Goal: Information Seeking & Learning: Understand process/instructions

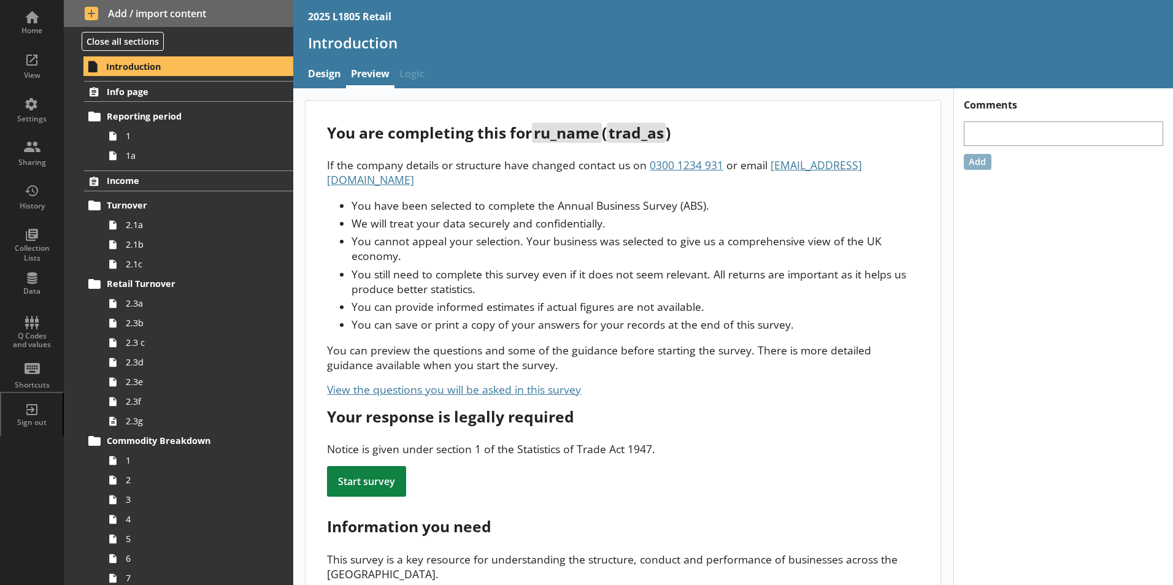
scroll to position [2631, 0]
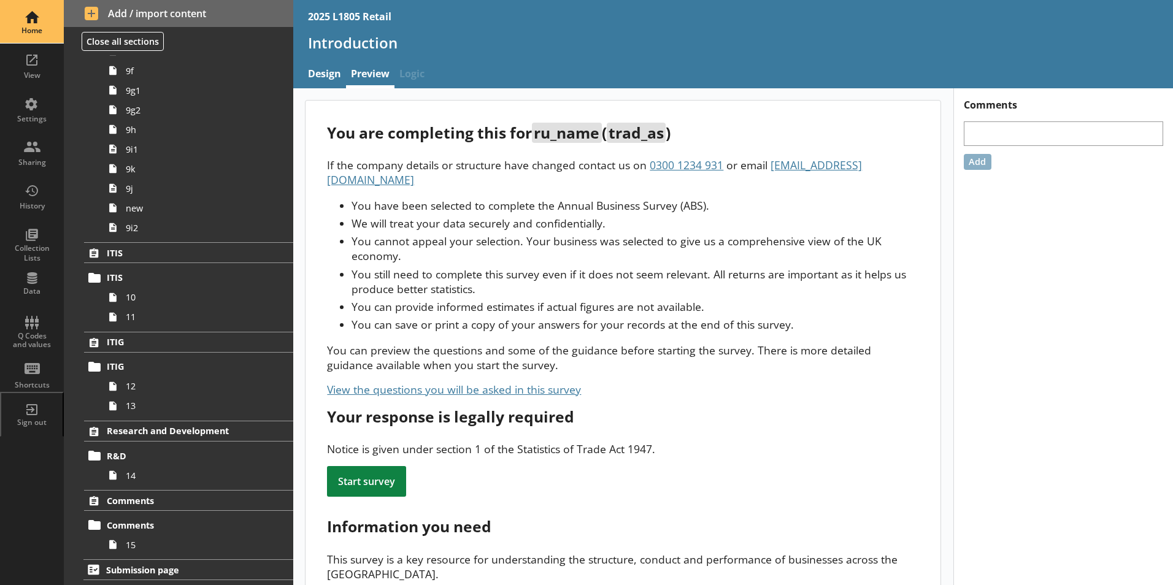
click at [41, 25] on div "Home" at bounding box center [31, 21] width 43 height 43
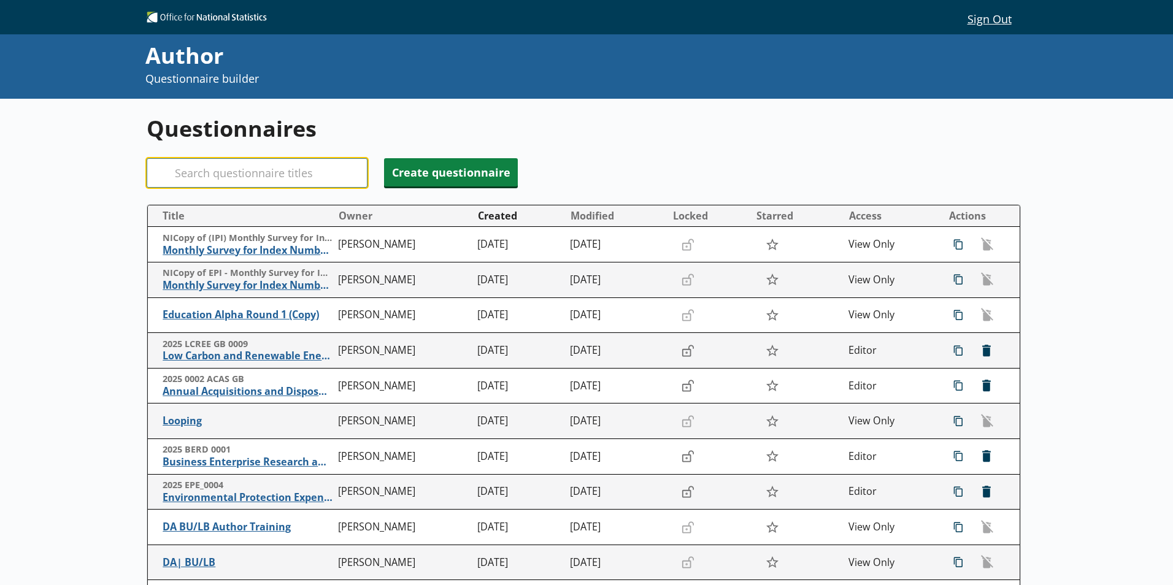
click at [207, 174] on input "Search" at bounding box center [257, 172] width 221 height 29
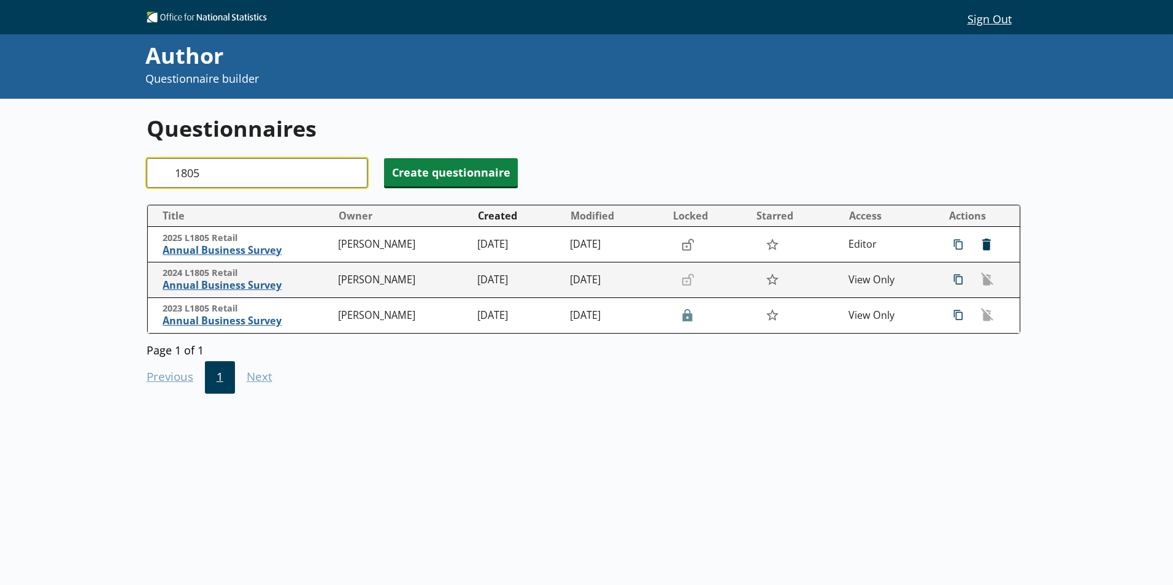
type input "1805"
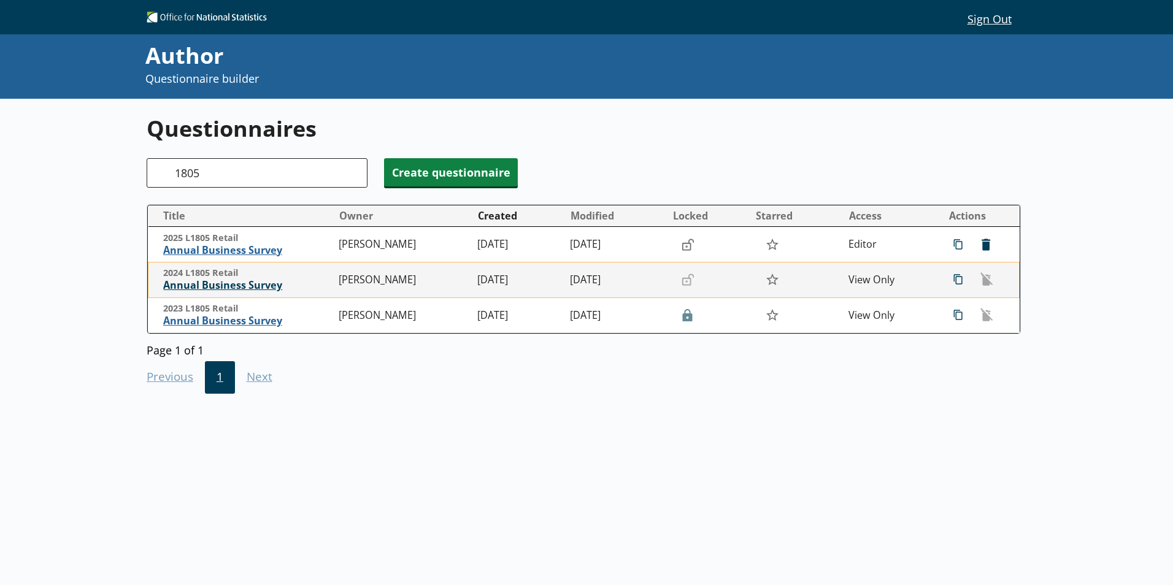
click at [258, 287] on span "Annual Business Survey" at bounding box center [247, 285] width 169 height 13
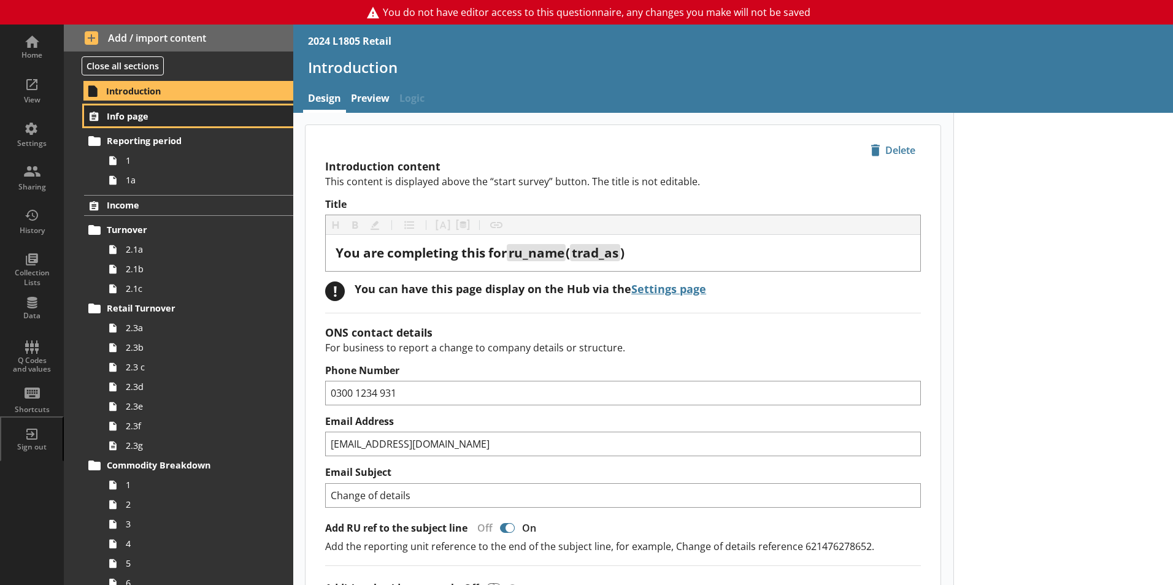
click at [163, 120] on span "Info page" at bounding box center [182, 116] width 150 height 12
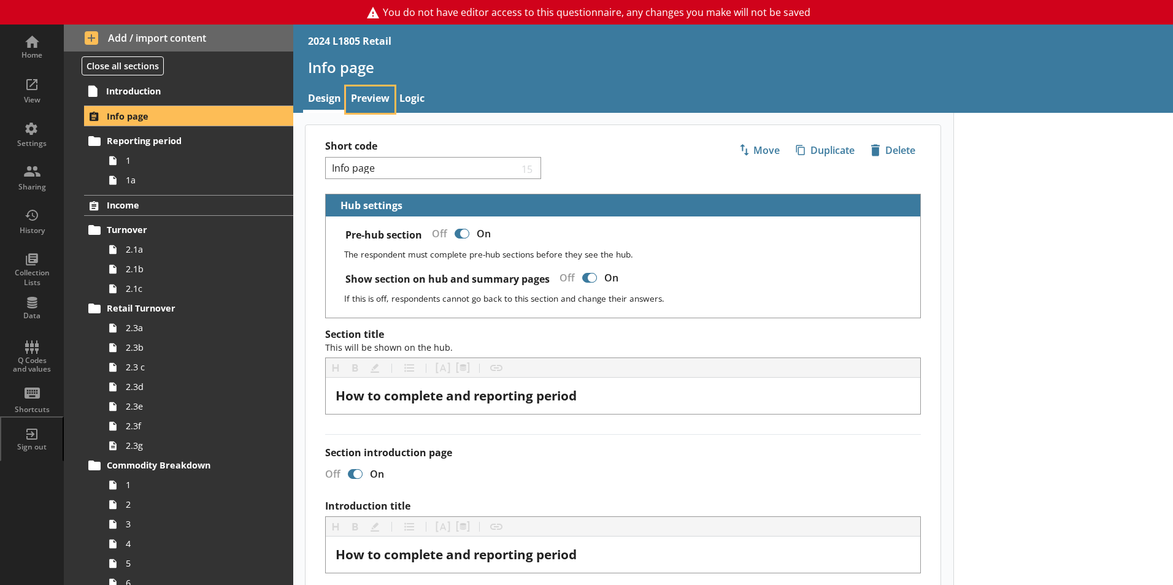
click at [360, 98] on link "Preview" at bounding box center [370, 100] width 48 height 26
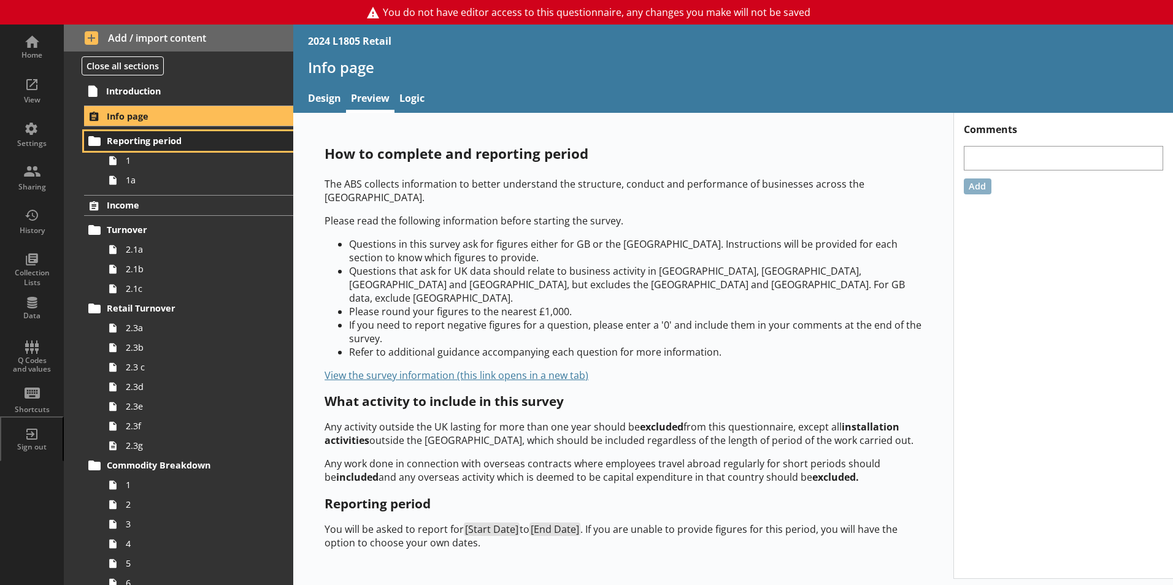
click at [152, 145] on span "Reporting period" at bounding box center [182, 141] width 150 height 12
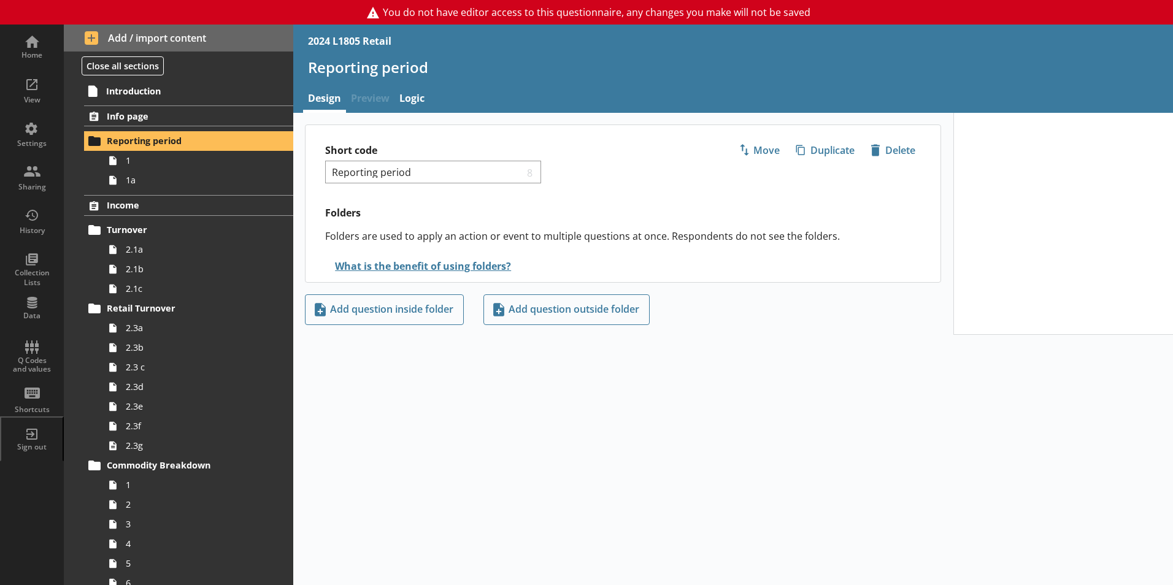
click at [358, 99] on span "Preview" at bounding box center [370, 100] width 48 height 26
click at [211, 157] on span "1" at bounding box center [194, 161] width 136 height 12
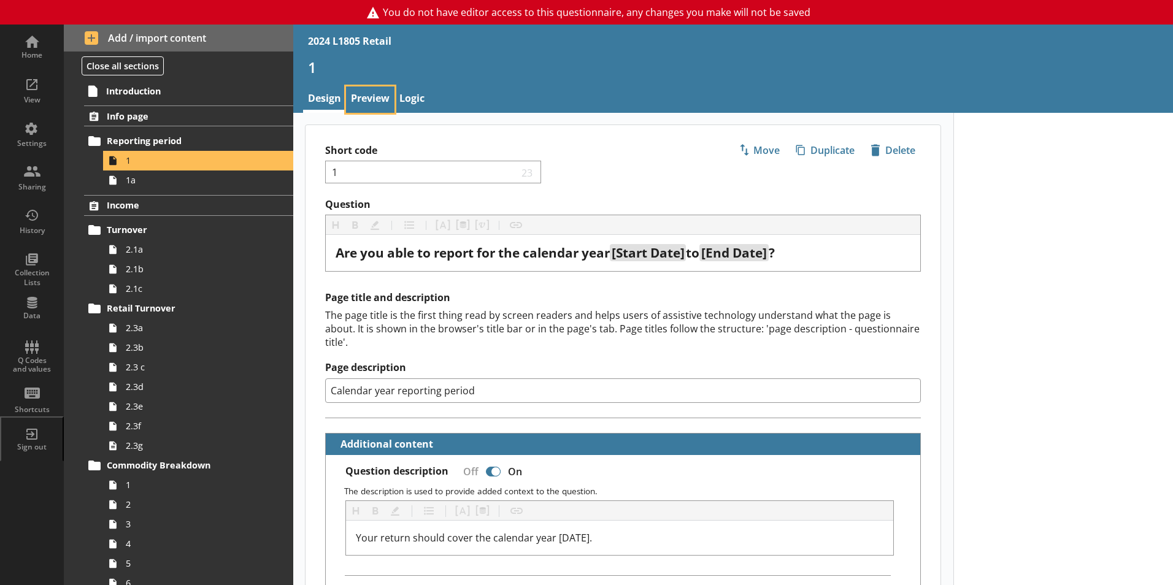
click at [366, 96] on link "Preview" at bounding box center [370, 100] width 48 height 26
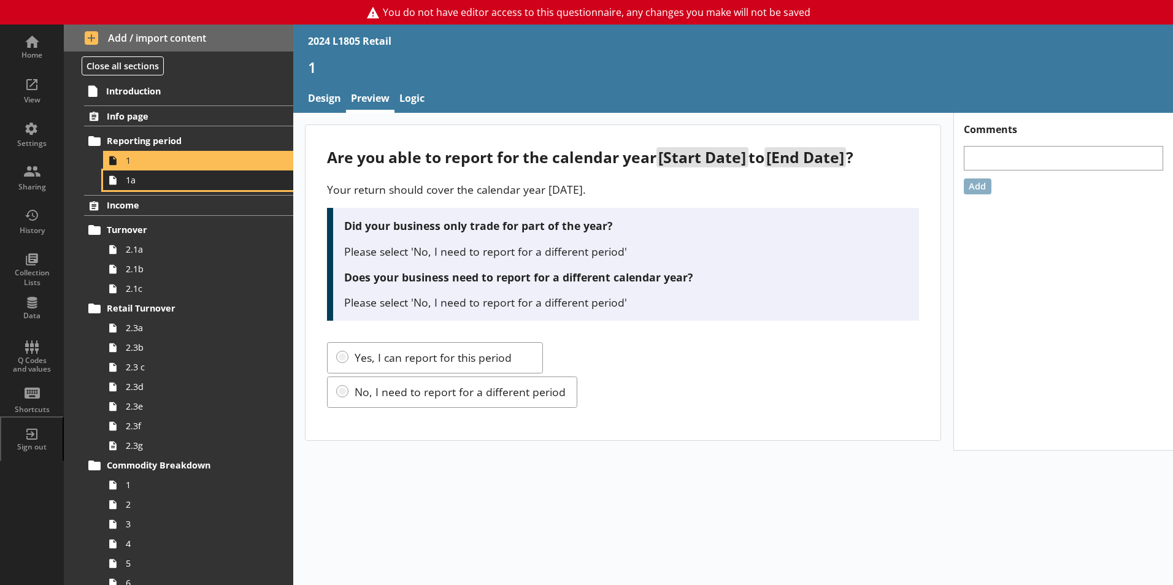
click at [177, 186] on span "1a" at bounding box center [194, 180] width 136 height 12
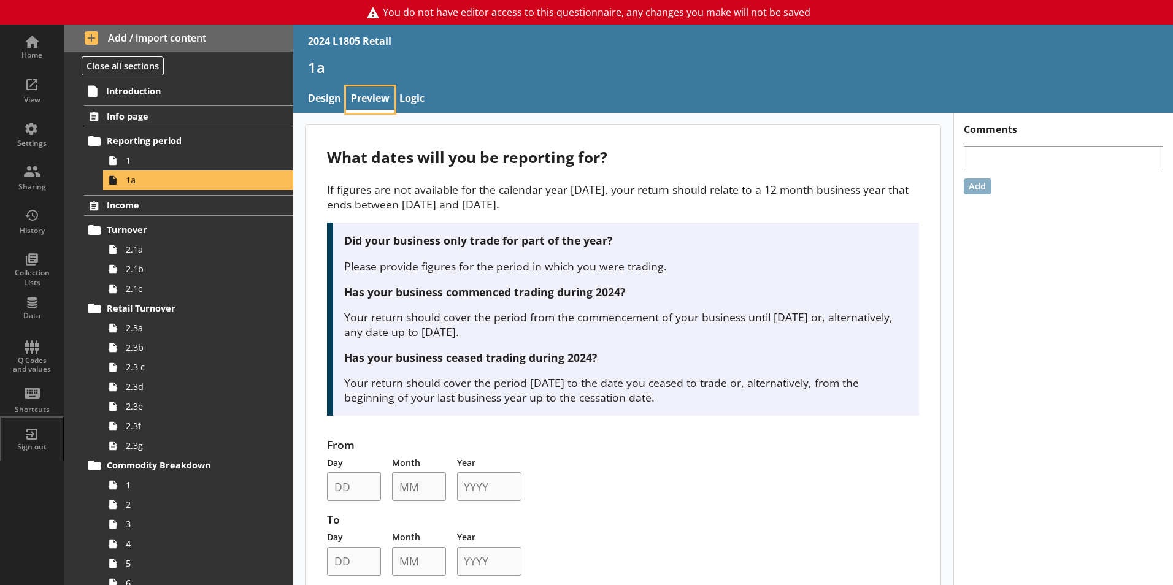
click at [374, 102] on link "Preview" at bounding box center [370, 100] width 48 height 26
click at [376, 104] on link "Preview" at bounding box center [370, 100] width 48 height 26
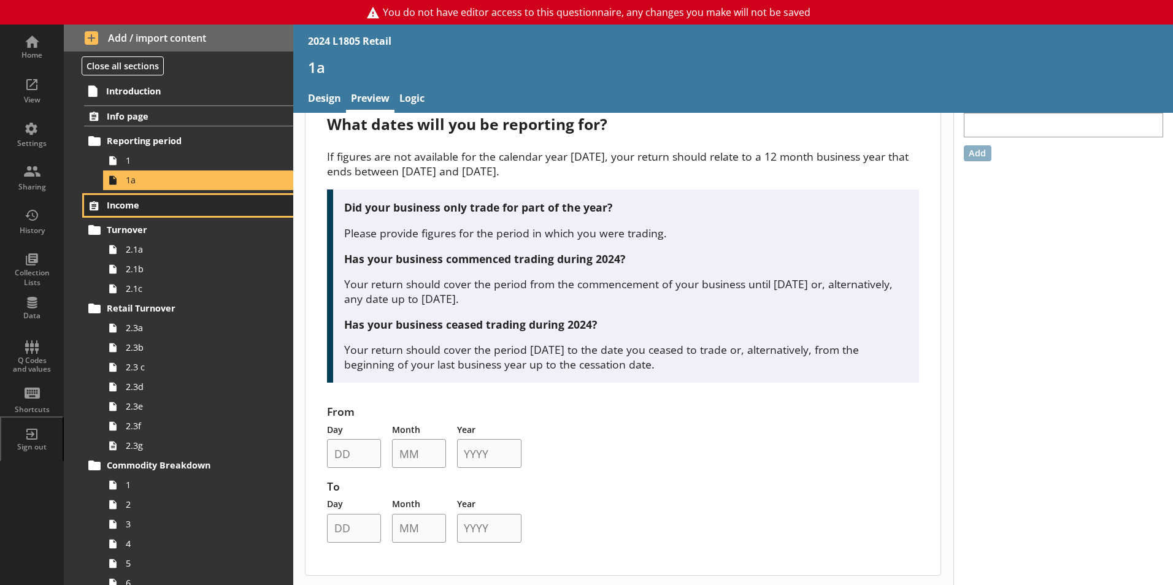
click at [170, 204] on span "Income" at bounding box center [182, 205] width 150 height 12
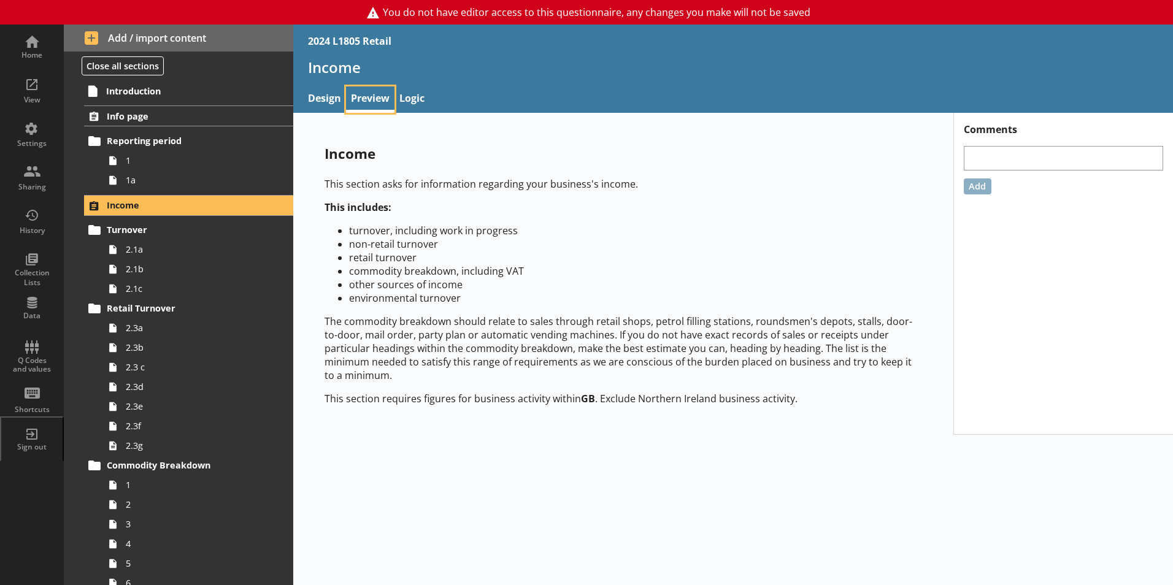
click at [370, 98] on link "Preview" at bounding box center [370, 100] width 48 height 26
click at [163, 243] on link "2.1a" at bounding box center [198, 250] width 190 height 20
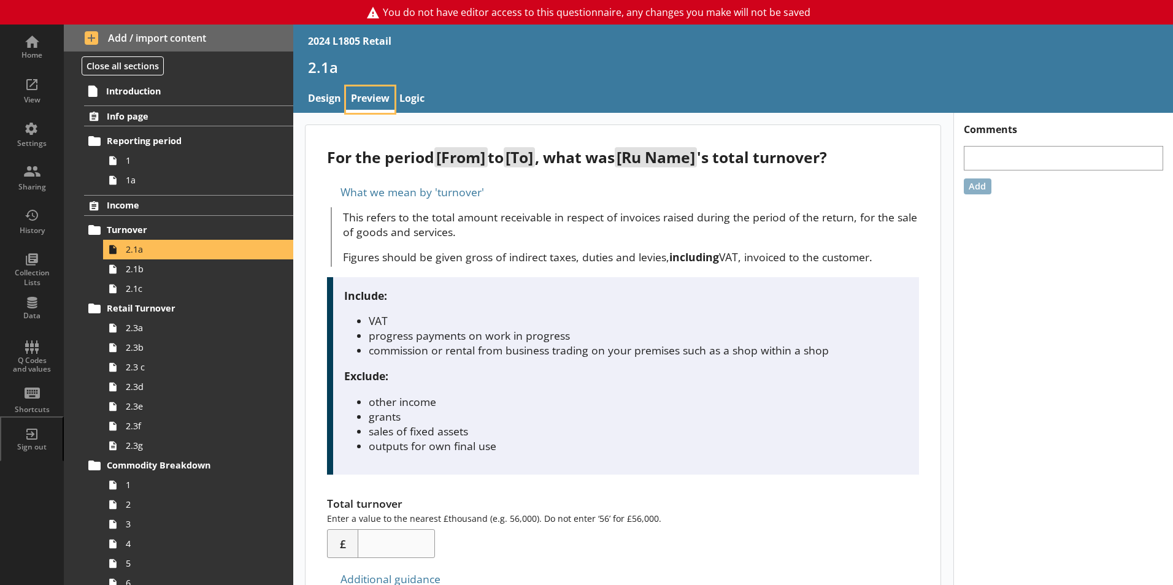
click at [358, 99] on link "Preview" at bounding box center [370, 100] width 48 height 26
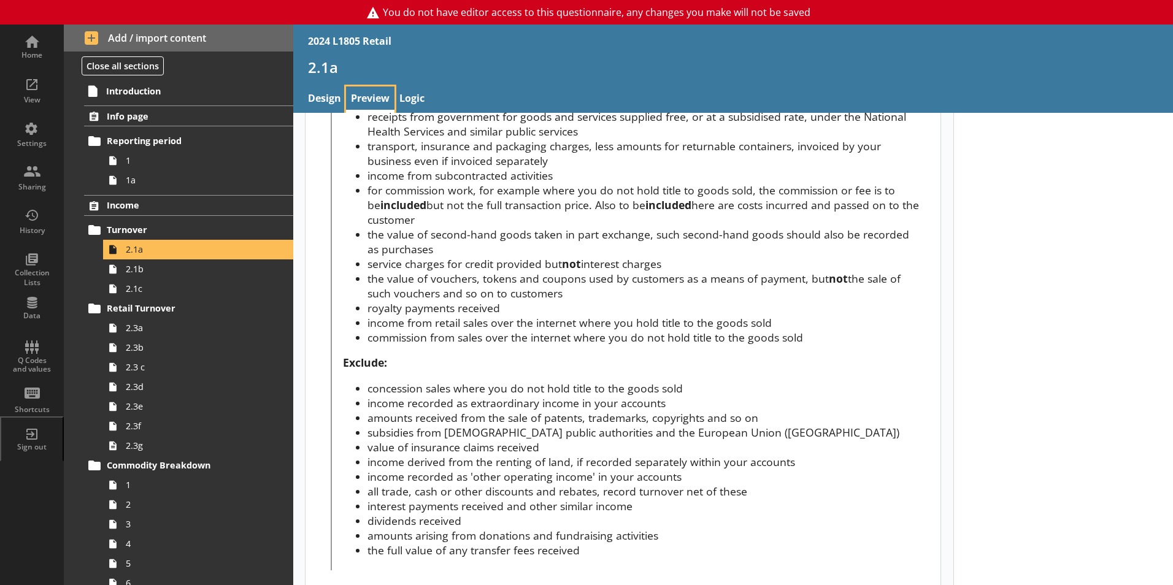
scroll to position [762, 0]
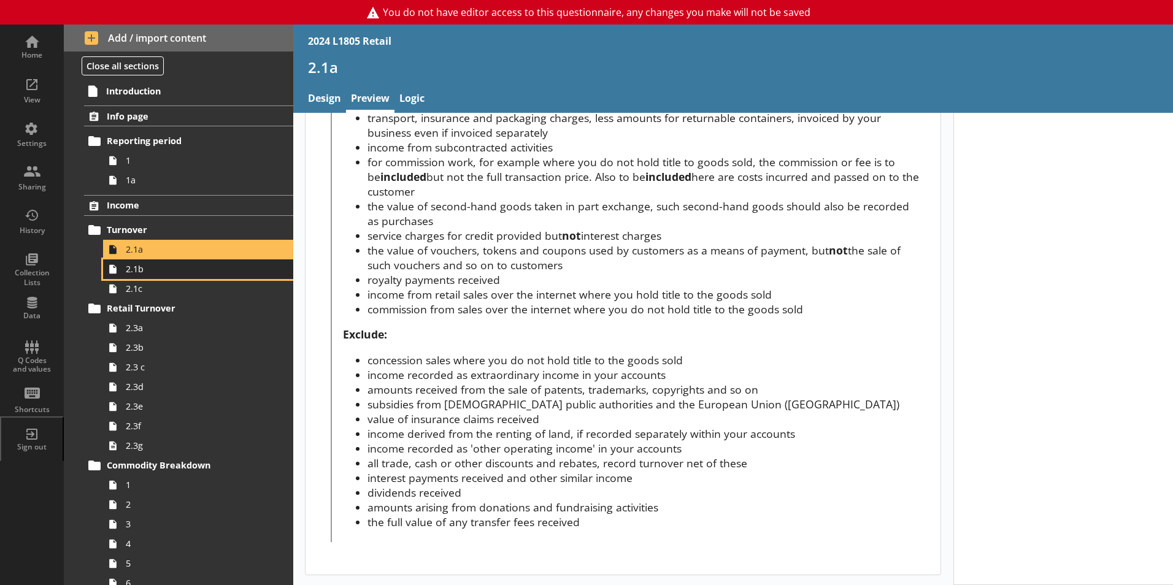
click at [210, 269] on span "2.1b" at bounding box center [194, 269] width 136 height 12
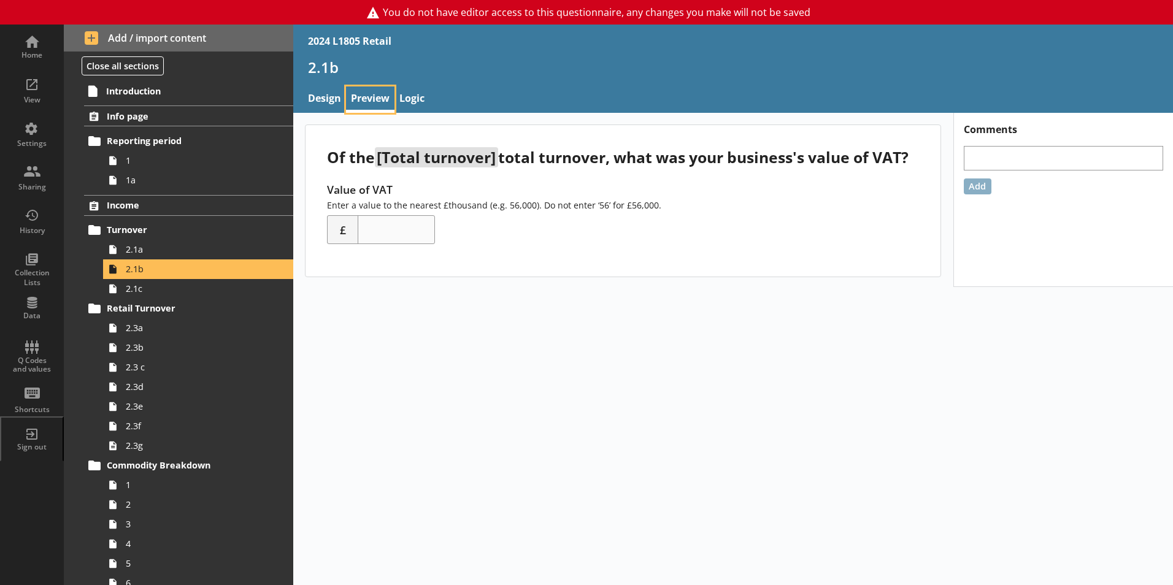
click at [368, 102] on link "Preview" at bounding box center [370, 100] width 48 height 26
click at [160, 290] on span "2.1c" at bounding box center [194, 289] width 136 height 12
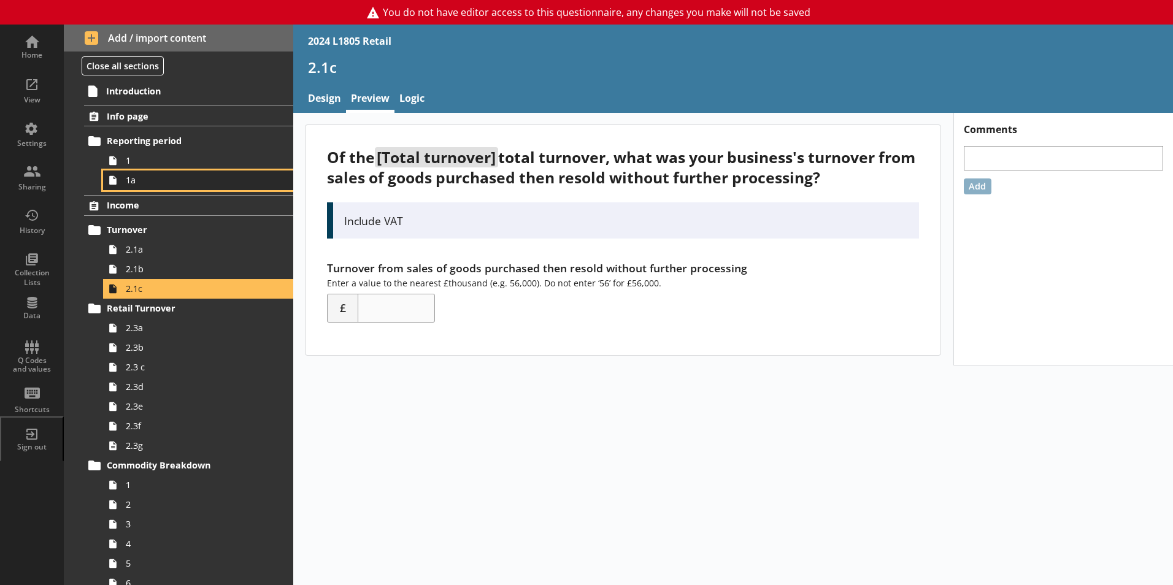
click at [145, 188] on link "1a" at bounding box center [198, 181] width 190 height 20
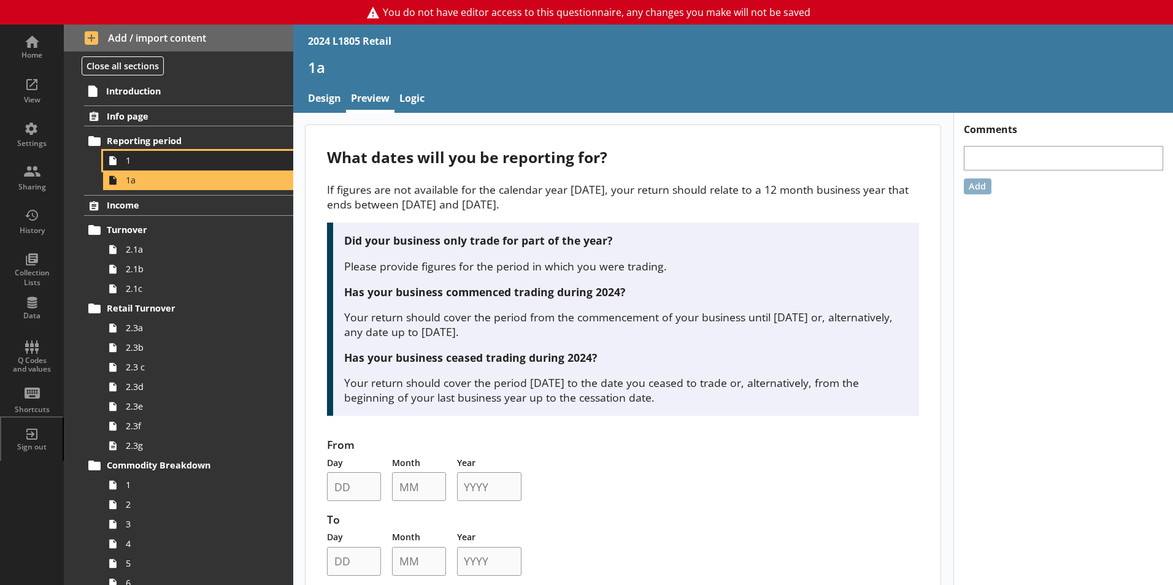
click at [168, 161] on span "1" at bounding box center [194, 161] width 136 height 12
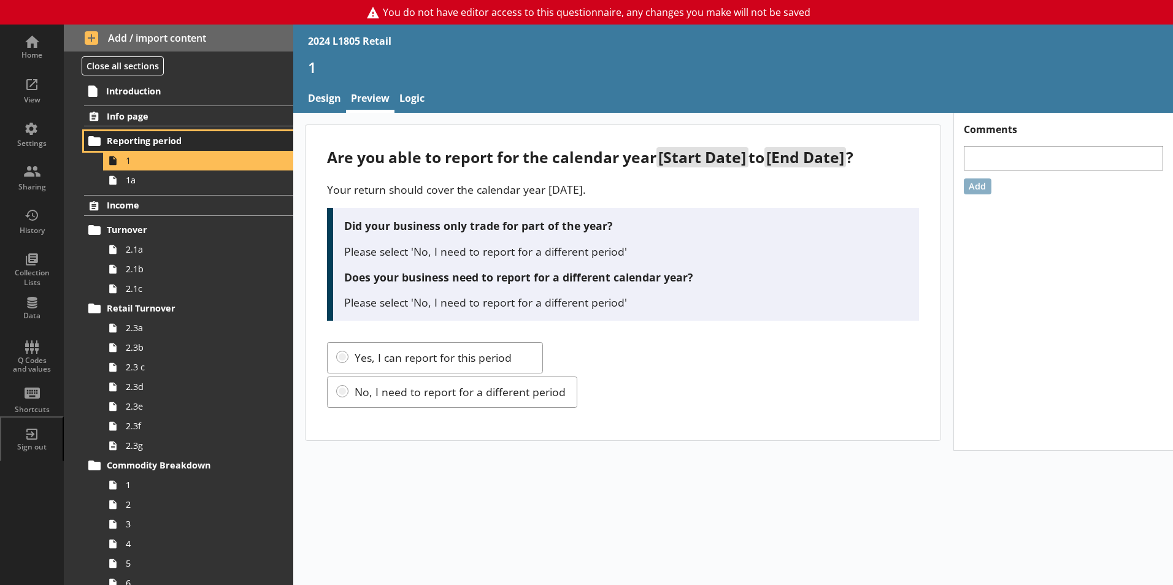
click at [174, 142] on span "Reporting period" at bounding box center [182, 141] width 150 height 12
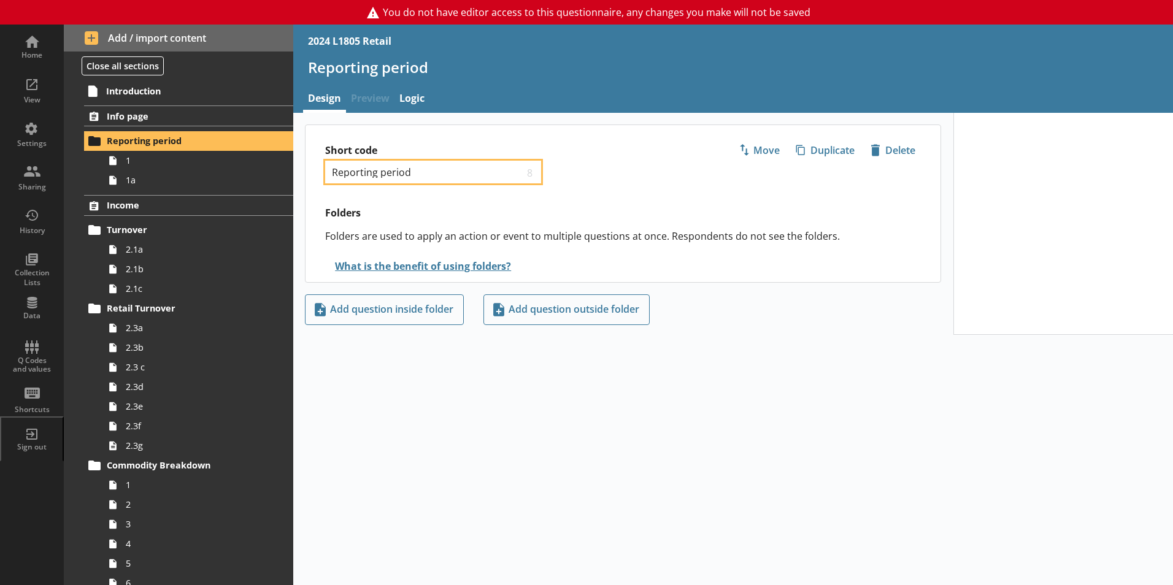
click at [431, 169] on input "Reporting period" at bounding box center [427, 172] width 193 height 12
click at [534, 175] on span "8" at bounding box center [531, 172] width 12 height 12
click at [572, 203] on div "Short code Reporting period 8 Move icon-copy Duplicate icon-delete Created with…" at bounding box center [623, 204] width 636 height 158
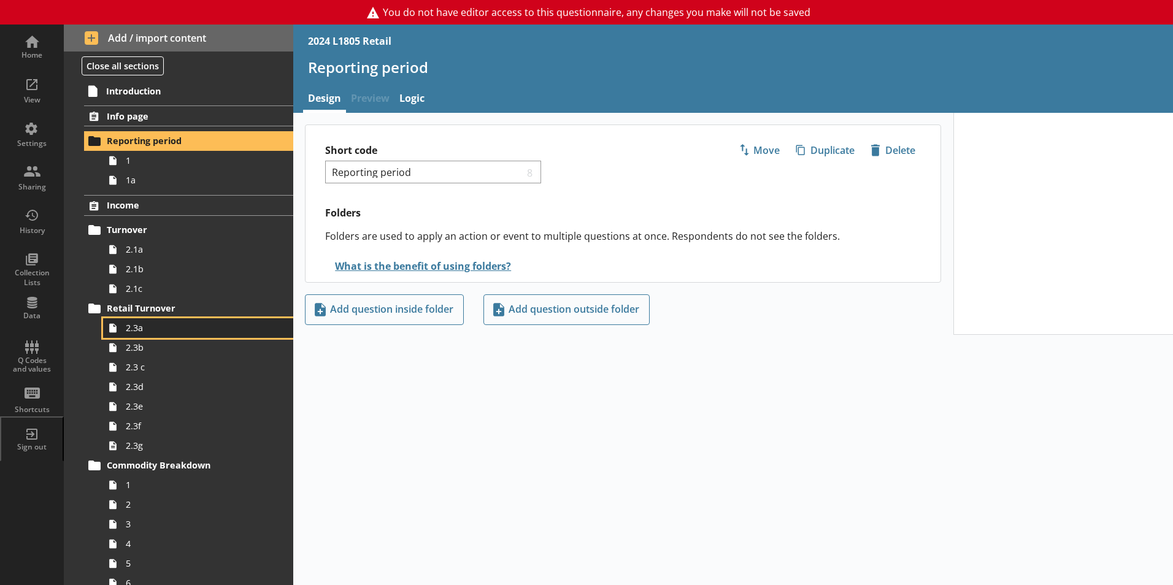
click at [183, 327] on span "2.3a" at bounding box center [194, 328] width 136 height 12
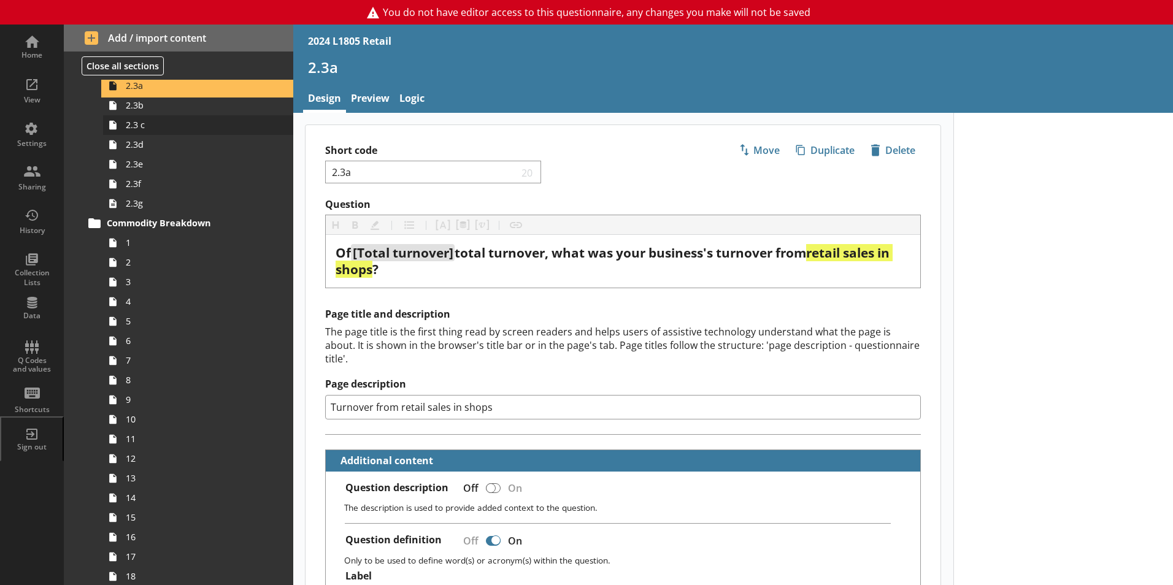
scroll to position [245, 0]
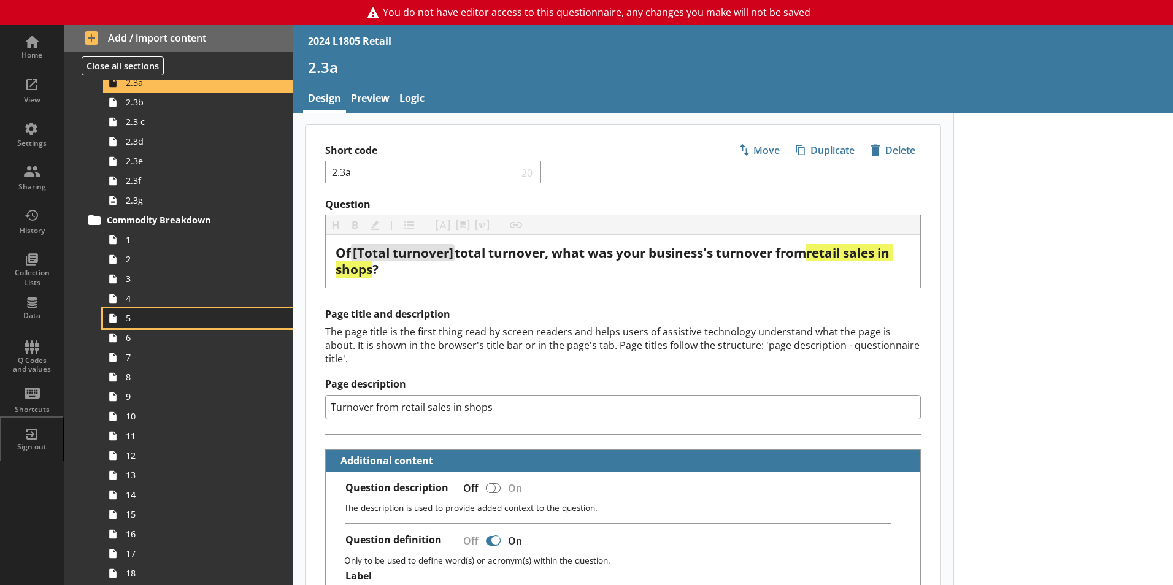
click at [192, 320] on span "5" at bounding box center [194, 318] width 136 height 12
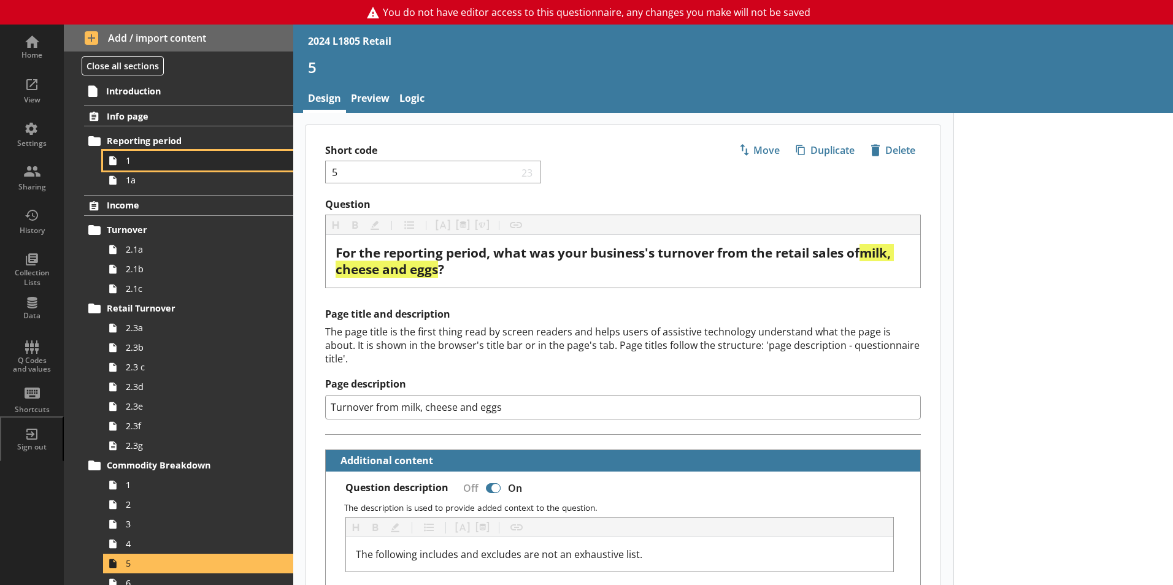
click at [156, 168] on link "1" at bounding box center [198, 161] width 190 height 20
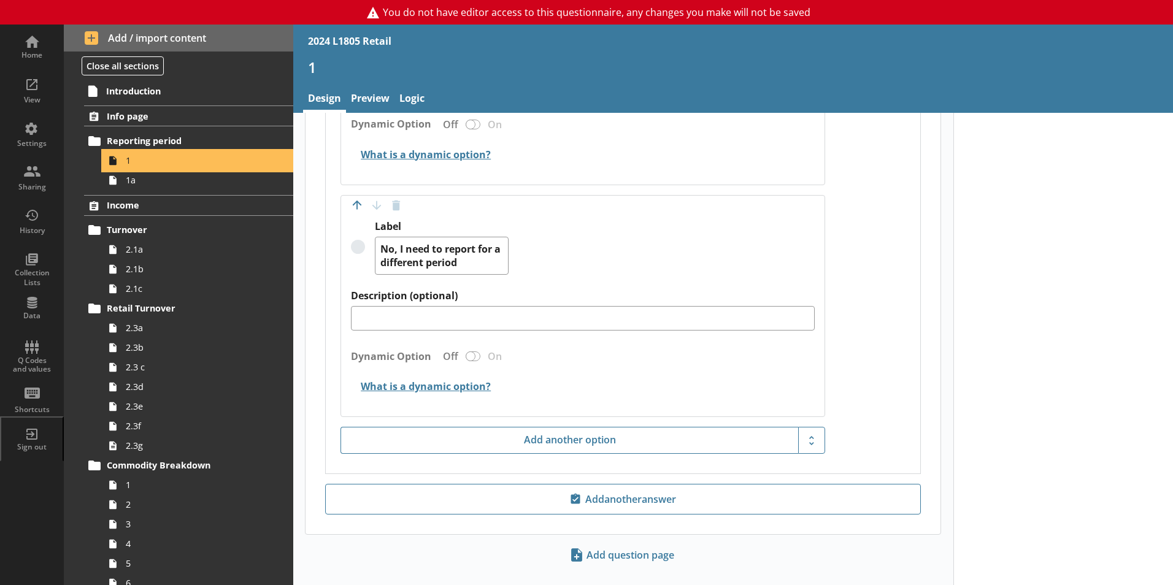
scroll to position [1057, 0]
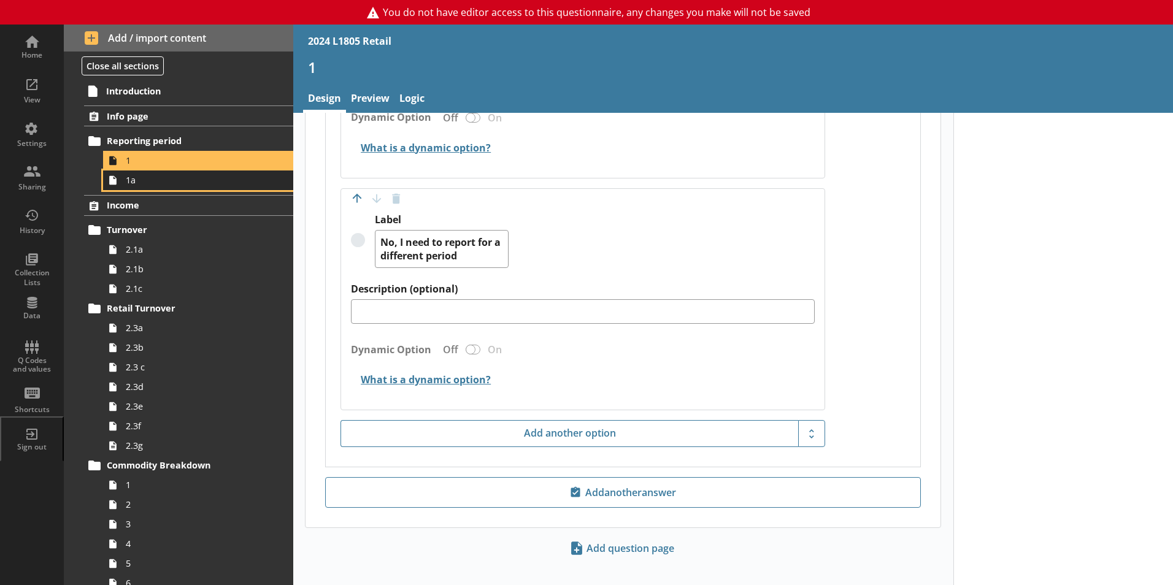
click at [177, 184] on span "1a" at bounding box center [194, 180] width 136 height 12
type textarea "x"
select select "ref_p_end_date"
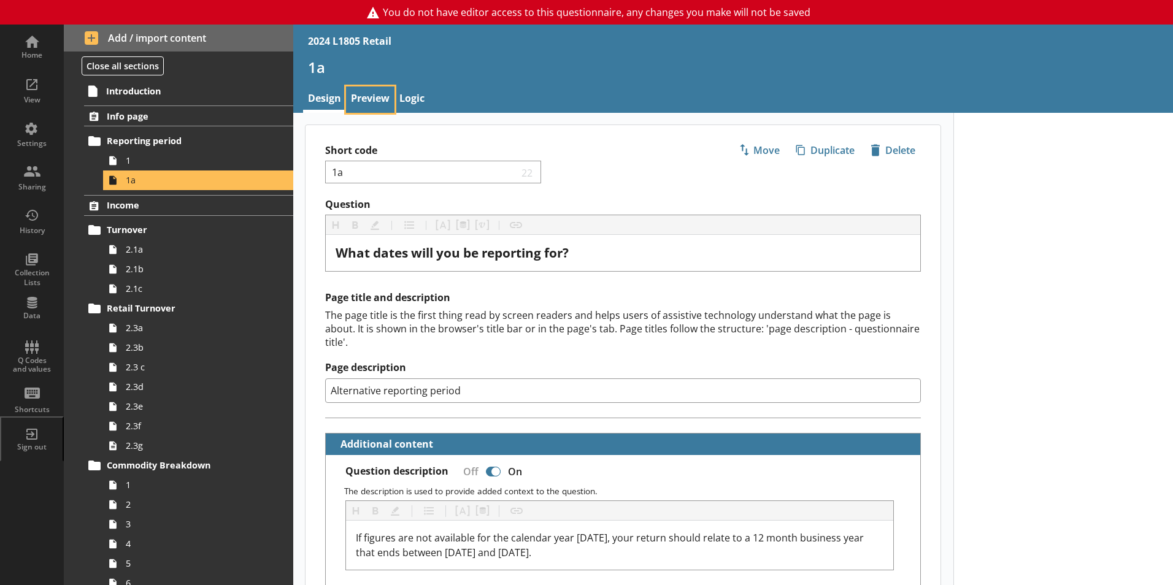
click at [353, 96] on link "Preview" at bounding box center [370, 100] width 48 height 26
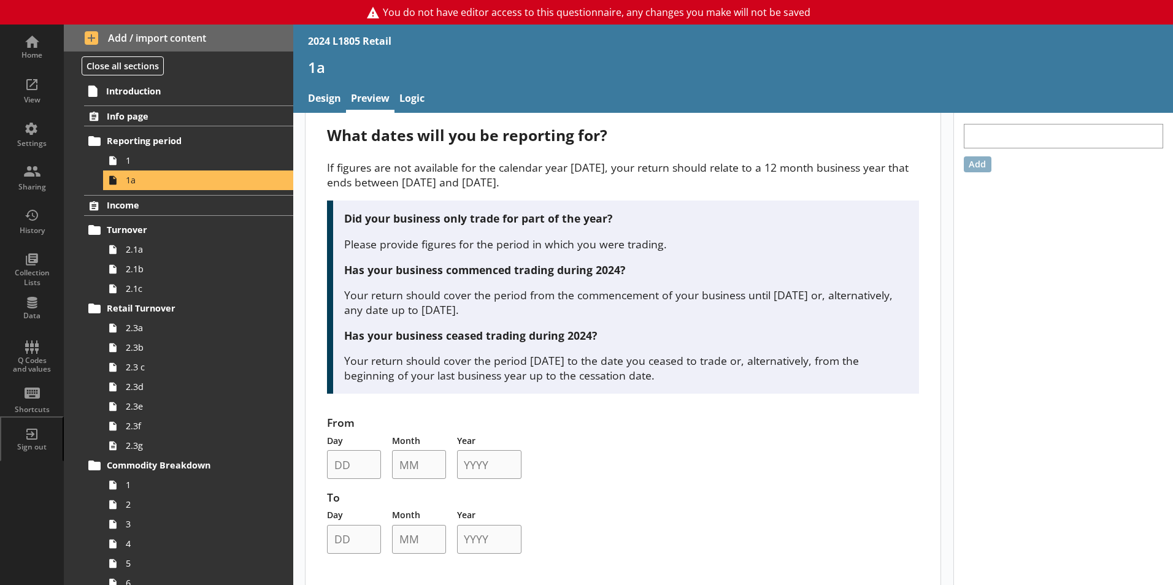
scroll to position [33, 0]
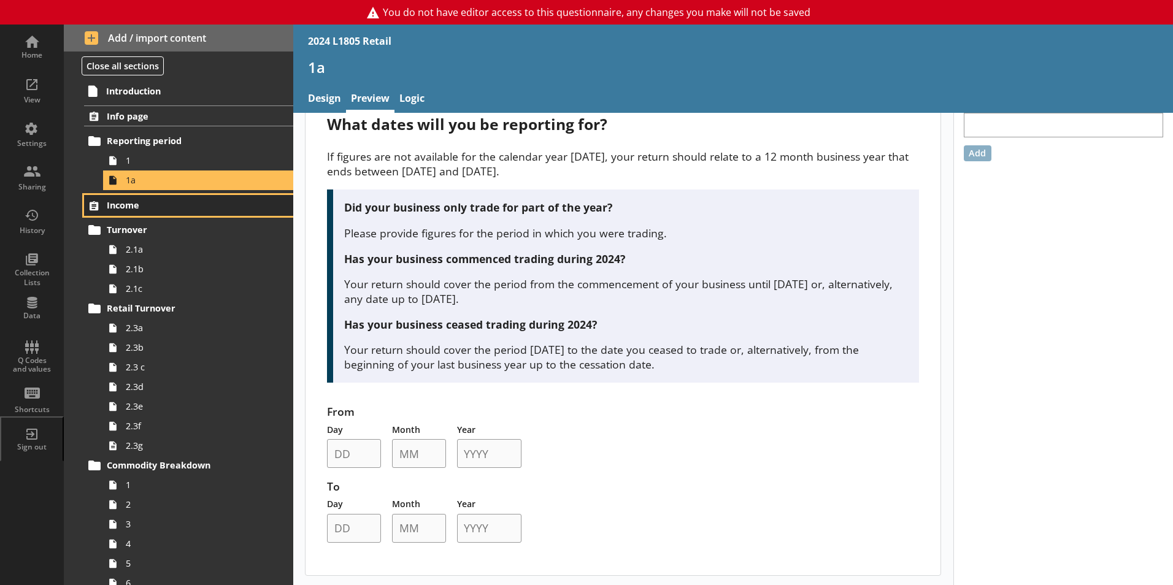
click at [179, 206] on span "Income" at bounding box center [182, 205] width 150 height 12
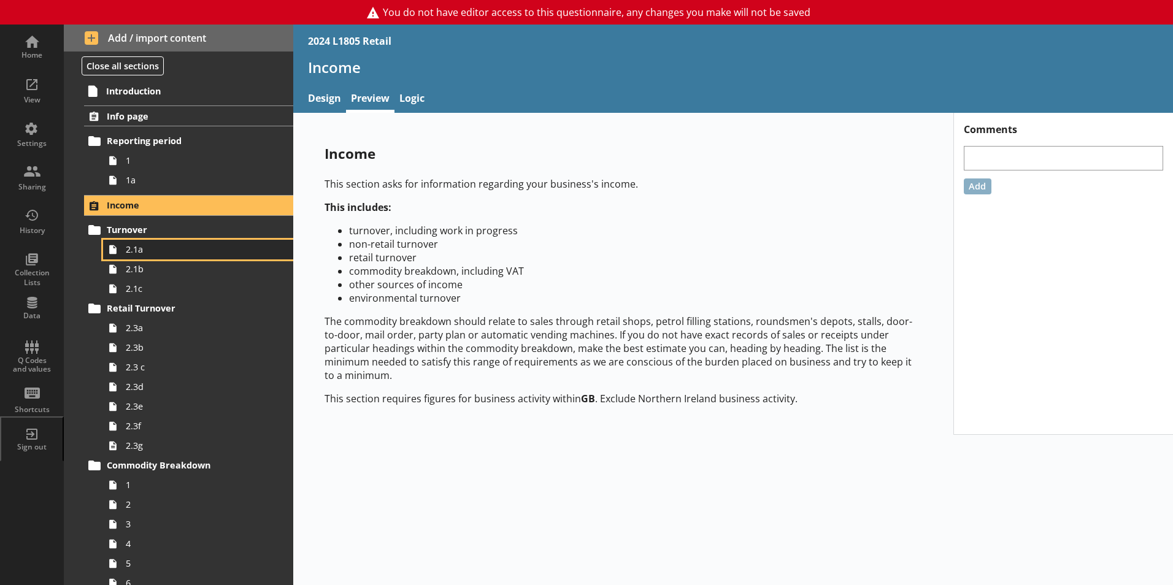
click at [179, 245] on span "2.1a" at bounding box center [194, 250] width 136 height 12
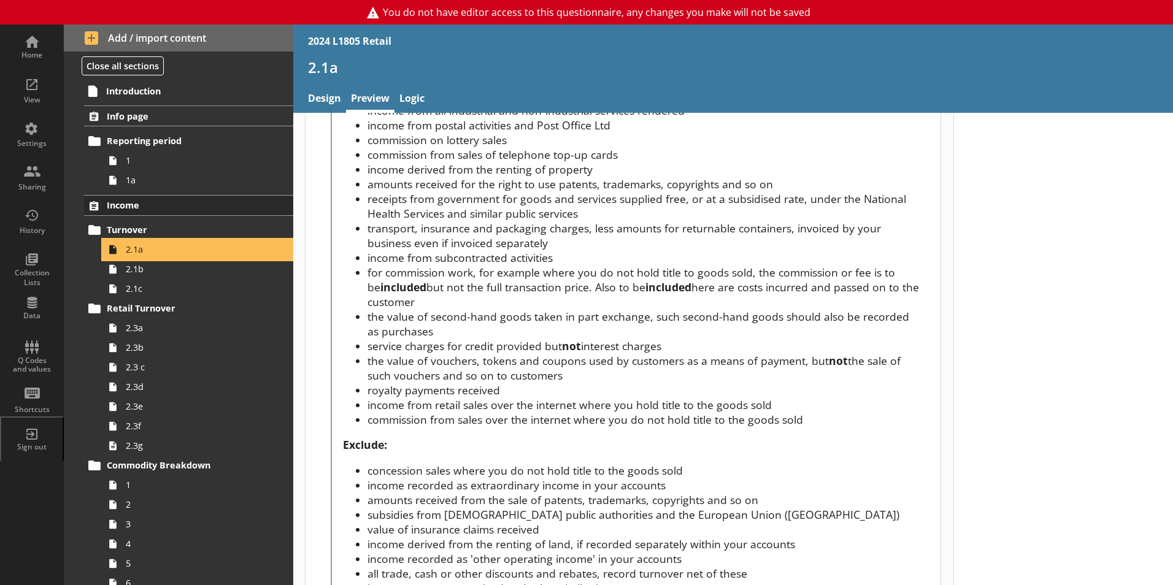
scroll to position [455, 0]
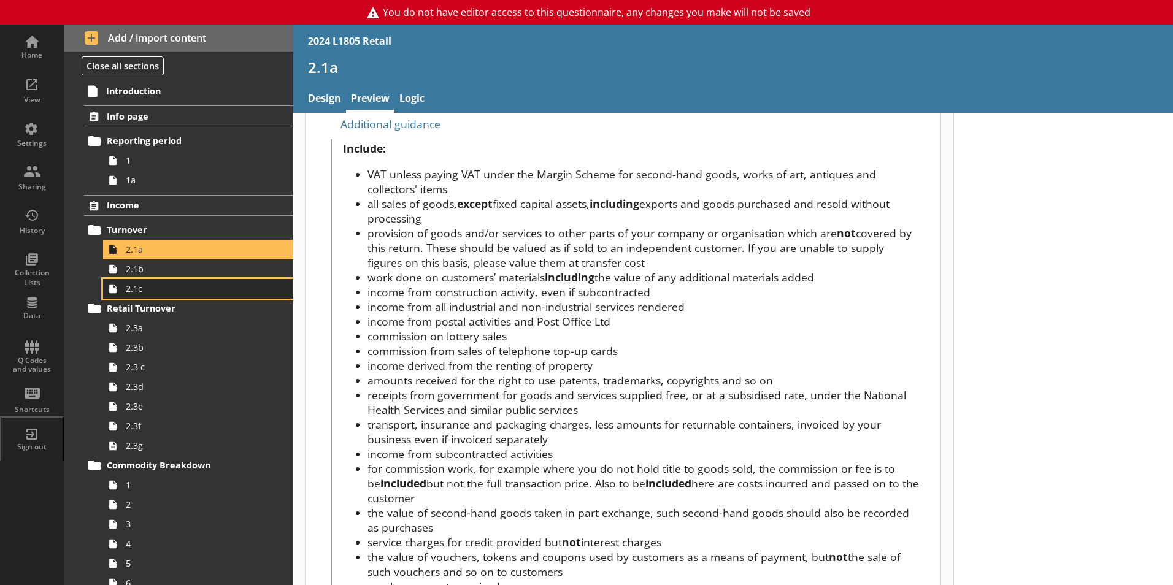
click at [210, 280] on link "2.1c" at bounding box center [198, 289] width 190 height 20
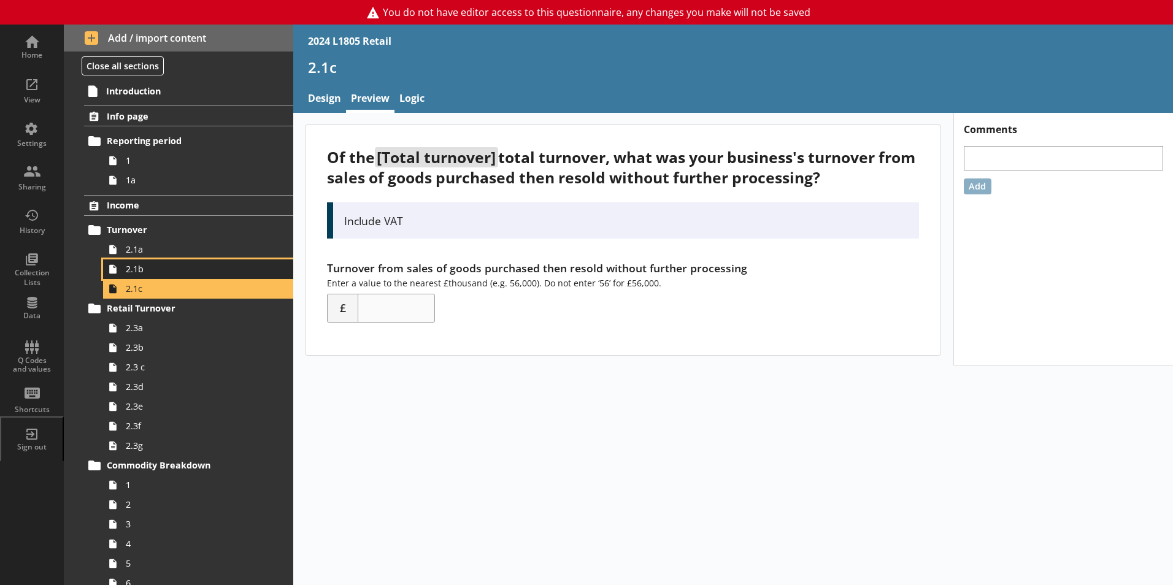
click at [213, 269] on span "2.1b" at bounding box center [194, 269] width 136 height 12
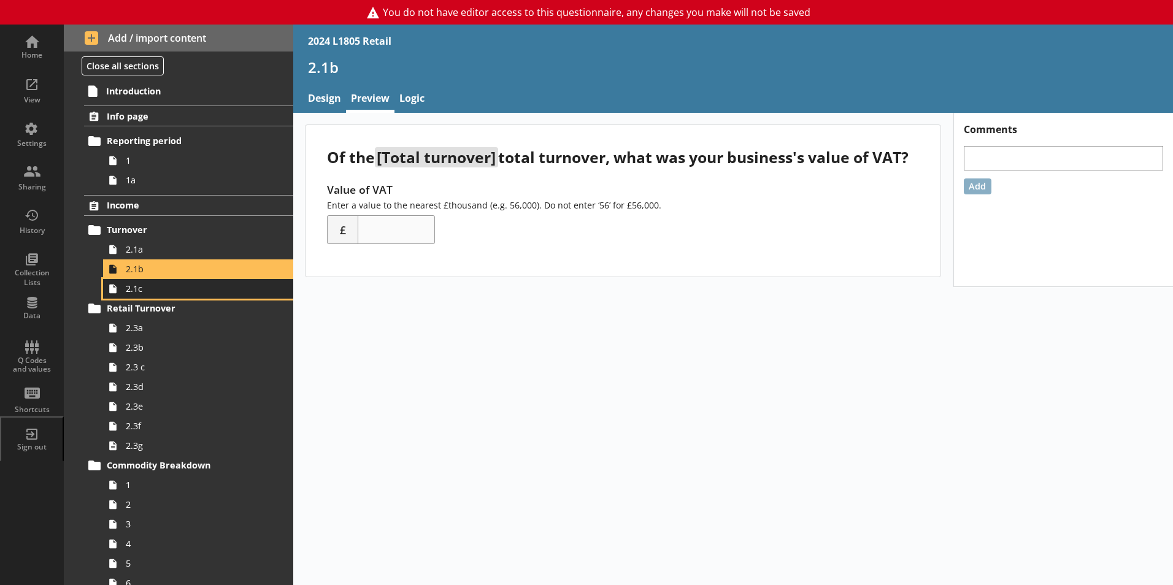
click at [210, 287] on span "2.1c" at bounding box center [194, 289] width 136 height 12
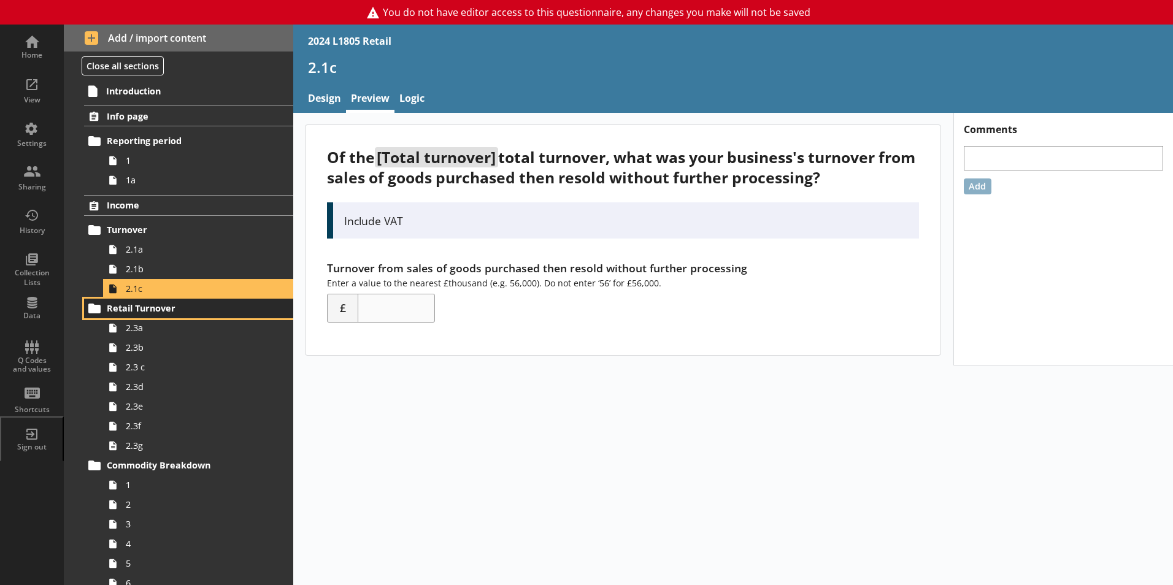
click at [204, 311] on span "Retail Turnover" at bounding box center [182, 308] width 150 height 12
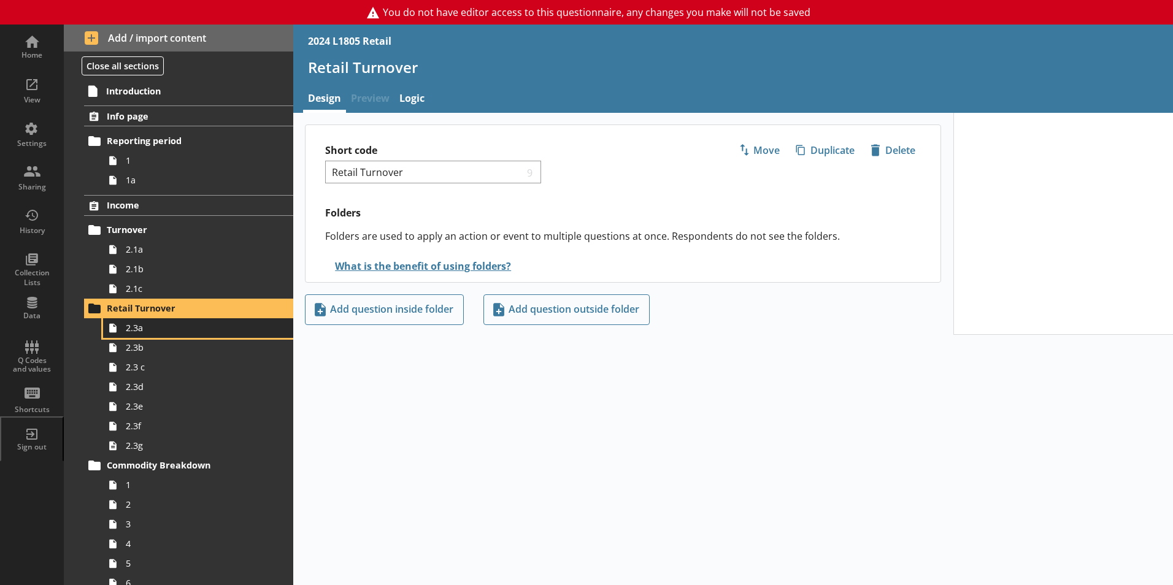
click at [206, 328] on span "2.3a" at bounding box center [194, 328] width 136 height 12
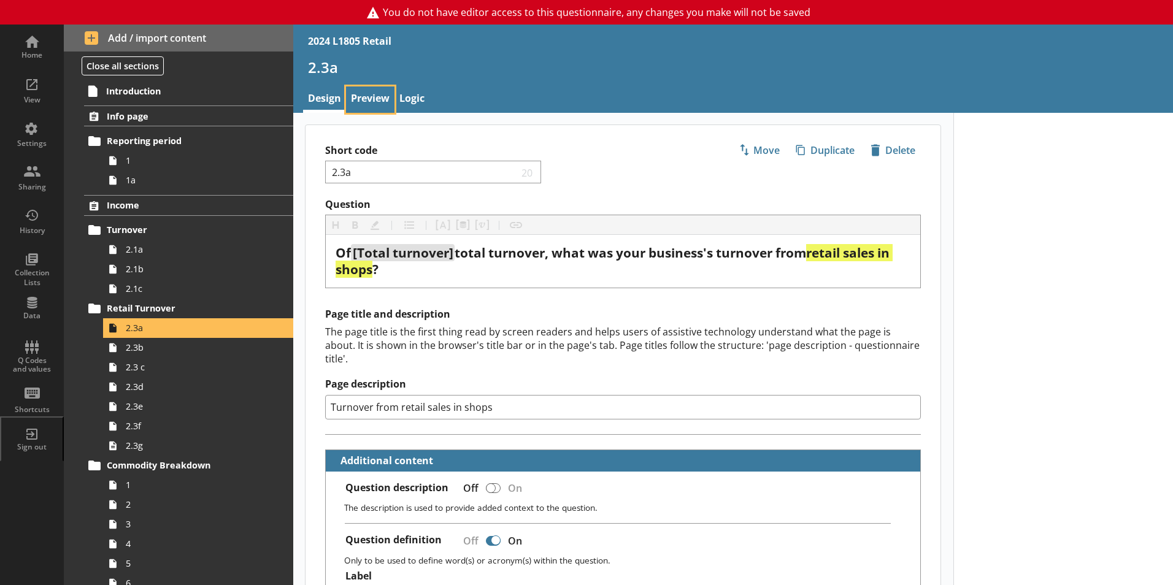
click at [375, 96] on link "Preview" at bounding box center [370, 100] width 48 height 26
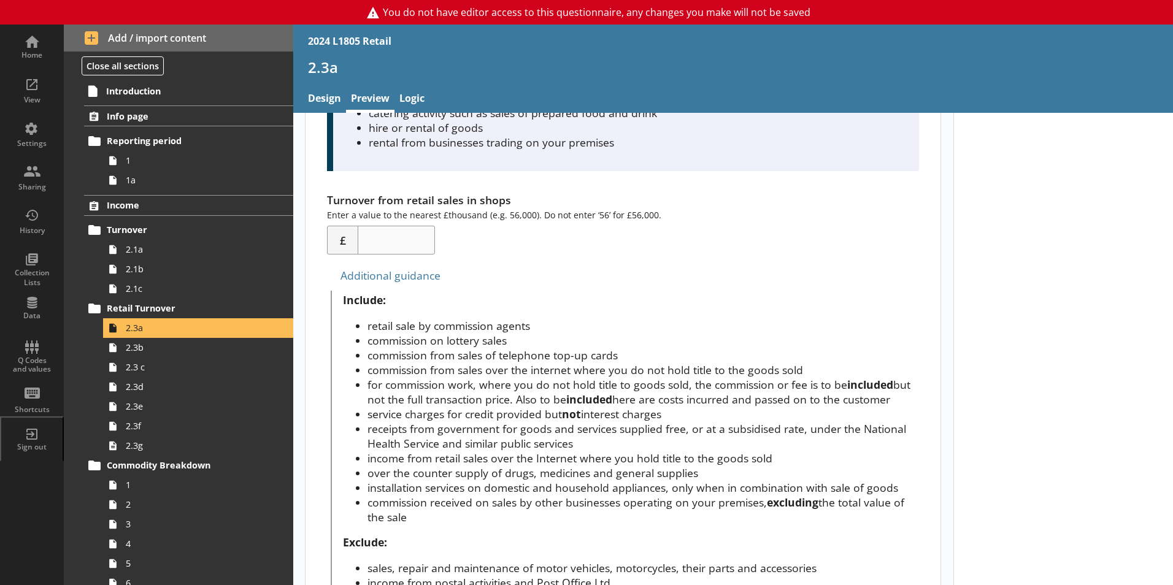
scroll to position [503, 0]
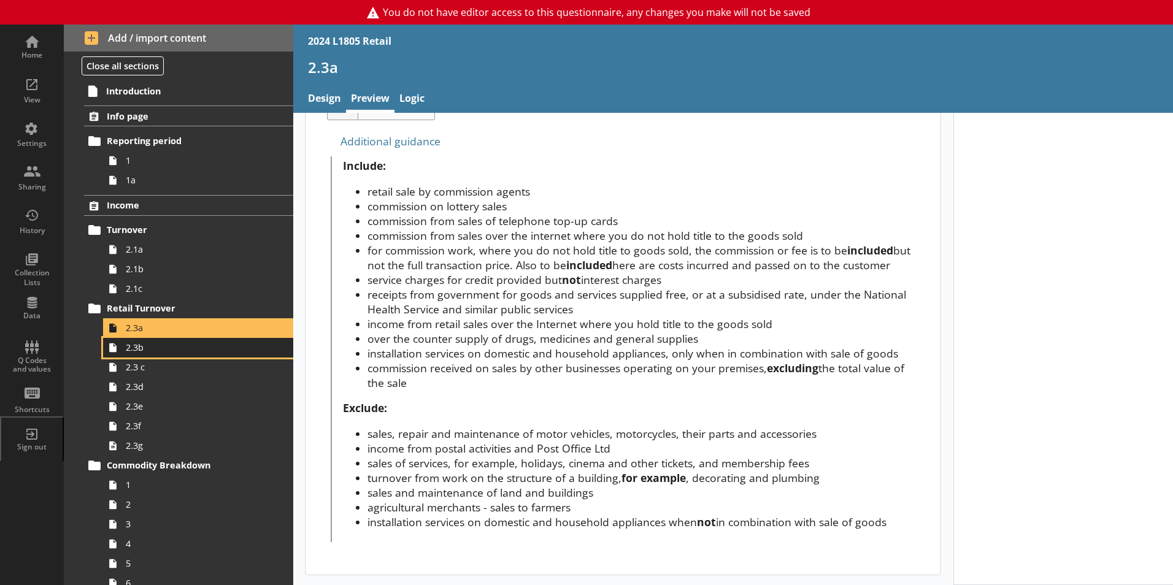
click at [178, 349] on span "2.3b" at bounding box center [194, 348] width 136 height 12
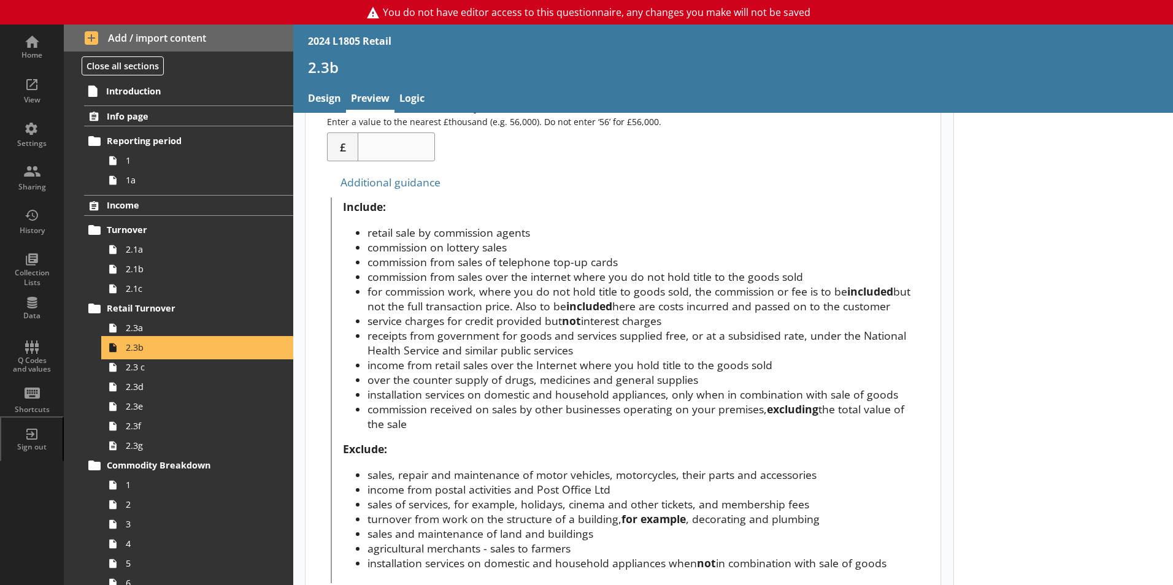
scroll to position [393, 0]
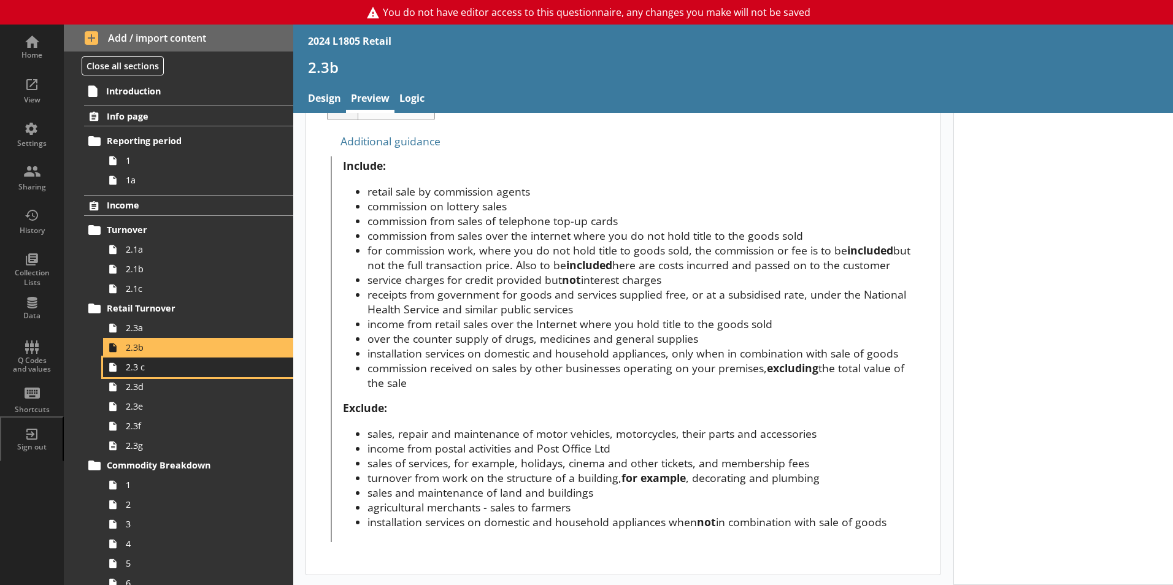
click at [215, 374] on link "2.3 c" at bounding box center [198, 368] width 190 height 20
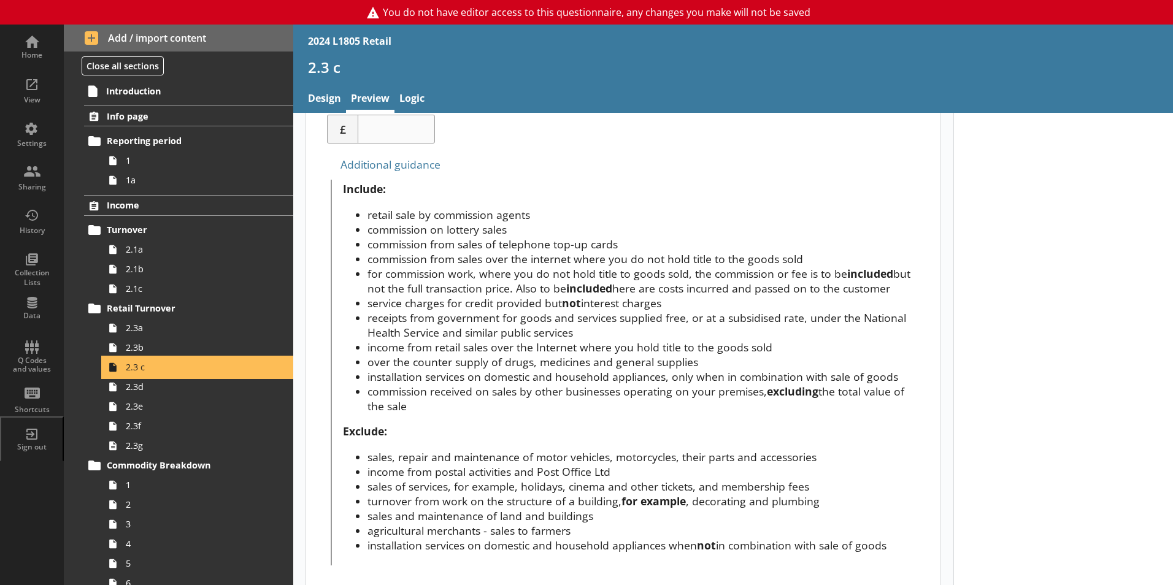
scroll to position [378, 0]
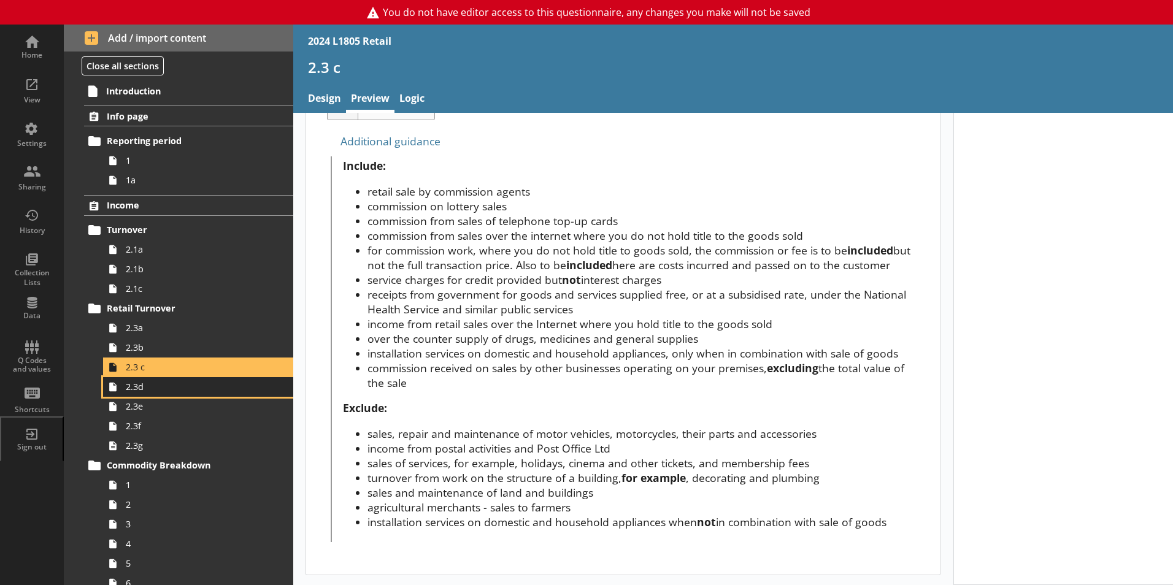
click at [227, 396] on link "2.3d" at bounding box center [198, 387] width 190 height 20
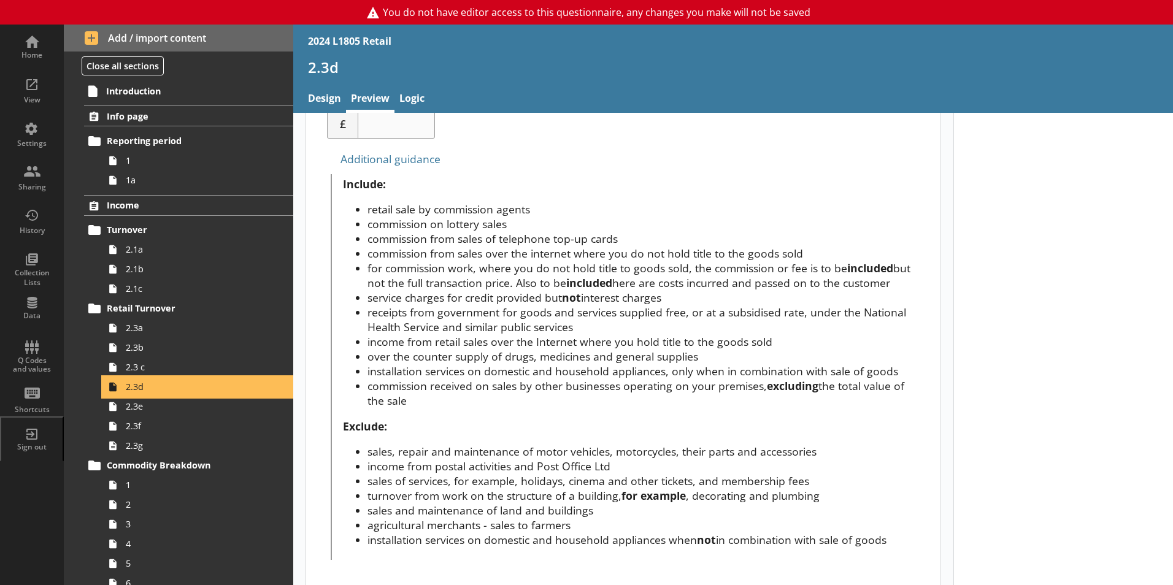
scroll to position [447, 0]
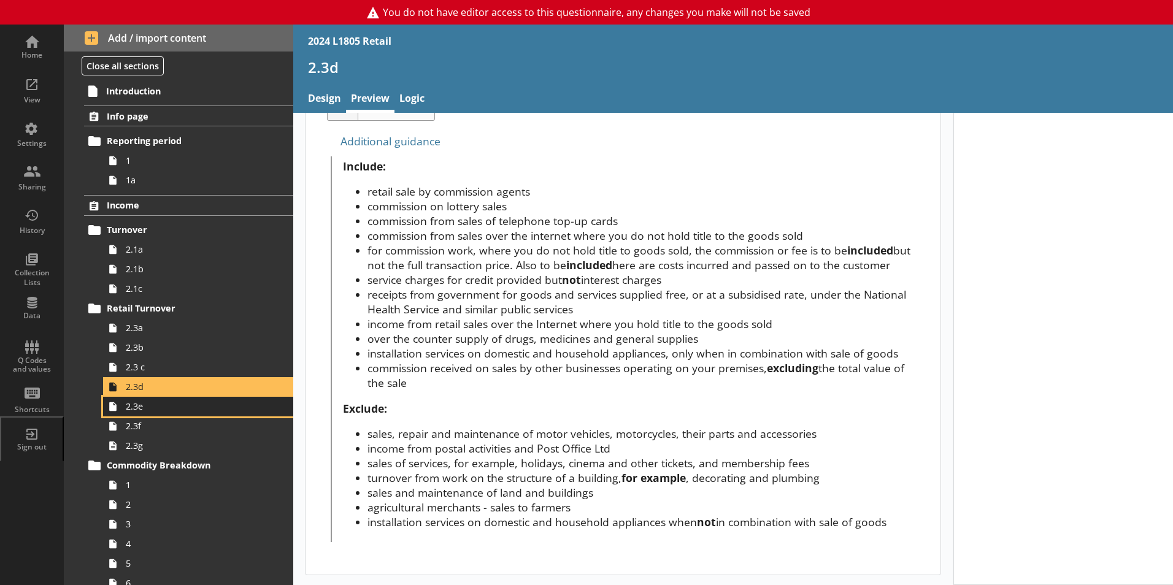
click at [226, 415] on link "2.3e" at bounding box center [198, 407] width 190 height 20
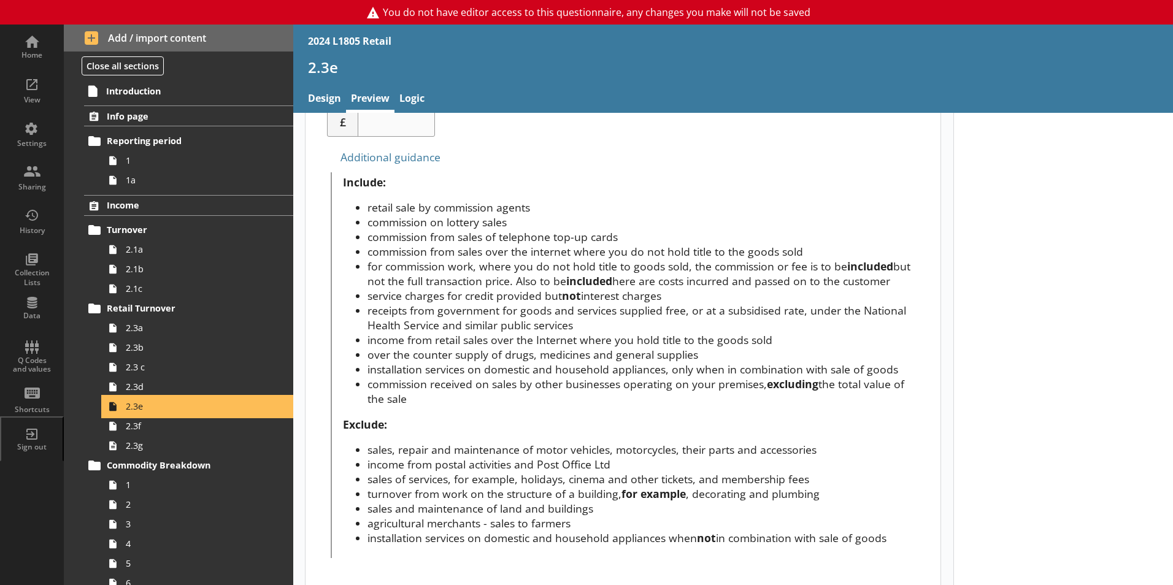
scroll to position [477, 0]
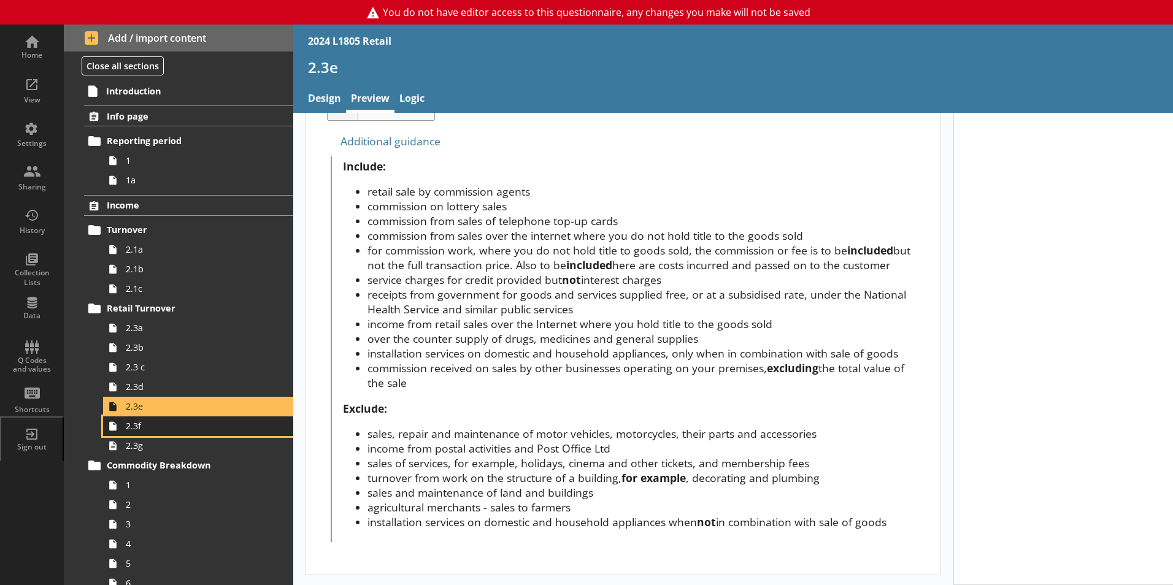
click at [160, 426] on span "2.3f" at bounding box center [194, 426] width 136 height 12
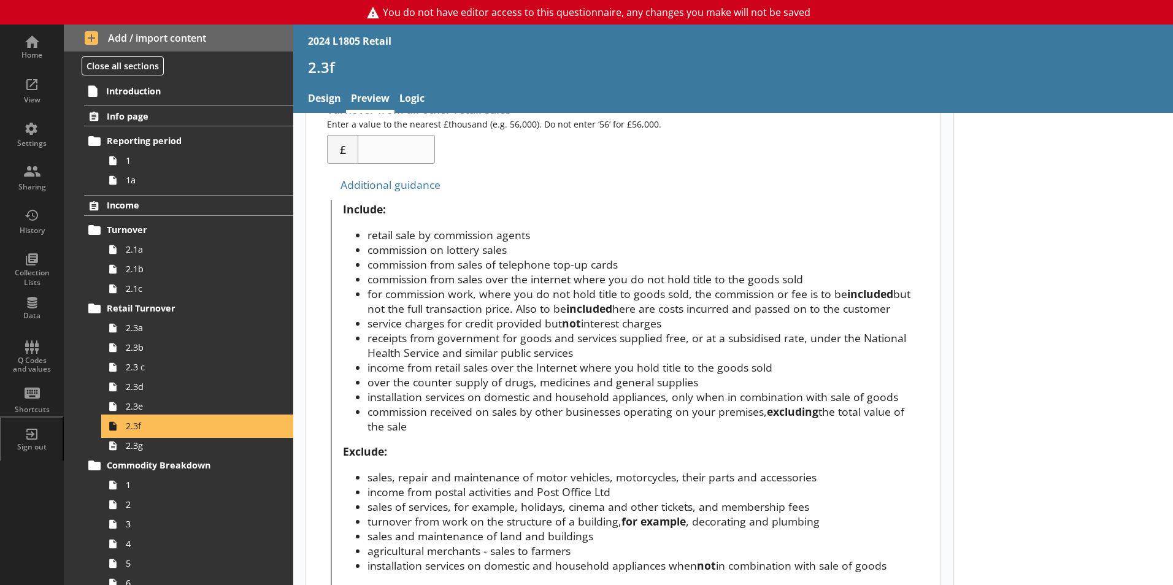
scroll to position [422, 0]
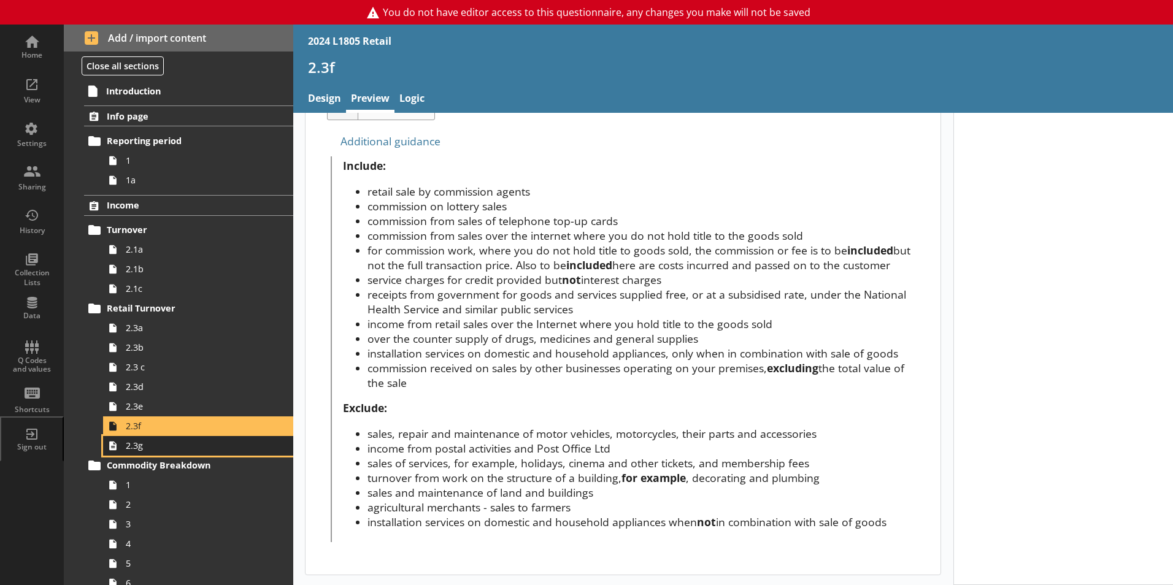
click at [206, 449] on span "2.3g" at bounding box center [194, 446] width 136 height 12
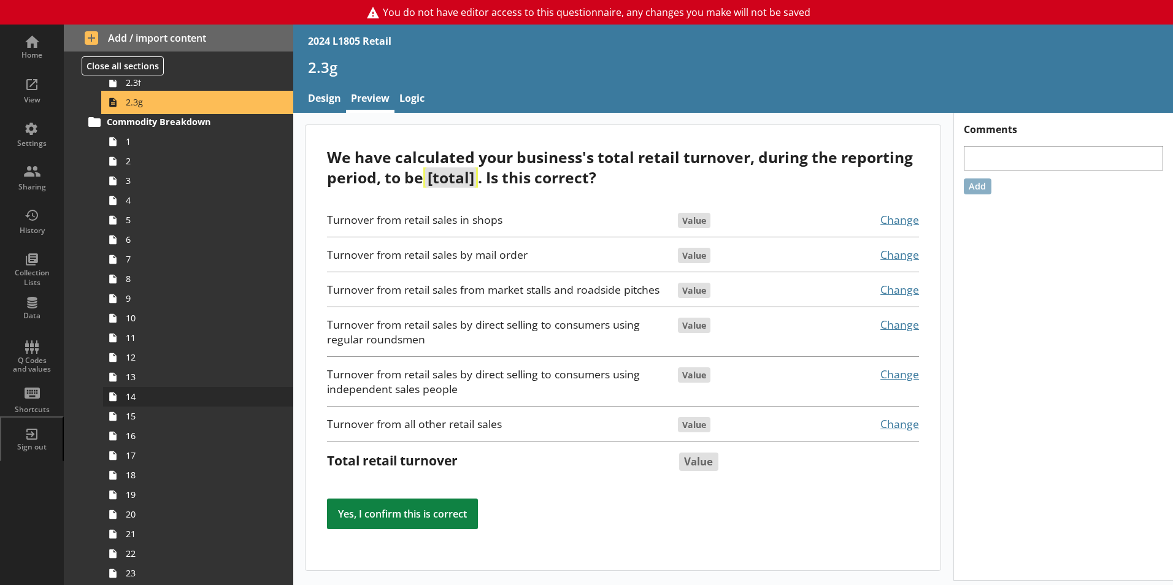
scroll to position [368, 0]
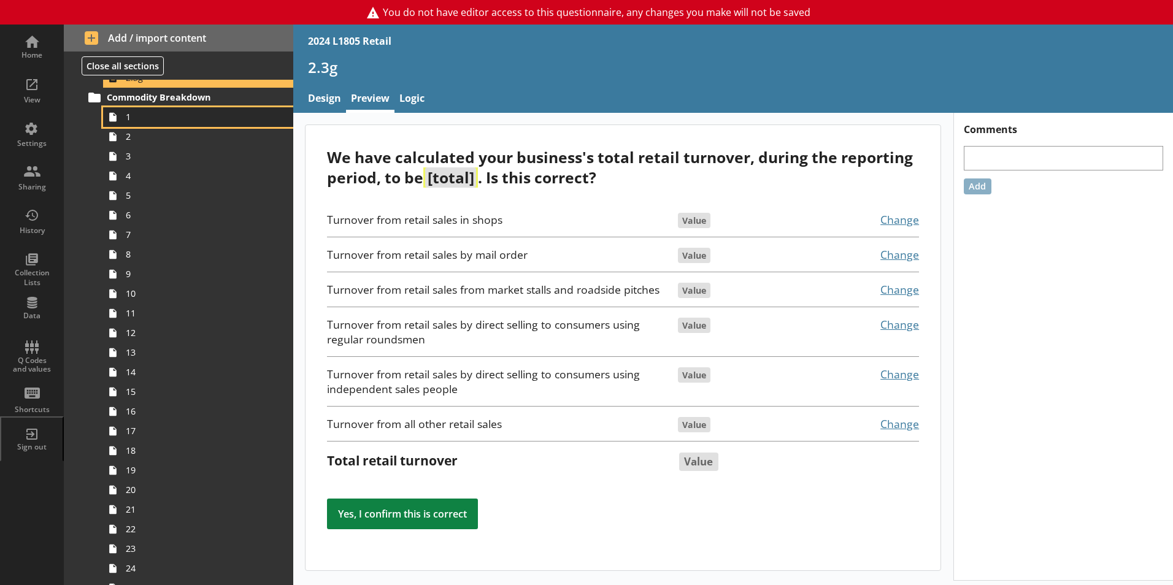
click at [179, 122] on span "1" at bounding box center [194, 117] width 136 height 12
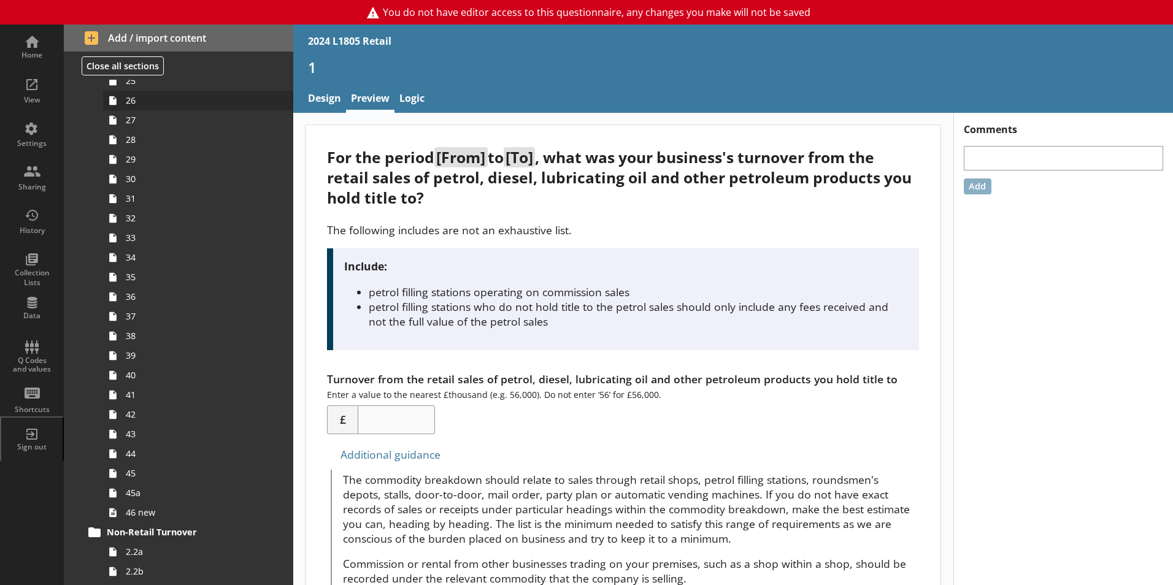
scroll to position [1104, 0]
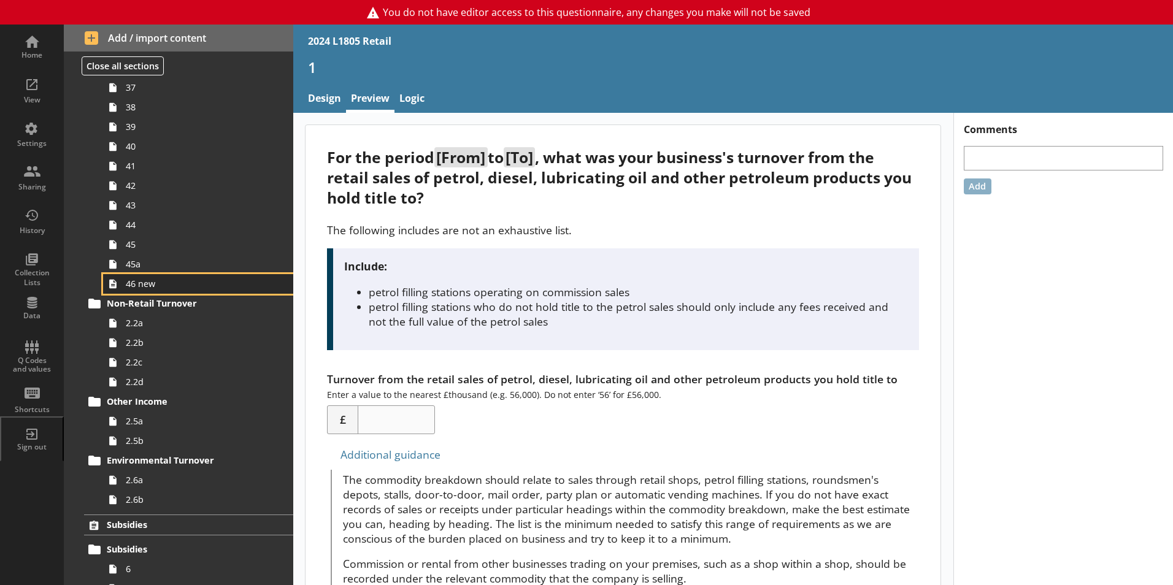
click at [171, 287] on span "46 new" at bounding box center [194, 284] width 136 height 12
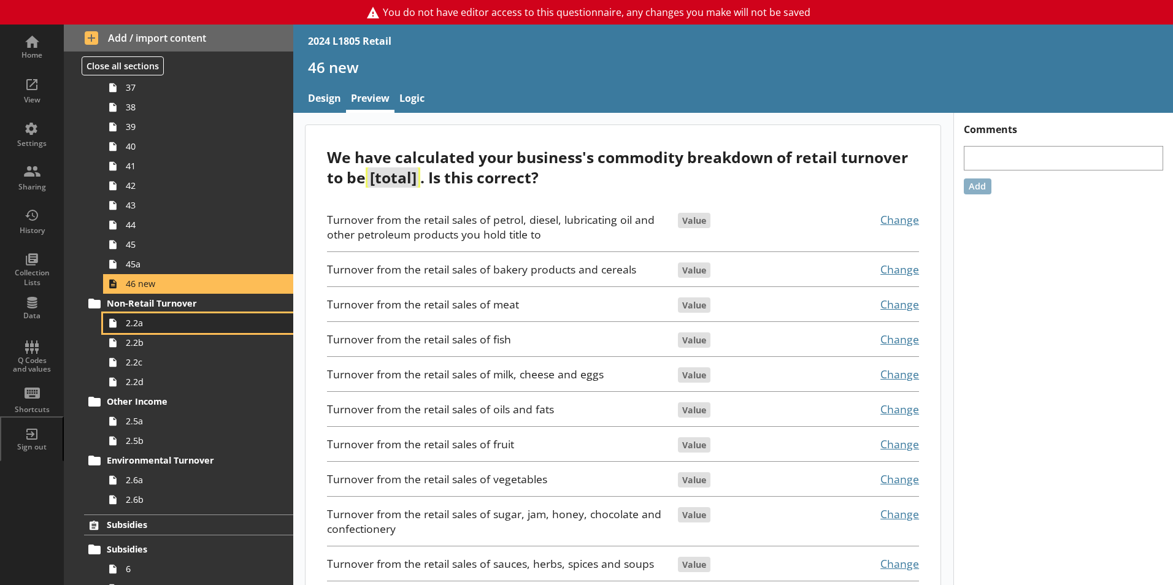
click at [191, 318] on span "2.2a" at bounding box center [194, 323] width 136 height 12
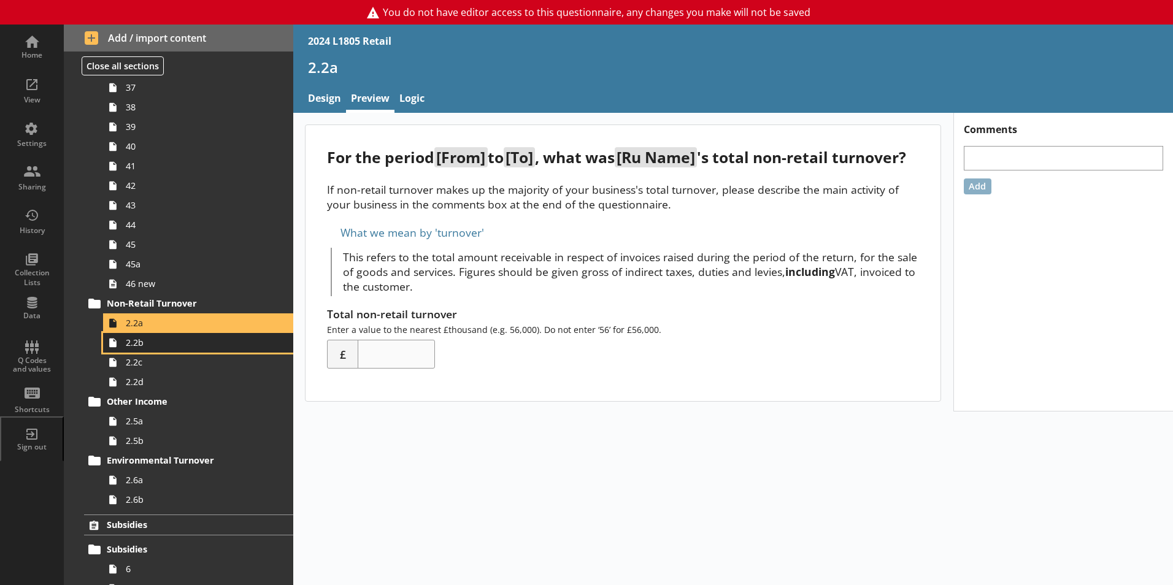
click at [169, 342] on span "2.2b" at bounding box center [194, 343] width 136 height 12
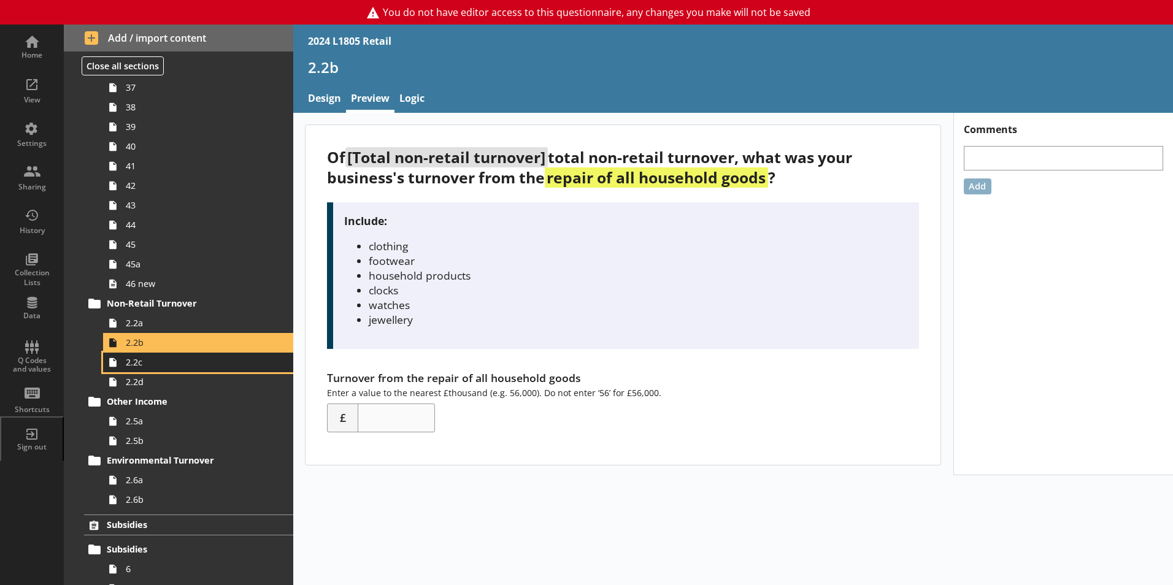
click at [171, 366] on span "2.2c" at bounding box center [194, 362] width 136 height 12
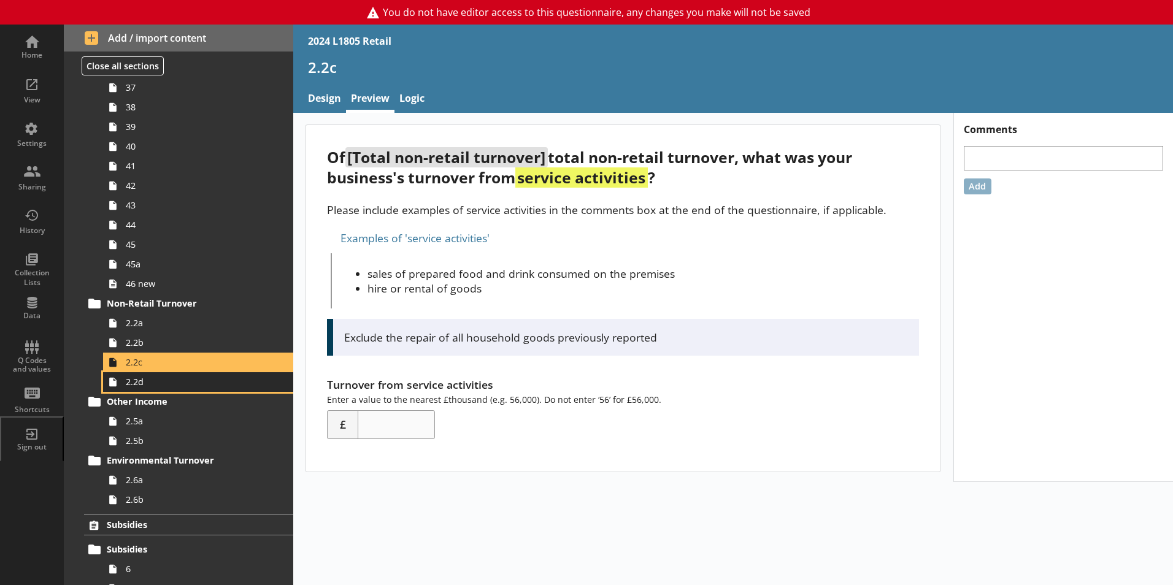
click at [172, 387] on span "2.2d" at bounding box center [194, 382] width 136 height 12
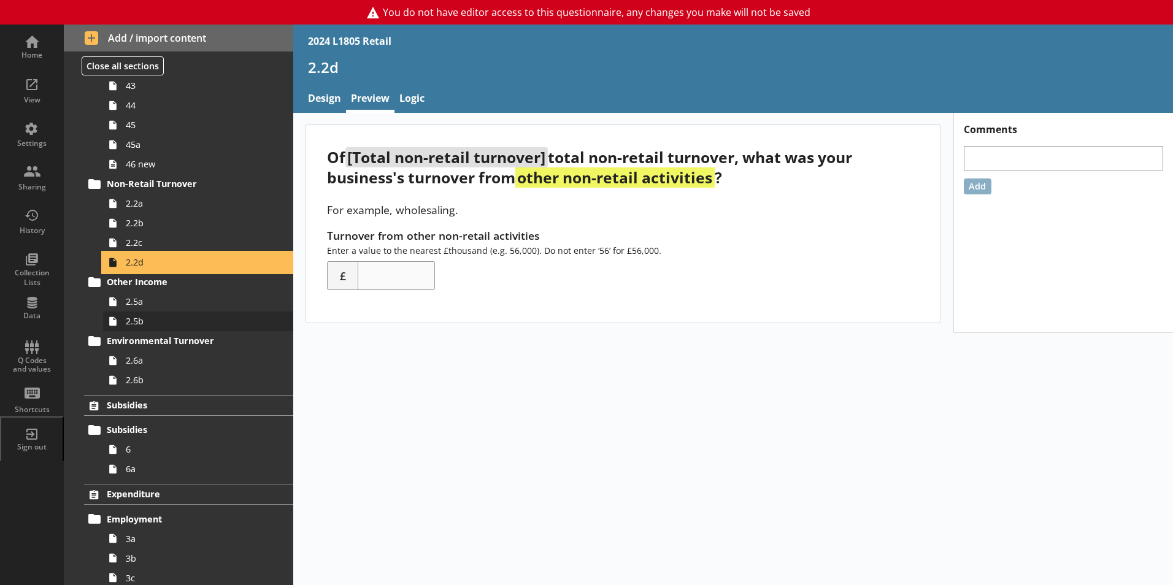
scroll to position [1227, 0]
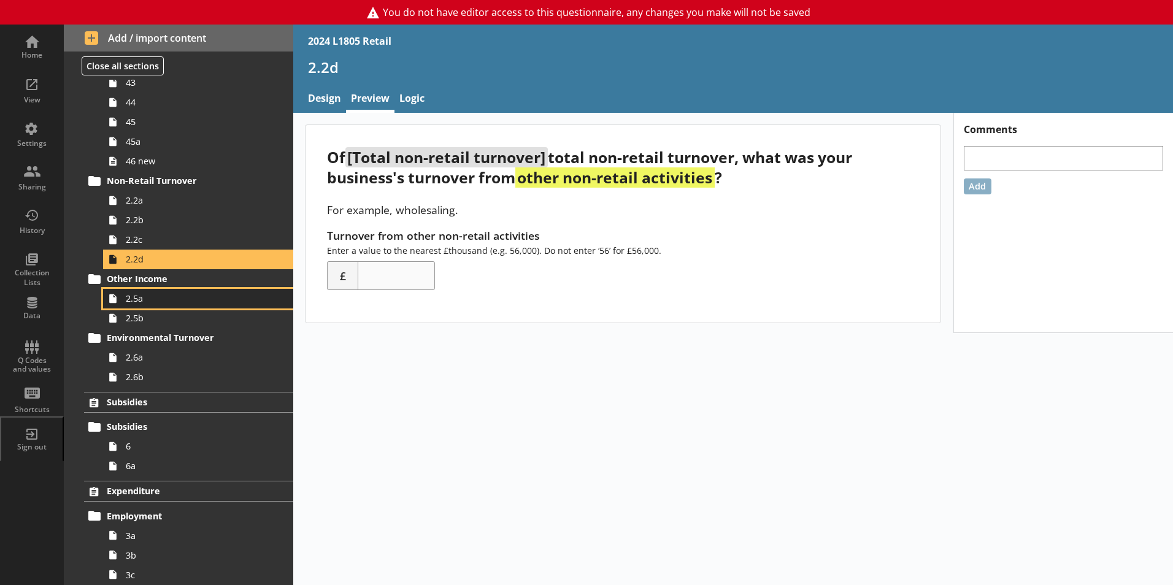
click at [161, 299] on span "2.5a" at bounding box center [194, 299] width 136 height 12
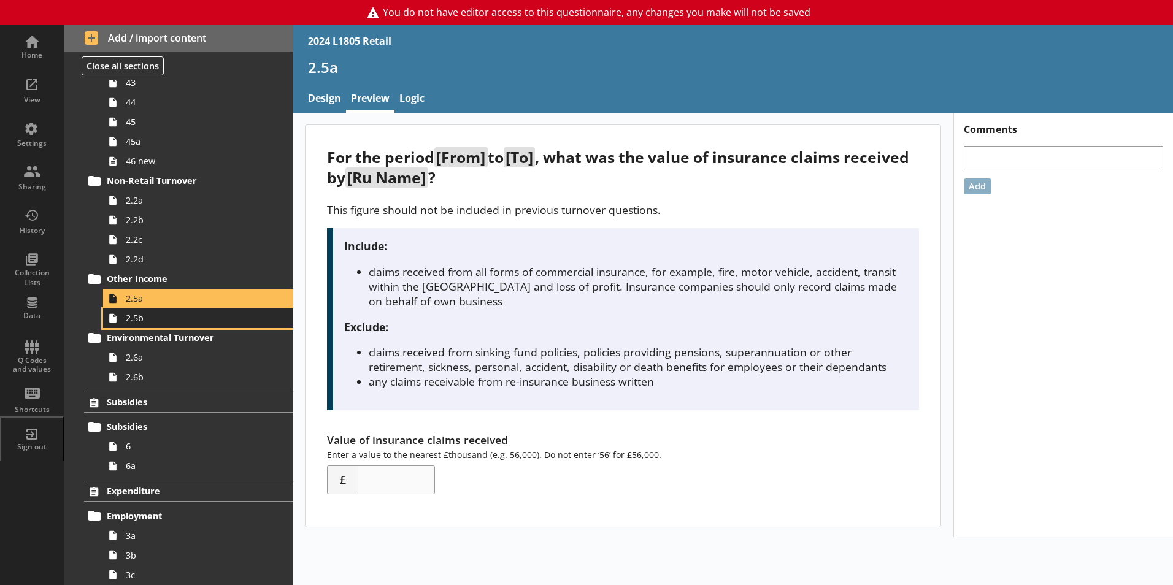
click at [166, 314] on span "2.5b" at bounding box center [194, 318] width 136 height 12
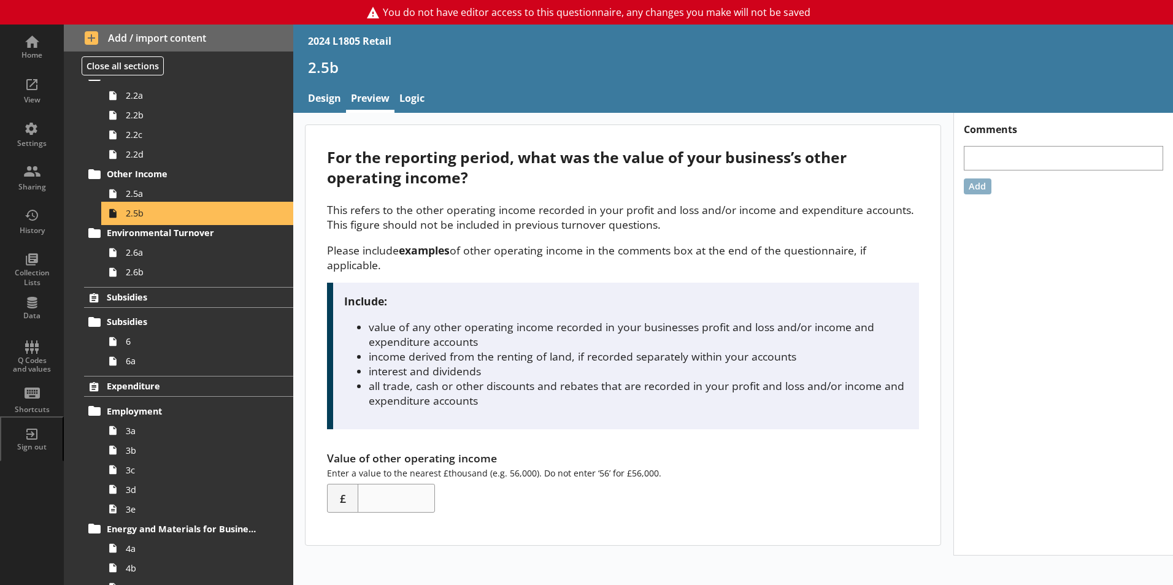
scroll to position [1350, 0]
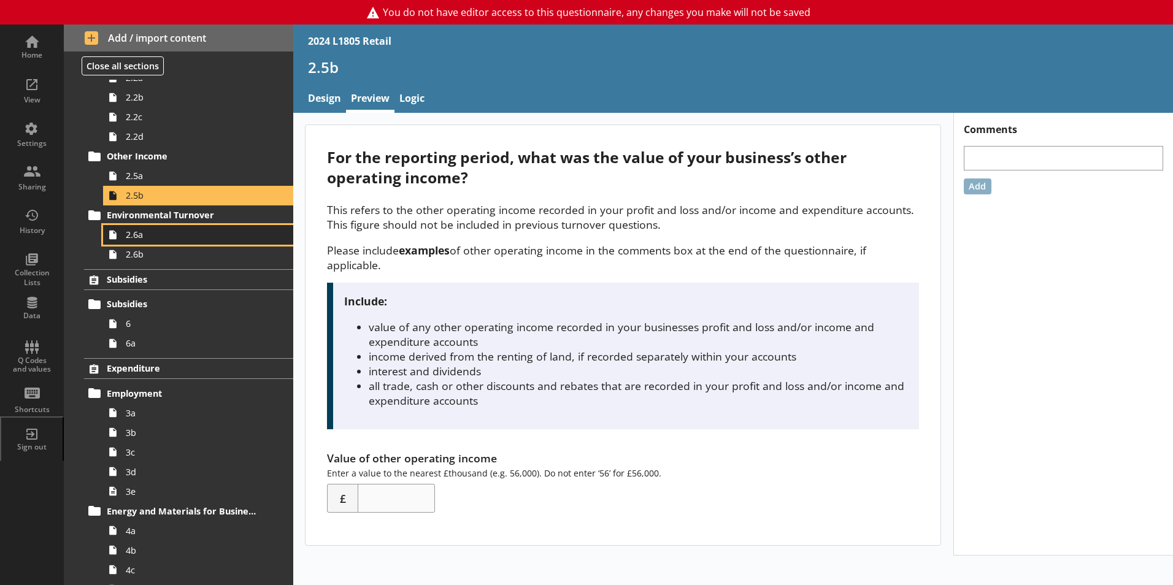
click at [163, 244] on link "2.6a" at bounding box center [198, 235] width 190 height 20
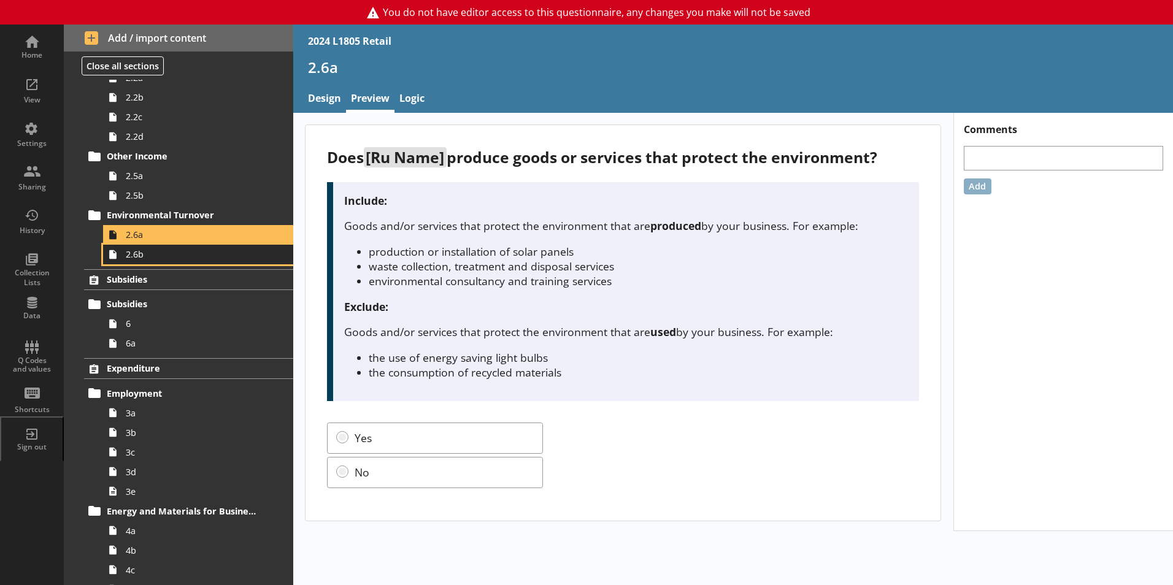
click at [201, 253] on span "2.6b" at bounding box center [194, 254] width 136 height 12
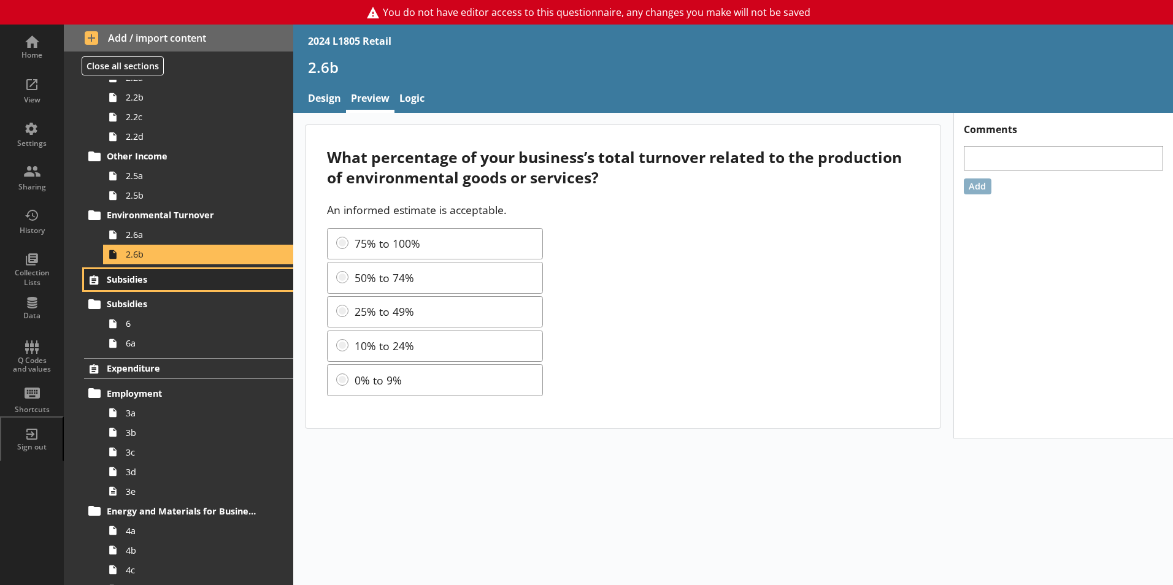
click at [210, 282] on span "Subsidies" at bounding box center [182, 280] width 150 height 12
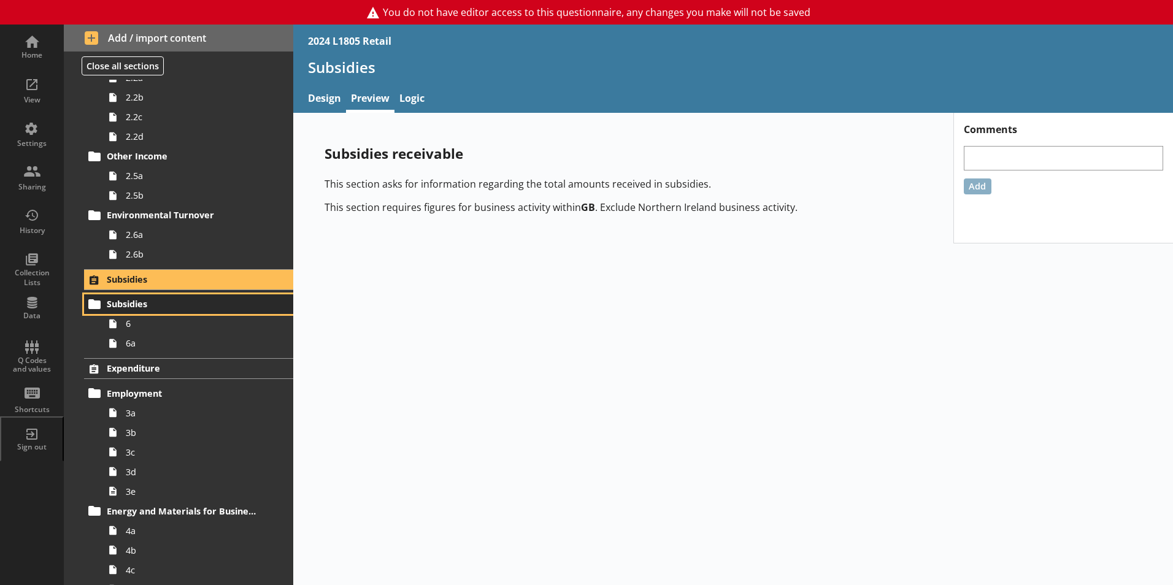
click at [203, 314] on link "Subsidies" at bounding box center [188, 305] width 209 height 20
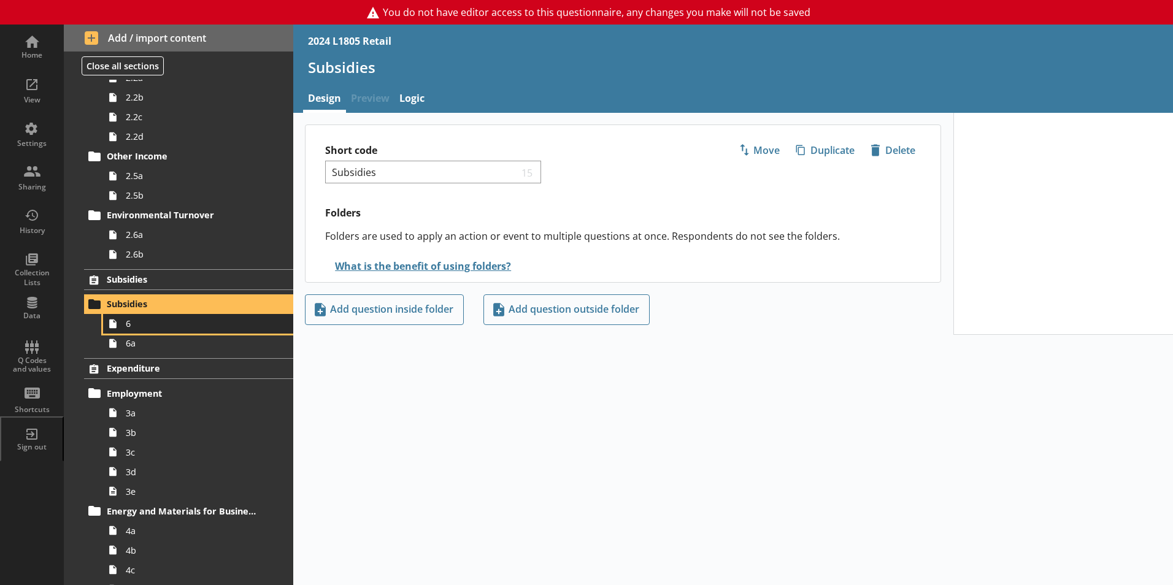
click at [206, 325] on span "6" at bounding box center [194, 324] width 136 height 12
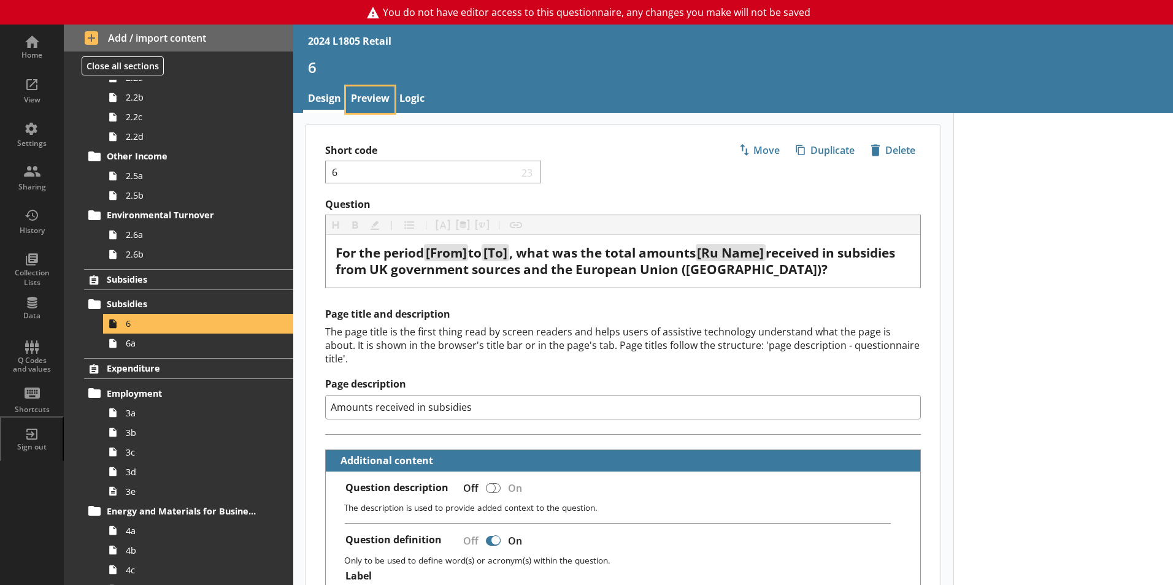
click at [379, 96] on link "Preview" at bounding box center [370, 100] width 48 height 26
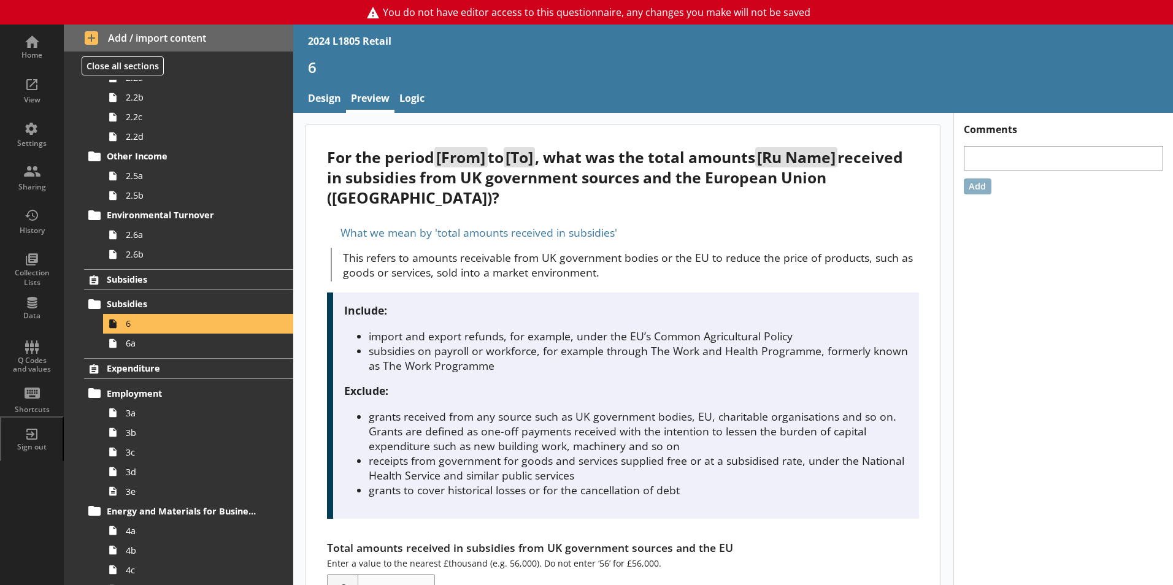
scroll to position [60, 0]
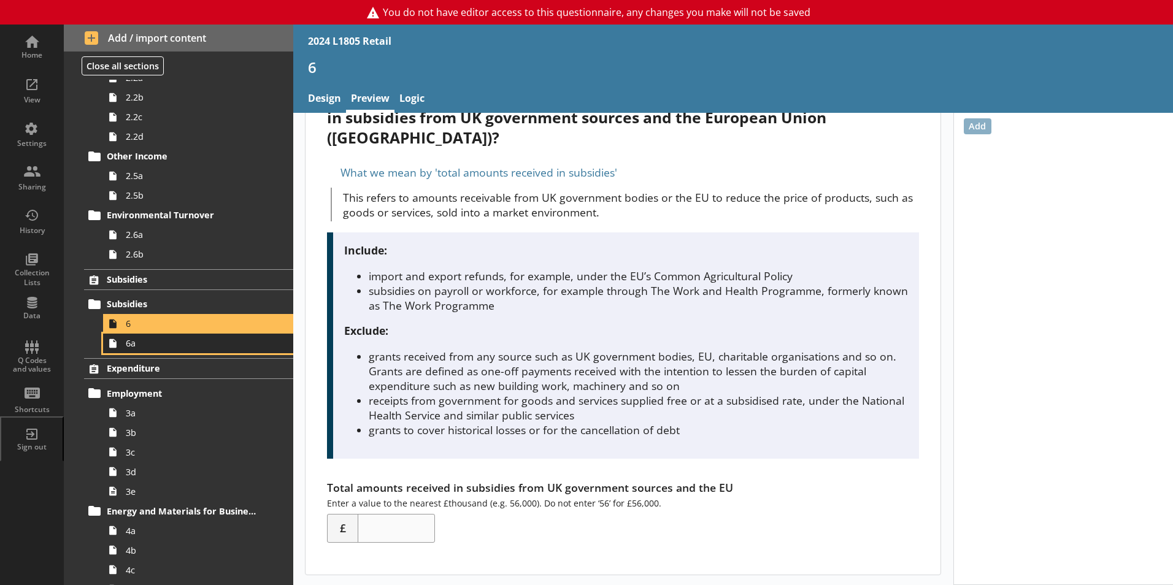
click at [199, 347] on span "6a" at bounding box center [194, 343] width 136 height 12
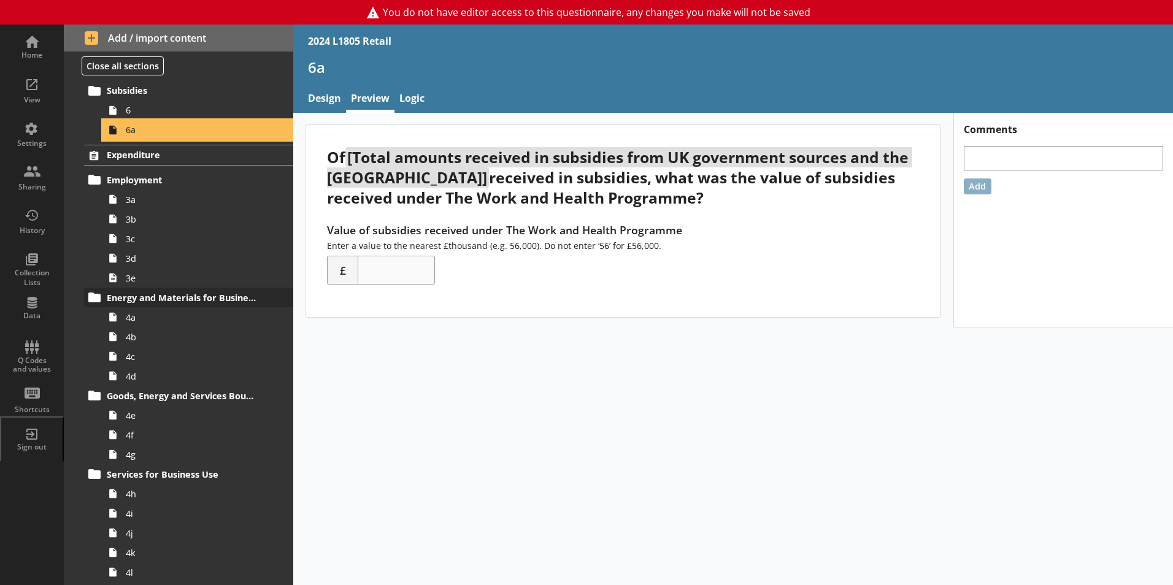
scroll to position [1595, 0]
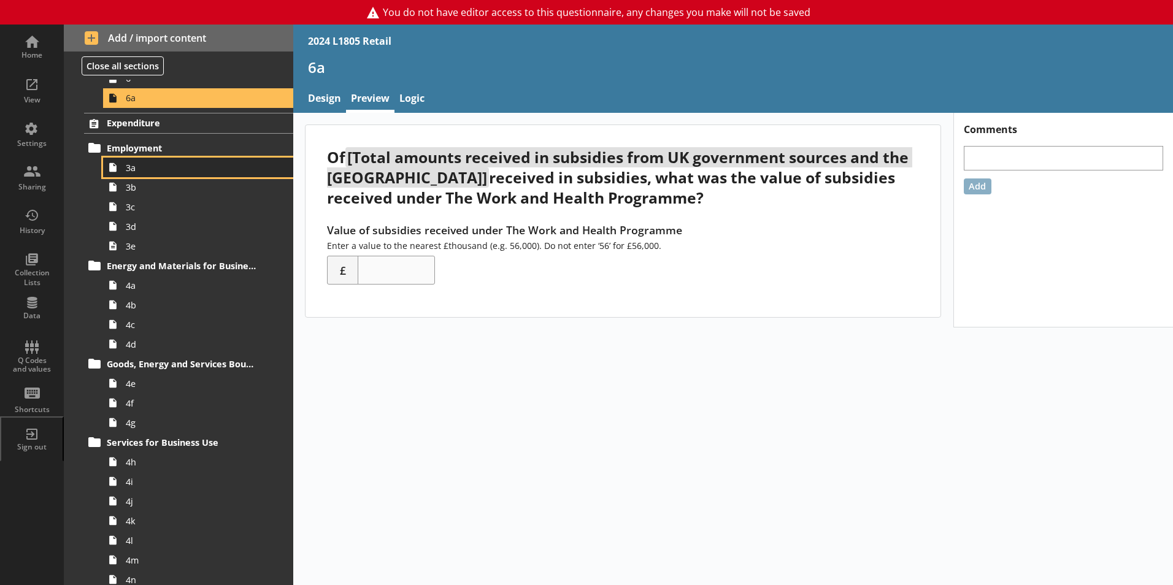
click at [190, 172] on span "3a" at bounding box center [194, 168] width 136 height 12
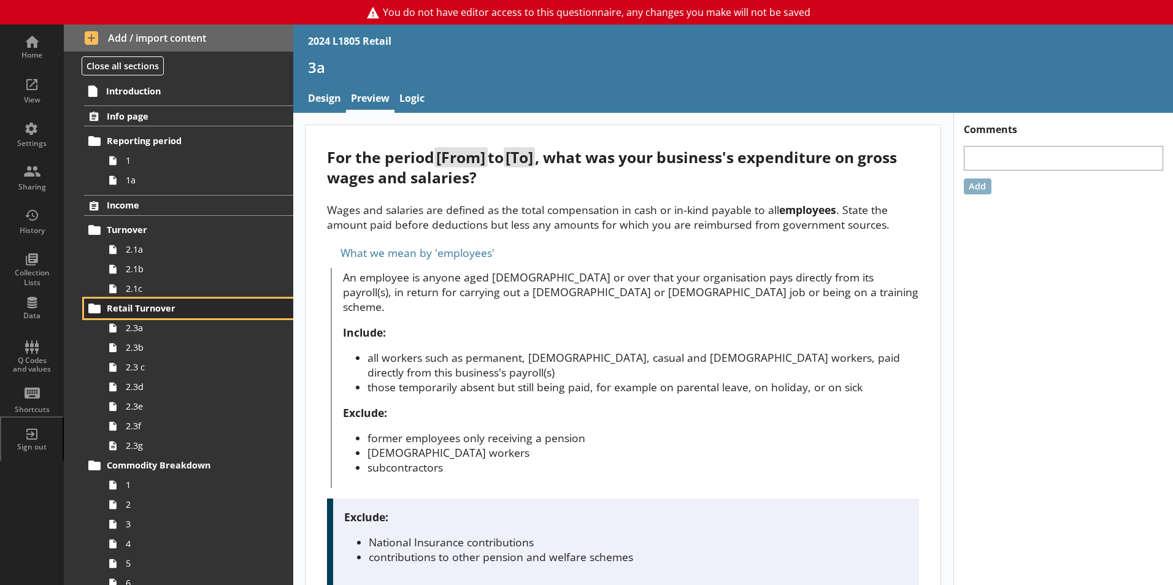
click at [187, 306] on span "Retail Turnover" at bounding box center [182, 308] width 150 height 12
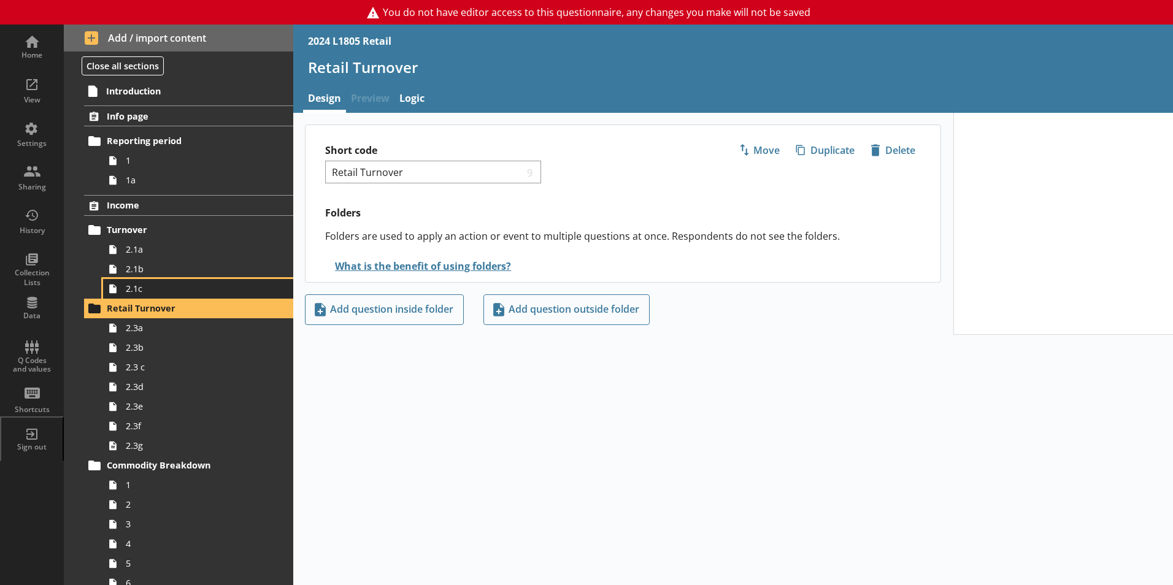
click at [190, 288] on span "2.1c" at bounding box center [194, 289] width 136 height 12
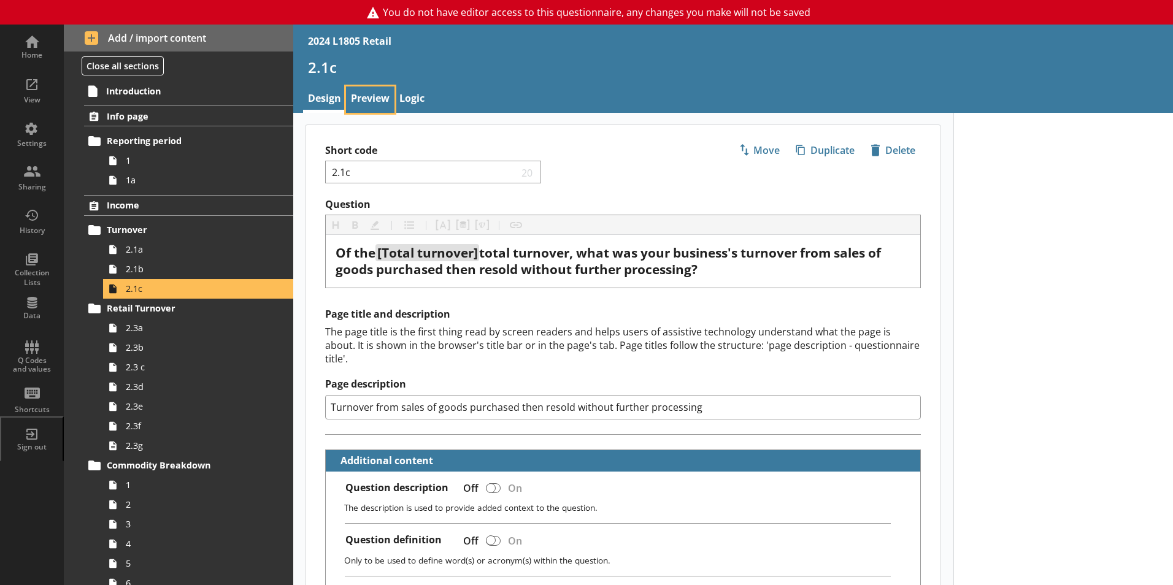
click at [358, 94] on link "Preview" at bounding box center [370, 100] width 48 height 26
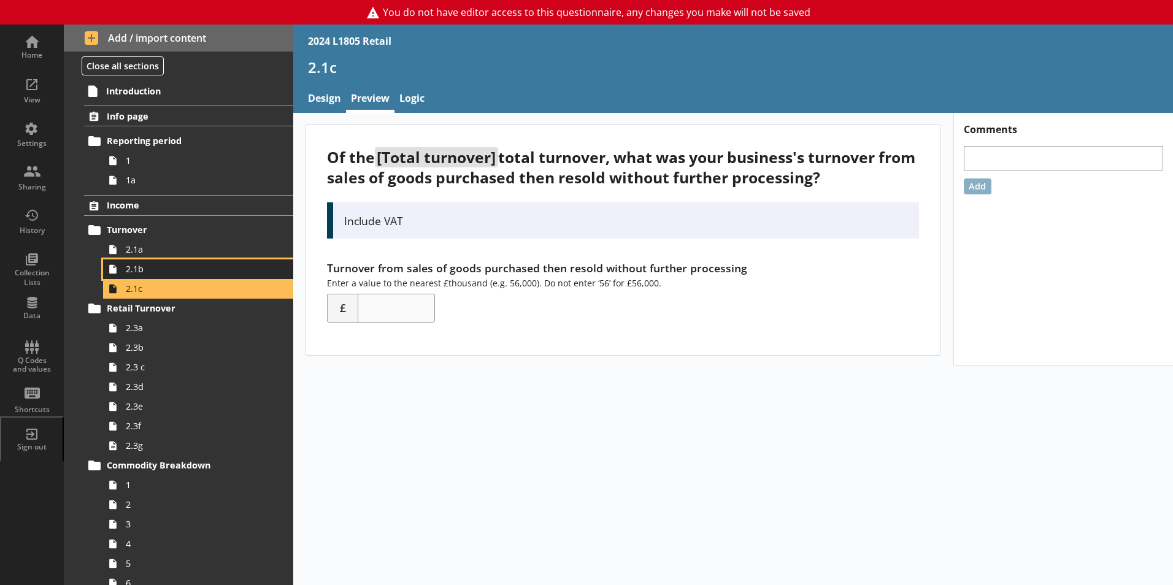
click at [168, 269] on span "2.1b" at bounding box center [194, 269] width 136 height 12
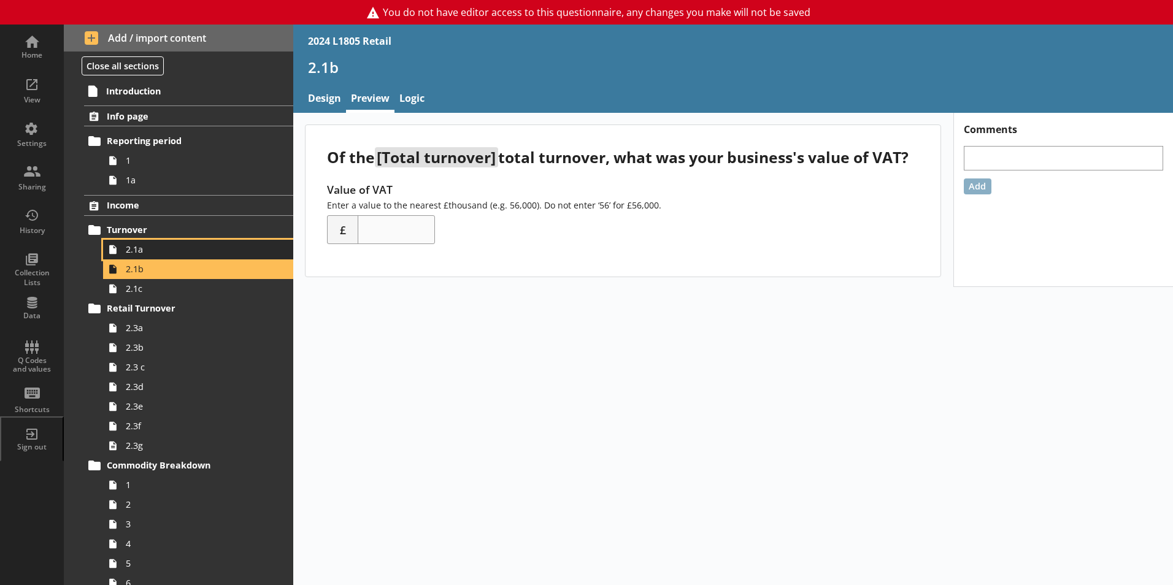
click at [233, 243] on link "2.1a" at bounding box center [198, 250] width 190 height 20
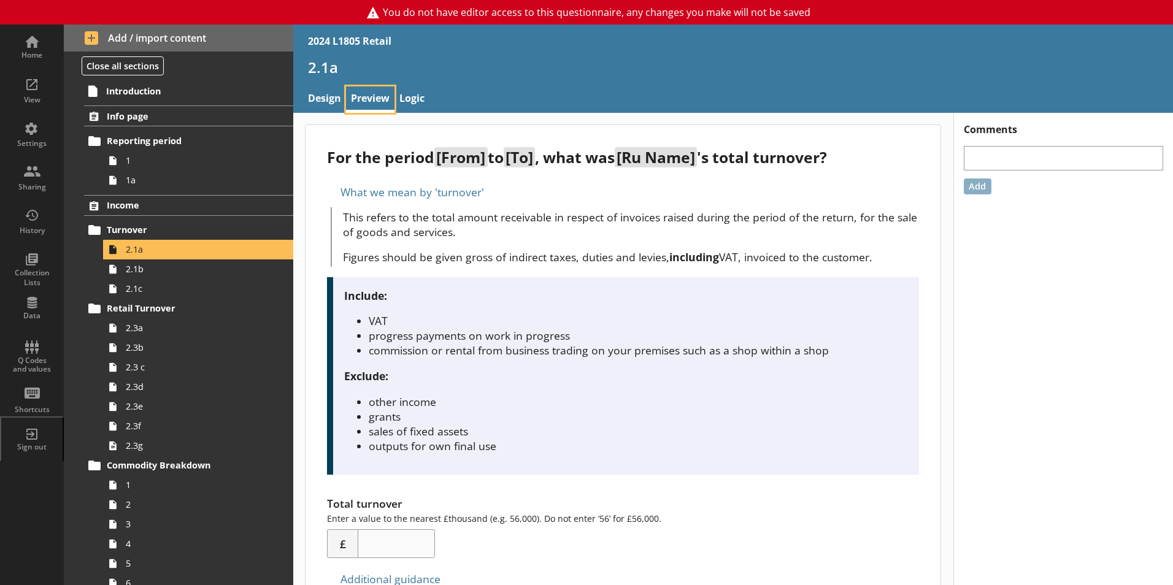
click at [379, 97] on link "Preview" at bounding box center [370, 100] width 48 height 26
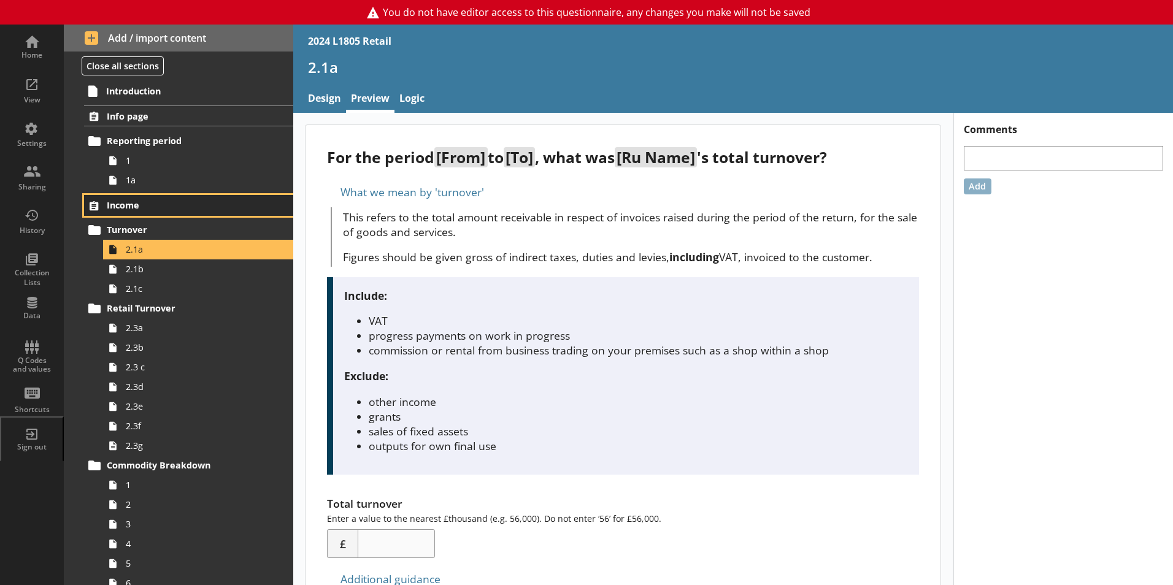
click at [136, 199] on link "Income" at bounding box center [188, 205] width 209 height 21
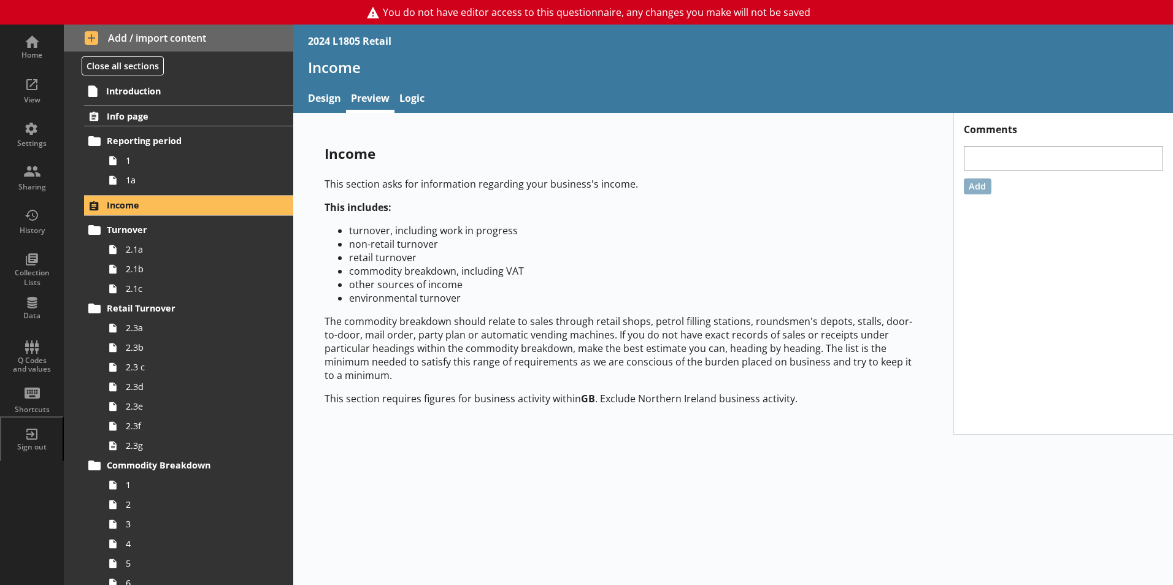
click at [152, 180] on span "1a" at bounding box center [194, 180] width 136 height 12
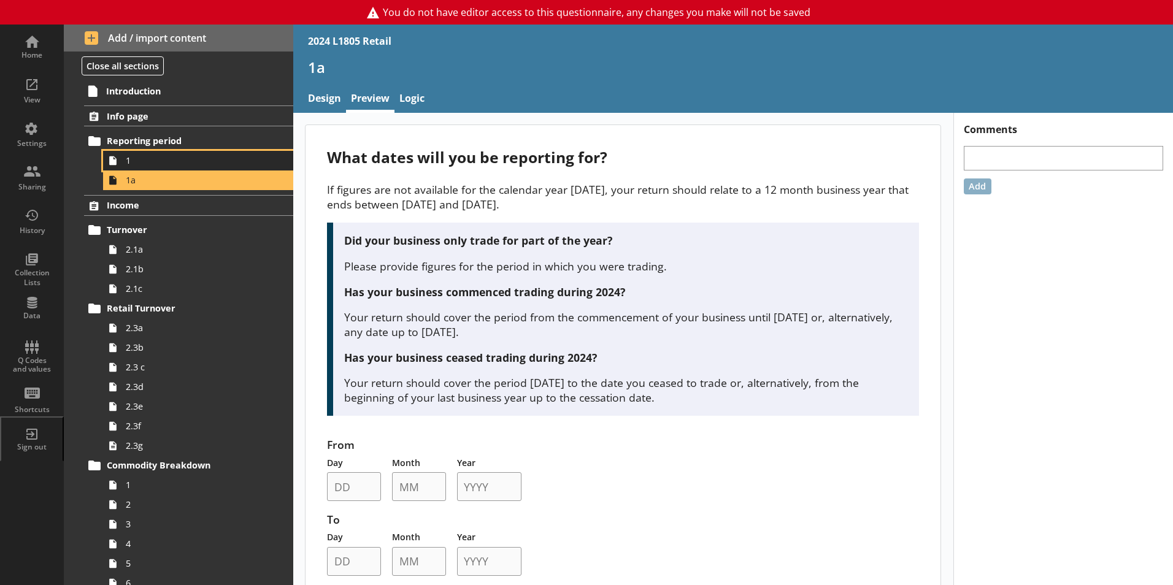
click at [147, 164] on span "1" at bounding box center [194, 161] width 136 height 12
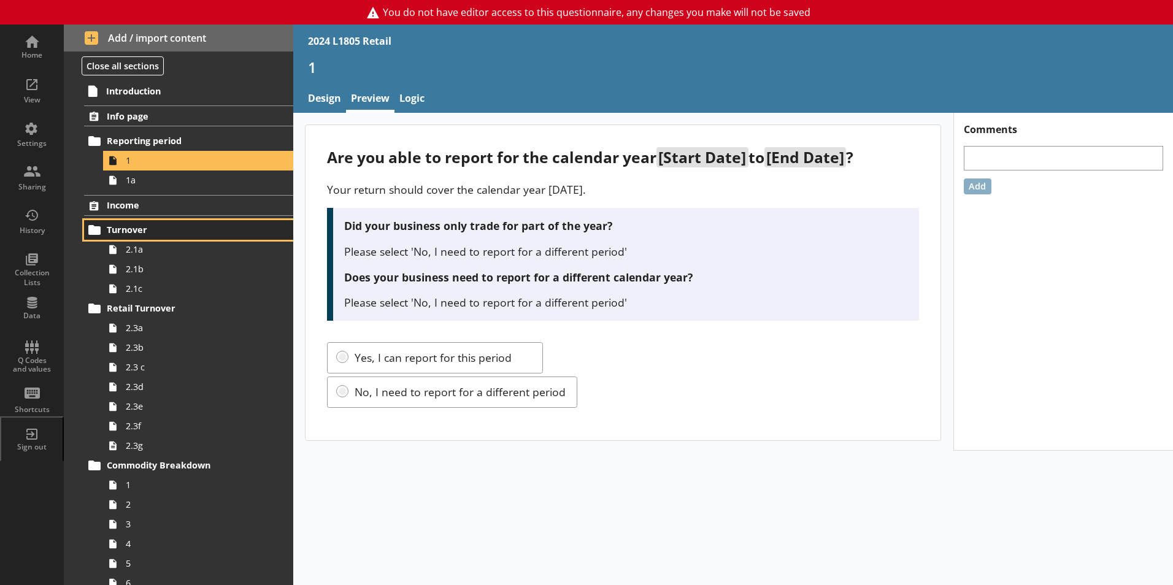
click at [163, 233] on span "Turnover" at bounding box center [182, 230] width 150 height 12
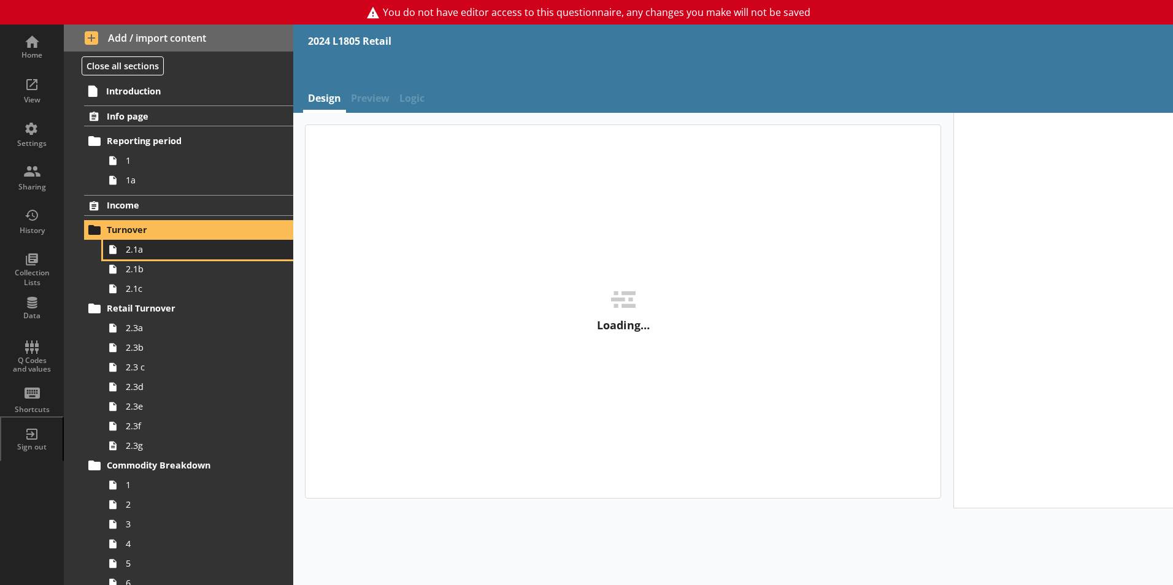
click at [164, 251] on span "2.1a" at bounding box center [194, 250] width 136 height 12
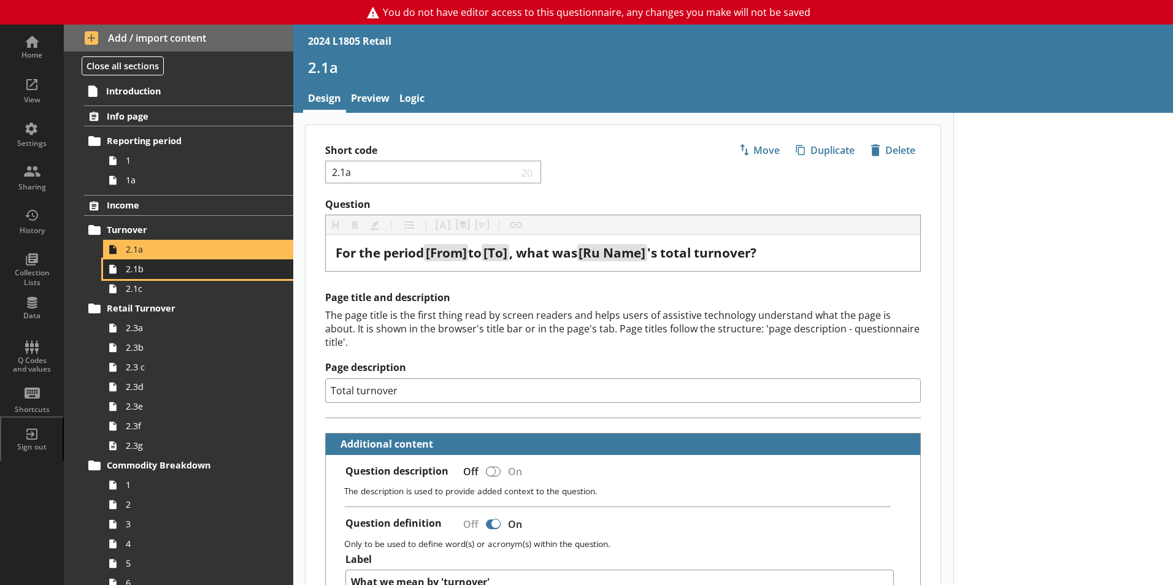
click at [137, 274] on span "2.1b" at bounding box center [194, 269] width 136 height 12
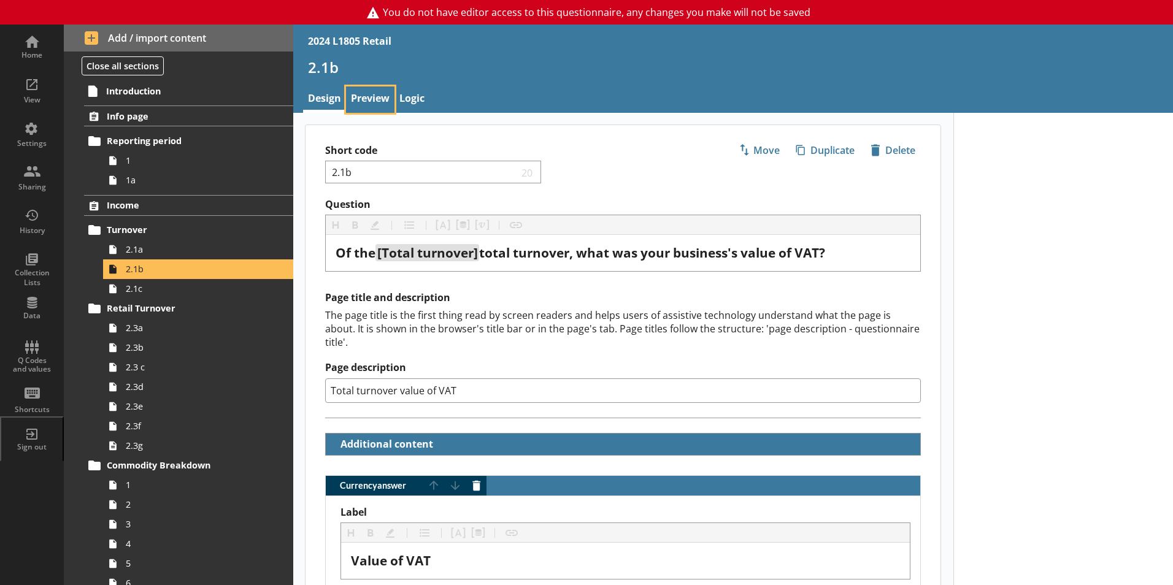
click at [367, 96] on link "Preview" at bounding box center [370, 100] width 48 height 26
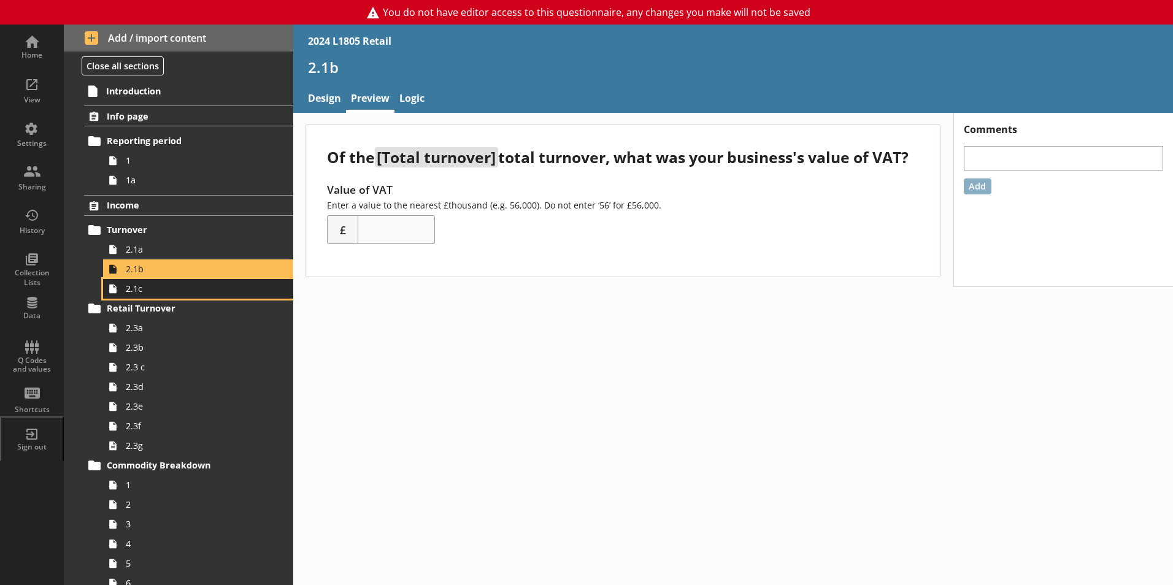
click at [153, 287] on span "2.1c" at bounding box center [194, 289] width 136 height 12
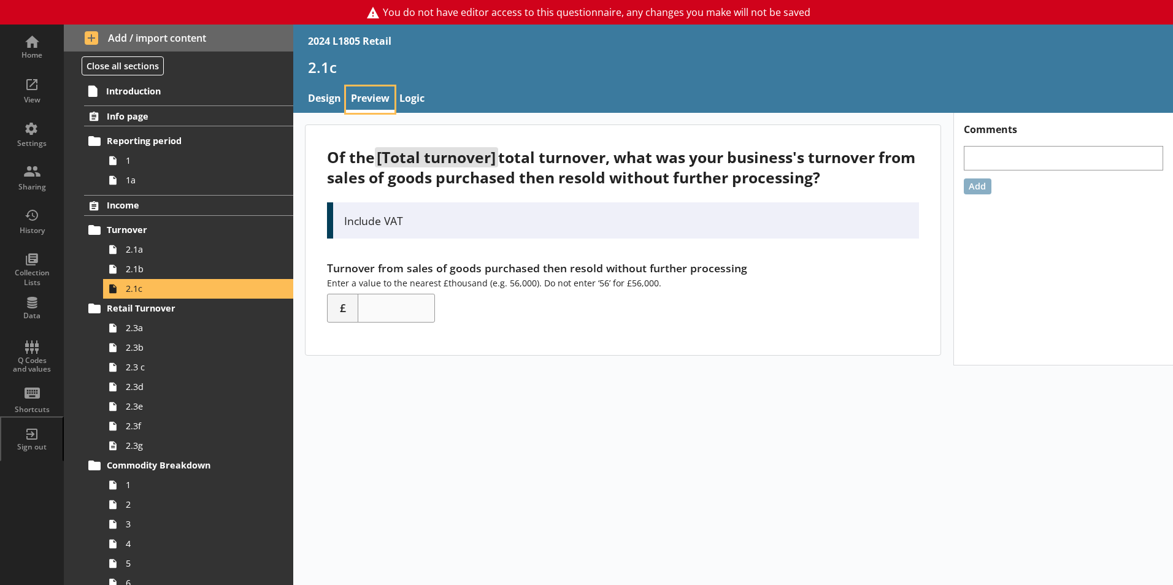
click at [392, 101] on link "Preview" at bounding box center [370, 100] width 48 height 26
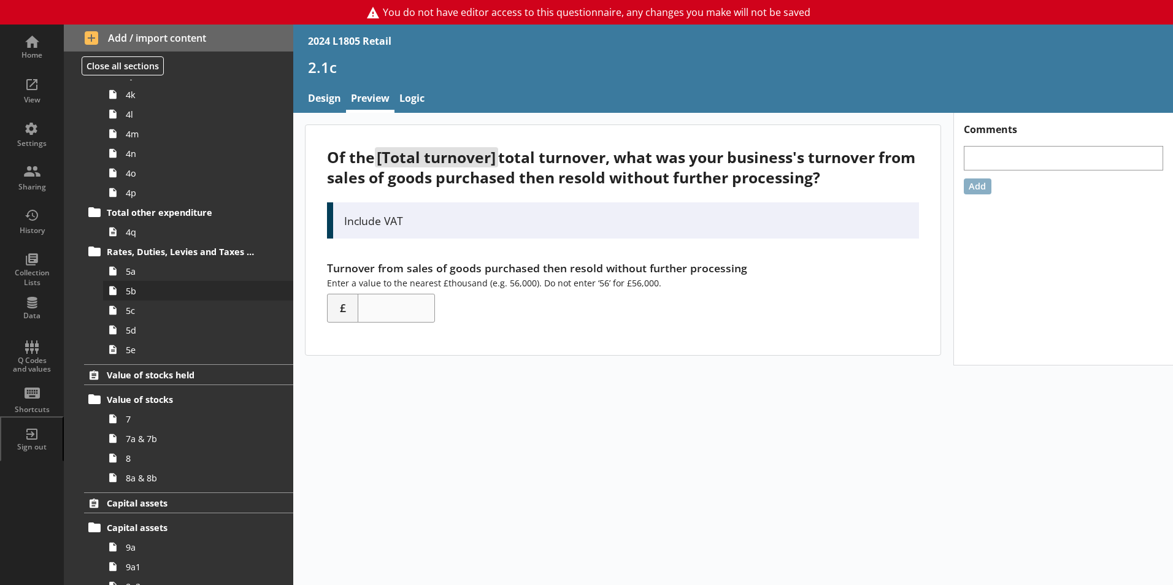
scroll to position [2025, 0]
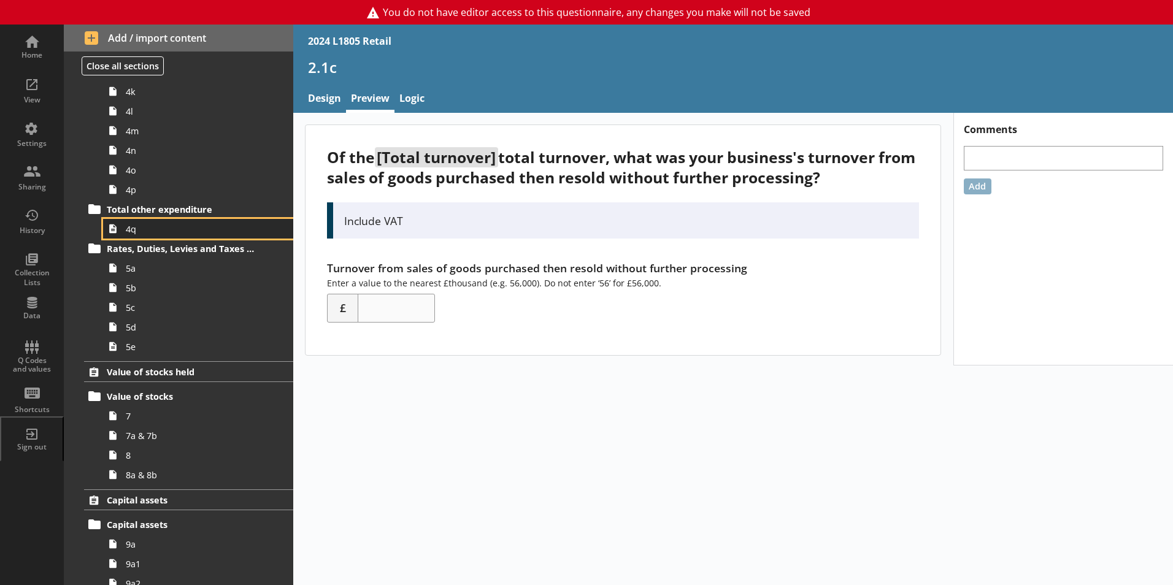
click at [161, 236] on link "4q" at bounding box center [198, 229] width 190 height 20
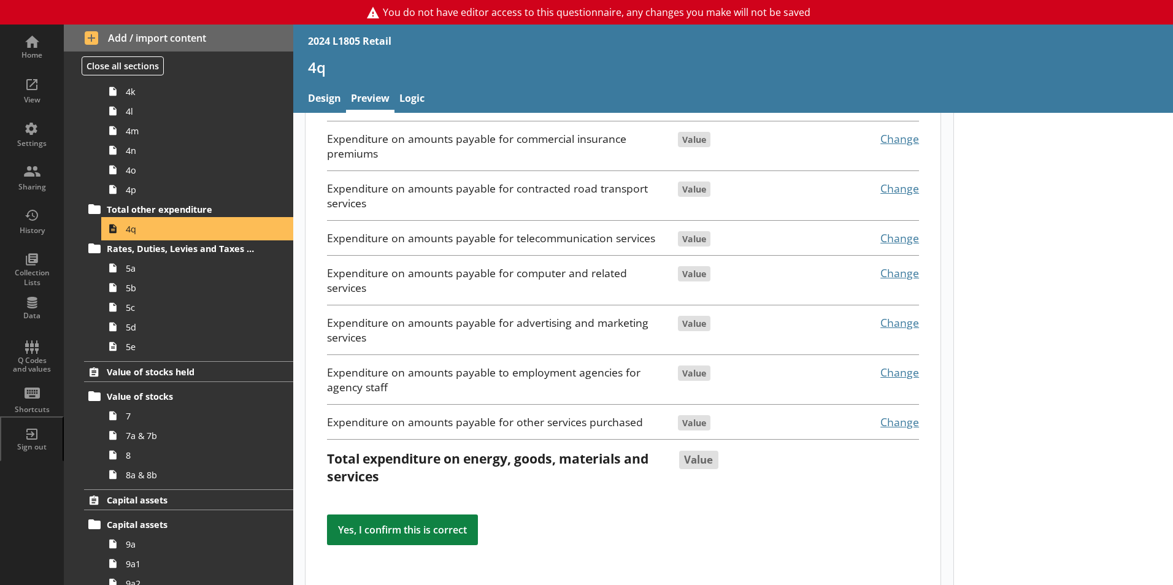
scroll to position [516, 0]
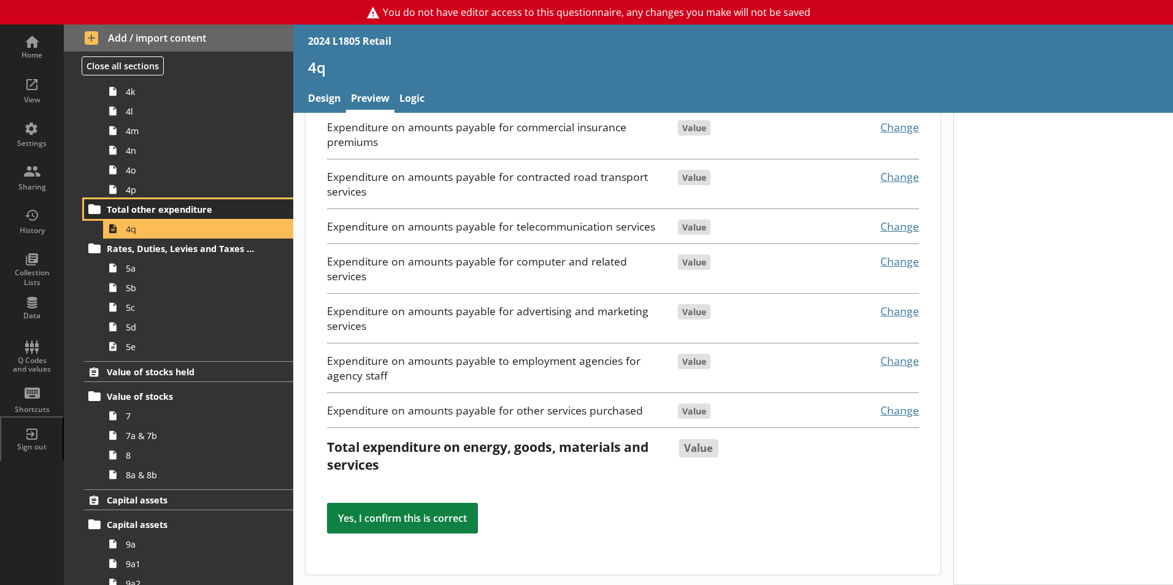
click at [207, 210] on span "Total other expenditure" at bounding box center [182, 210] width 150 height 12
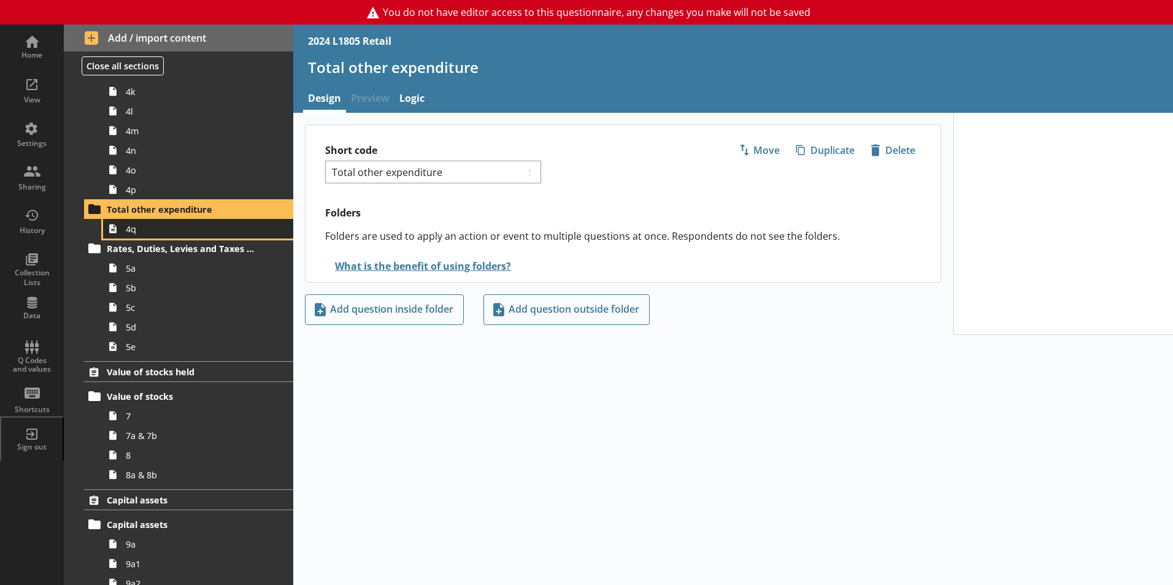
click at [218, 228] on span "4q" at bounding box center [194, 229] width 136 height 12
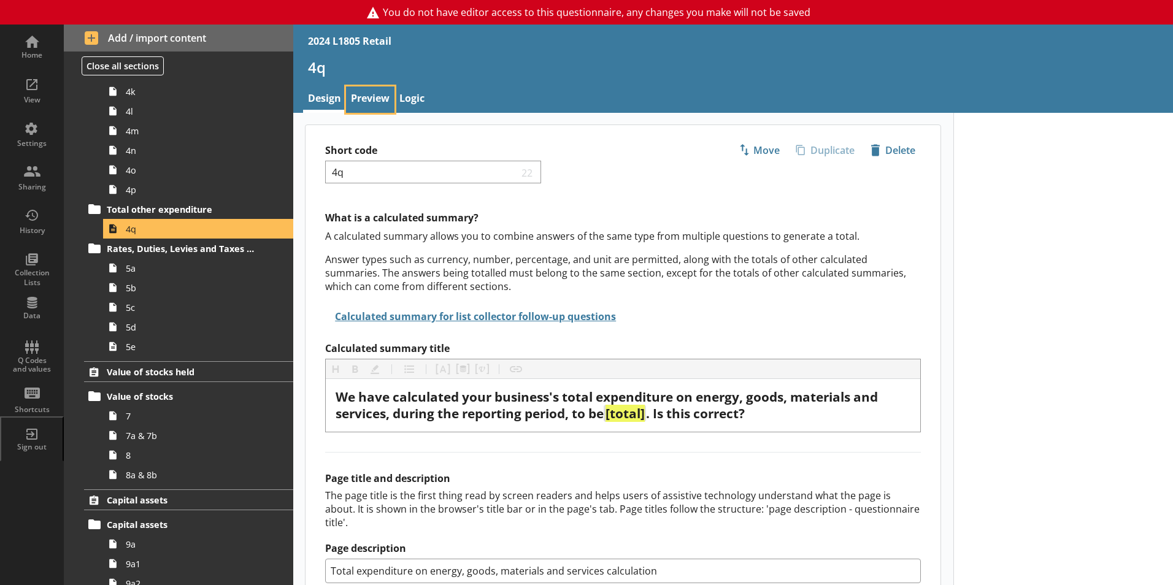
click at [377, 108] on link "Preview" at bounding box center [370, 100] width 48 height 26
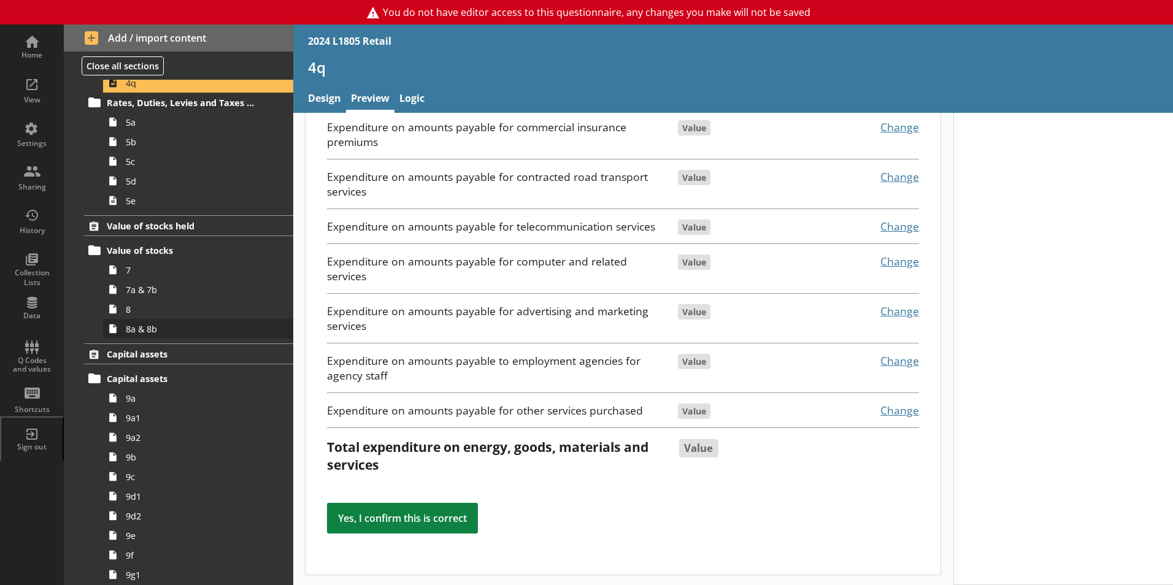
scroll to position [2165, 0]
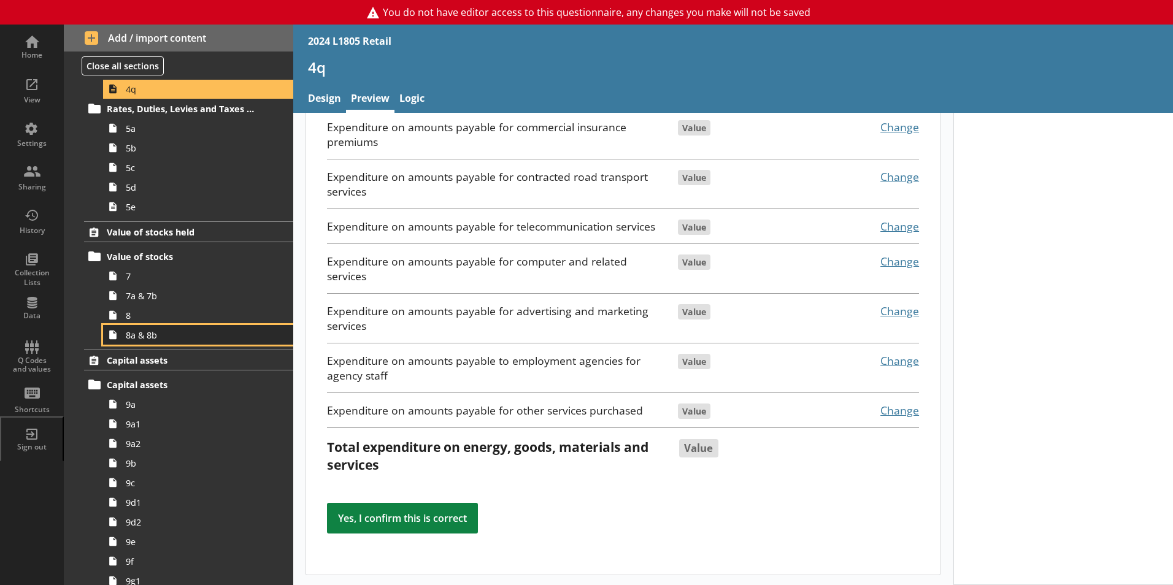
click at [155, 327] on link "8a & 8b" at bounding box center [198, 335] width 190 height 20
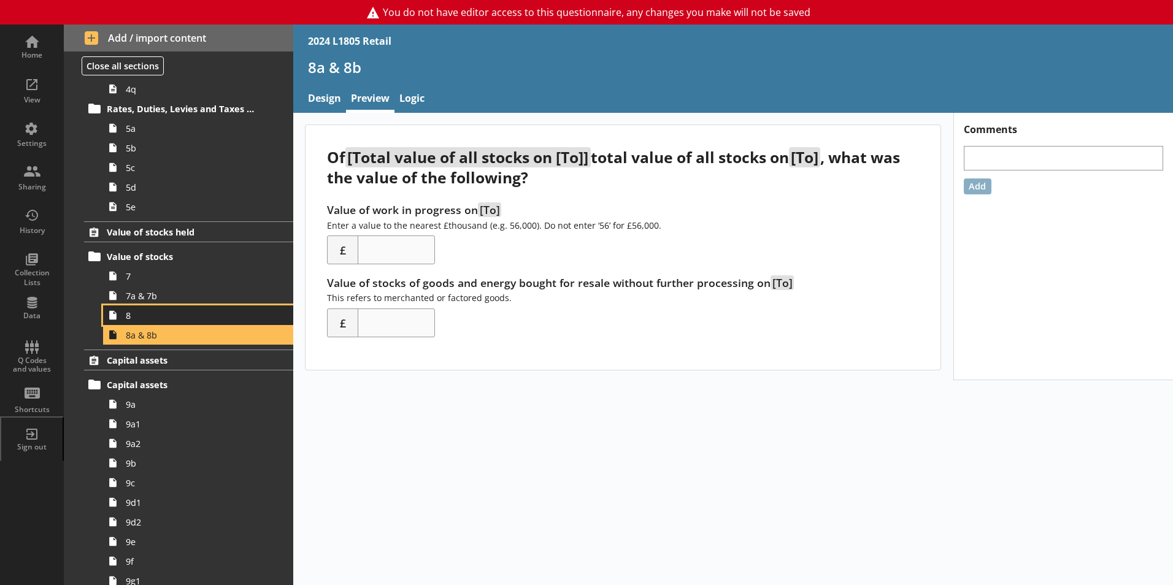
click at [157, 322] on link "8" at bounding box center [198, 316] width 190 height 20
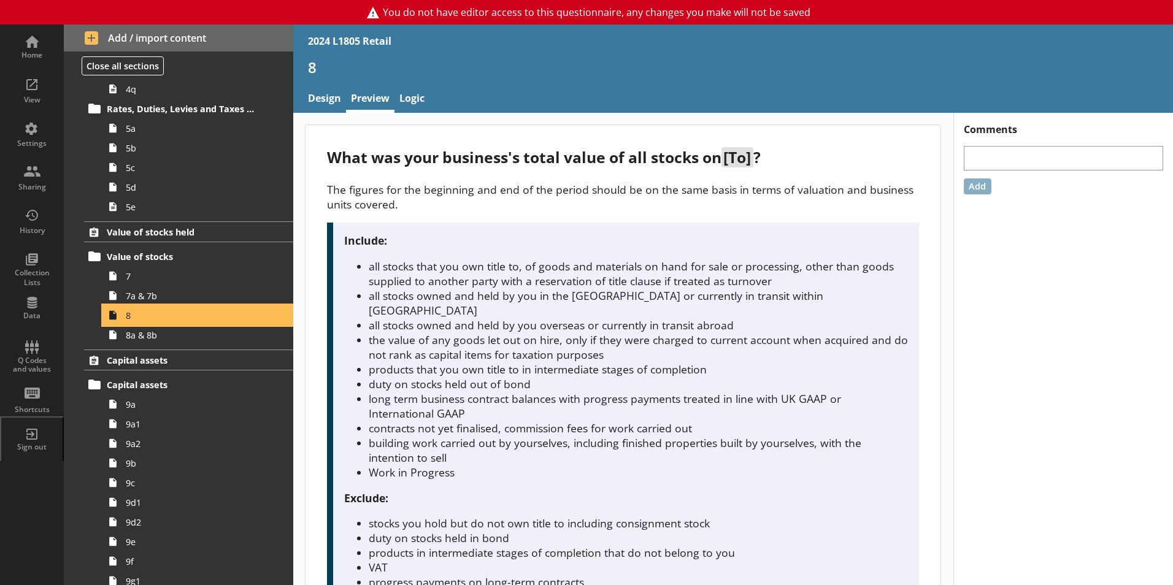
click at [164, 311] on span "8" at bounding box center [194, 316] width 136 height 12
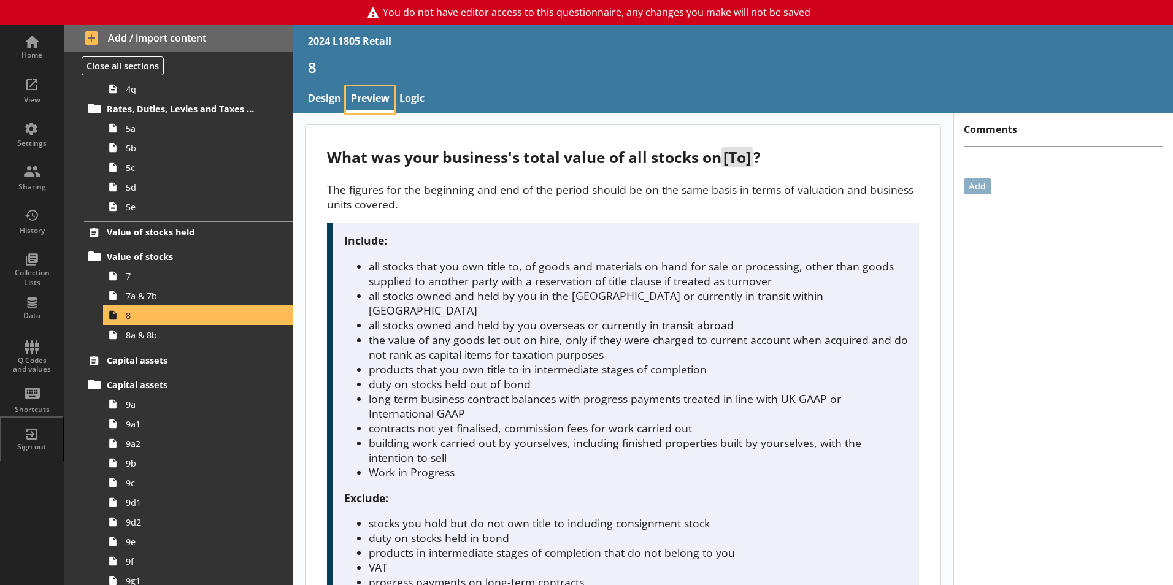
click at [371, 100] on link "Preview" at bounding box center [370, 100] width 48 height 26
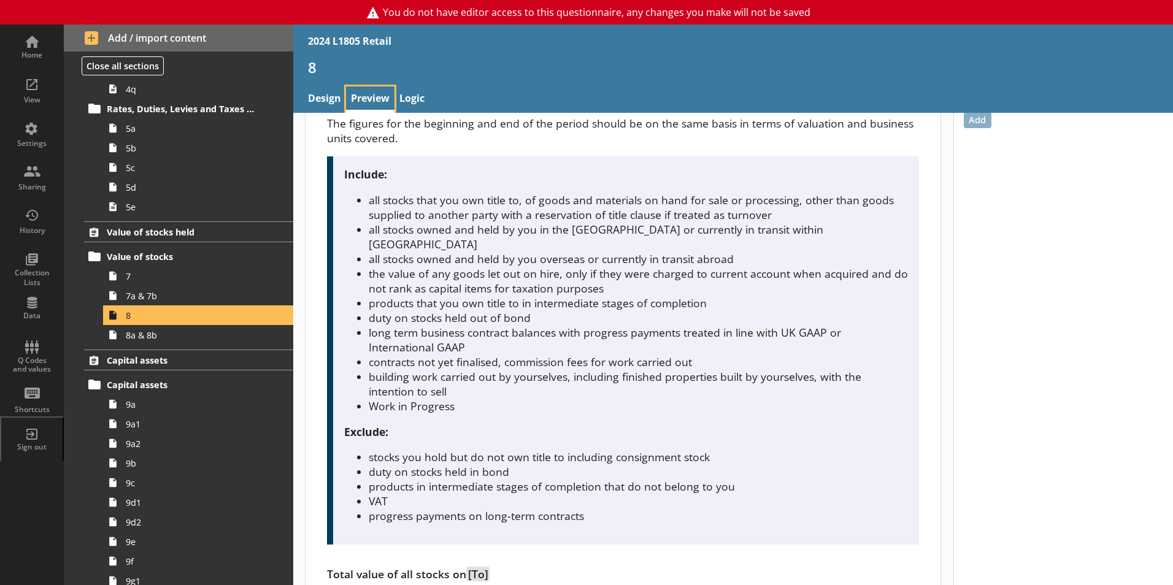
scroll to position [137, 0]
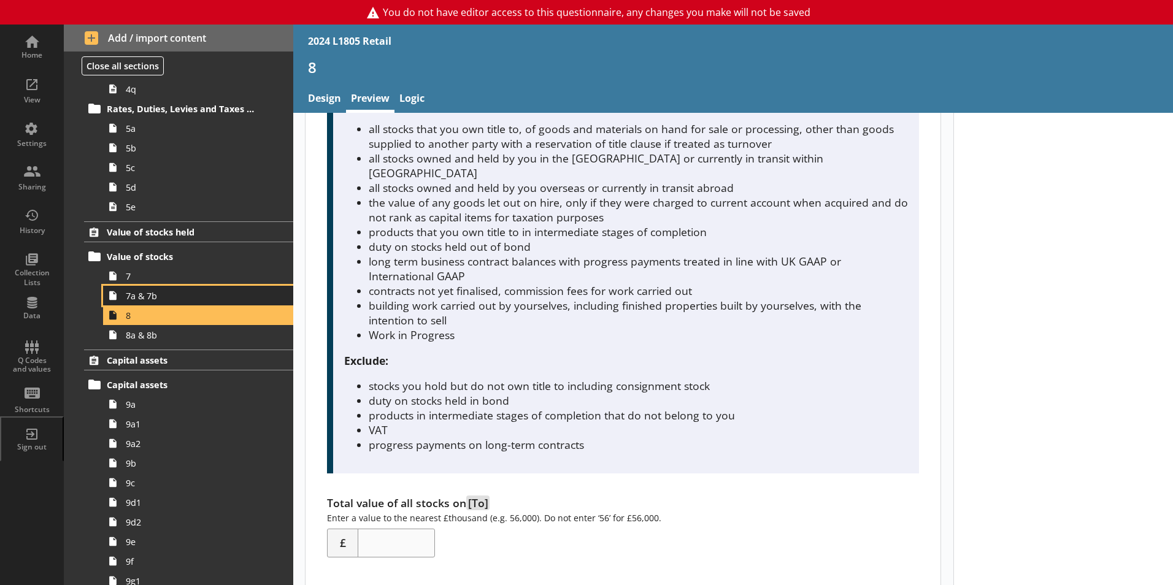
click at [163, 304] on link "7a & 7b" at bounding box center [198, 296] width 190 height 20
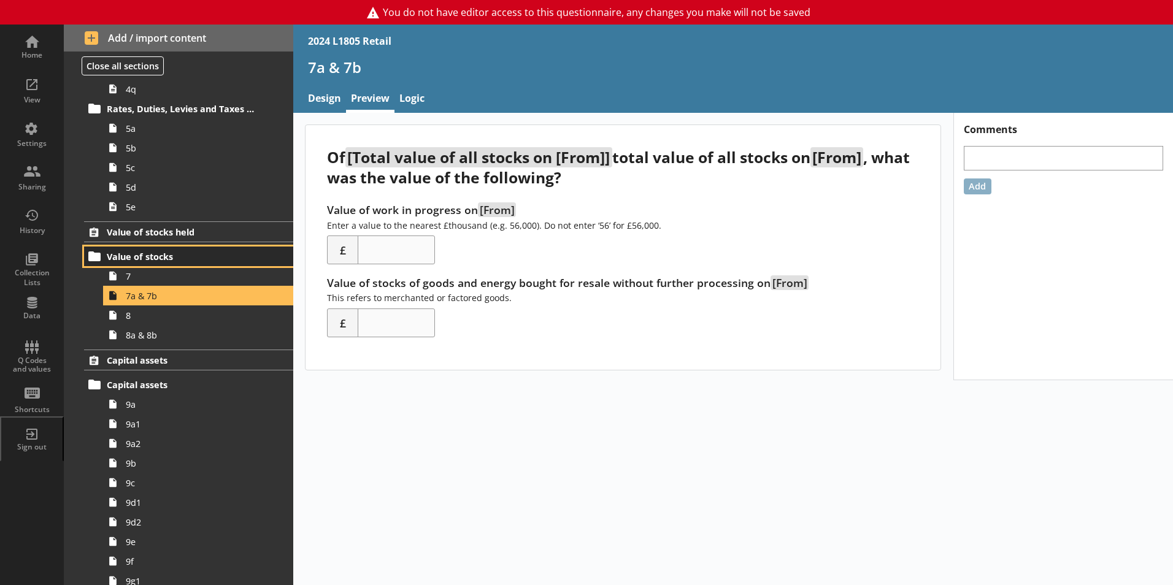
click at [193, 247] on link "Value of stocks" at bounding box center [188, 257] width 209 height 20
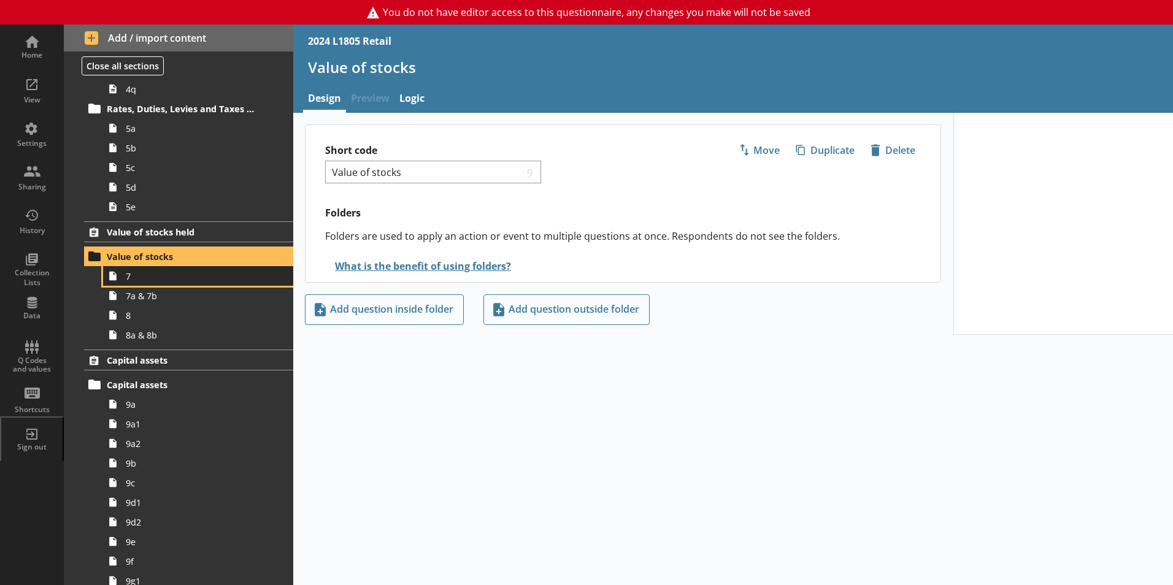
click at [239, 283] on link "7" at bounding box center [198, 276] width 190 height 20
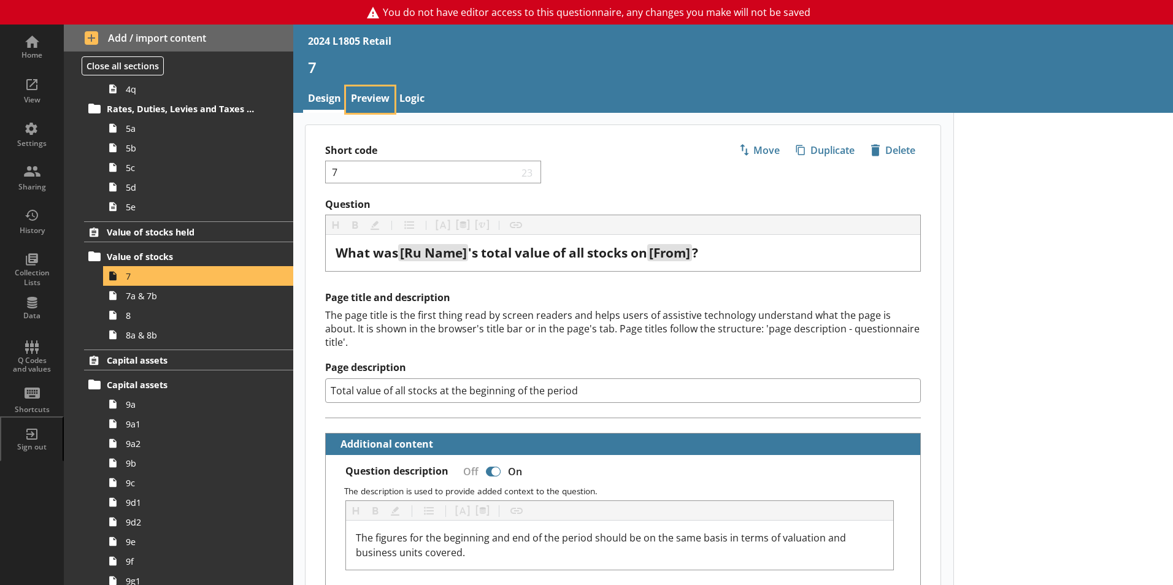
click at [374, 107] on link "Preview" at bounding box center [370, 100] width 48 height 26
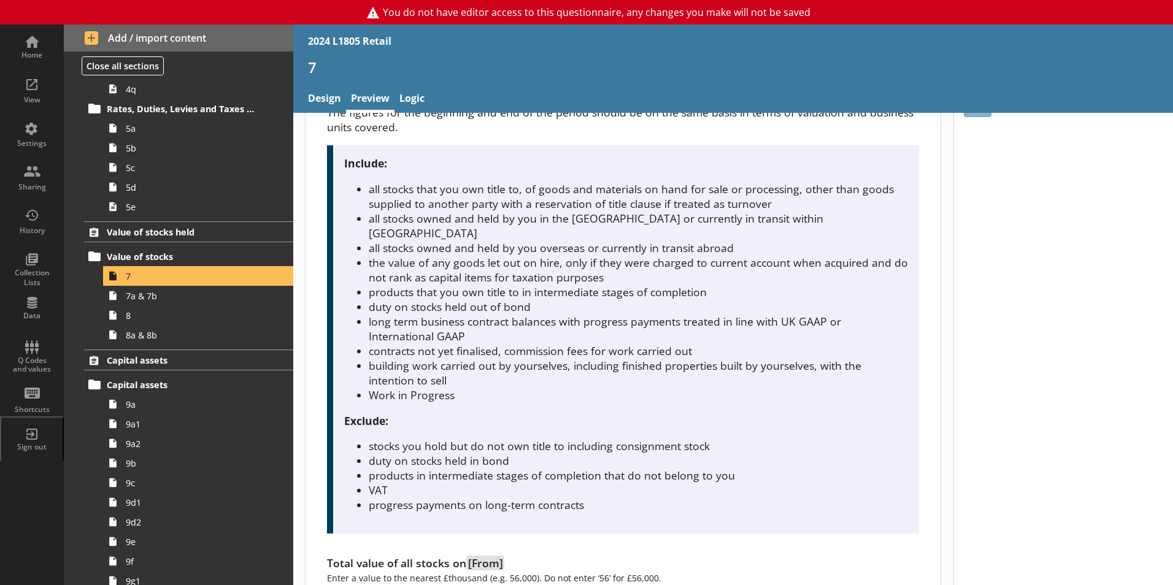
scroll to position [137, 0]
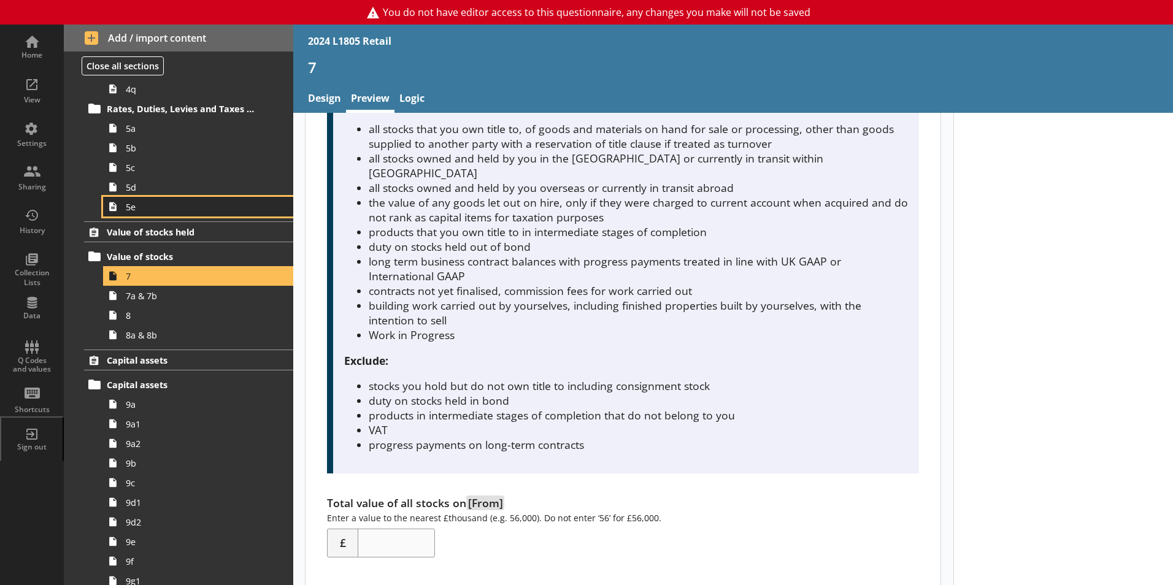
click at [216, 200] on link "5e" at bounding box center [198, 207] width 190 height 20
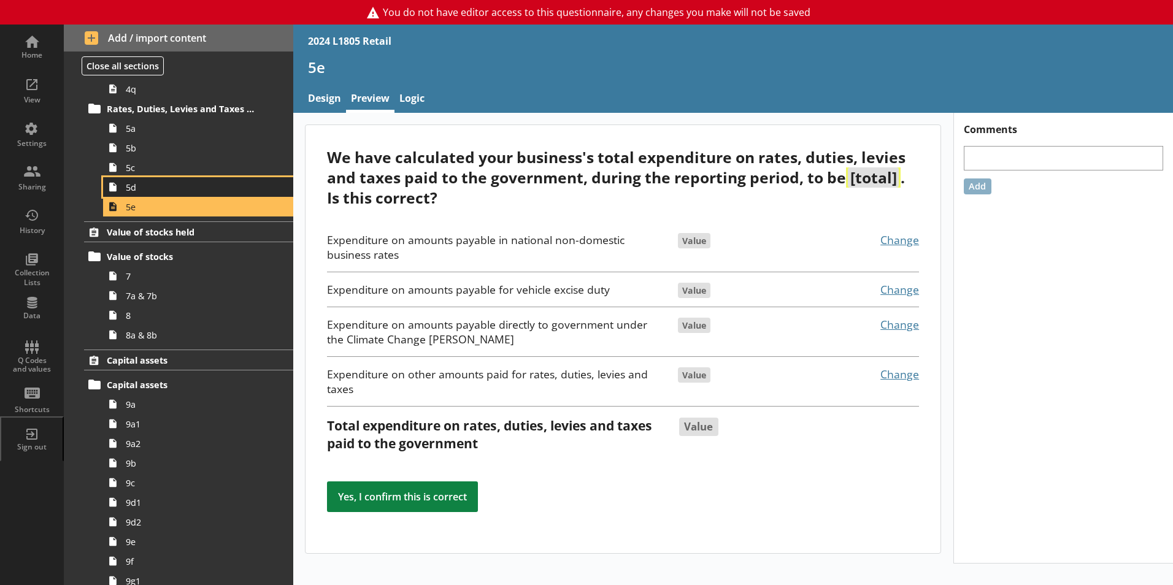
click at [177, 191] on span "5d" at bounding box center [194, 188] width 136 height 12
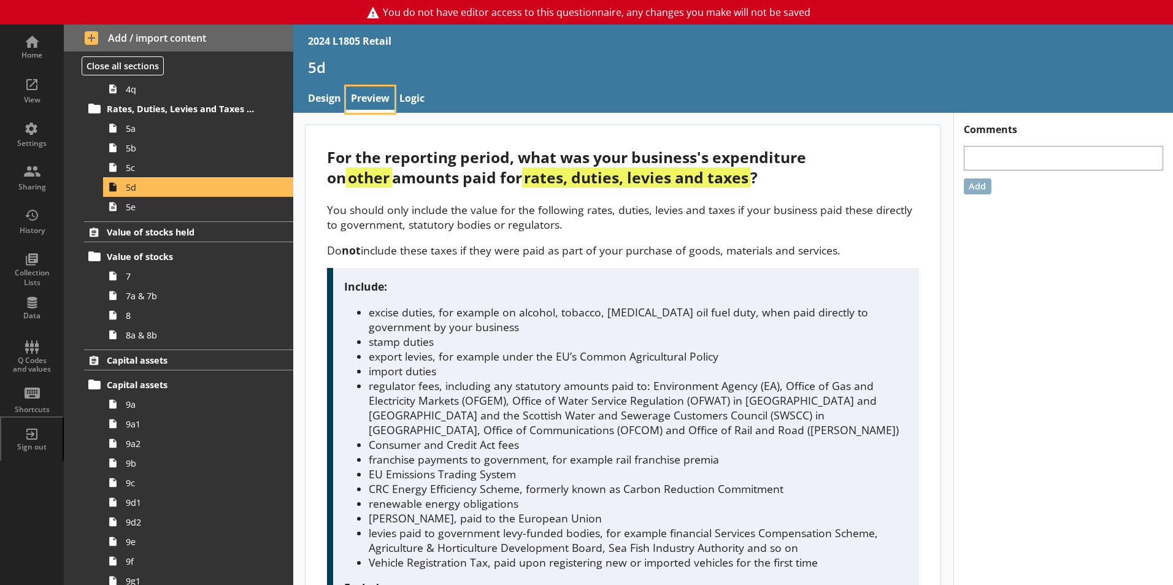
click at [378, 103] on link "Preview" at bounding box center [370, 100] width 48 height 26
click at [217, 174] on link "5c" at bounding box center [198, 168] width 190 height 20
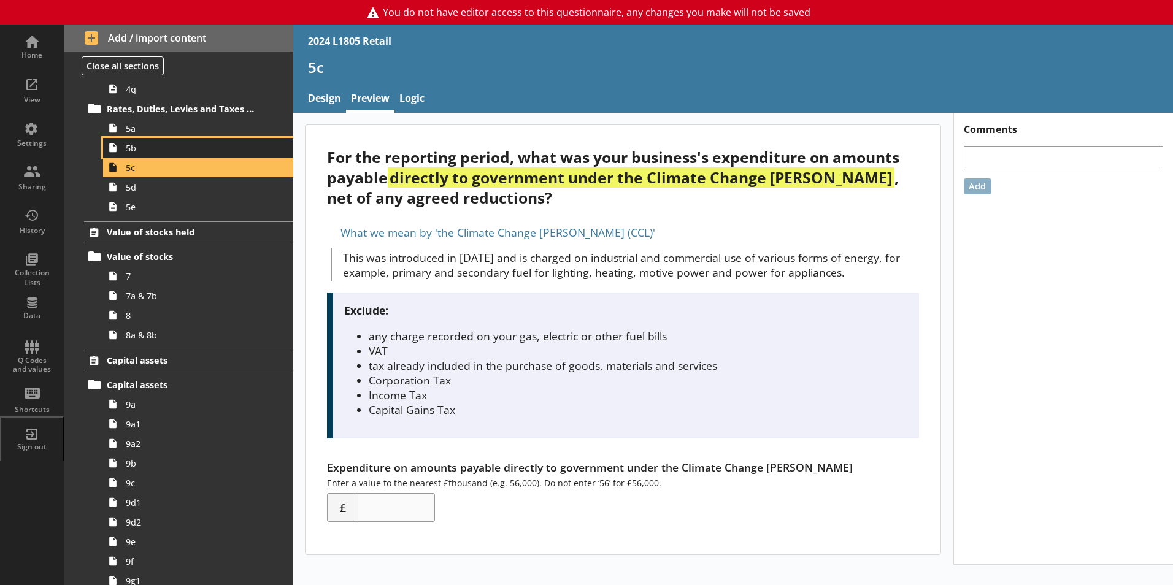
click at [236, 152] on span "5b" at bounding box center [194, 148] width 136 height 12
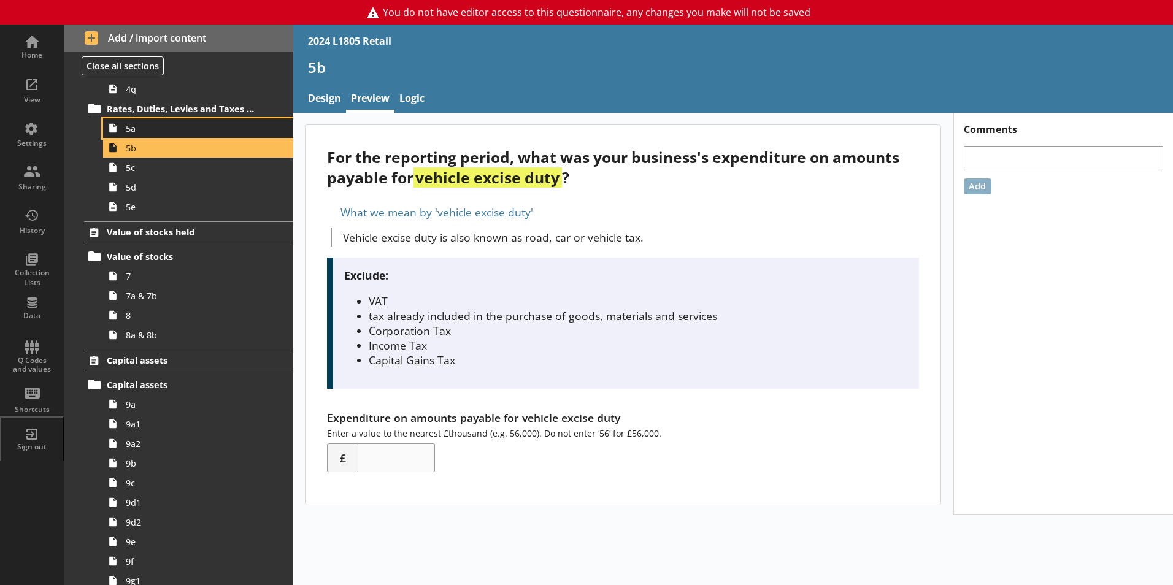
click at [218, 124] on span "5a" at bounding box center [194, 129] width 136 height 12
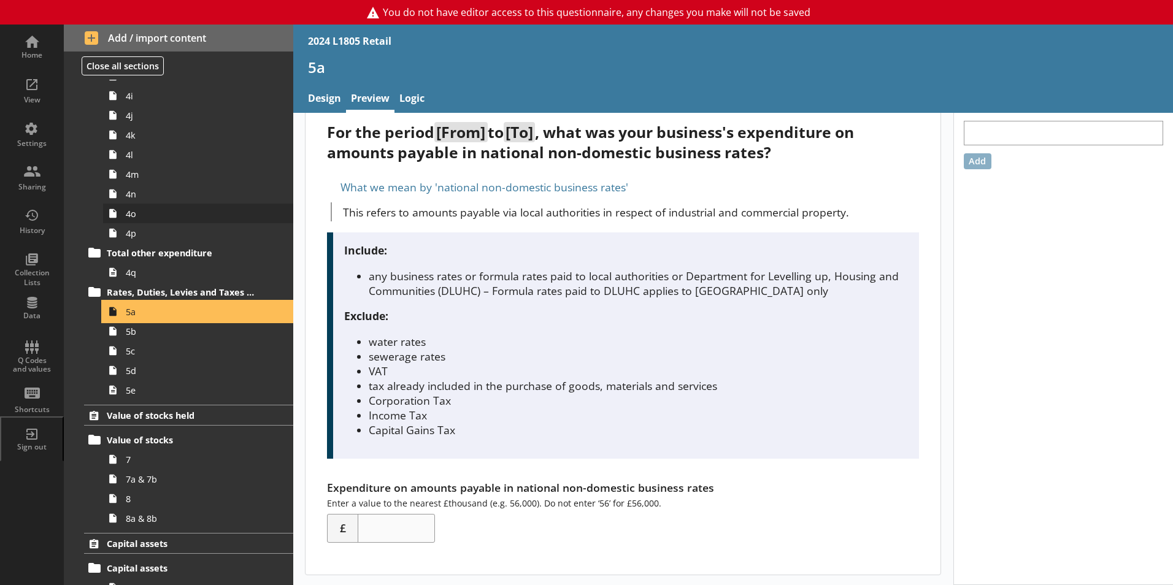
scroll to position [1981, 0]
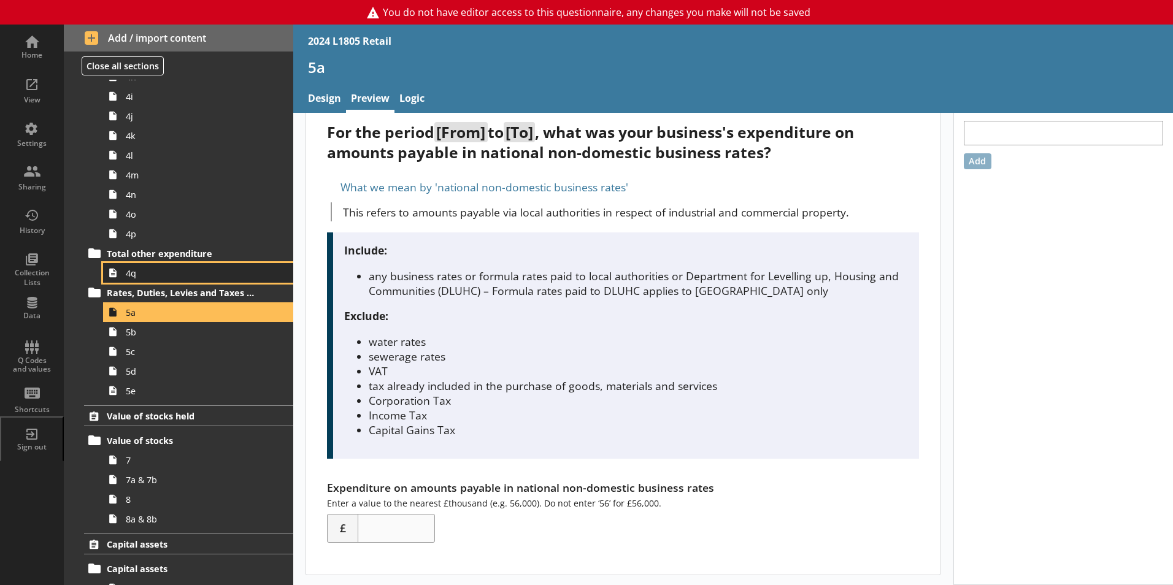
click at [176, 279] on span "4q" at bounding box center [194, 274] width 136 height 12
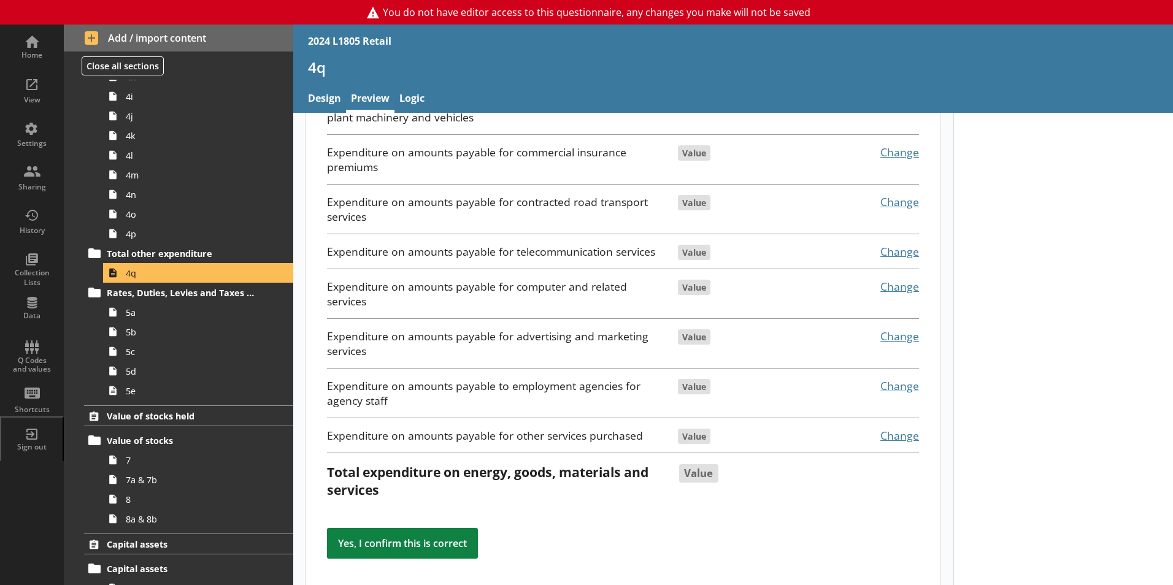
scroll to position [516, 0]
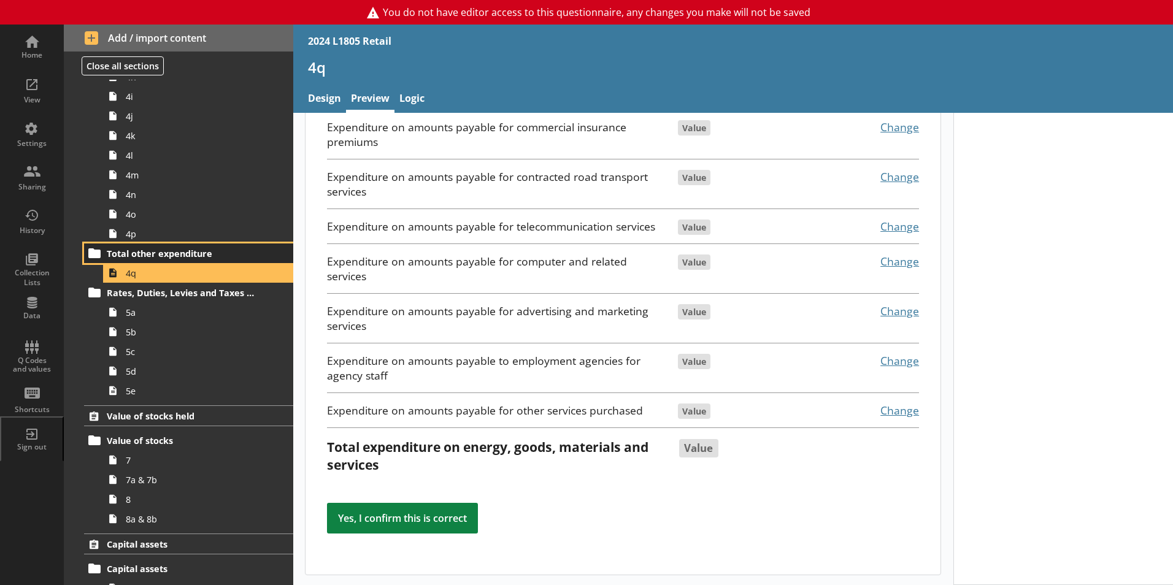
click at [182, 258] on span "Total other expenditure" at bounding box center [182, 254] width 150 height 12
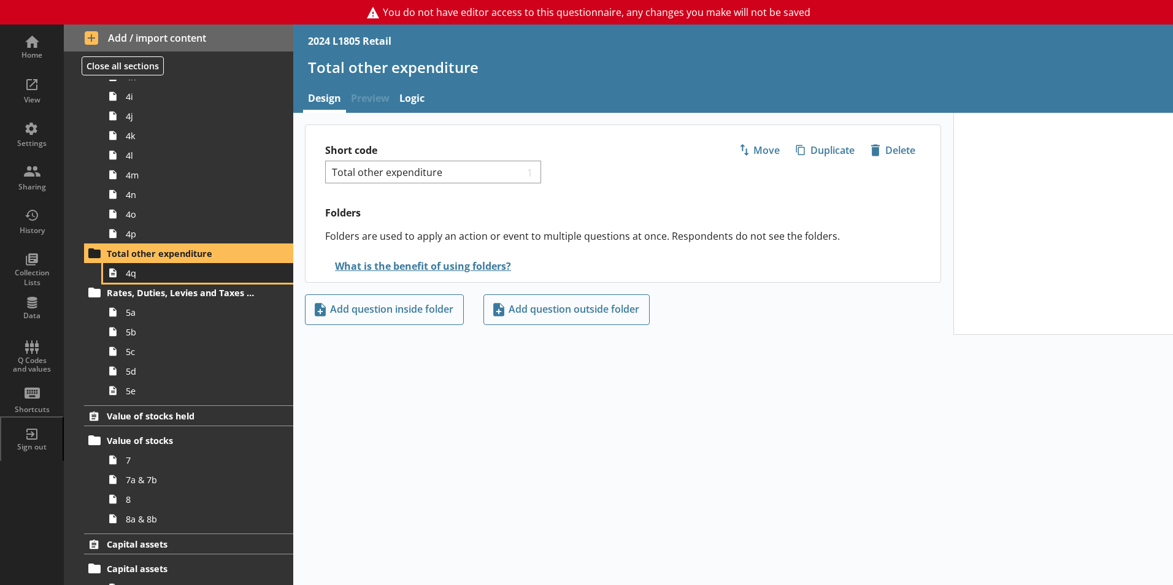
click at [190, 274] on span "4q" at bounding box center [194, 274] width 136 height 12
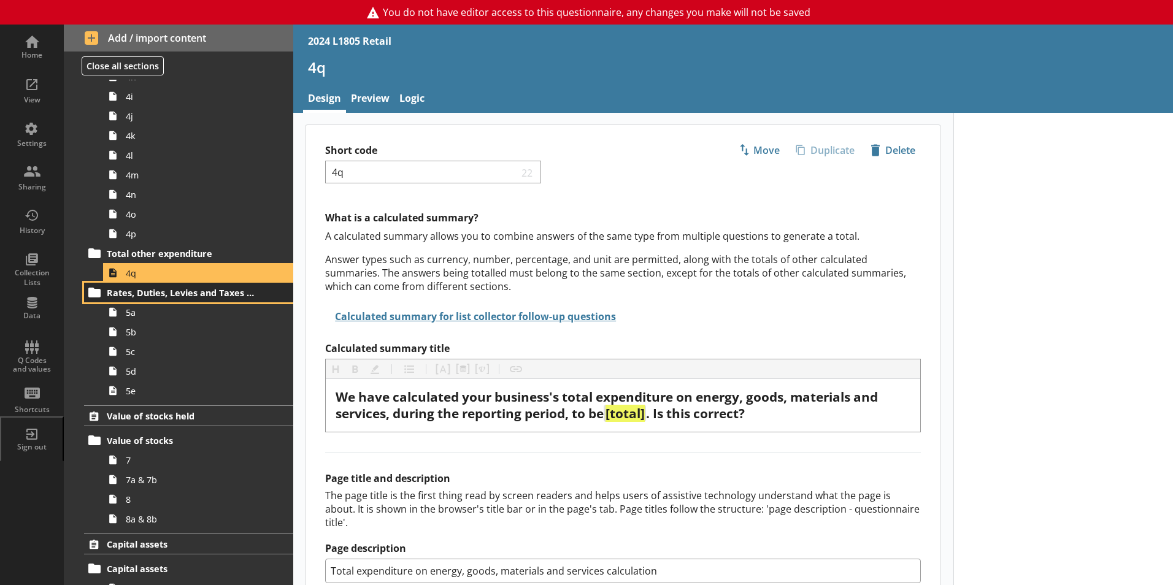
click at [191, 291] on span "Rates, Duties, Levies and Taxes Paid to the Government" at bounding box center [182, 293] width 150 height 12
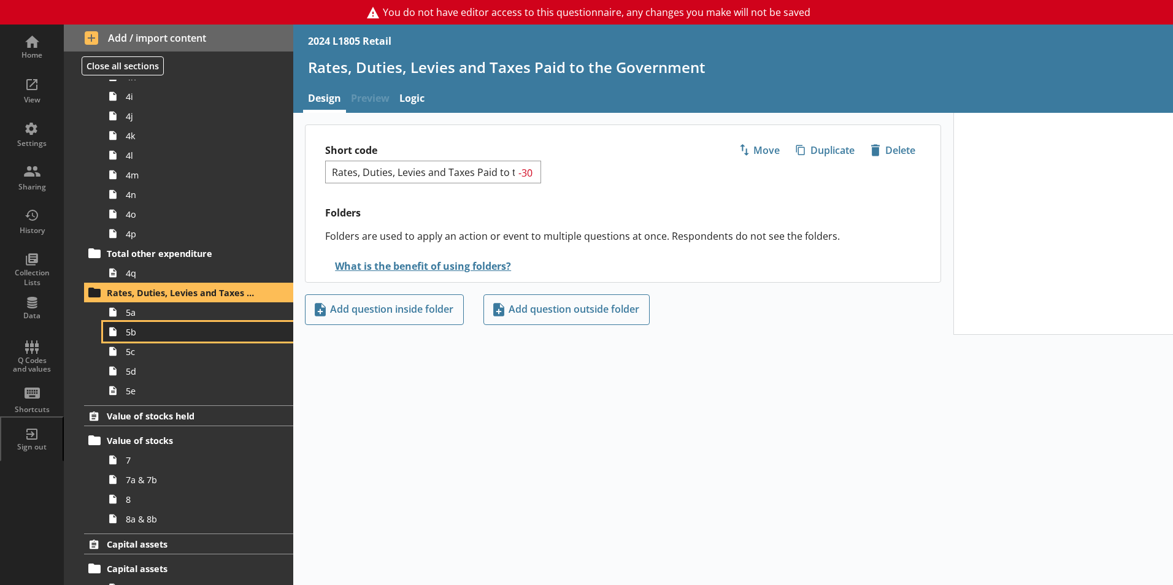
click at [208, 323] on link "5b" at bounding box center [198, 332] width 190 height 20
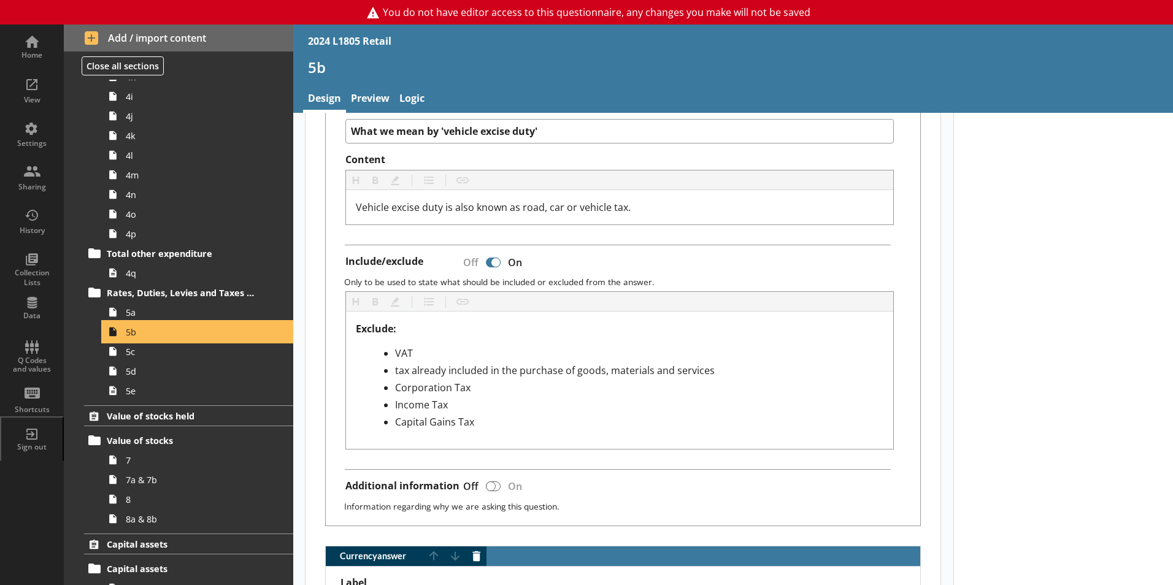
scroll to position [491, 0]
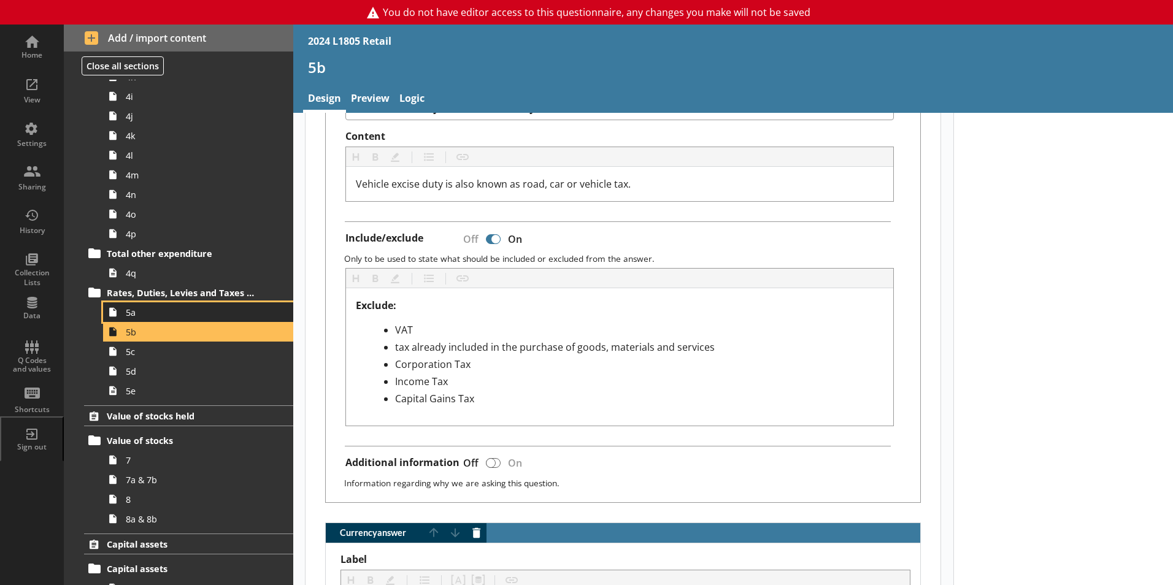
click at [168, 316] on span "5a" at bounding box center [194, 313] width 136 height 12
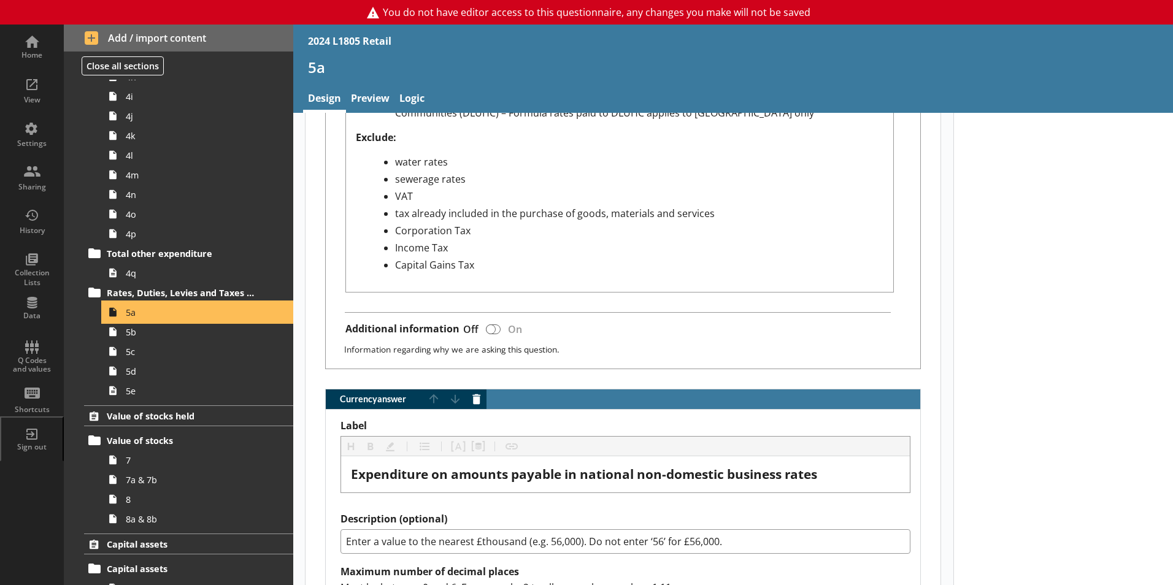
scroll to position [736, 0]
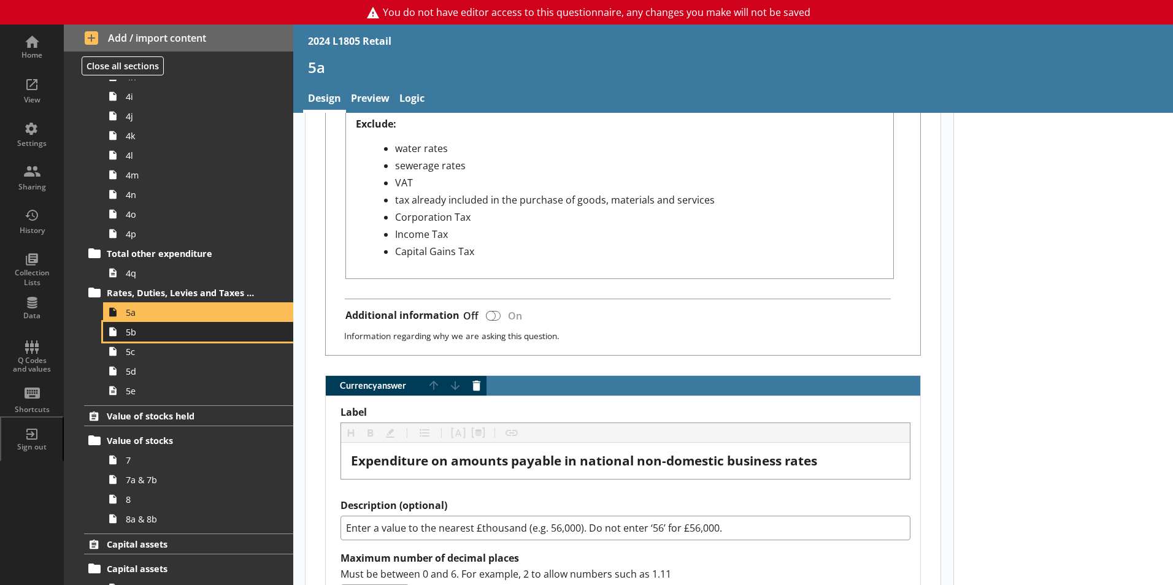
click at [195, 340] on link "5b" at bounding box center [198, 332] width 190 height 20
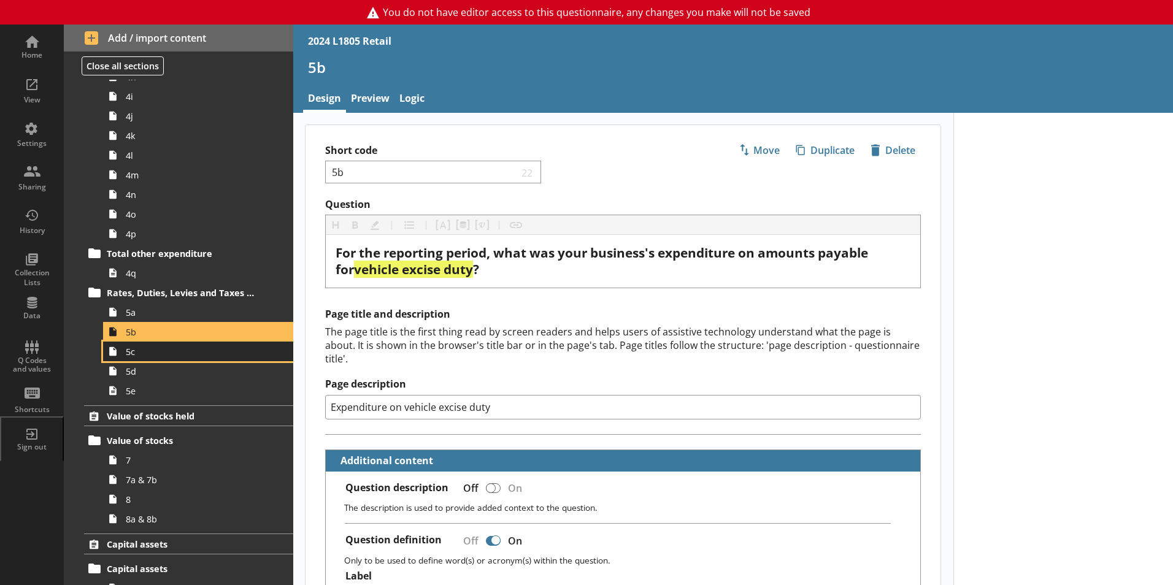
click at [197, 355] on span "5c" at bounding box center [194, 352] width 136 height 12
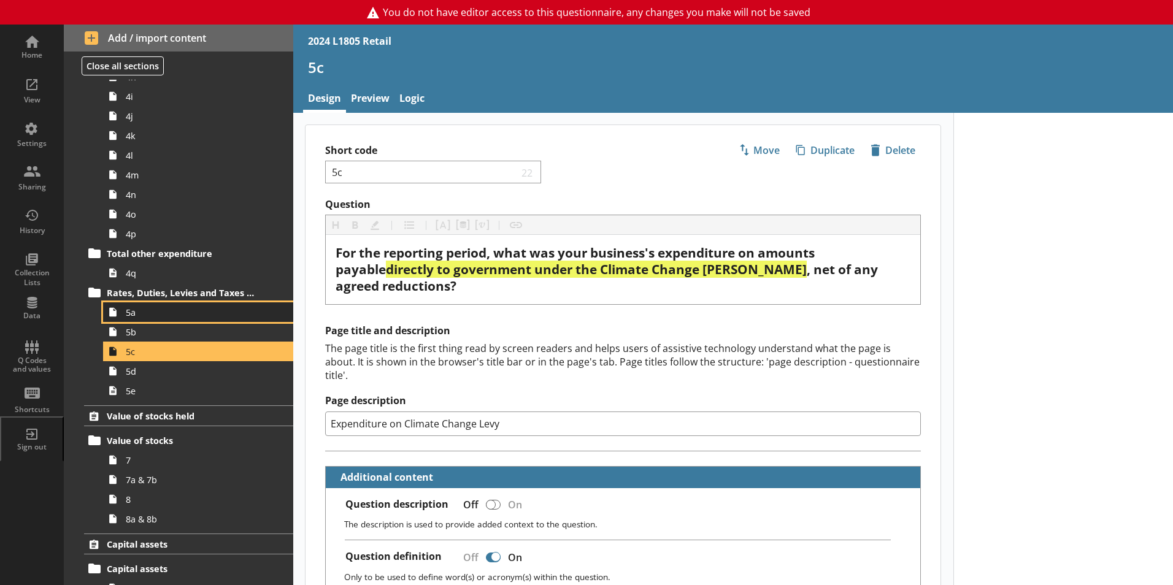
click at [184, 310] on span "5a" at bounding box center [194, 313] width 136 height 12
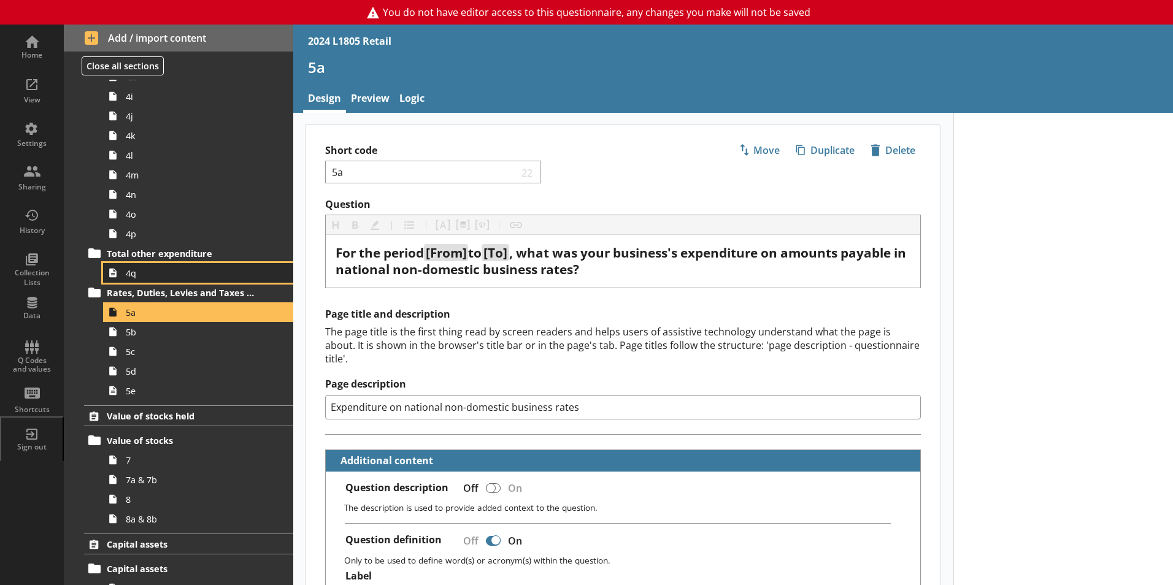
click at [173, 271] on span "4q" at bounding box center [194, 274] width 136 height 12
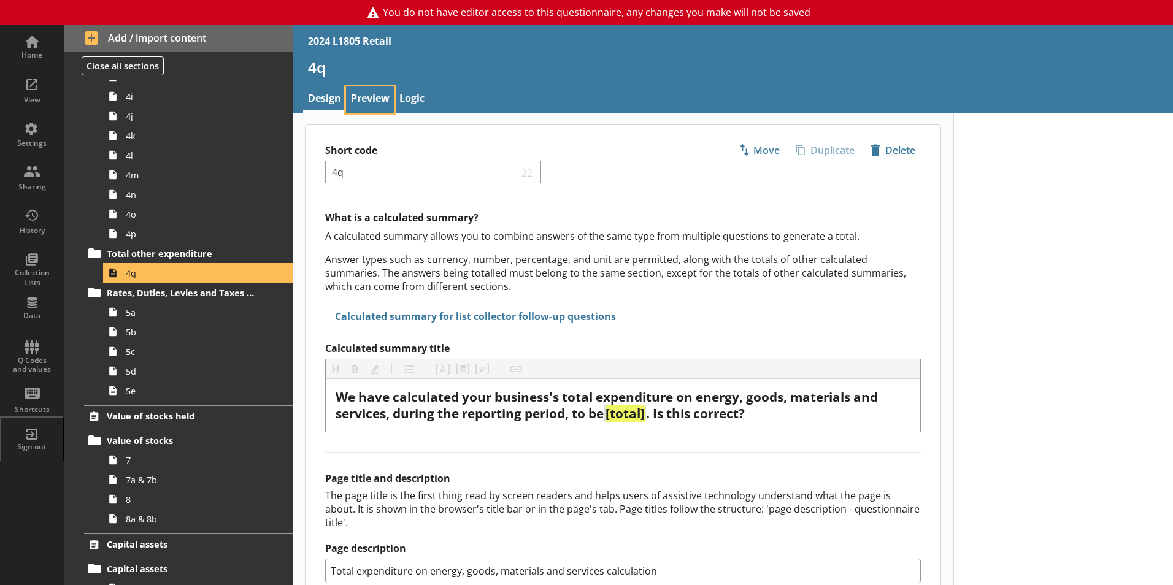
click at [389, 104] on link "Preview" at bounding box center [370, 100] width 48 height 26
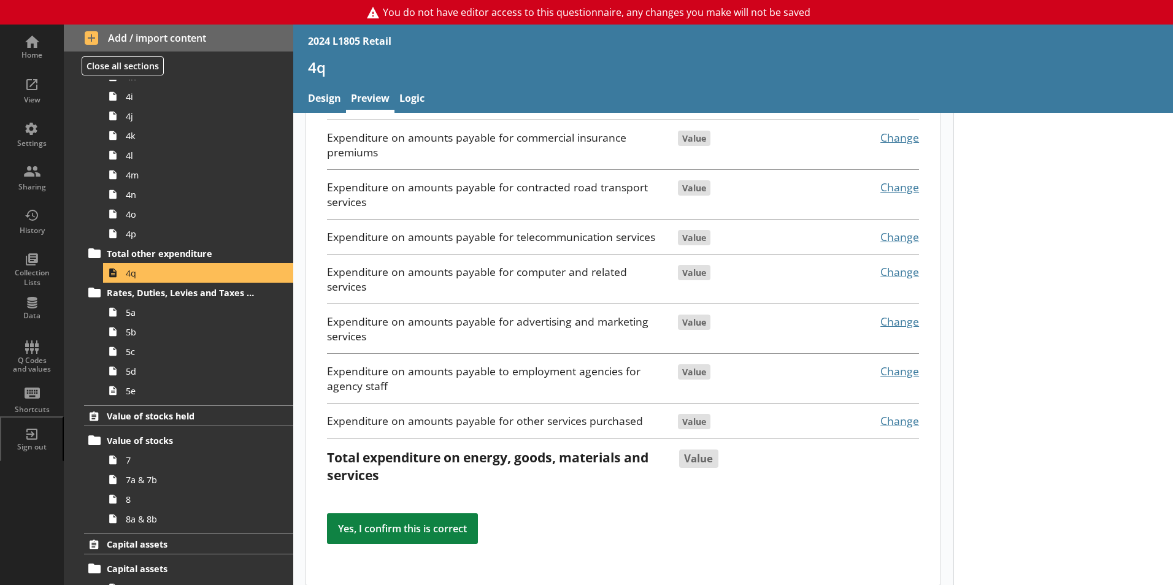
scroll to position [516, 0]
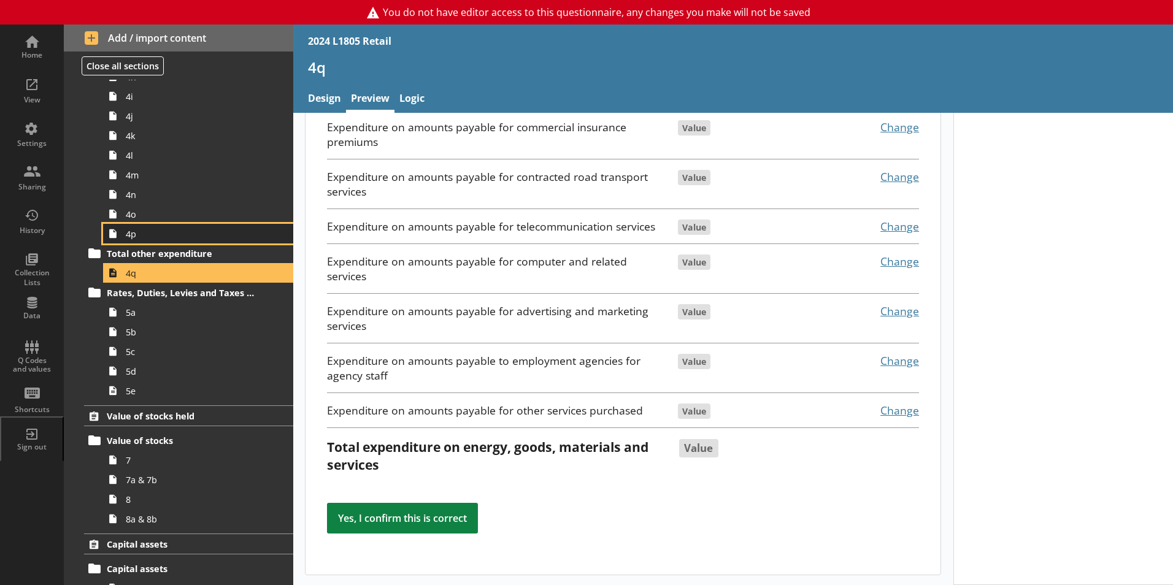
click at [187, 239] on span "4p" at bounding box center [194, 234] width 136 height 12
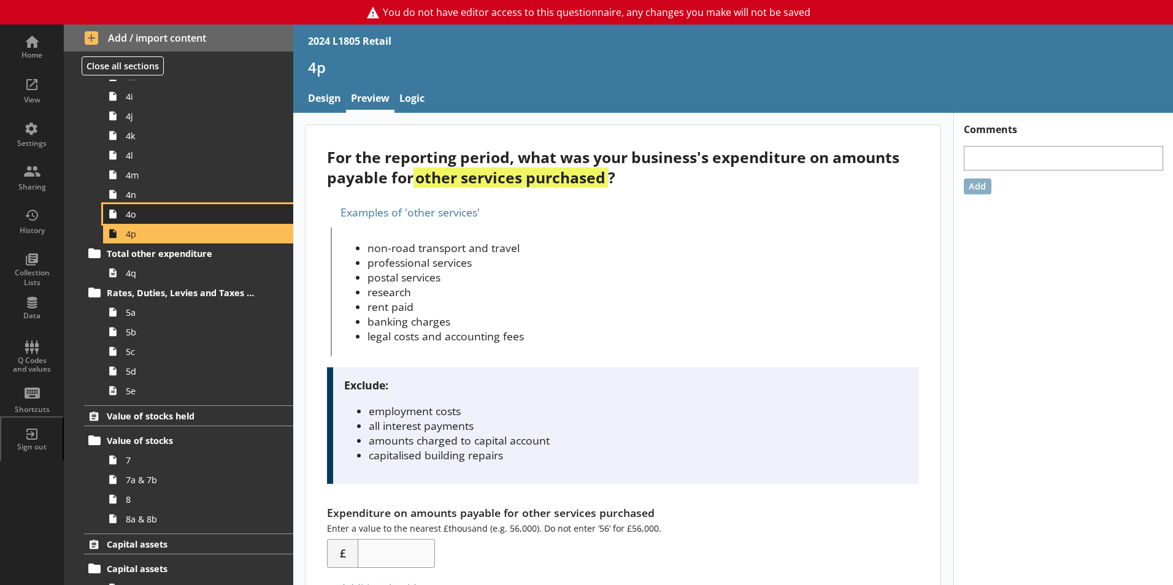
click at [145, 215] on span "4o" at bounding box center [194, 215] width 136 height 12
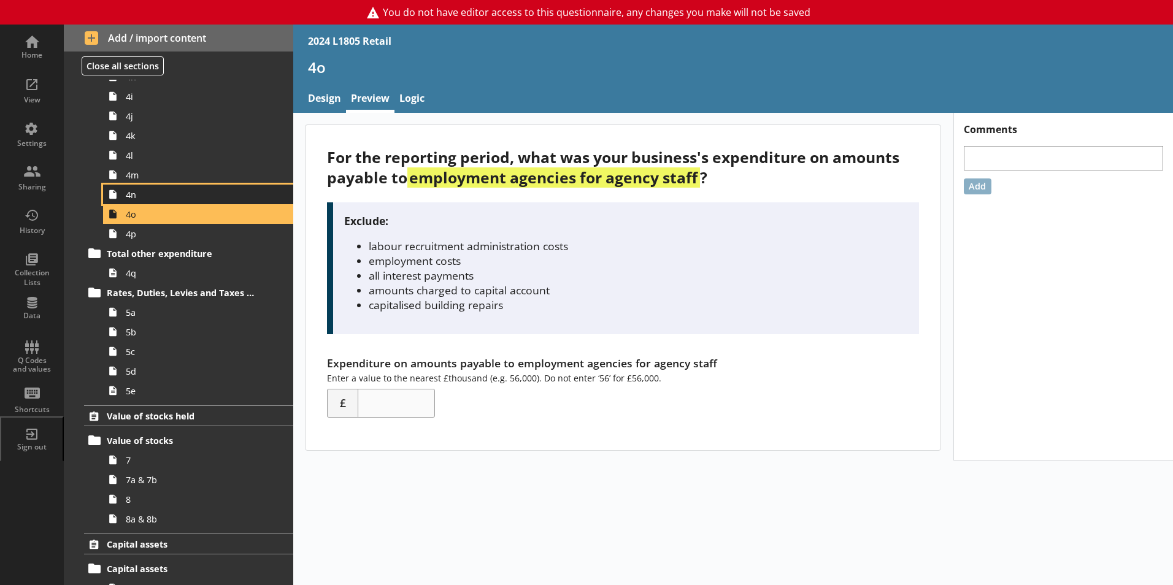
click at [191, 196] on span "4n" at bounding box center [194, 195] width 136 height 12
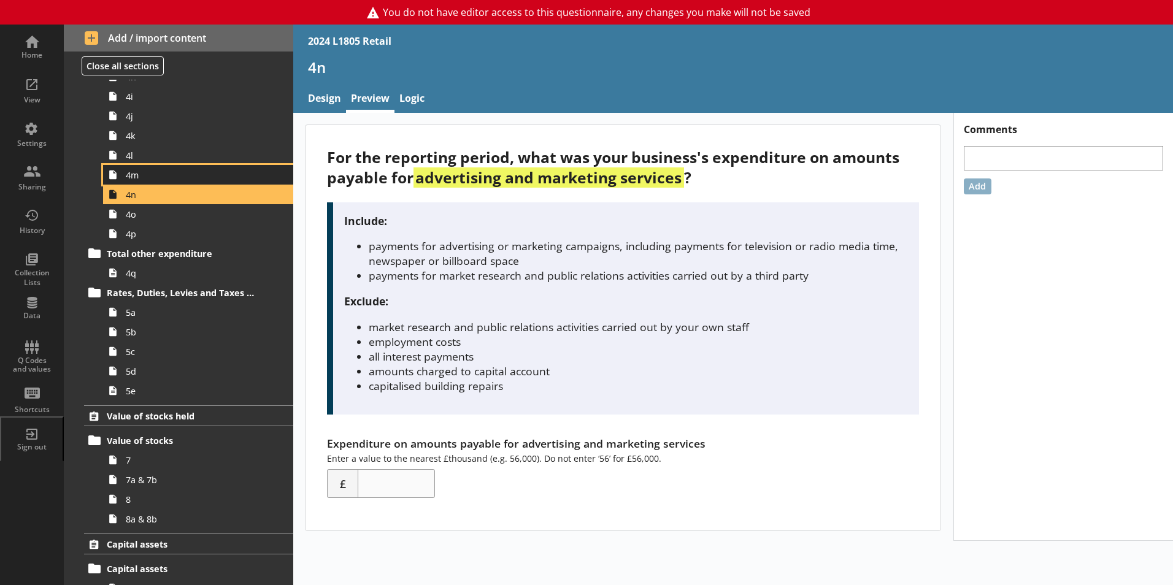
click at [191, 181] on link "4m" at bounding box center [198, 175] width 190 height 20
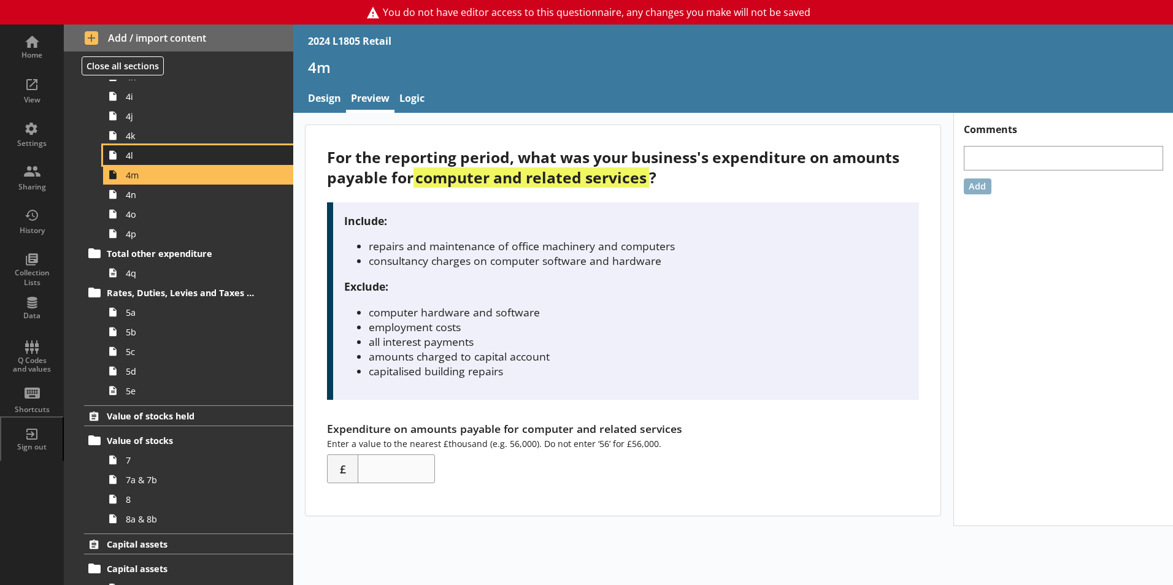
click at [178, 158] on span "4l" at bounding box center [194, 156] width 136 height 12
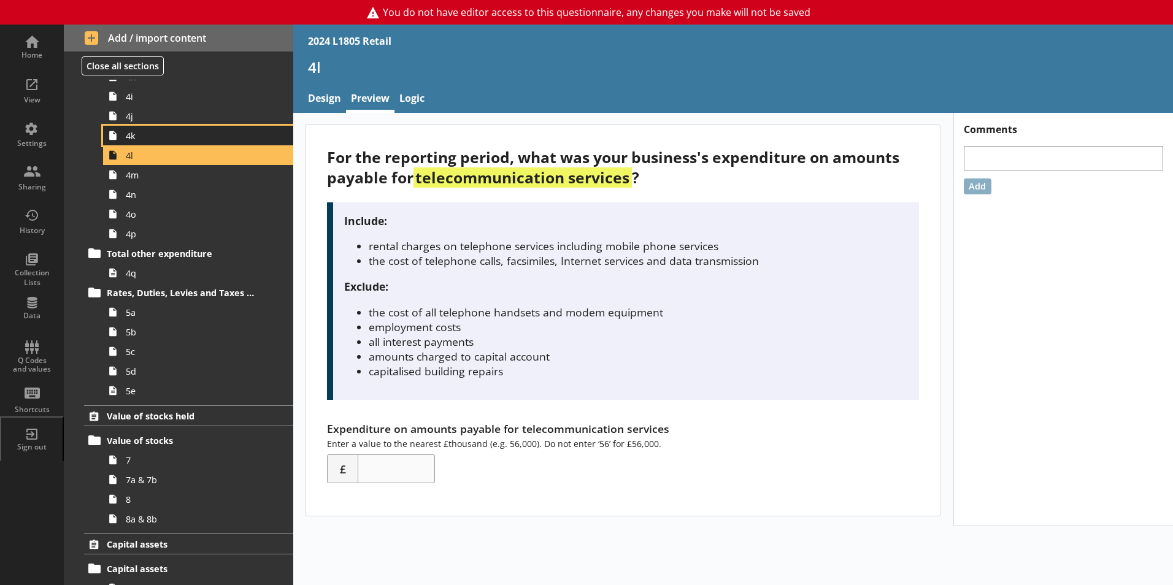
click at [179, 132] on span "4k" at bounding box center [194, 136] width 136 height 12
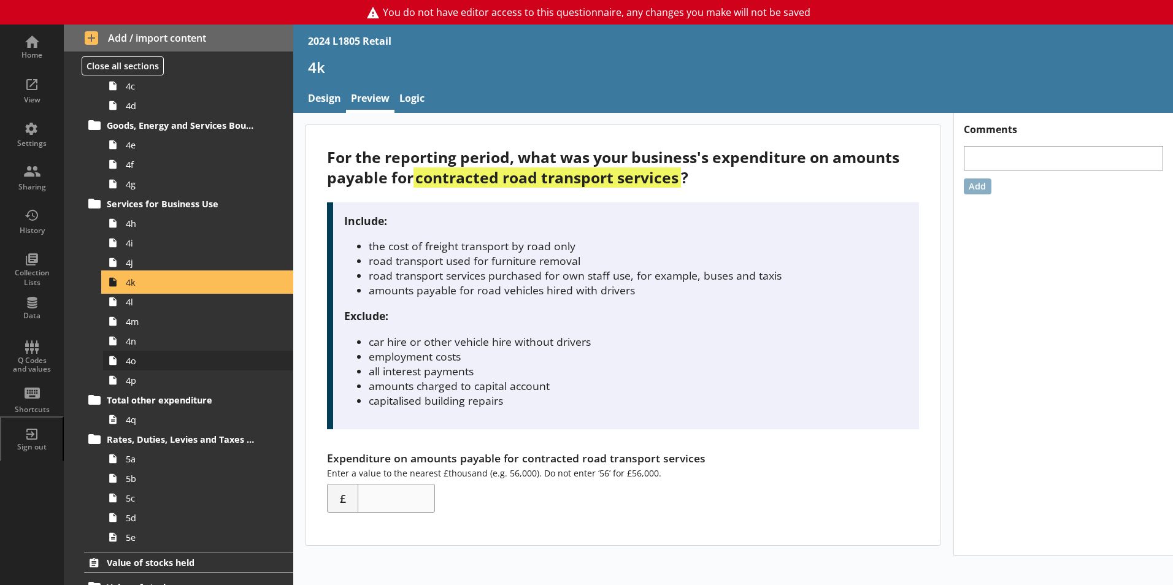
scroll to position [1797, 0]
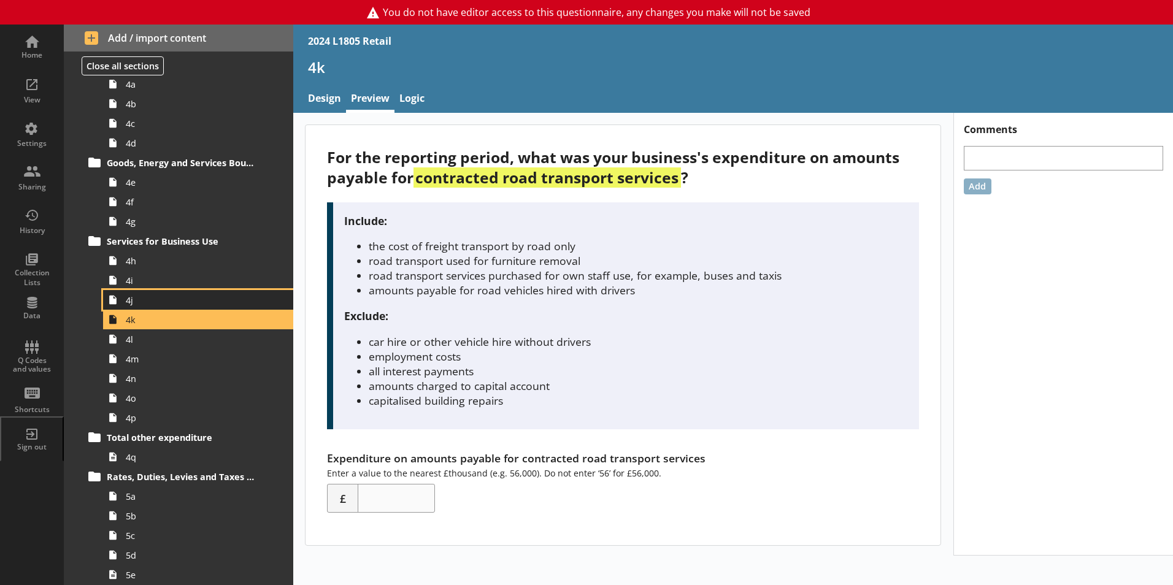
click at [149, 307] on link "4j" at bounding box center [198, 300] width 190 height 20
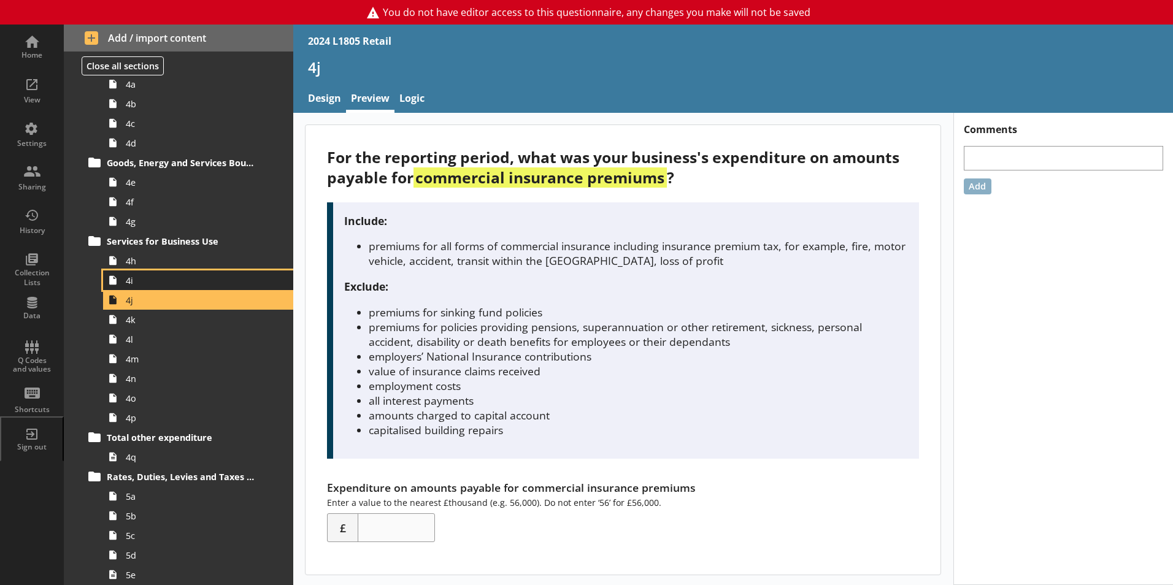
click at [155, 282] on span "4i" at bounding box center [194, 281] width 136 height 12
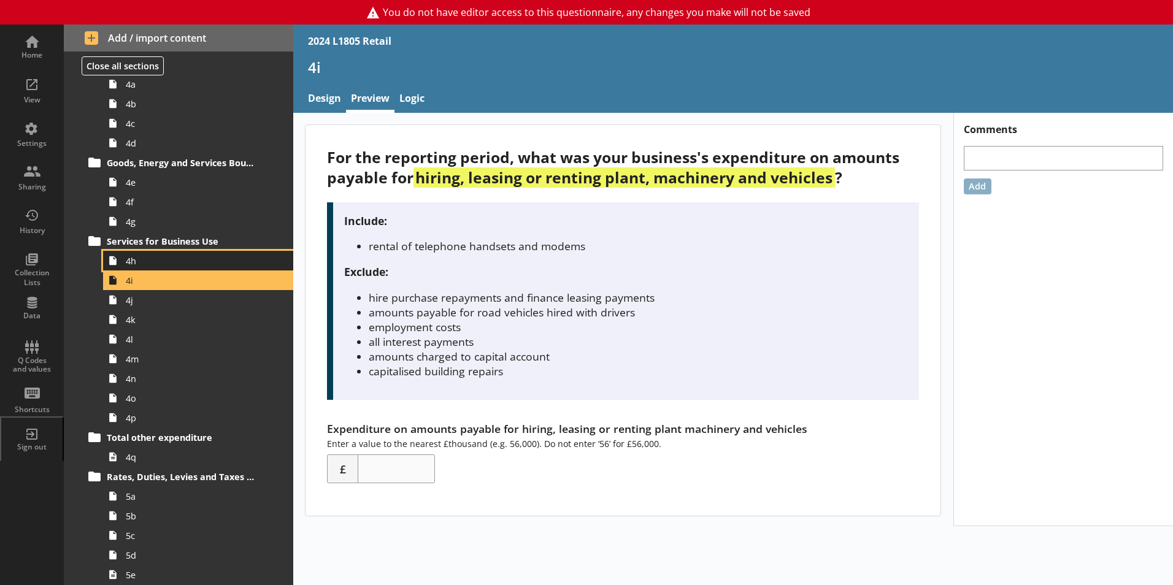
click at [159, 269] on link "4h" at bounding box center [198, 261] width 190 height 20
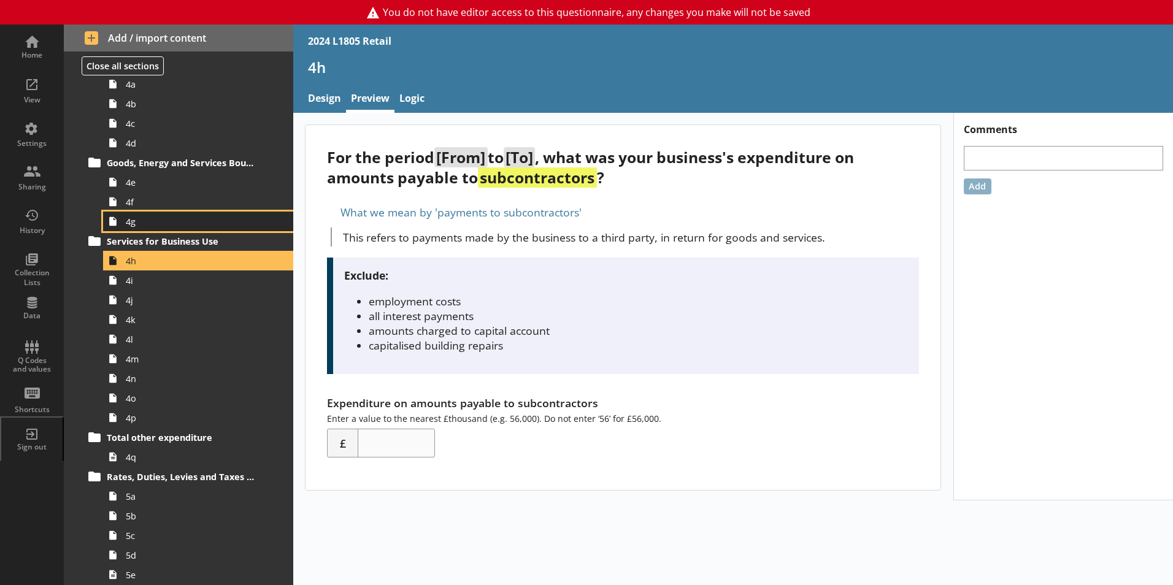
click at [163, 223] on span "4g" at bounding box center [194, 222] width 136 height 12
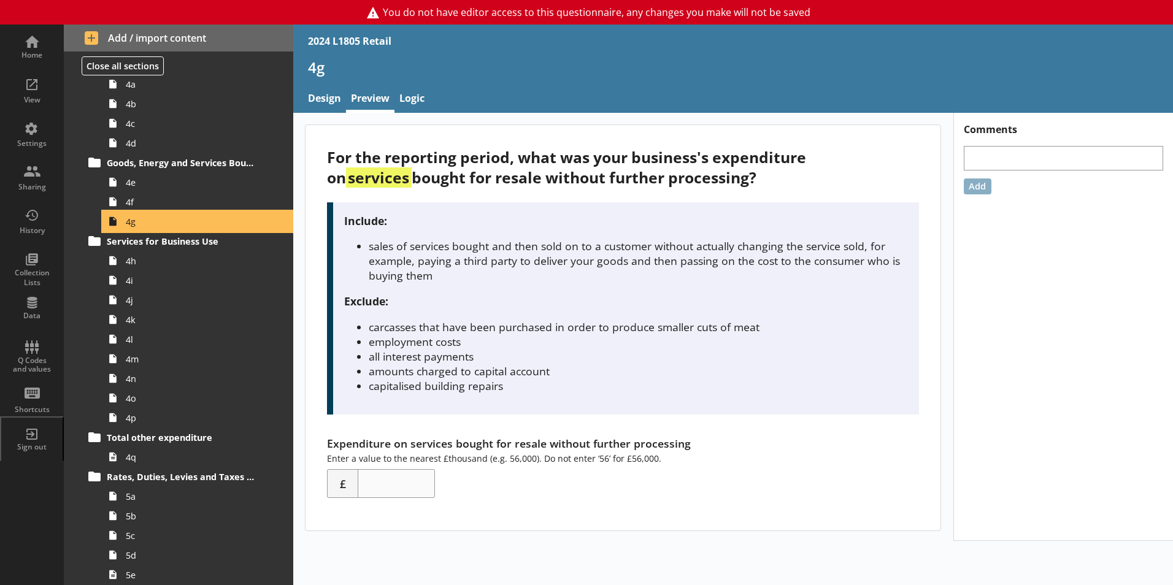
click at [166, 212] on link "4g" at bounding box center [198, 222] width 190 height 20
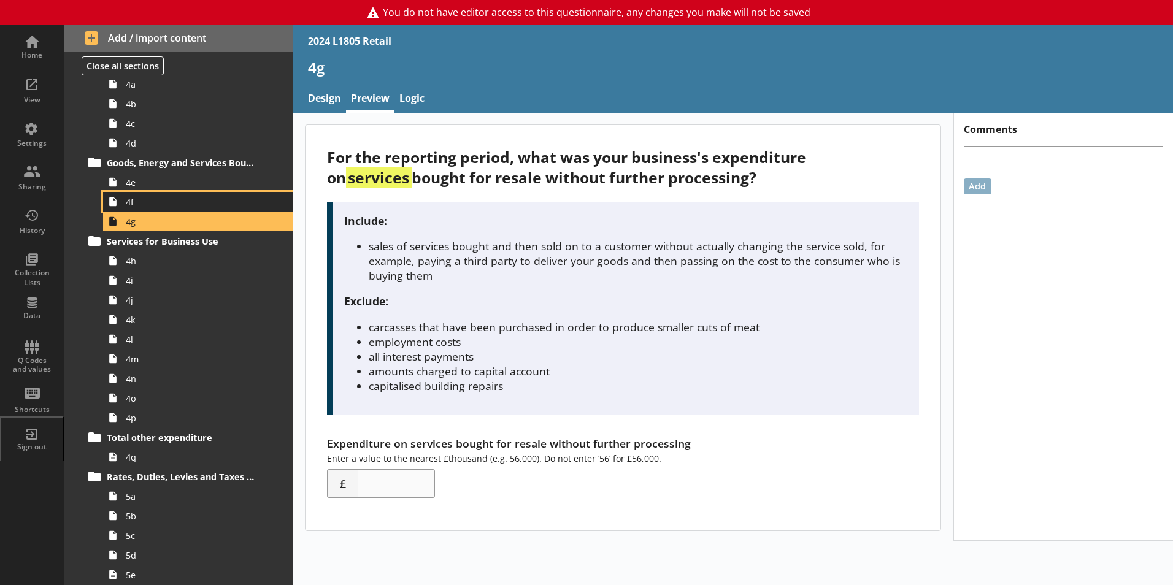
click at [168, 203] on span "4f" at bounding box center [194, 202] width 136 height 12
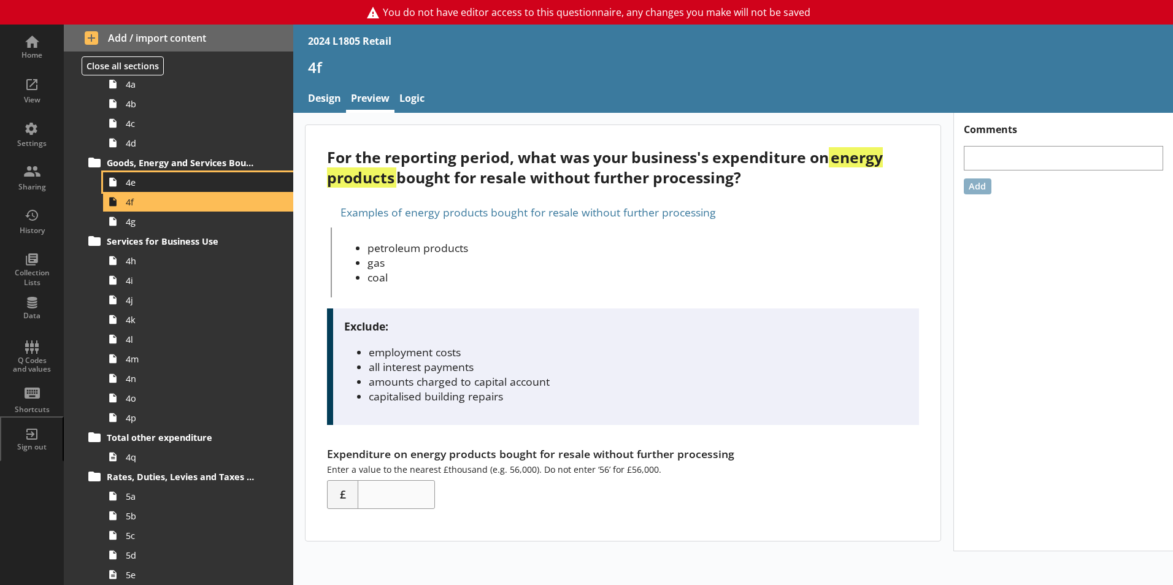
click at [174, 185] on span "4e" at bounding box center [194, 183] width 136 height 12
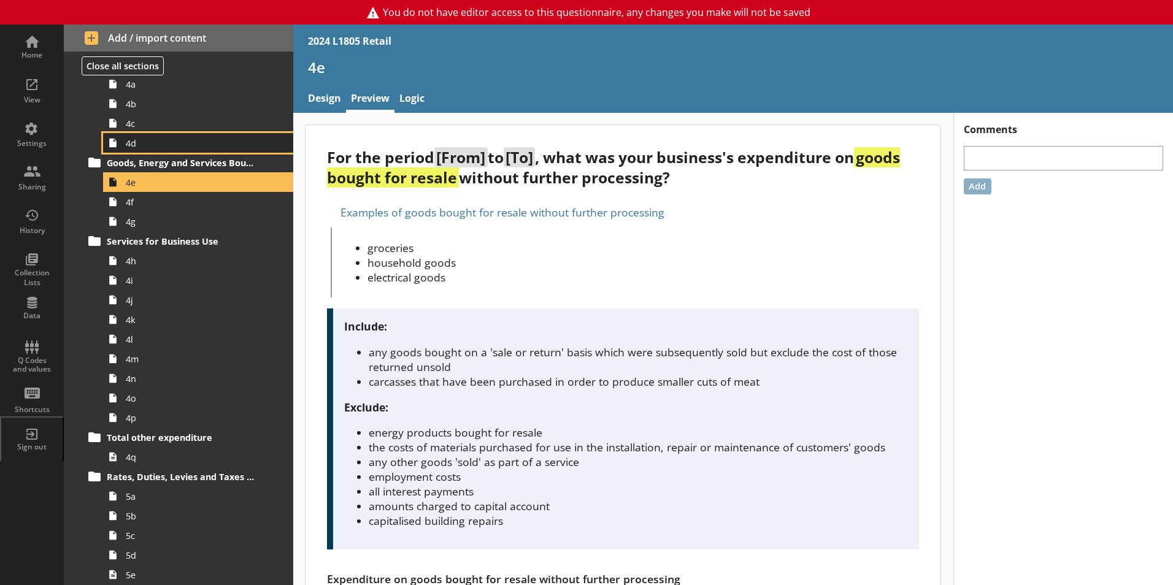
click at [169, 147] on span "4d" at bounding box center [194, 143] width 136 height 12
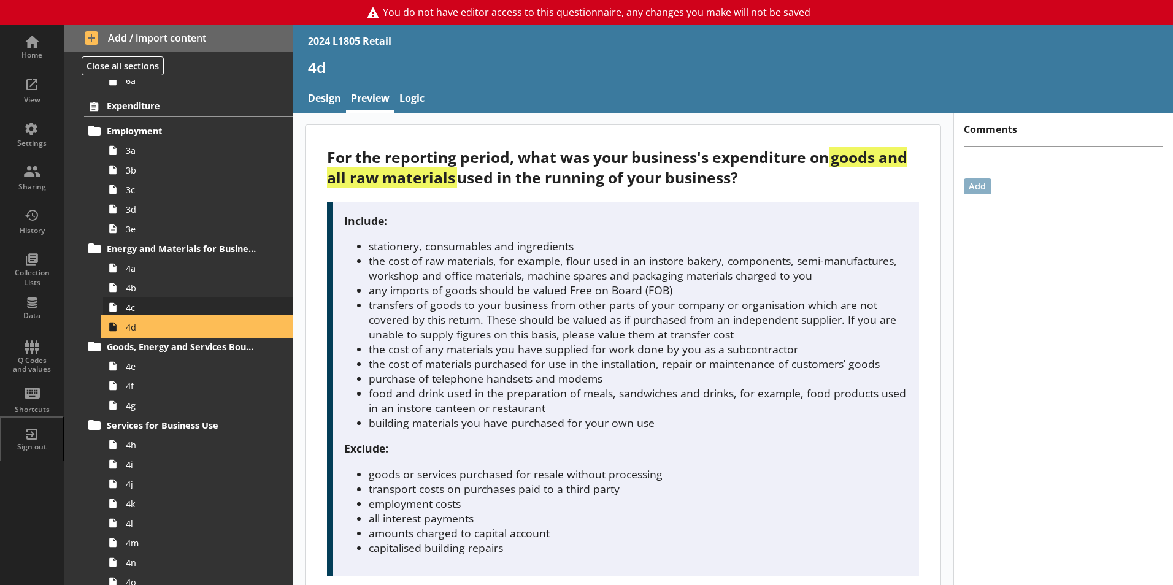
scroll to position [1551, 0]
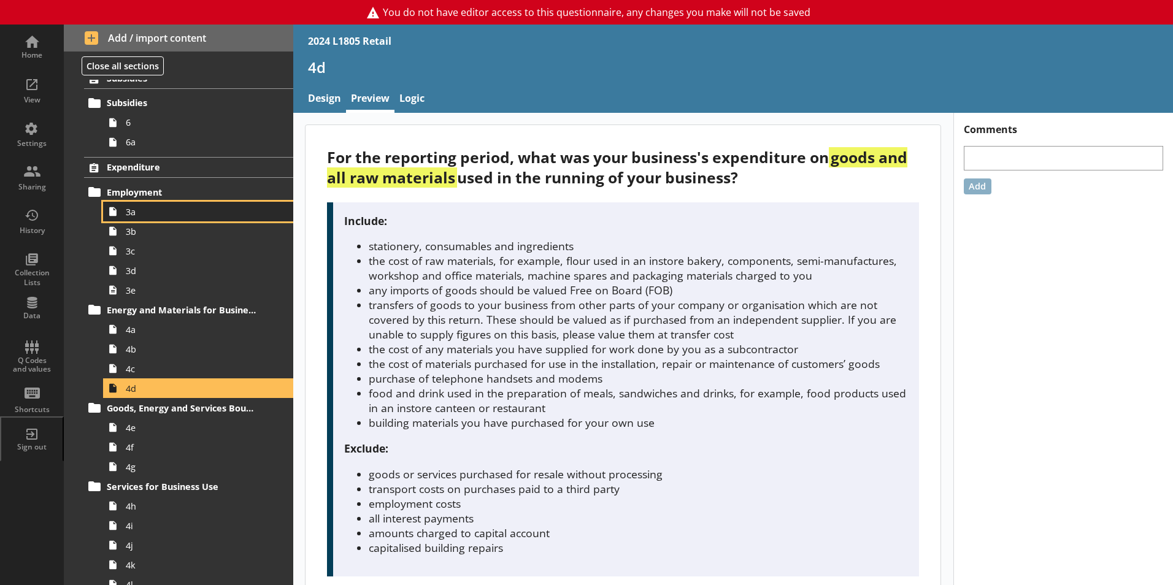
click at [198, 217] on span "3a" at bounding box center [194, 212] width 136 height 12
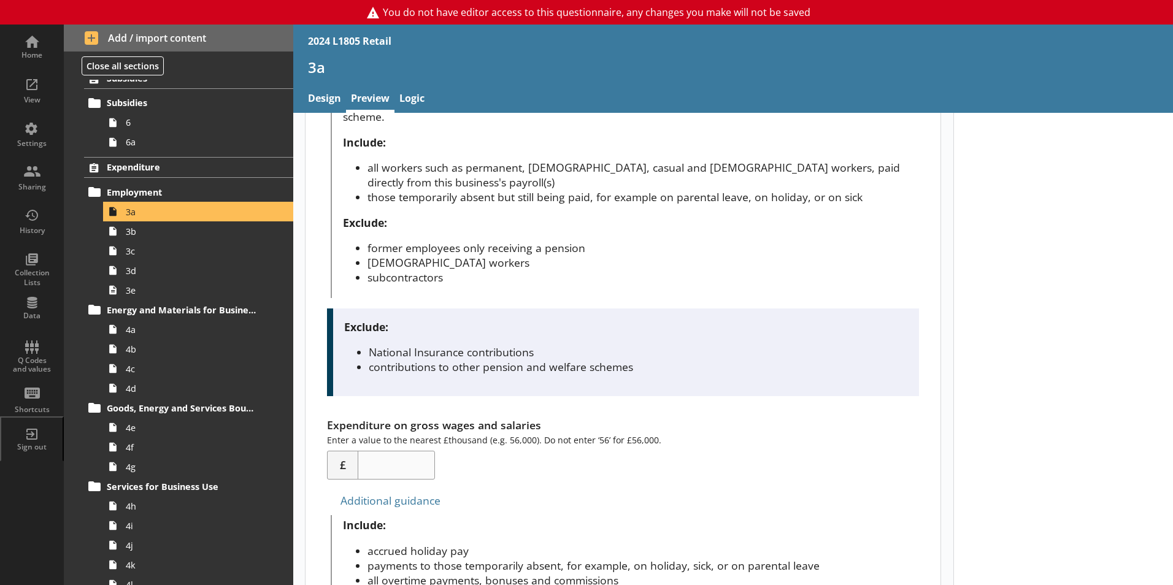
scroll to position [245, 0]
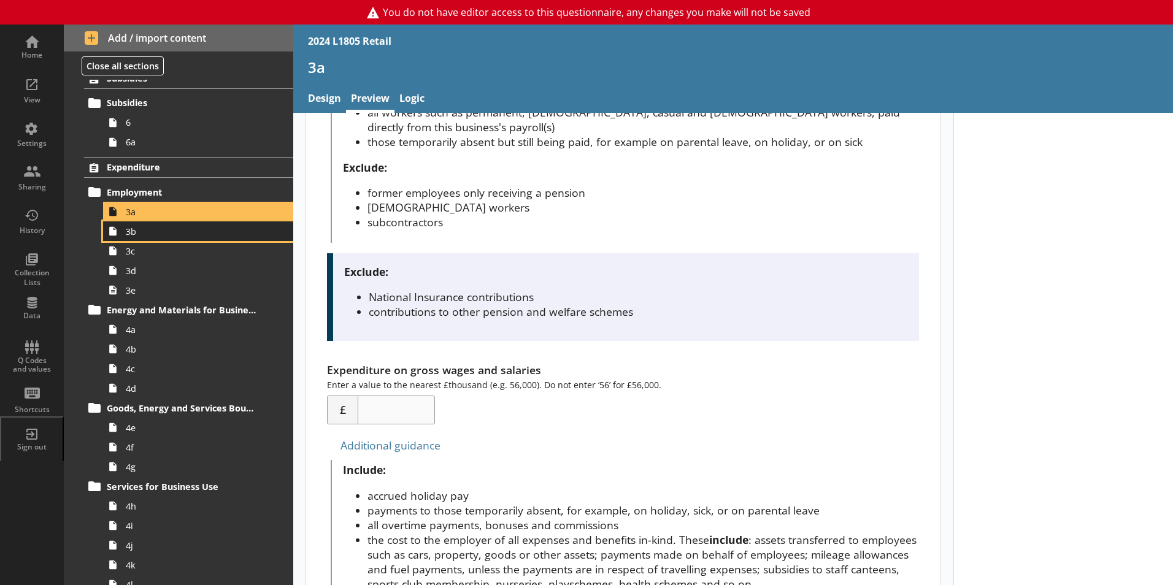
click at [145, 226] on span "3b" at bounding box center [194, 232] width 136 height 12
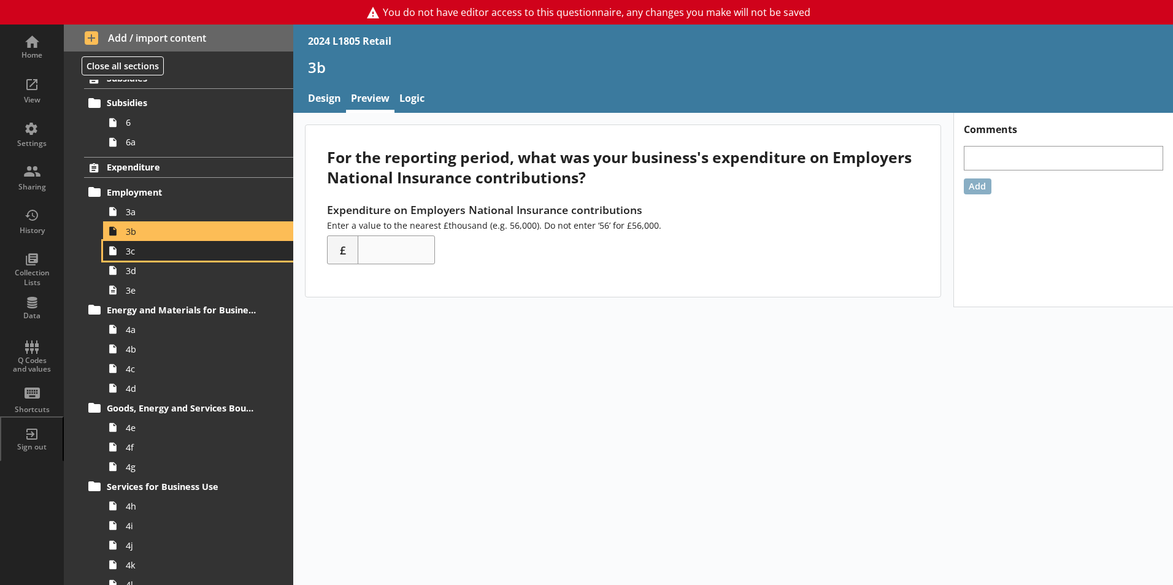
click at [222, 258] on link "3c" at bounding box center [198, 251] width 190 height 20
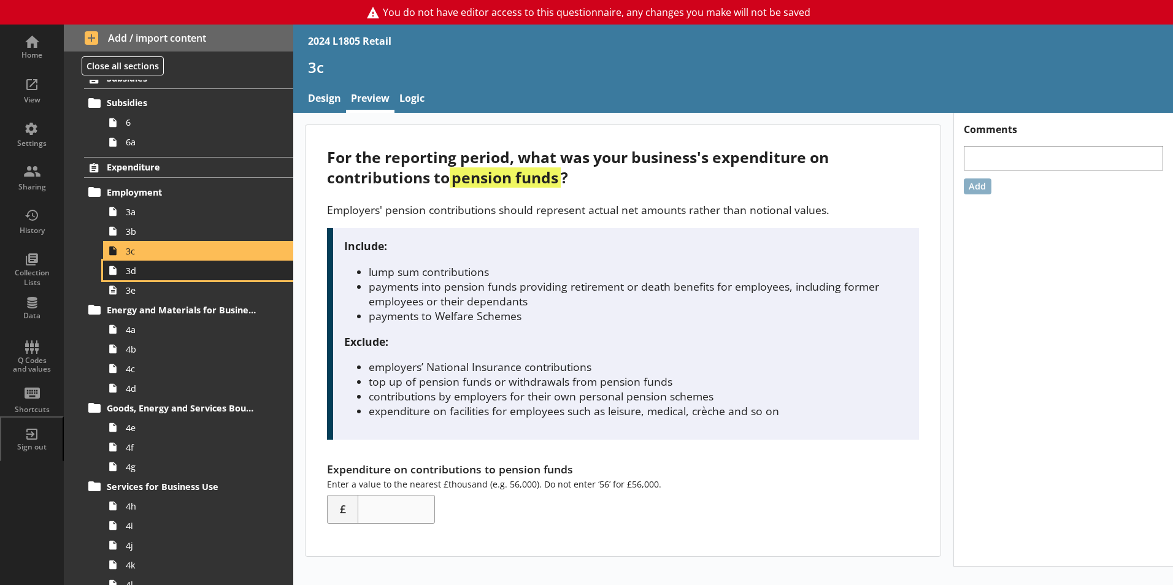
click at [215, 272] on span "3d" at bounding box center [194, 271] width 136 height 12
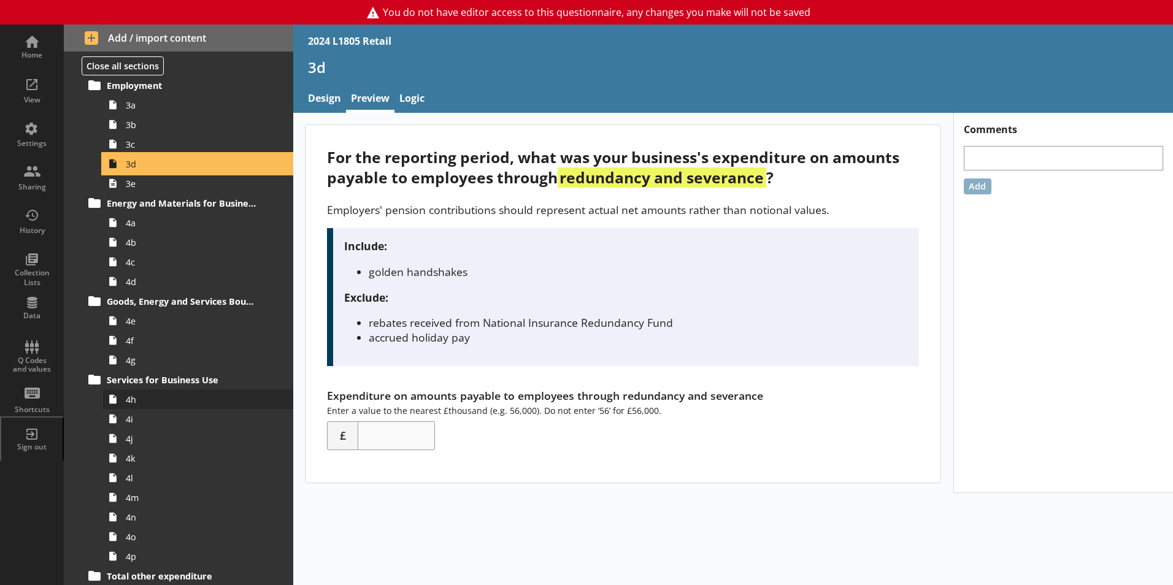
scroll to position [1674, 0]
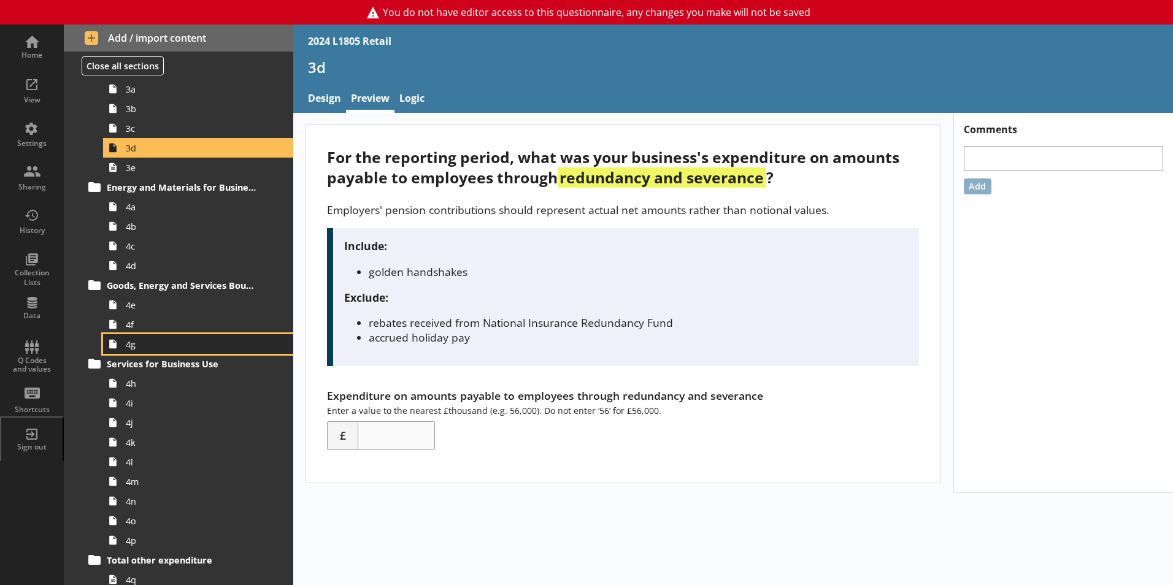
click at [162, 347] on span "4g" at bounding box center [194, 345] width 136 height 12
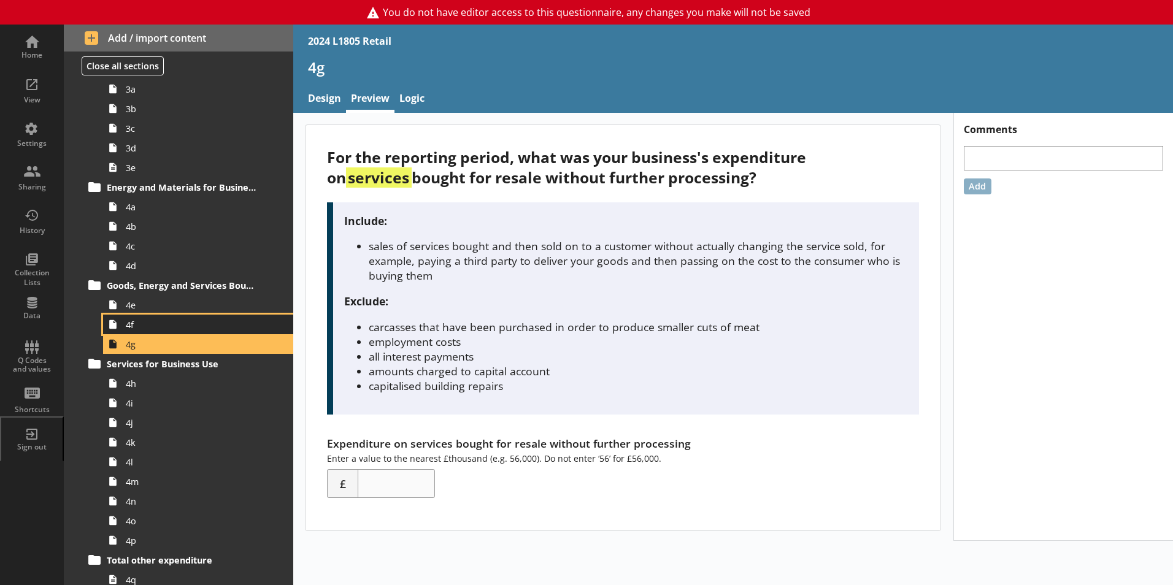
click at [208, 331] on link "4f" at bounding box center [198, 325] width 190 height 20
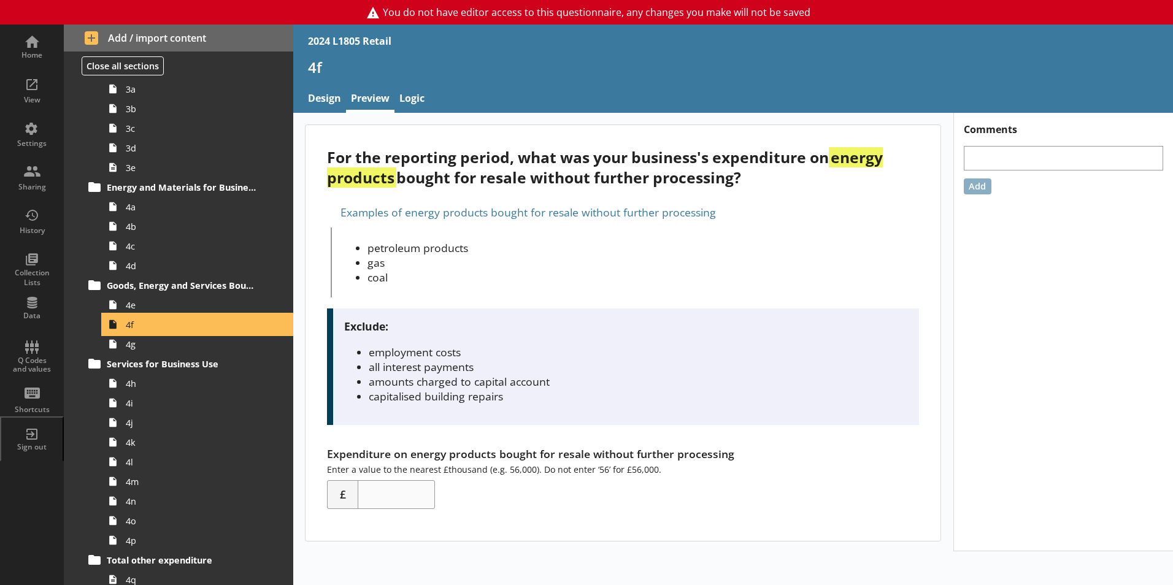
click at [207, 317] on link "4f" at bounding box center [198, 325] width 190 height 20
click at [206, 307] on span "4e" at bounding box center [194, 305] width 136 height 12
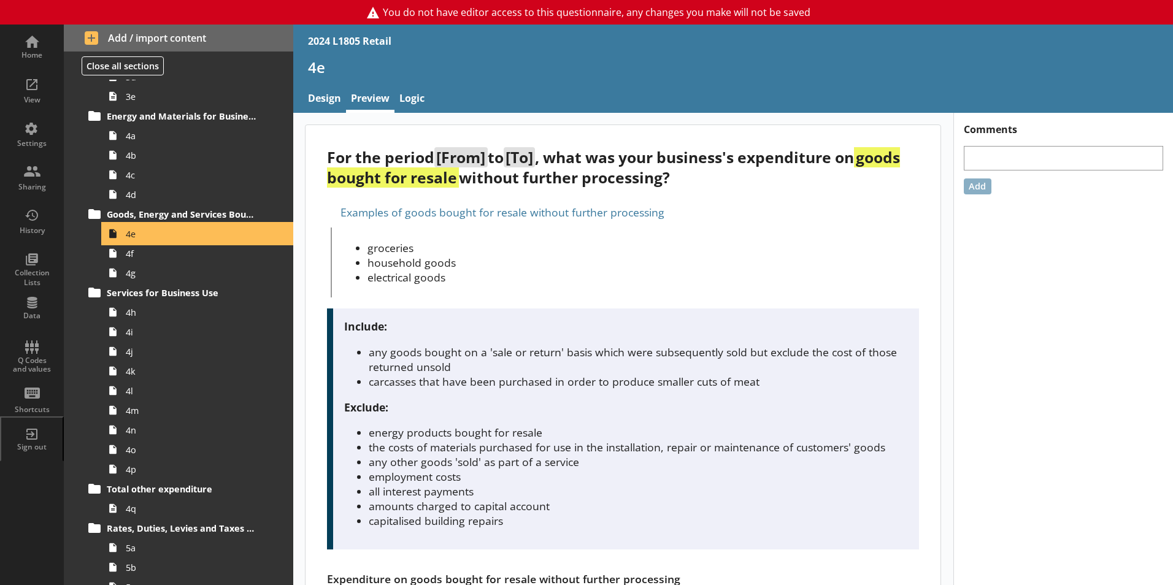
scroll to position [1797, 0]
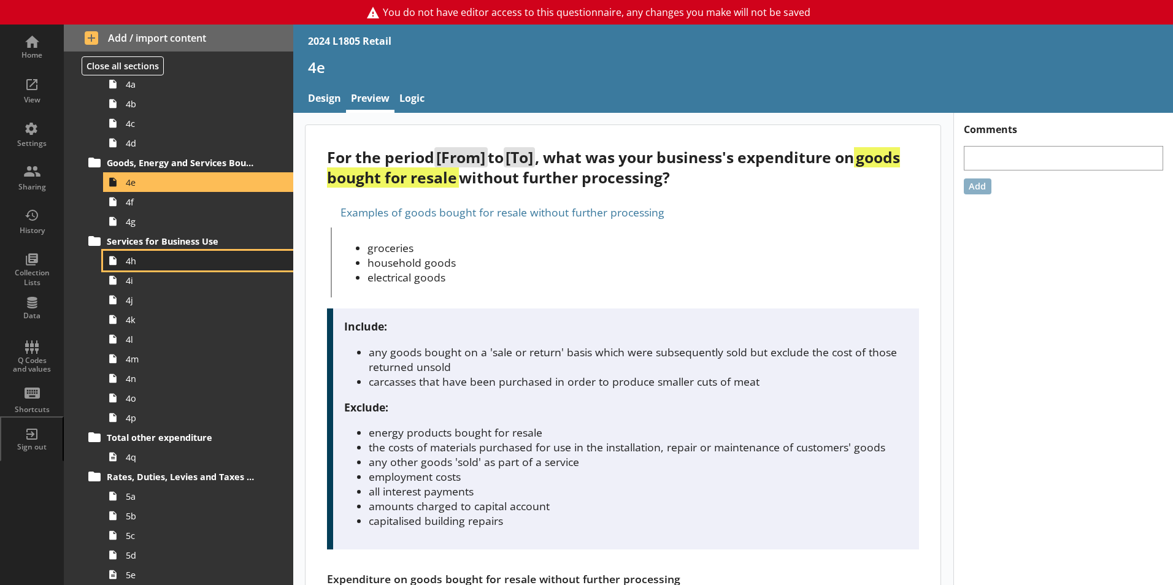
click at [152, 263] on span "4h" at bounding box center [194, 261] width 136 height 12
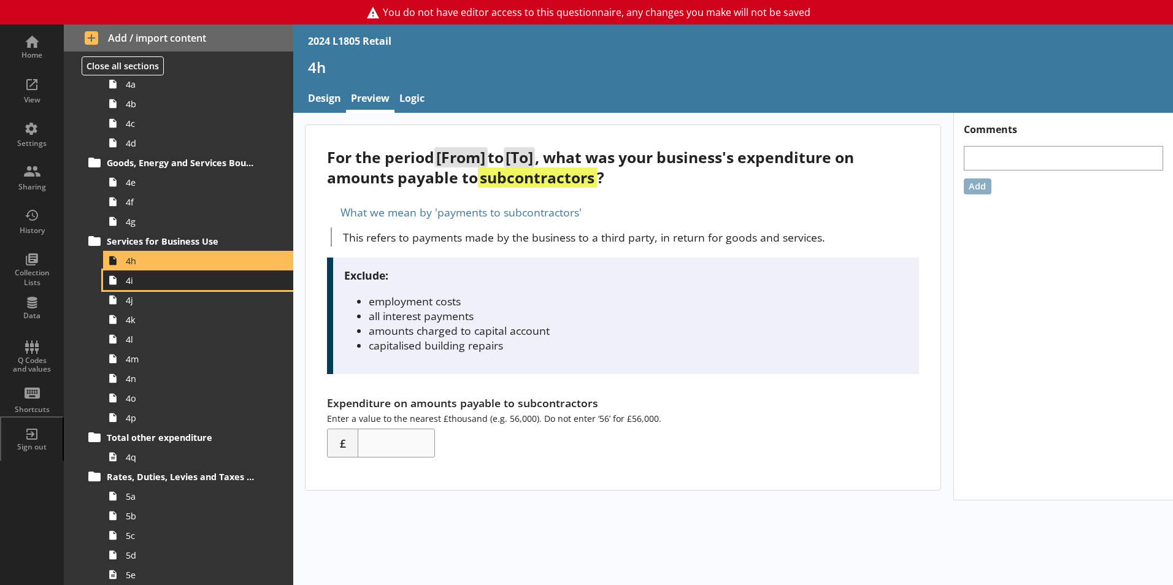
click at [155, 282] on span "4i" at bounding box center [194, 281] width 136 height 12
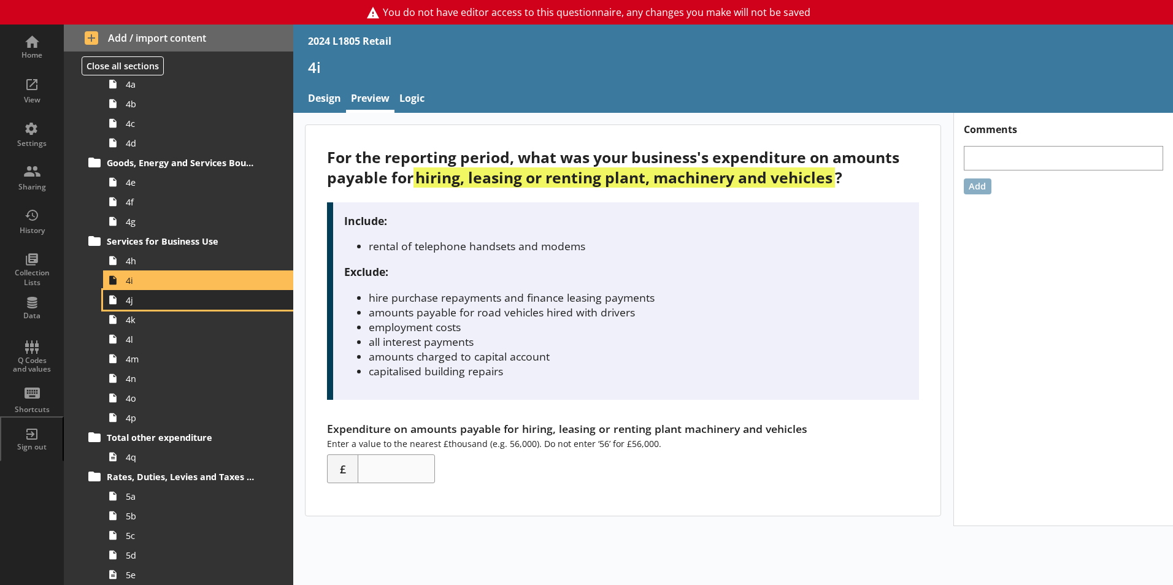
click at [155, 293] on link "4j" at bounding box center [198, 300] width 190 height 20
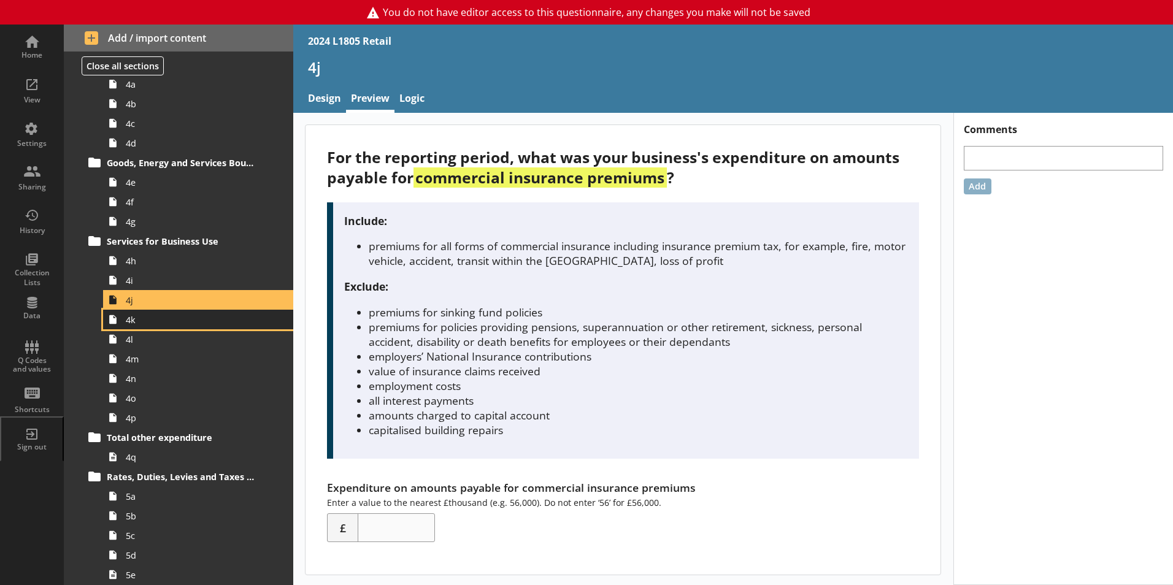
click at [165, 322] on span "4k" at bounding box center [194, 320] width 136 height 12
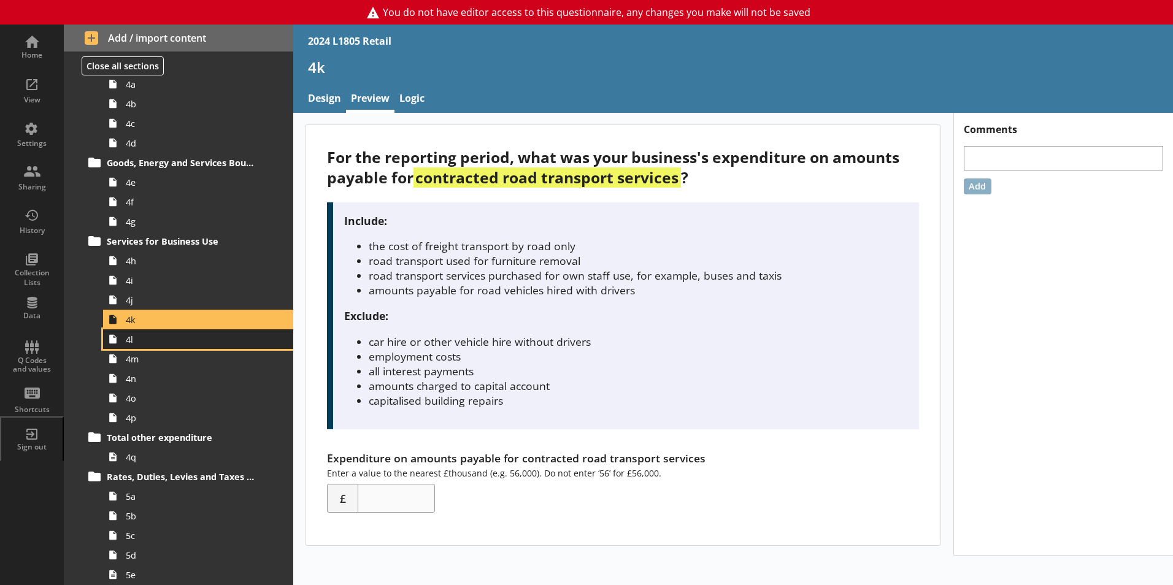
click at [171, 342] on span "4l" at bounding box center [194, 340] width 136 height 12
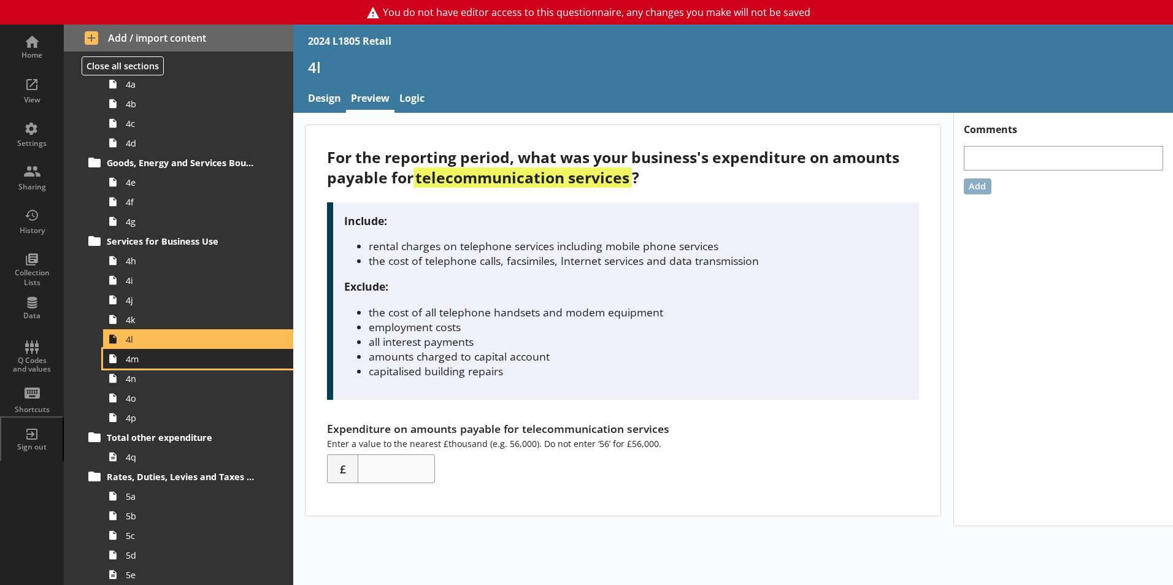
click at [175, 355] on span "4m" at bounding box center [194, 359] width 136 height 12
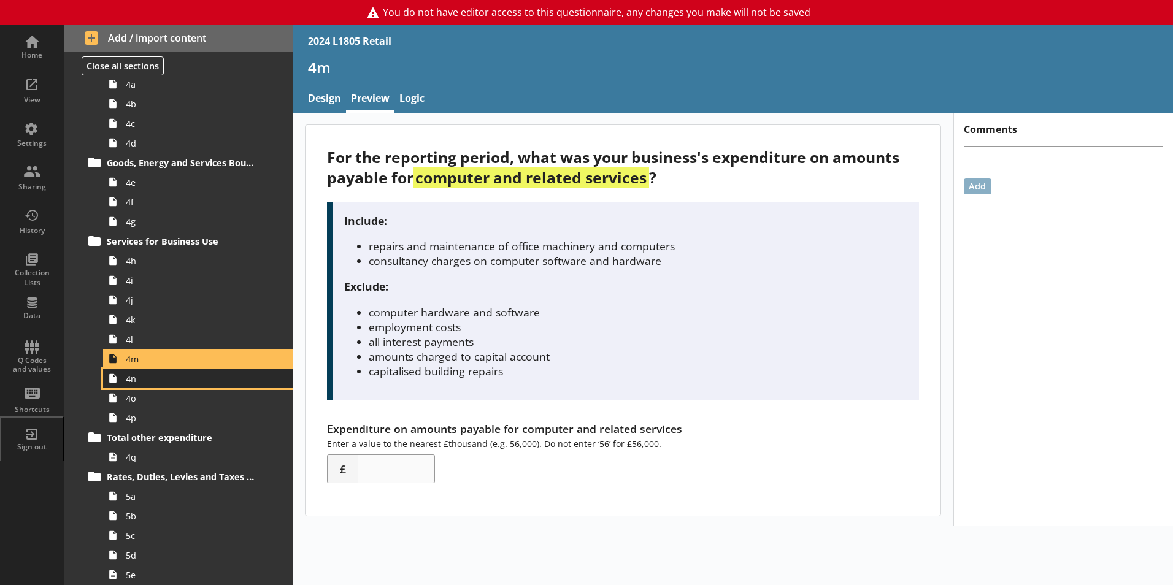
click at [185, 381] on span "4n" at bounding box center [194, 379] width 136 height 12
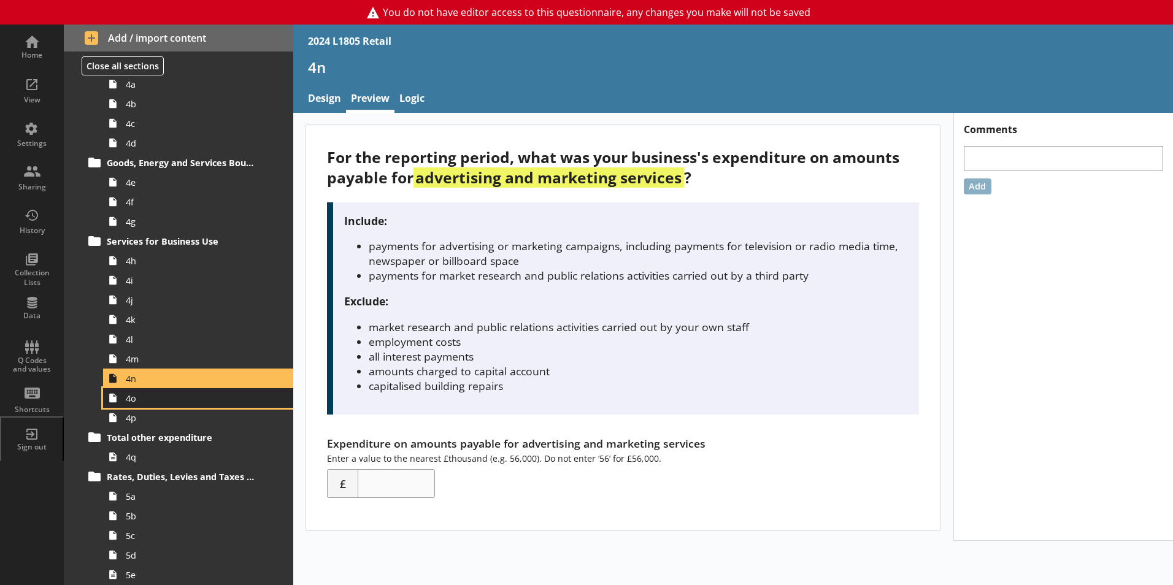
click at [190, 400] on span "4o" at bounding box center [194, 399] width 136 height 12
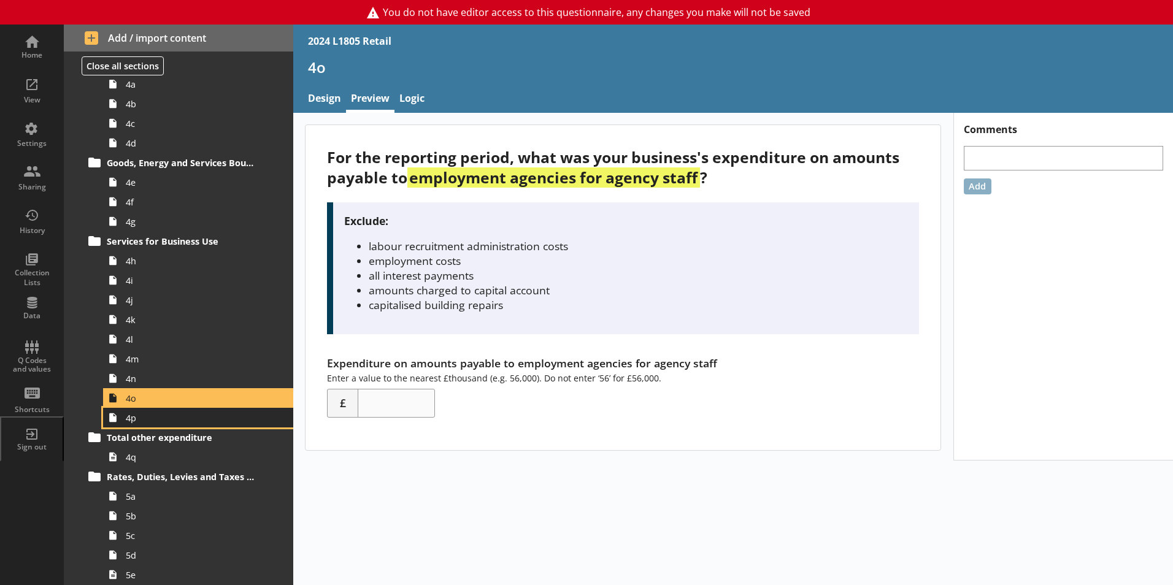
click at [197, 415] on span "4p" at bounding box center [194, 418] width 136 height 12
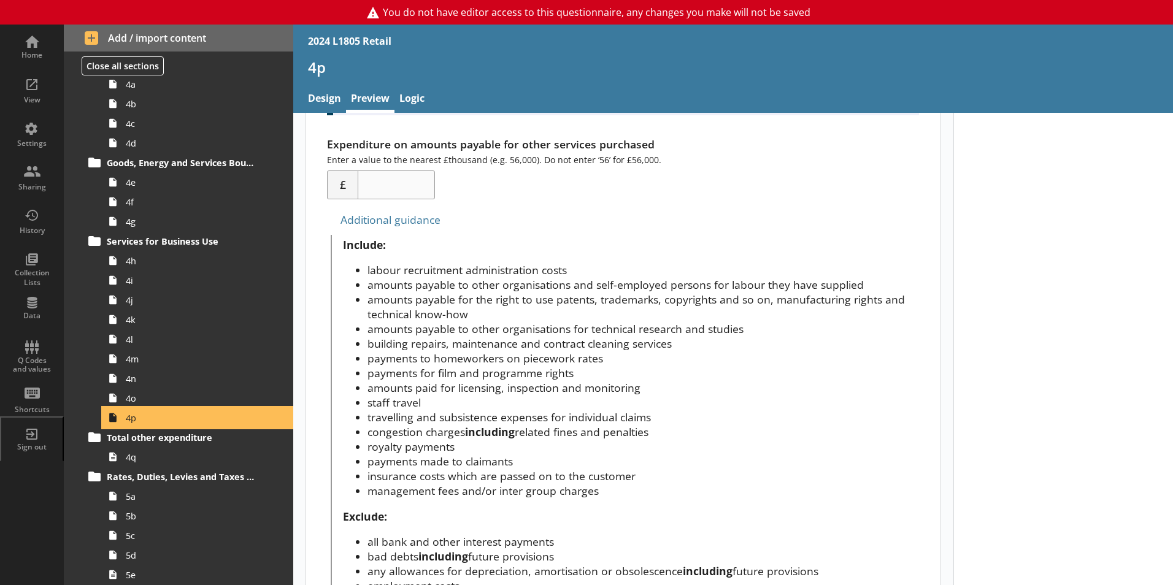
scroll to position [366, 0]
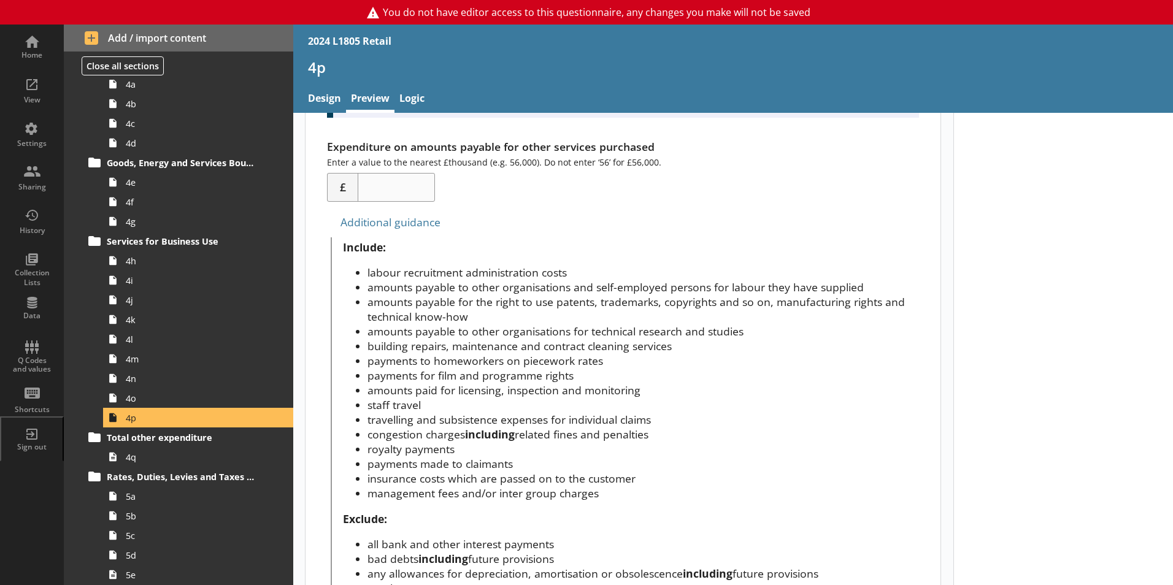
click at [390, 225] on div "Additional guidance" at bounding box center [623, 222] width 592 height 20
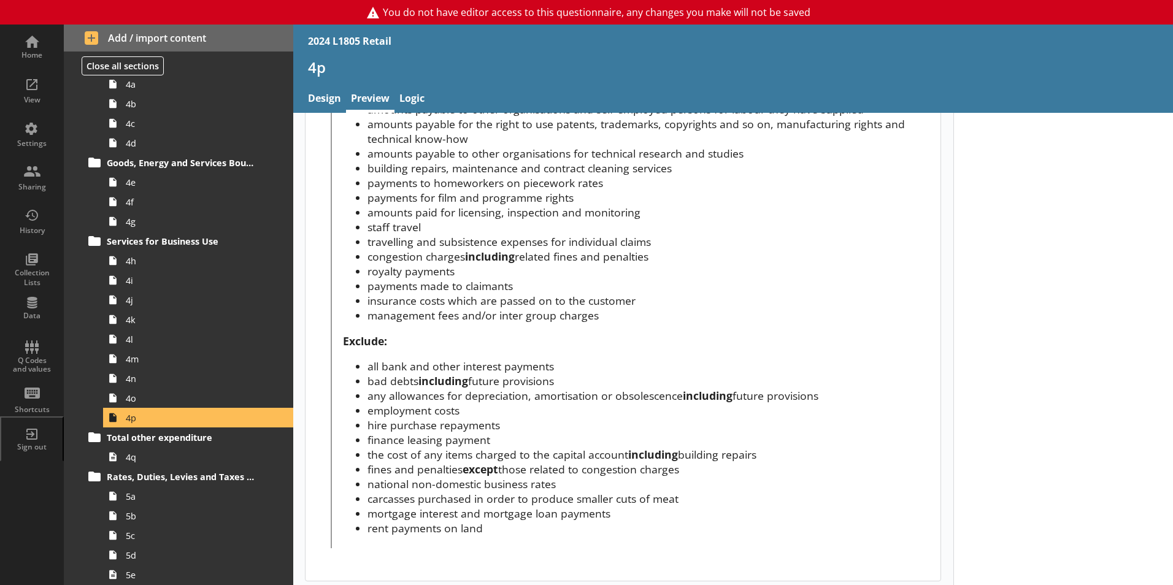
scroll to position [550, 0]
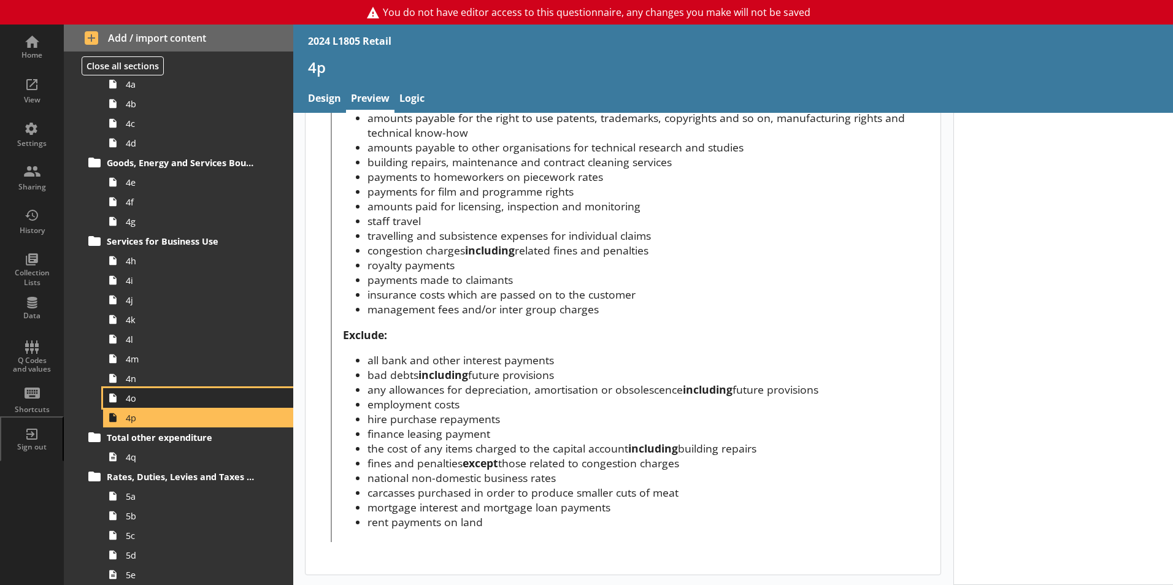
click at [150, 398] on span "4o" at bounding box center [194, 399] width 136 height 12
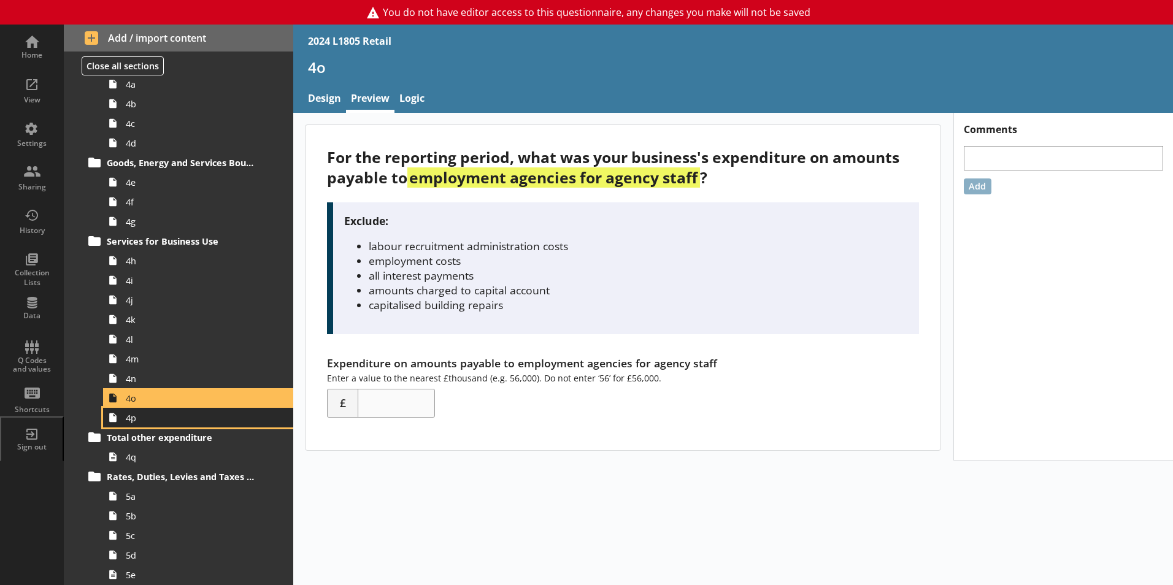
click at [161, 418] on span "4p" at bounding box center [194, 418] width 136 height 12
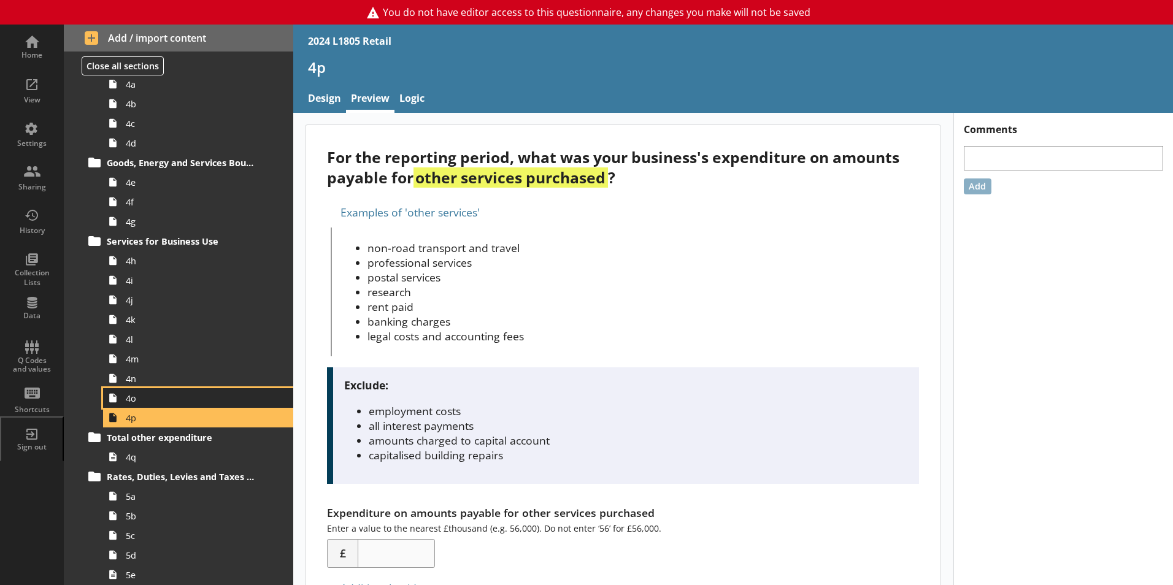
click at [141, 405] on link "4o" at bounding box center [198, 398] width 190 height 20
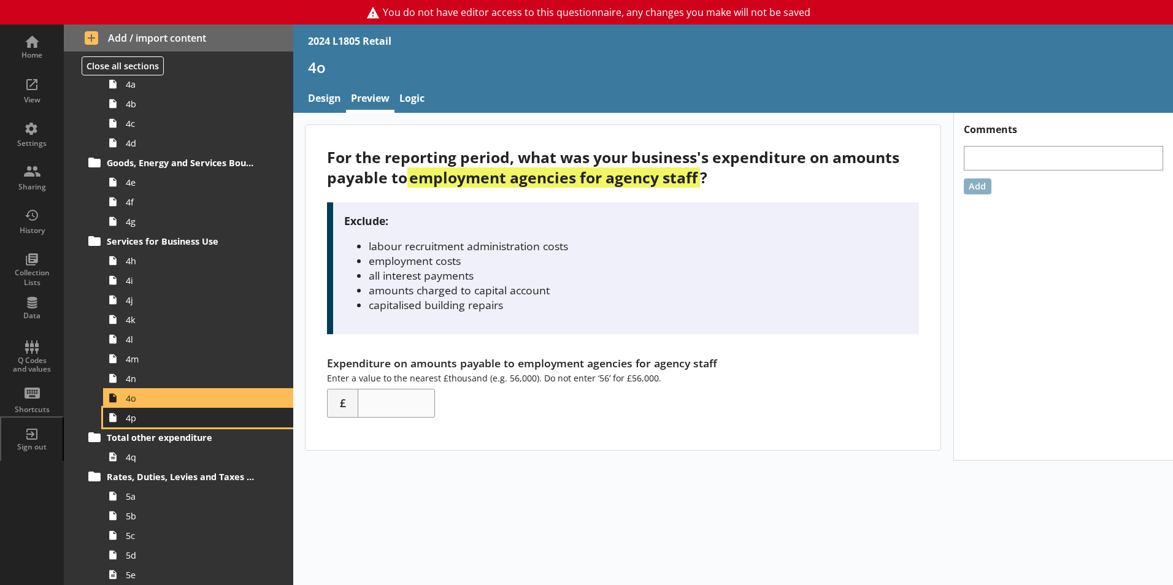
click at [142, 419] on span "4p" at bounding box center [194, 418] width 136 height 12
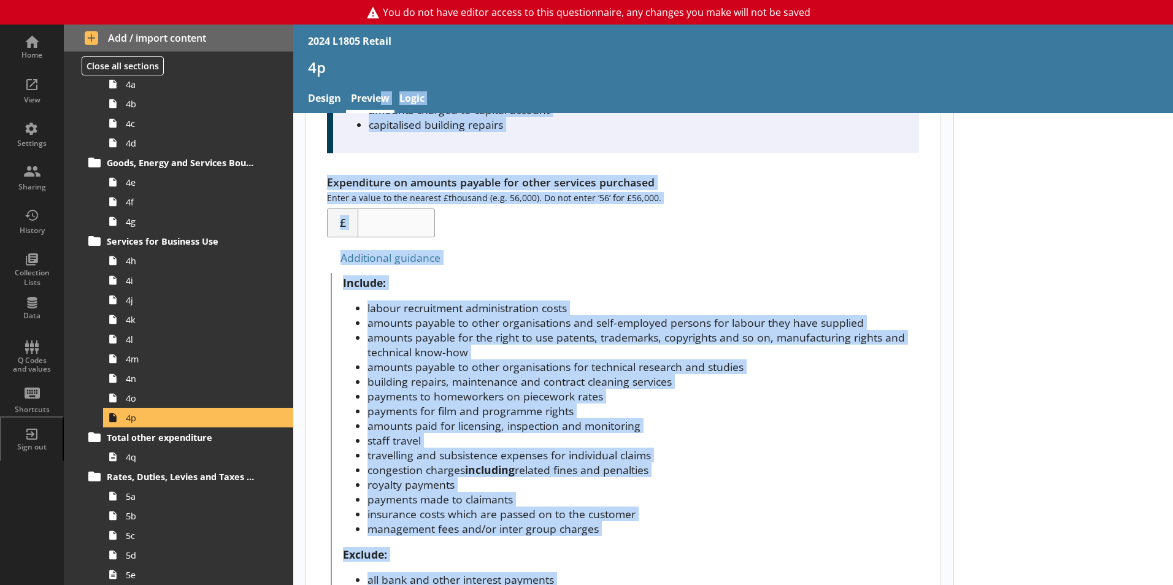
scroll to position [288, 0]
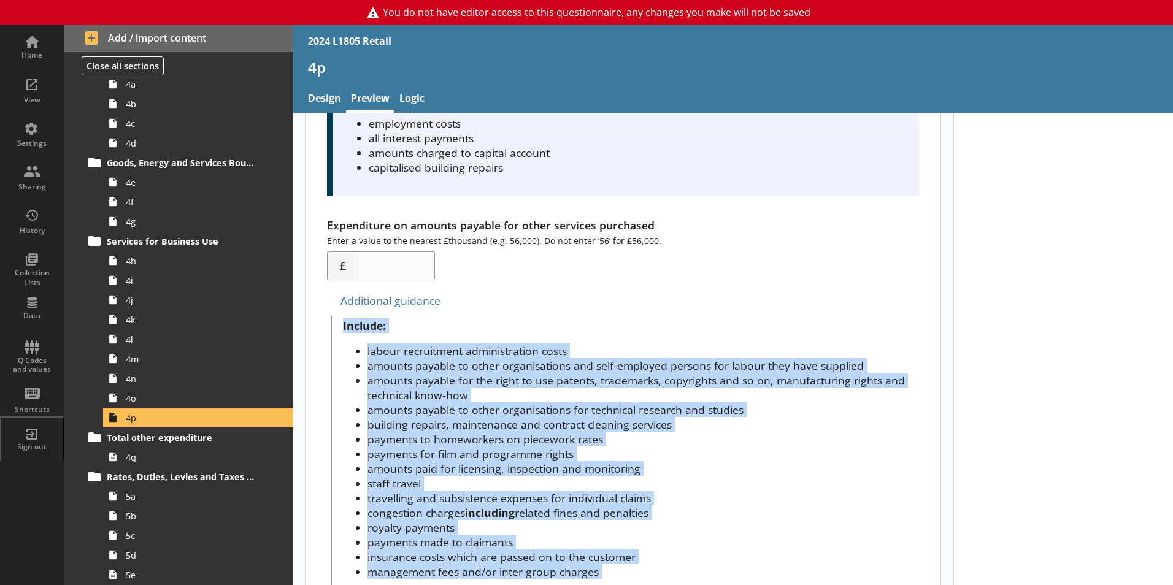
drag, startPoint x: 497, startPoint y: 525, endPoint x: 324, endPoint y: 331, distance: 259.9
click at [324, 331] on div "For the reporting period, what was your business's expenditure on amounts payab…" at bounding box center [623, 337] width 635 height 1000
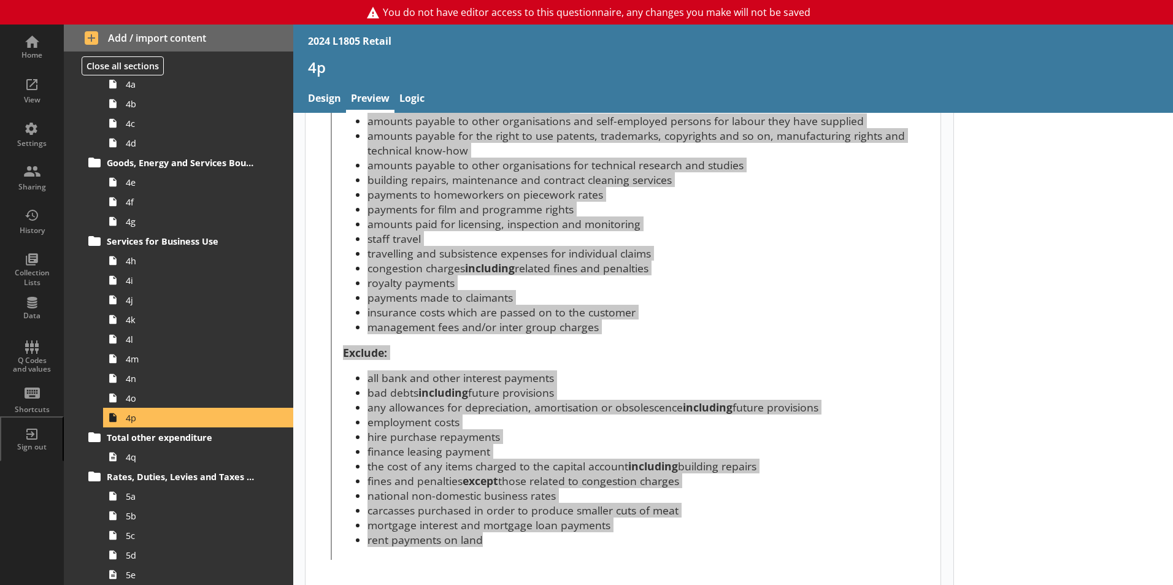
scroll to position [550, 0]
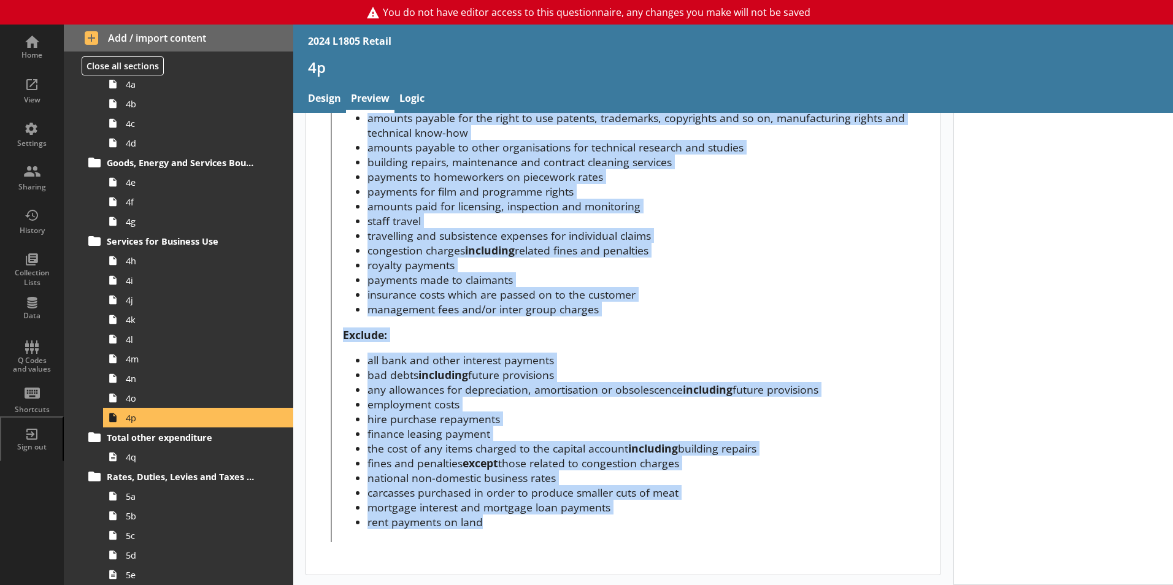
copy span "Include: labour recruitment administration costs amounts payable to other organ…"
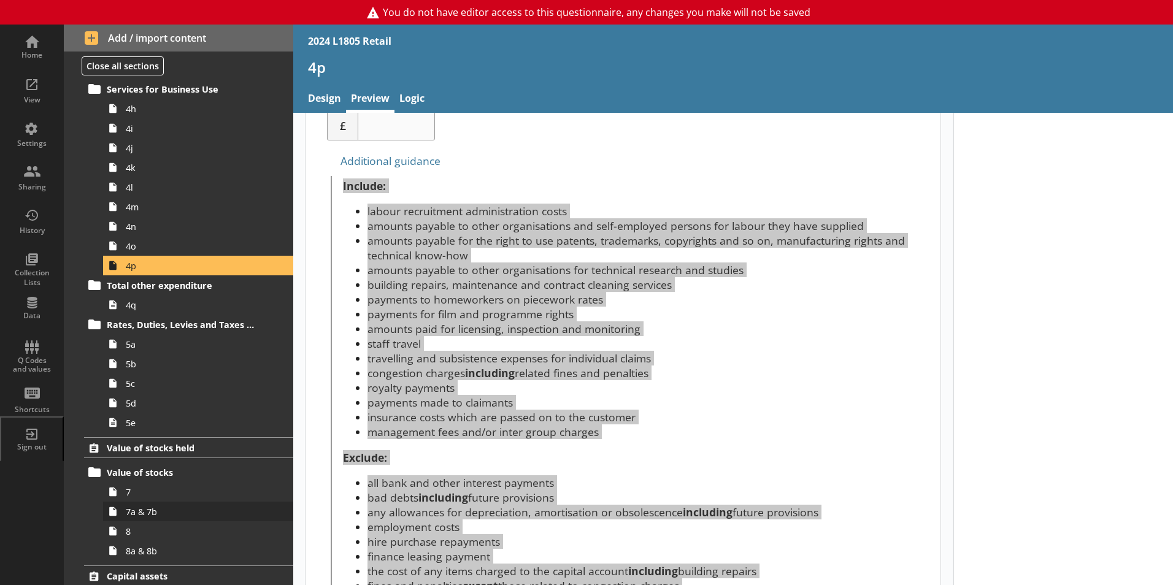
scroll to position [1919, 0]
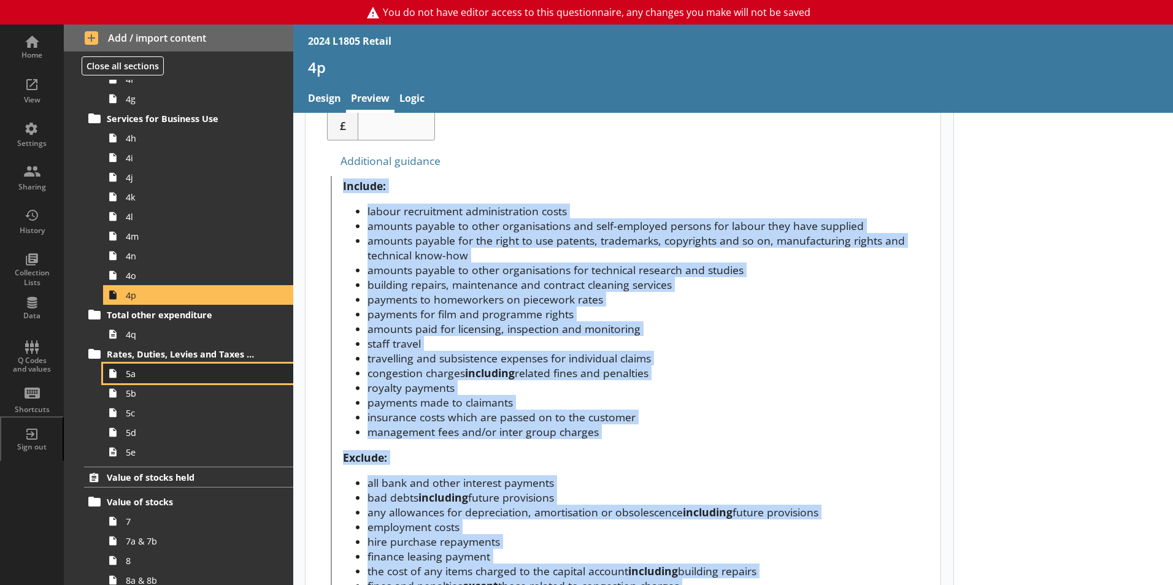
click at [175, 369] on span "5a" at bounding box center [194, 374] width 136 height 12
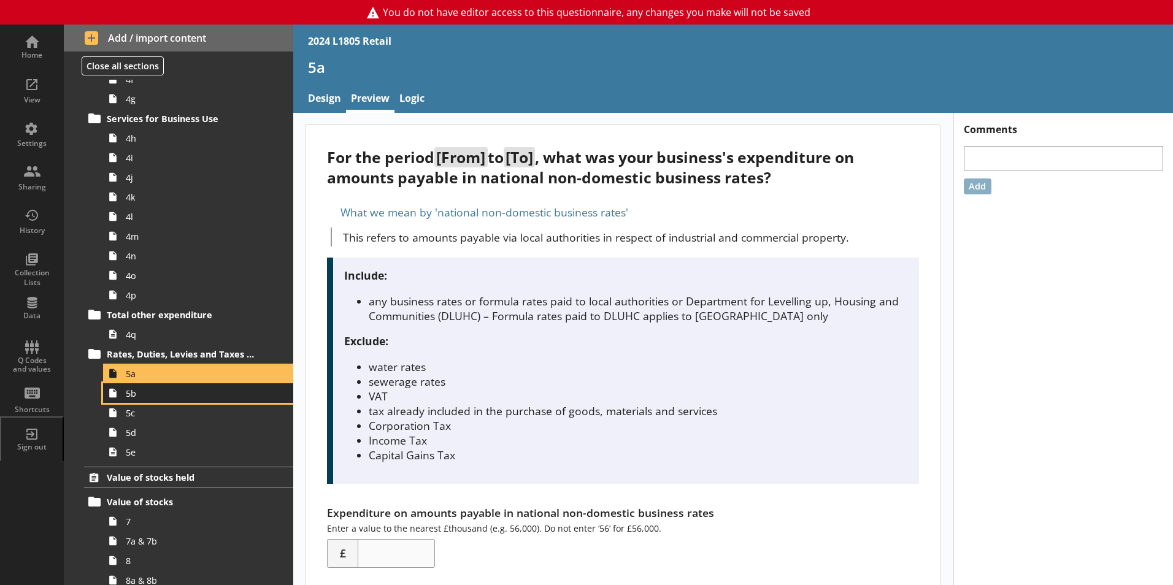
click at [172, 399] on link "5b" at bounding box center [198, 393] width 190 height 20
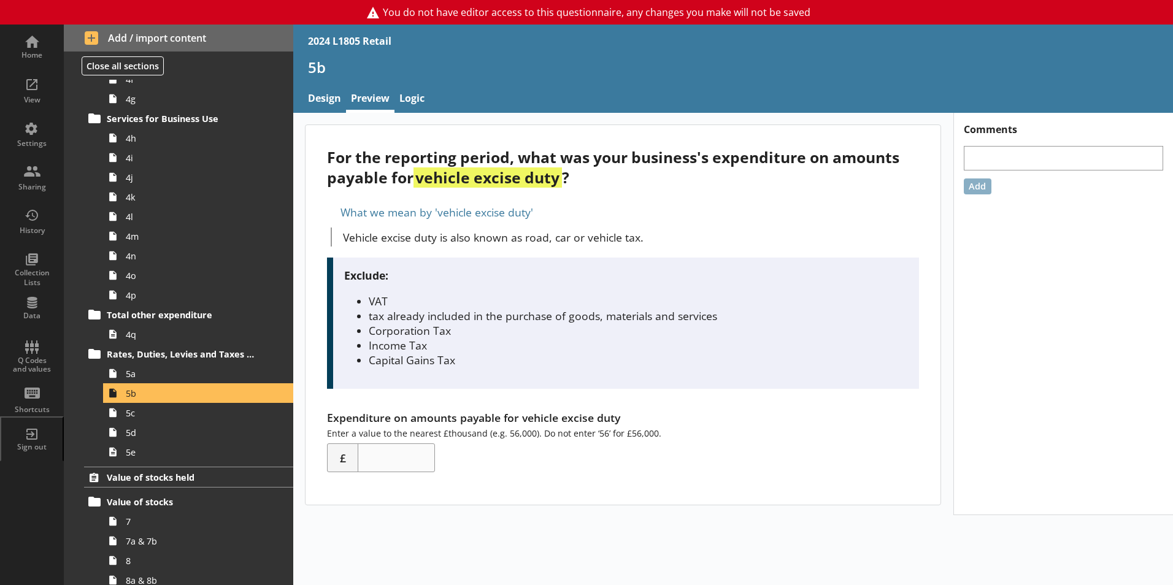
click at [399, 214] on div "What we mean by 'vehicle excise duty'" at bounding box center [623, 212] width 592 height 20
click at [328, 211] on div "What we mean by 'vehicle excise duty'" at bounding box center [623, 212] width 592 height 20
click at [148, 370] on span "5a" at bounding box center [194, 374] width 136 height 12
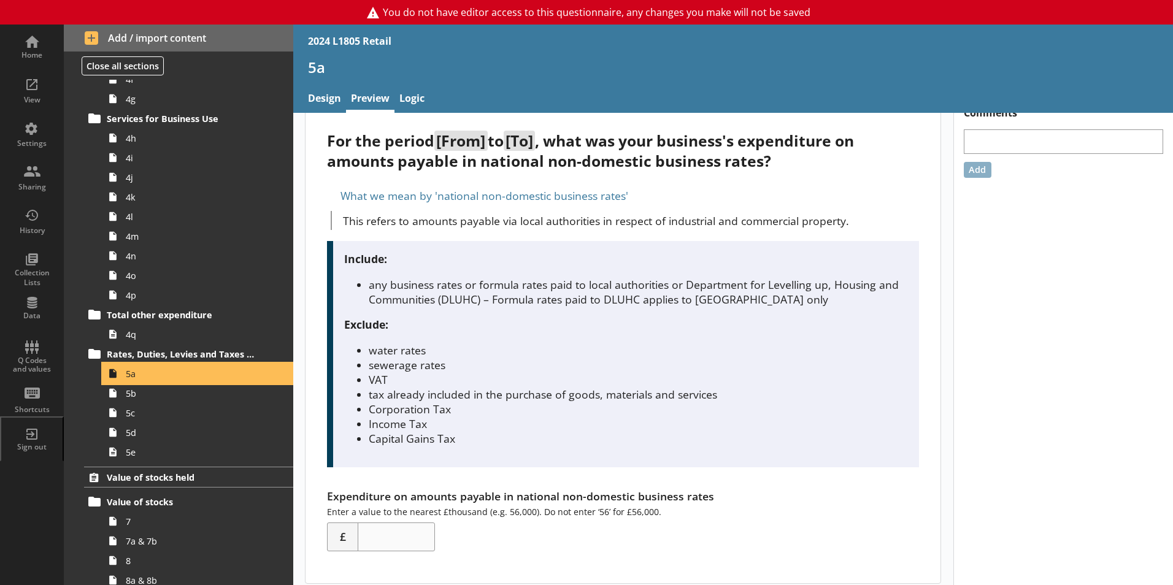
scroll to position [25, 0]
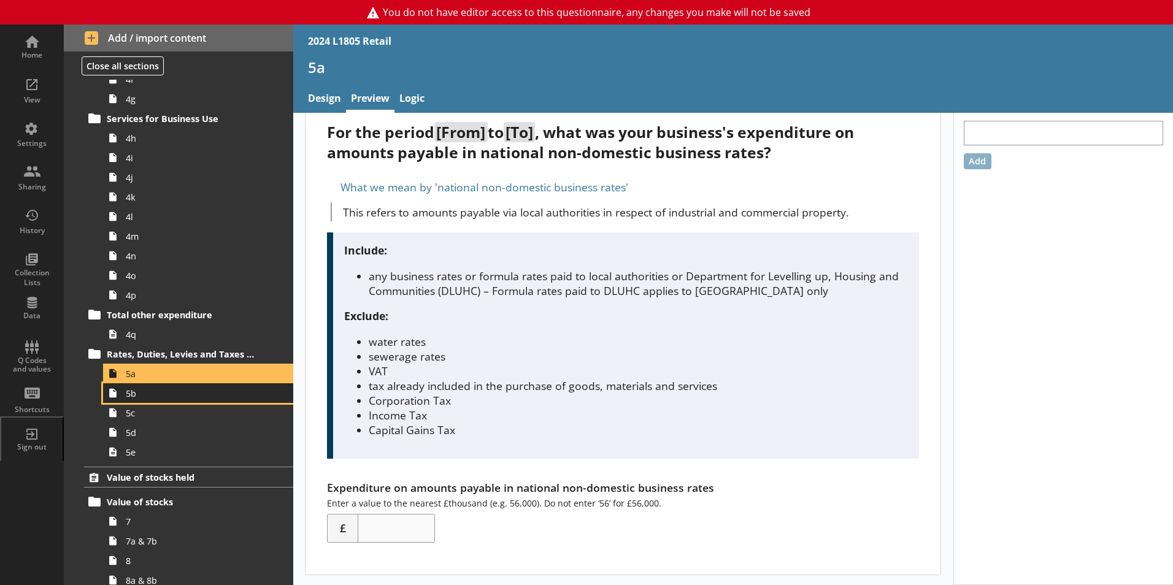
click at [187, 396] on span "5b" at bounding box center [194, 394] width 136 height 12
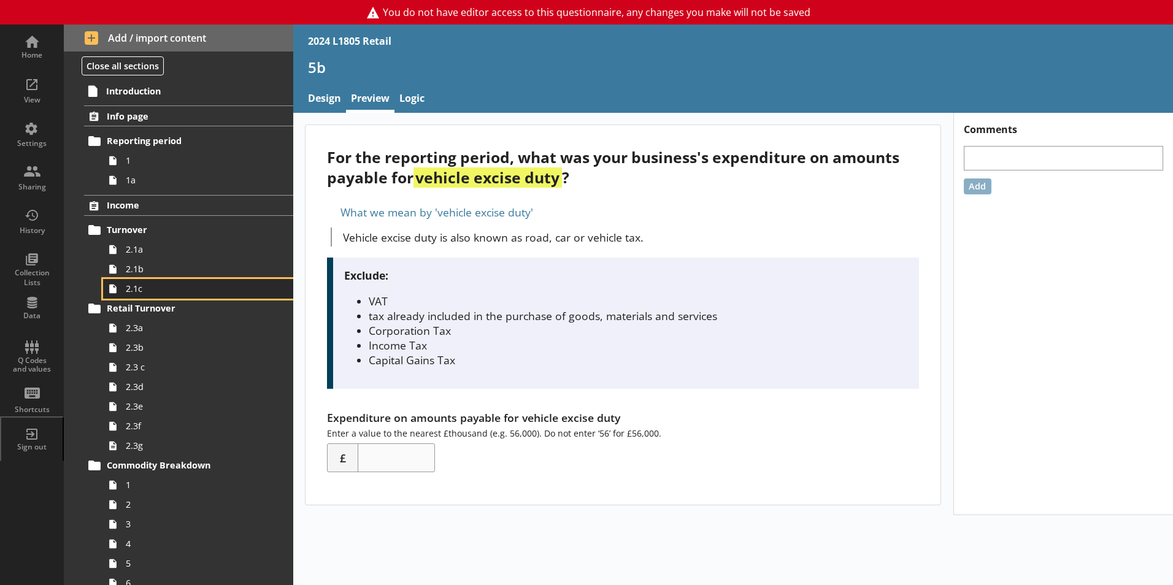
click at [162, 290] on span "2.1c" at bounding box center [194, 289] width 136 height 12
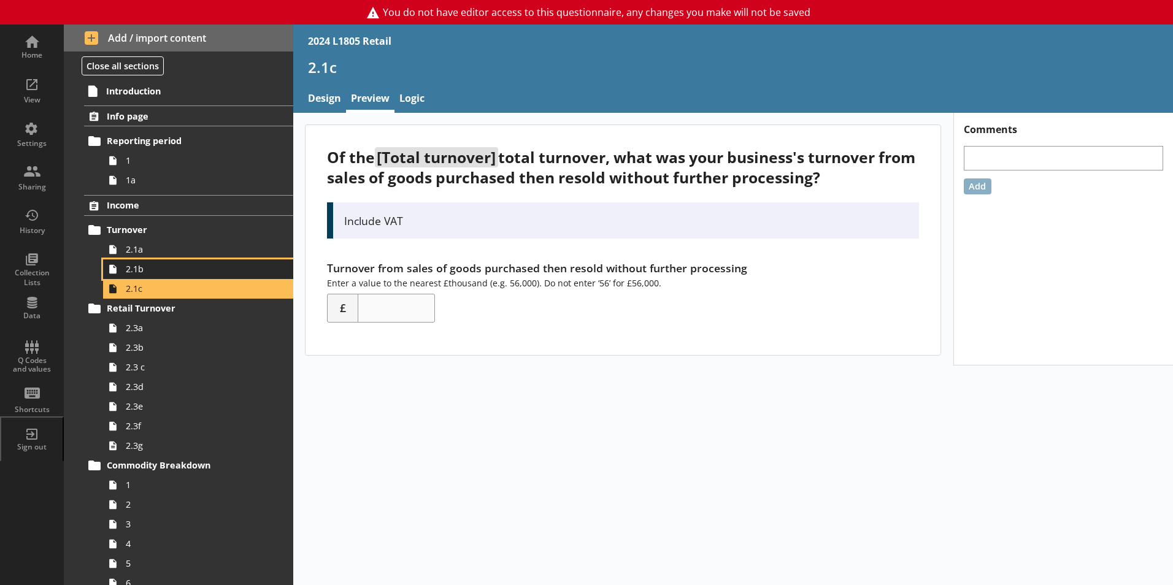
click at [168, 276] on link "2.1b" at bounding box center [198, 270] width 190 height 20
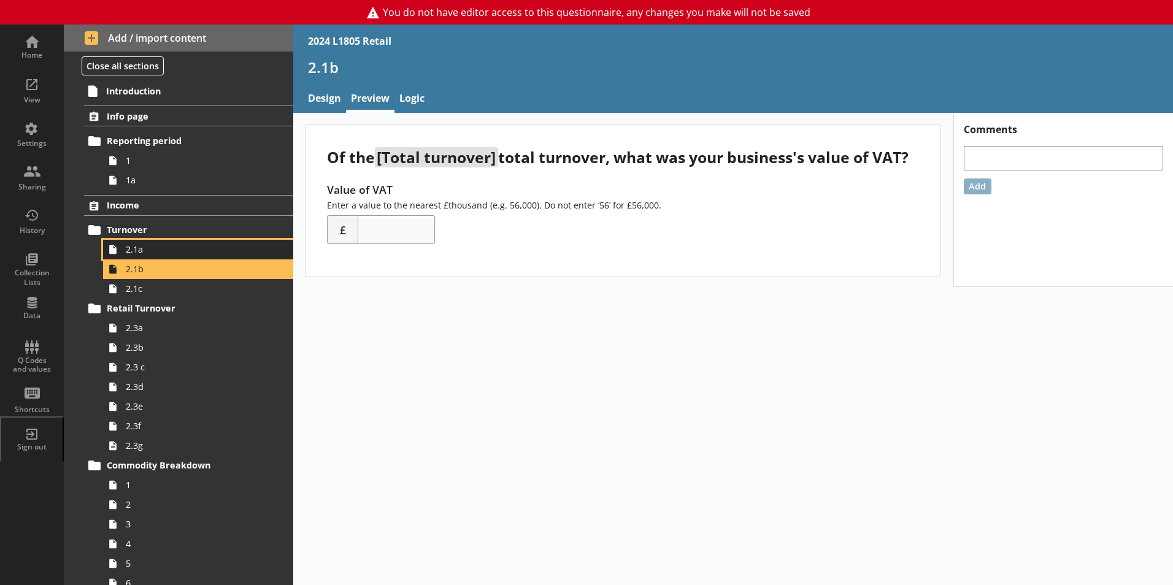
click at [163, 254] on span "2.1a" at bounding box center [194, 250] width 136 height 12
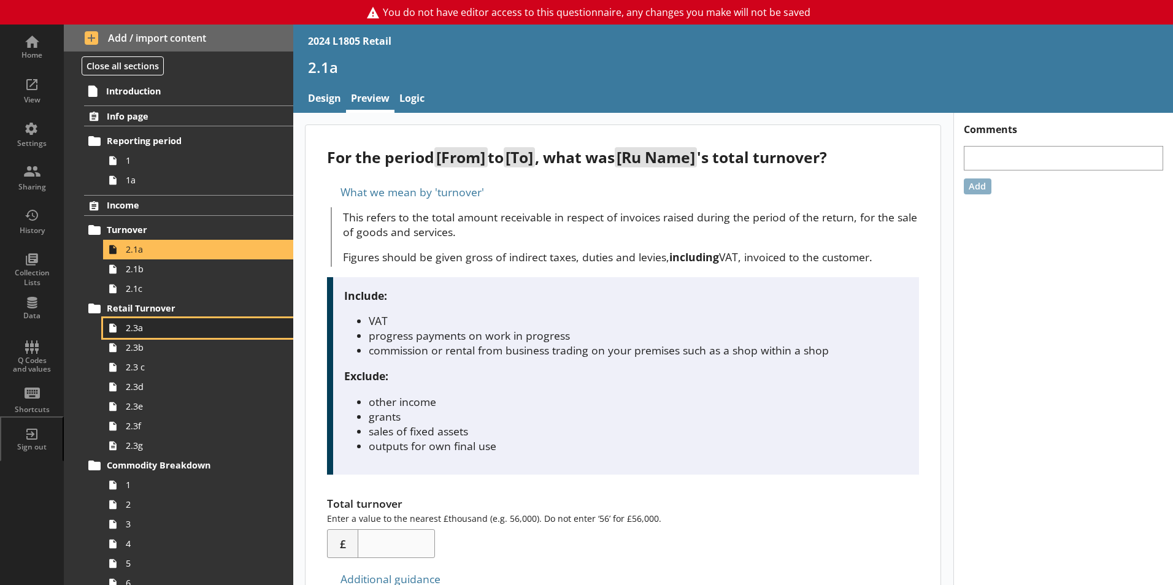
click at [160, 323] on span "2.3a" at bounding box center [194, 328] width 136 height 12
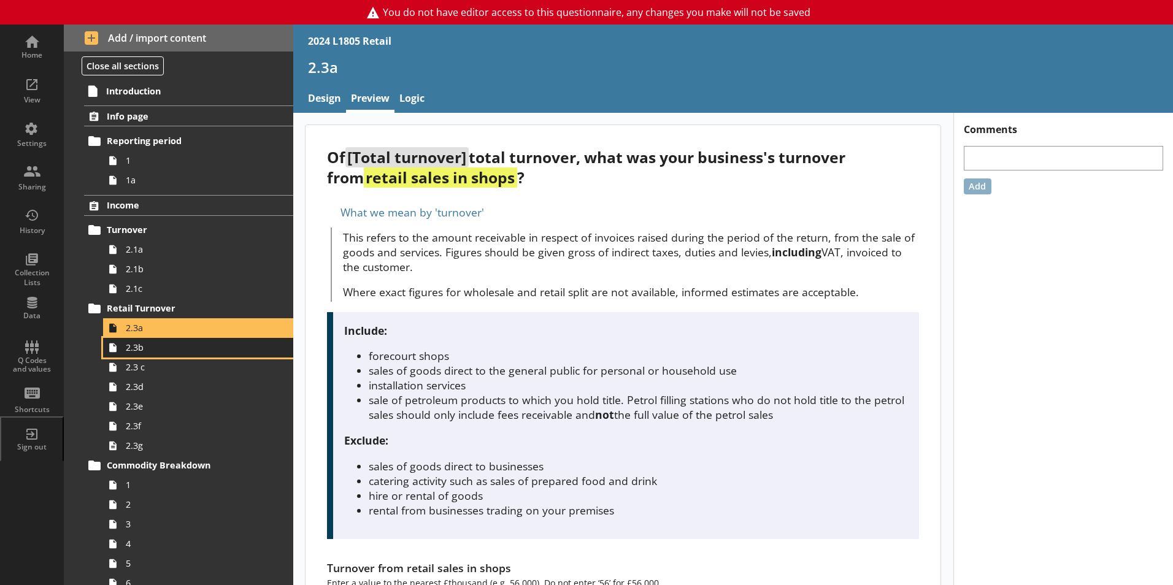
click at [169, 352] on span "2.3b" at bounding box center [194, 348] width 136 height 12
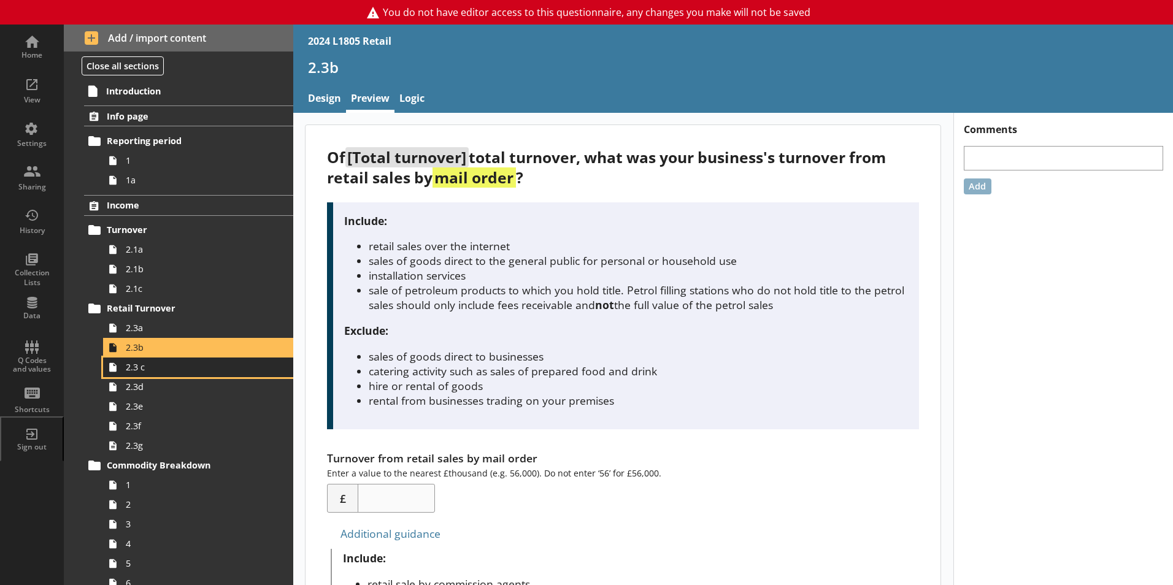
click at [174, 370] on span "2.3 c" at bounding box center [194, 367] width 136 height 12
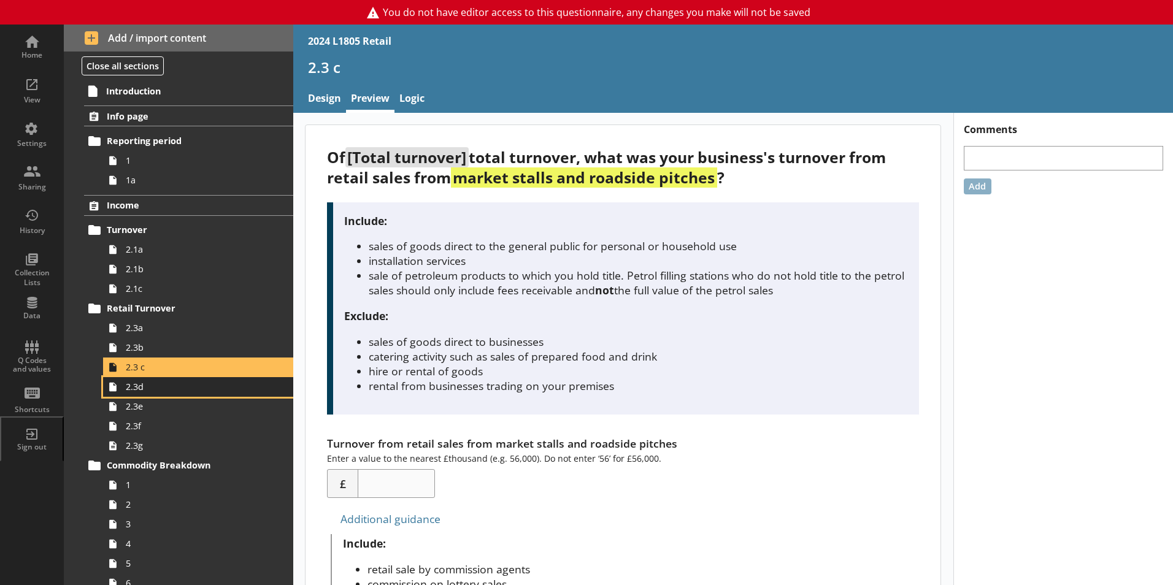
click at [179, 393] on link "2.3d" at bounding box center [198, 387] width 190 height 20
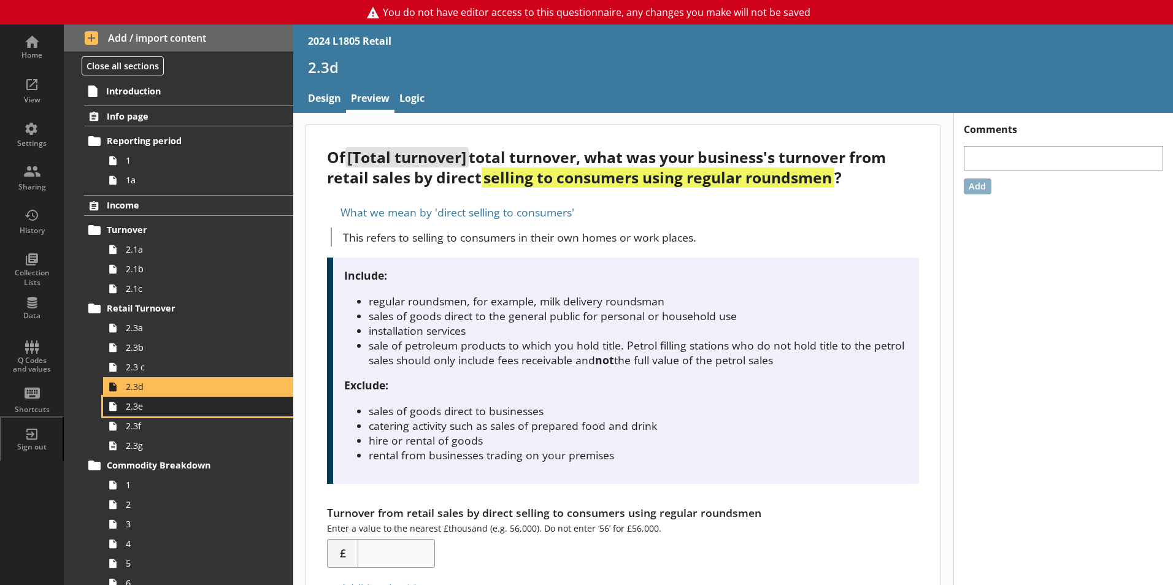
click at [183, 414] on link "2.3e" at bounding box center [198, 407] width 190 height 20
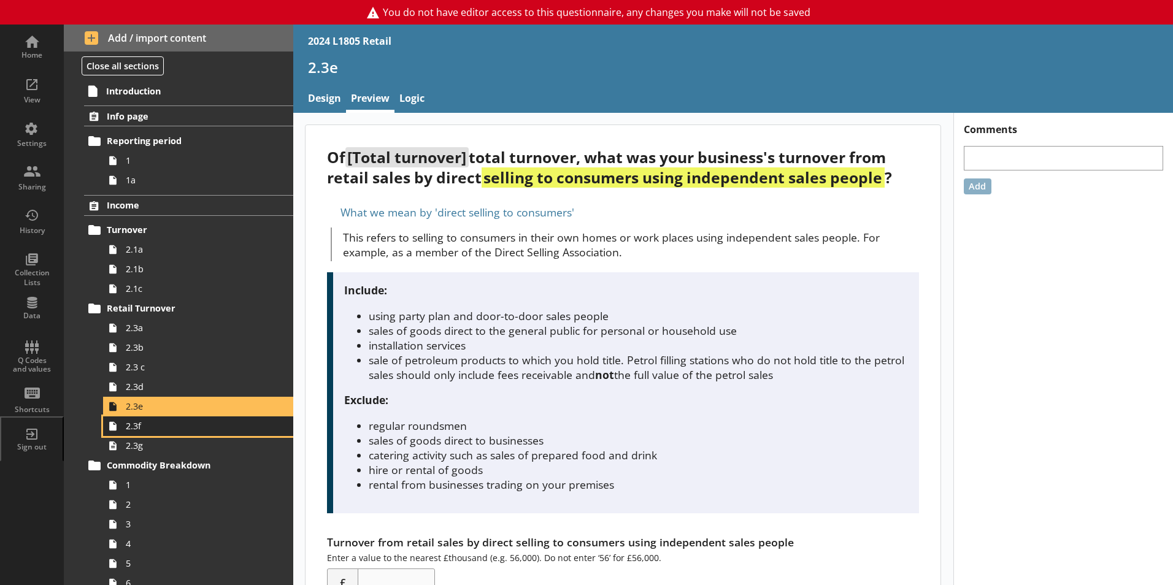
click at [184, 424] on span "2.3f" at bounding box center [194, 426] width 136 height 12
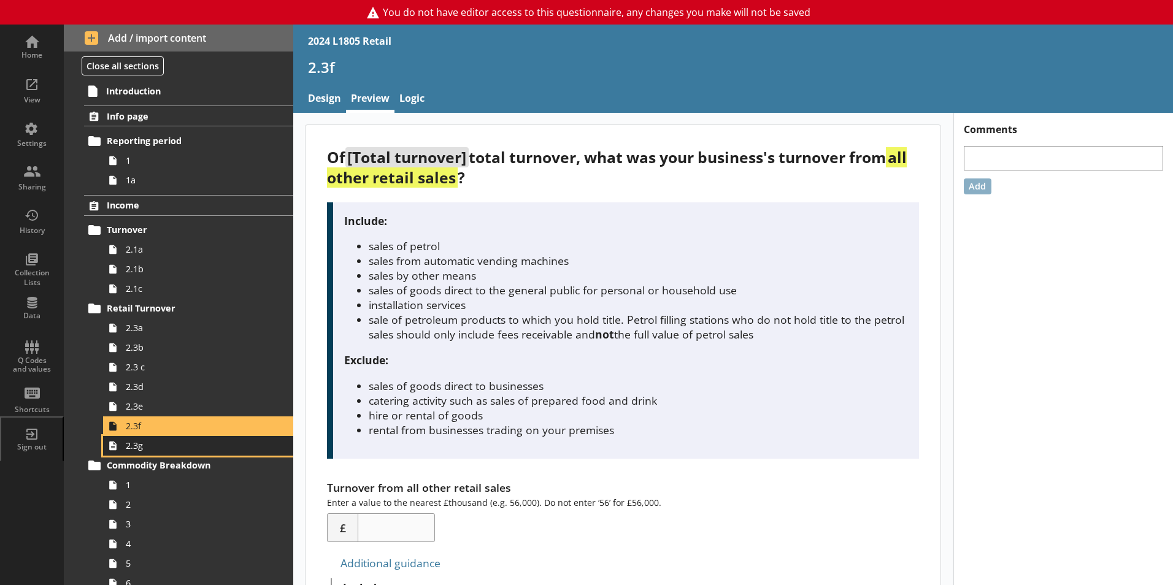
click at [190, 449] on span "2.3g" at bounding box center [194, 446] width 136 height 12
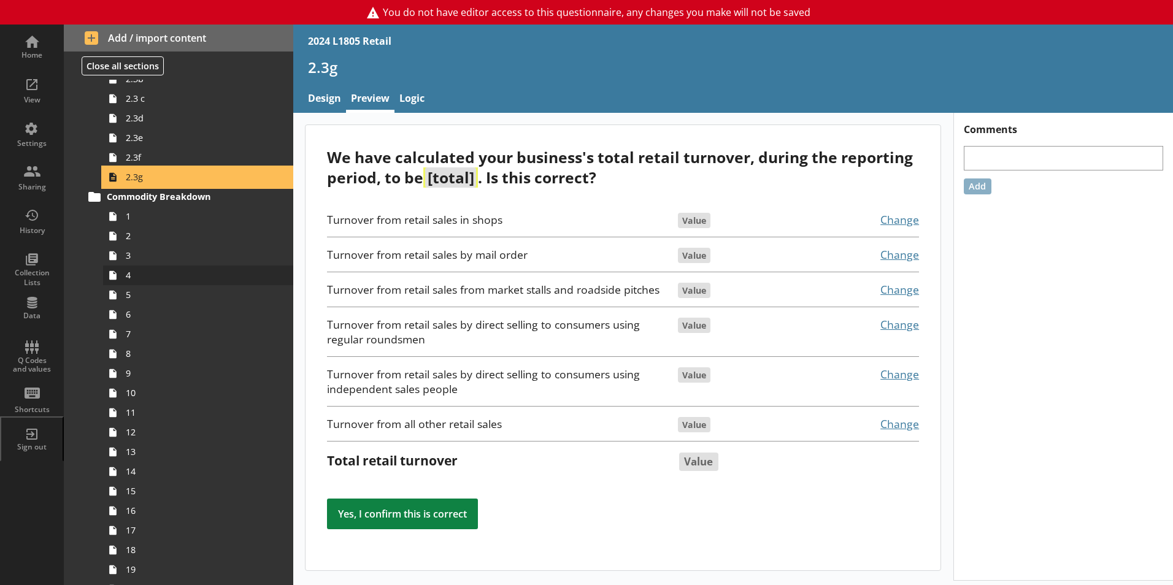
scroll to position [307, 0]
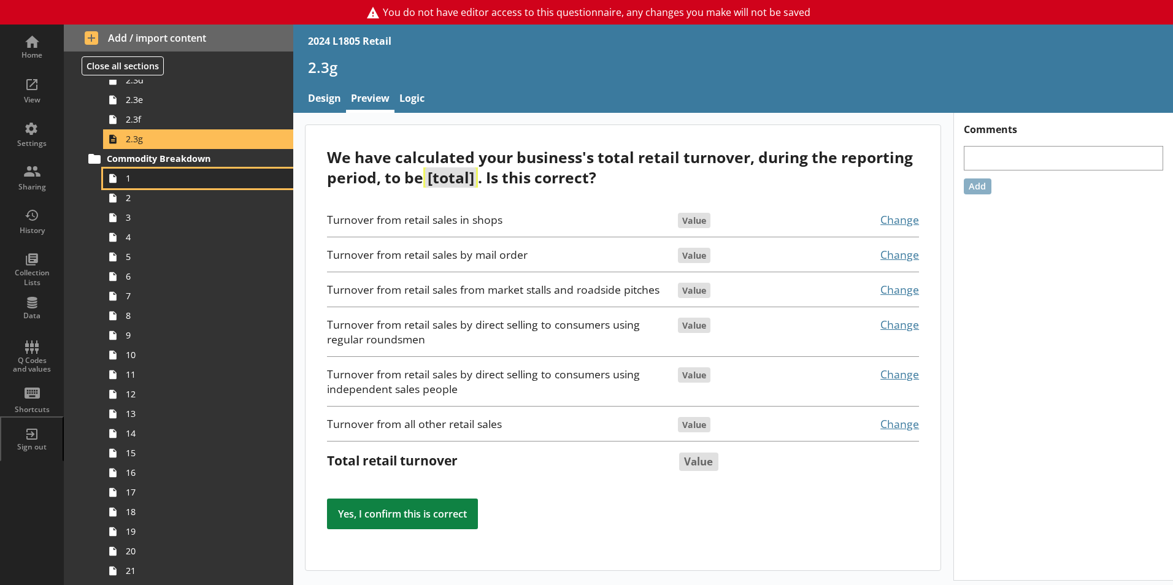
click at [148, 185] on link "1" at bounding box center [198, 179] width 190 height 20
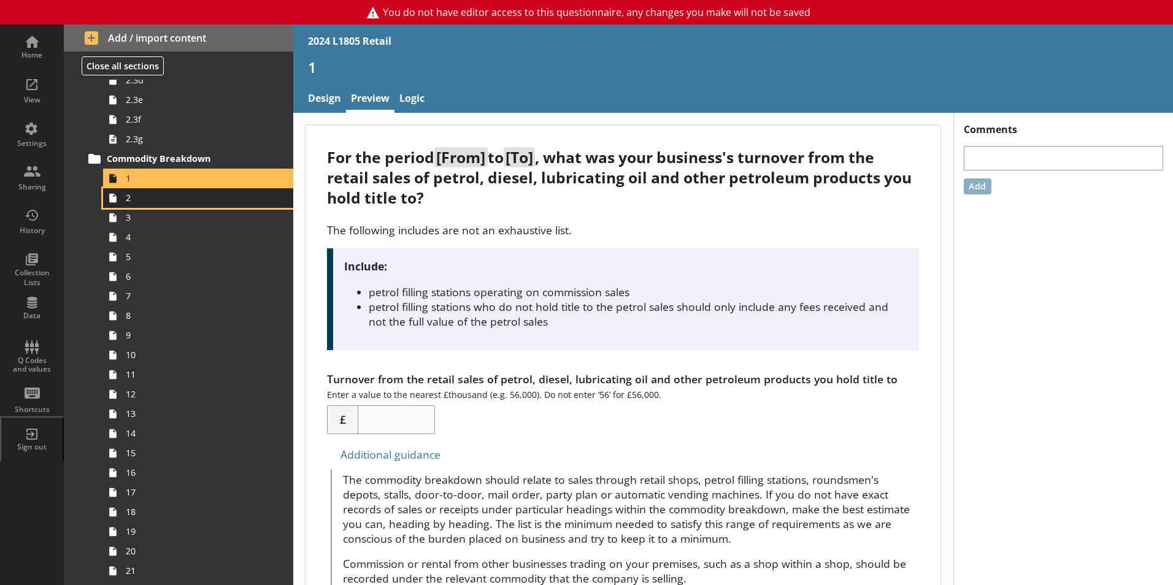
click at [168, 204] on link "2" at bounding box center [198, 198] width 190 height 20
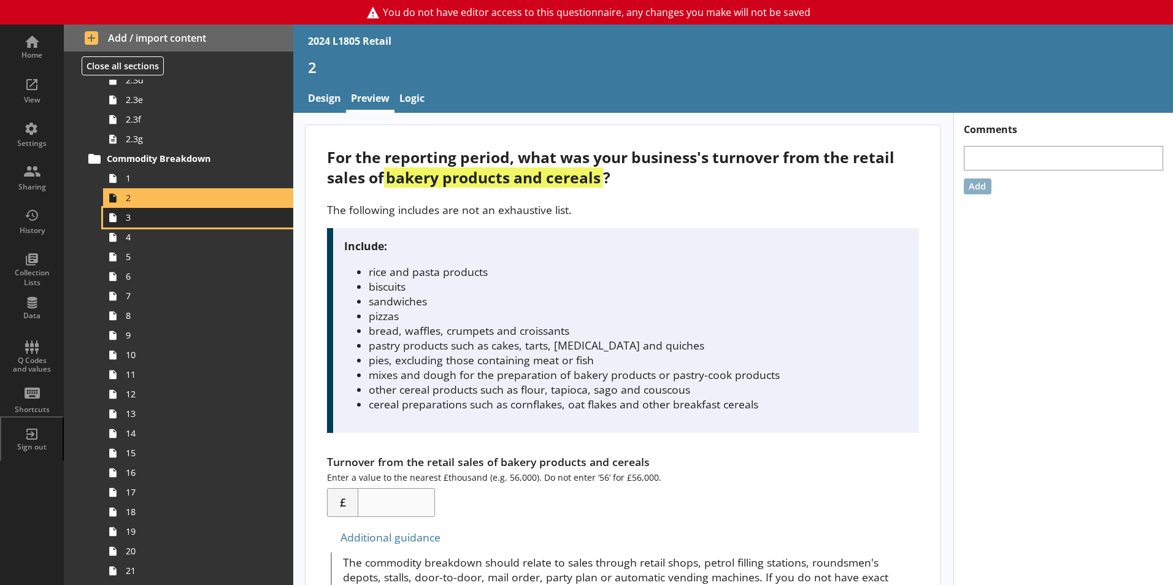
click at [174, 226] on link "3" at bounding box center [198, 218] width 190 height 20
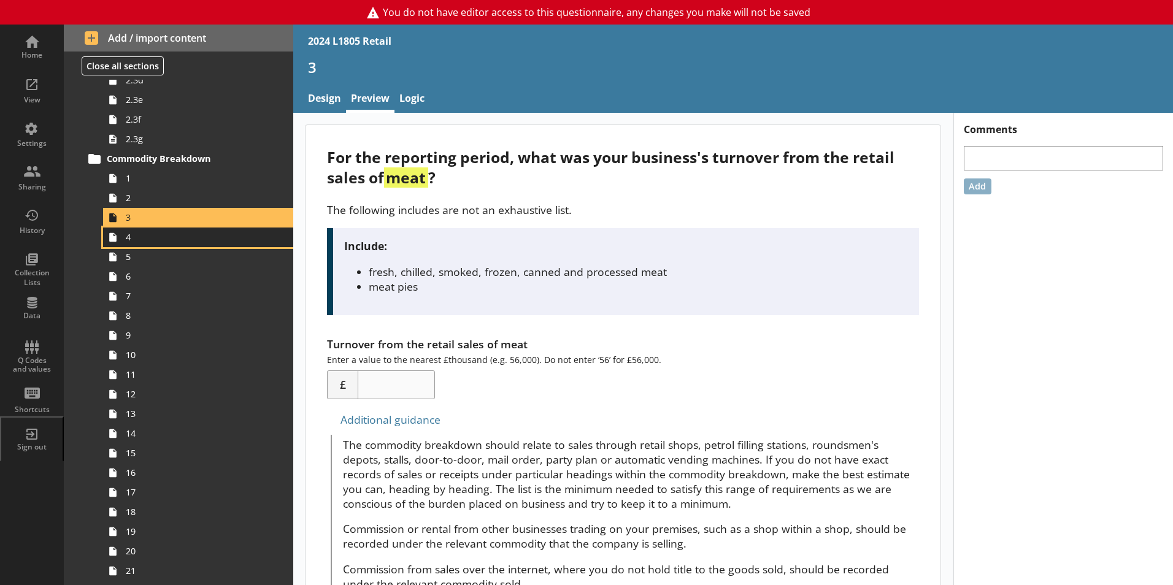
click at [175, 243] on span "4" at bounding box center [194, 237] width 136 height 12
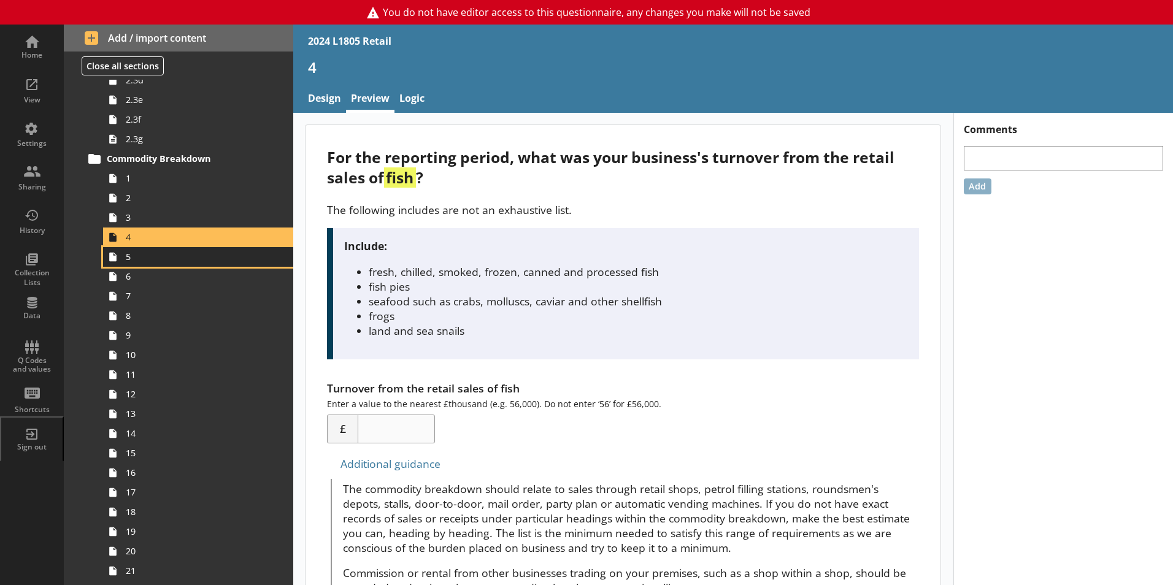
click at [173, 261] on span "5" at bounding box center [194, 257] width 136 height 12
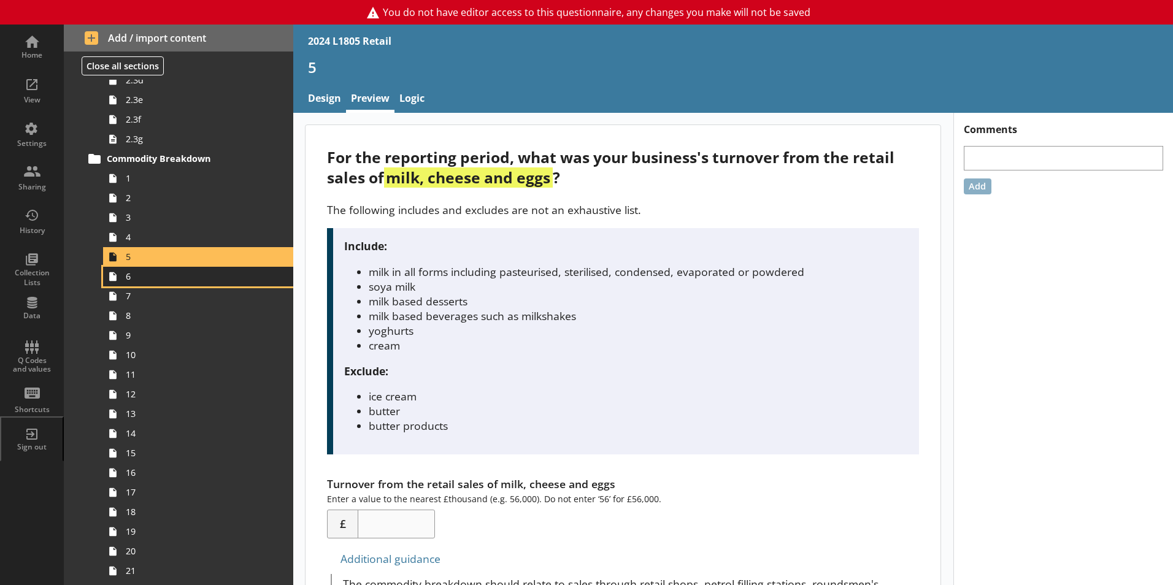
click at [171, 280] on span "6" at bounding box center [194, 277] width 136 height 12
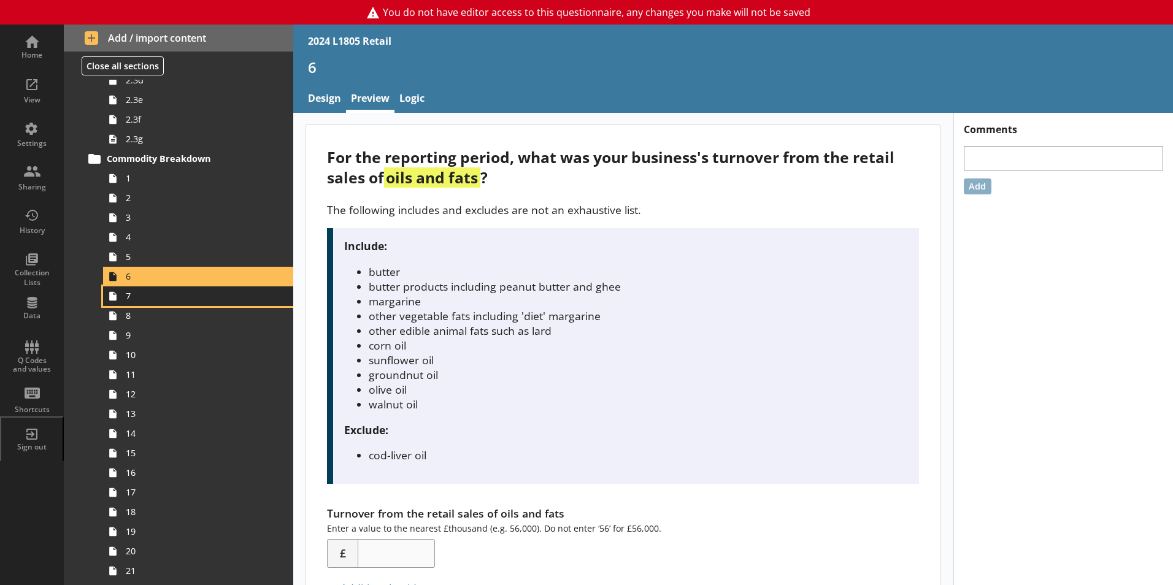
click at [174, 300] on span "7" at bounding box center [194, 296] width 136 height 12
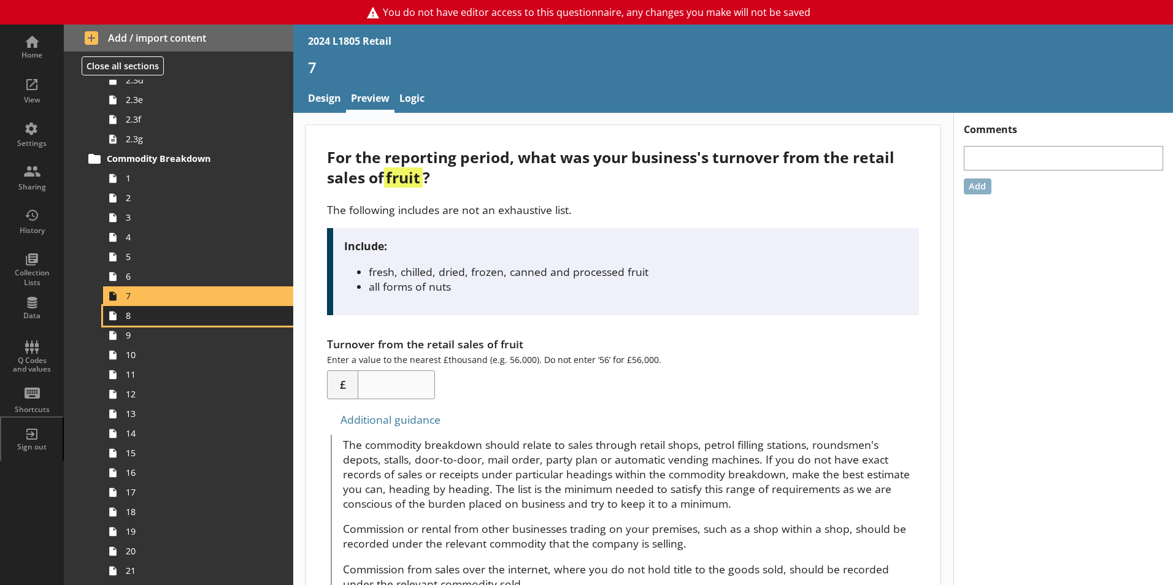
click at [177, 324] on link "8" at bounding box center [198, 316] width 190 height 20
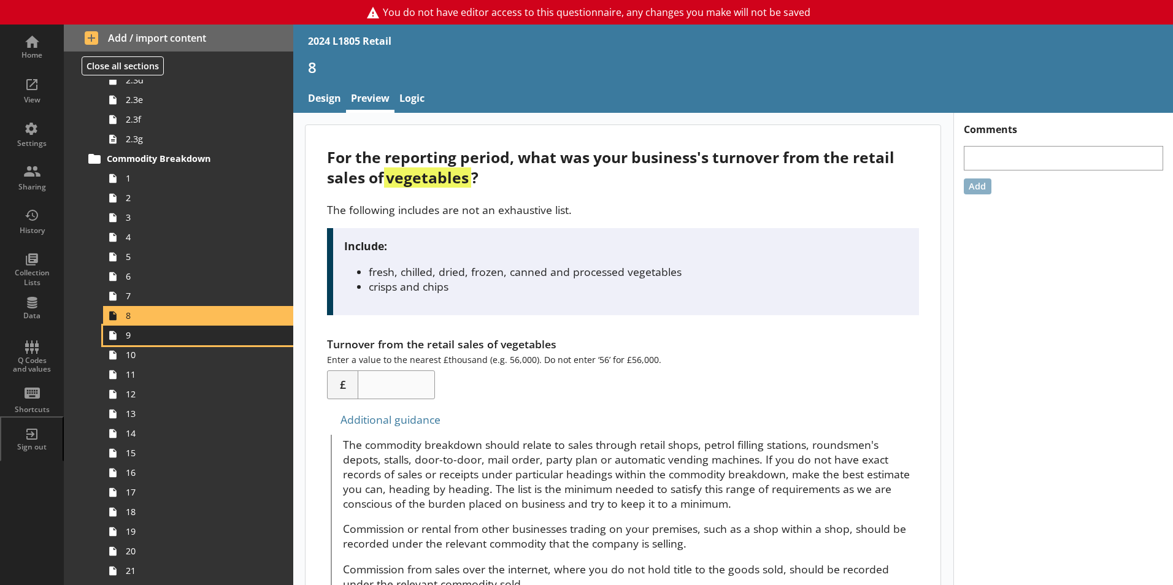
click at [178, 337] on span "9" at bounding box center [194, 335] width 136 height 12
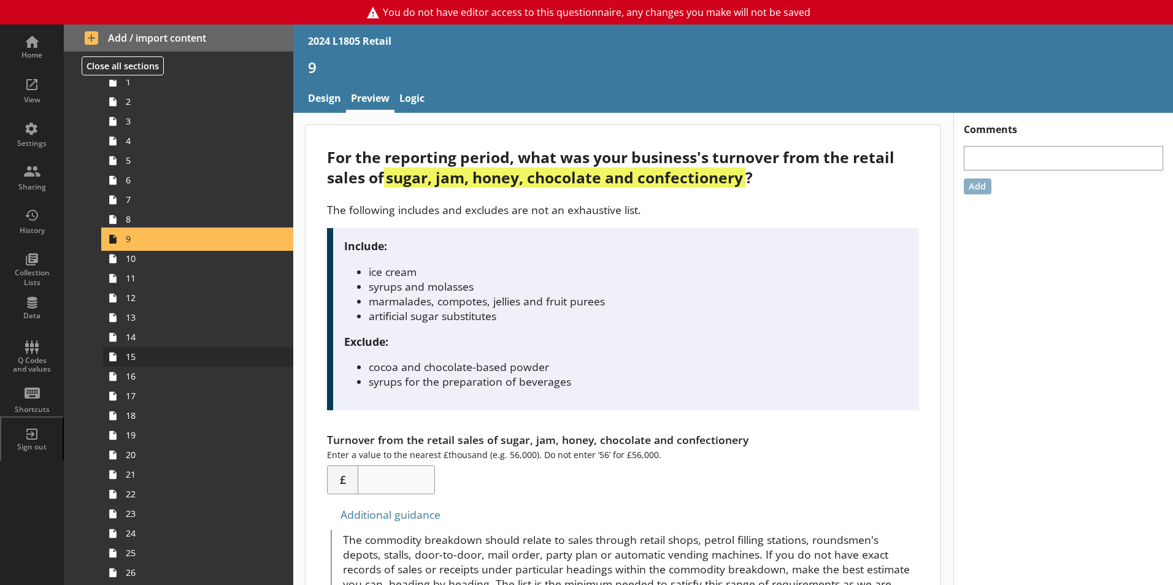
scroll to position [430, 0]
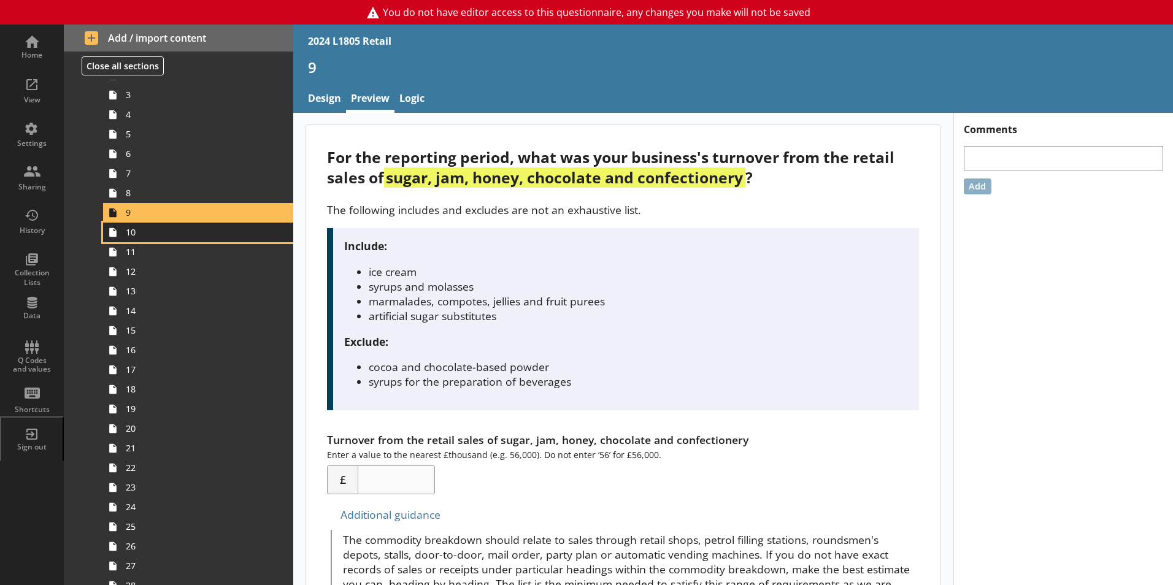
click at [179, 234] on span "10" at bounding box center [194, 232] width 136 height 12
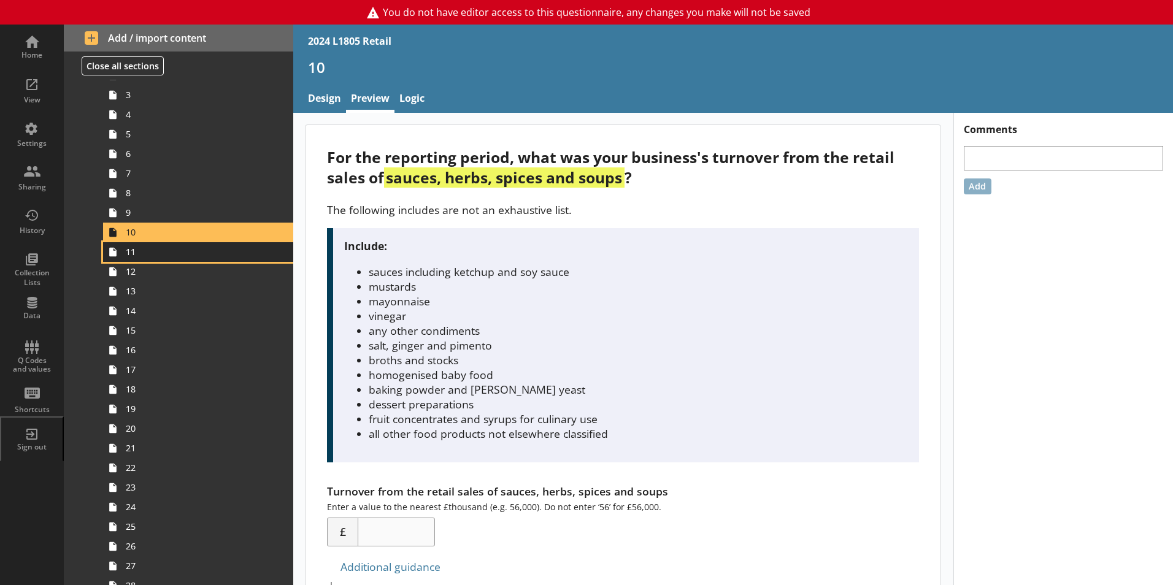
click at [176, 259] on link "11" at bounding box center [198, 252] width 190 height 20
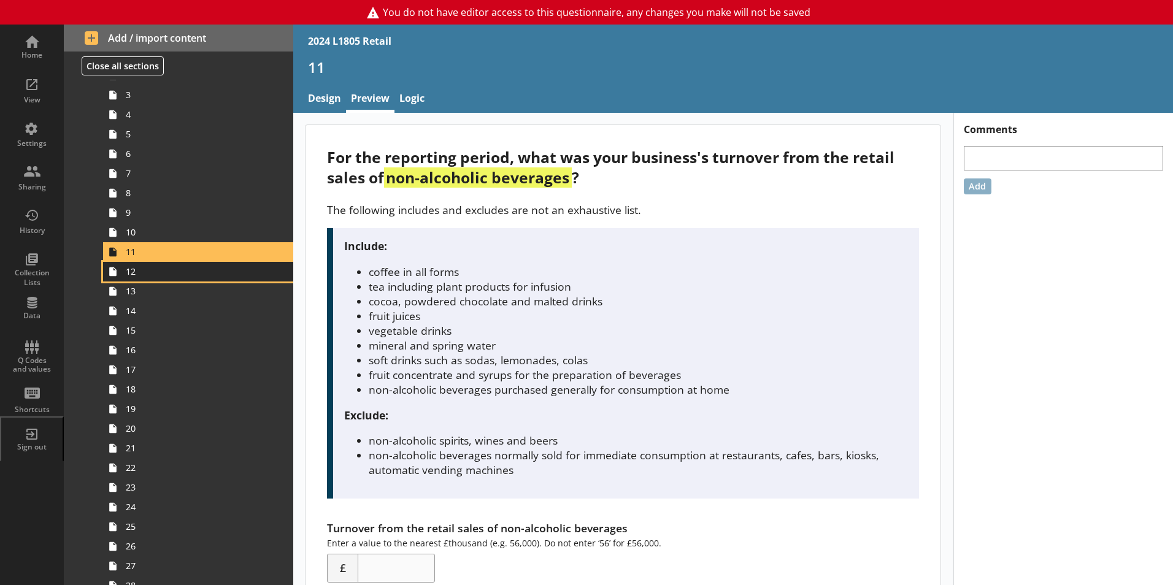
click at [179, 275] on span "12" at bounding box center [194, 272] width 136 height 12
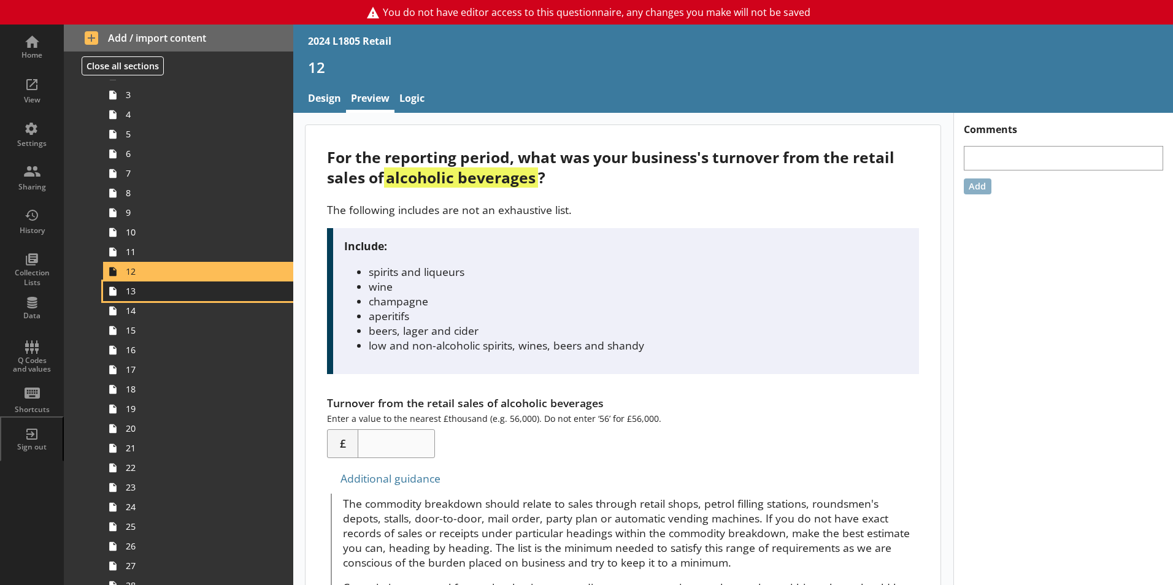
click at [181, 288] on span "13" at bounding box center [194, 291] width 136 height 12
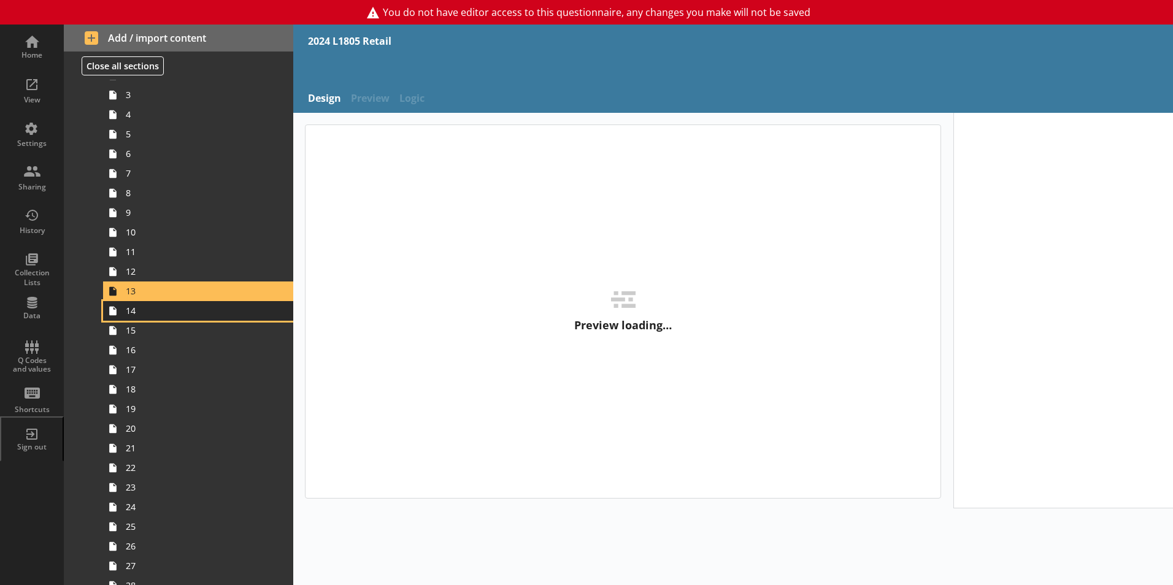
click at [183, 304] on link "14" at bounding box center [198, 311] width 190 height 20
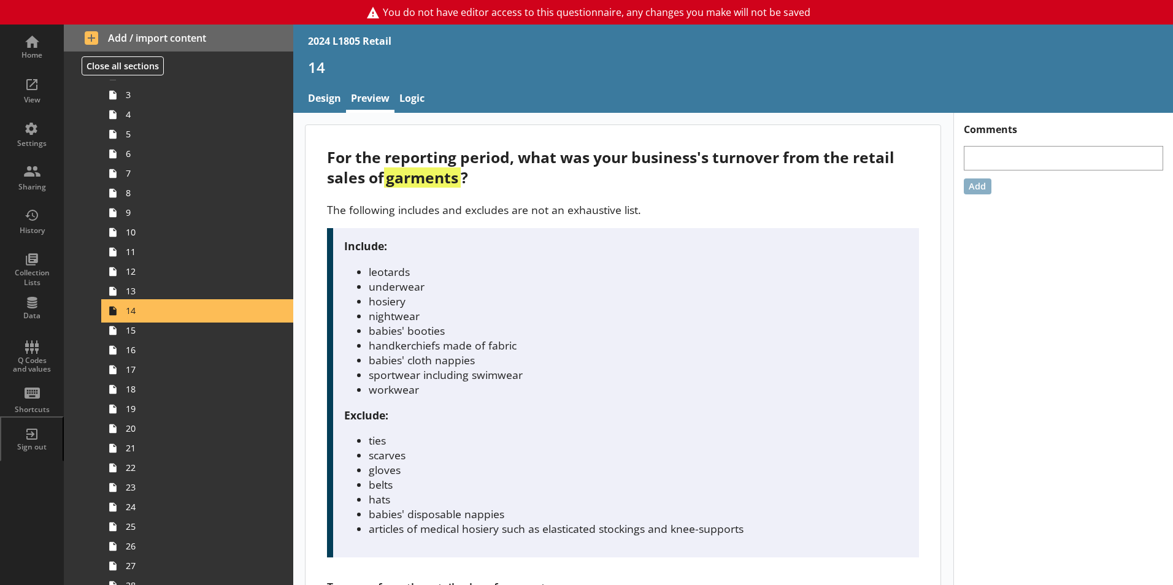
click at [187, 319] on link "14" at bounding box center [198, 311] width 190 height 20
click at [188, 330] on span "15" at bounding box center [194, 331] width 136 height 12
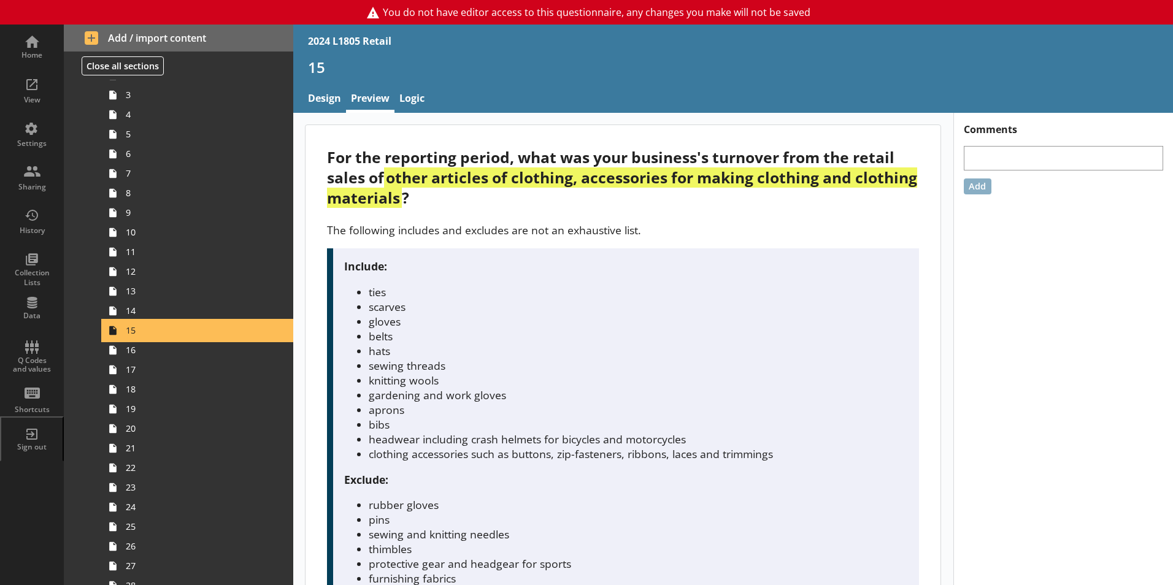
scroll to position [491, 0]
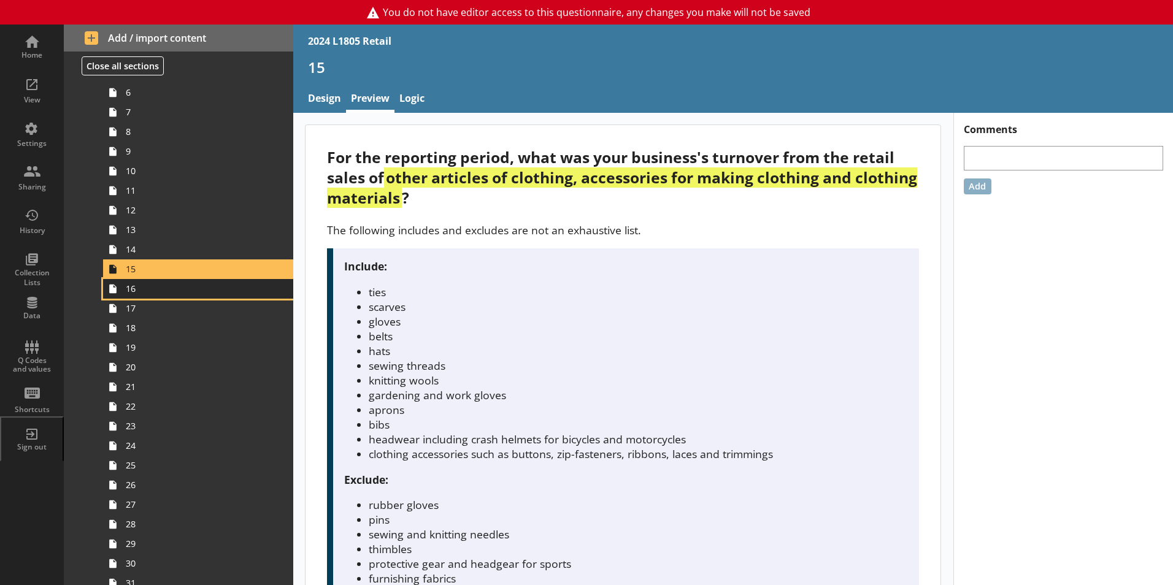
click at [190, 298] on link "16" at bounding box center [198, 289] width 190 height 20
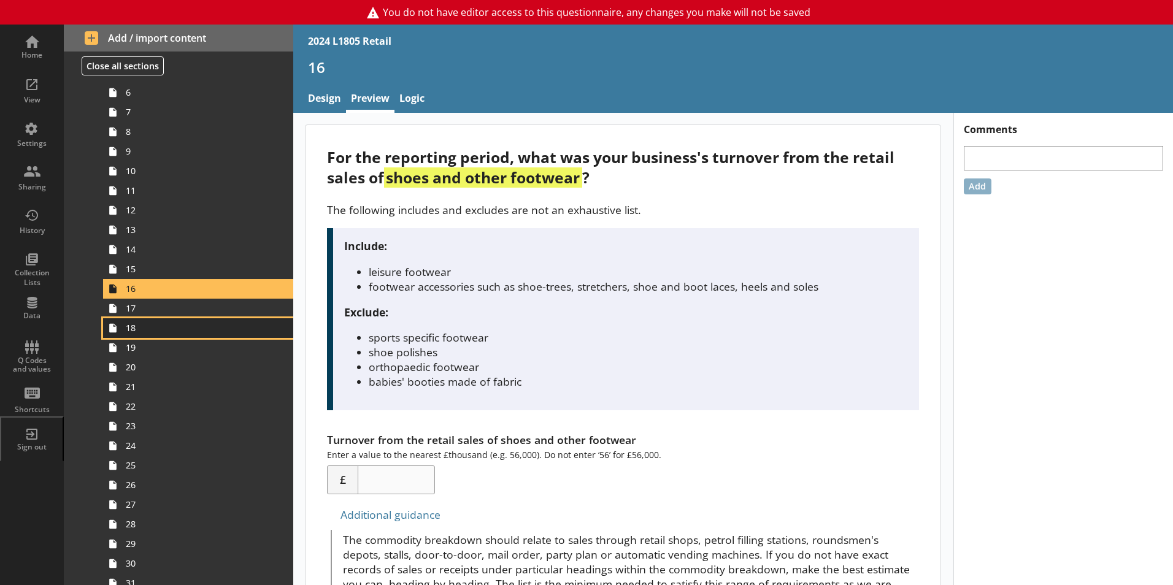
click at [191, 325] on span "18" at bounding box center [194, 328] width 136 height 12
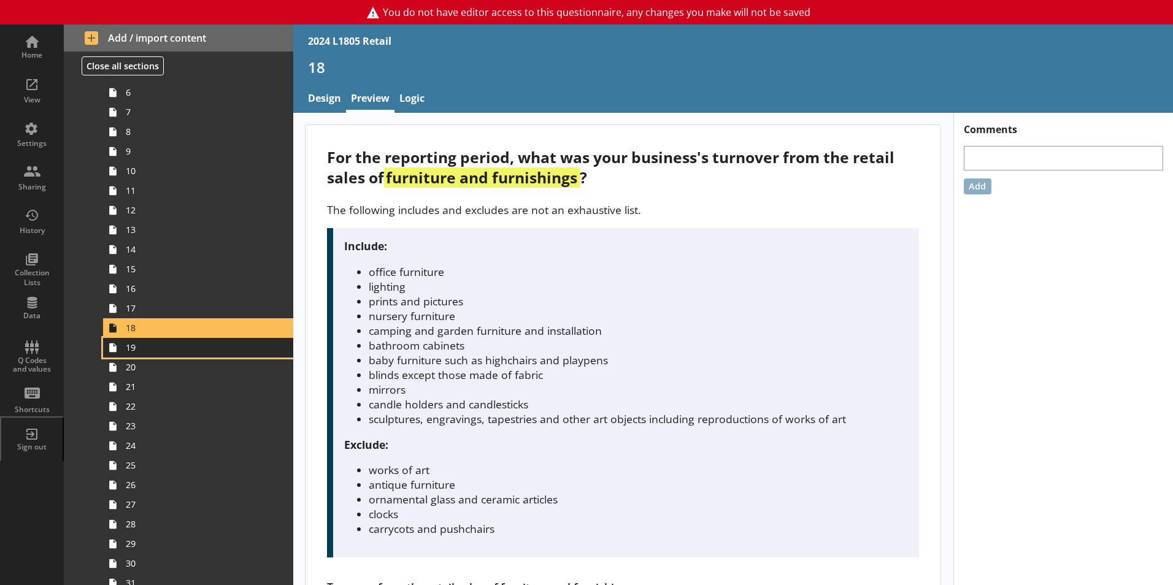
click at [195, 347] on span "19" at bounding box center [194, 348] width 136 height 12
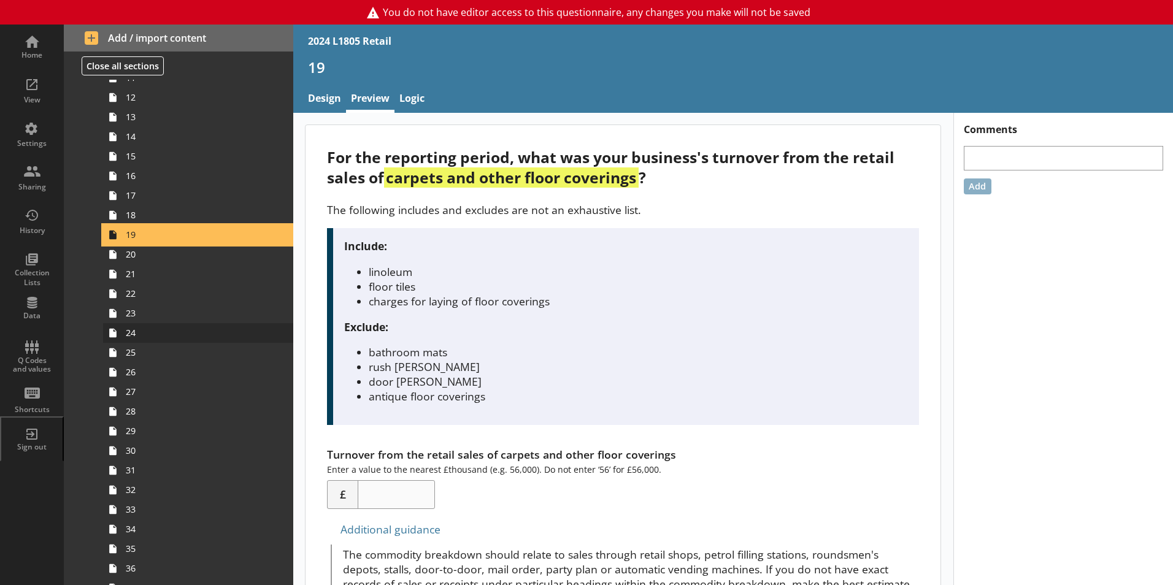
scroll to position [614, 0]
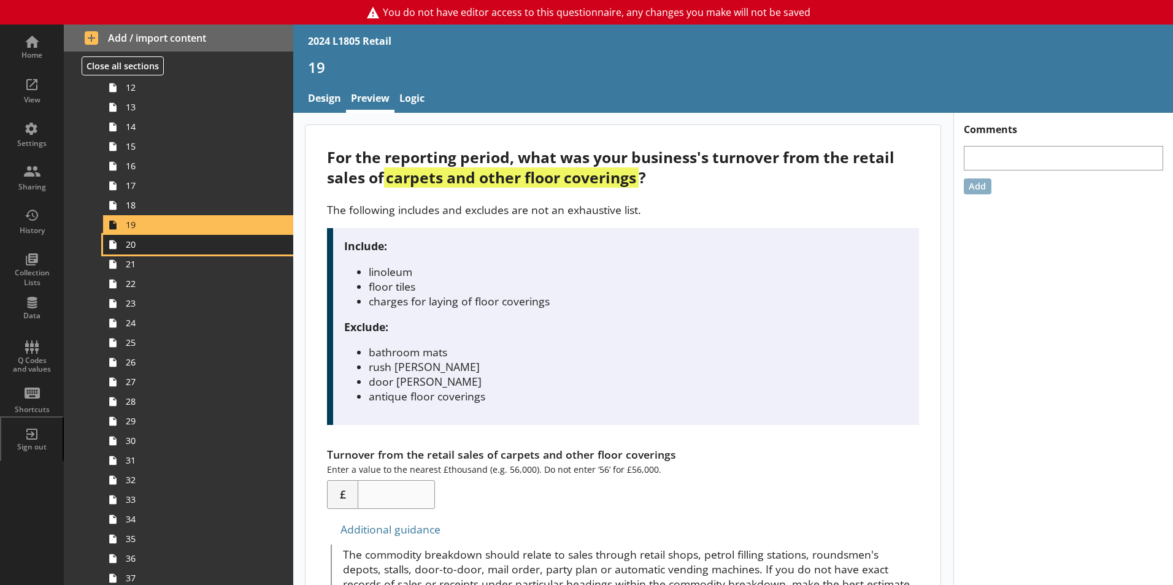
click at [182, 253] on link "20" at bounding box center [198, 245] width 190 height 20
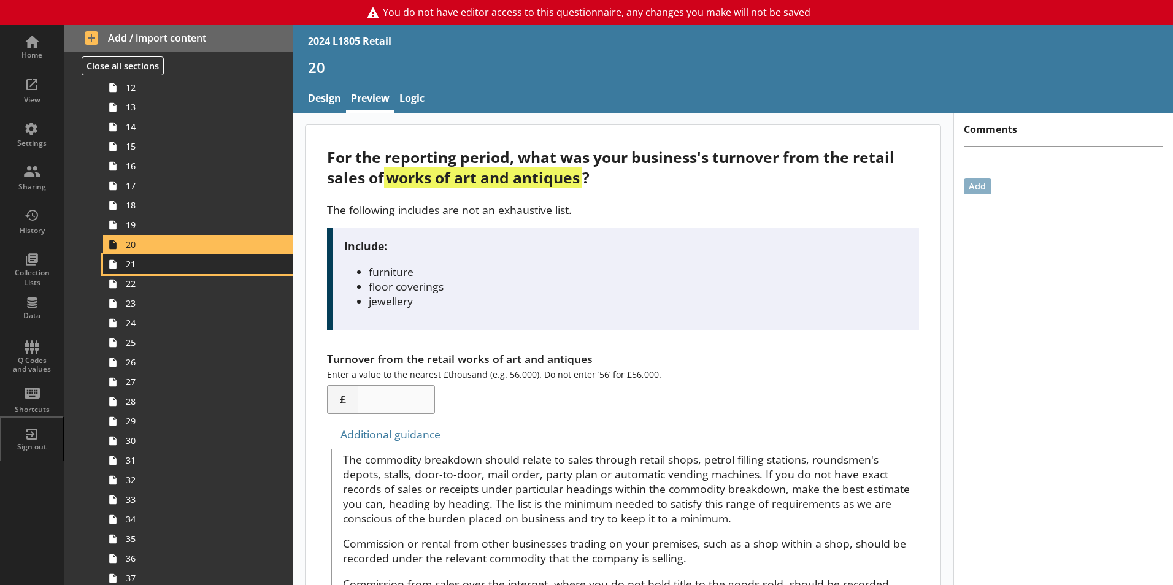
click at [183, 267] on span "21" at bounding box center [194, 264] width 136 height 12
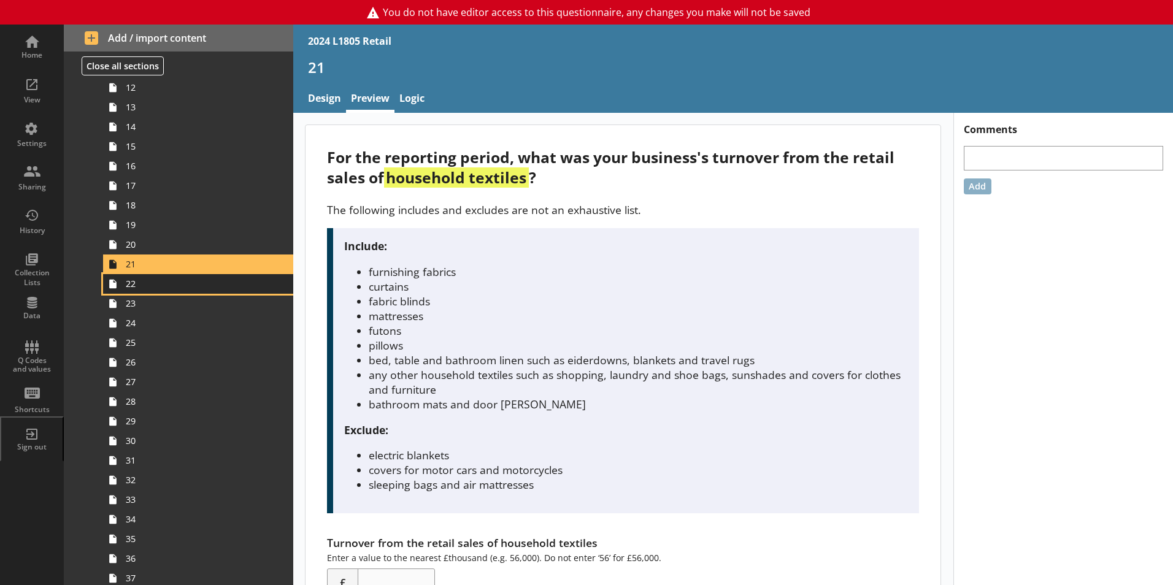
click at [182, 288] on span "22" at bounding box center [194, 284] width 136 height 12
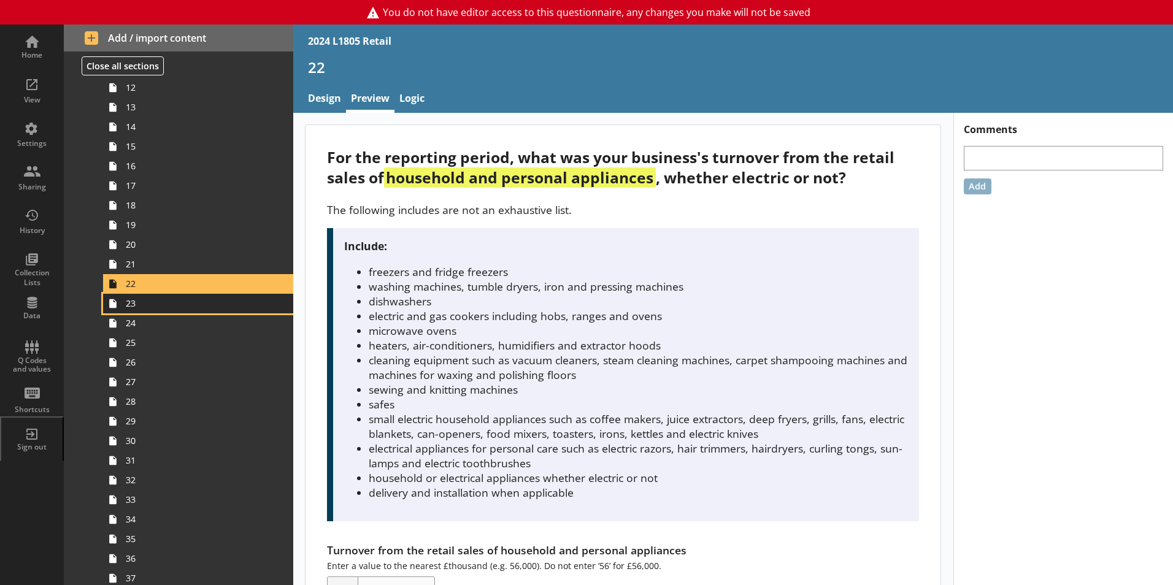
click at [187, 309] on span "23" at bounding box center [194, 304] width 136 height 12
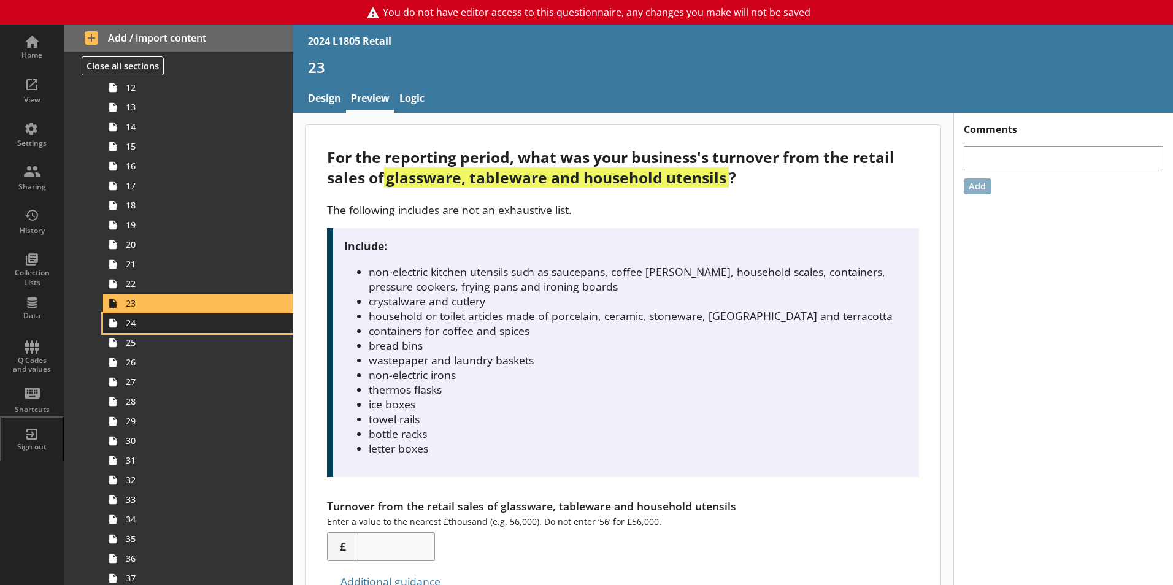
click at [192, 325] on span "24" at bounding box center [194, 323] width 136 height 12
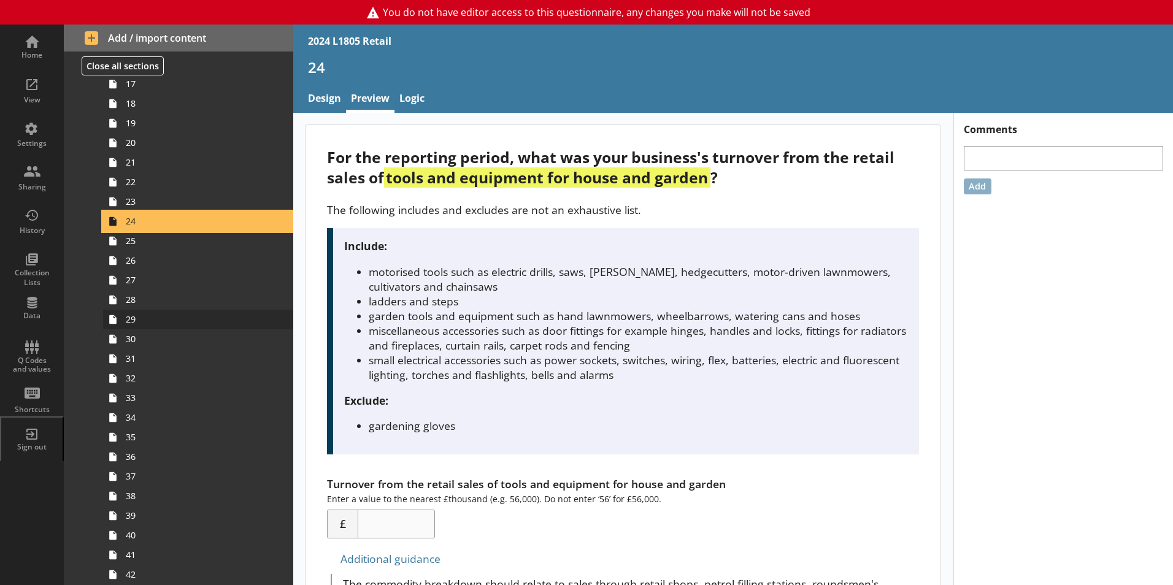
scroll to position [736, 0]
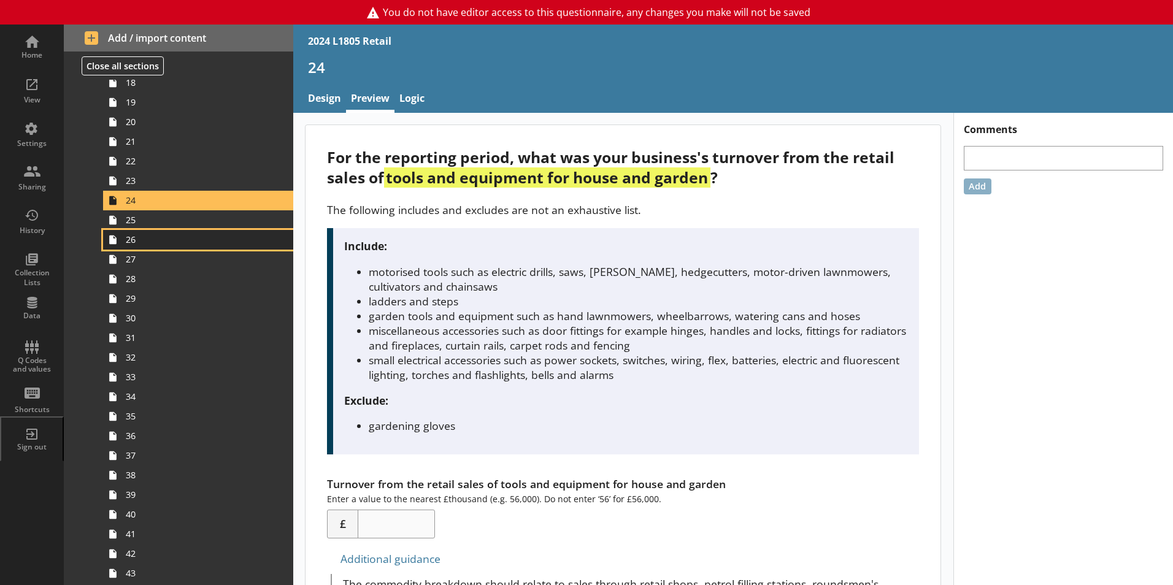
click at [188, 237] on span "26" at bounding box center [194, 240] width 136 height 12
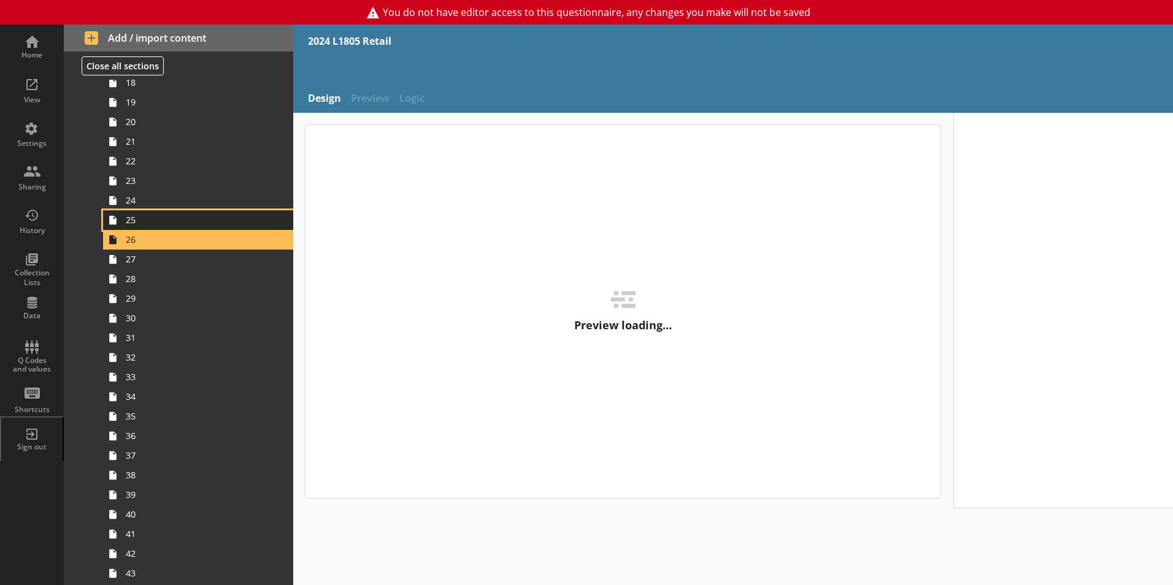
click at [189, 222] on span "25" at bounding box center [194, 220] width 136 height 12
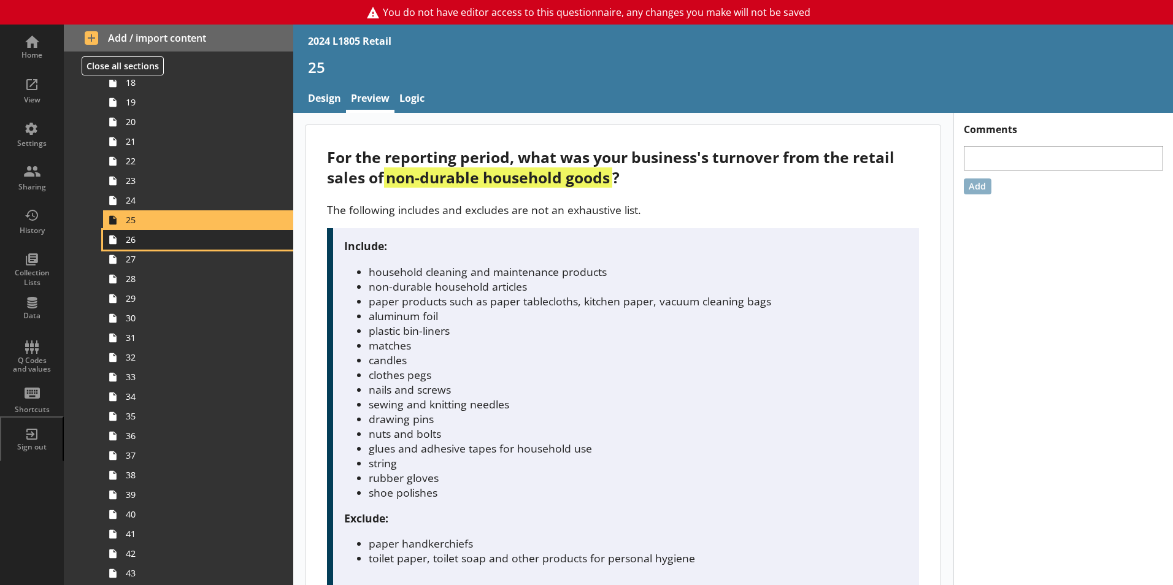
click at [189, 241] on span "26" at bounding box center [194, 240] width 136 height 12
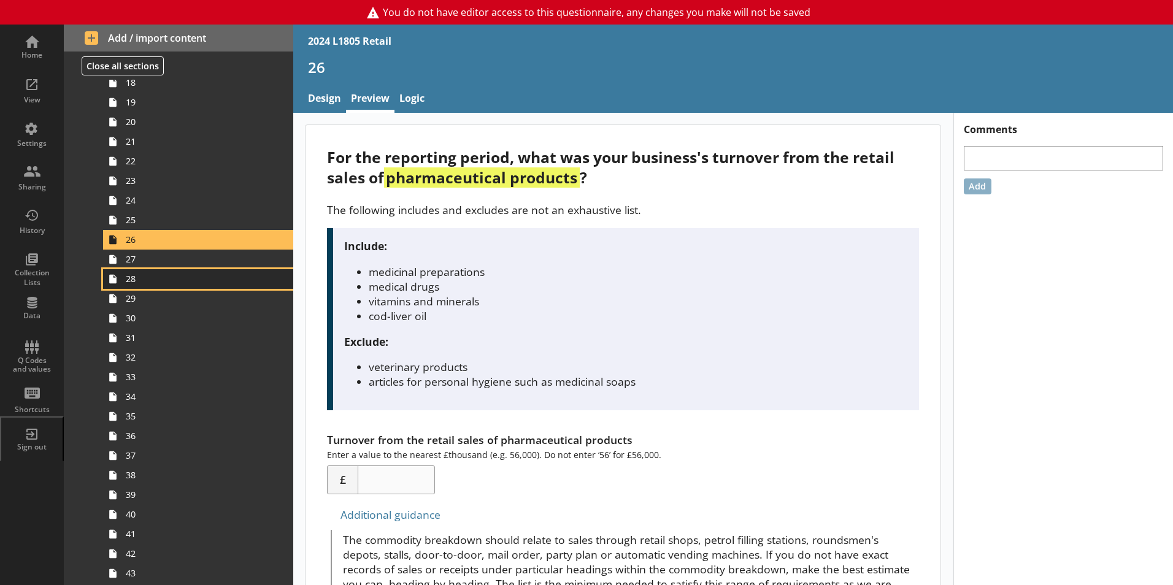
click at [192, 273] on span "28" at bounding box center [194, 279] width 136 height 12
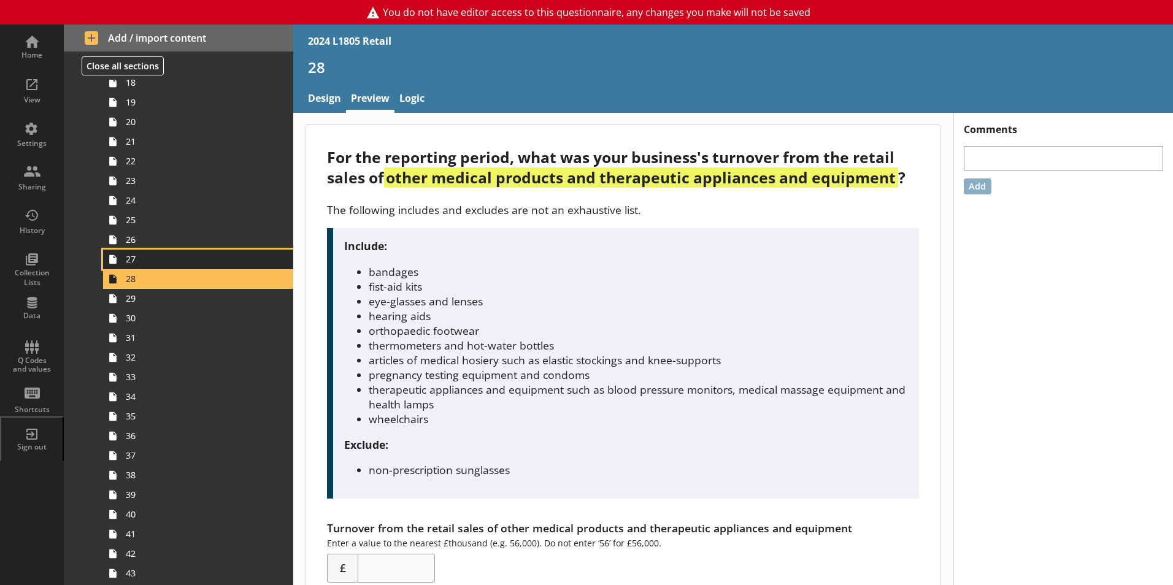
click at [193, 258] on span "27" at bounding box center [194, 259] width 136 height 12
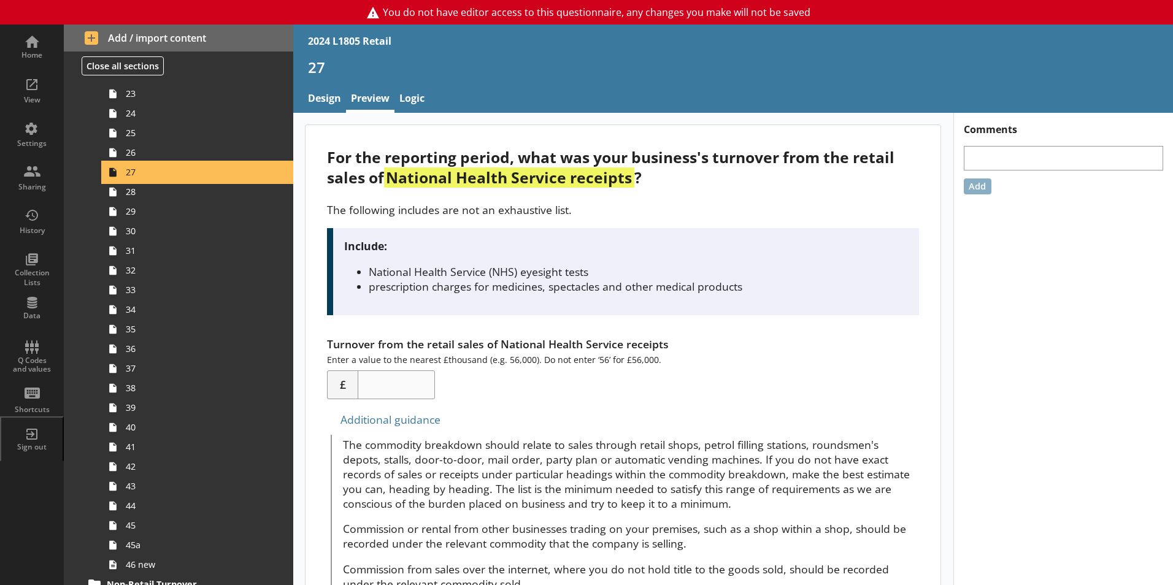
scroll to position [859, 0]
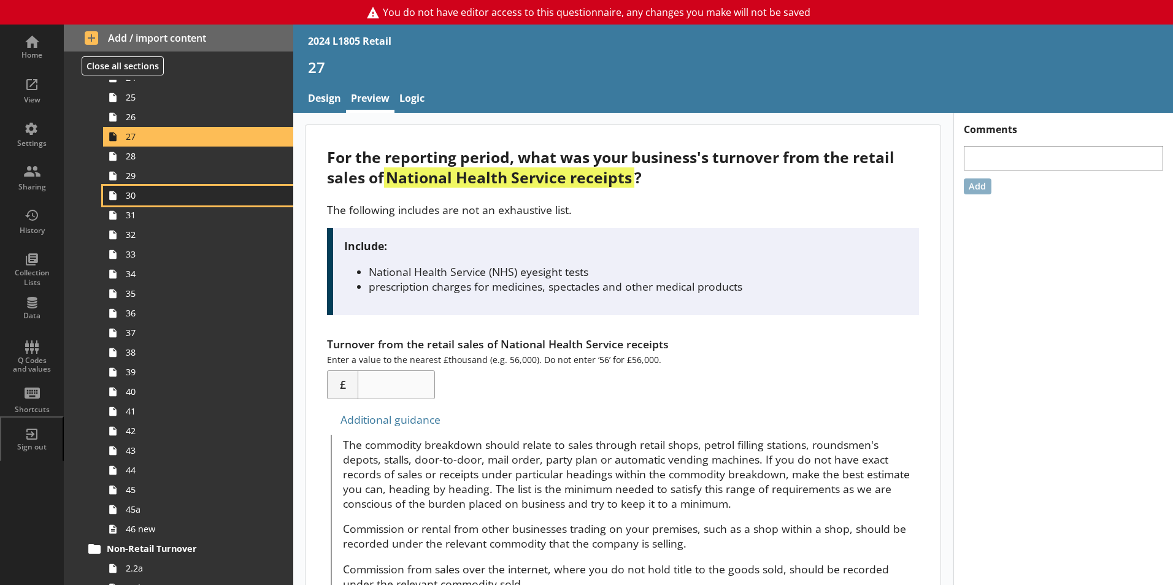
click at [160, 186] on link "30" at bounding box center [198, 196] width 190 height 20
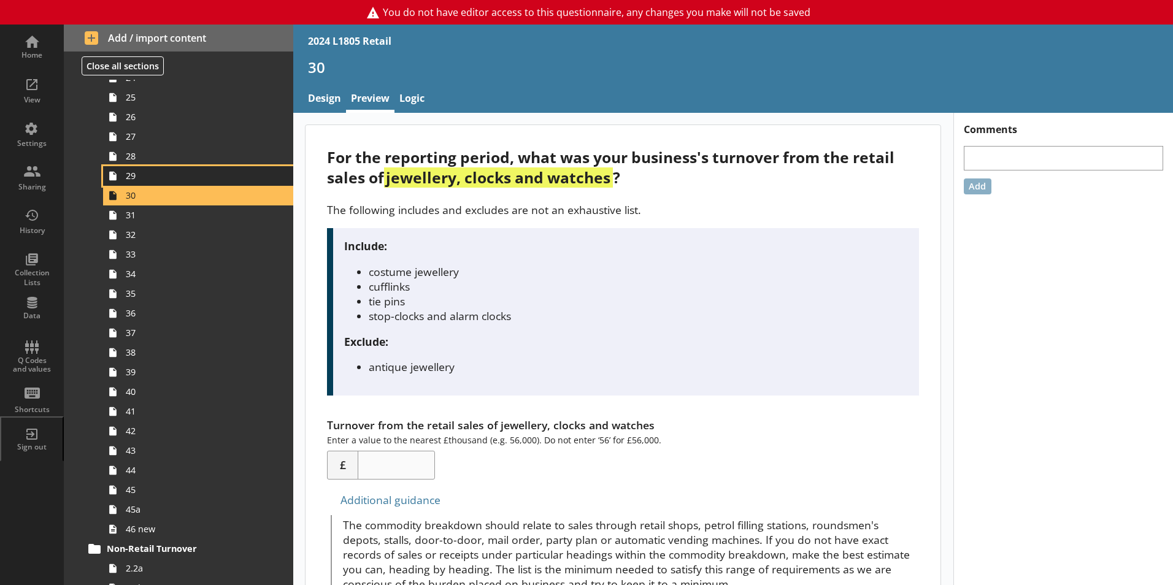
click at [167, 180] on span "29" at bounding box center [194, 176] width 136 height 12
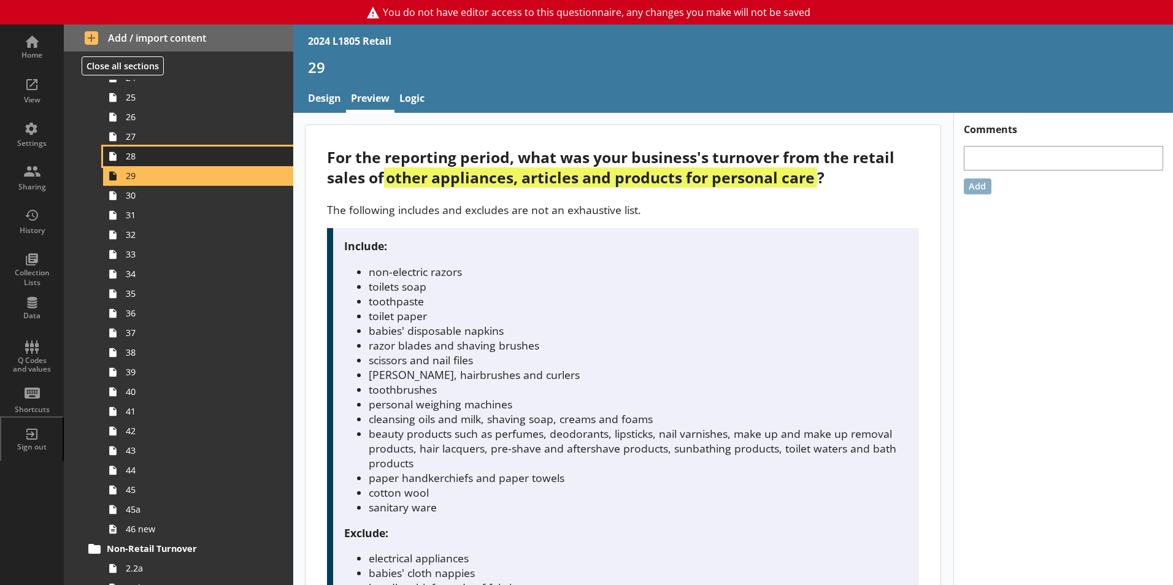
click at [165, 157] on span "28" at bounding box center [194, 156] width 136 height 12
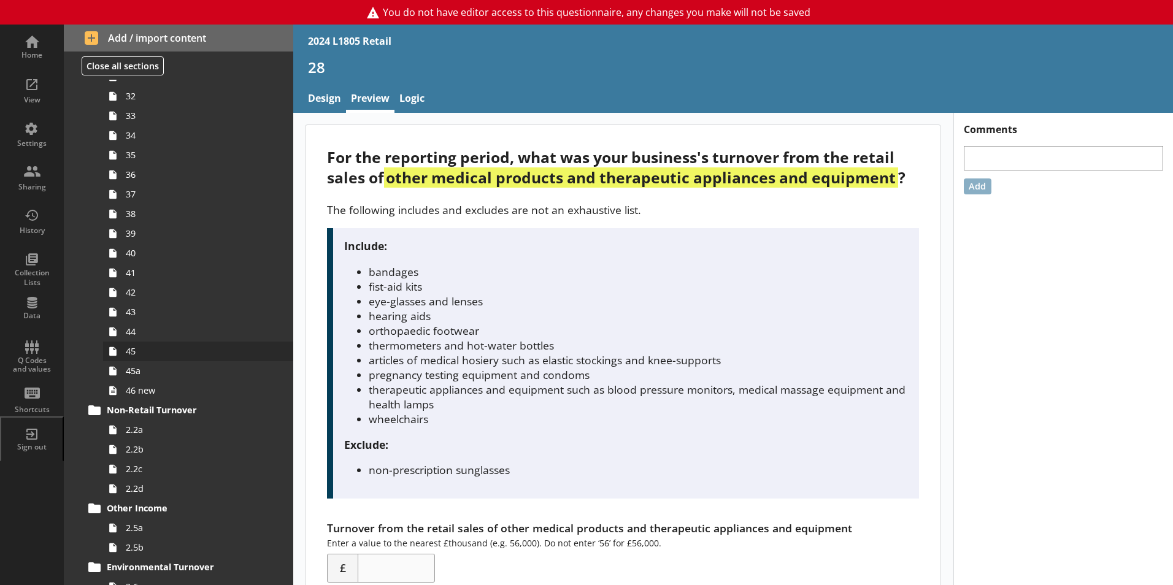
scroll to position [1043, 0]
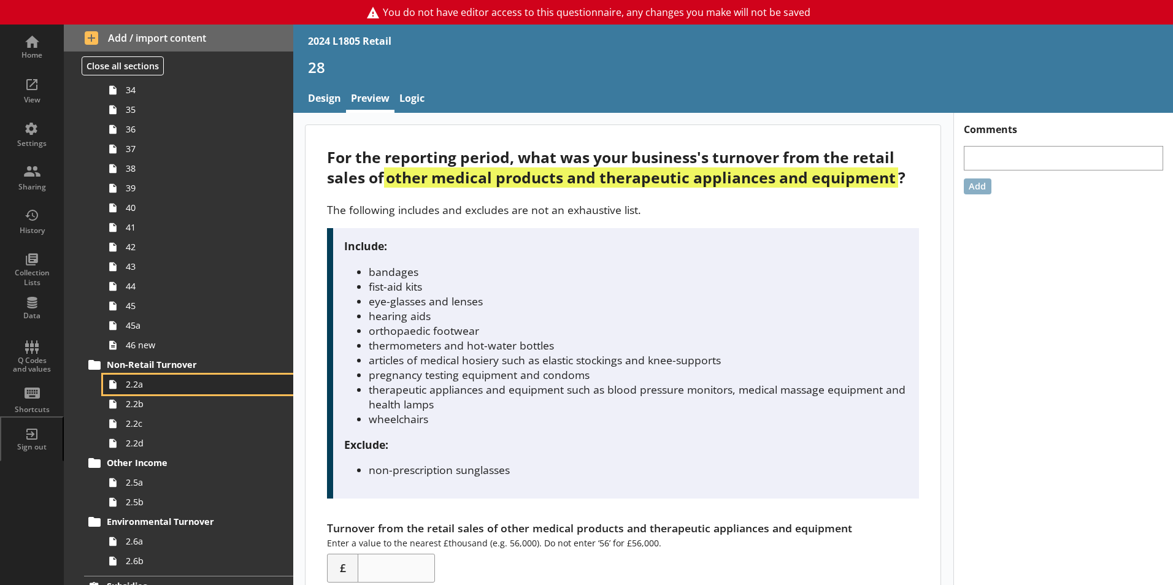
click at [179, 385] on span "2.2a" at bounding box center [194, 385] width 136 height 12
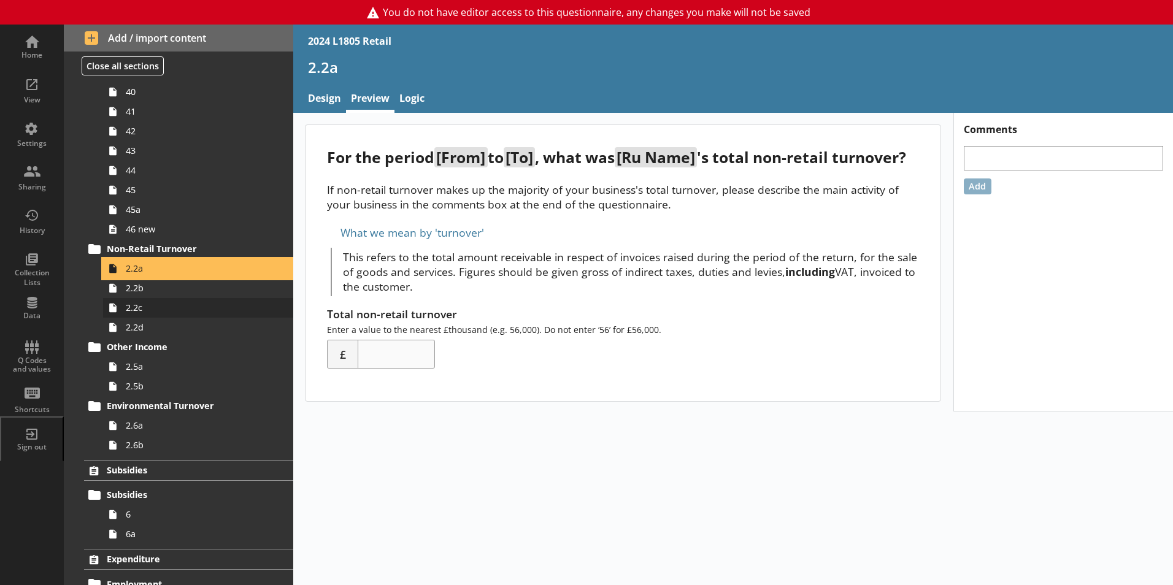
scroll to position [1166, 0]
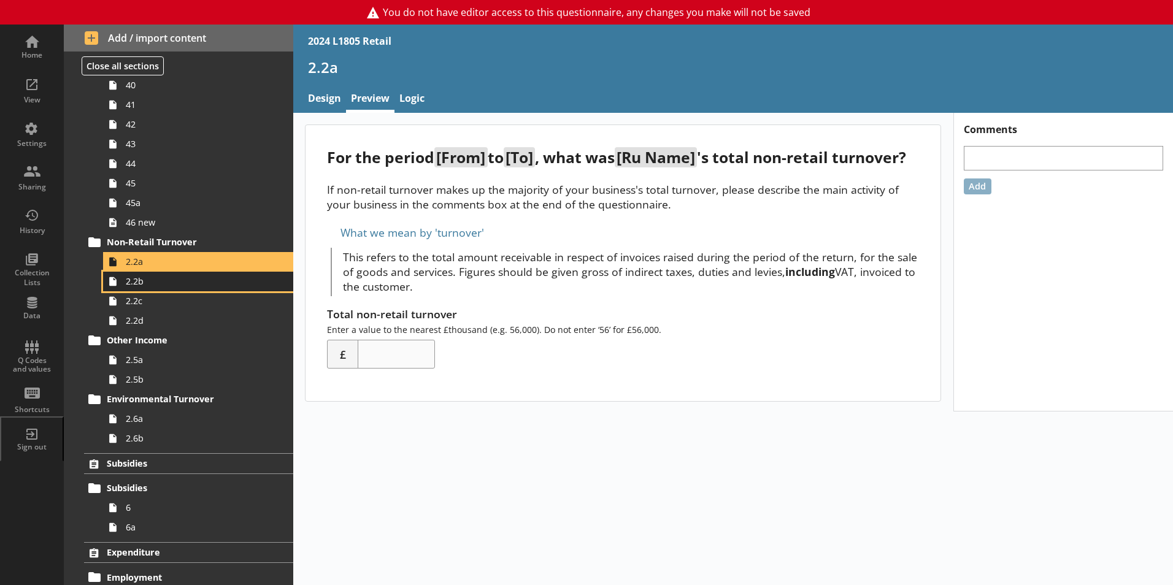
click at [193, 283] on span "2.2b" at bounding box center [194, 281] width 136 height 12
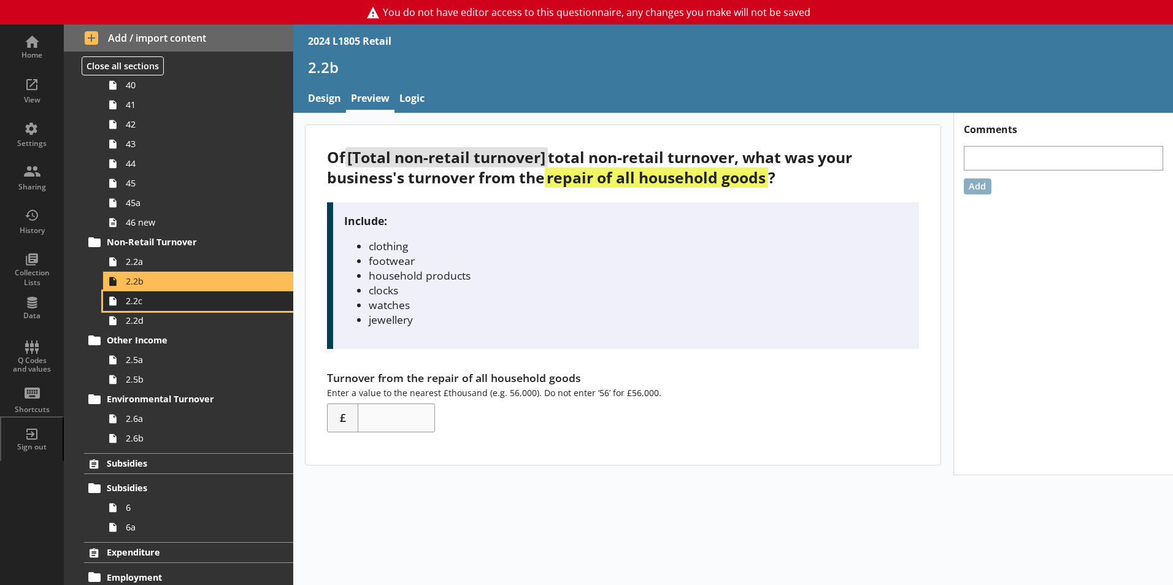
click at [193, 305] on span "2.2c" at bounding box center [194, 301] width 136 height 12
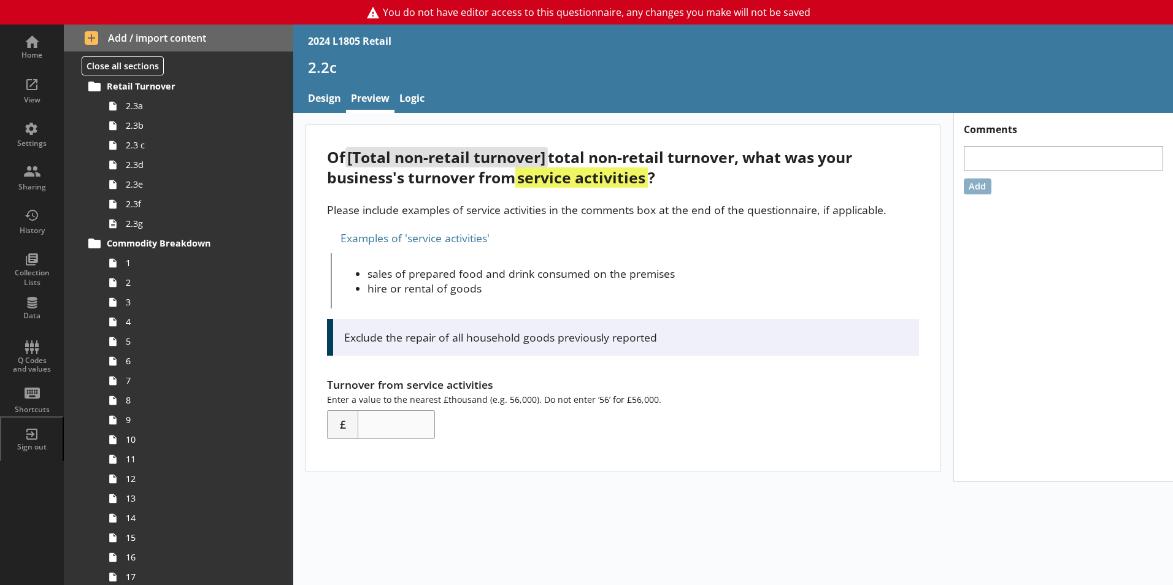
scroll to position [245, 0]
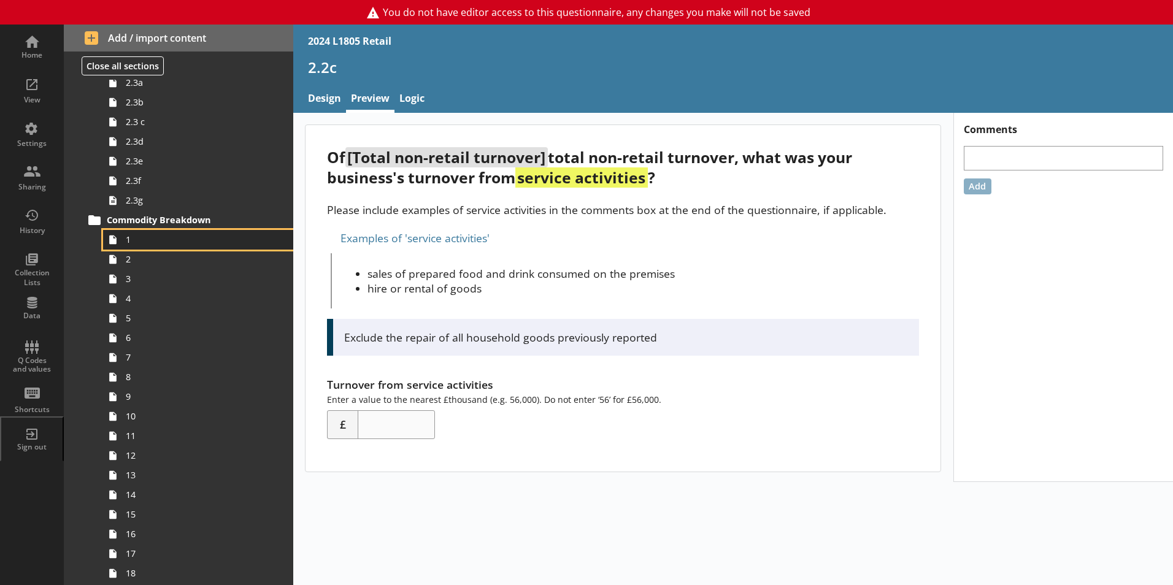
click at [167, 242] on span "1" at bounding box center [194, 240] width 136 height 12
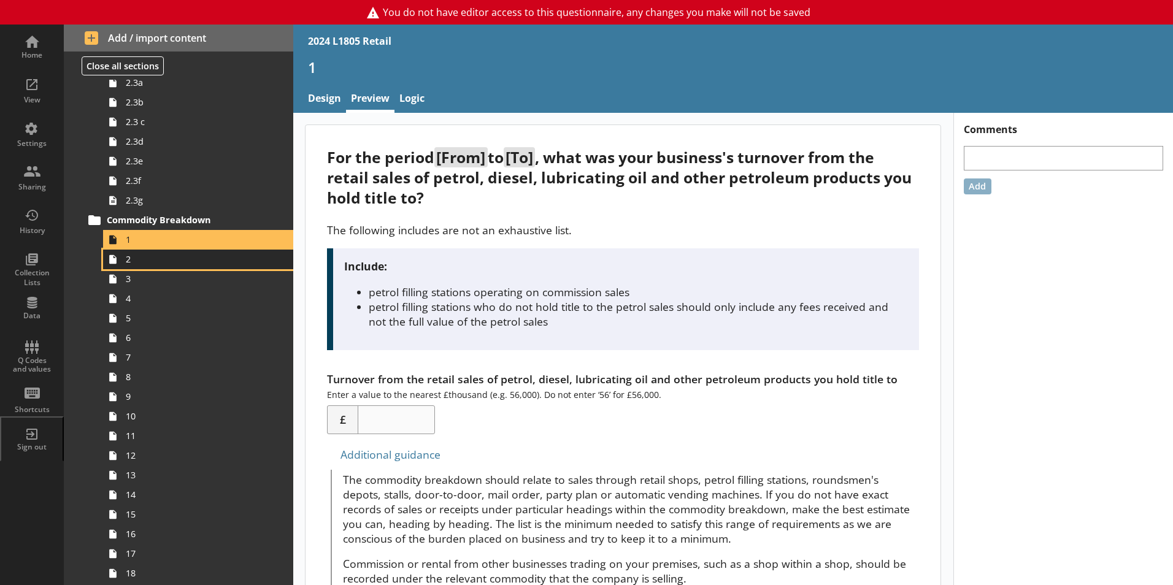
click at [168, 255] on span "2" at bounding box center [194, 259] width 136 height 12
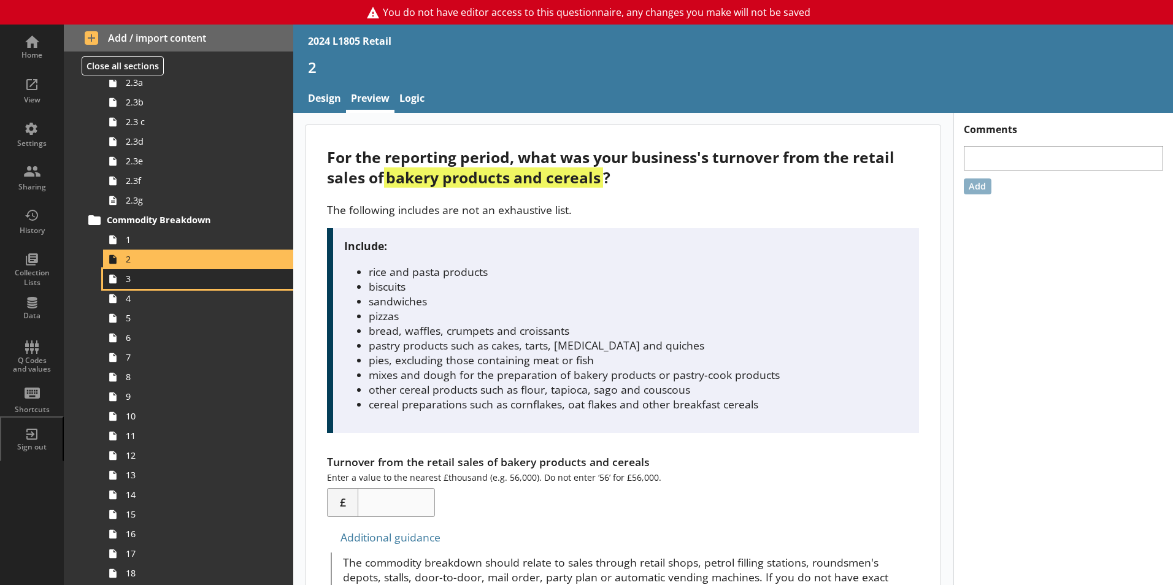
click at [169, 272] on link "3" at bounding box center [198, 279] width 190 height 20
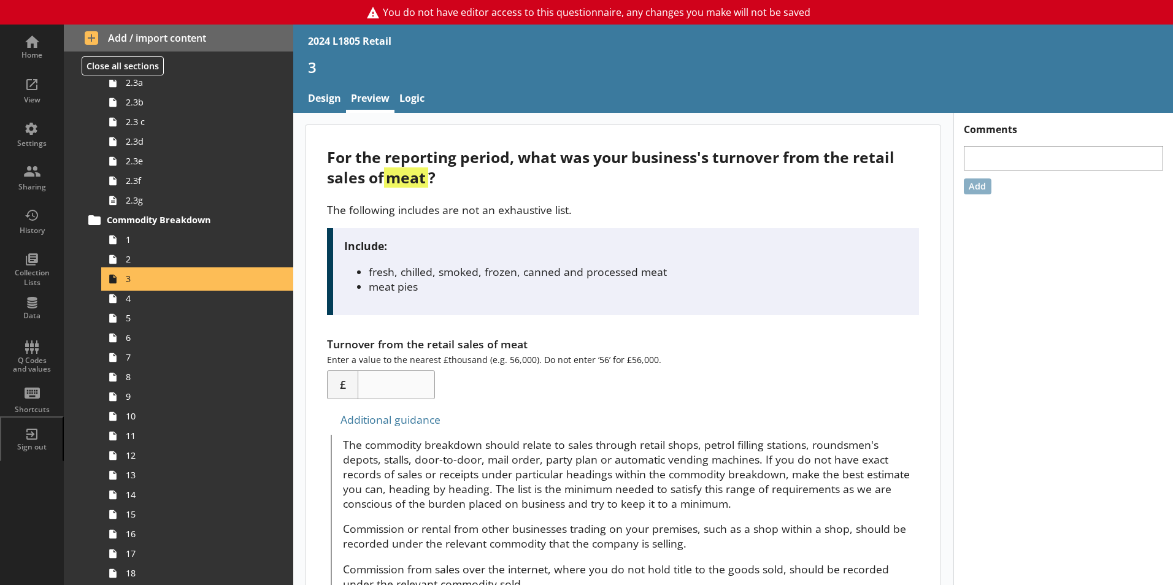
click at [169, 287] on link "3" at bounding box center [198, 279] width 190 height 20
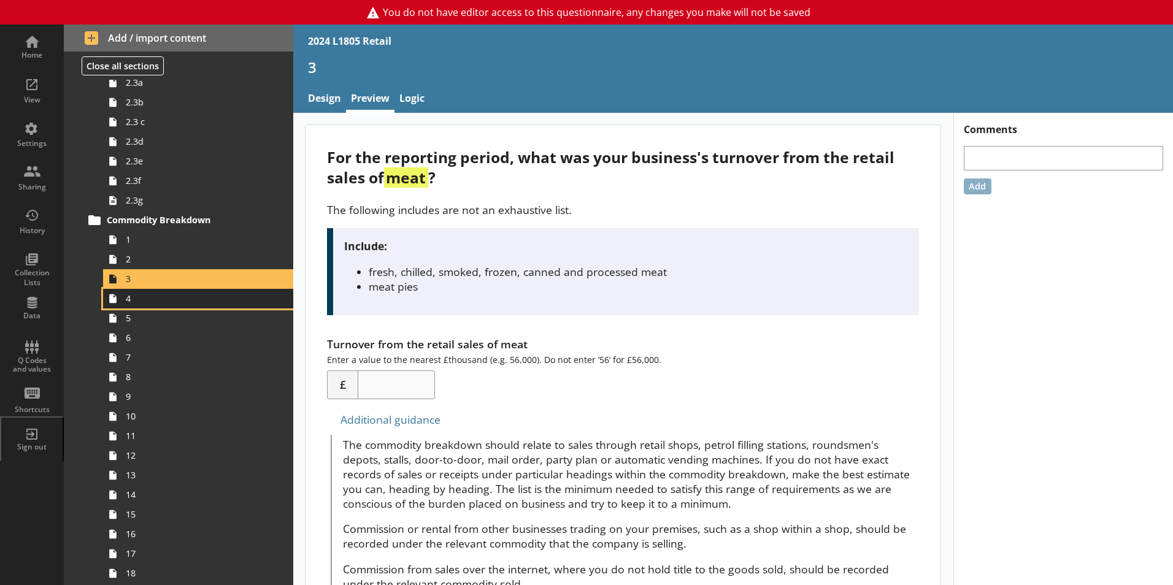
click at [167, 297] on span "4" at bounding box center [194, 299] width 136 height 12
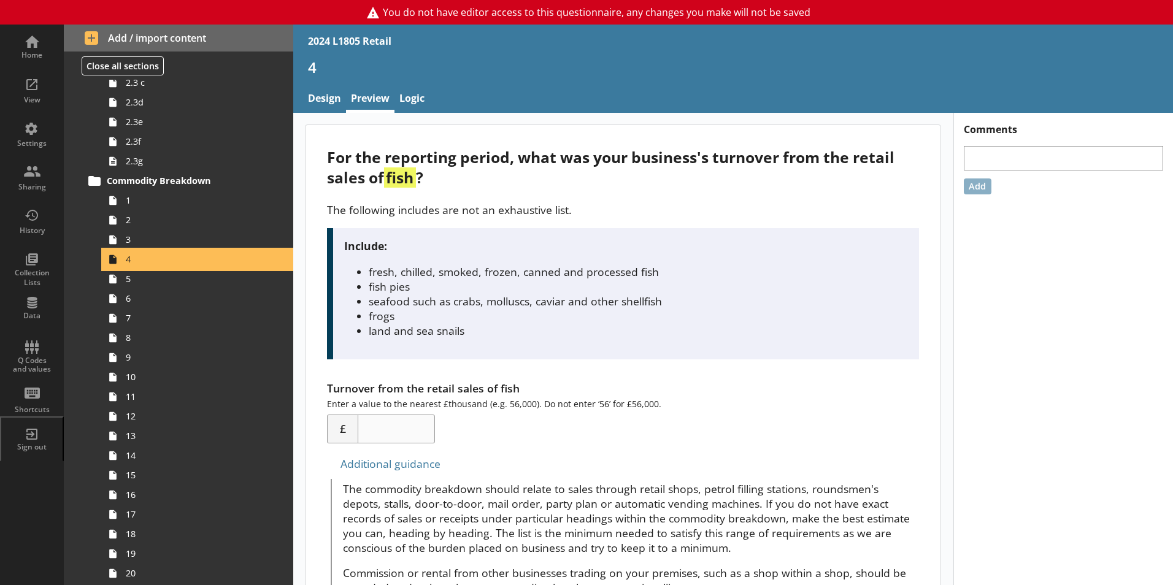
scroll to position [307, 0]
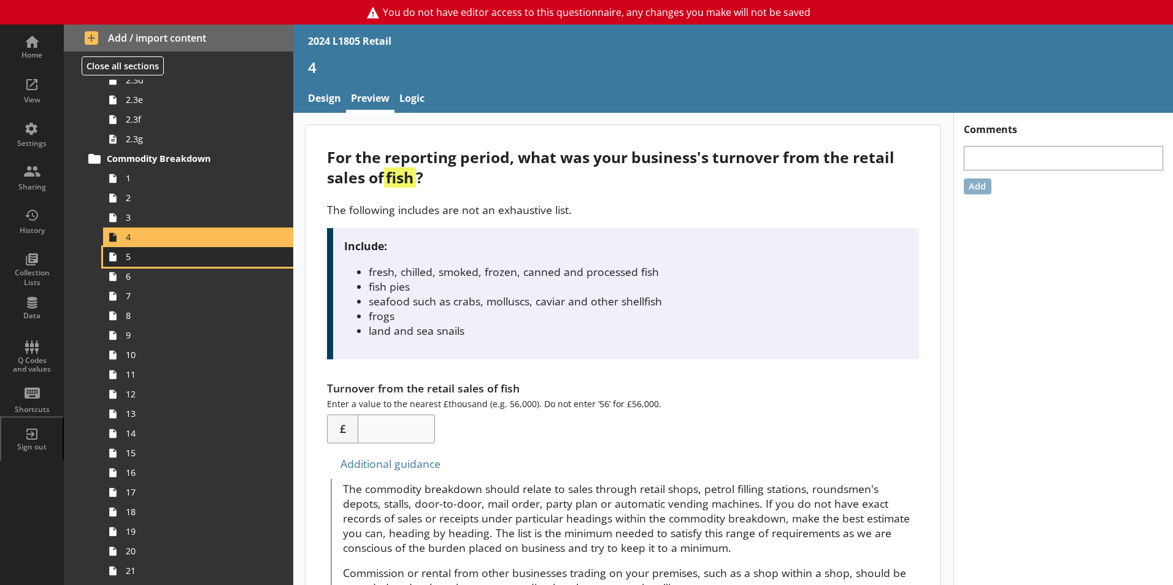
click at [166, 256] on span "5" at bounding box center [194, 257] width 136 height 12
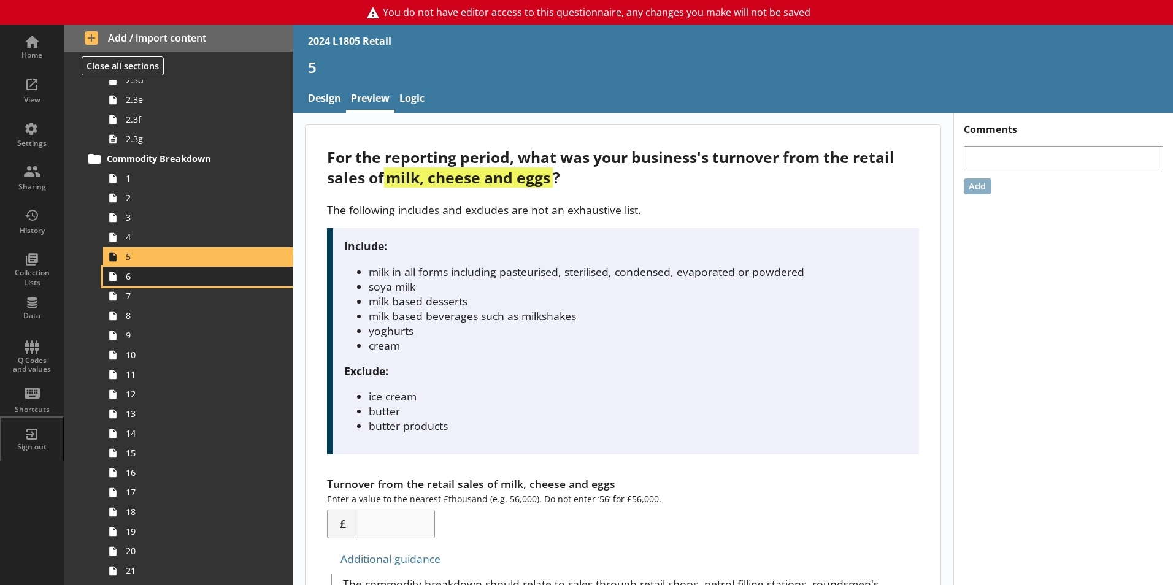
click at [163, 279] on span "6" at bounding box center [194, 277] width 136 height 12
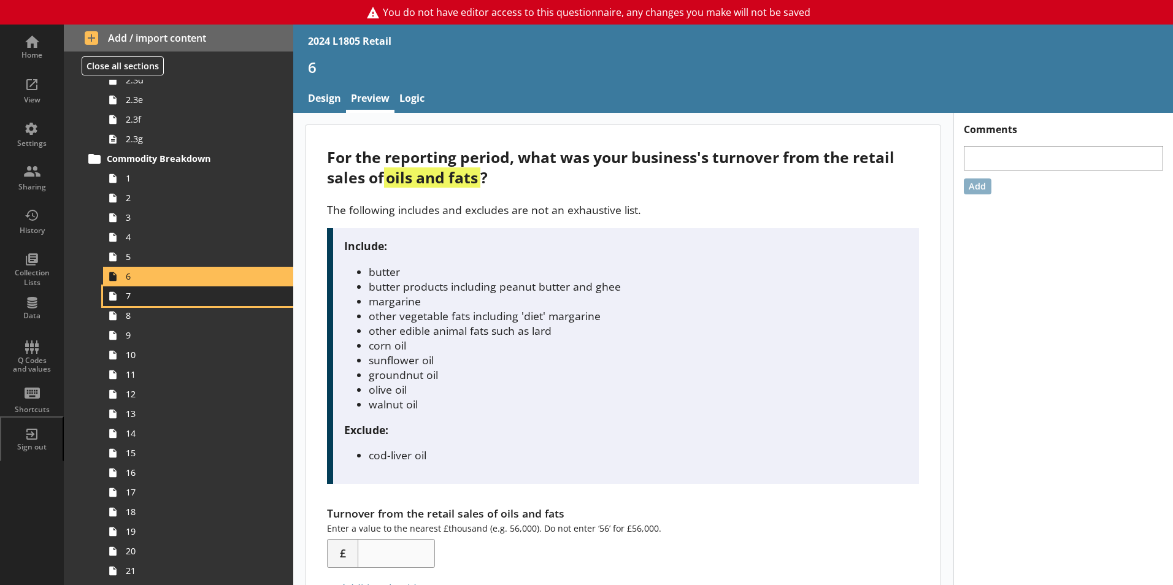
click at [160, 295] on span "7" at bounding box center [194, 296] width 136 height 12
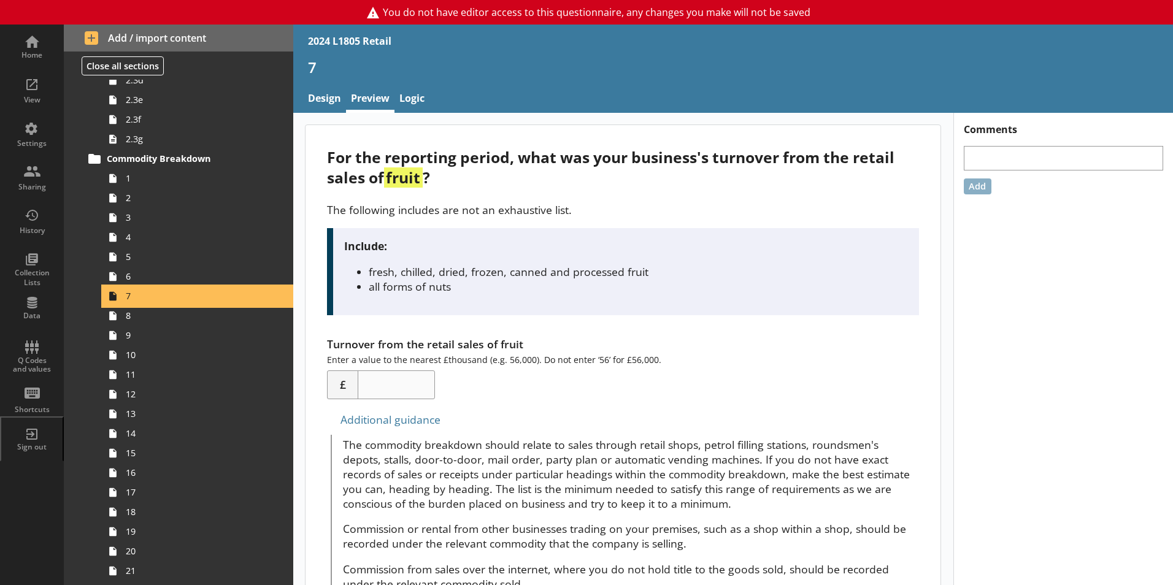
scroll to position [368, 0]
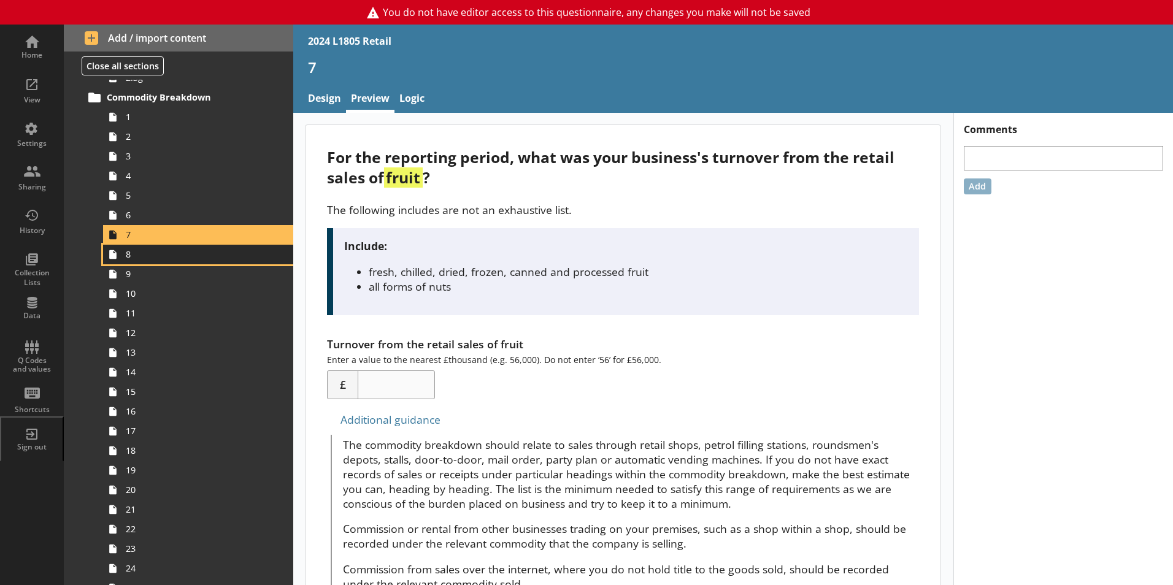
click at [158, 260] on span "8" at bounding box center [194, 254] width 136 height 12
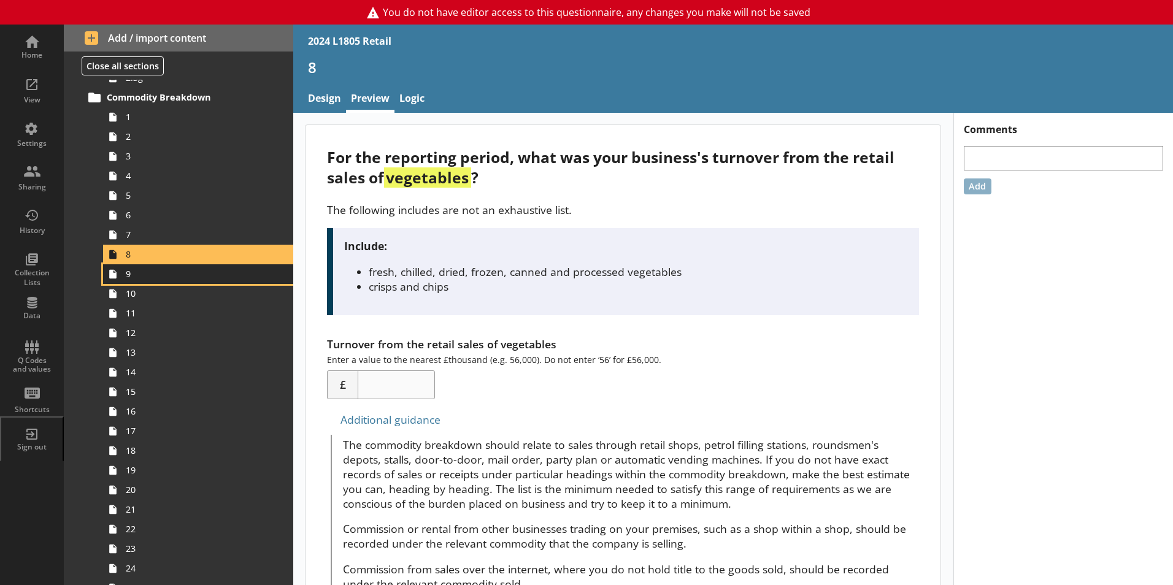
click at [158, 279] on span "9" at bounding box center [194, 274] width 136 height 12
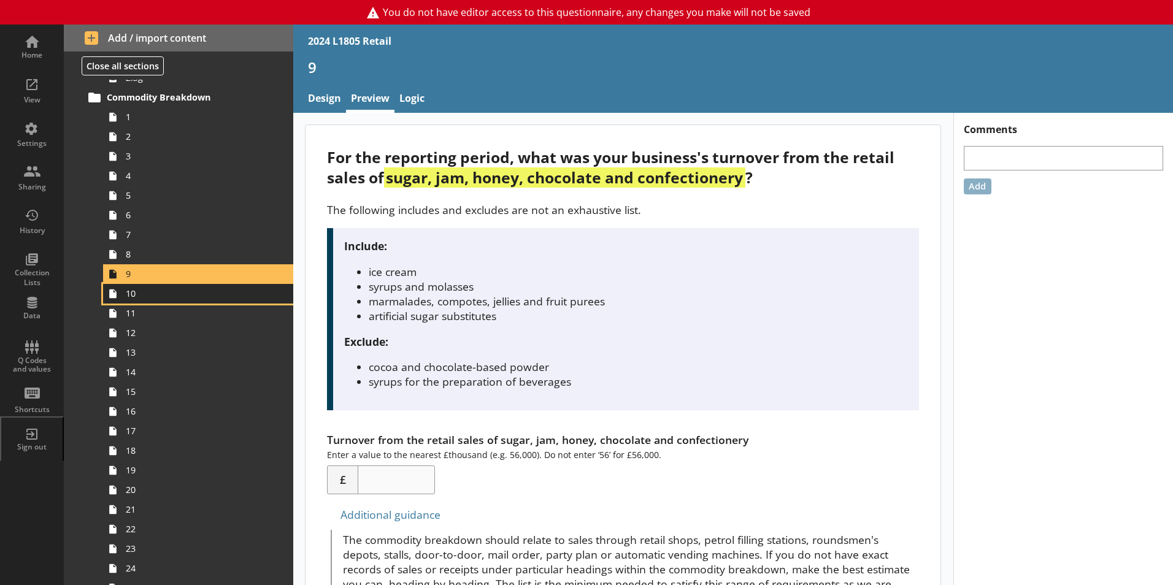
click at [158, 295] on span "10" at bounding box center [194, 294] width 136 height 12
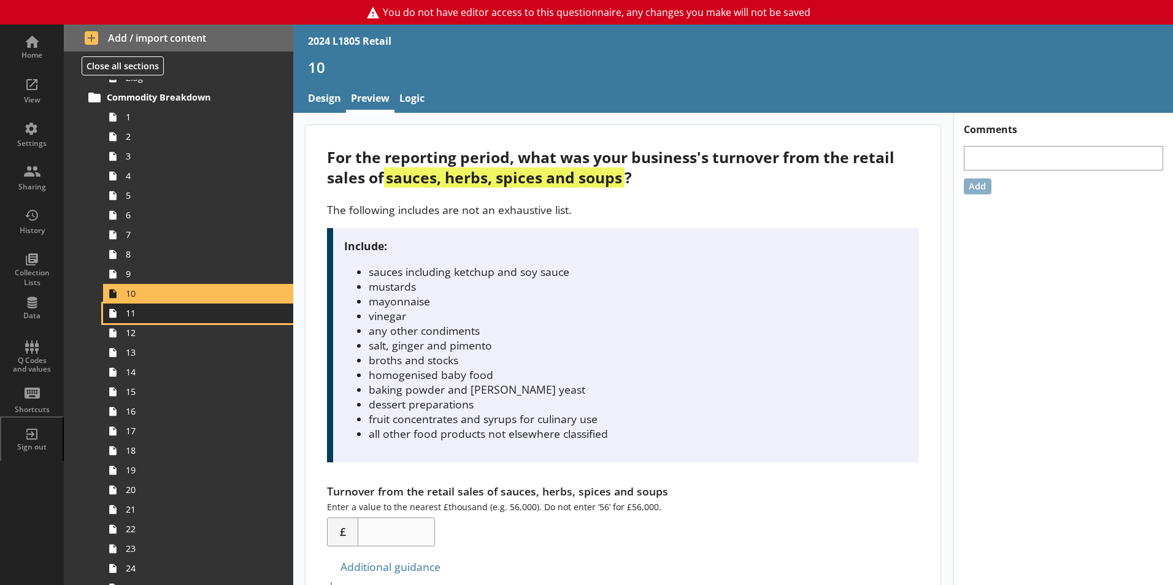
click at [156, 307] on link "11" at bounding box center [198, 314] width 190 height 20
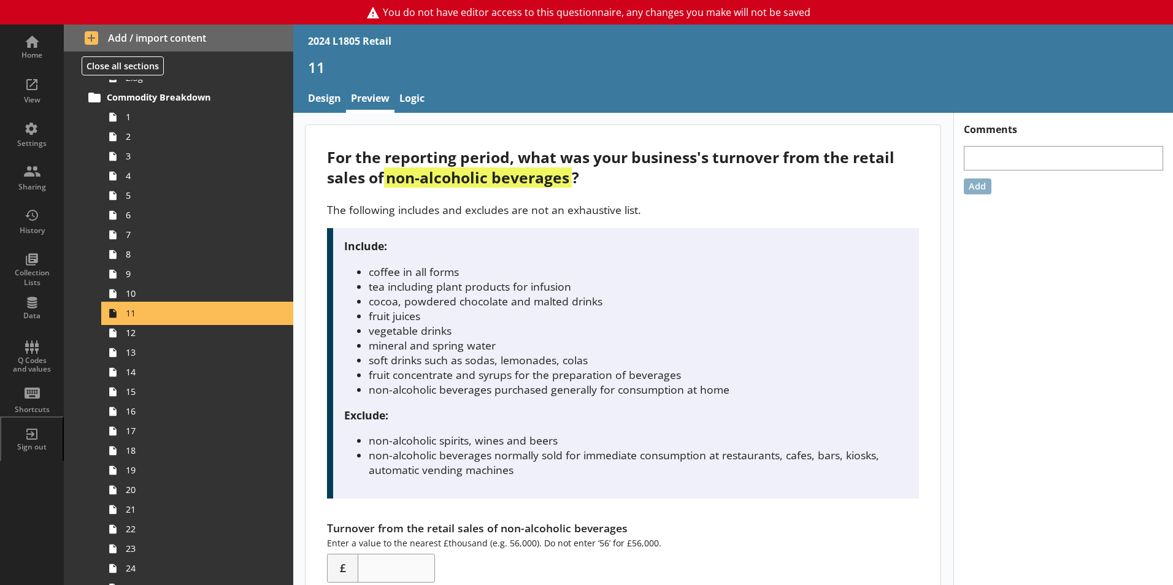
click at [155, 321] on link "11" at bounding box center [198, 314] width 190 height 20
click at [153, 331] on span "12" at bounding box center [194, 333] width 136 height 12
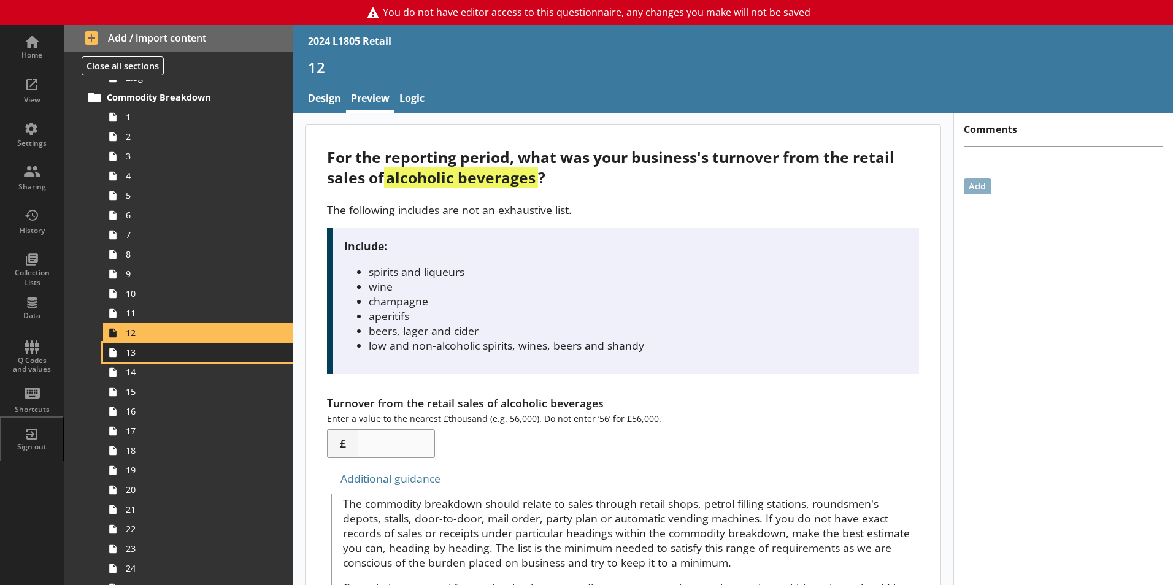
click at [153, 347] on span "13" at bounding box center [194, 353] width 136 height 12
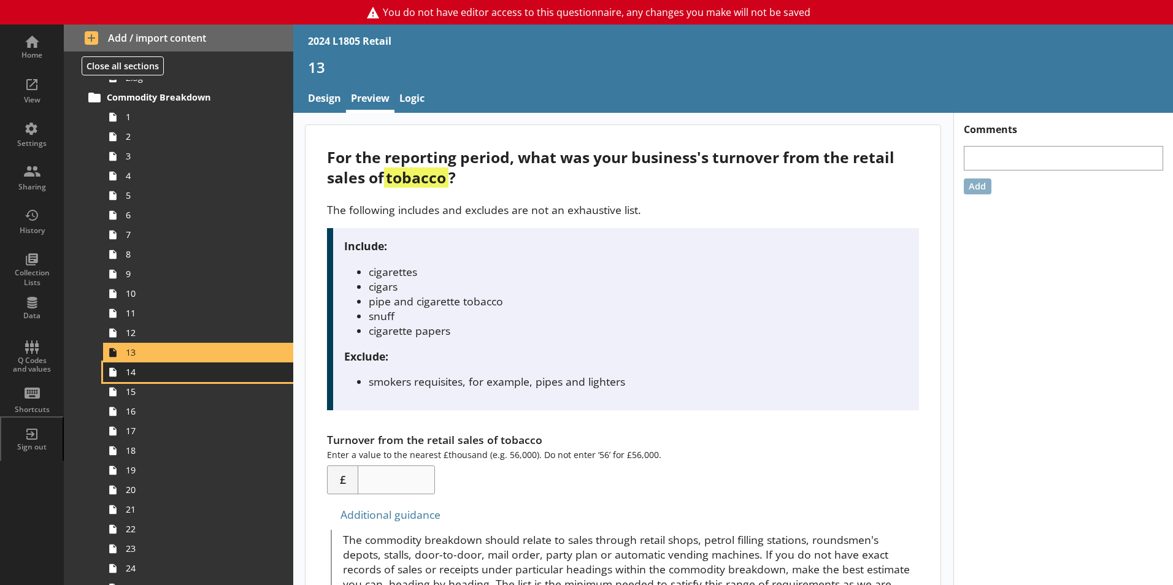
click at [155, 363] on link "14" at bounding box center [198, 373] width 190 height 20
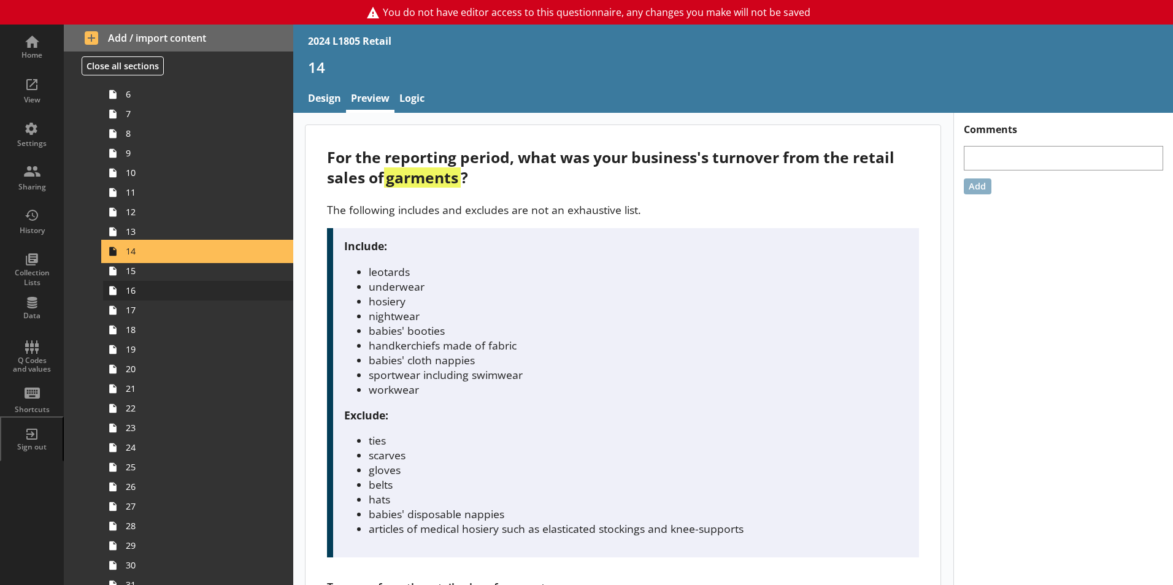
scroll to position [491, 0]
click at [157, 275] on span "15" at bounding box center [194, 269] width 136 height 12
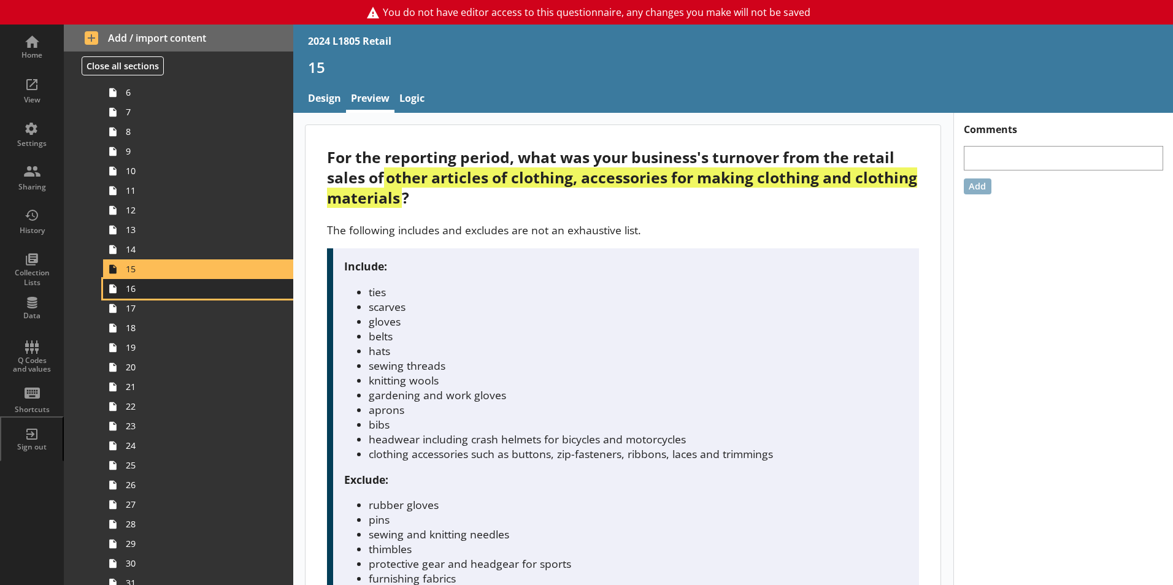
click at [160, 295] on link "16" at bounding box center [198, 289] width 190 height 20
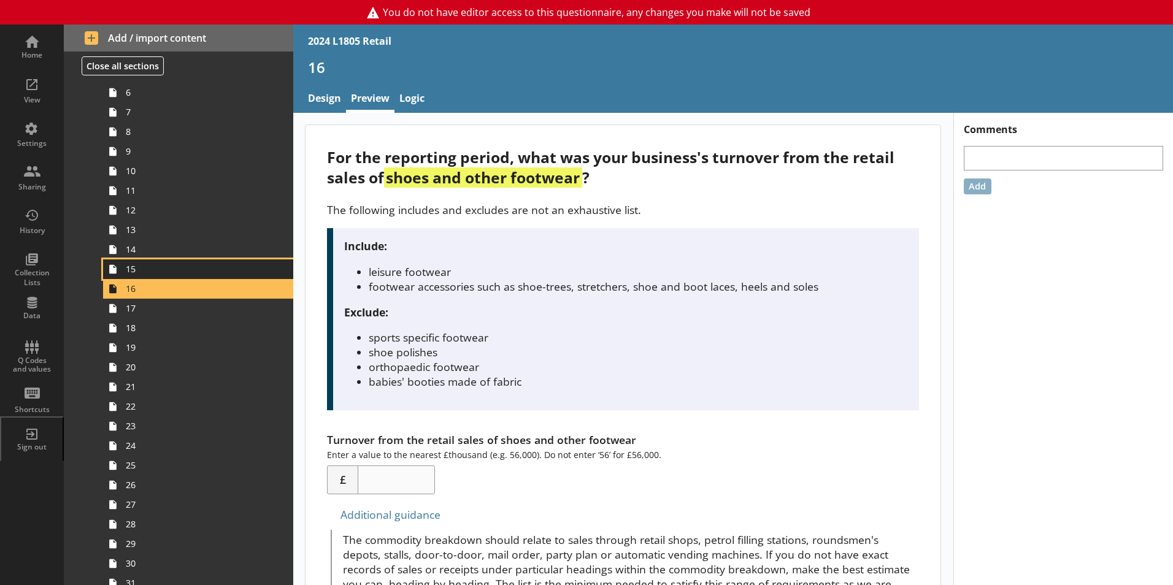
click at [164, 269] on span "15" at bounding box center [194, 269] width 136 height 12
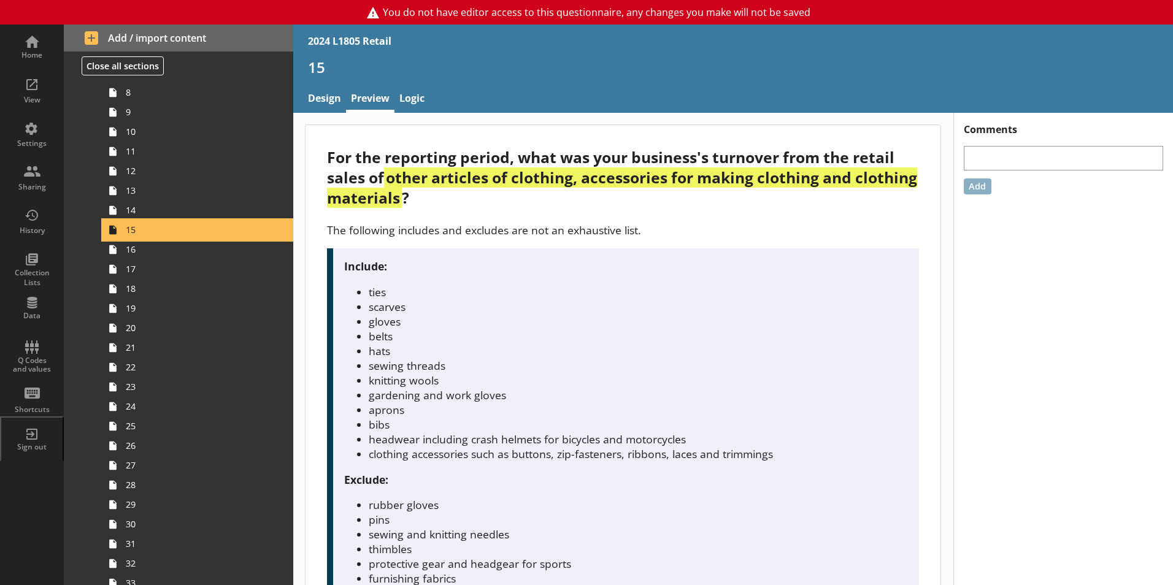
scroll to position [552, 0]
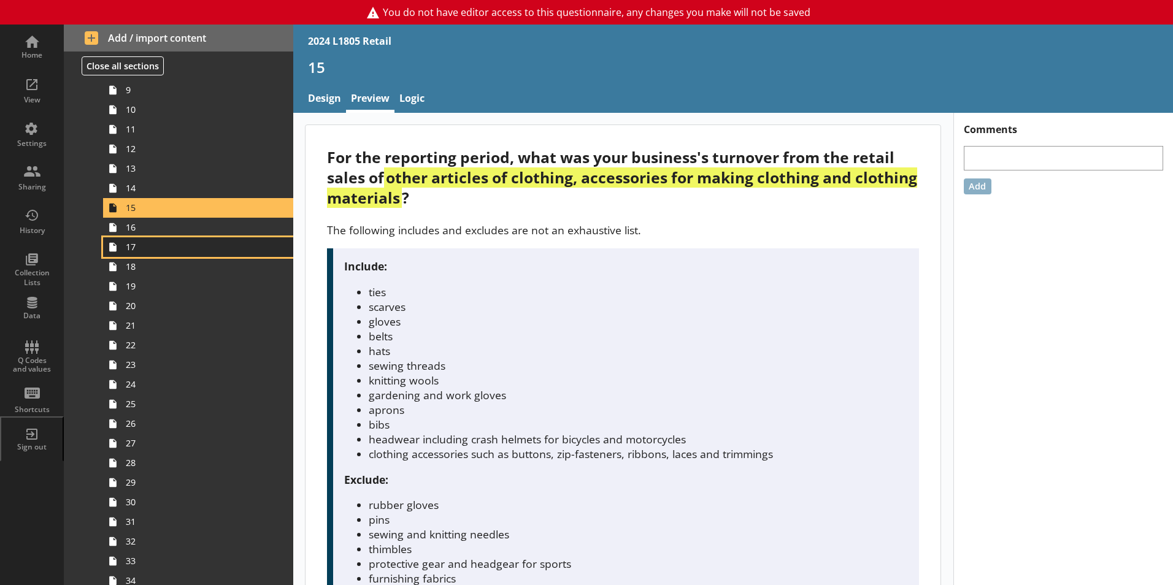
click at [163, 237] on link "17" at bounding box center [198, 247] width 190 height 20
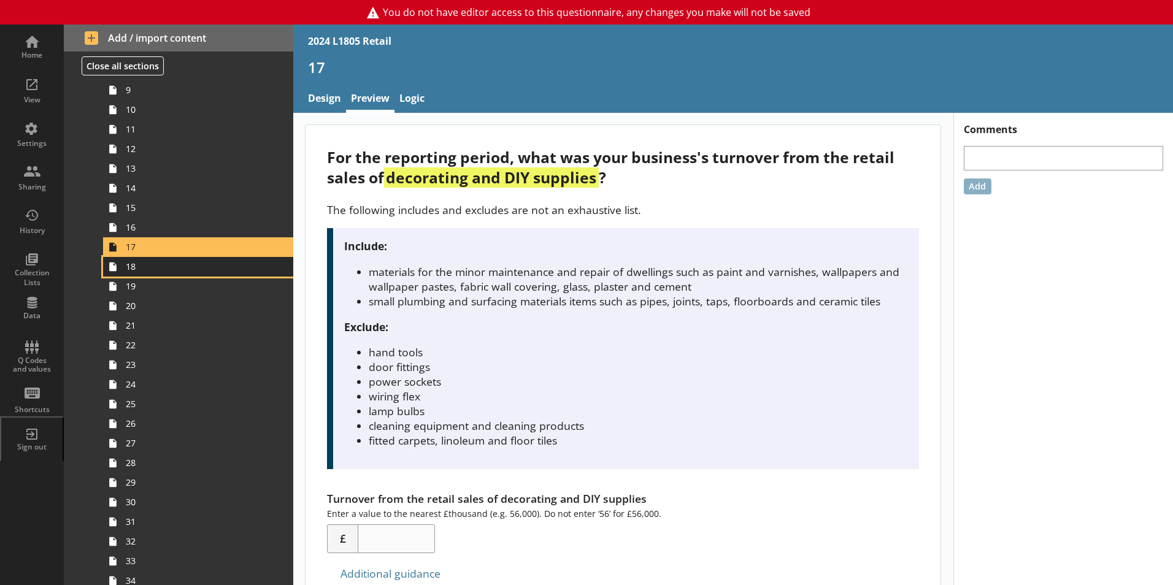
click at [163, 264] on span "18" at bounding box center [194, 267] width 136 height 12
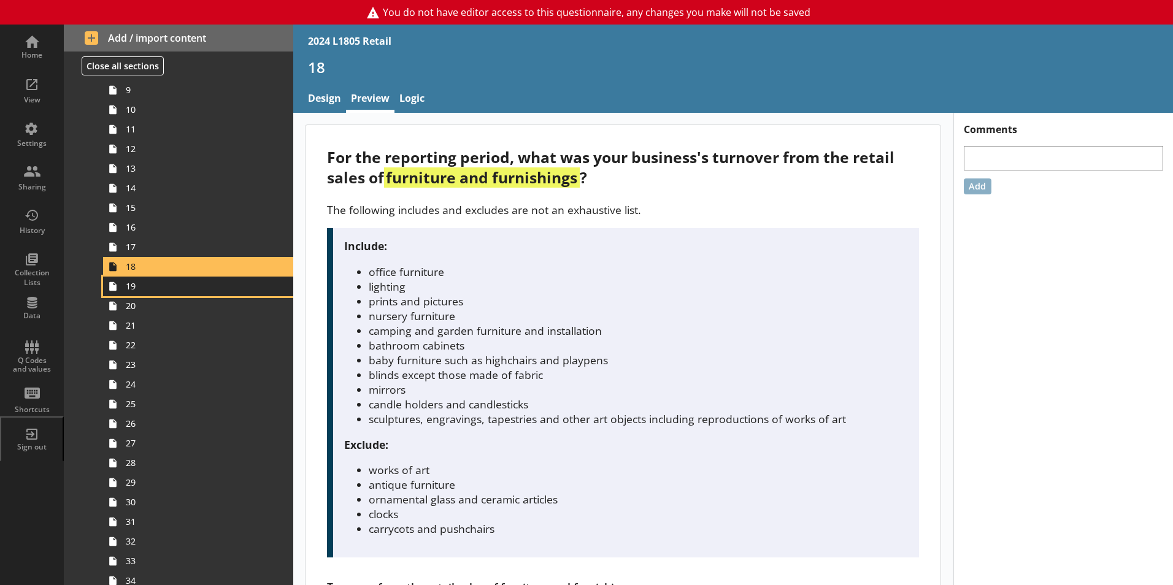
click at [161, 281] on span "19" at bounding box center [194, 286] width 136 height 12
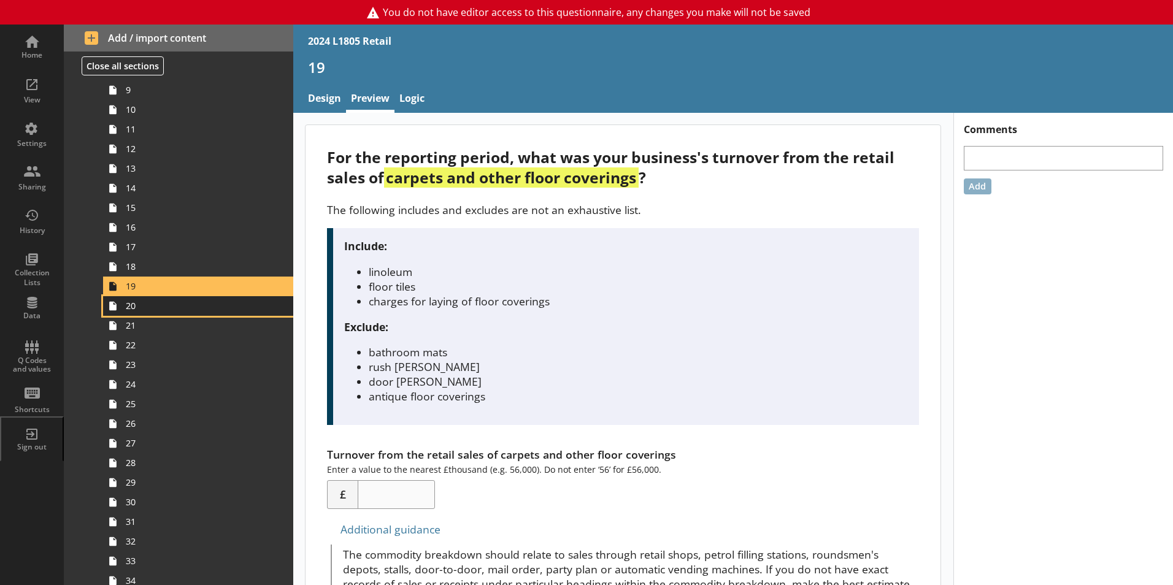
click at [160, 301] on span "20" at bounding box center [194, 306] width 136 height 12
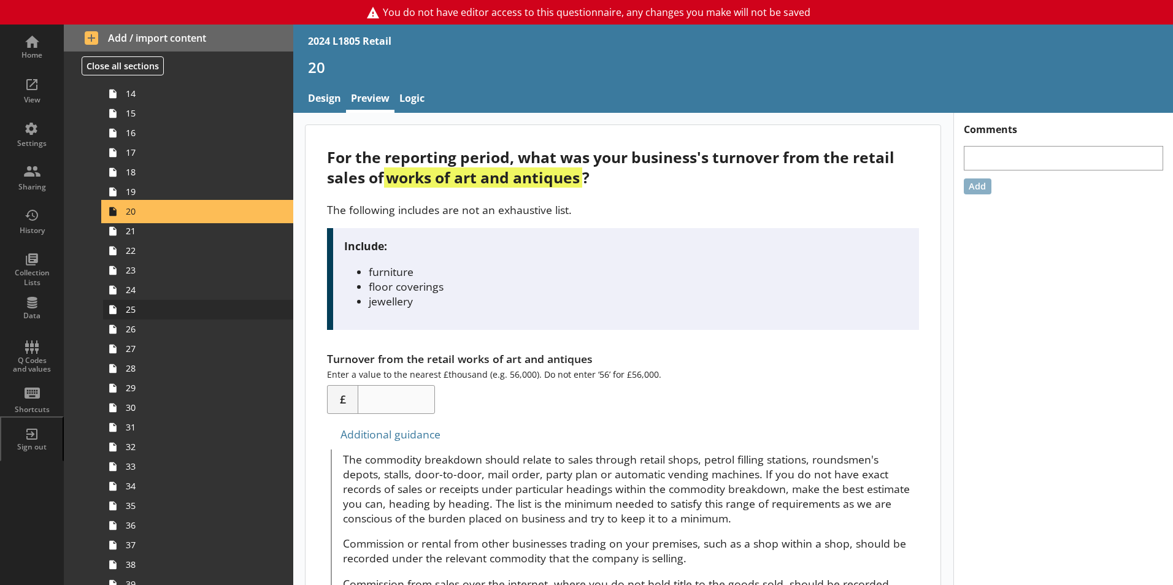
scroll to position [675, 0]
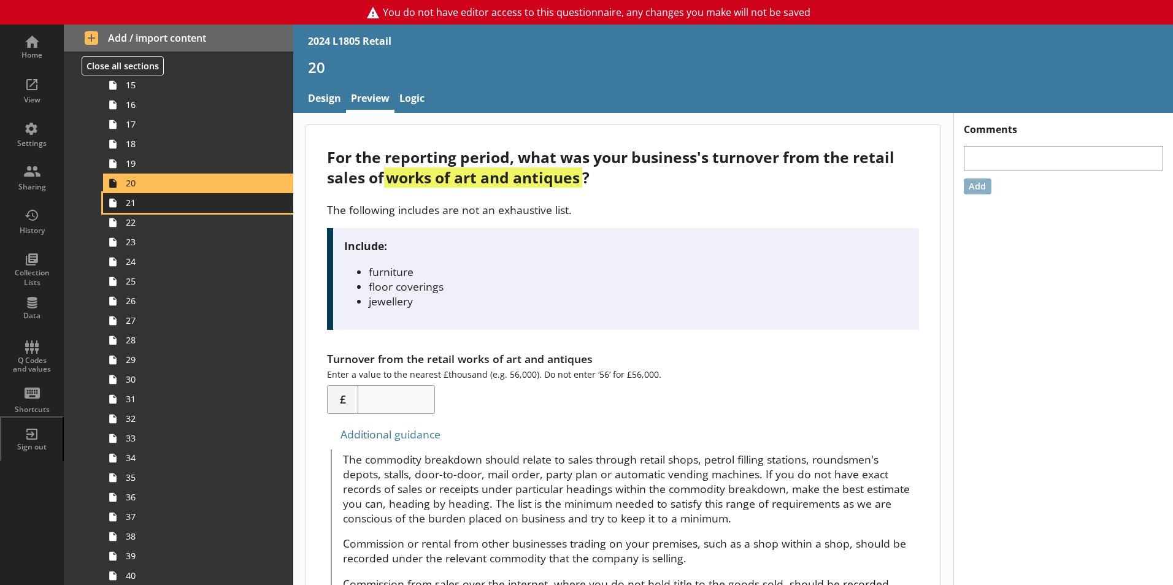
click at [149, 212] on link "21" at bounding box center [198, 203] width 190 height 20
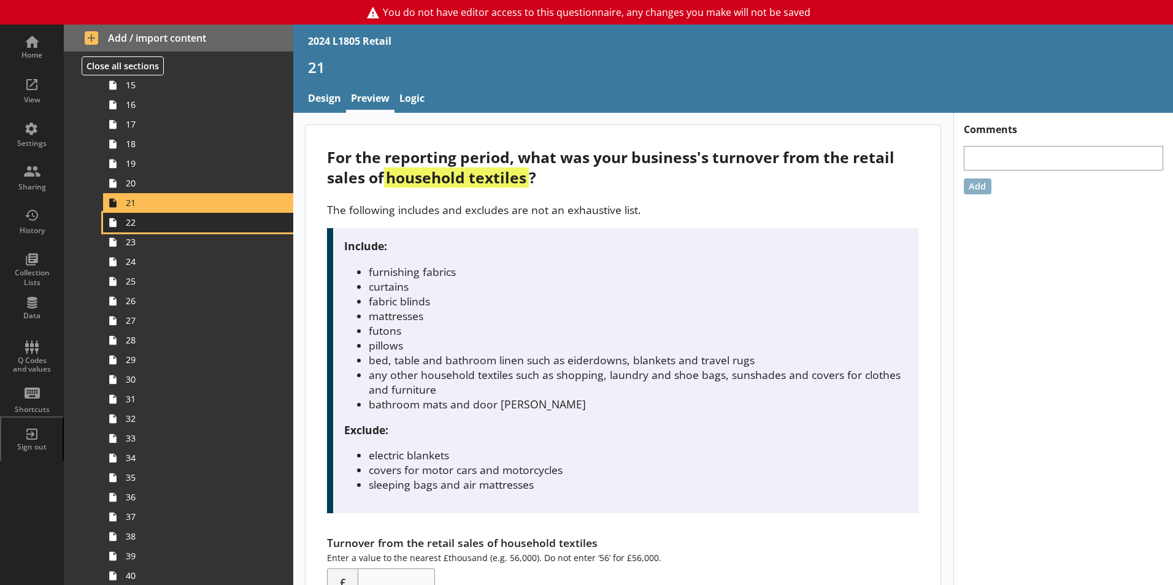
click at [152, 230] on link "22" at bounding box center [198, 223] width 190 height 20
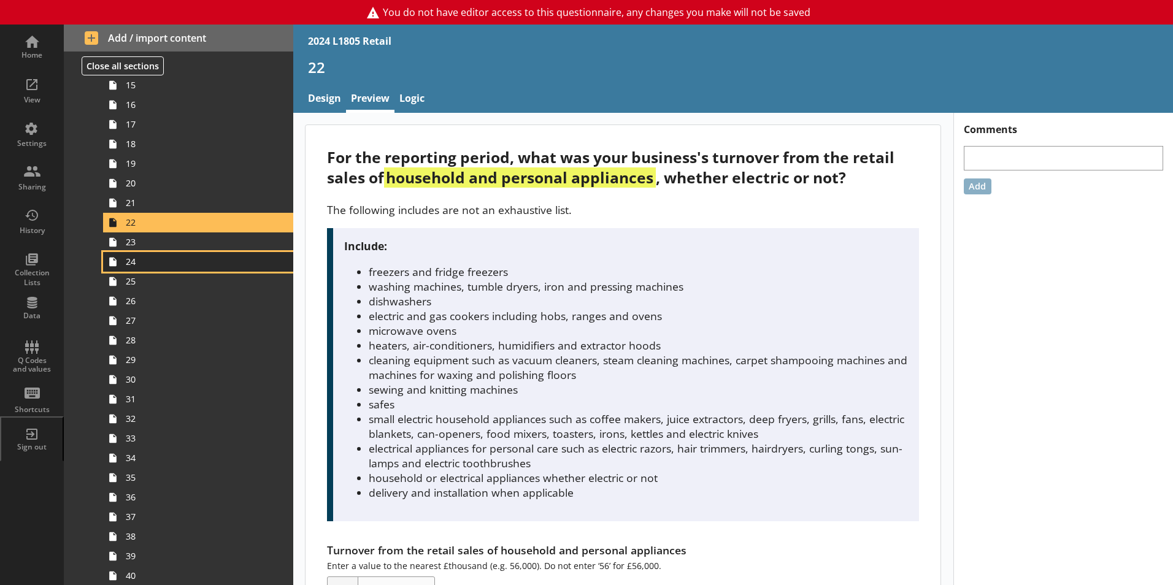
click at [152, 252] on link "24" at bounding box center [198, 262] width 190 height 20
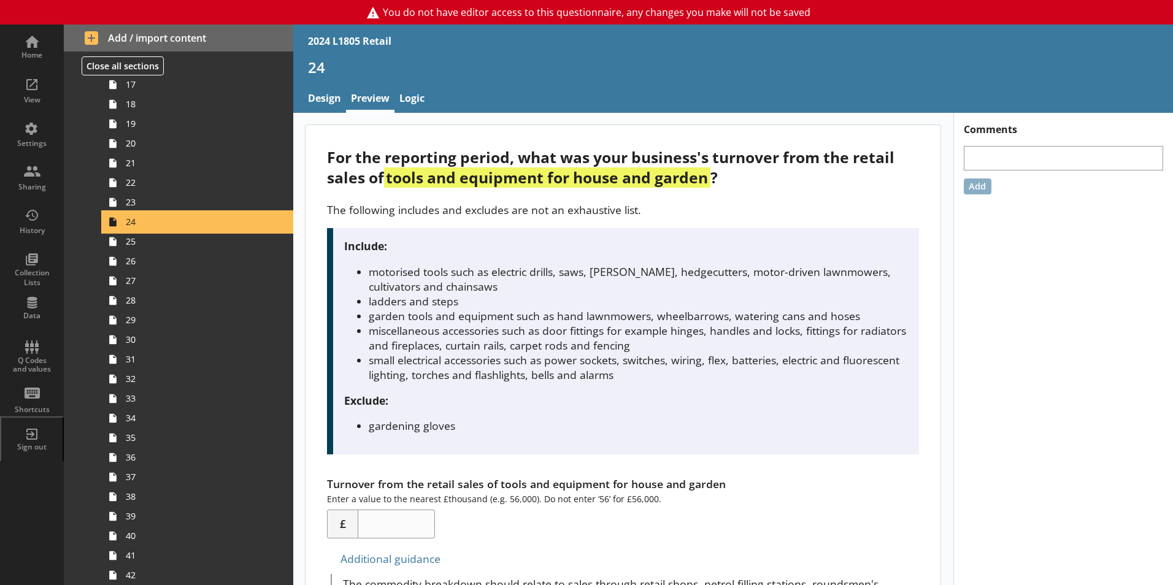
scroll to position [736, 0]
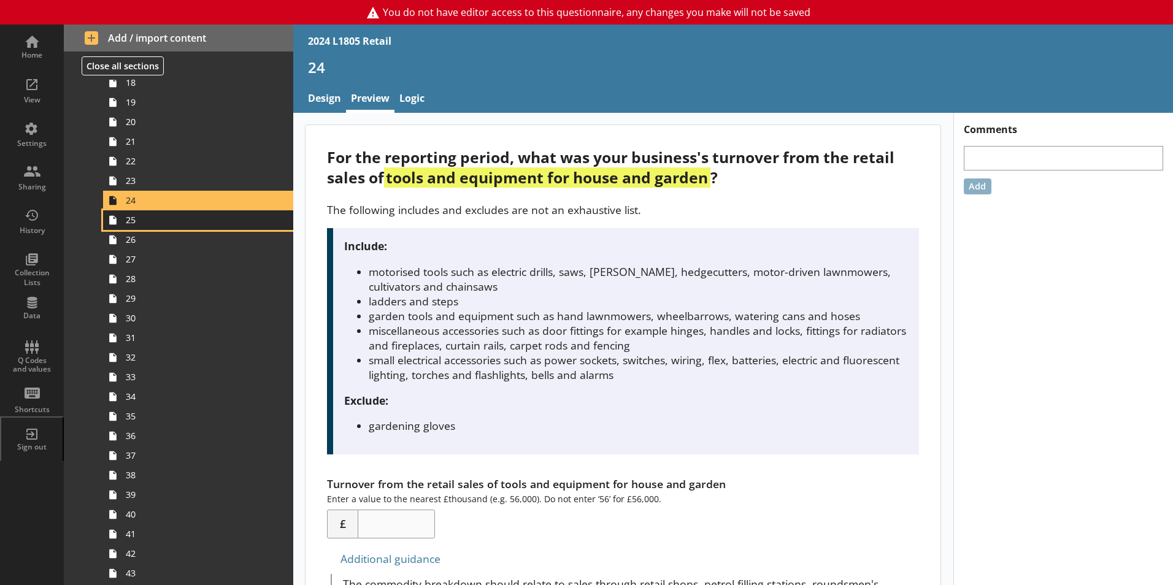
click at [147, 225] on span "25" at bounding box center [194, 220] width 136 height 12
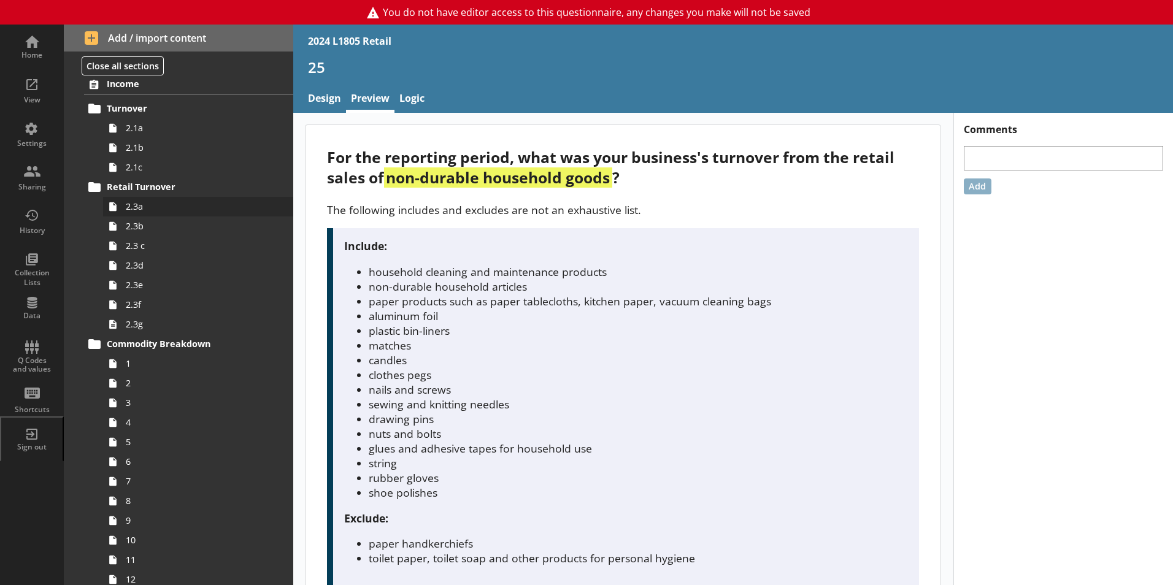
scroll to position [123, 0]
click at [144, 201] on span "2.3a" at bounding box center [194, 205] width 136 height 12
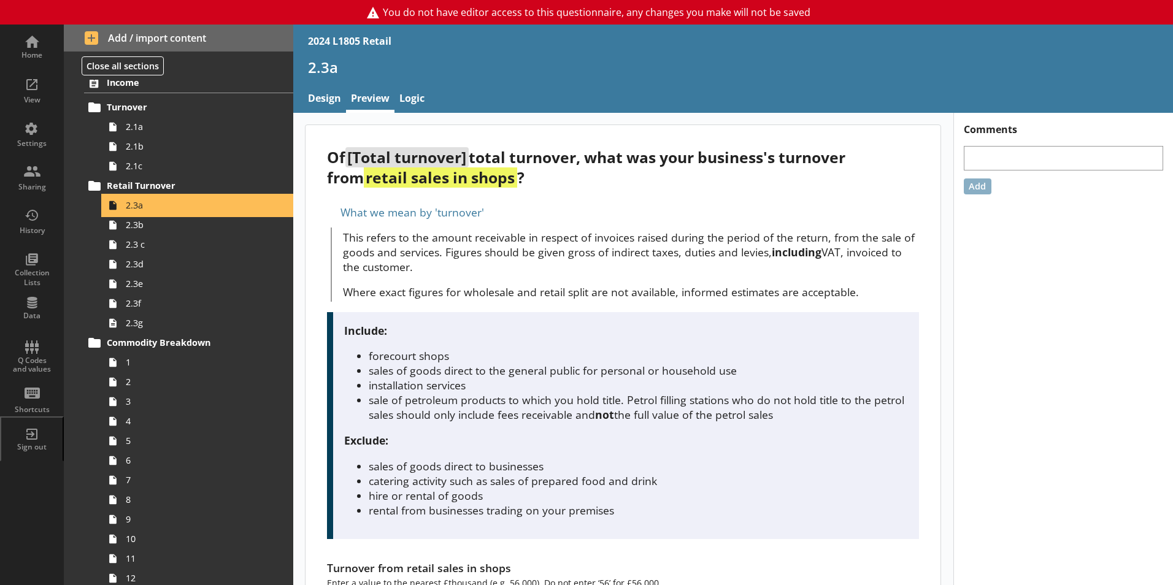
click at [144, 212] on link "2.3a" at bounding box center [198, 206] width 190 height 20
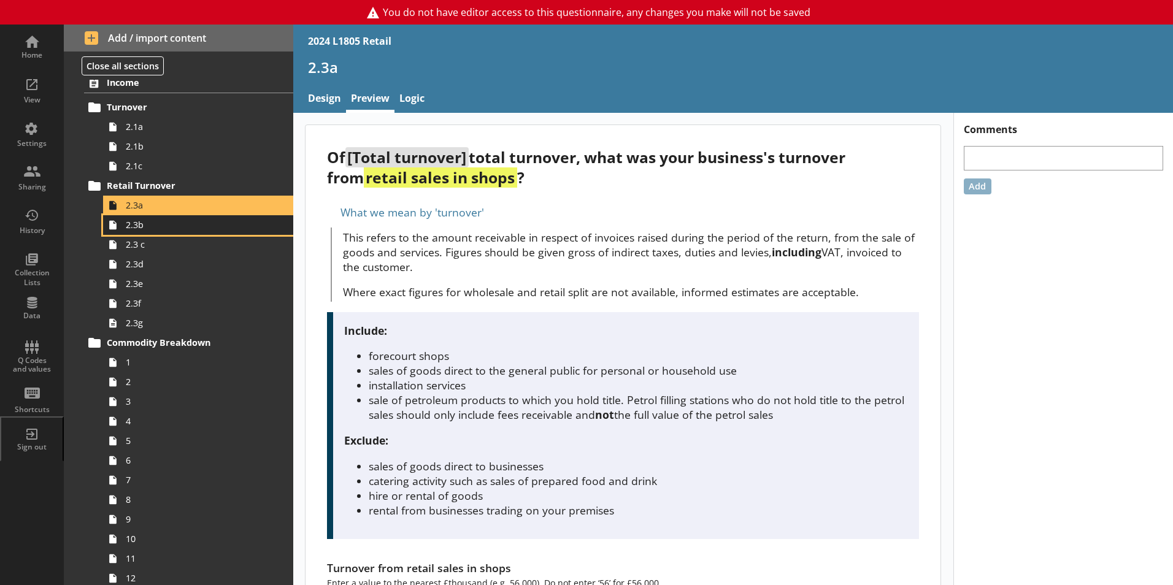
click at [144, 225] on span "2.3b" at bounding box center [194, 225] width 136 height 12
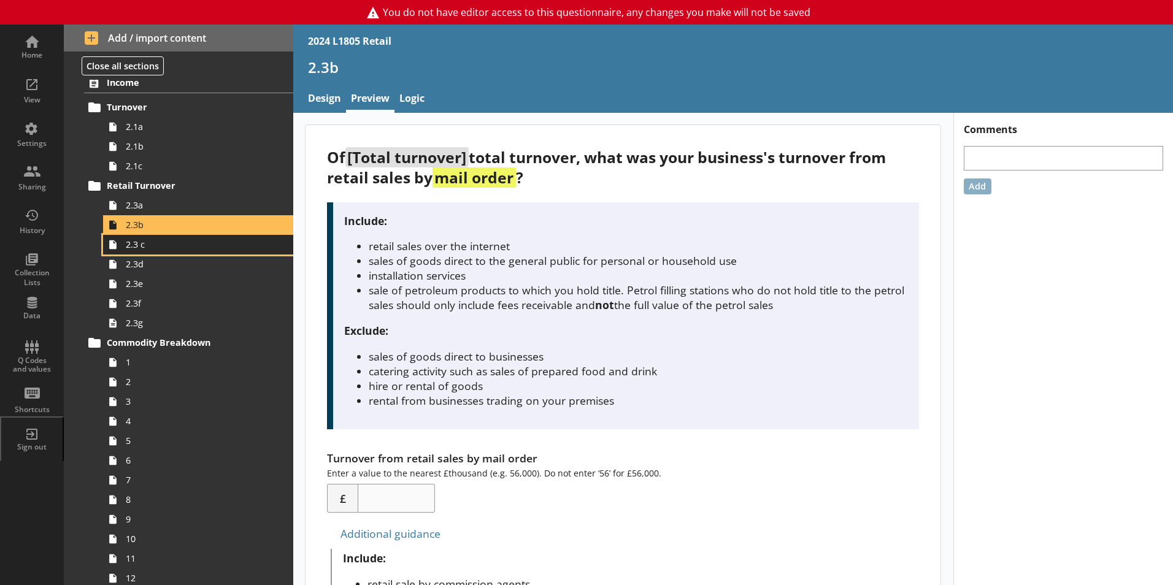
click at [152, 245] on span "2.3 c" at bounding box center [194, 245] width 136 height 12
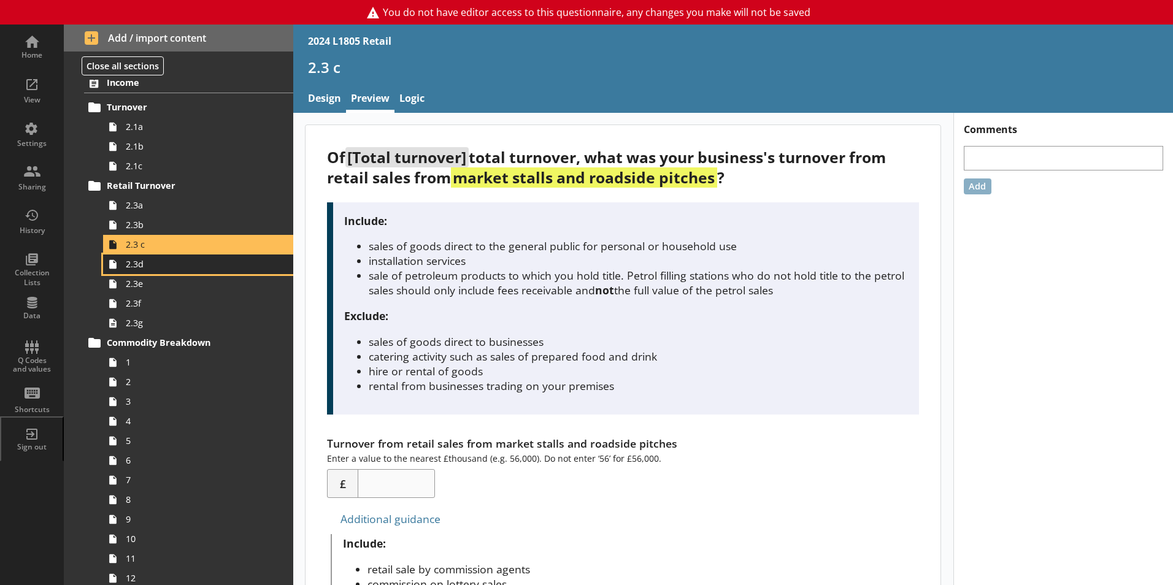
click at [155, 259] on span "2.3d" at bounding box center [194, 264] width 136 height 12
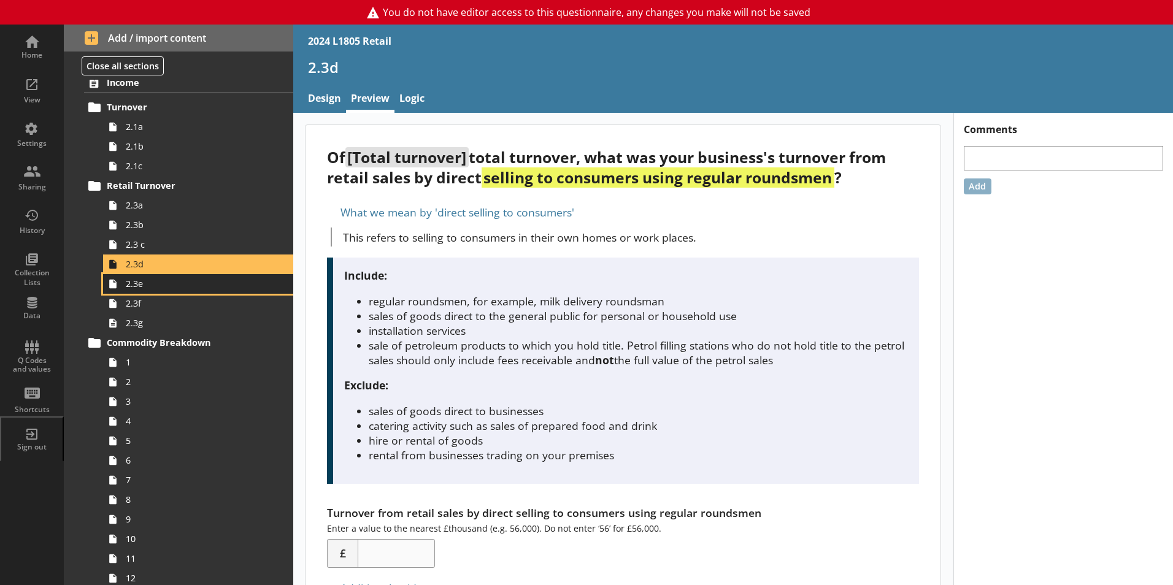
click at [155, 277] on link "2.3e" at bounding box center [198, 284] width 190 height 20
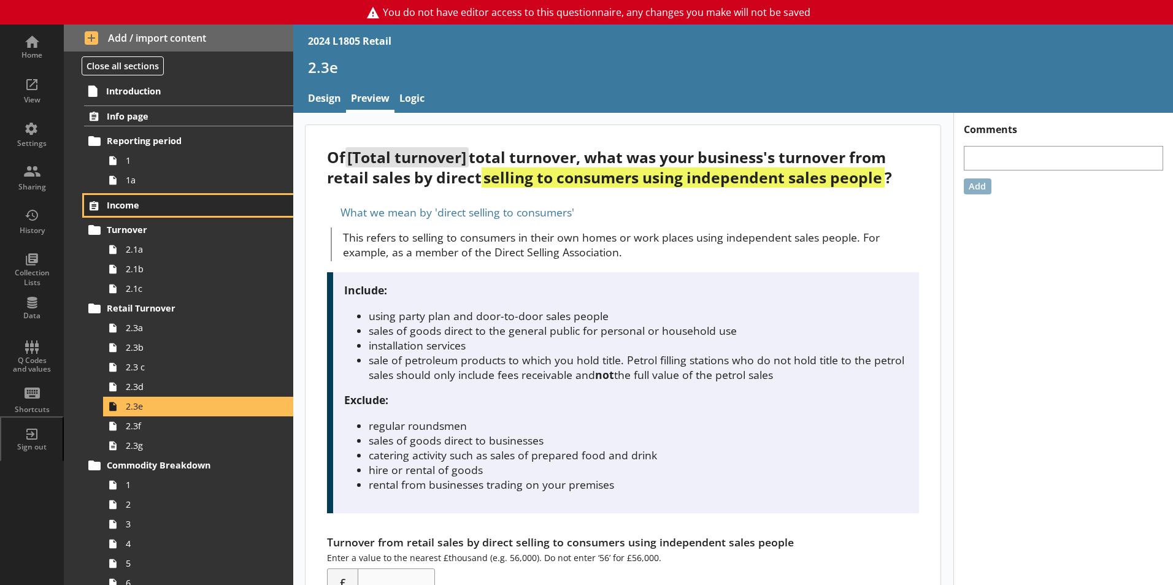
click at [142, 214] on link "Income" at bounding box center [188, 205] width 209 height 21
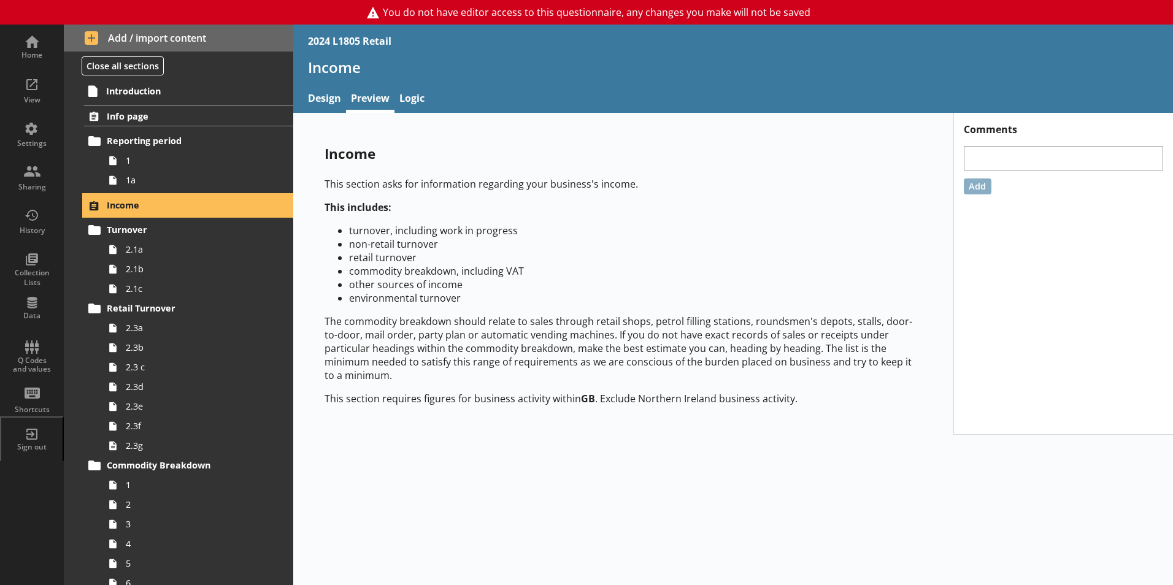
click at [142, 214] on link "Income" at bounding box center [188, 205] width 209 height 21
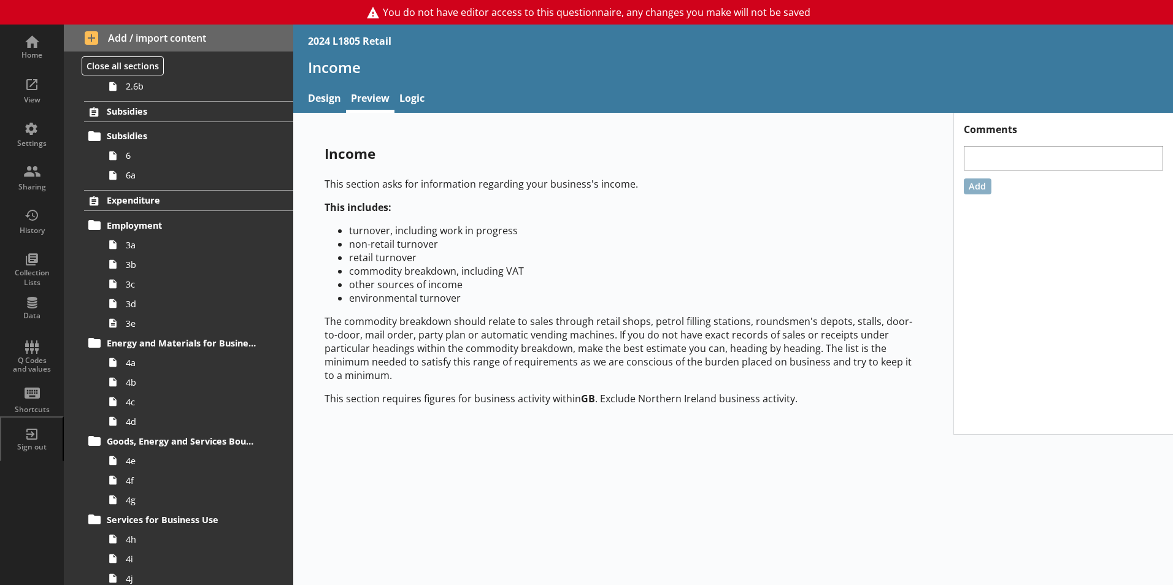
scroll to position [1534, 0]
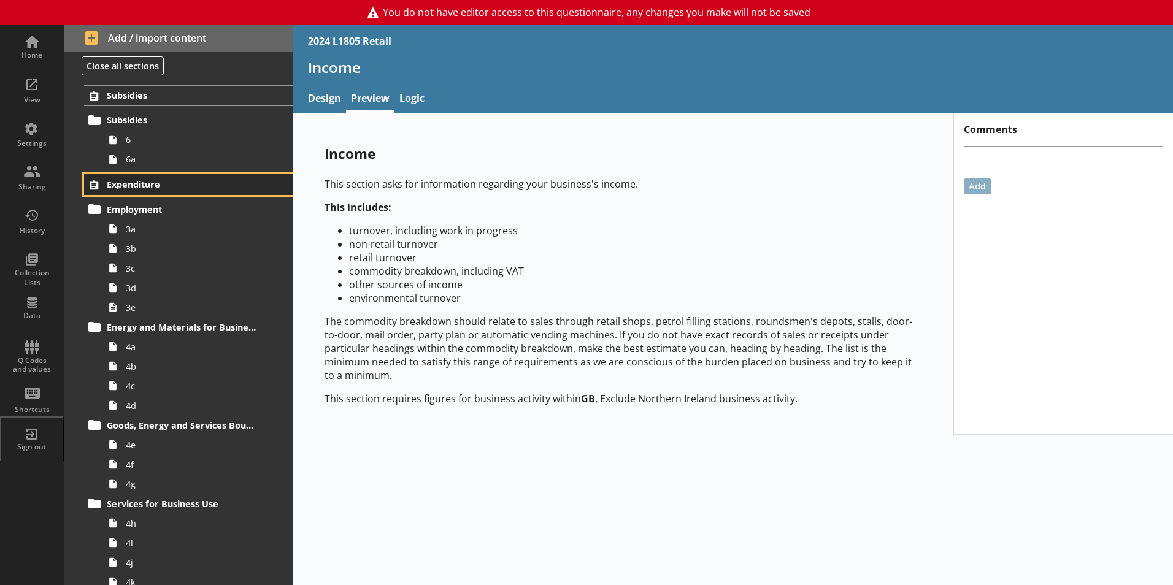
click at [126, 183] on span "Expenditure" at bounding box center [182, 185] width 150 height 12
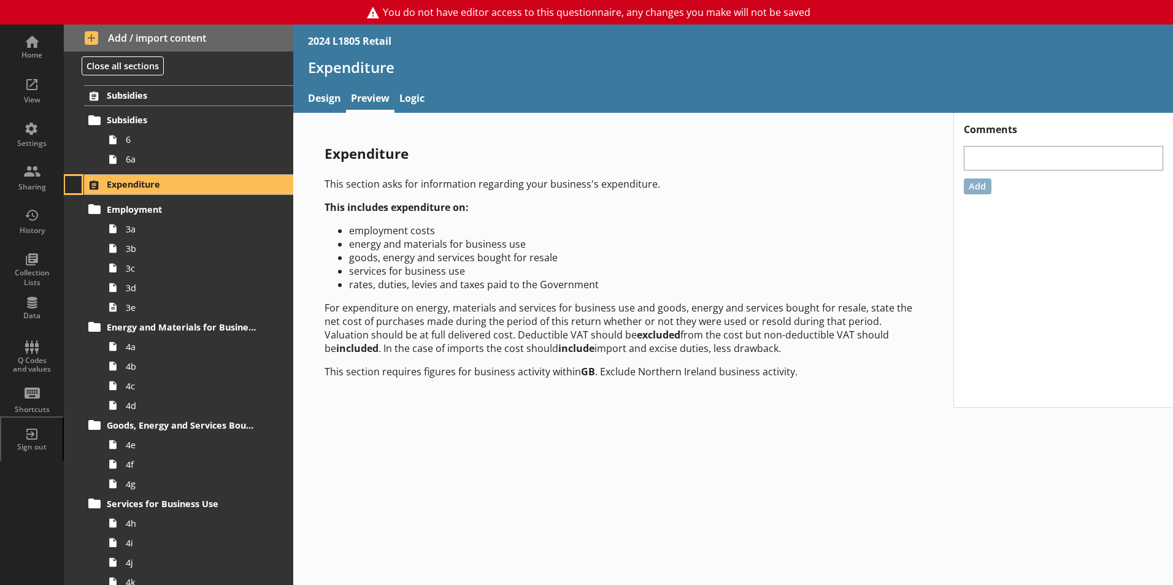
click at [75, 187] on button at bounding box center [73, 184] width 17 height 17
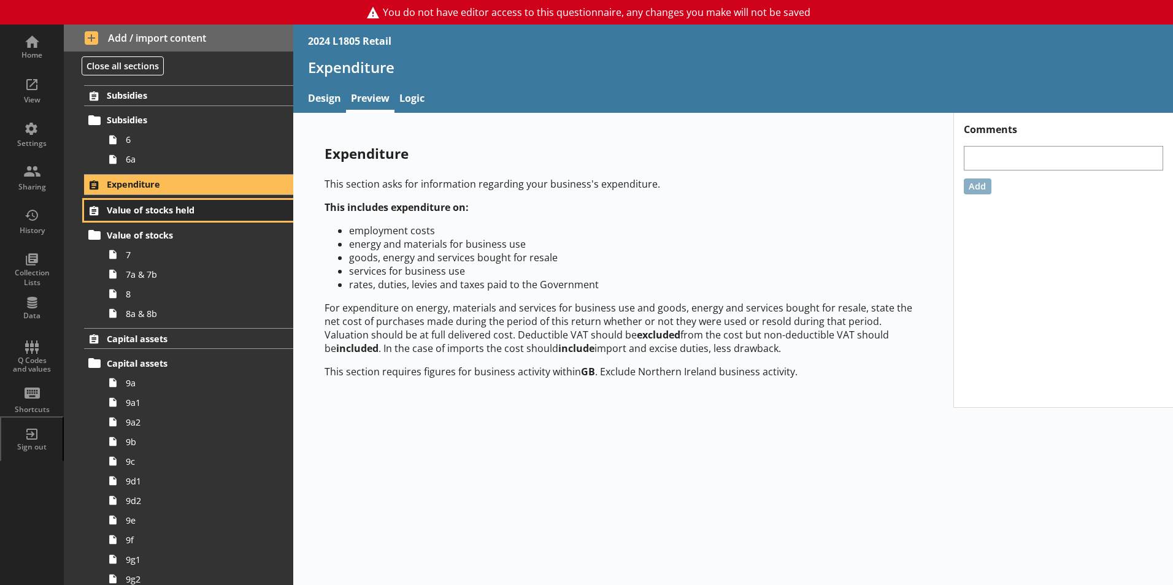
click at [112, 207] on span "Value of stocks held" at bounding box center [182, 210] width 150 height 12
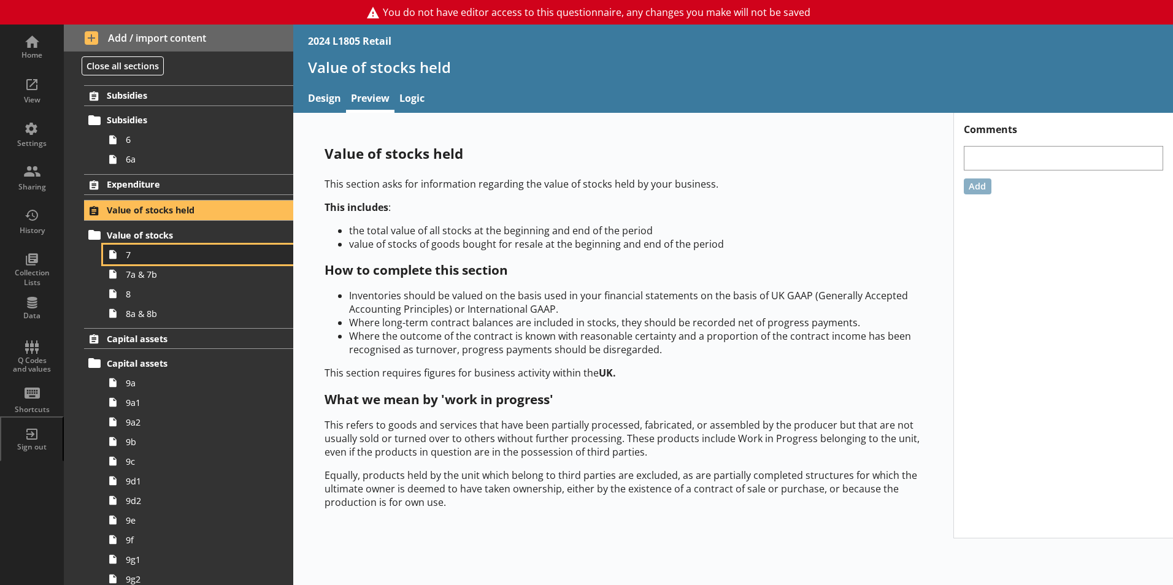
click at [130, 249] on span "7" at bounding box center [194, 255] width 136 height 12
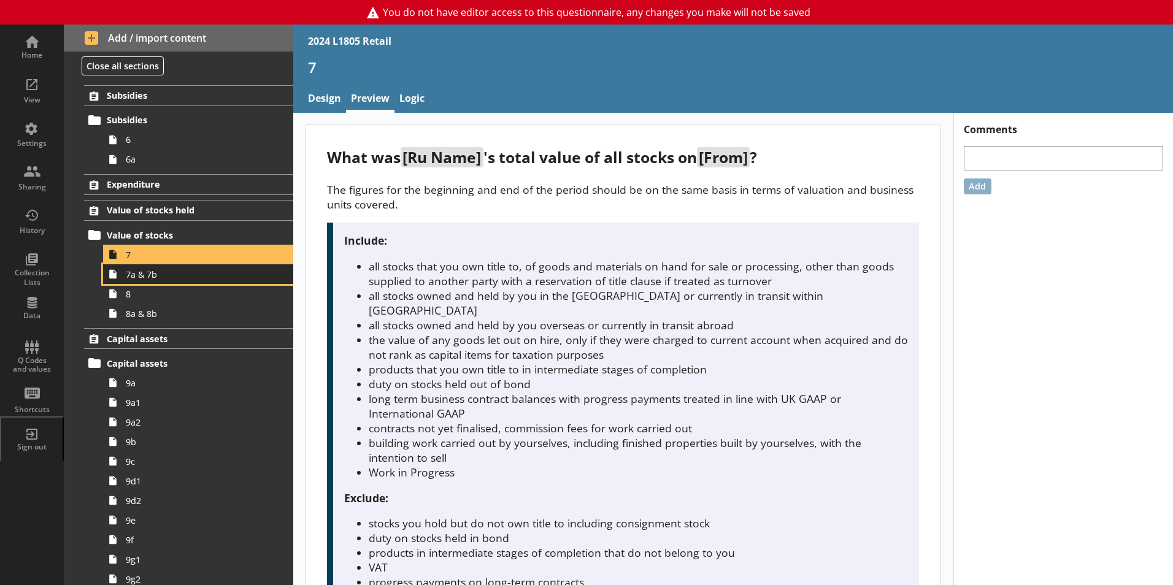
click at [134, 266] on link "7a & 7b" at bounding box center [198, 274] width 190 height 20
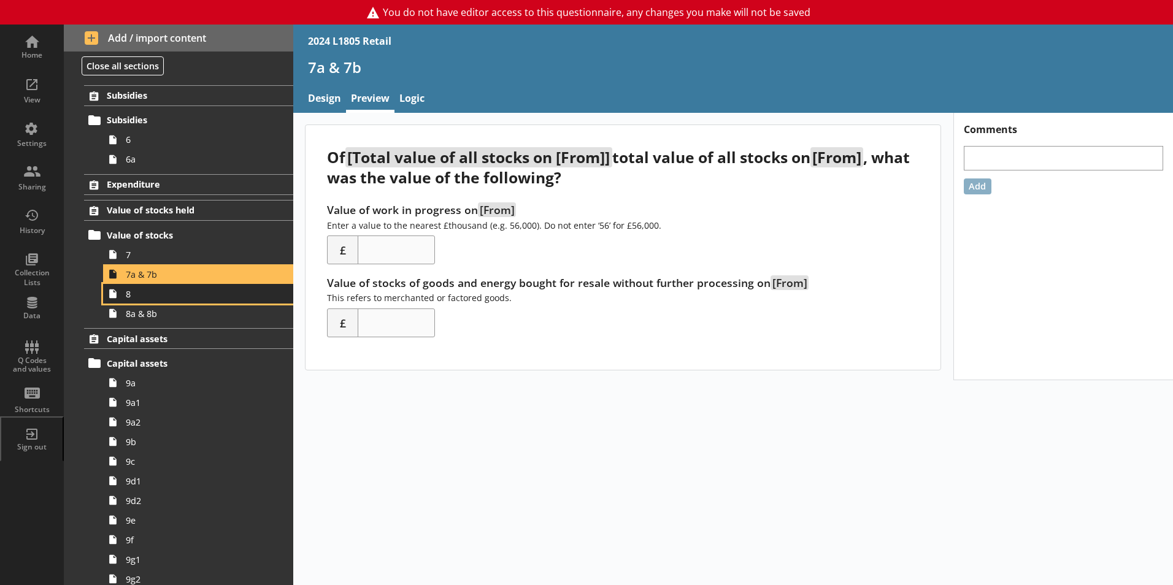
click at [145, 293] on span "8" at bounding box center [194, 294] width 136 height 12
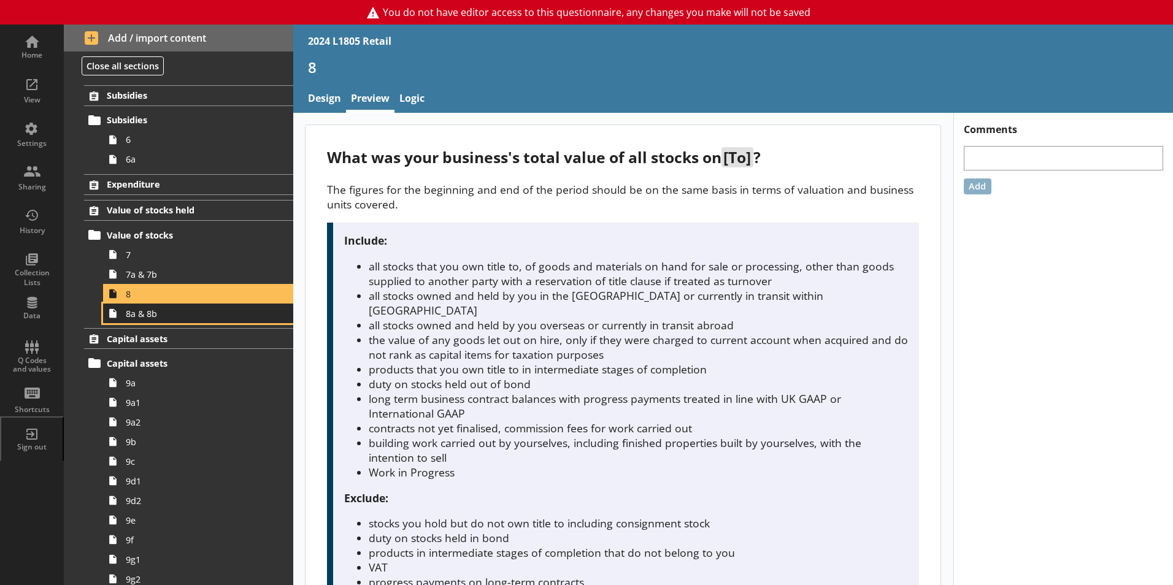
click at [152, 309] on span "8a & 8b" at bounding box center [194, 314] width 136 height 12
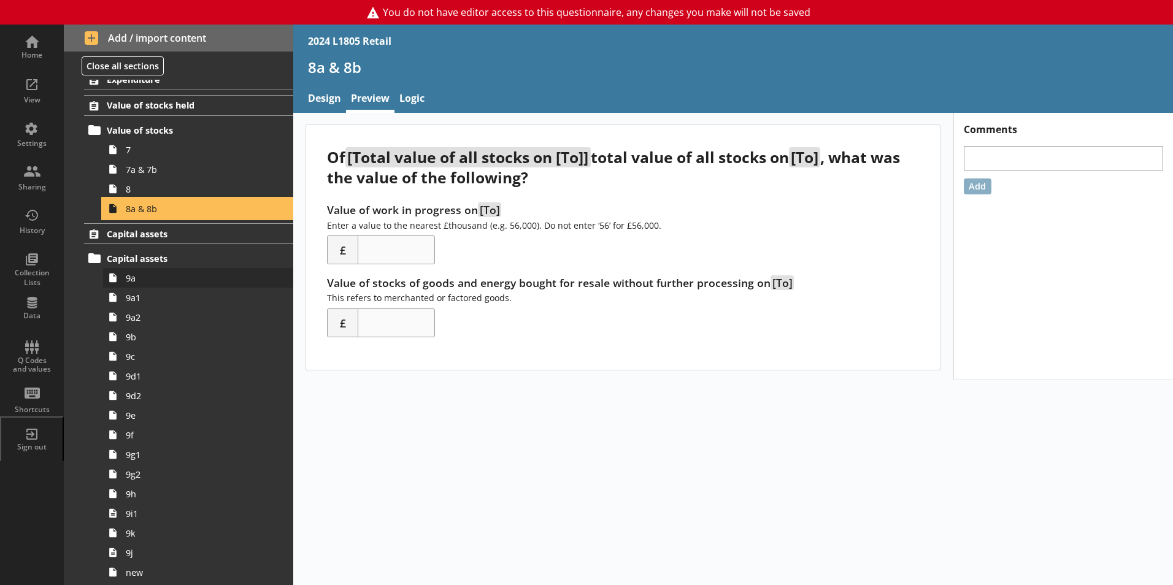
scroll to position [1657, 0]
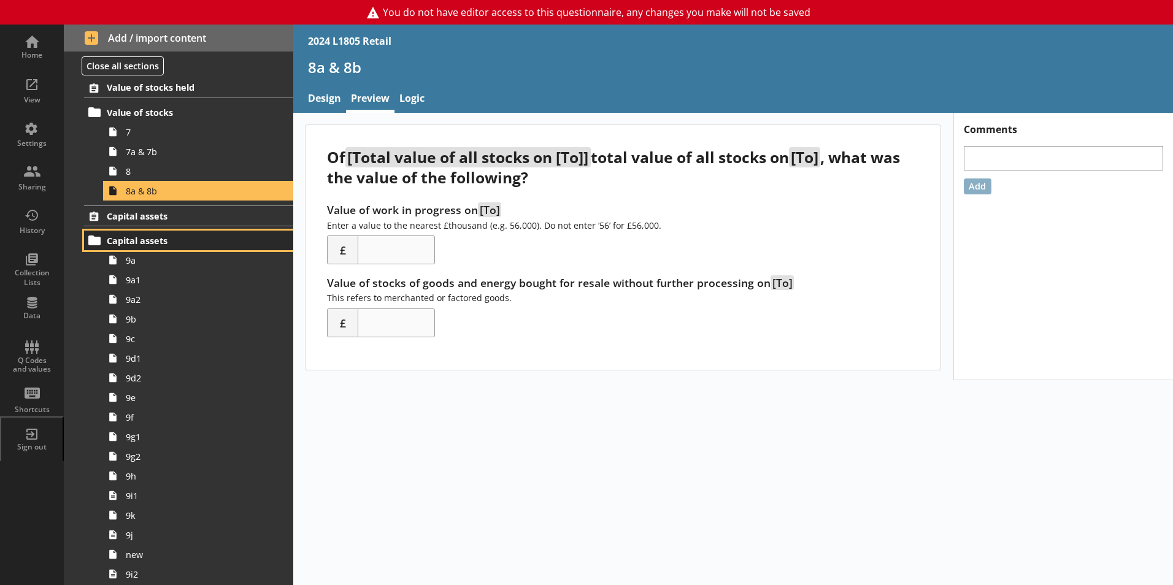
click at [144, 248] on link "Capital assets" at bounding box center [188, 241] width 209 height 20
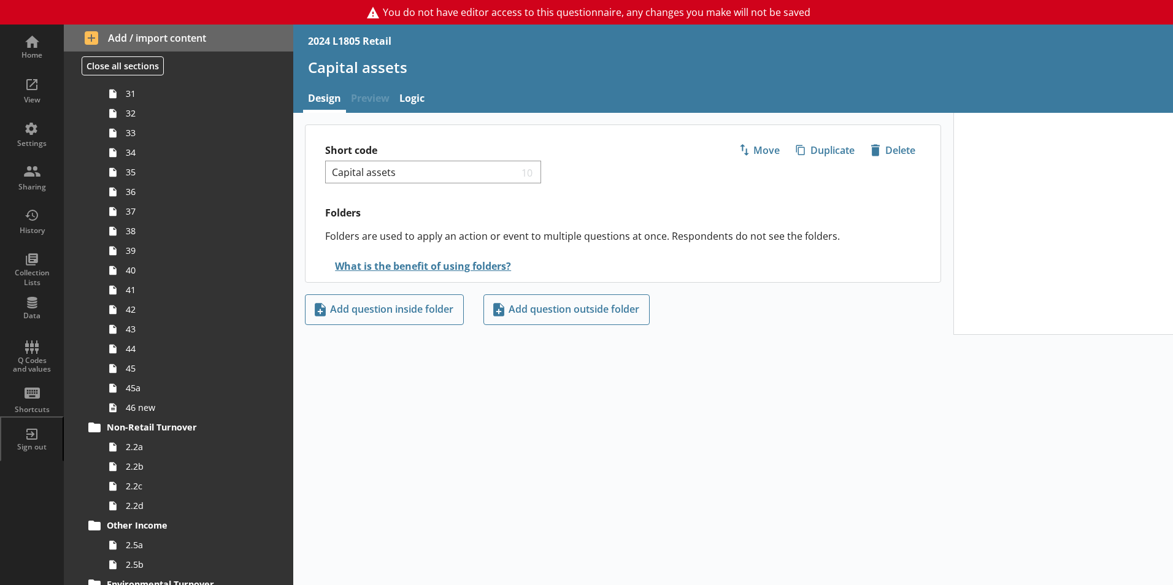
scroll to position [1166, 0]
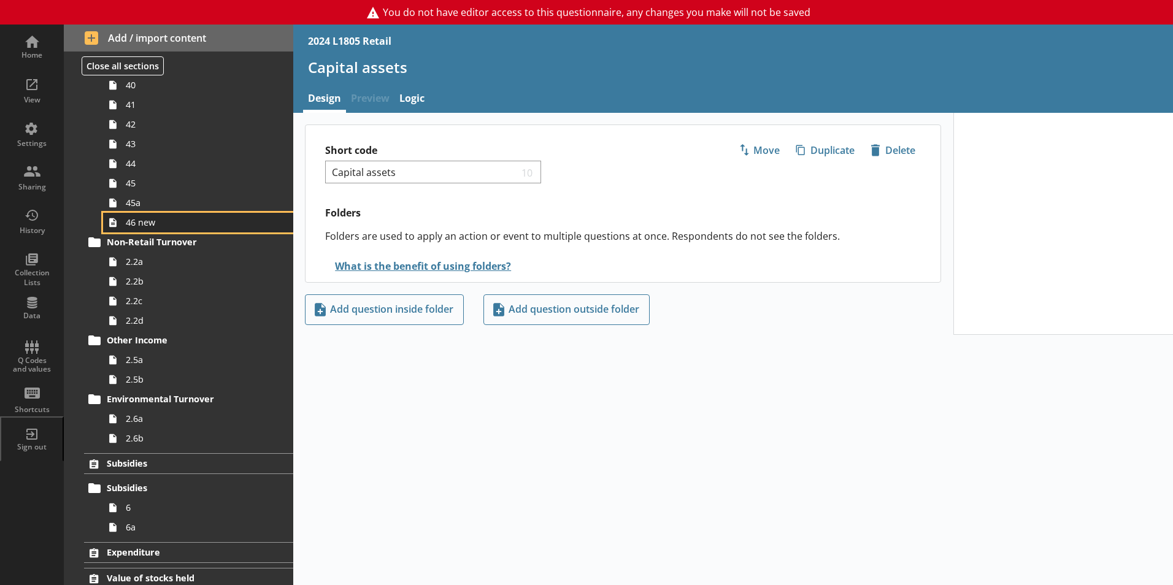
click at [152, 221] on span "46 new" at bounding box center [194, 223] width 136 height 12
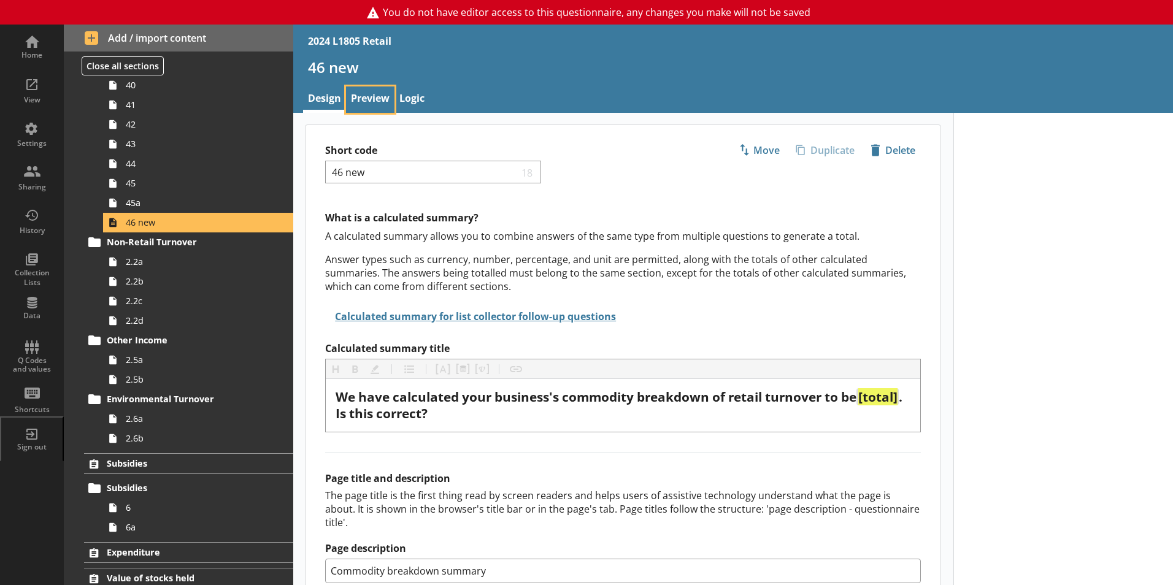
click at [363, 106] on link "Preview" at bounding box center [370, 100] width 48 height 26
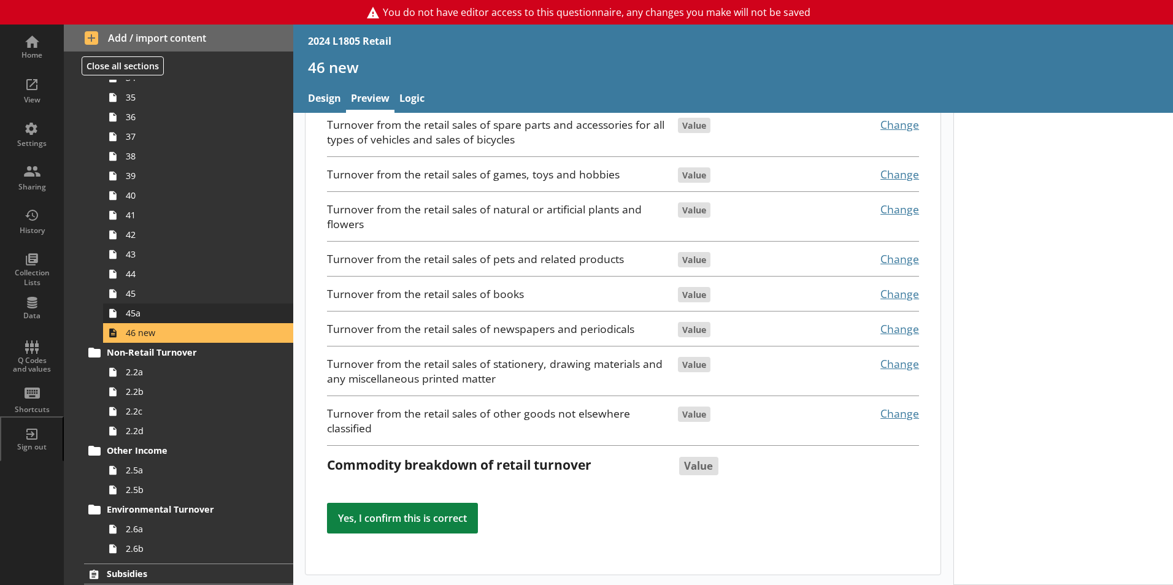
scroll to position [1043, 0]
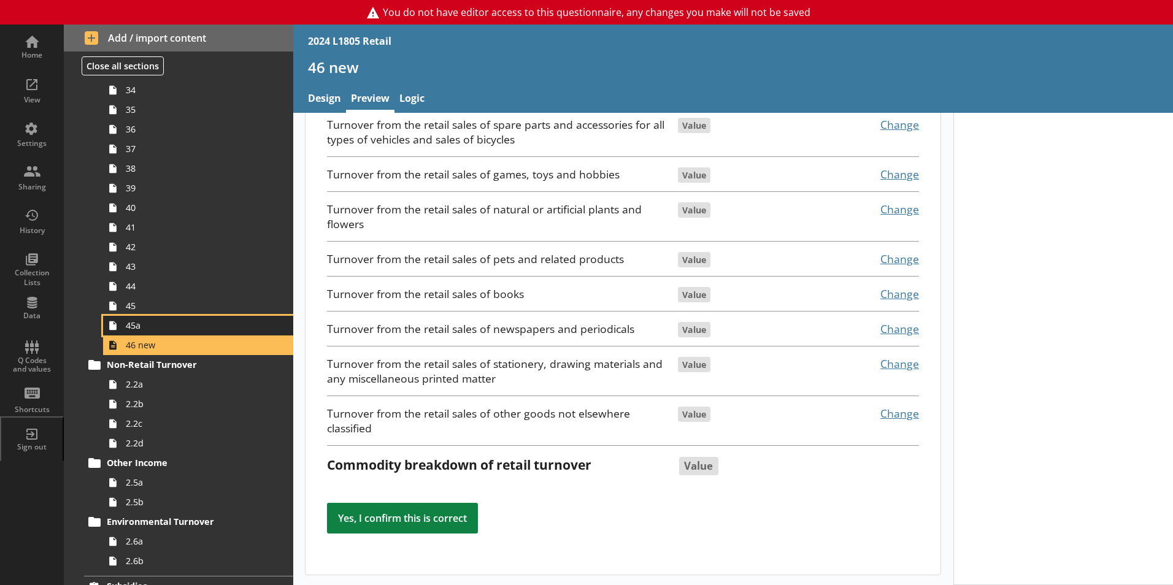
click at [137, 334] on link "45a" at bounding box center [198, 326] width 190 height 20
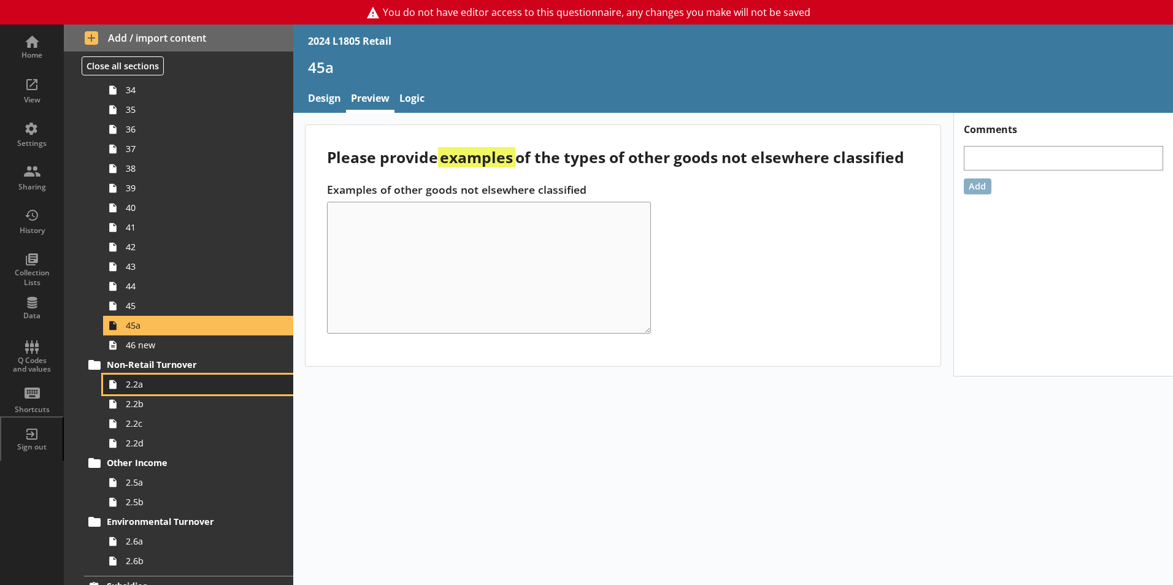
click at [142, 380] on span "2.2a" at bounding box center [194, 385] width 136 height 12
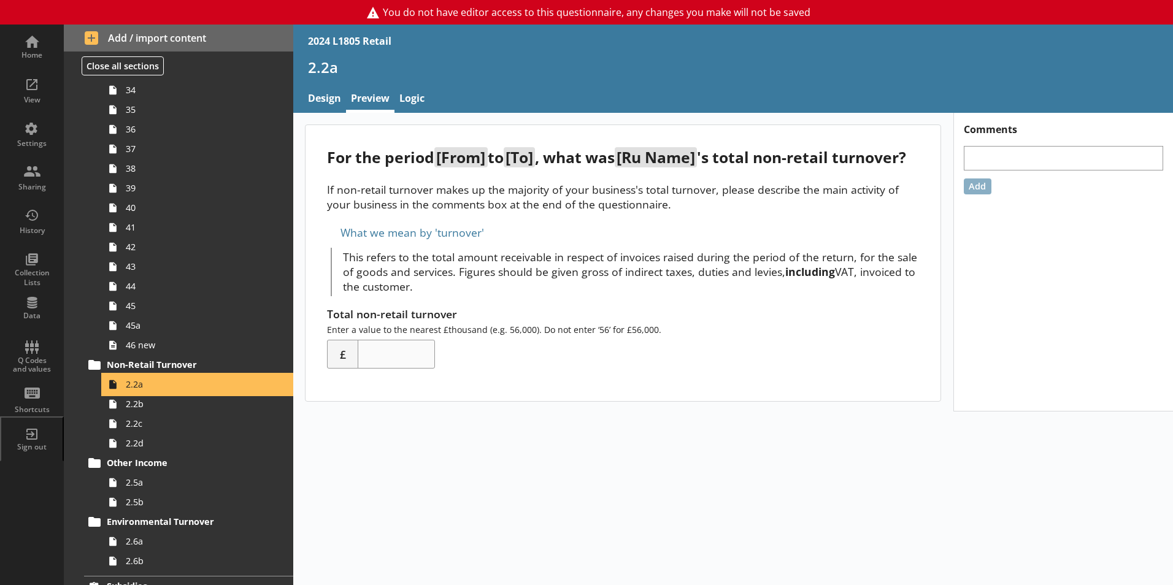
scroll to position [1104, 0]
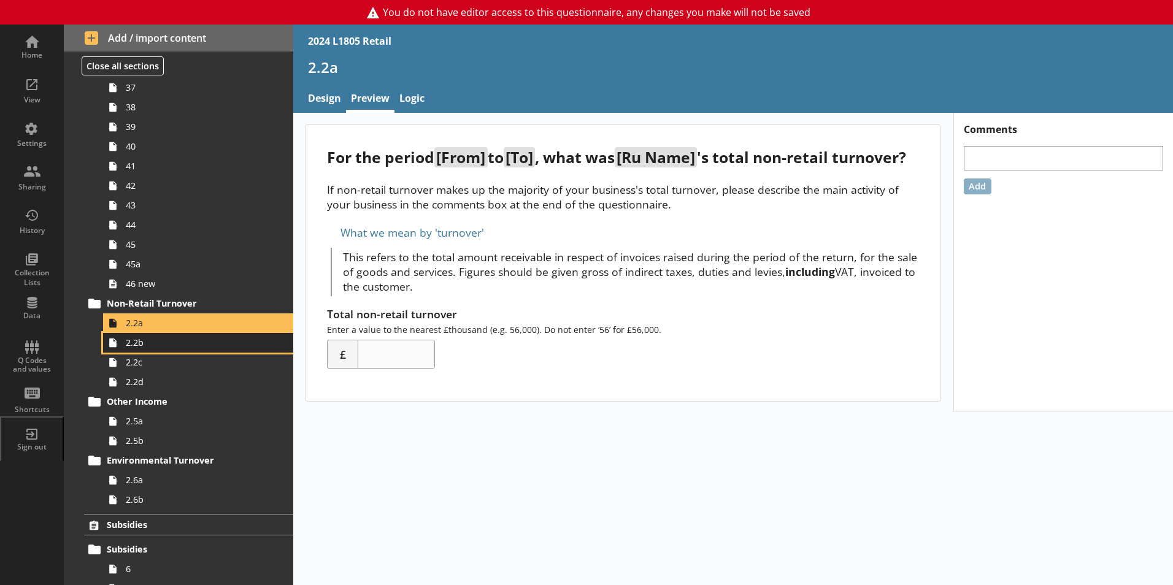
click at [149, 349] on link "2.2b" at bounding box center [198, 343] width 190 height 20
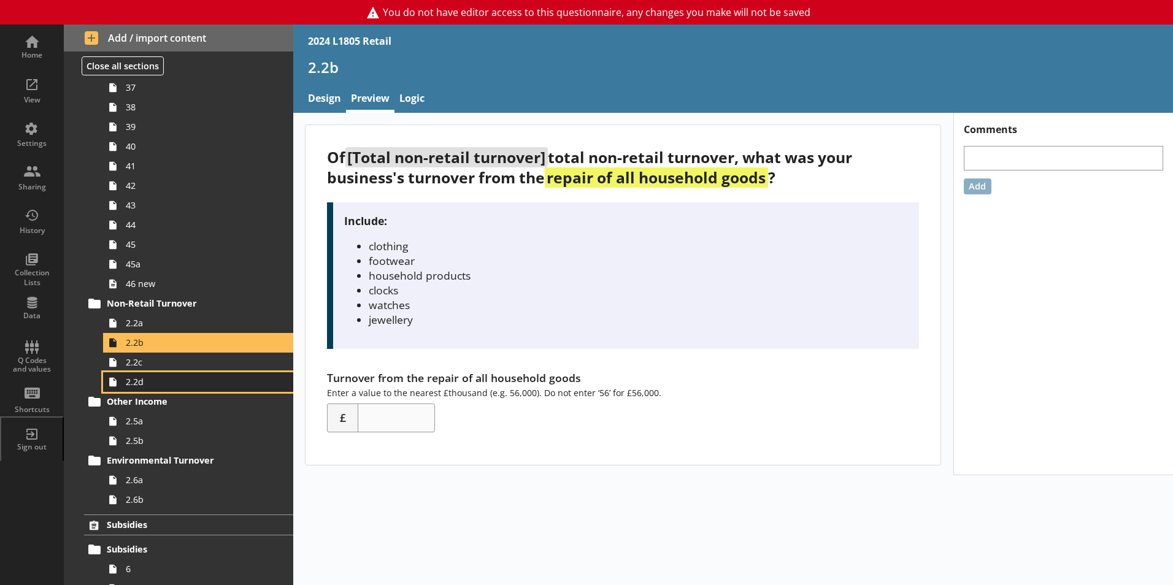
click at [155, 373] on link "2.2d" at bounding box center [198, 382] width 190 height 20
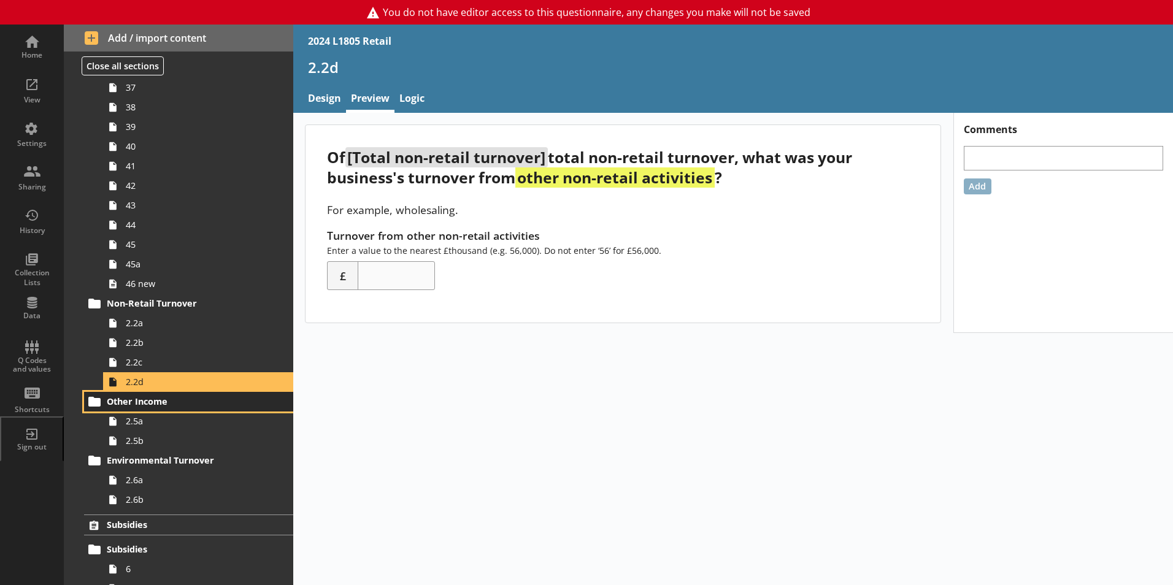
click at [163, 396] on span "Other Income" at bounding box center [182, 402] width 150 height 12
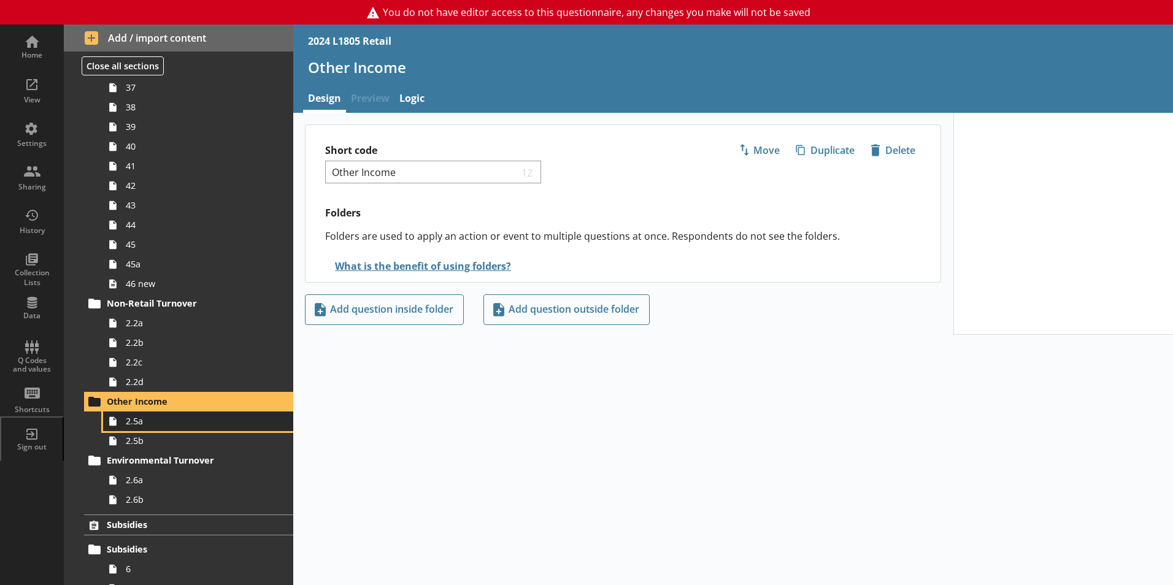
click at [163, 418] on span "2.5a" at bounding box center [194, 421] width 136 height 12
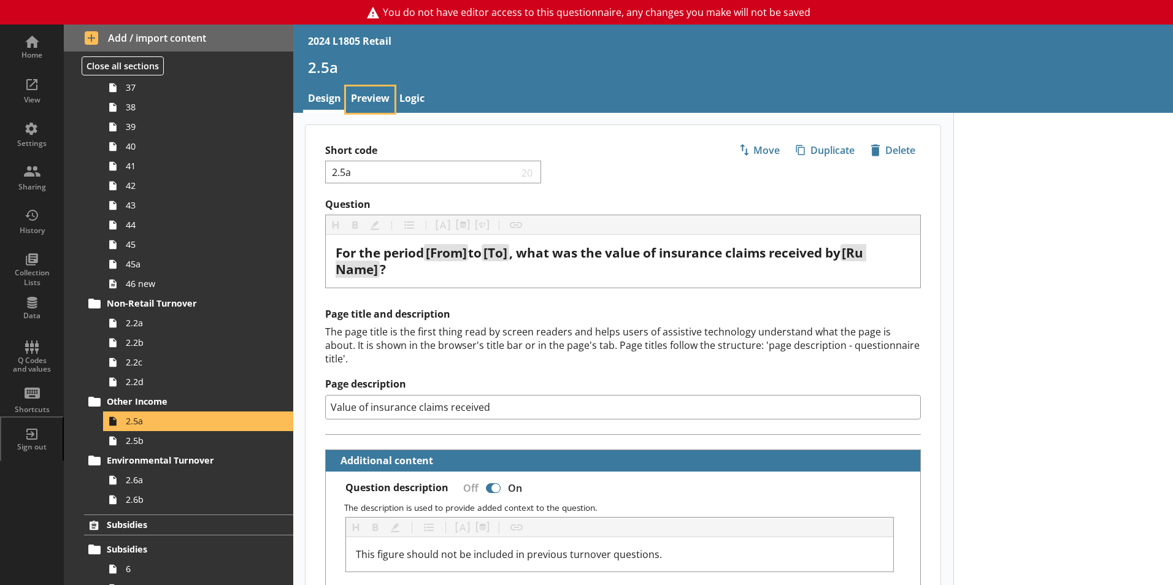
click at [376, 96] on link "Preview" at bounding box center [370, 100] width 48 height 26
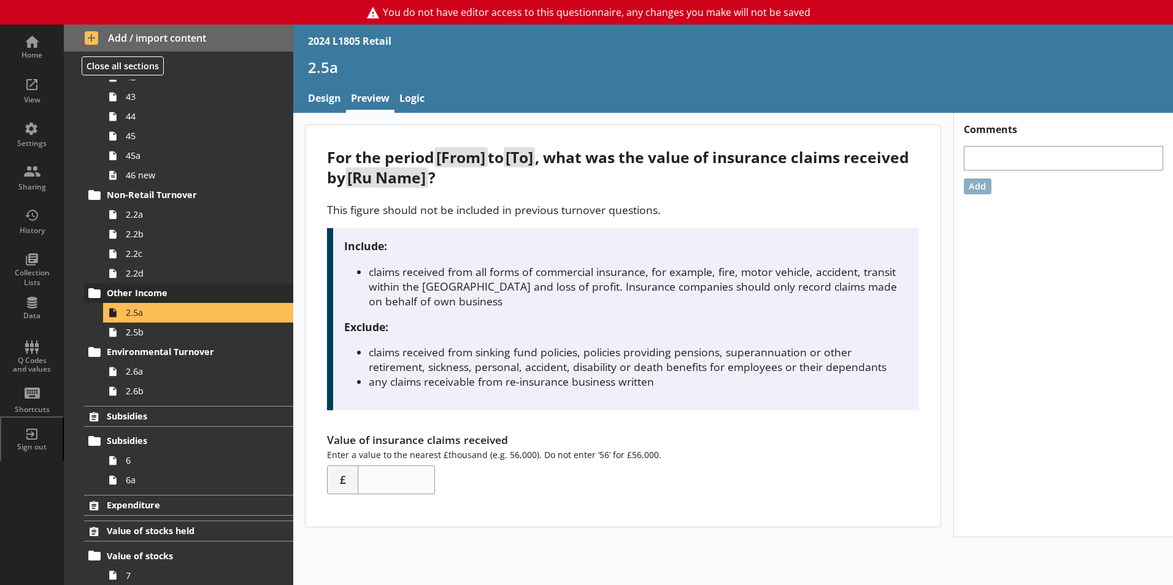
scroll to position [1227, 0]
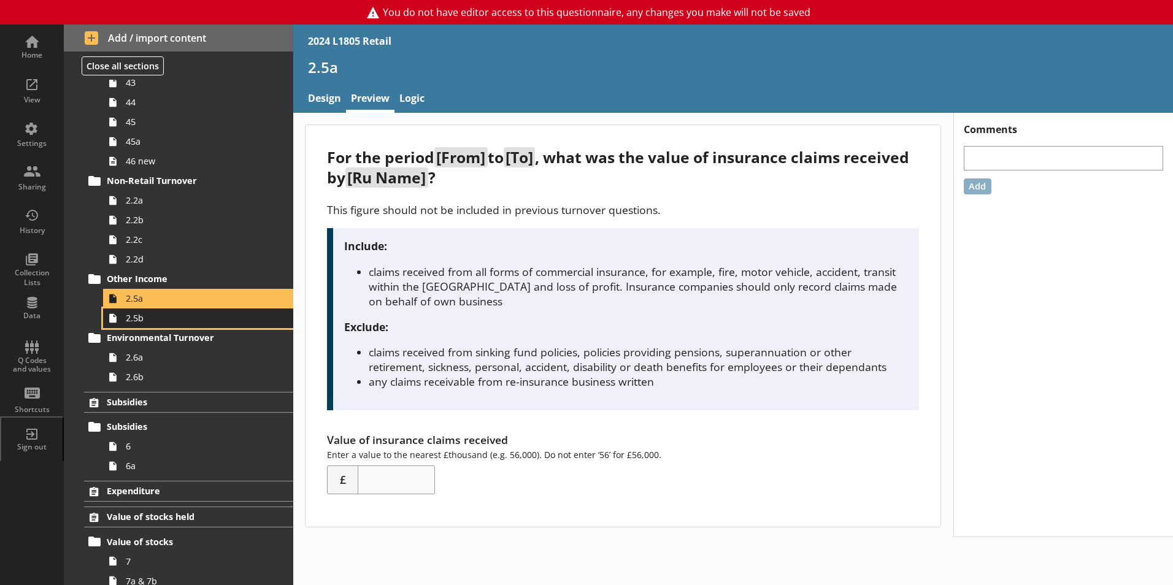
click at [172, 319] on span "2.5b" at bounding box center [194, 318] width 136 height 12
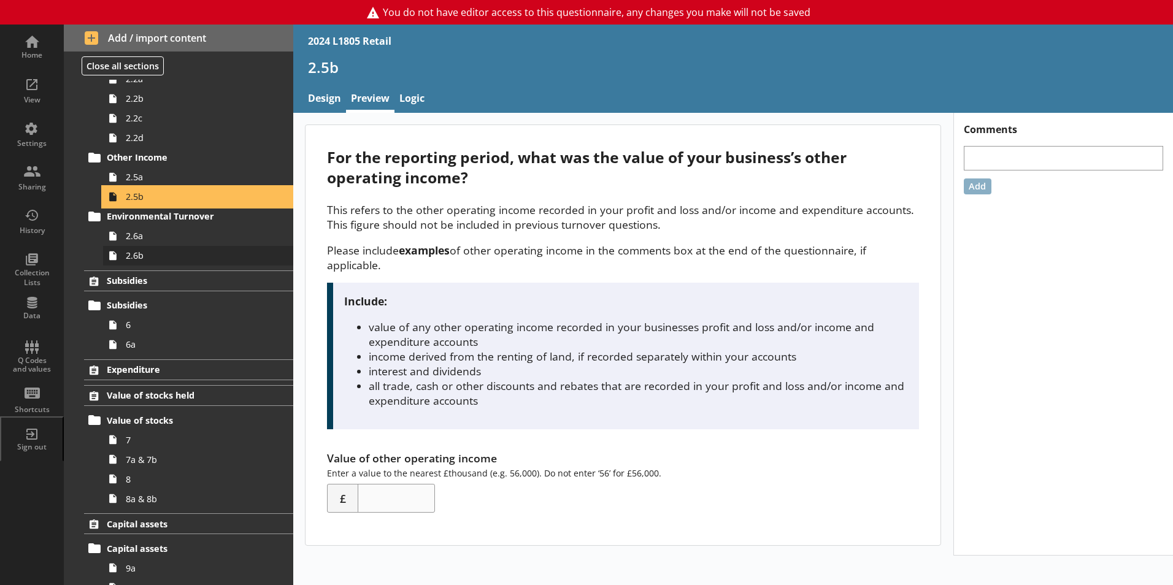
scroll to position [1350, 0]
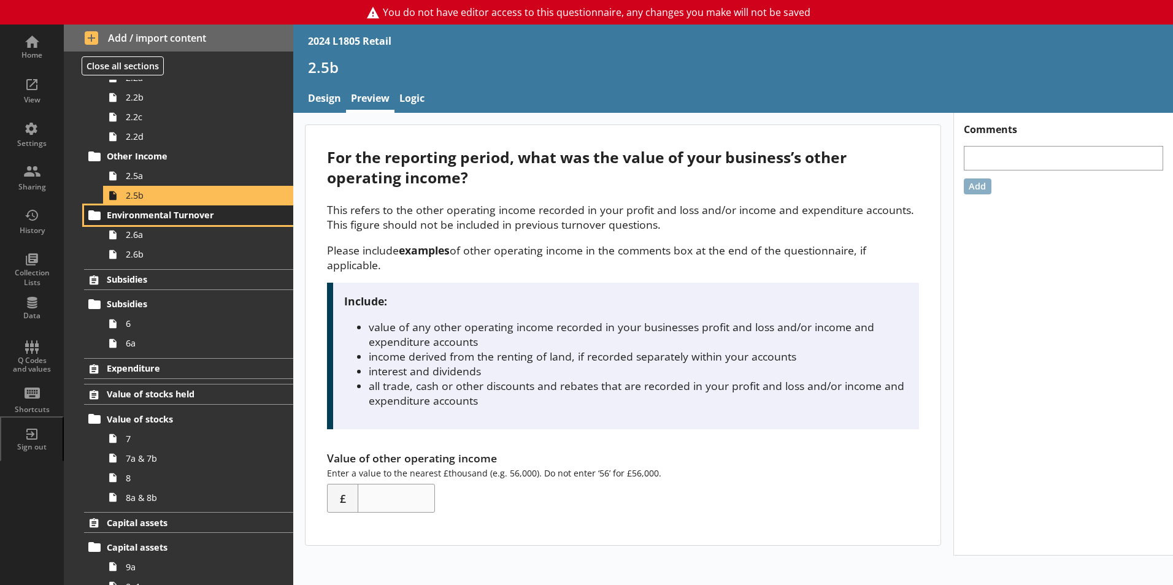
click at [173, 224] on link "Environmental Turnover" at bounding box center [188, 216] width 209 height 20
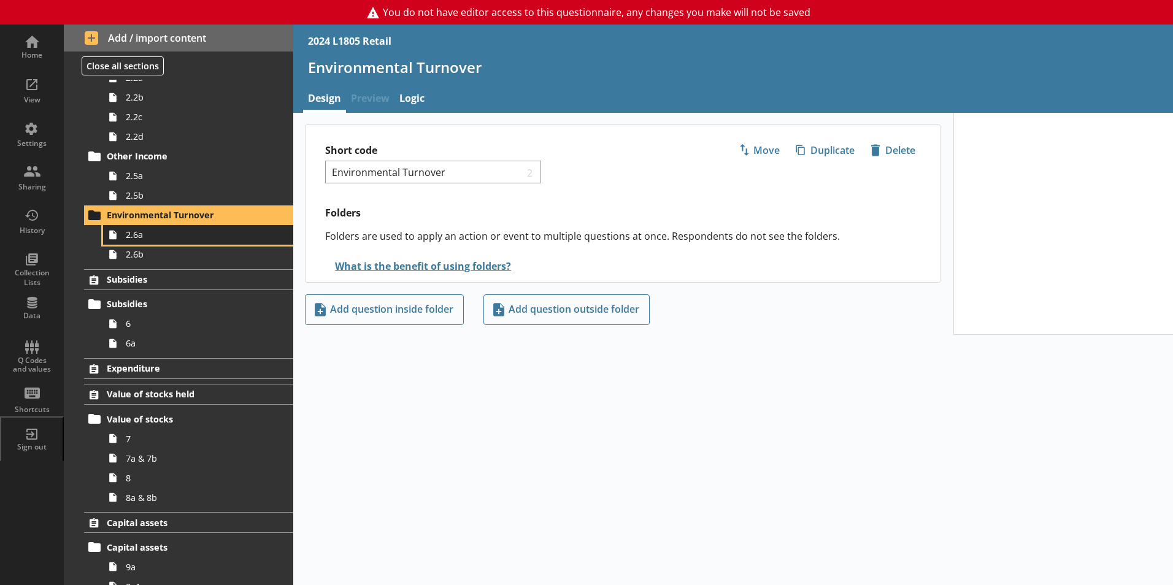
click at [169, 234] on span "2.6a" at bounding box center [194, 235] width 136 height 12
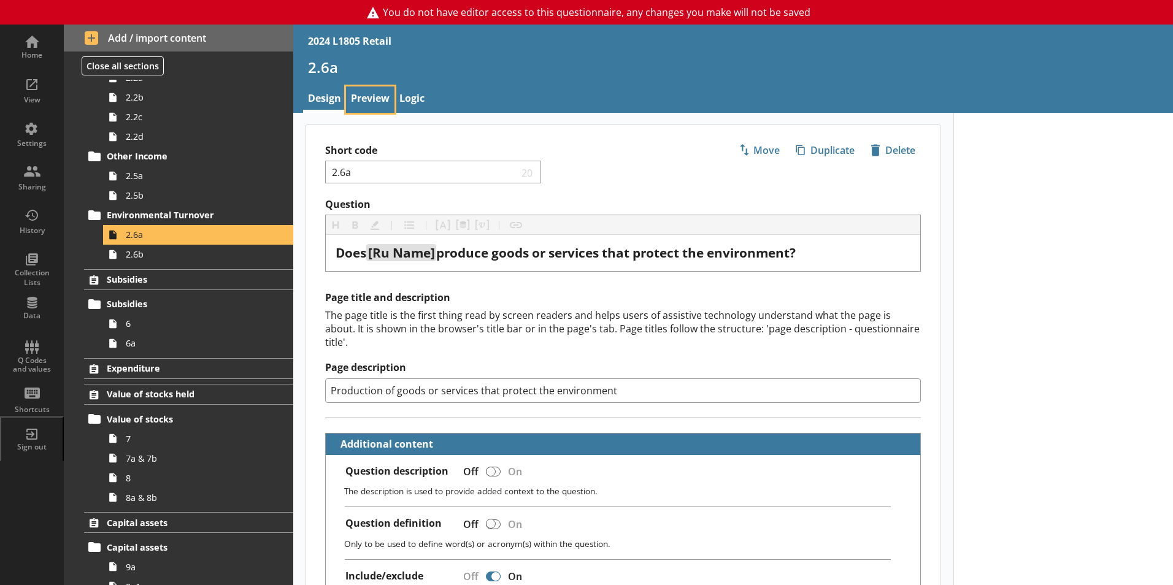
click at [363, 105] on link "Preview" at bounding box center [370, 100] width 48 height 26
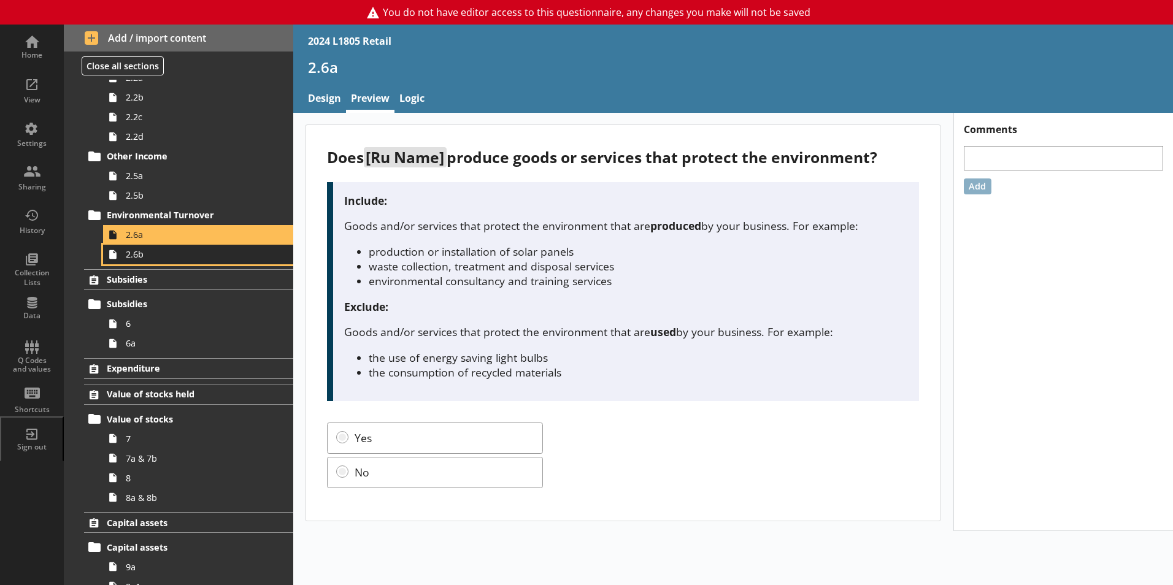
click at [174, 260] on span "2.6b" at bounding box center [194, 254] width 136 height 12
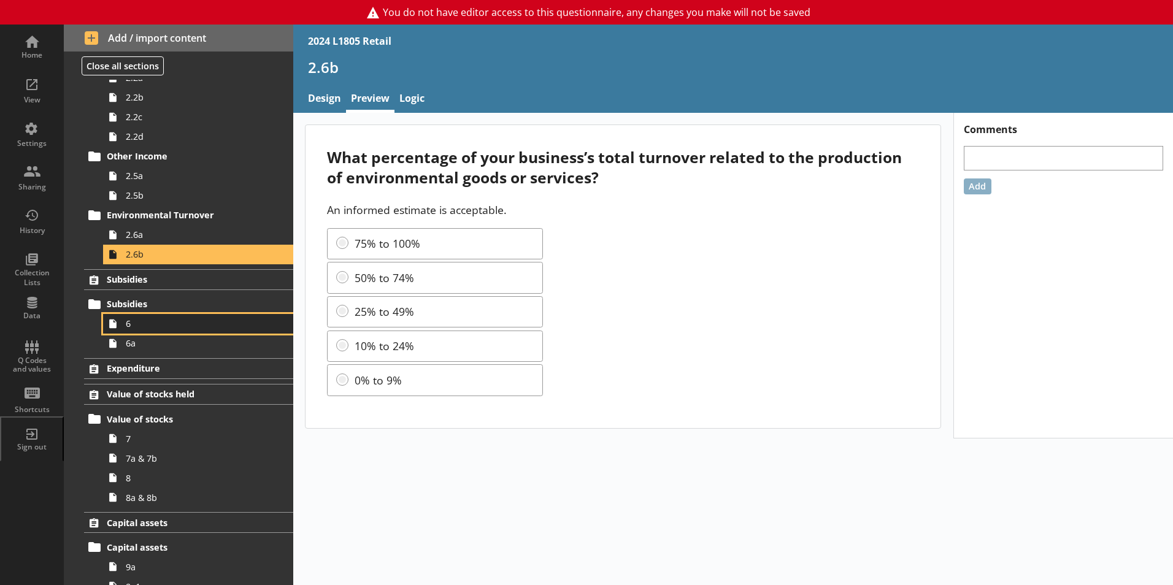
click at [172, 322] on span "6" at bounding box center [194, 324] width 136 height 12
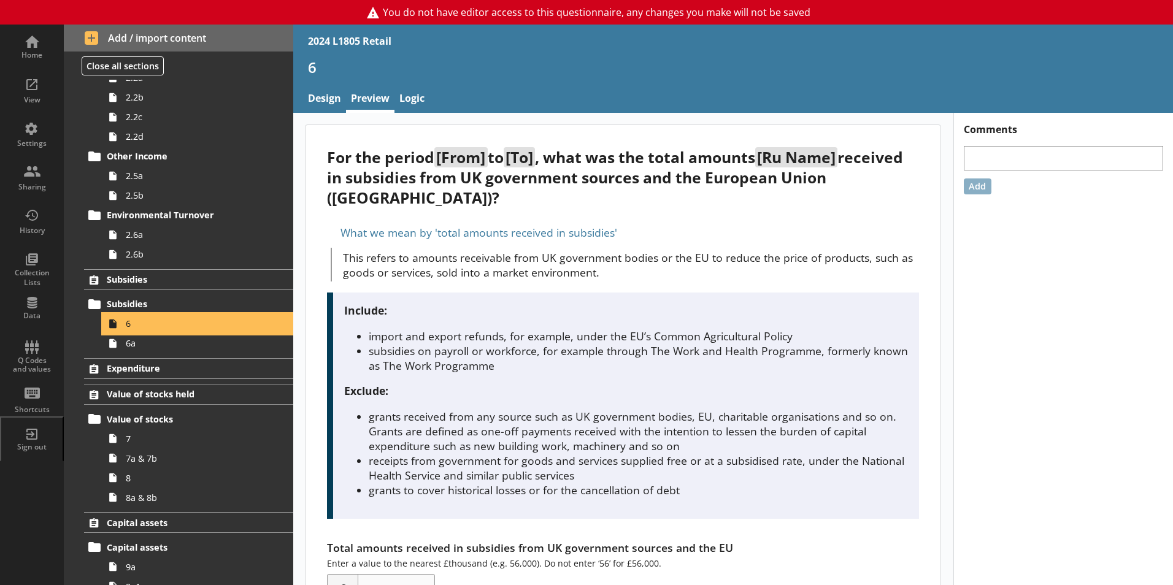
scroll to position [60, 0]
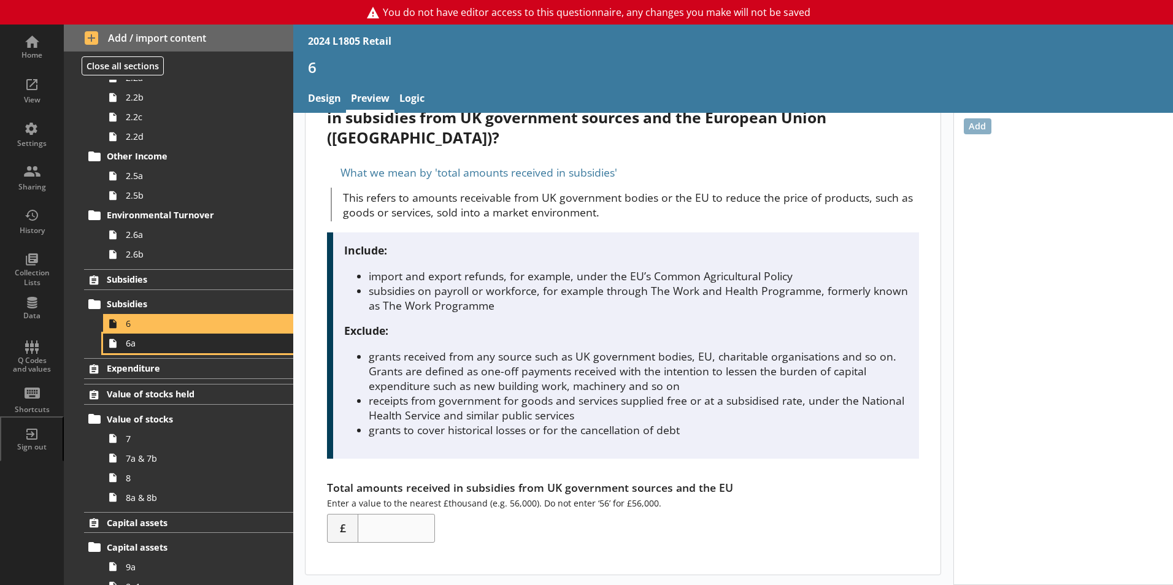
click at [207, 350] on link "6a" at bounding box center [198, 344] width 190 height 20
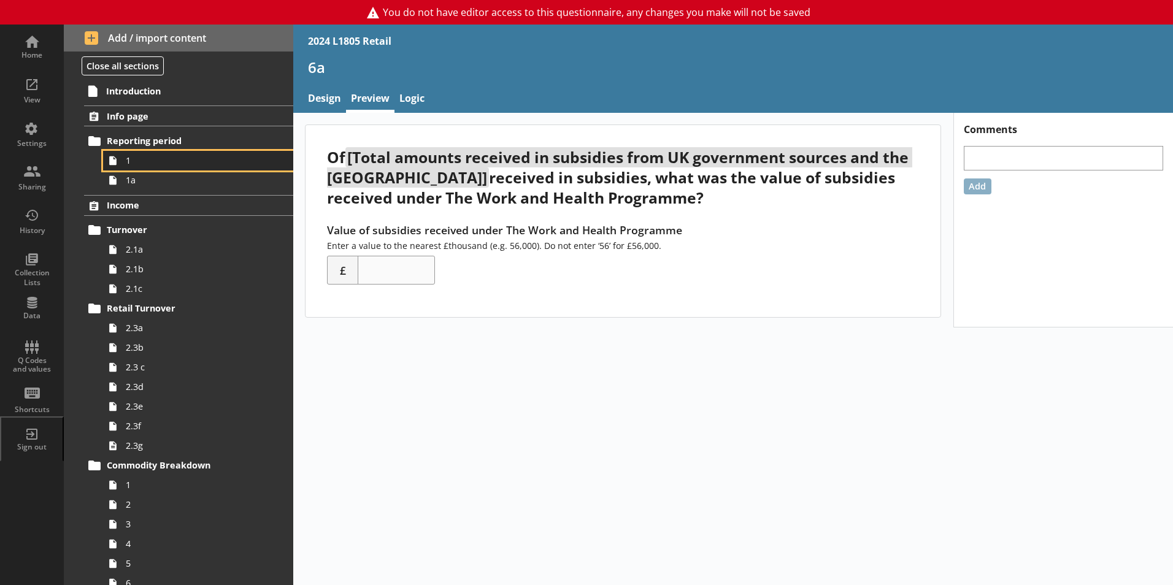
click at [212, 158] on span "1" at bounding box center [194, 161] width 136 height 12
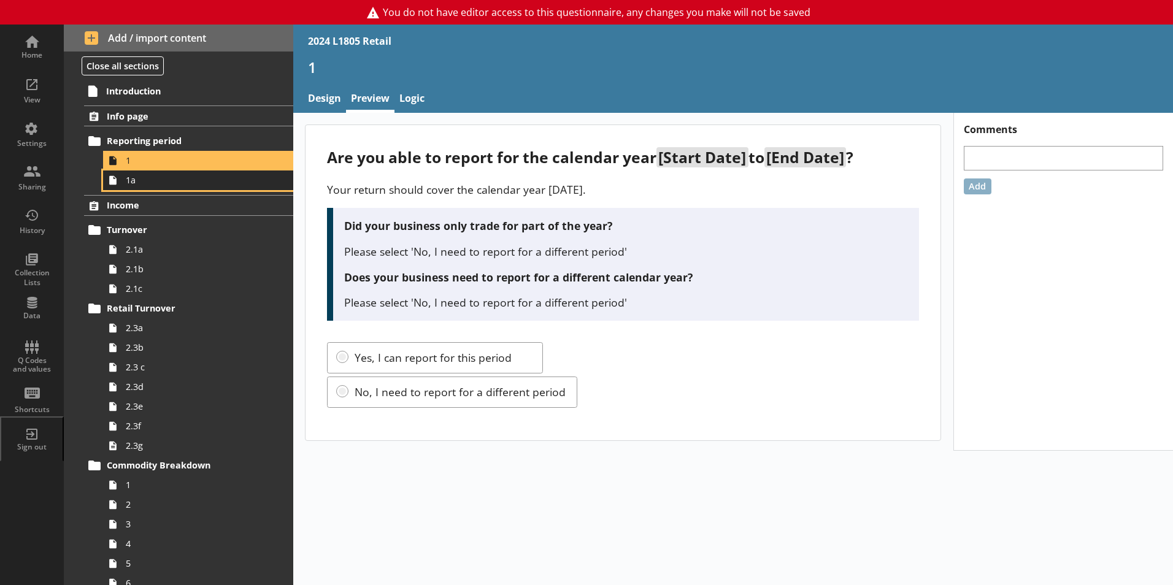
click at [207, 180] on span "1a" at bounding box center [194, 180] width 136 height 12
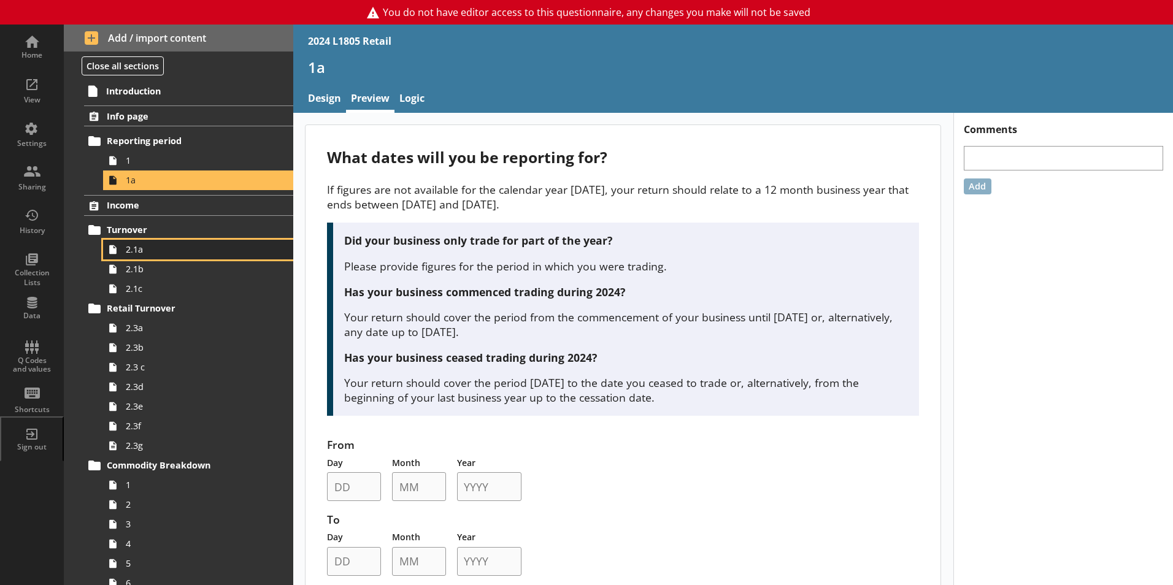
click at [139, 254] on span "2.1a" at bounding box center [194, 250] width 136 height 12
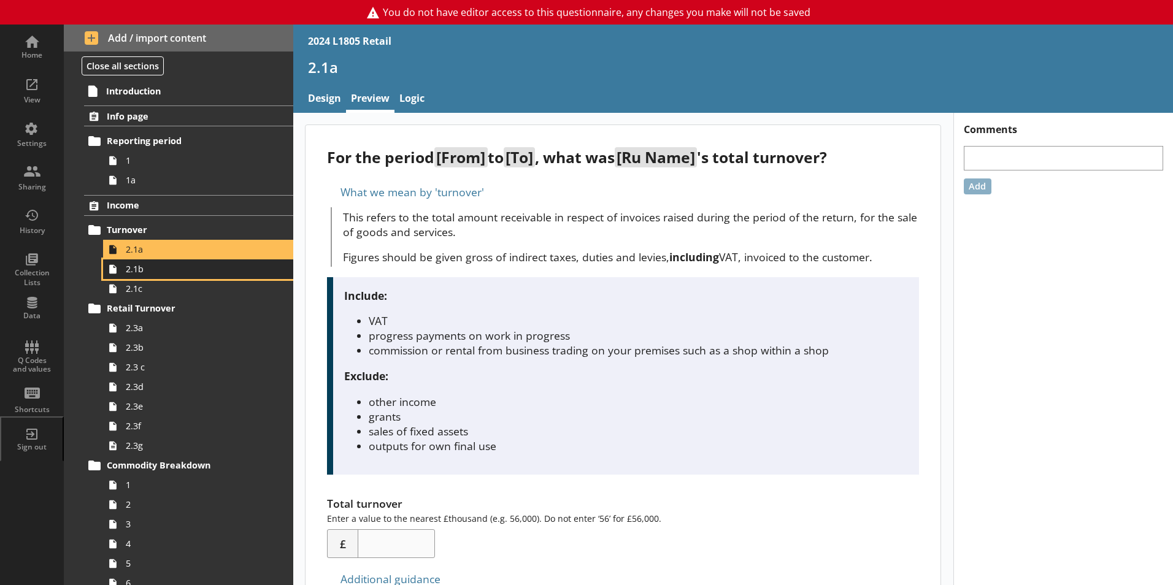
click at [191, 278] on link "2.1b" at bounding box center [198, 270] width 190 height 20
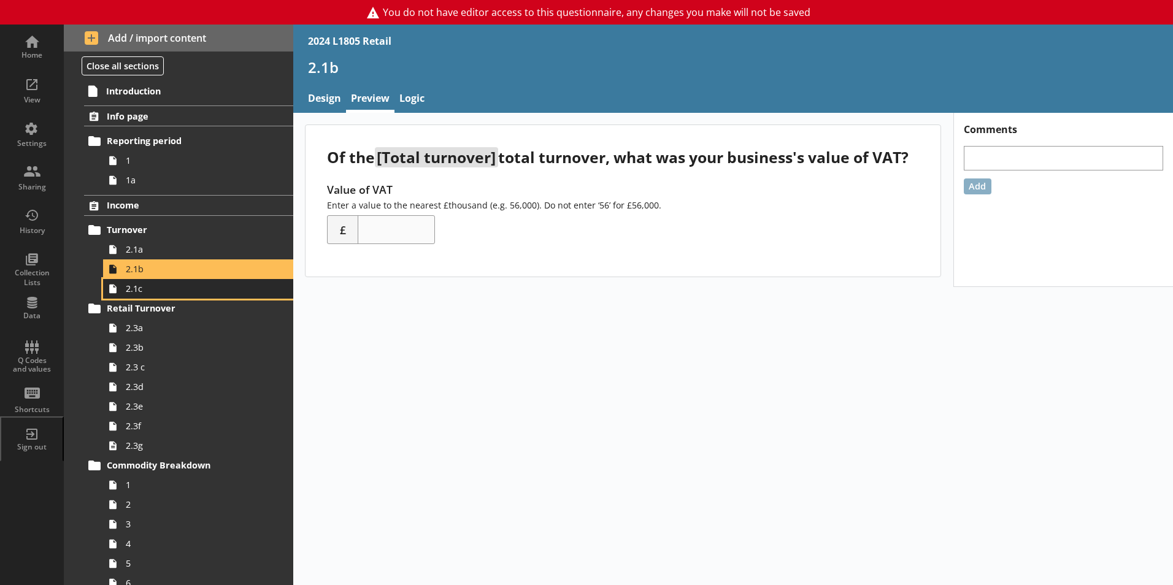
click at [183, 296] on link "2.1c" at bounding box center [198, 289] width 190 height 20
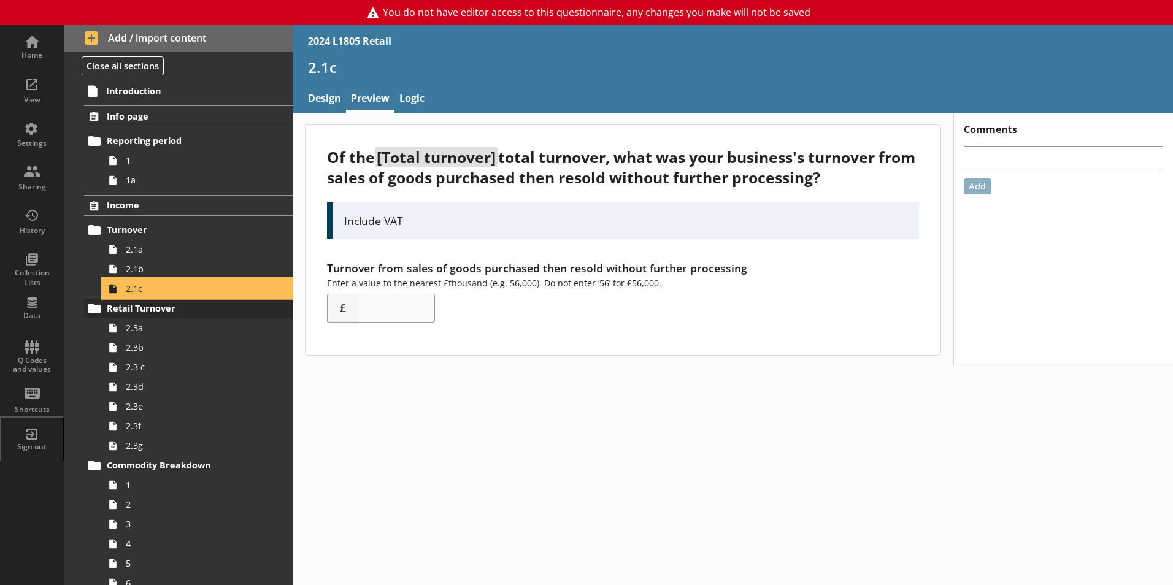
scroll to position [61, 0]
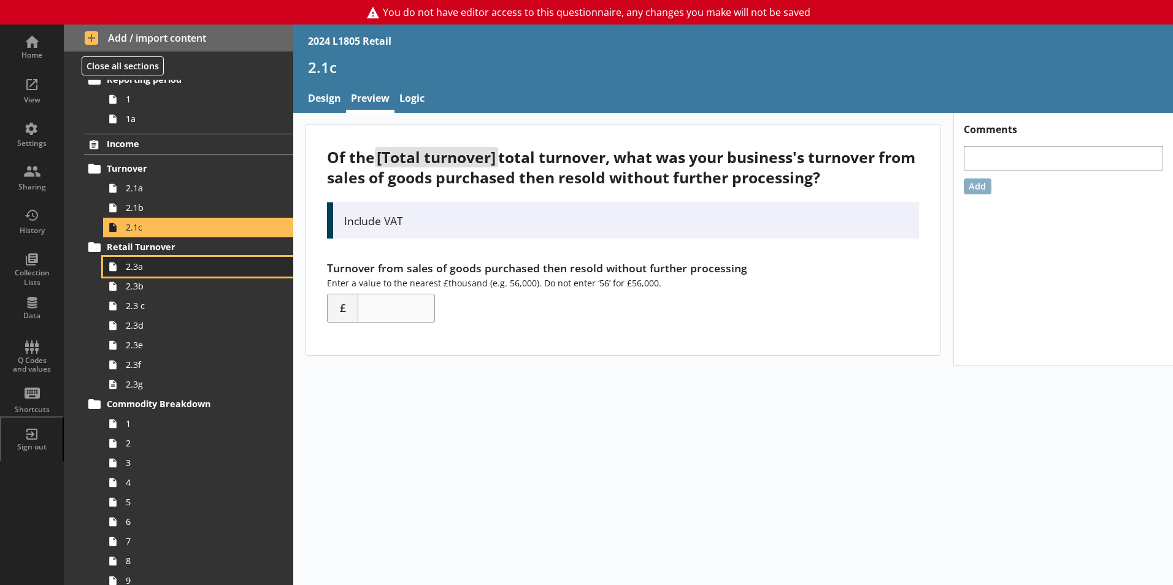
click at [172, 267] on span "2.3a" at bounding box center [194, 267] width 136 height 12
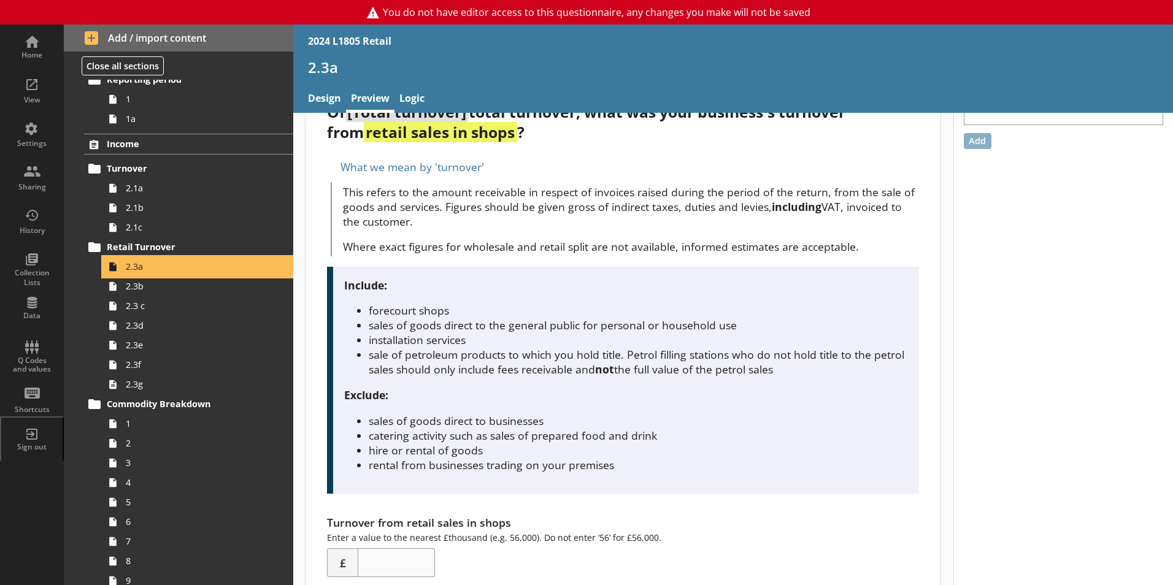
scroll to position [123, 0]
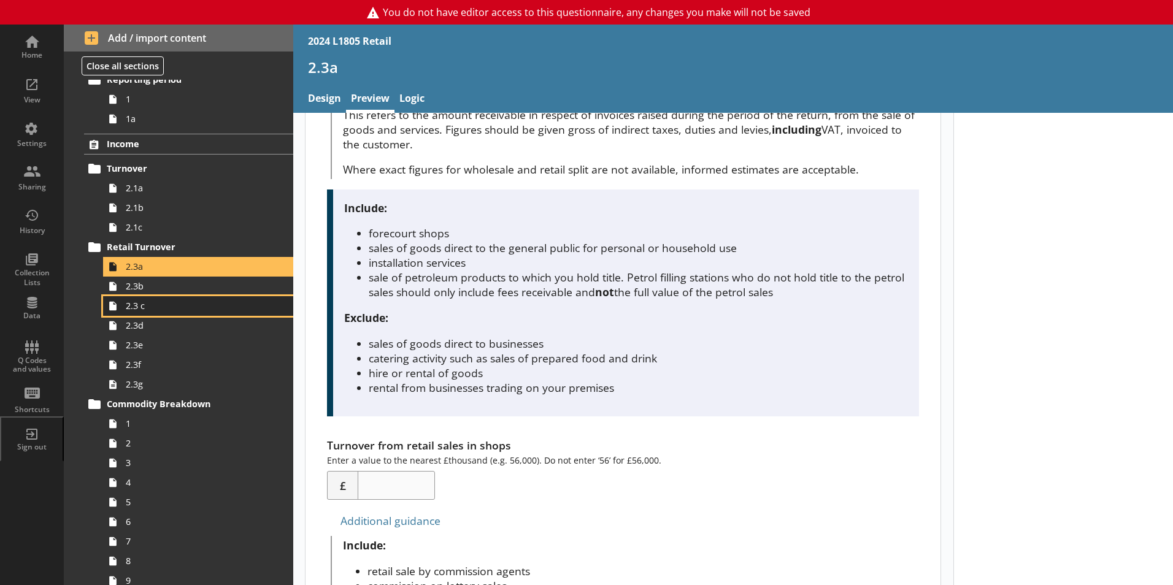
click at [227, 298] on link "2.3 c" at bounding box center [198, 306] width 190 height 20
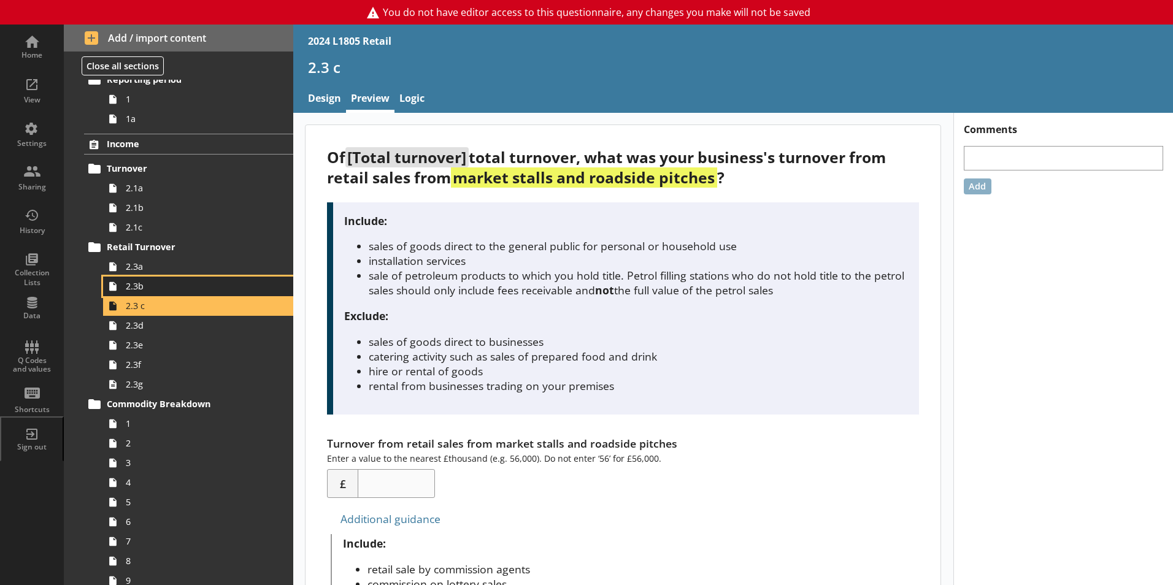
click at [198, 290] on span "2.3b" at bounding box center [194, 286] width 136 height 12
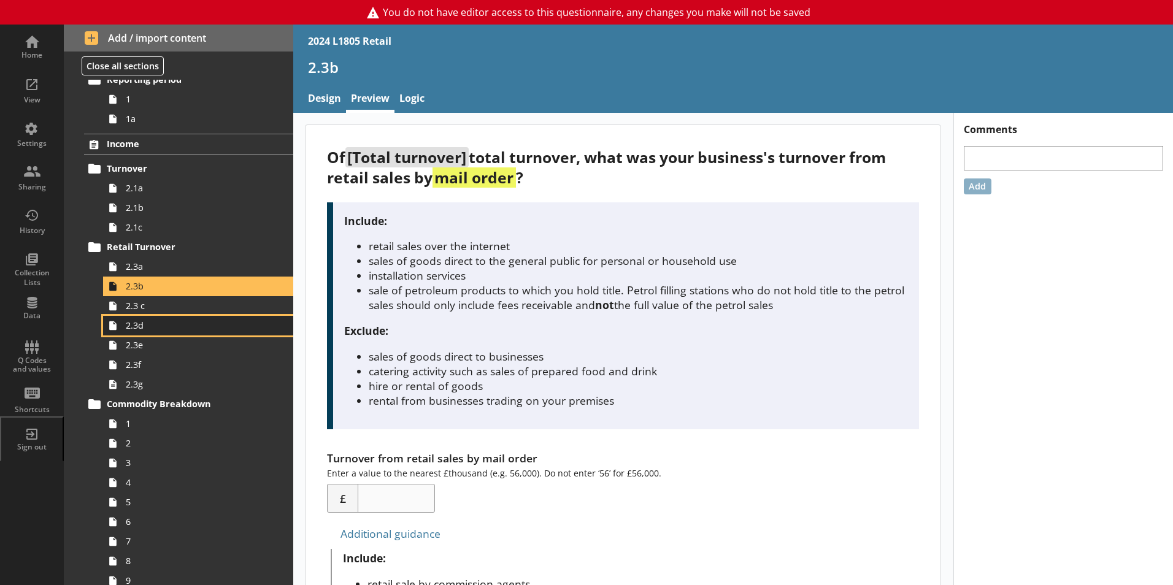
click at [193, 318] on link "2.3d" at bounding box center [198, 326] width 190 height 20
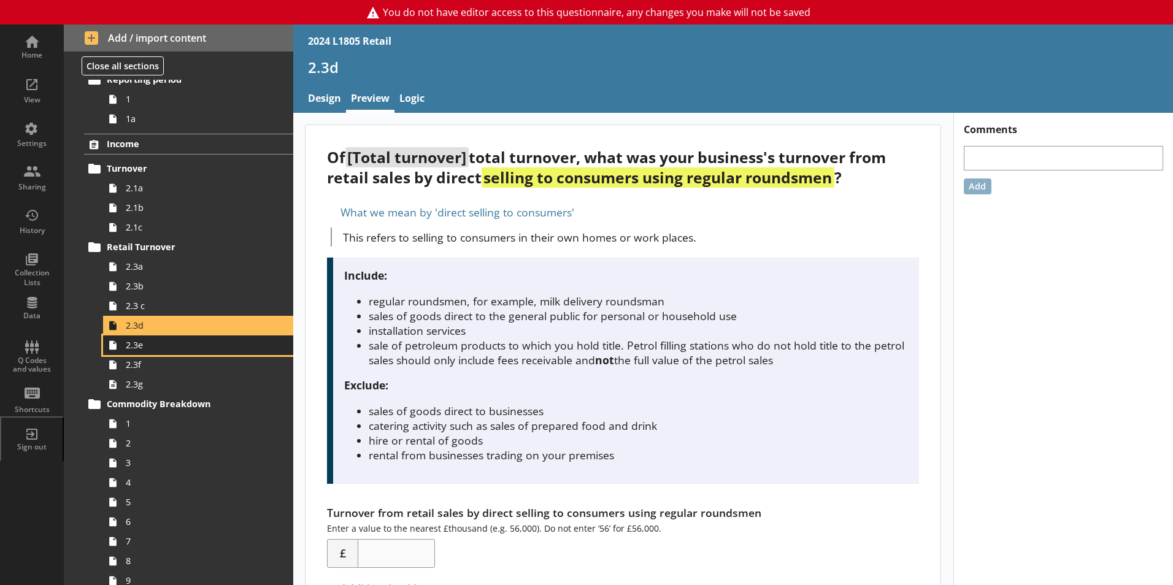
click at [206, 341] on span "2.3e" at bounding box center [194, 345] width 136 height 12
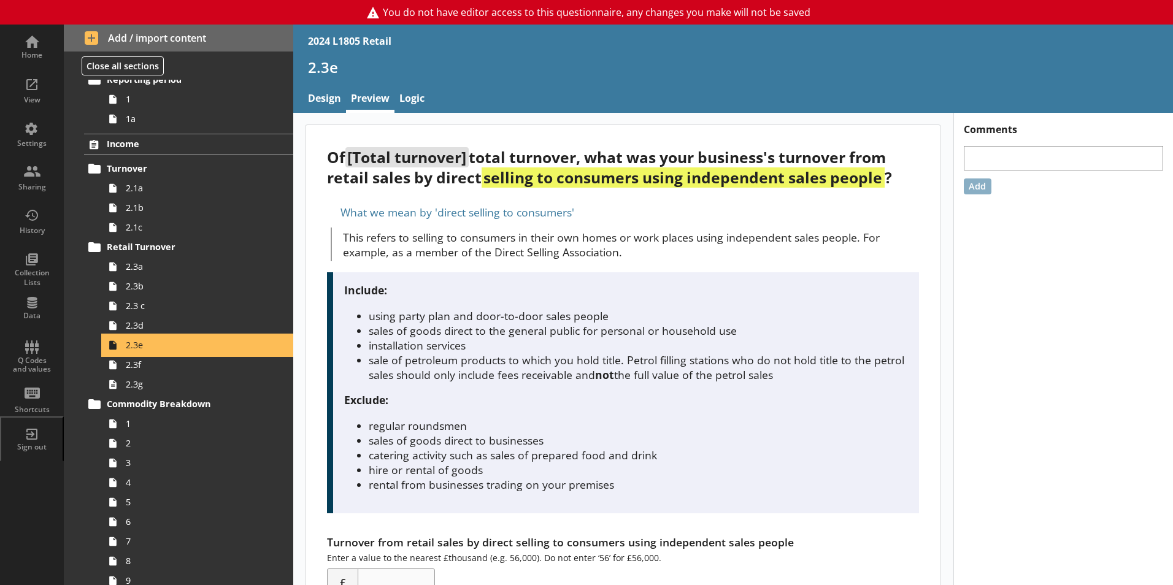
scroll to position [123, 0]
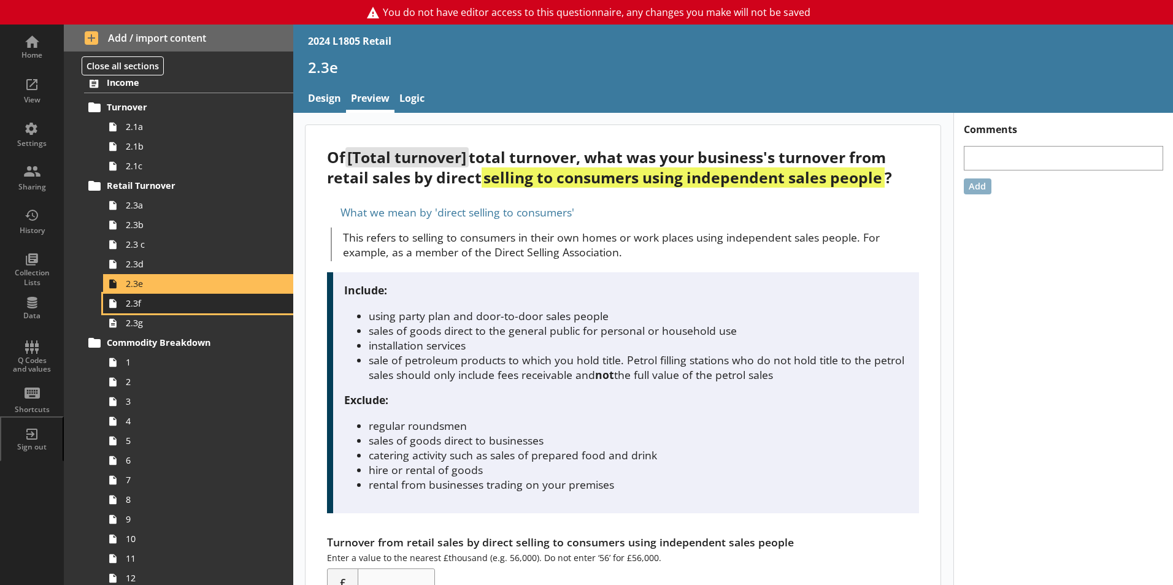
click at [196, 308] on span "2.3f" at bounding box center [194, 304] width 136 height 12
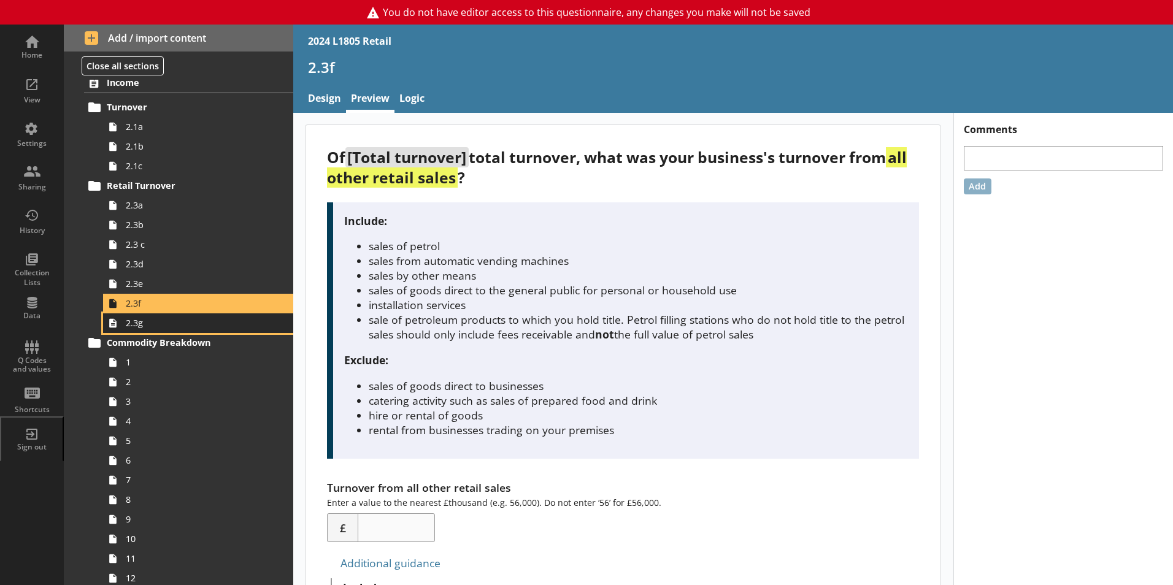
click at [198, 328] on span "2.3g" at bounding box center [194, 323] width 136 height 12
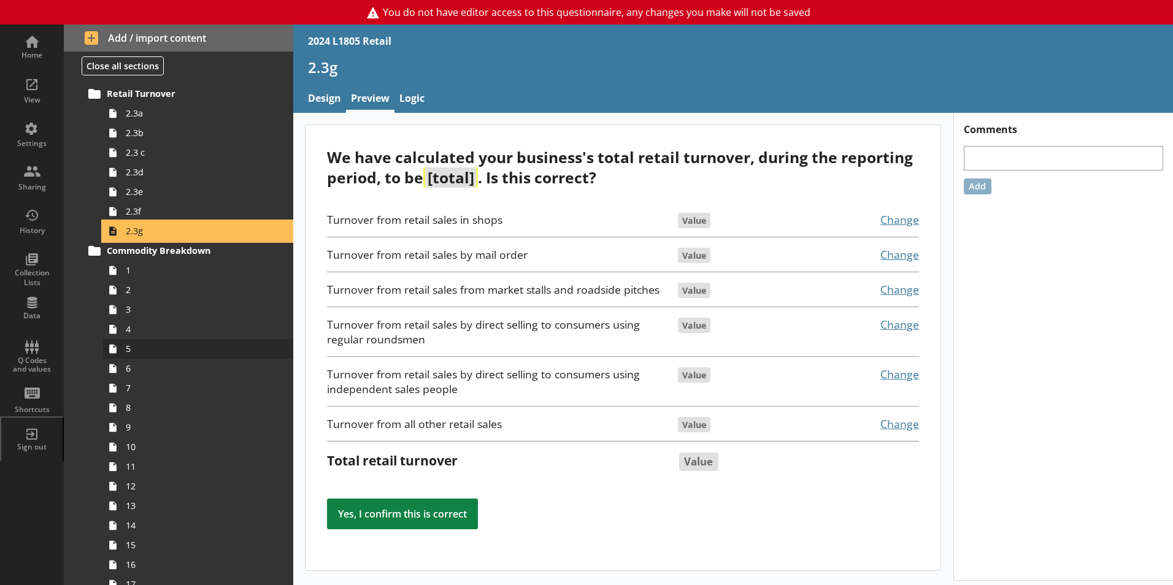
scroll to position [245, 0]
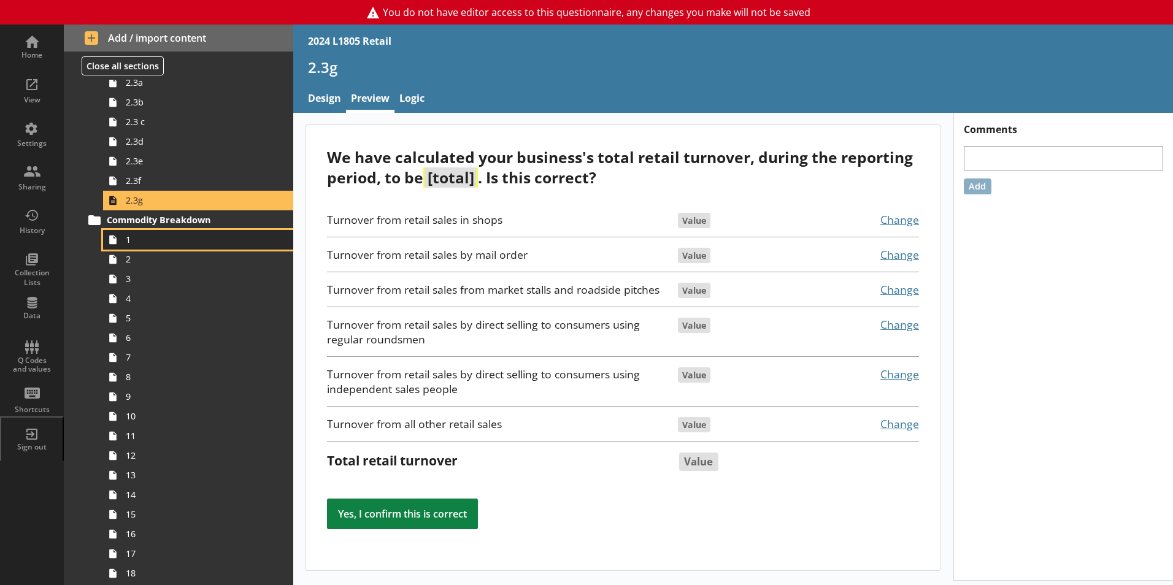
click at [197, 244] on span "1" at bounding box center [194, 240] width 136 height 12
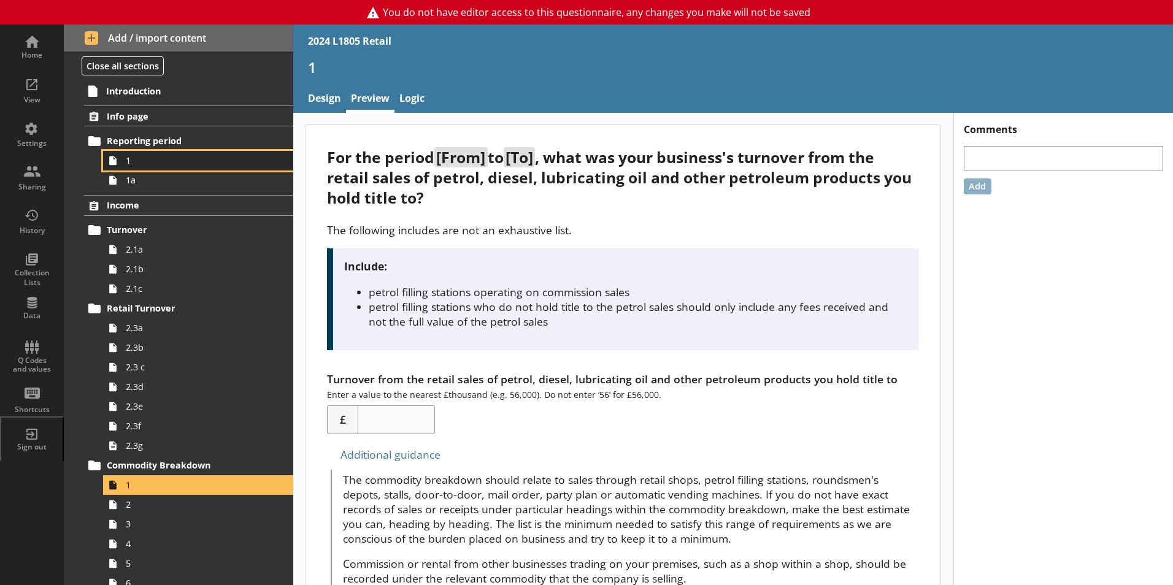
click at [121, 167] on icon at bounding box center [113, 161] width 20 height 20
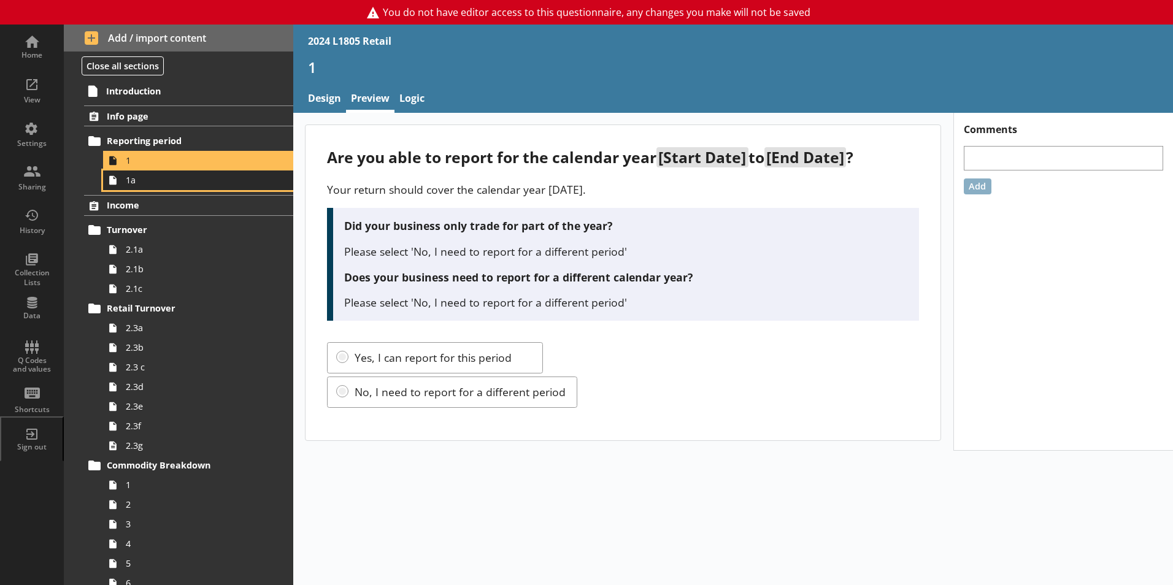
click at [144, 185] on span "1a" at bounding box center [194, 180] width 136 height 12
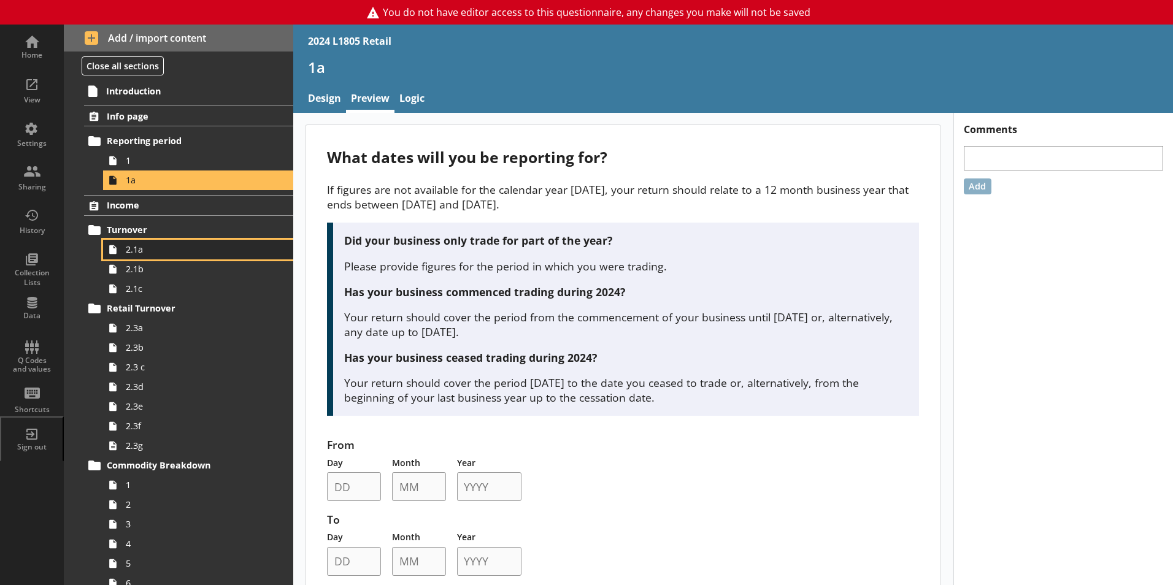
click at [144, 255] on span "2.1a" at bounding box center [194, 250] width 136 height 12
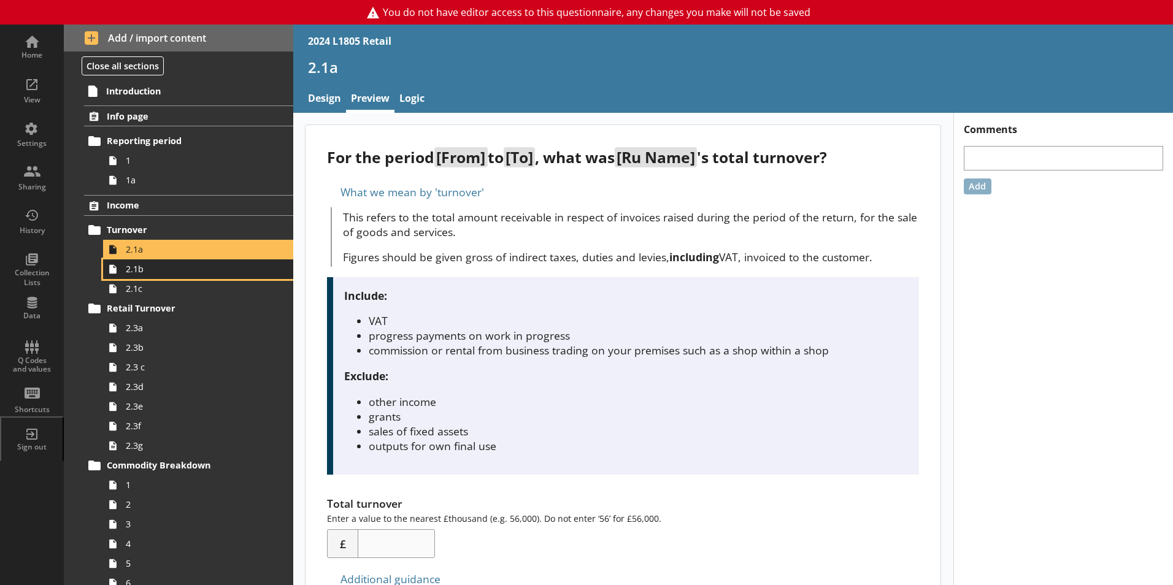
click at [148, 272] on span "2.1b" at bounding box center [194, 269] width 136 height 12
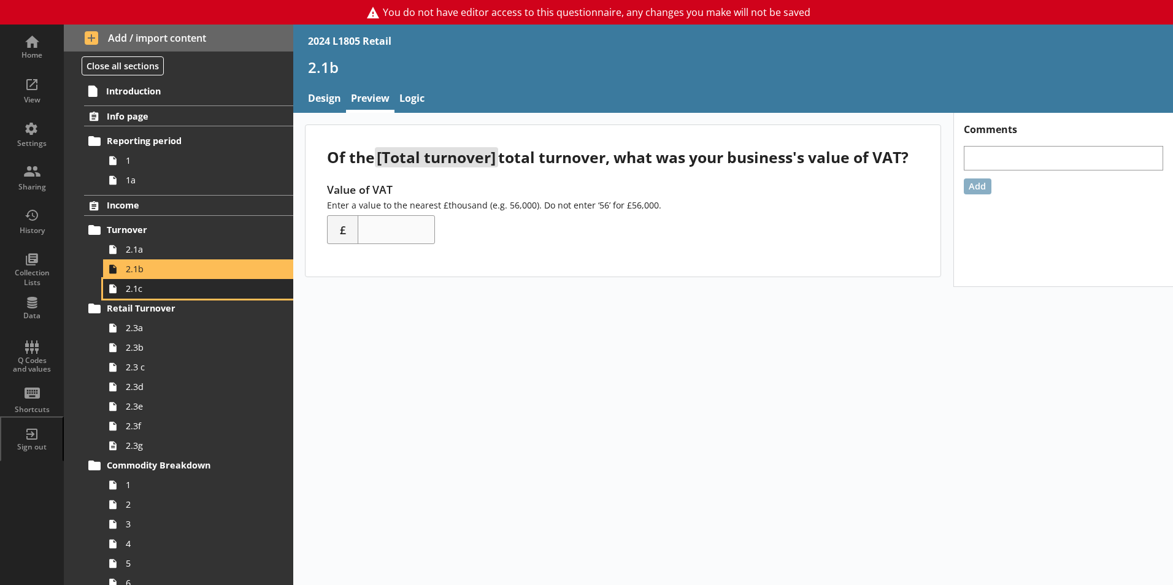
click at [160, 293] on span "2.1c" at bounding box center [194, 289] width 136 height 12
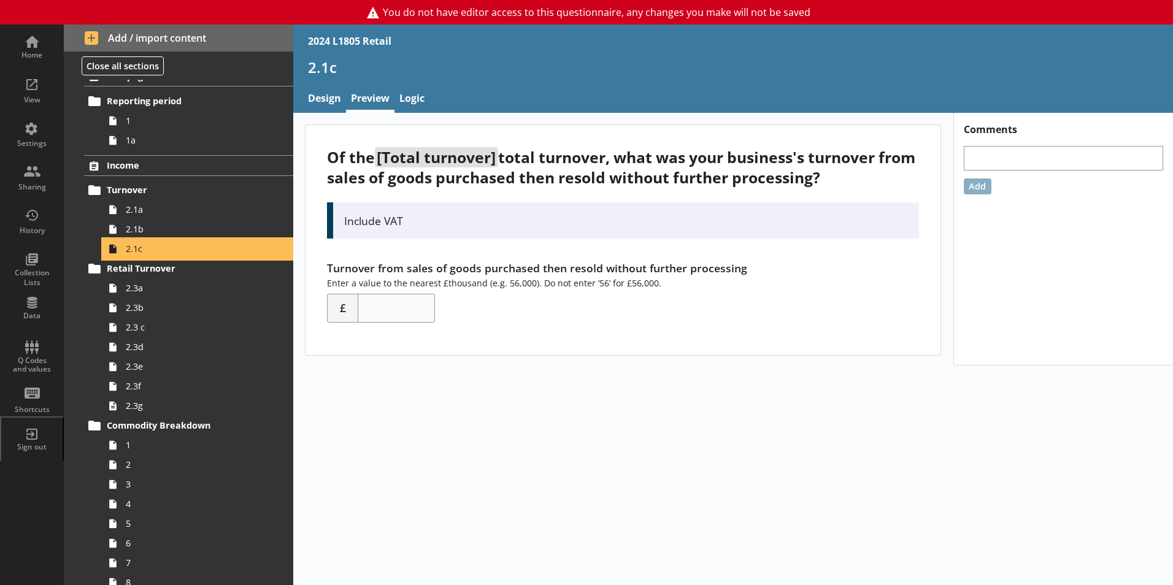
scroll to position [61, 0]
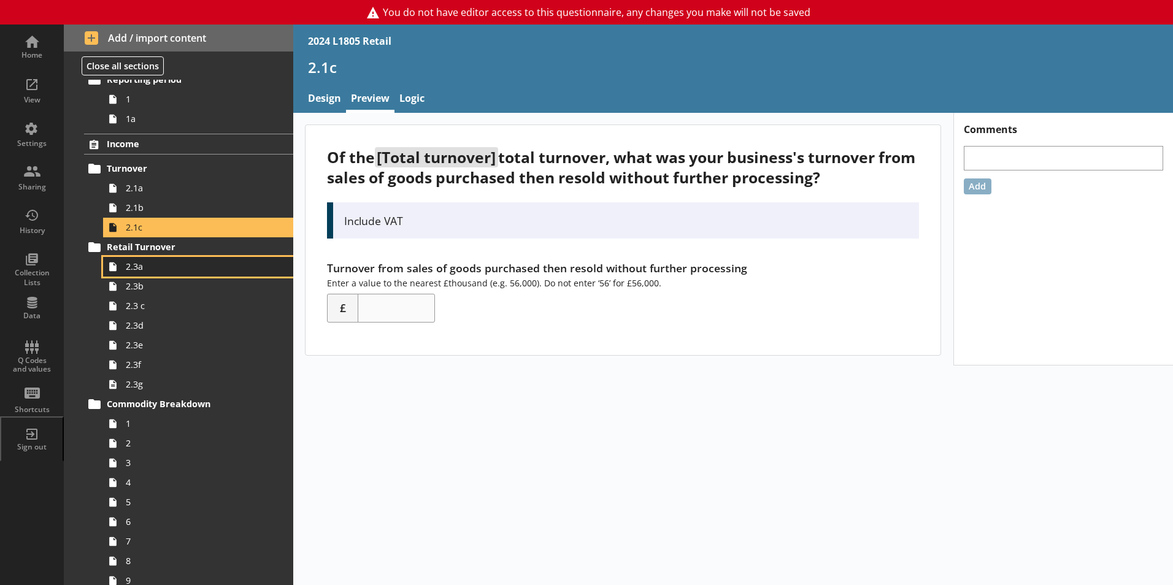
click at [163, 272] on span "2.3a" at bounding box center [194, 267] width 136 height 12
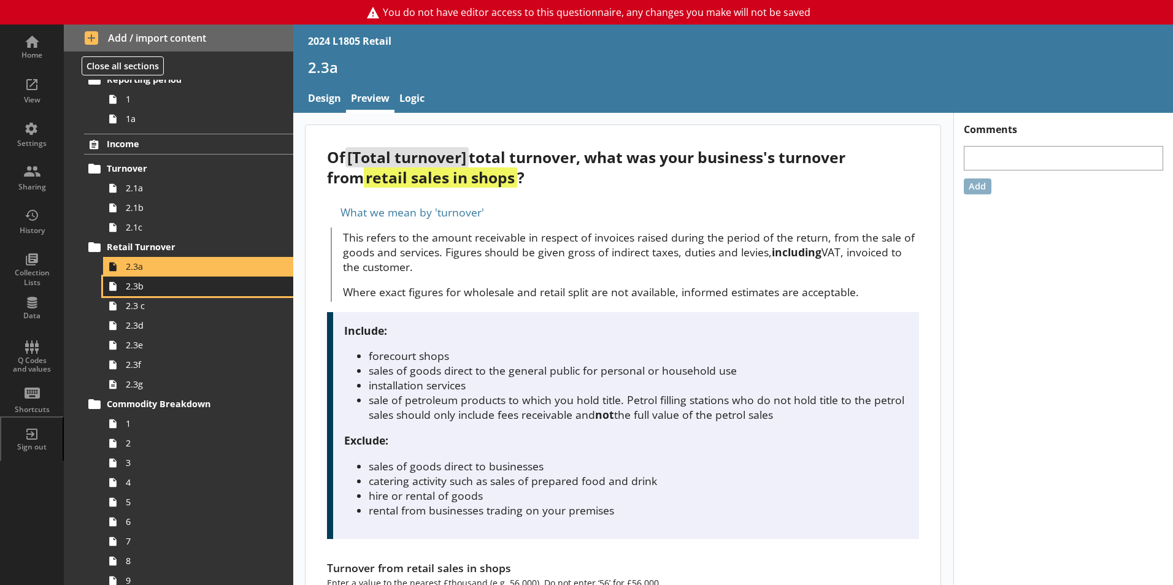
click at [165, 285] on span "2.3b" at bounding box center [194, 286] width 136 height 12
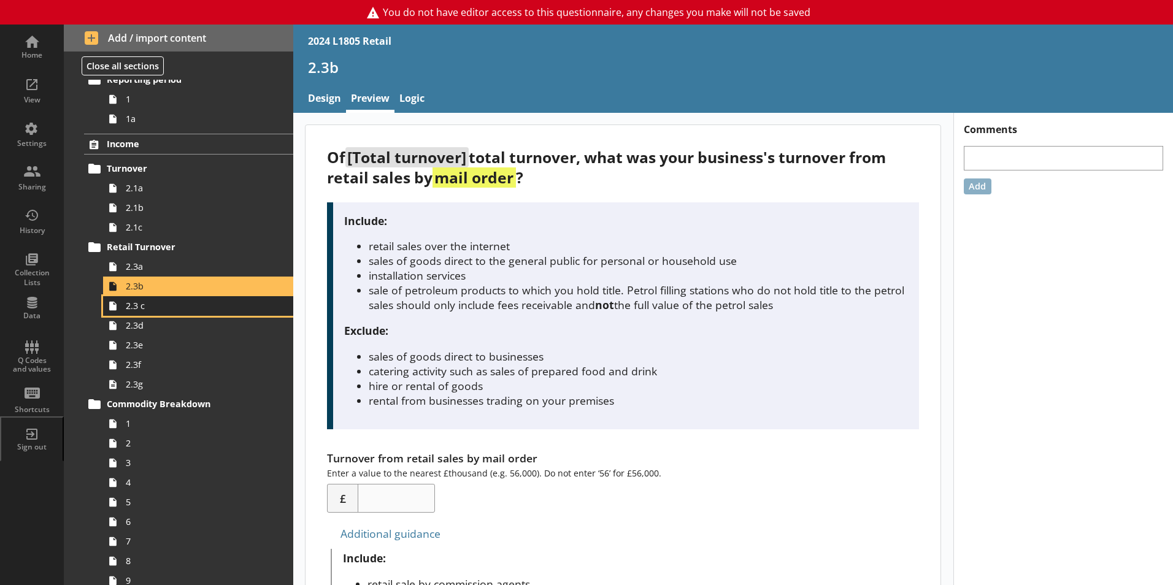
click at [168, 299] on link "2.3 c" at bounding box center [198, 306] width 190 height 20
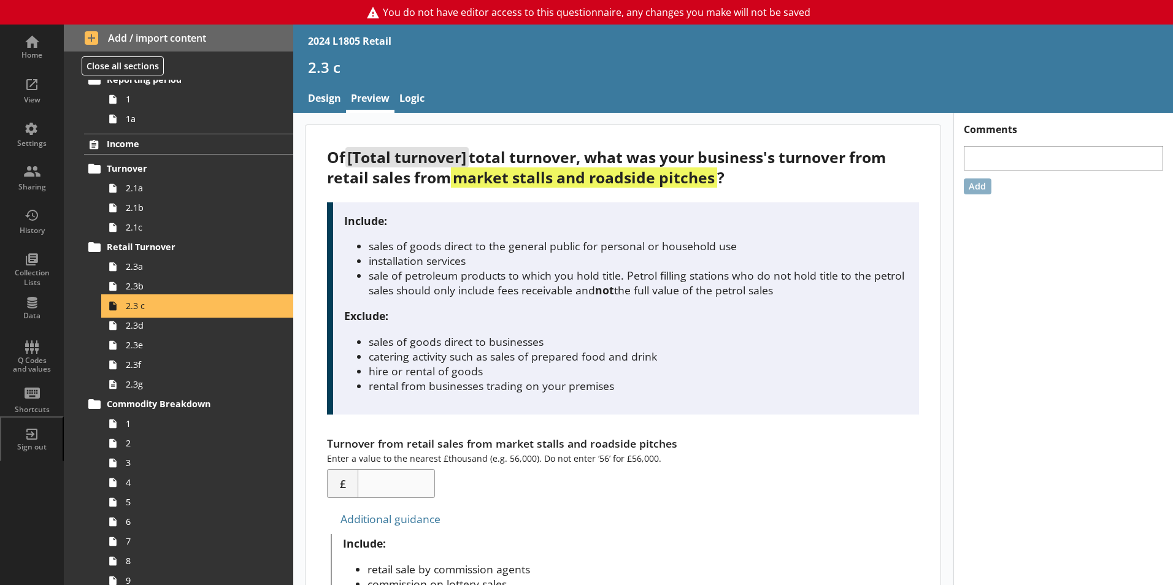
click at [168, 314] on link "2.3 c" at bounding box center [198, 306] width 190 height 20
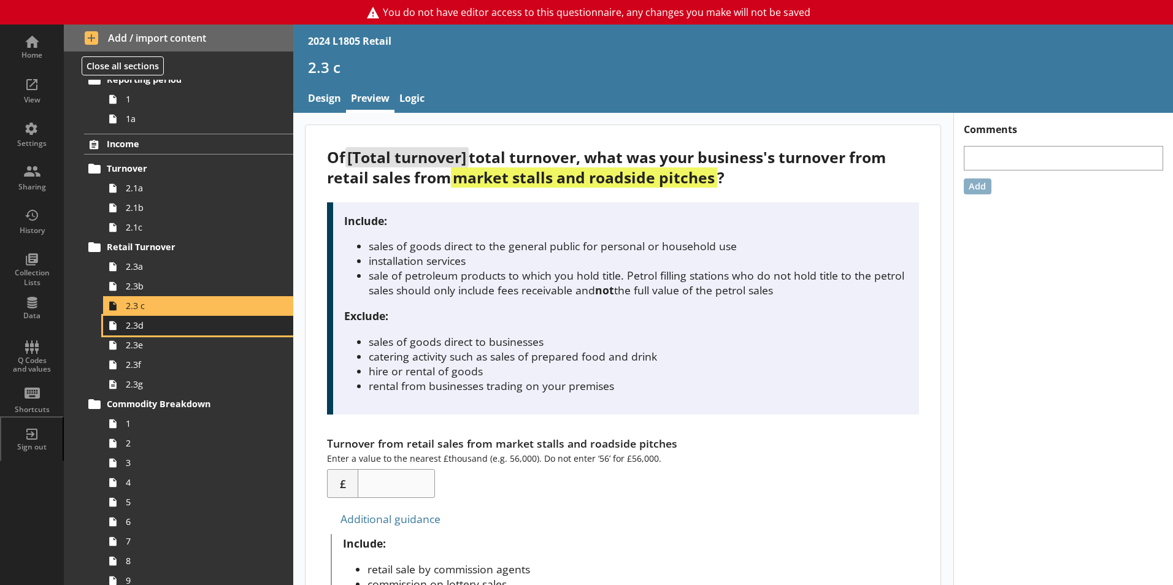
click at [168, 327] on span "2.3d" at bounding box center [194, 326] width 136 height 12
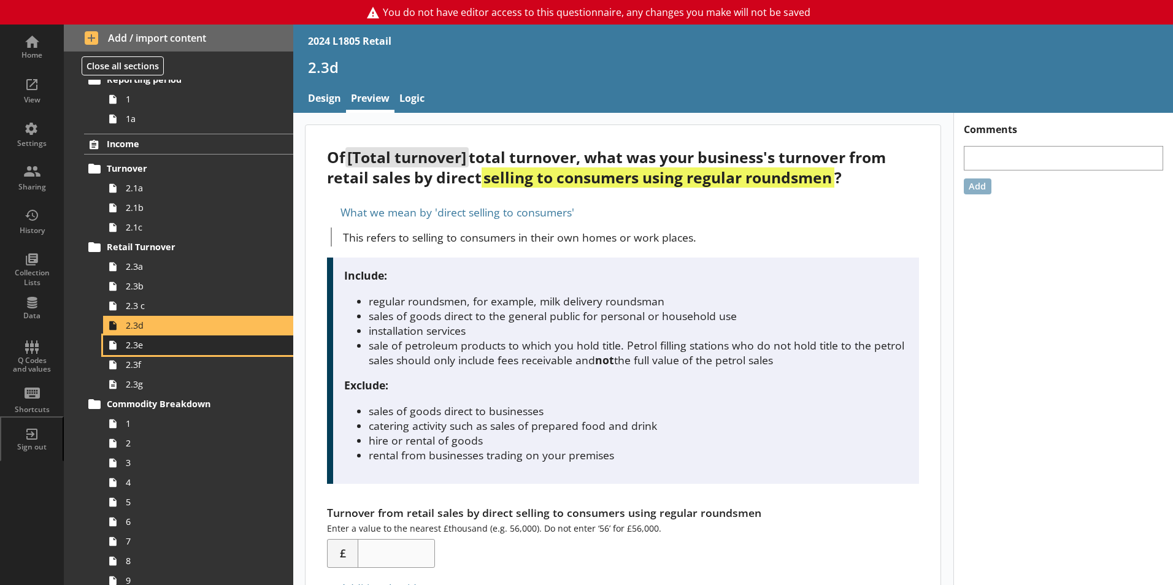
click at [170, 347] on span "2.3e" at bounding box center [194, 345] width 136 height 12
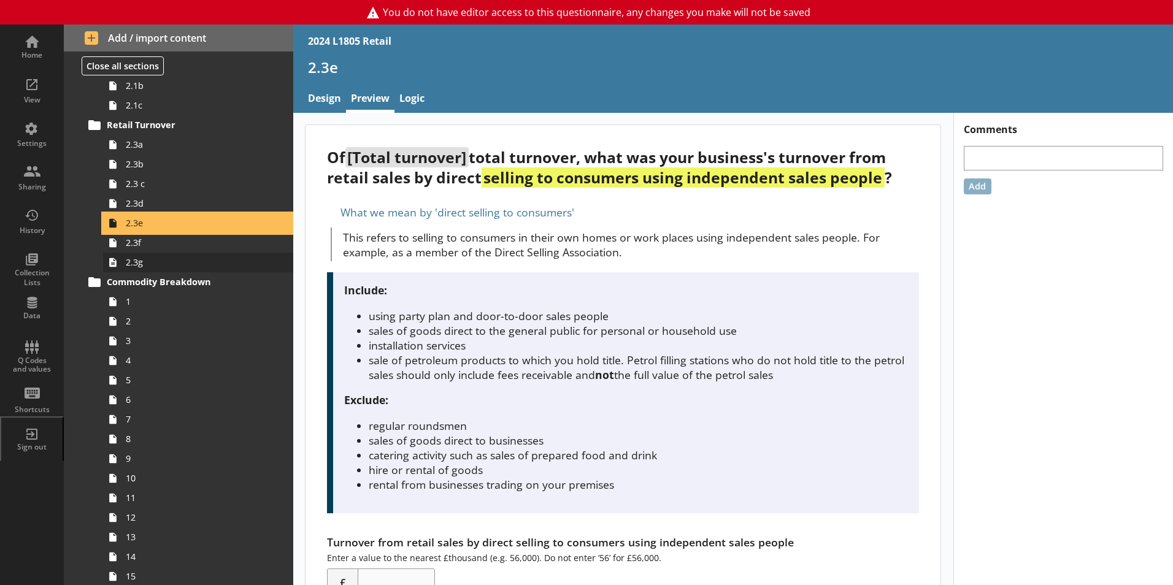
scroll to position [184, 0]
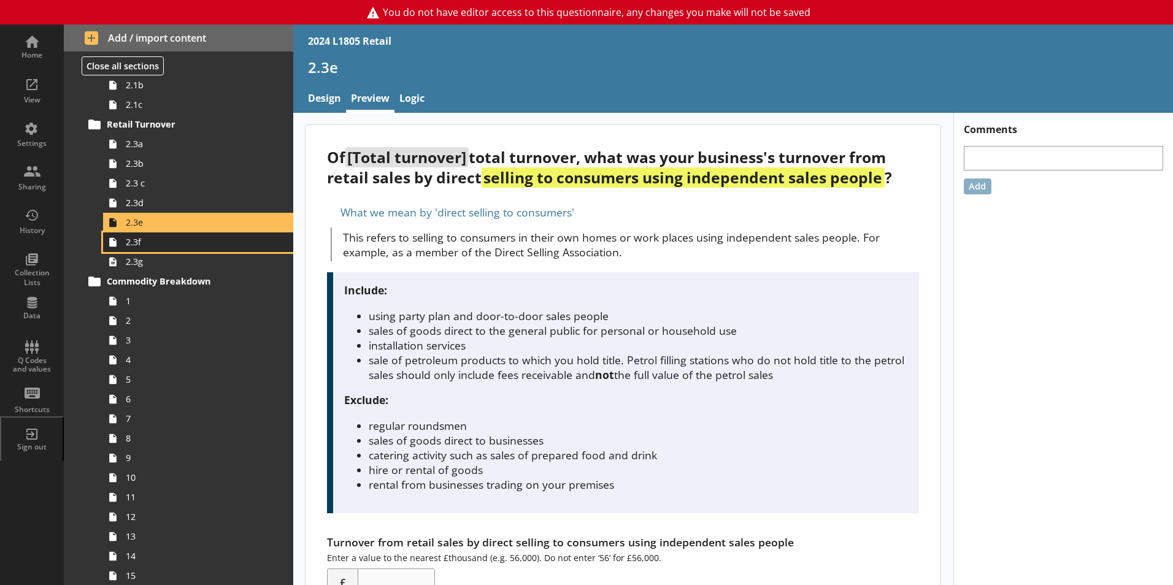
click at [158, 243] on span "2.3f" at bounding box center [194, 242] width 136 height 12
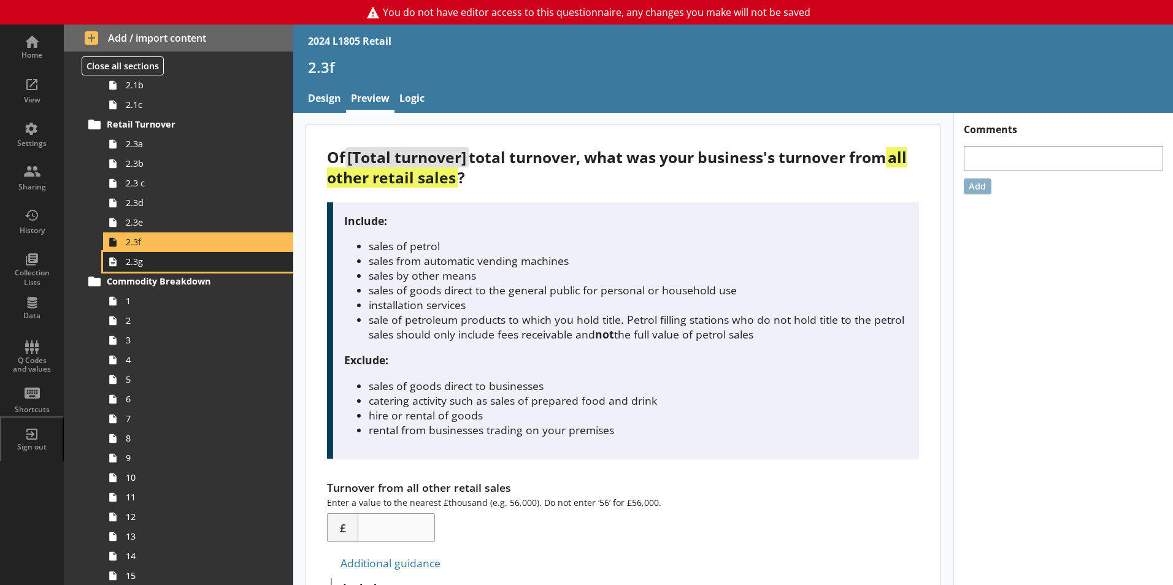
click at [161, 260] on span "2.3g" at bounding box center [194, 262] width 136 height 12
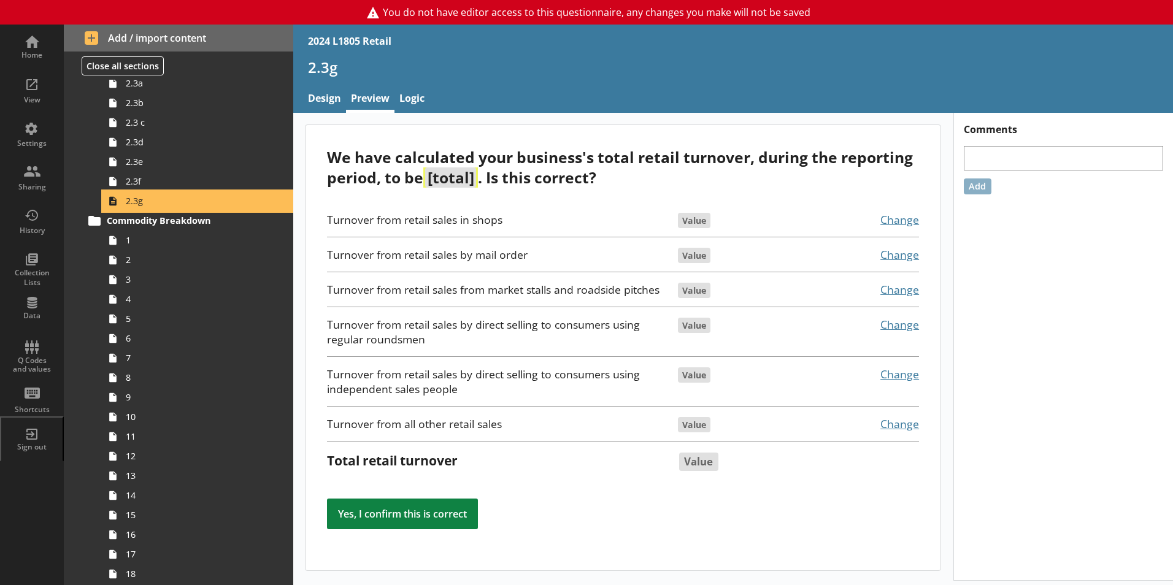
scroll to position [245, 0]
click at [160, 242] on span "1" at bounding box center [194, 240] width 136 height 12
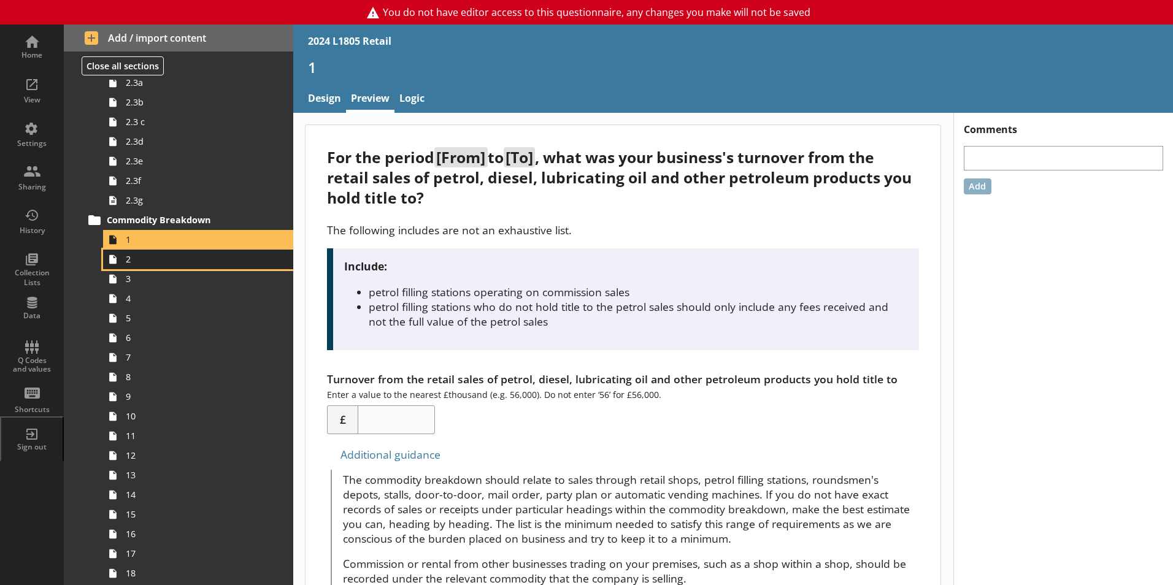
click at [161, 256] on span "2" at bounding box center [194, 259] width 136 height 12
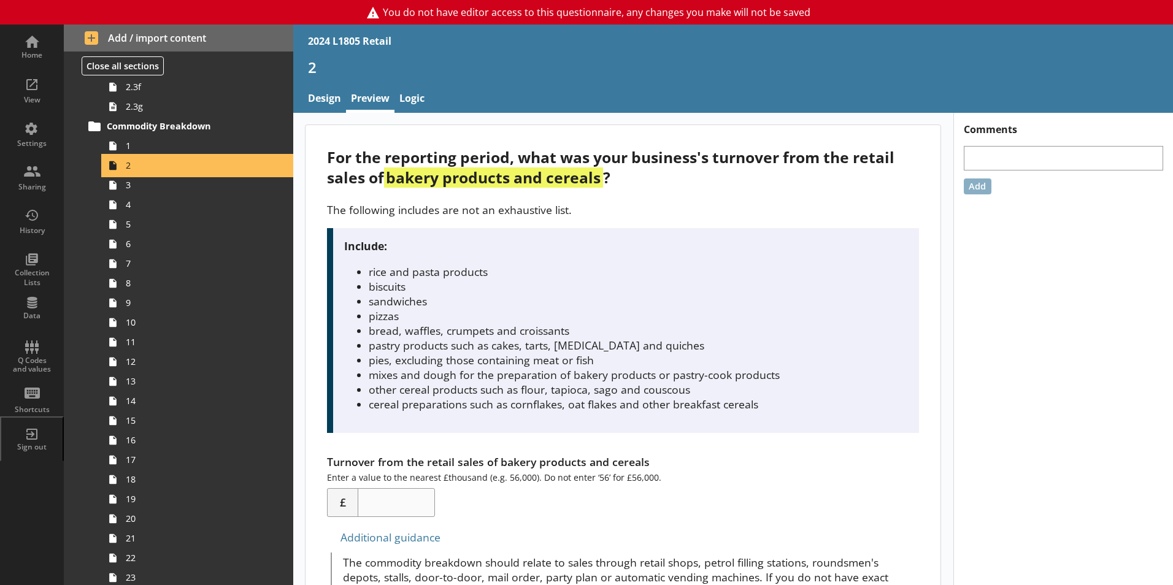
scroll to position [368, 0]
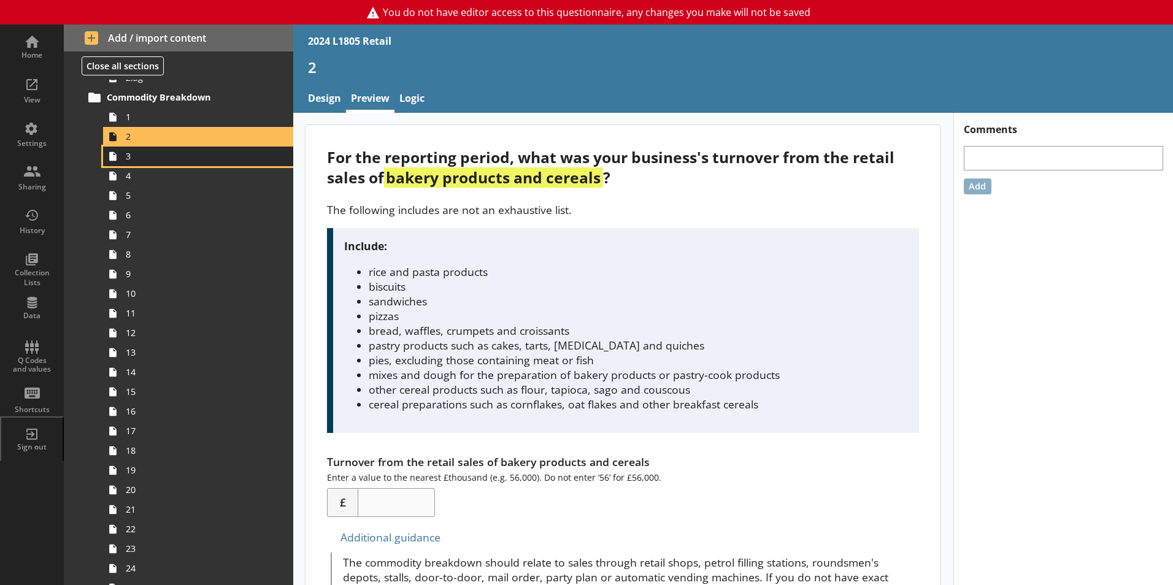
click at [144, 165] on link "3" at bounding box center [198, 157] width 190 height 20
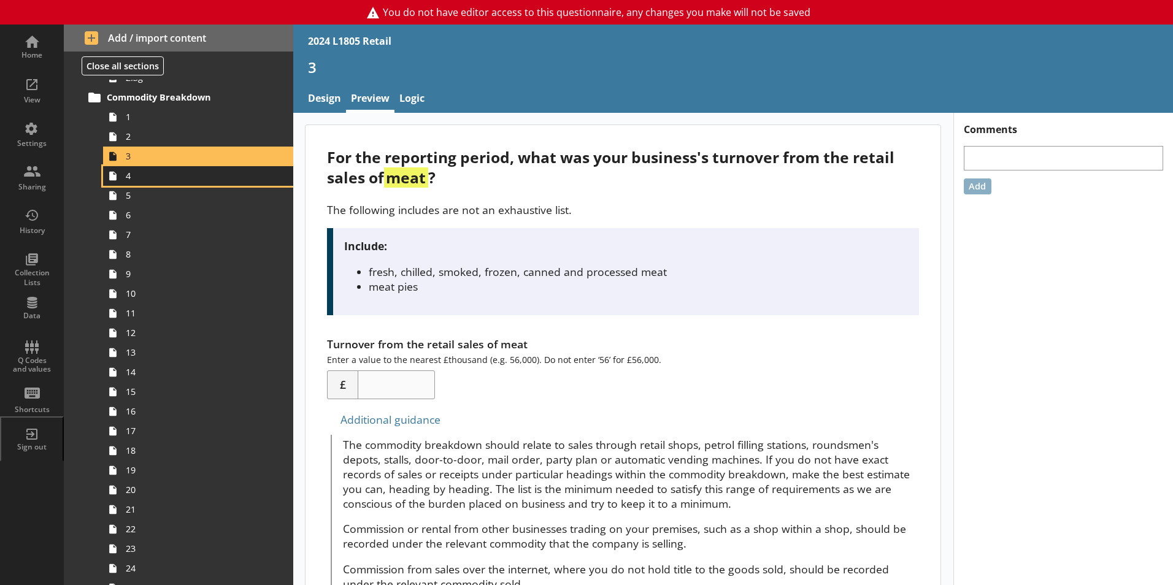
click at [144, 184] on link "4" at bounding box center [198, 176] width 190 height 20
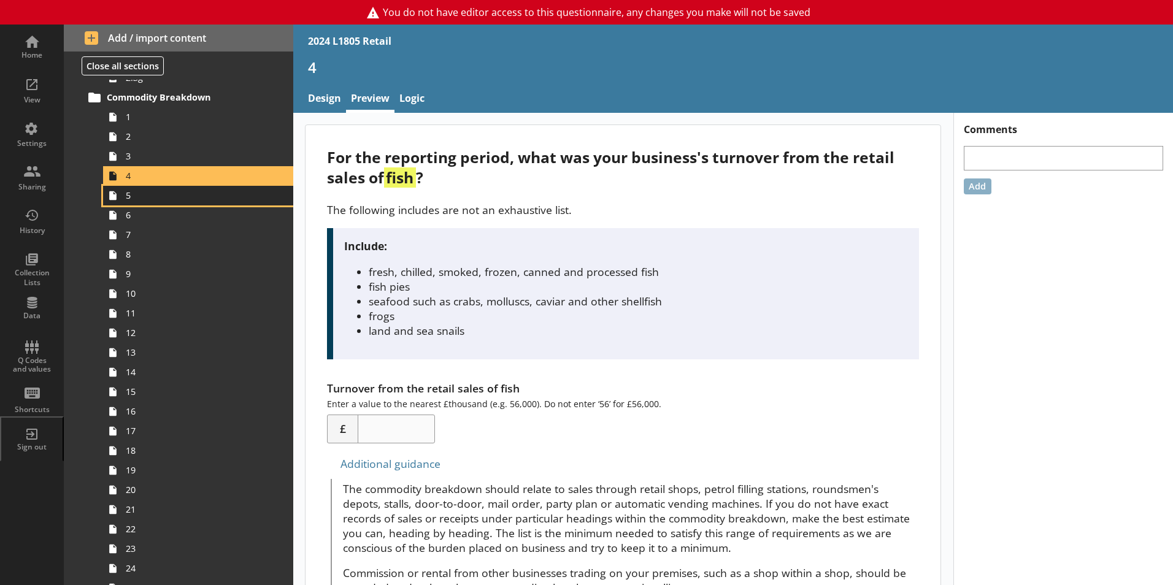
click at [148, 196] on span "5" at bounding box center [194, 196] width 136 height 12
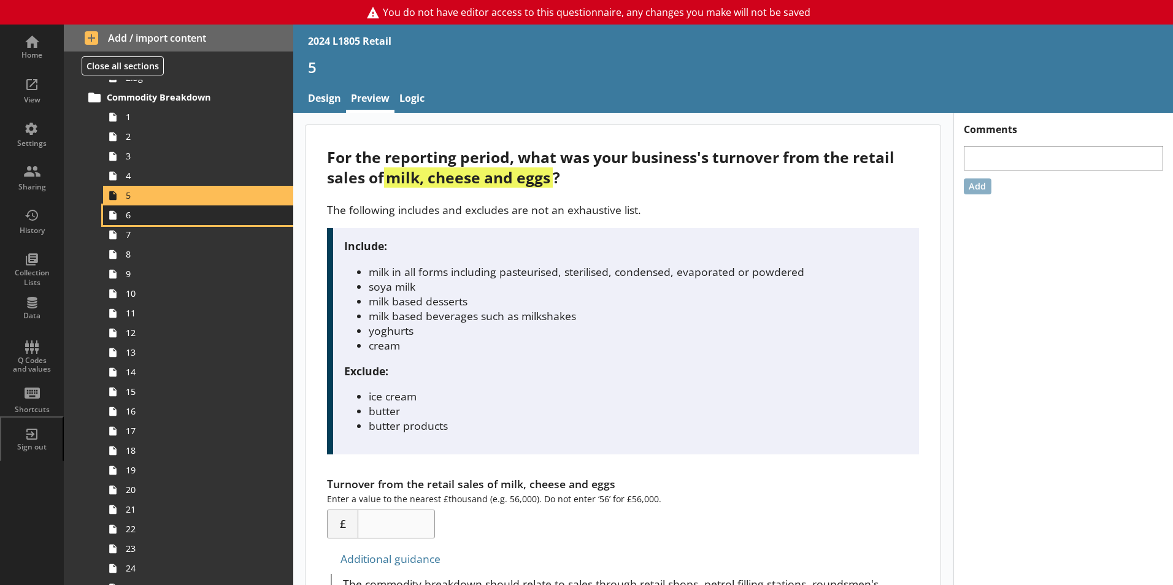
click at [152, 210] on span "6" at bounding box center [194, 215] width 136 height 12
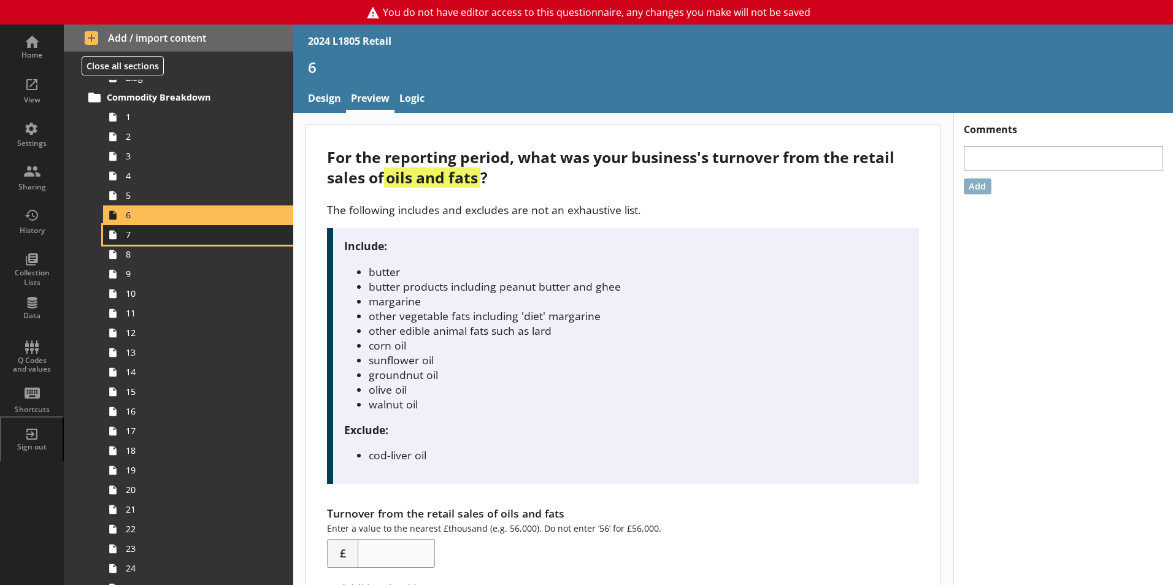
click at [153, 225] on link "7" at bounding box center [198, 235] width 190 height 20
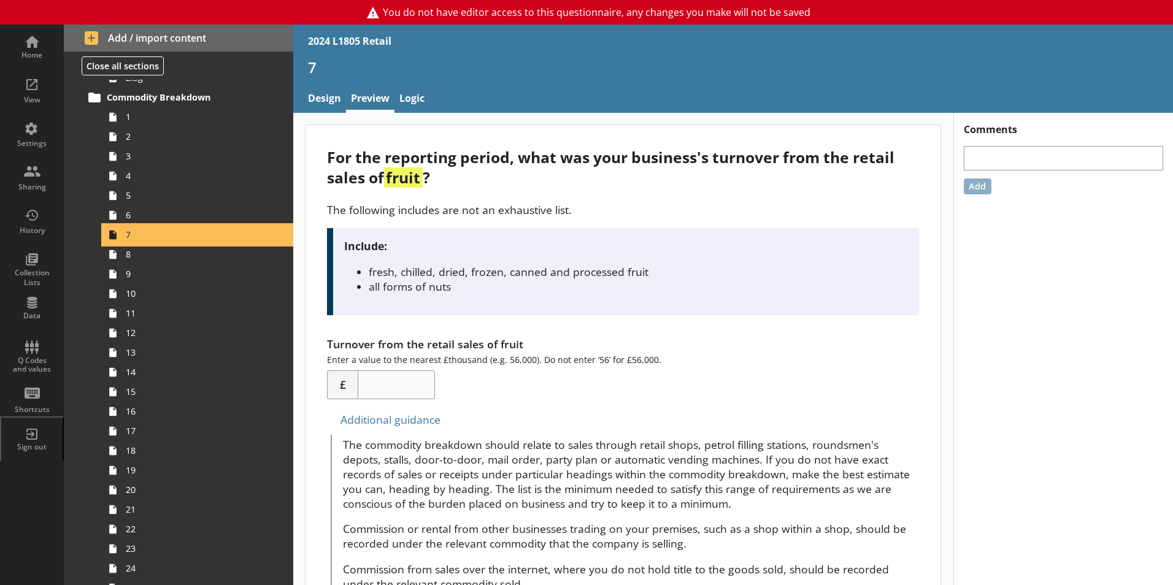
click at [153, 243] on link "7" at bounding box center [198, 235] width 190 height 20
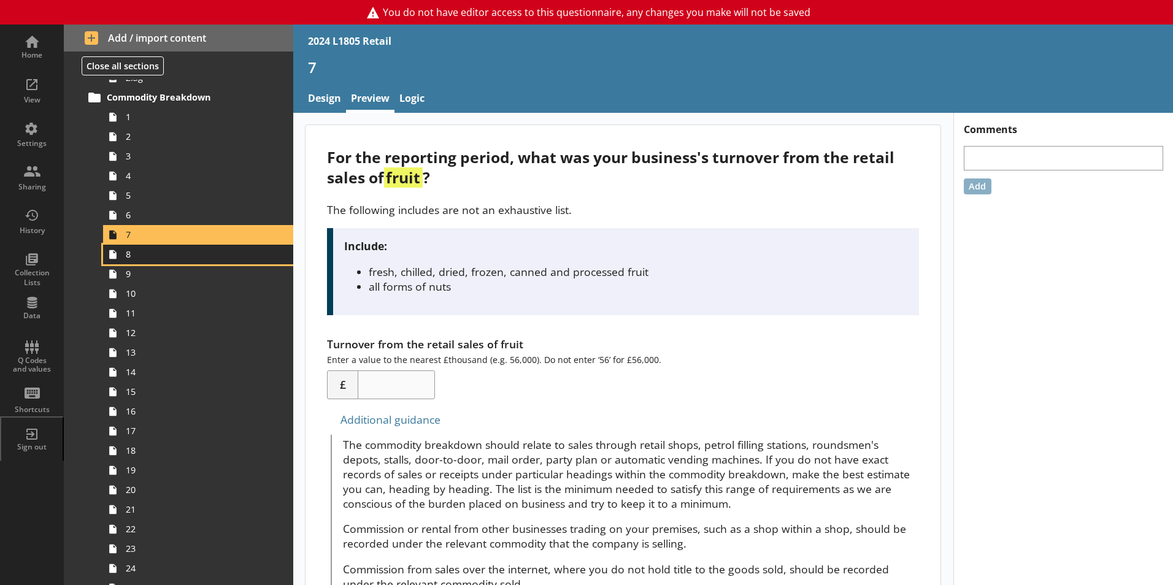
click at [153, 248] on span "8" at bounding box center [194, 254] width 136 height 12
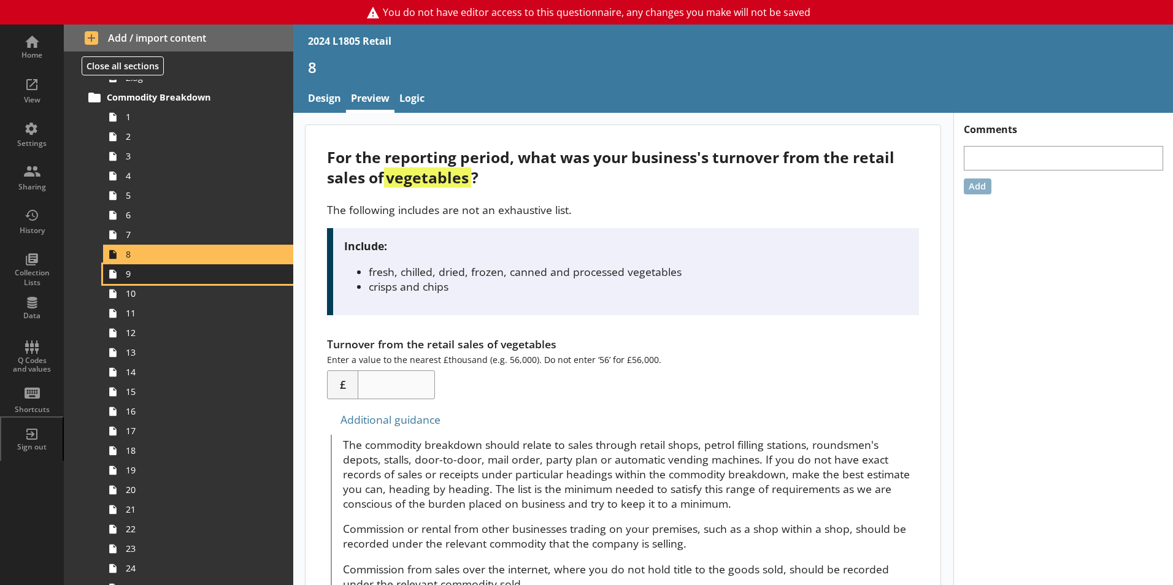
click at [153, 273] on span "9" at bounding box center [194, 274] width 136 height 12
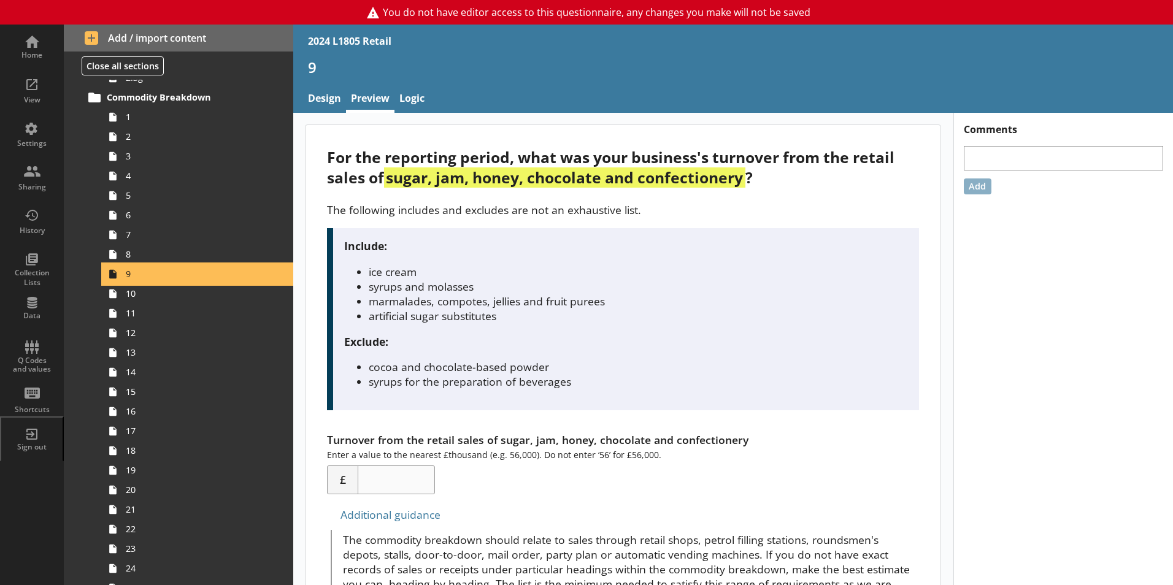
scroll to position [430, 0]
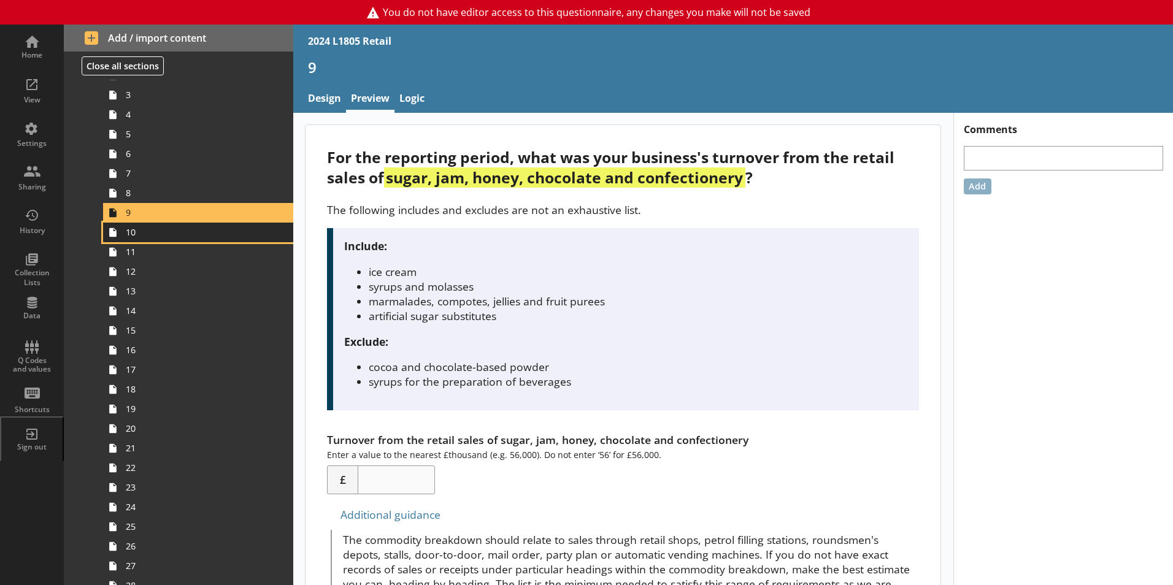
click at [151, 241] on link "10" at bounding box center [198, 233] width 190 height 20
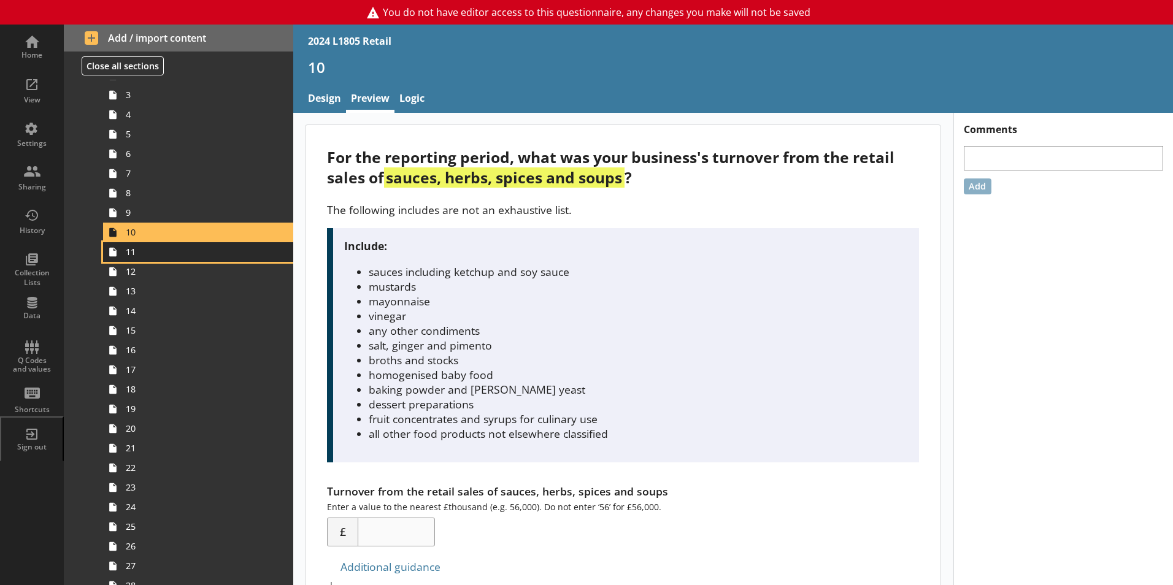
click at [153, 255] on span "11" at bounding box center [194, 252] width 136 height 12
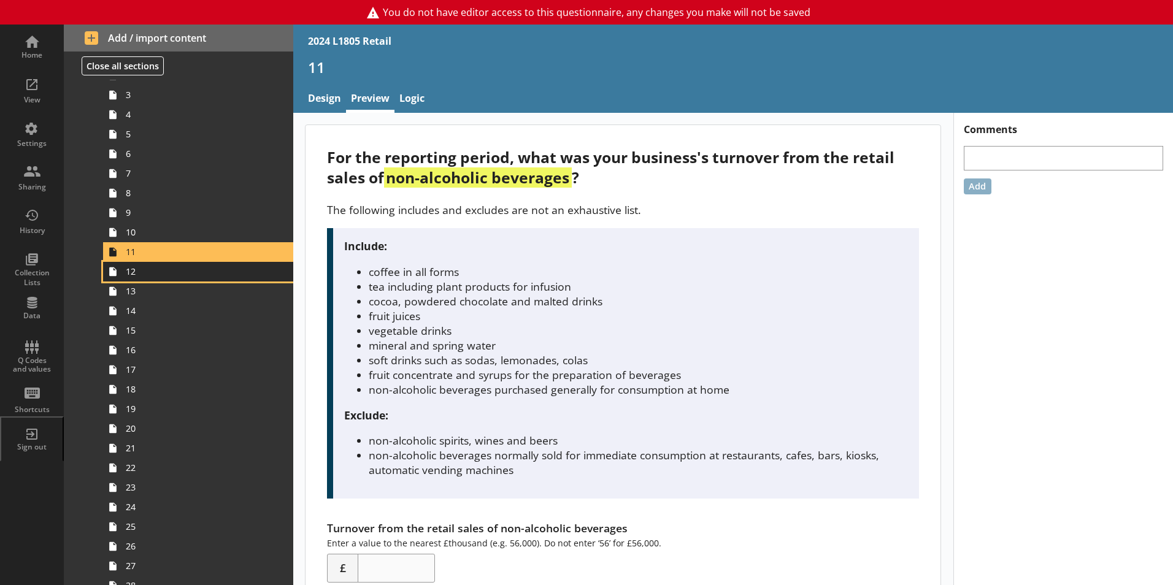
click at [156, 271] on span "12" at bounding box center [194, 272] width 136 height 12
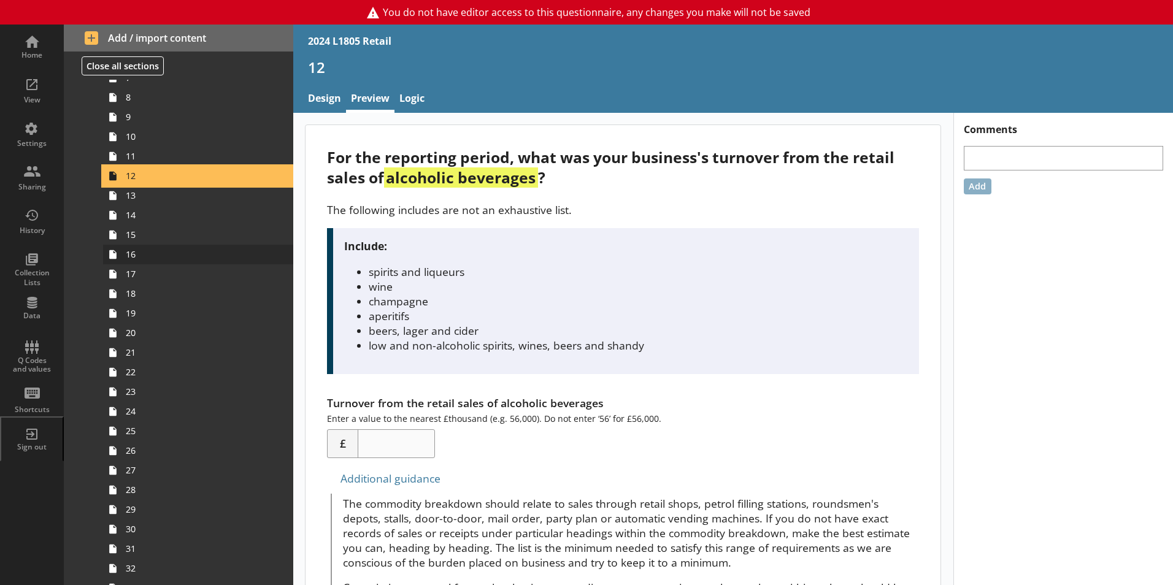
scroll to position [552, 0]
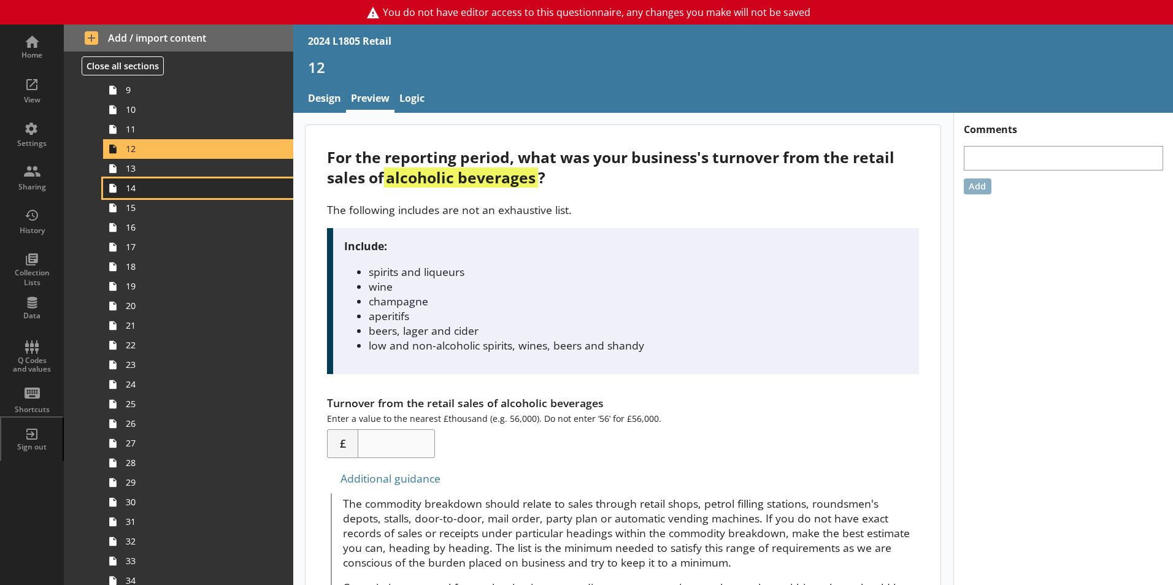
click at [150, 182] on link "14" at bounding box center [198, 189] width 190 height 20
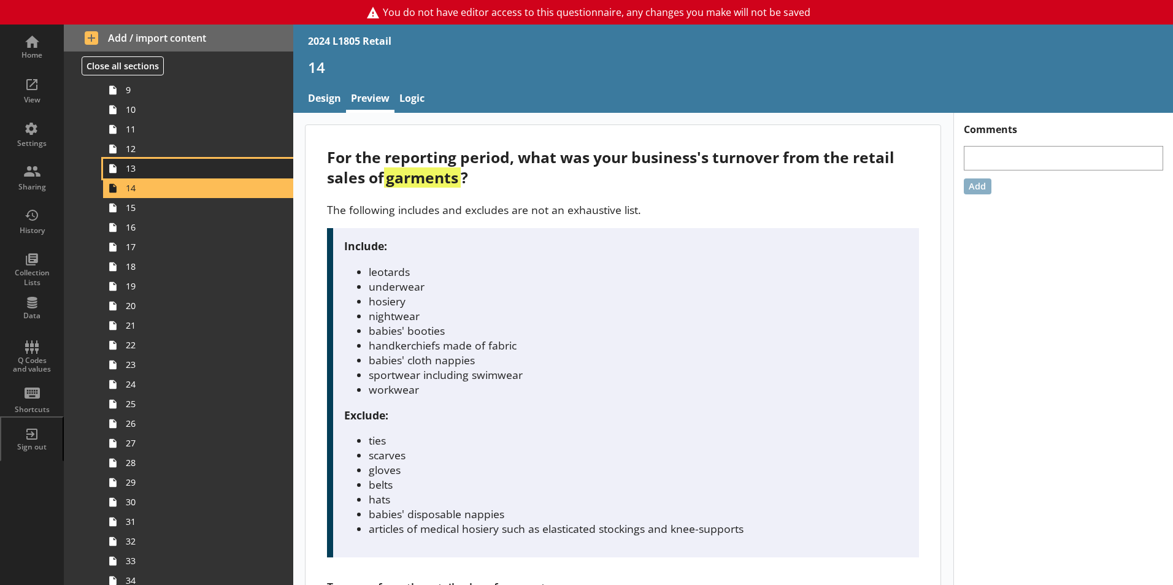
click at [149, 173] on span "13" at bounding box center [194, 169] width 136 height 12
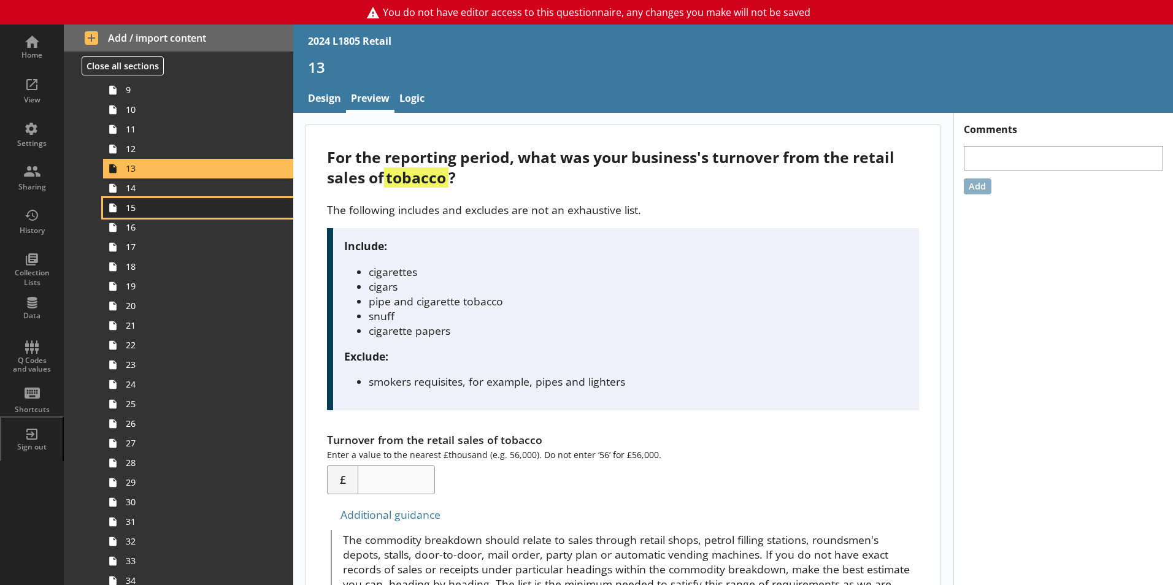
click at [156, 207] on span "15" at bounding box center [194, 208] width 136 height 12
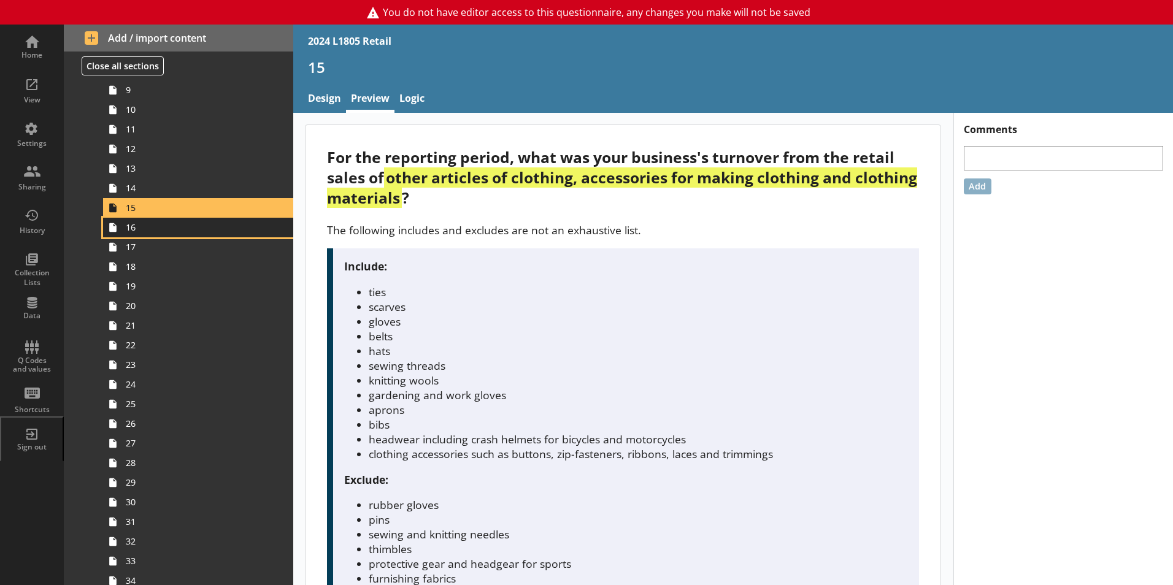
click at [162, 230] on span "16" at bounding box center [194, 227] width 136 height 12
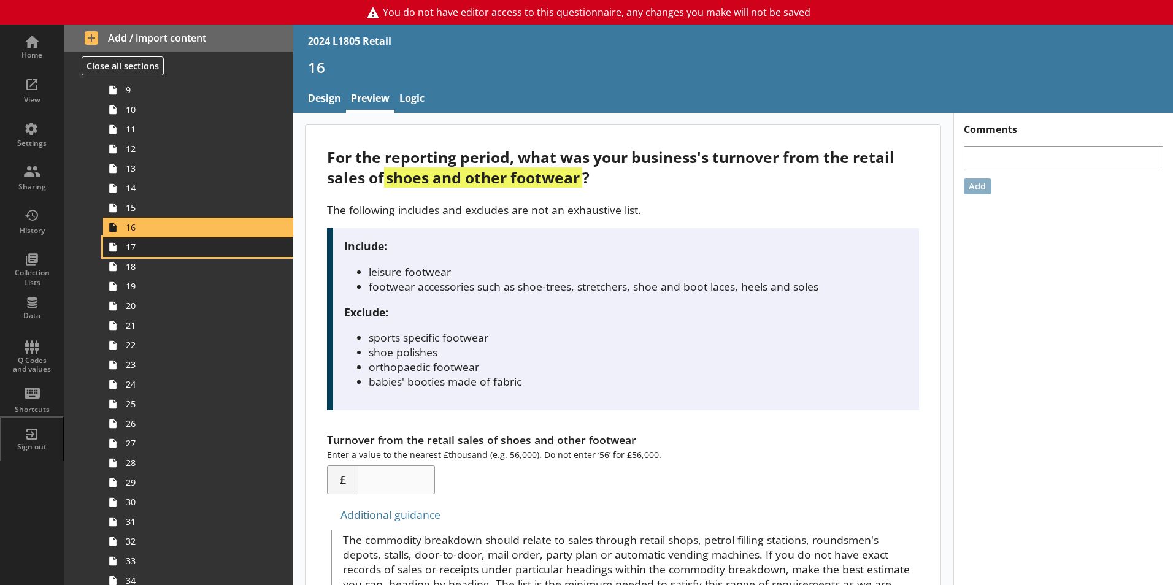
click at [163, 245] on span "17" at bounding box center [194, 247] width 136 height 12
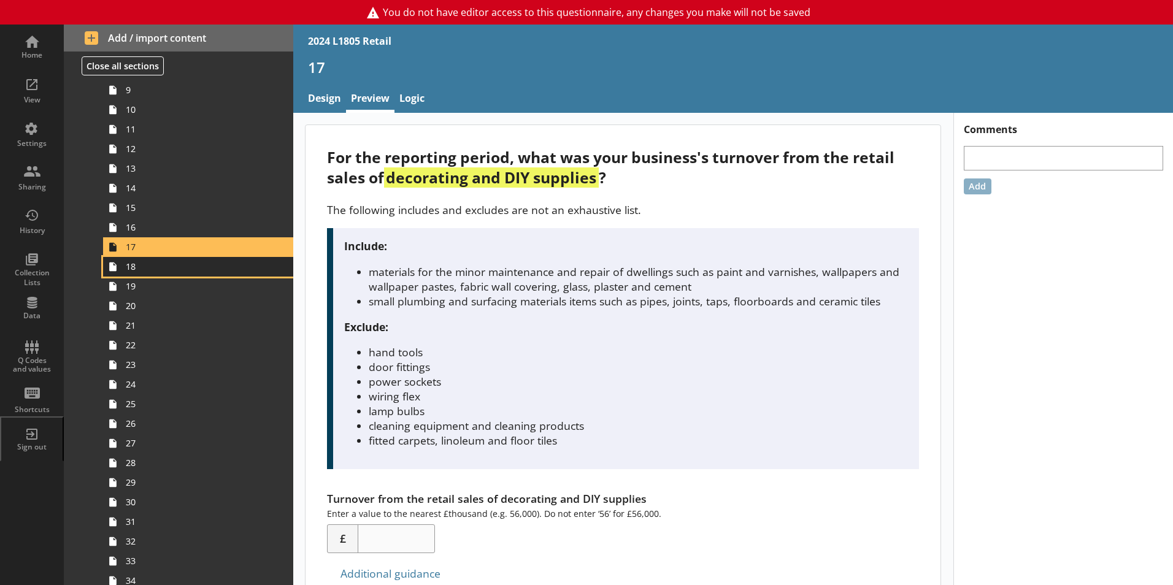
click at [164, 261] on span "18" at bounding box center [194, 267] width 136 height 12
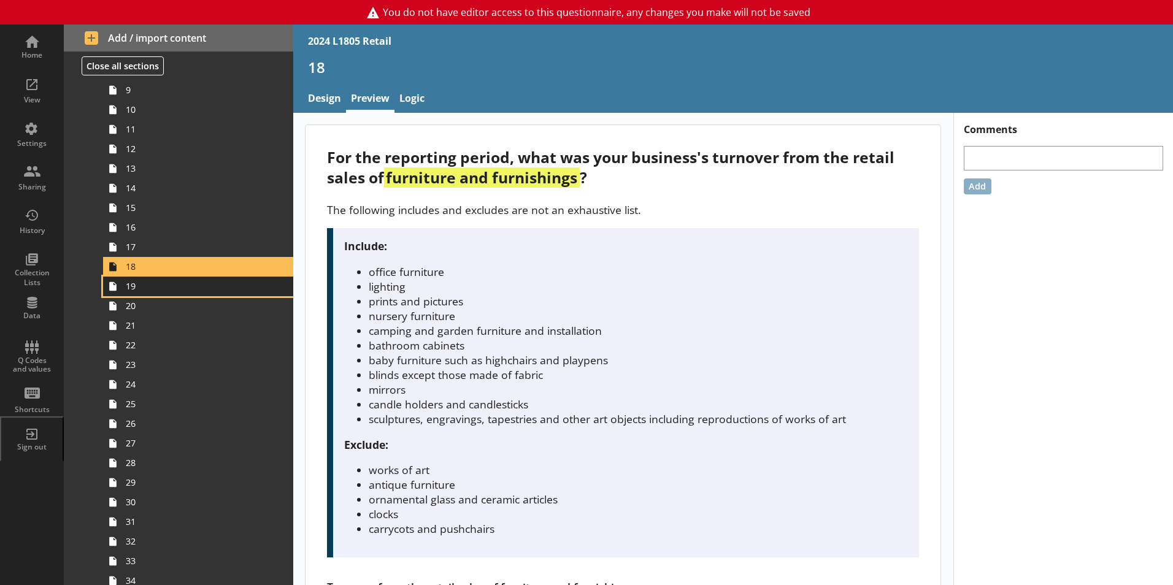
click at [164, 278] on link "19" at bounding box center [198, 287] width 190 height 20
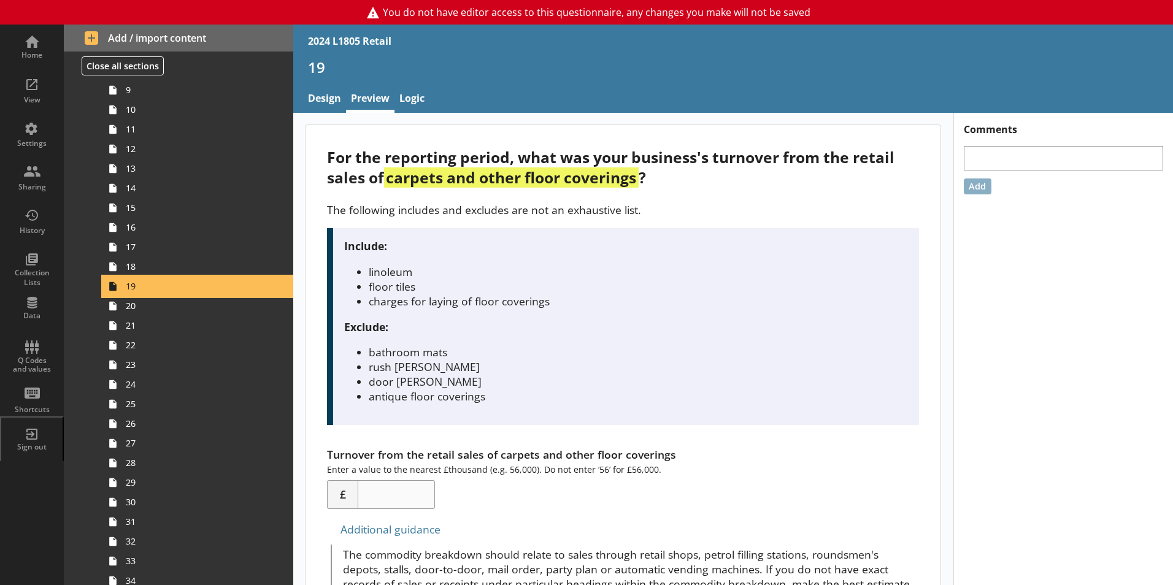
scroll to position [614, 0]
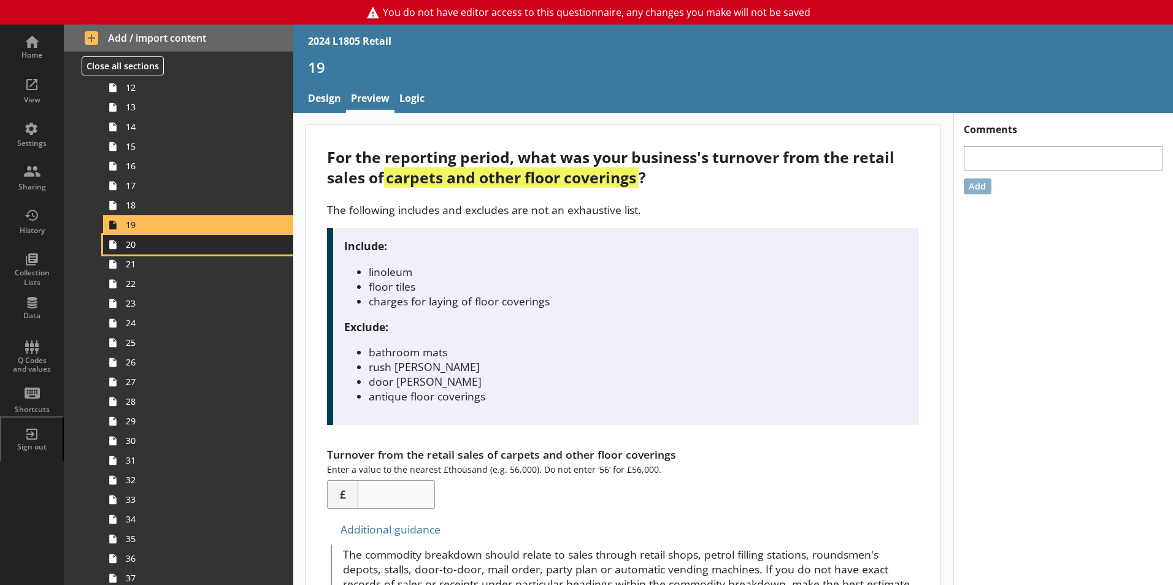
click at [164, 244] on span "20" at bounding box center [194, 245] width 136 height 12
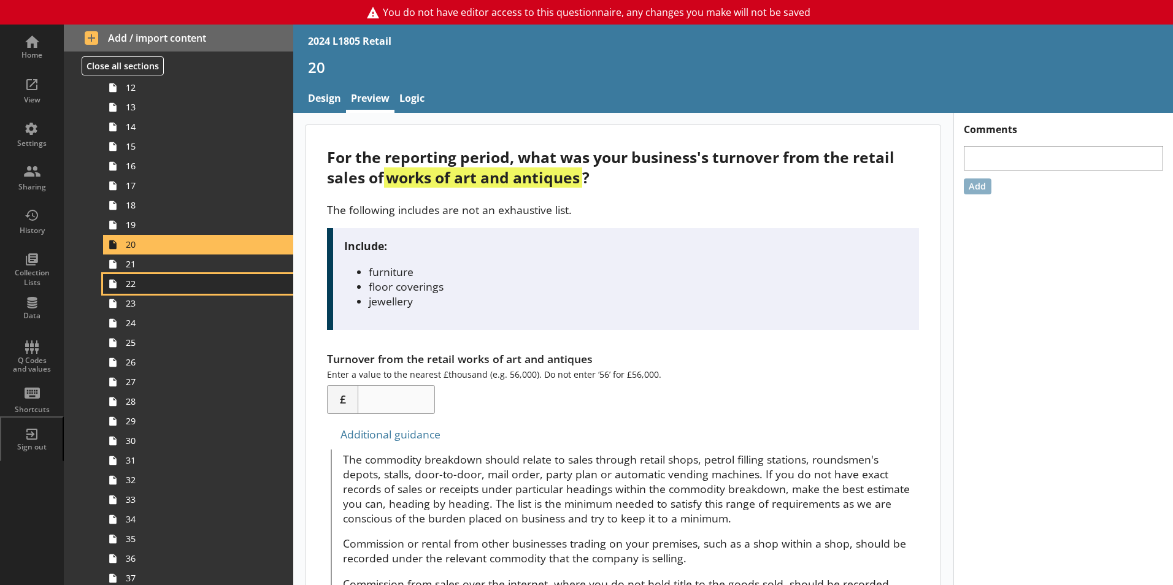
click at [168, 274] on link "22" at bounding box center [198, 284] width 190 height 20
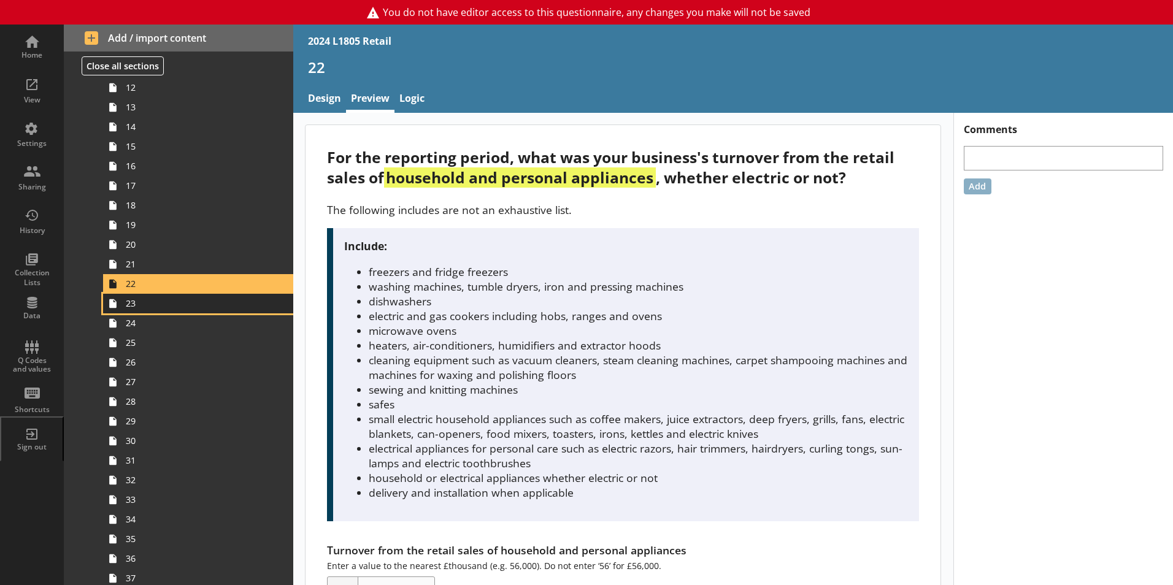
click at [172, 298] on span "23" at bounding box center [194, 304] width 136 height 12
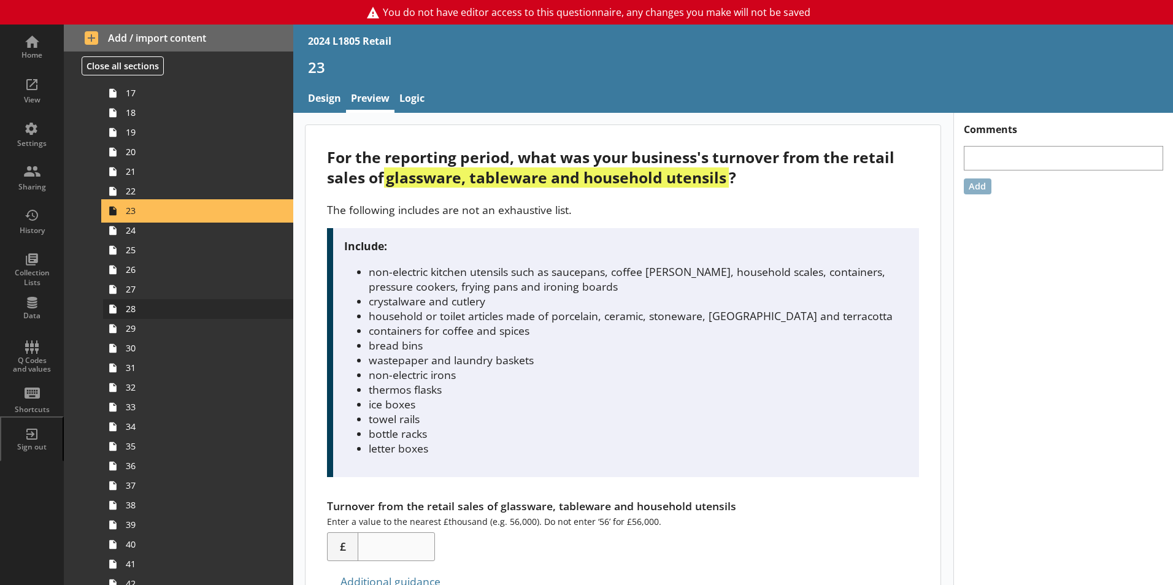
scroll to position [736, 0]
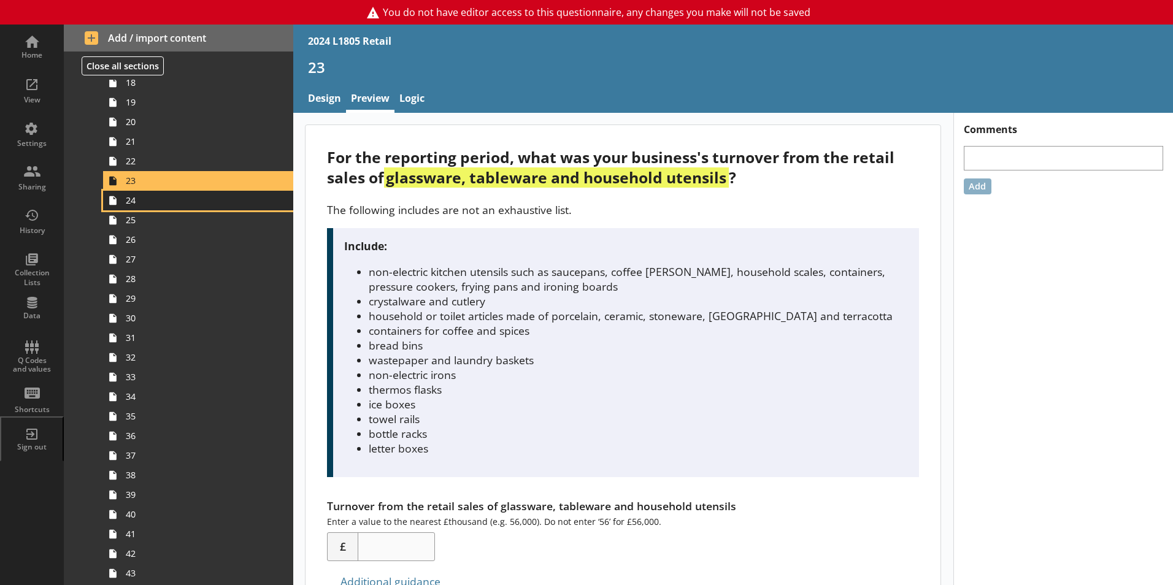
click at [174, 209] on link "24" at bounding box center [198, 201] width 190 height 20
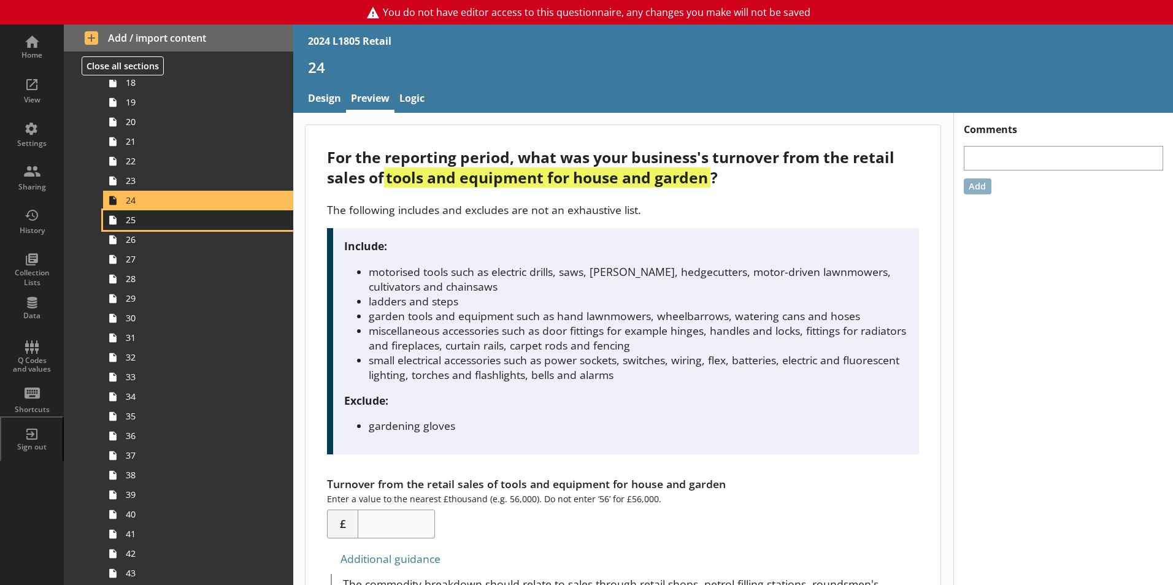
click at [176, 223] on span "25" at bounding box center [194, 220] width 136 height 12
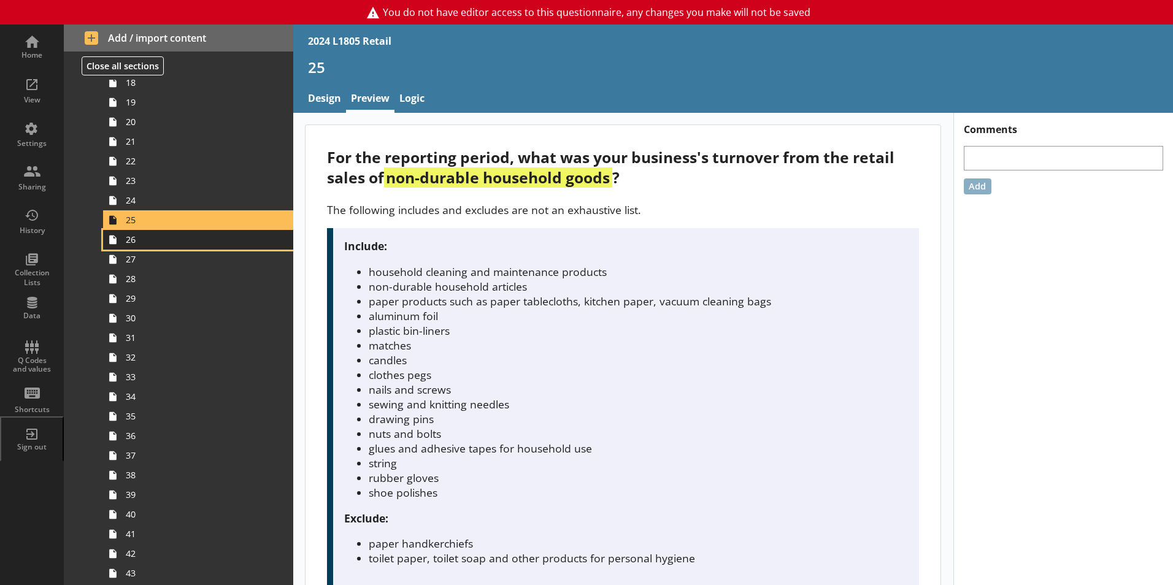
click at [180, 242] on span "26" at bounding box center [194, 240] width 136 height 12
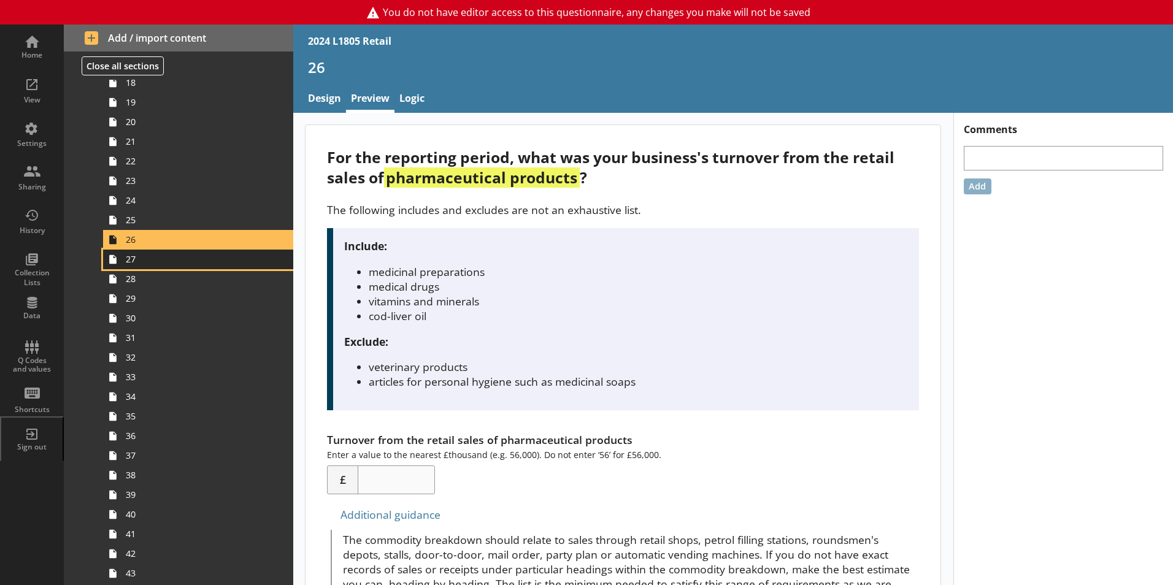
click at [180, 263] on span "27" at bounding box center [194, 259] width 136 height 12
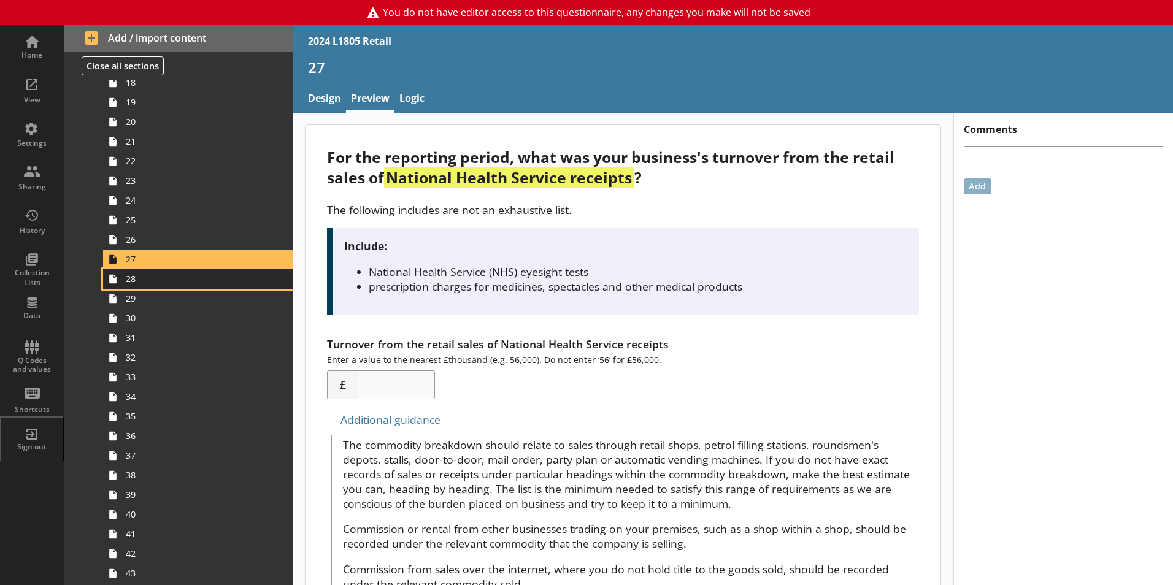
click at [180, 282] on span "28" at bounding box center [194, 279] width 136 height 12
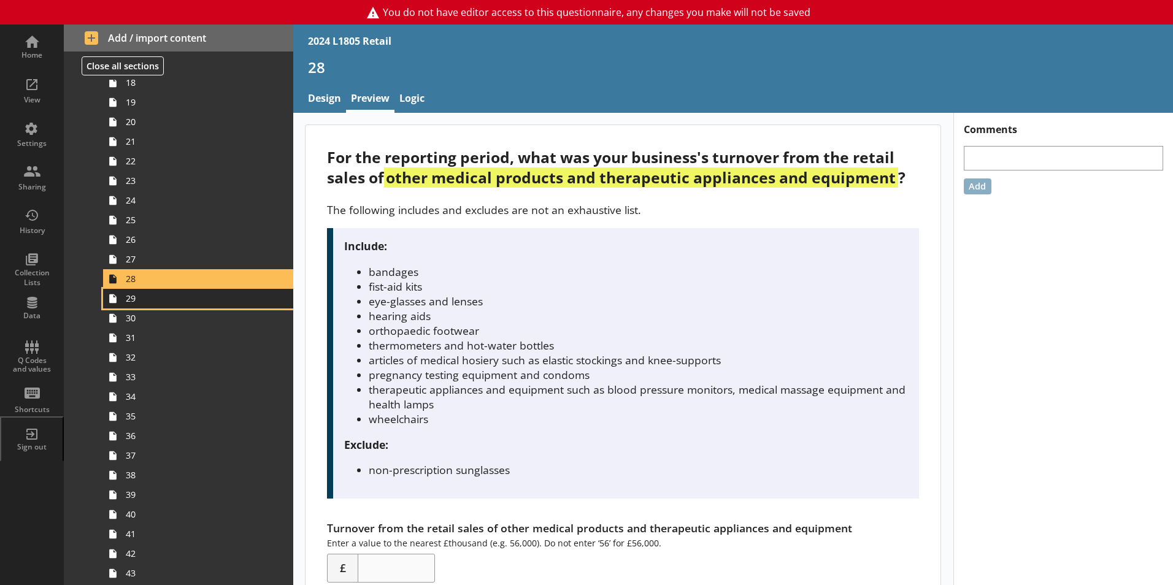
click at [180, 299] on span "29" at bounding box center [194, 299] width 136 height 12
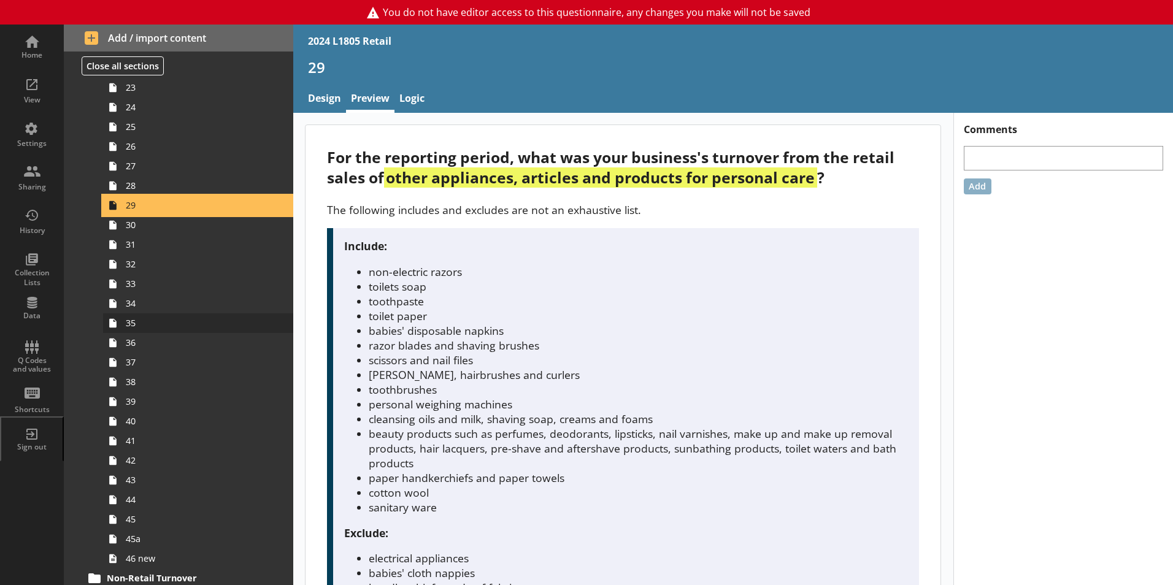
scroll to position [859, 0]
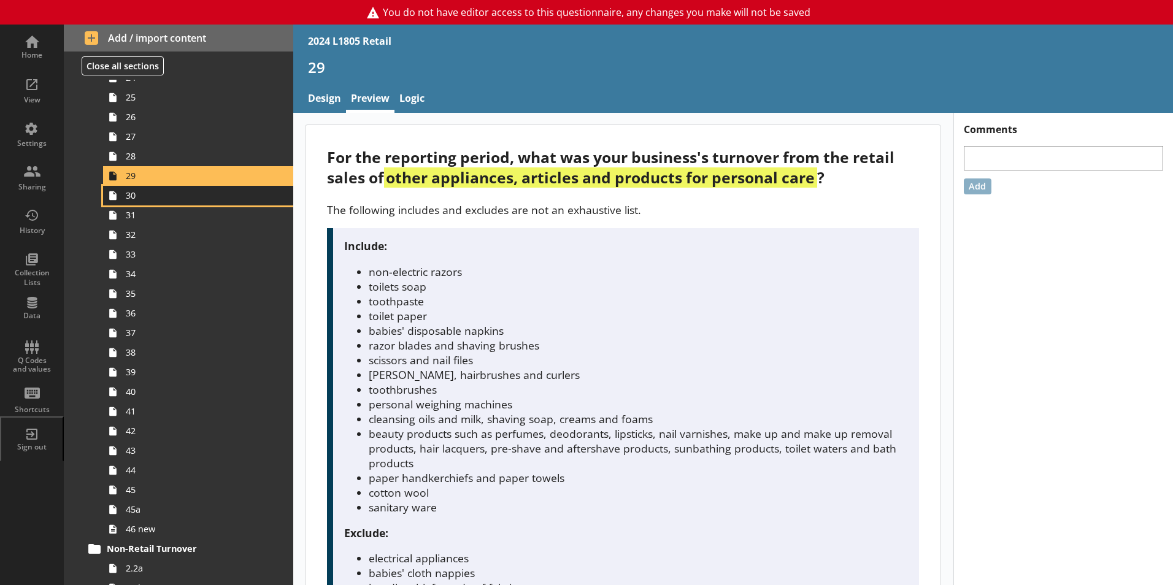
click at [176, 204] on link "30" at bounding box center [198, 196] width 190 height 20
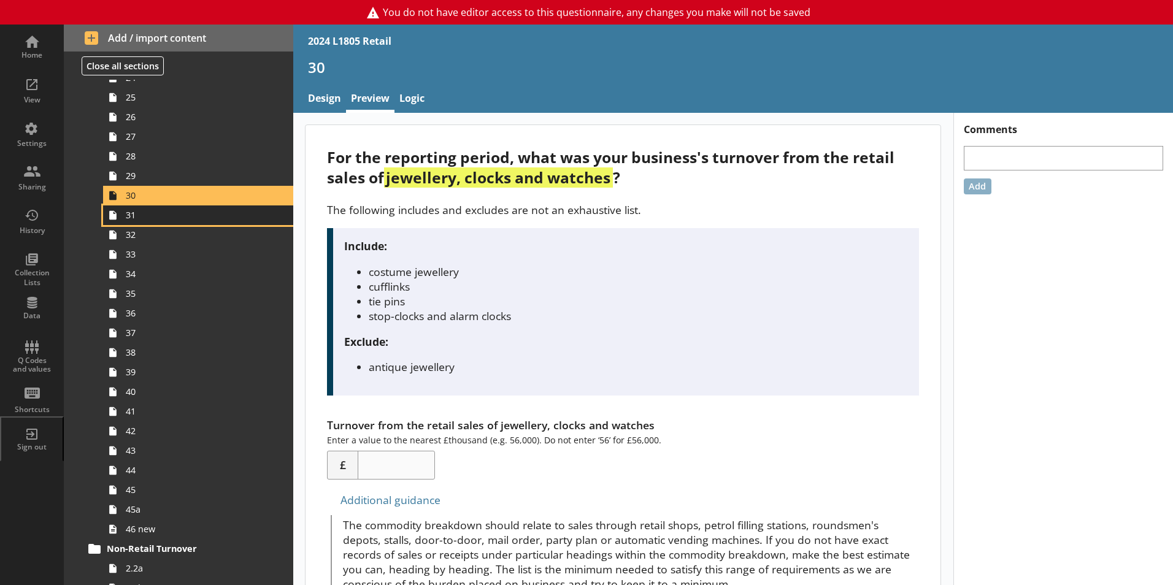
click at [178, 223] on link "31" at bounding box center [198, 216] width 190 height 20
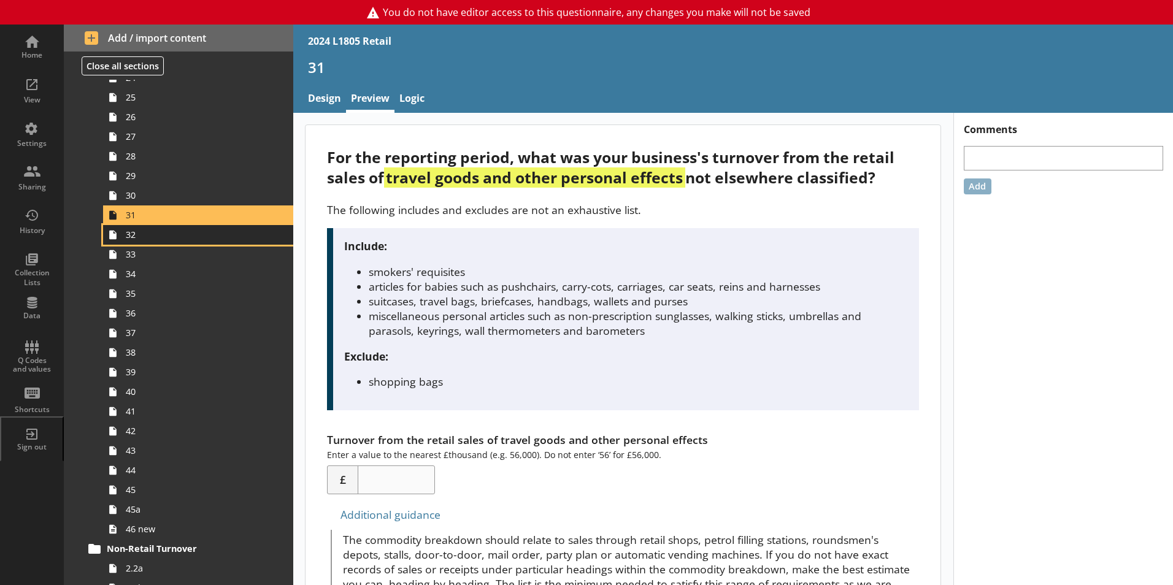
click at [180, 242] on link "32" at bounding box center [198, 235] width 190 height 20
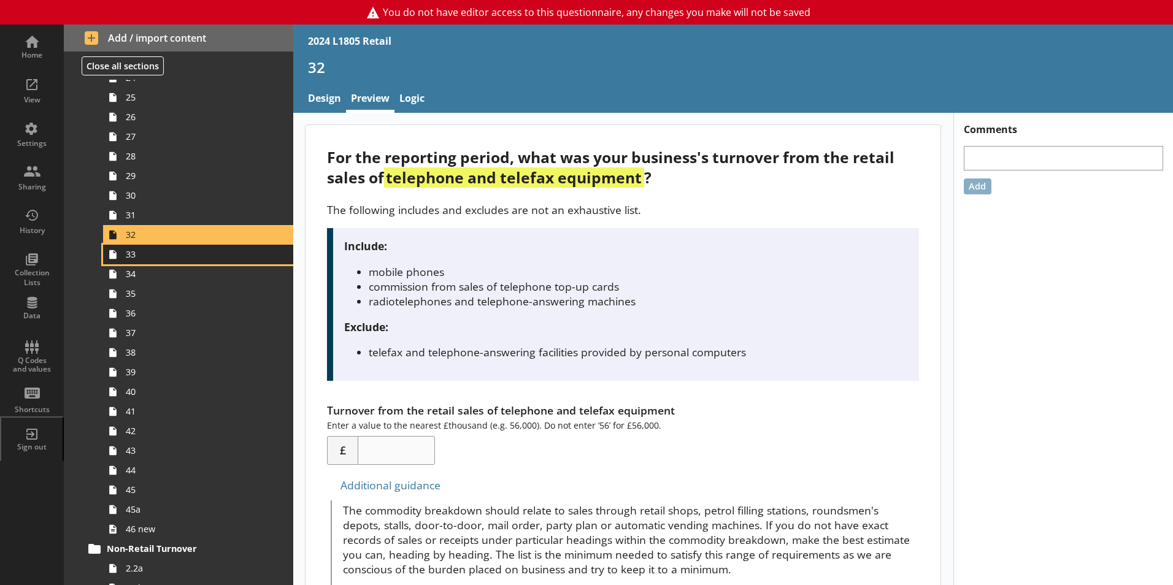
click at [180, 254] on span "33" at bounding box center [194, 254] width 136 height 12
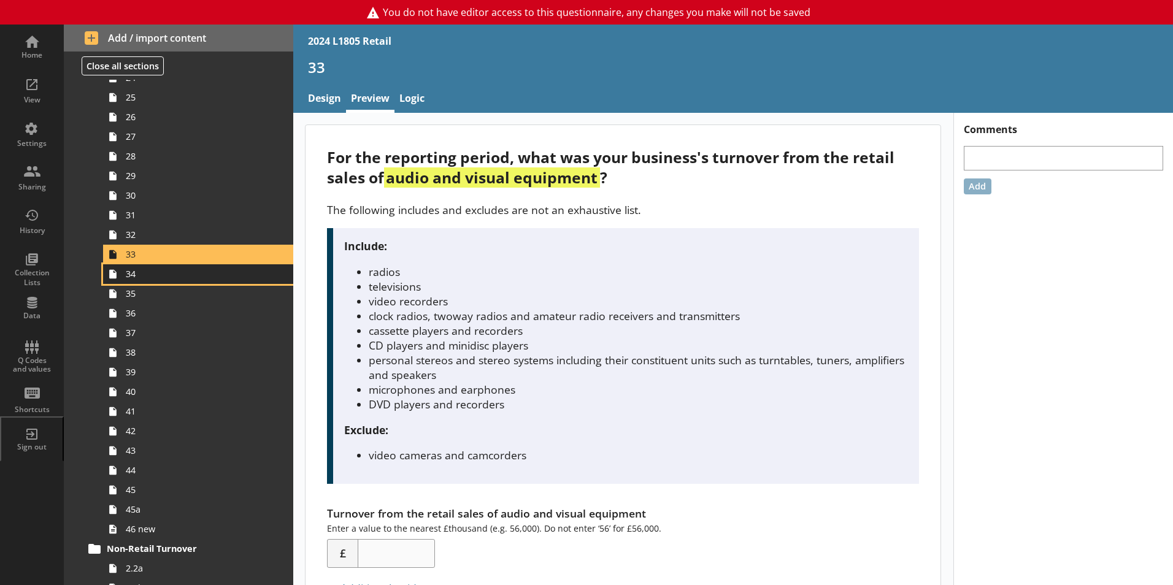
click at [180, 269] on span "34" at bounding box center [194, 274] width 136 height 12
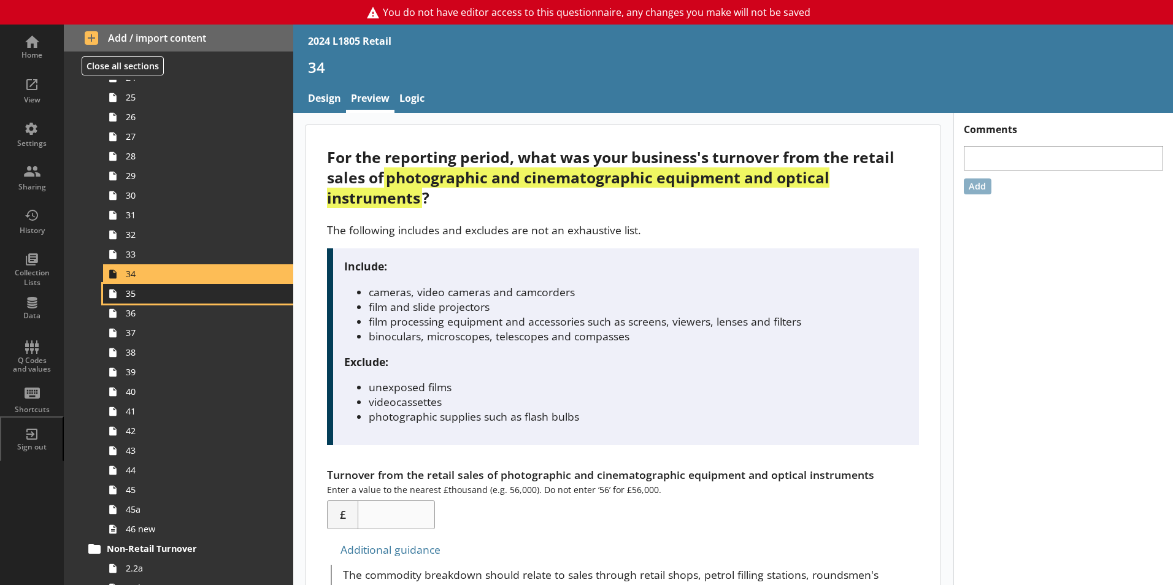
click at [180, 284] on link "35" at bounding box center [198, 294] width 190 height 20
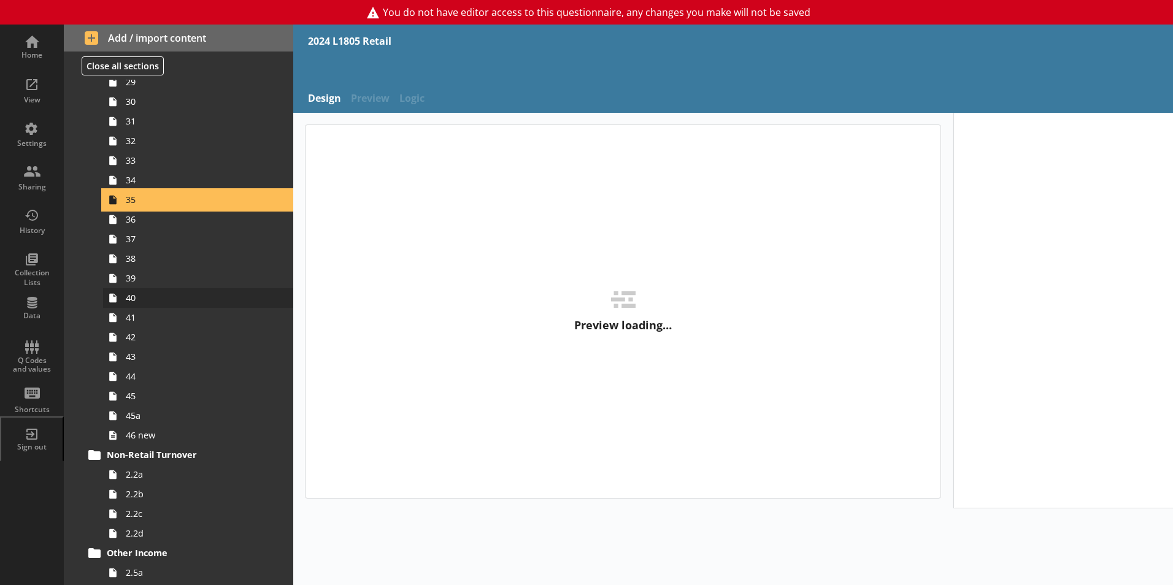
scroll to position [982, 0]
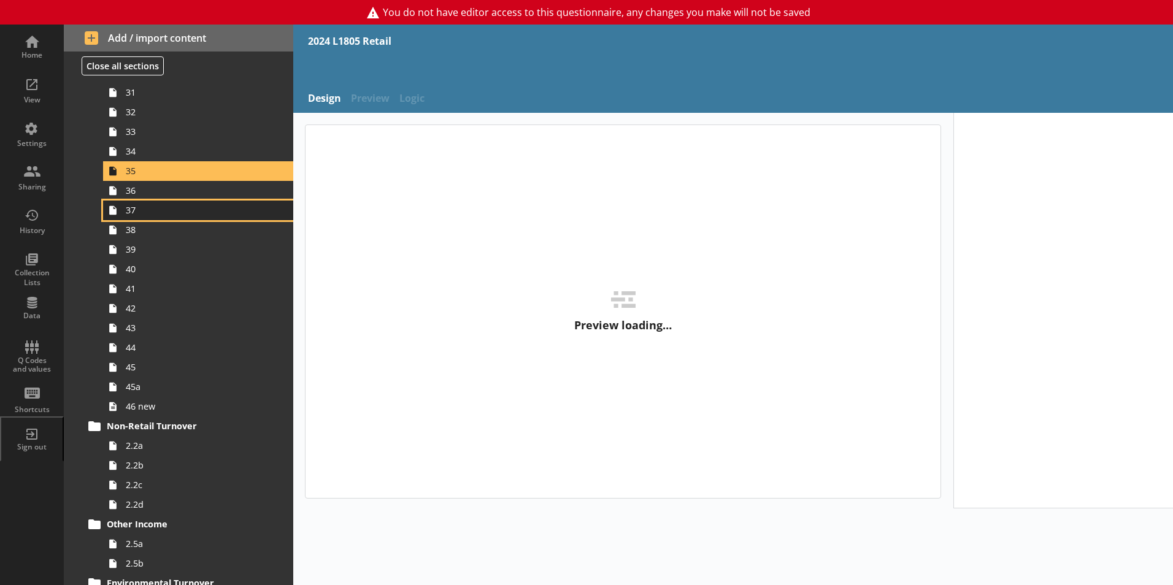
click at [169, 201] on link "37" at bounding box center [198, 211] width 190 height 20
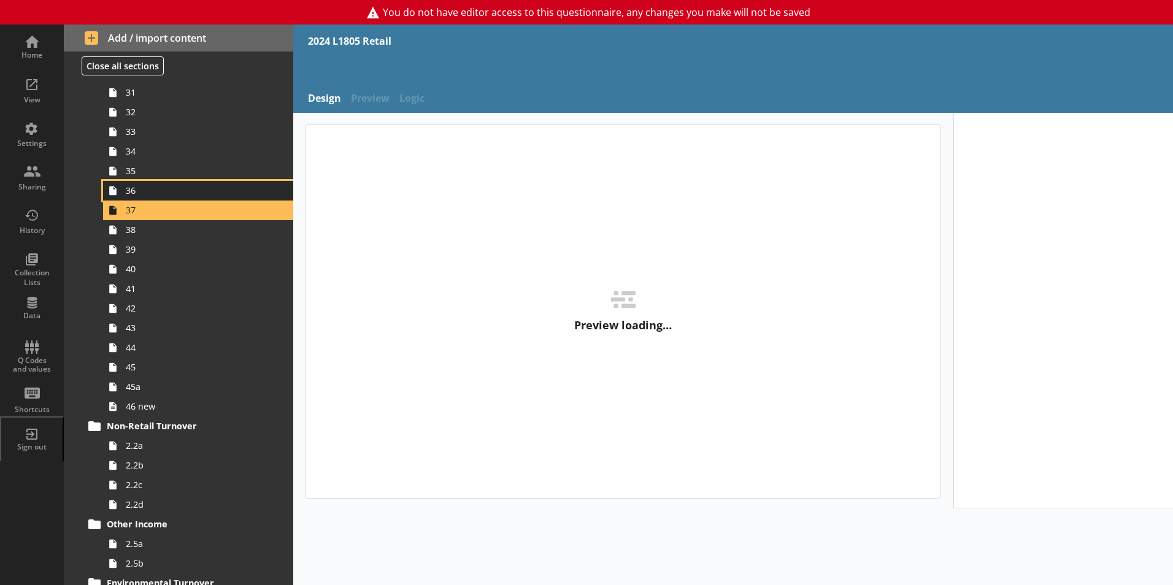
click at [169, 194] on span "36" at bounding box center [194, 191] width 136 height 12
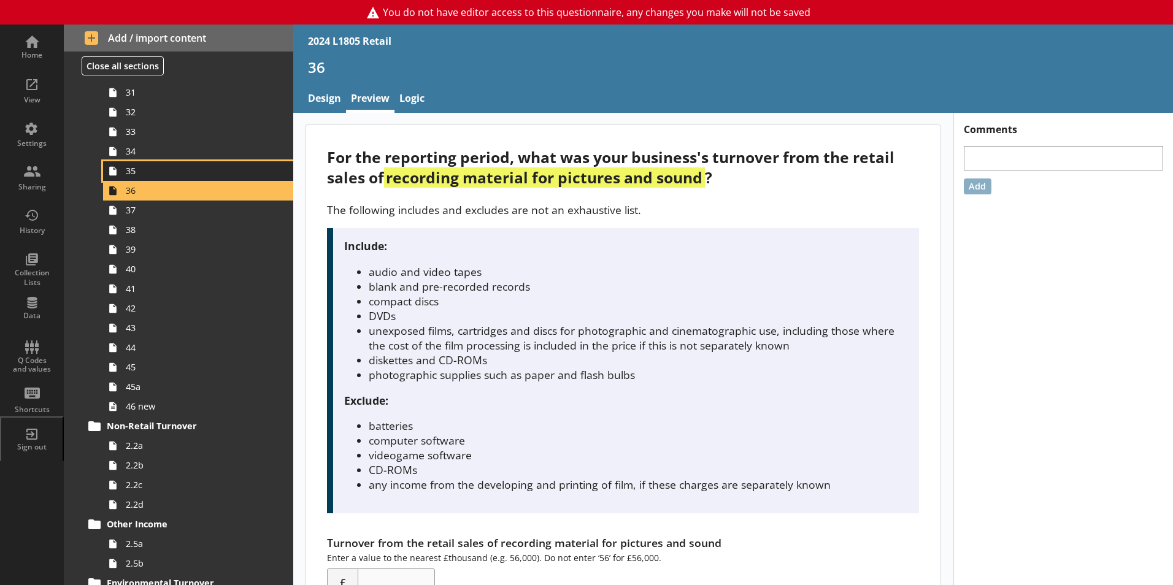
click at [170, 179] on link "35" at bounding box center [198, 171] width 190 height 20
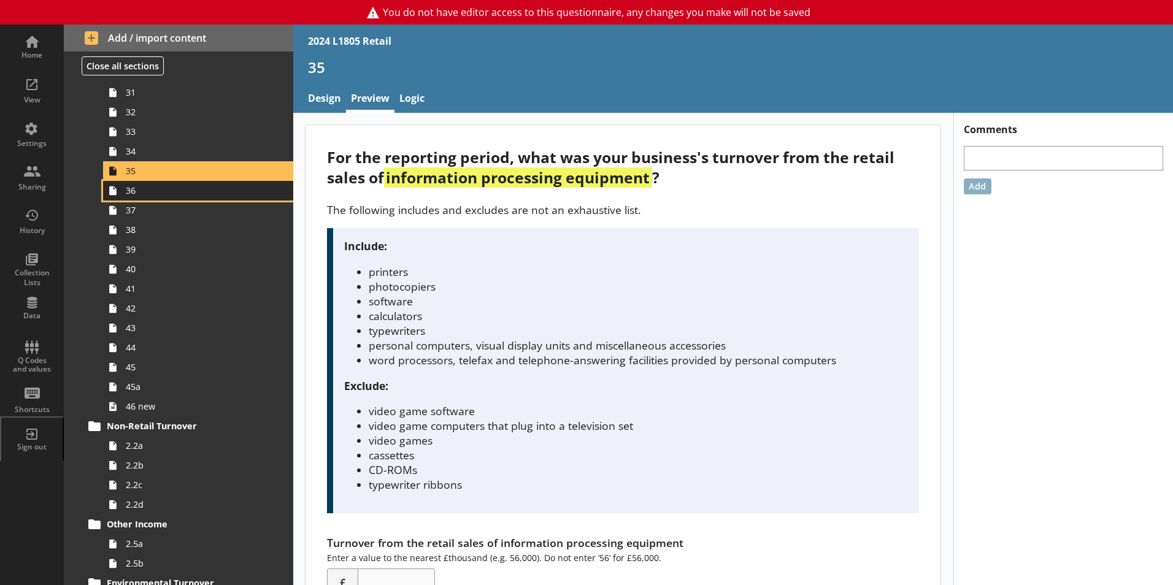
click at [169, 193] on span "36" at bounding box center [194, 191] width 136 height 12
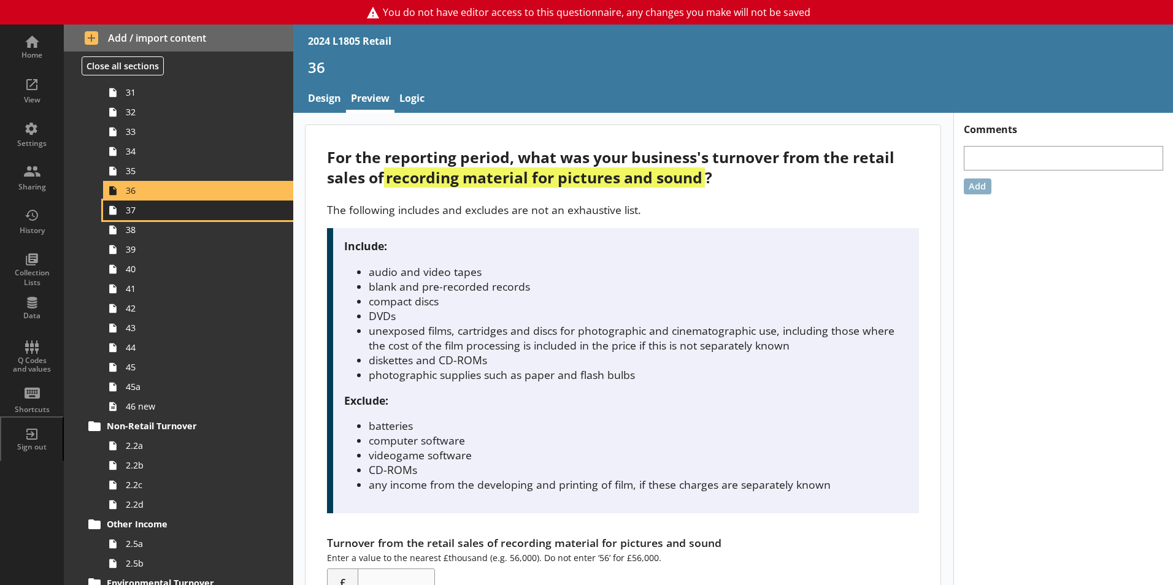
click at [172, 210] on span "37" at bounding box center [194, 210] width 136 height 12
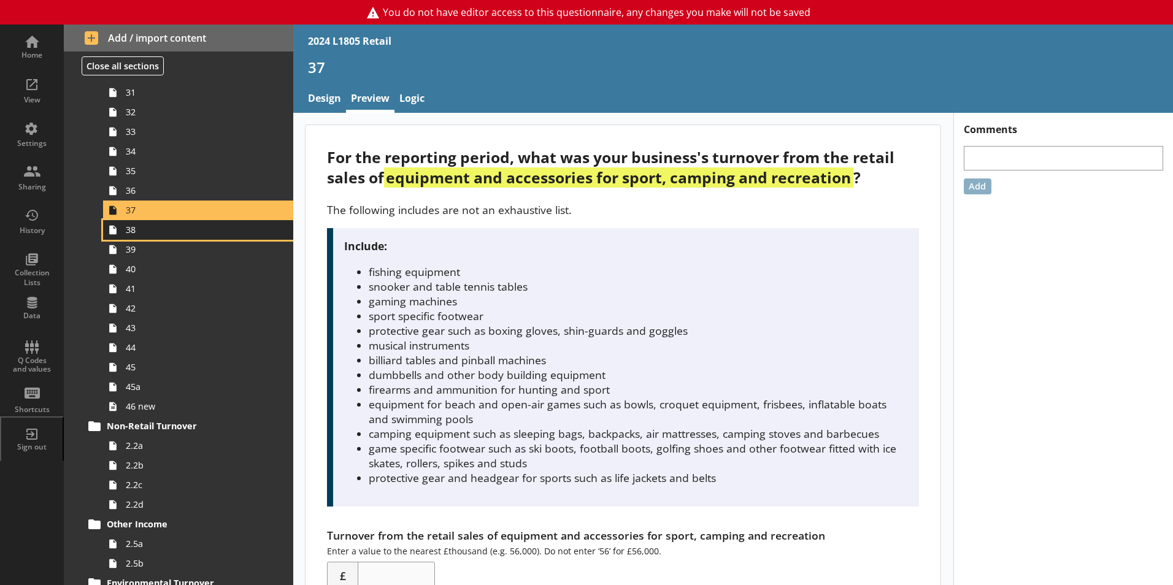
click at [175, 225] on span "38" at bounding box center [194, 230] width 136 height 12
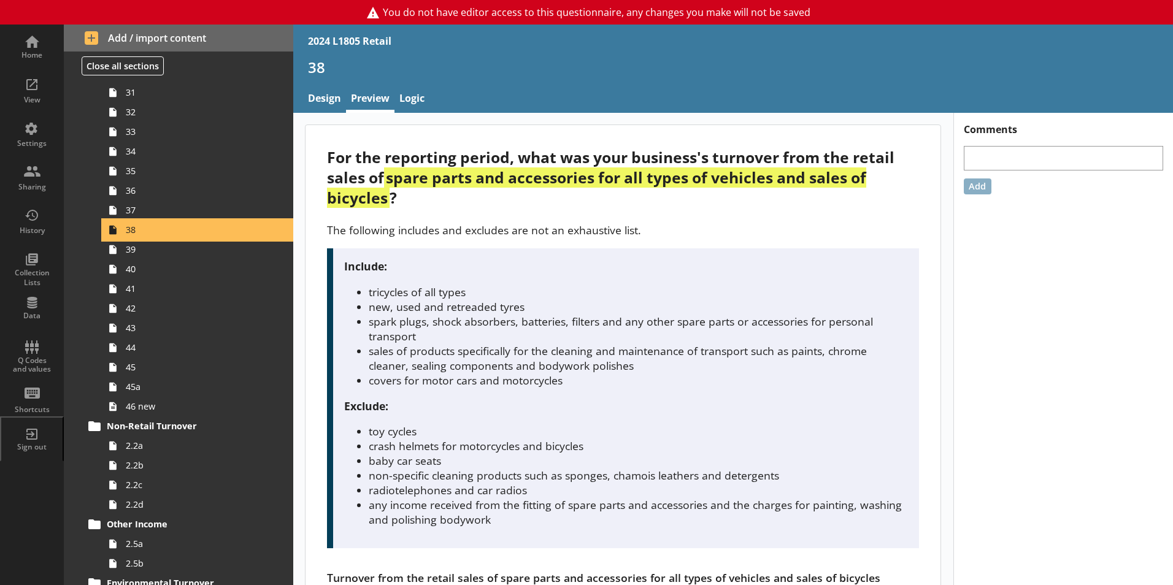
click at [175, 239] on link "38" at bounding box center [198, 230] width 190 height 20
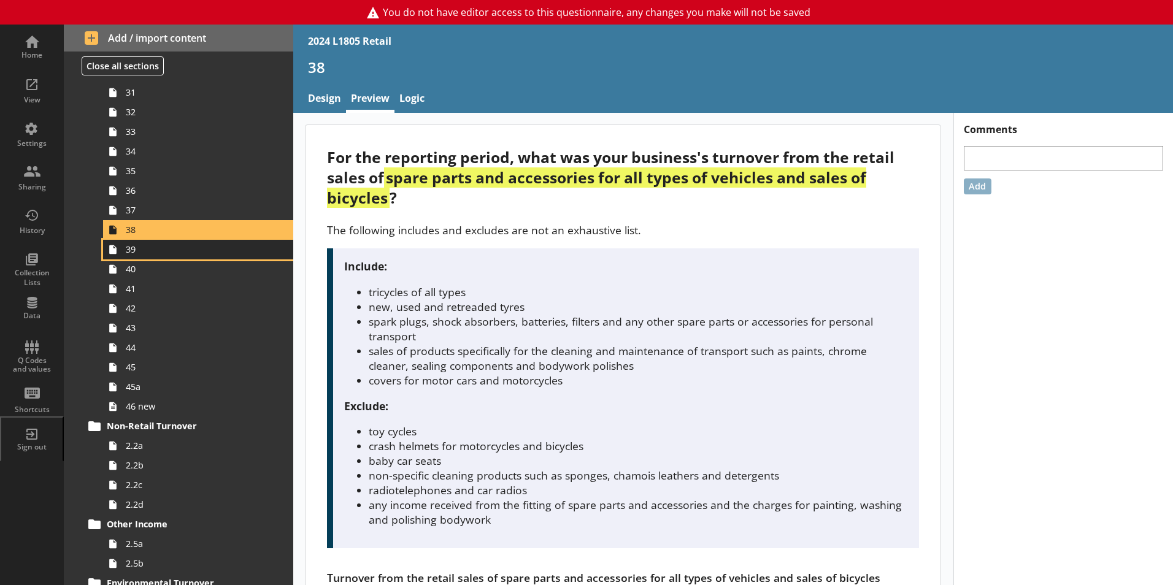
click at [177, 247] on span "39" at bounding box center [194, 250] width 136 height 12
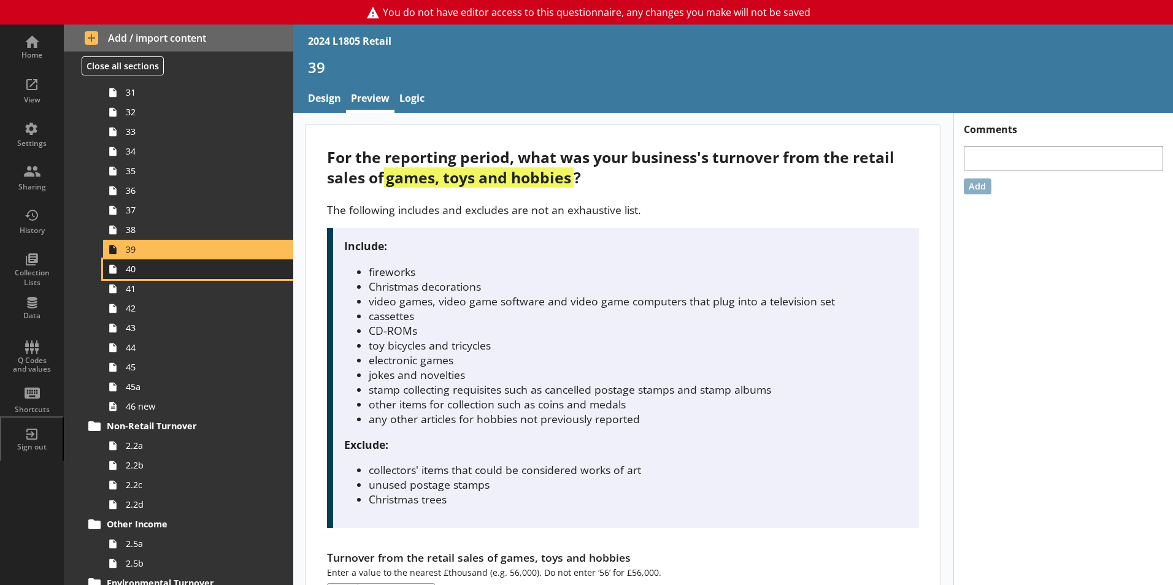
click at [179, 264] on span "40" at bounding box center [194, 269] width 136 height 12
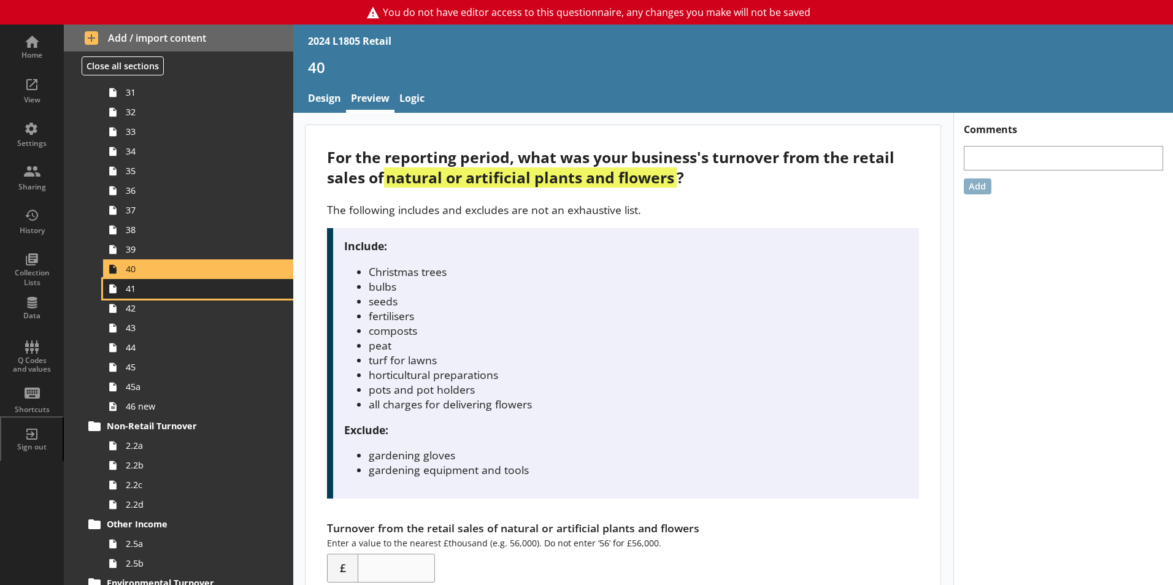
click at [182, 279] on link "41" at bounding box center [198, 289] width 190 height 20
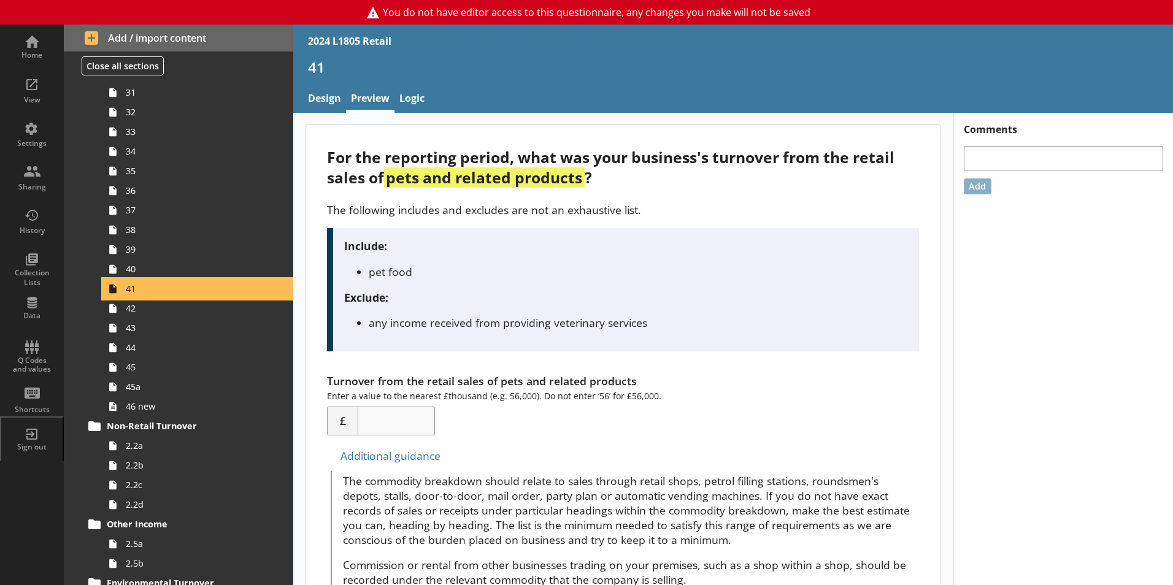
click at [182, 294] on span "41" at bounding box center [194, 289] width 136 height 12
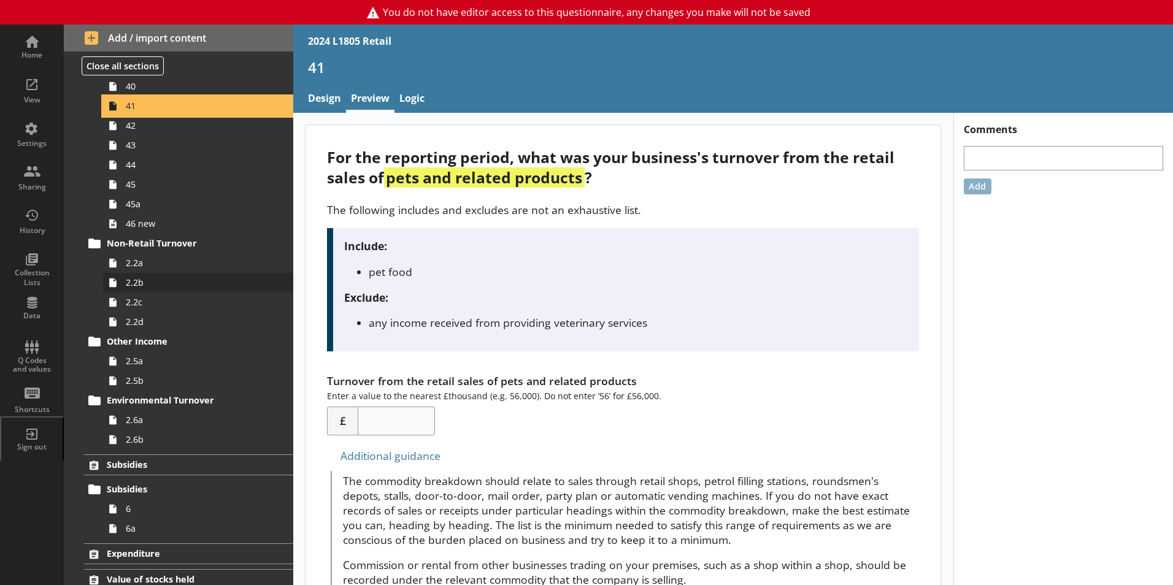
scroll to position [1166, 0]
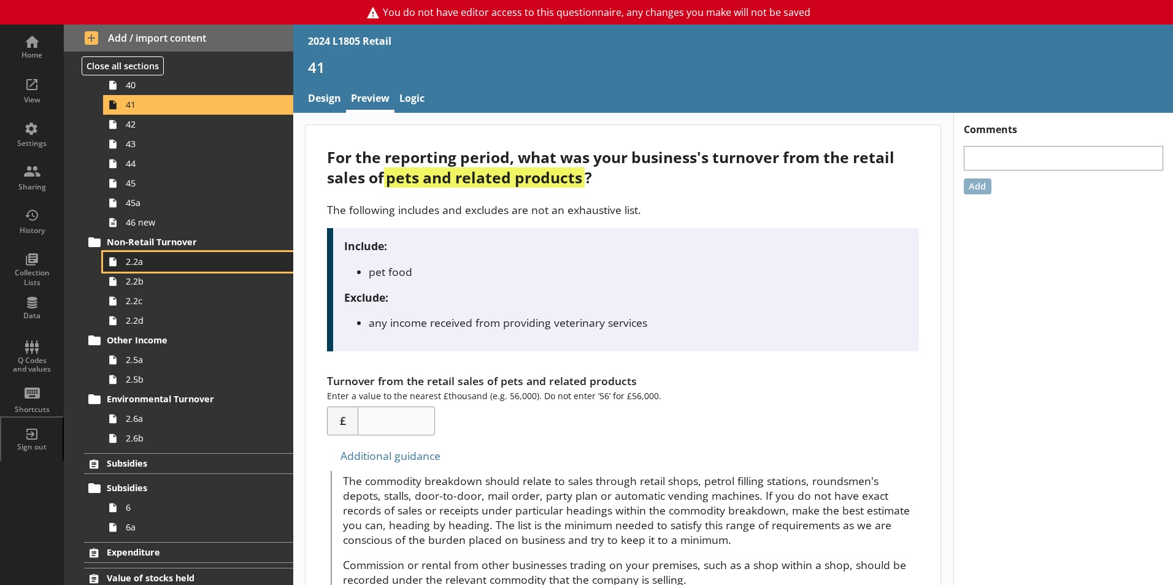
click at [174, 262] on span "2.2a" at bounding box center [194, 262] width 136 height 12
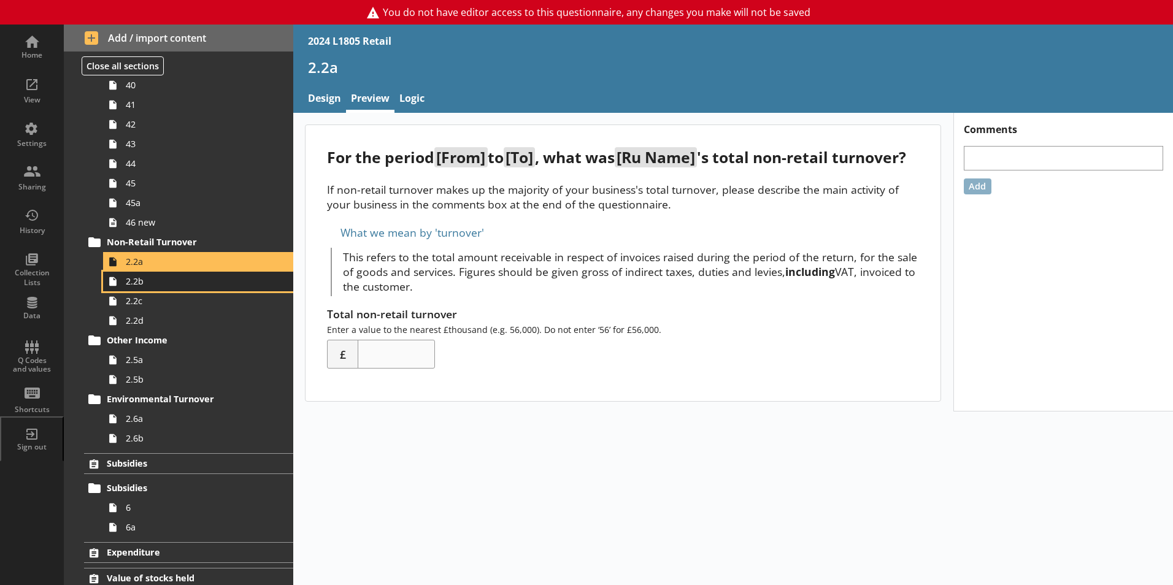
click at [180, 287] on span "2.2b" at bounding box center [194, 281] width 136 height 12
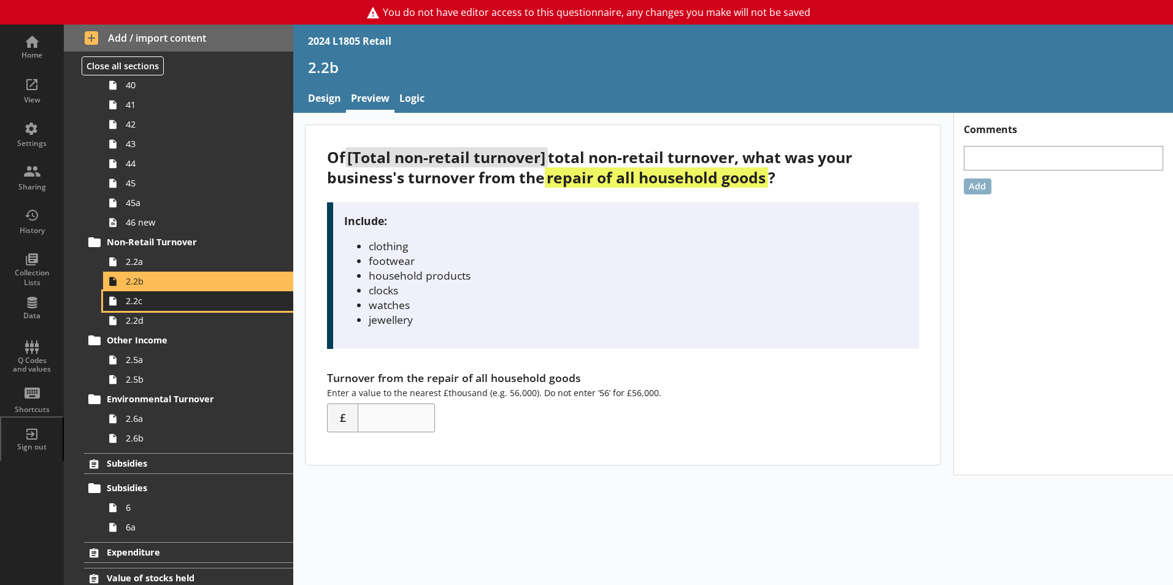
click at [190, 310] on link "2.2c" at bounding box center [198, 301] width 190 height 20
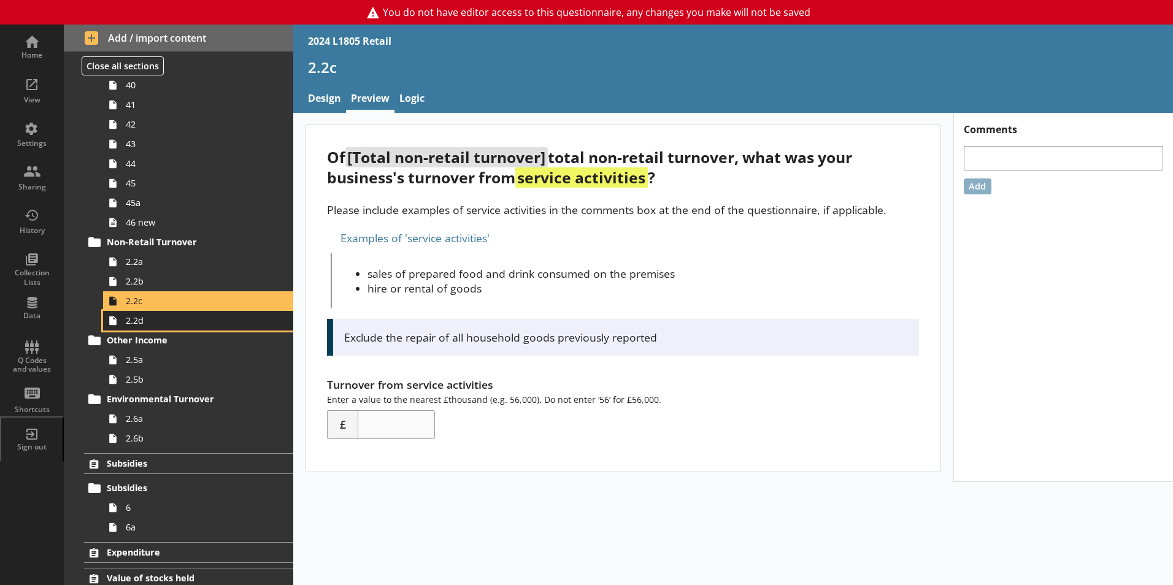
click at [191, 329] on link "2.2d" at bounding box center [198, 321] width 190 height 20
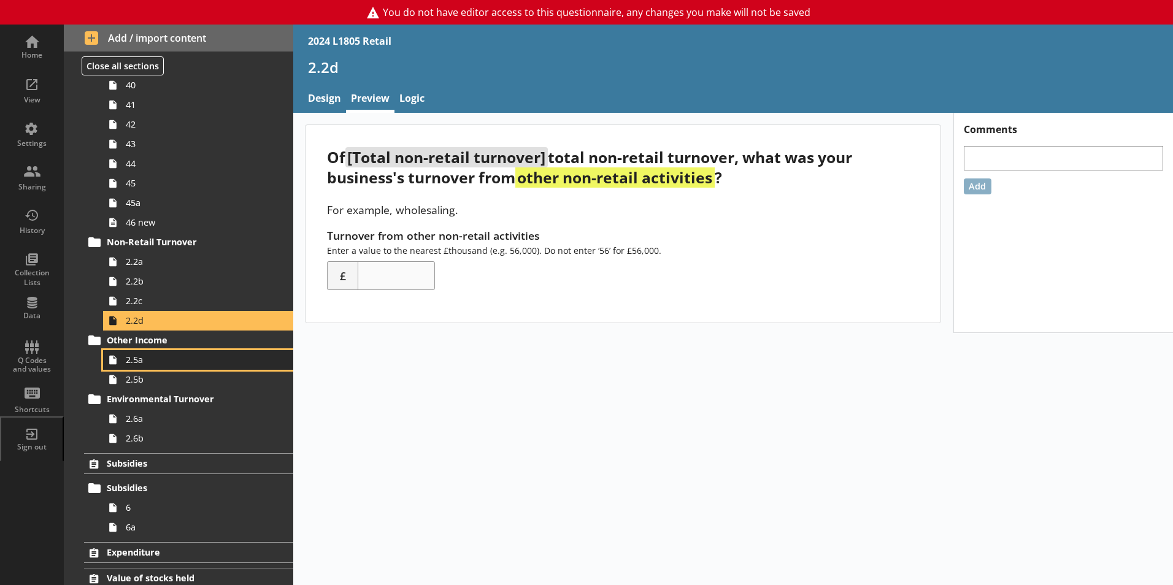
click at [195, 353] on link "2.5a" at bounding box center [198, 360] width 190 height 20
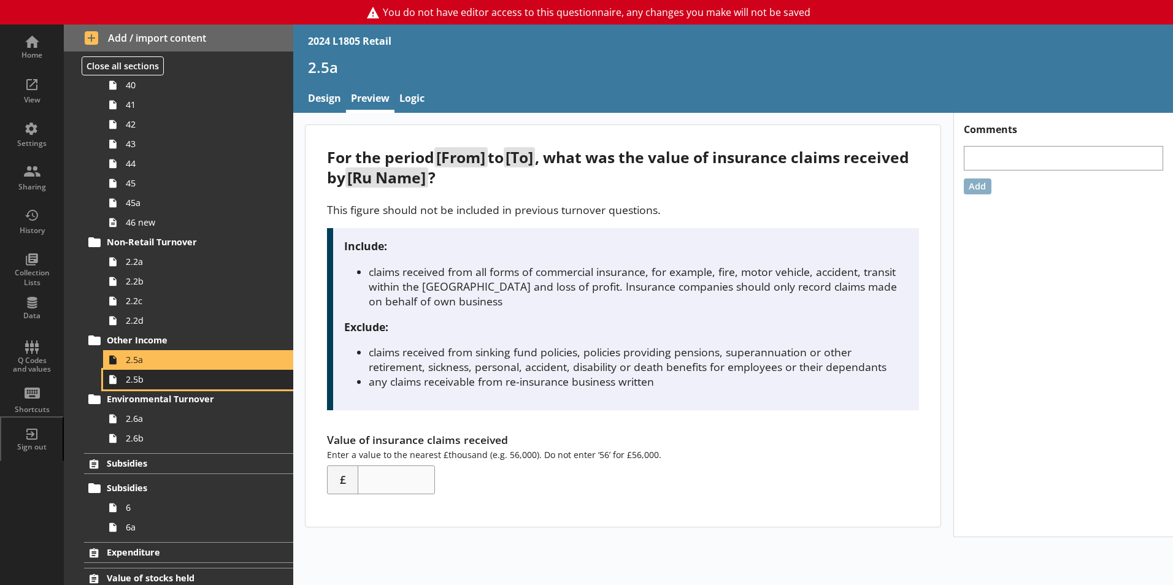
click at [201, 384] on span "2.5b" at bounding box center [194, 380] width 136 height 12
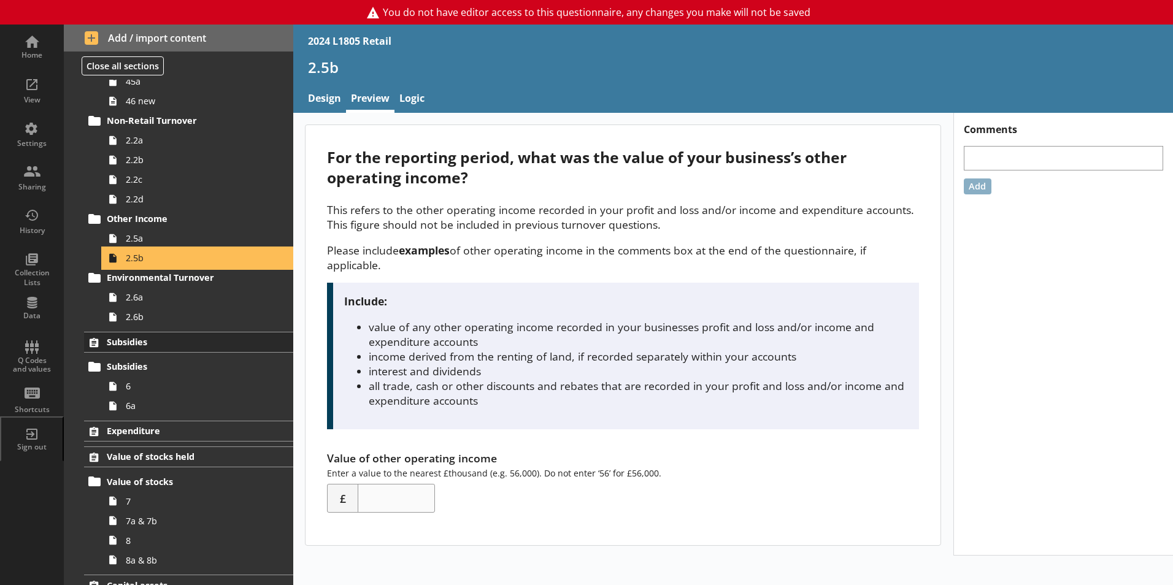
scroll to position [1289, 0]
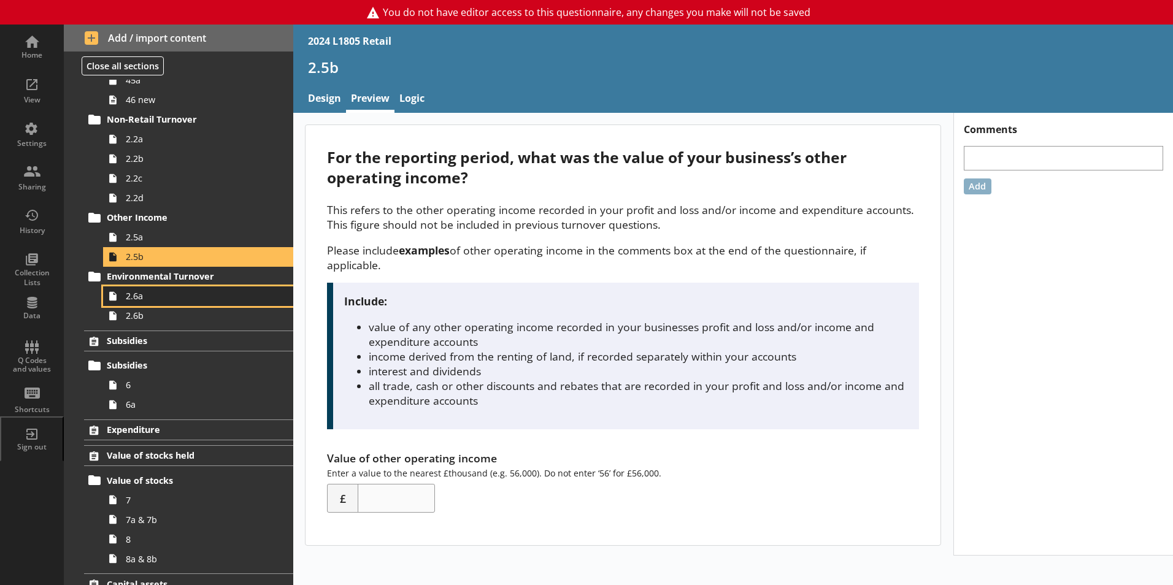
click at [177, 301] on span "2.6a" at bounding box center [194, 296] width 136 height 12
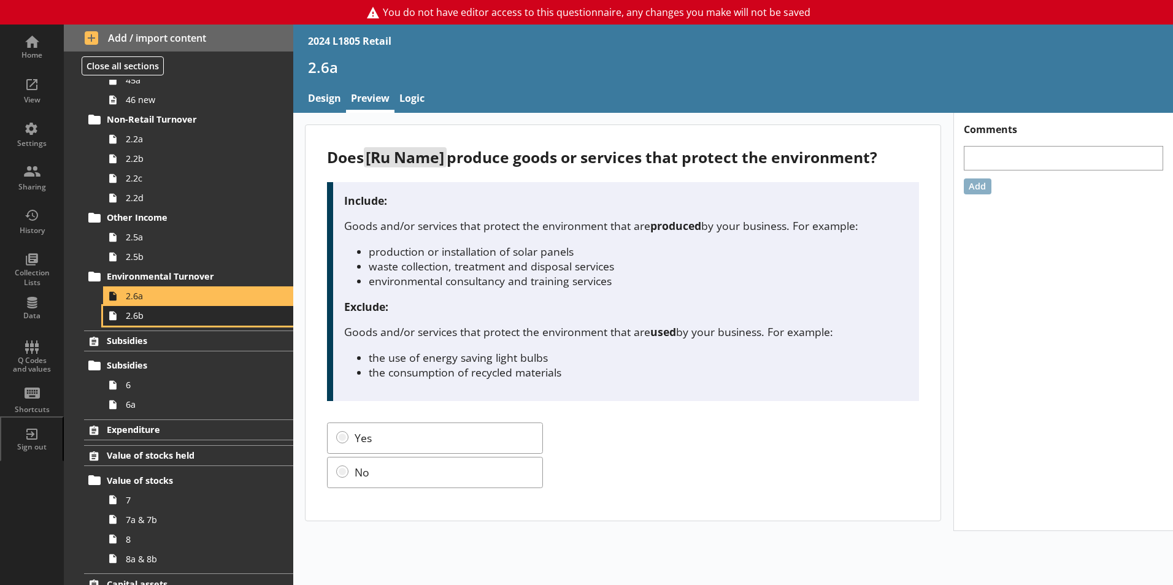
click at [177, 315] on span "2.6b" at bounding box center [194, 316] width 136 height 12
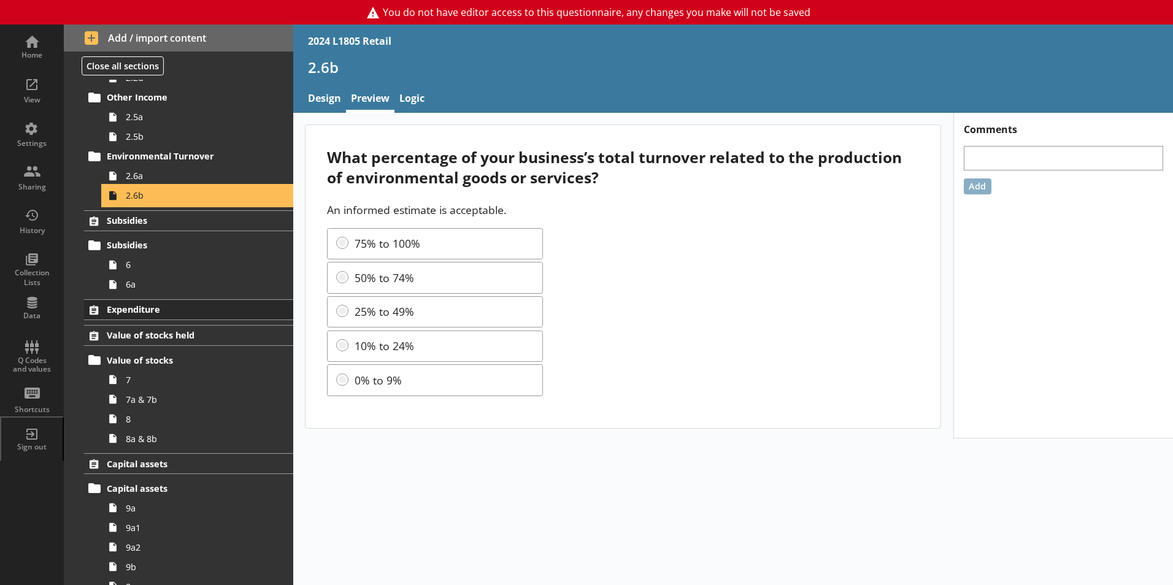
scroll to position [1411, 0]
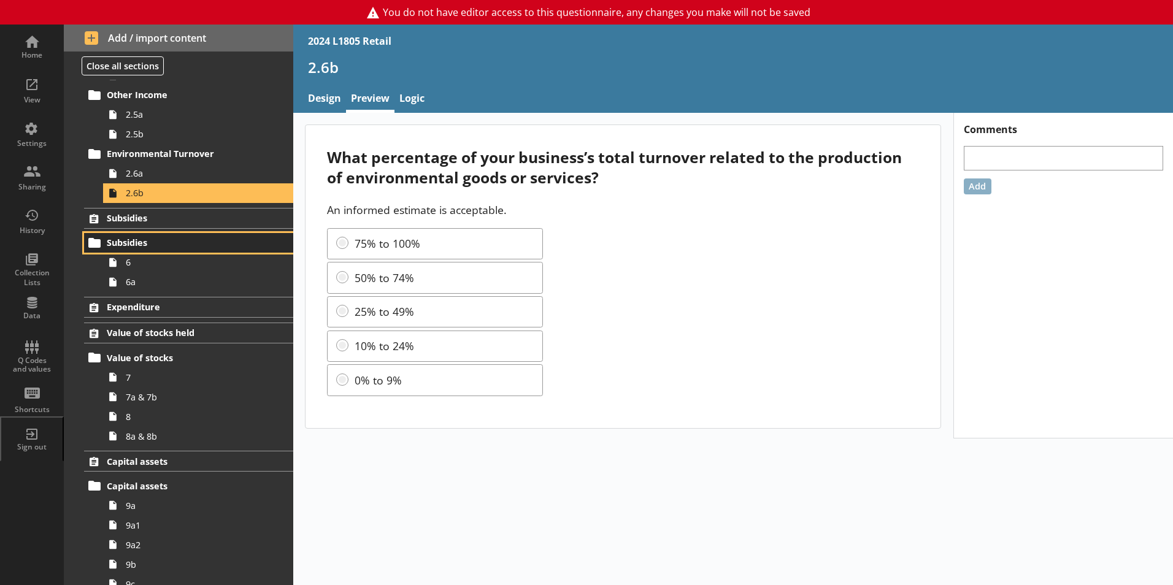
click at [173, 243] on span "Subsidies" at bounding box center [182, 243] width 150 height 12
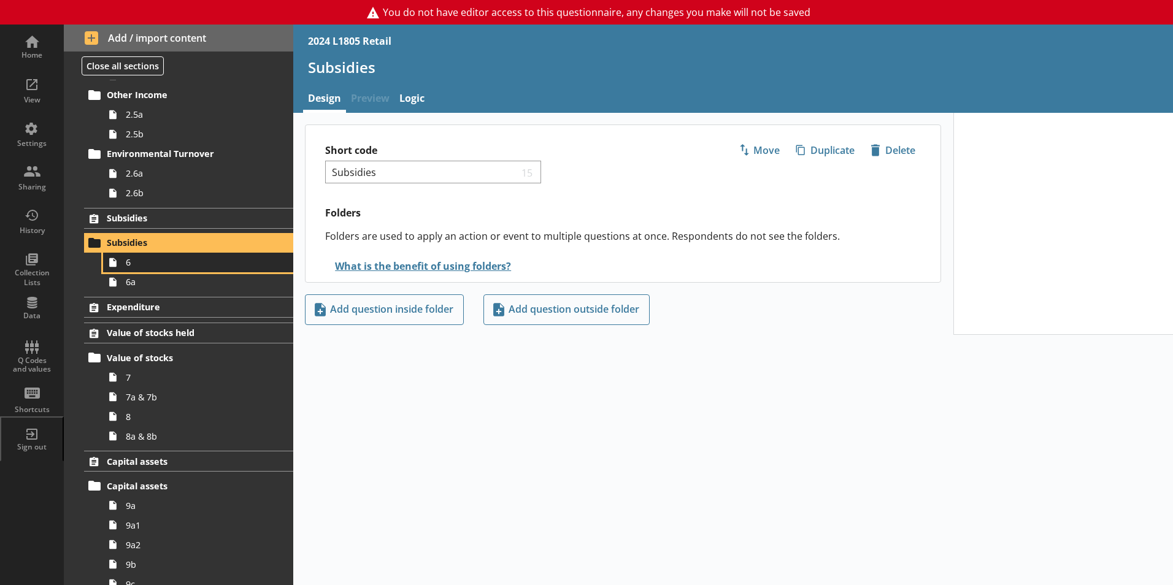
click at [173, 269] on link "6" at bounding box center [198, 263] width 190 height 20
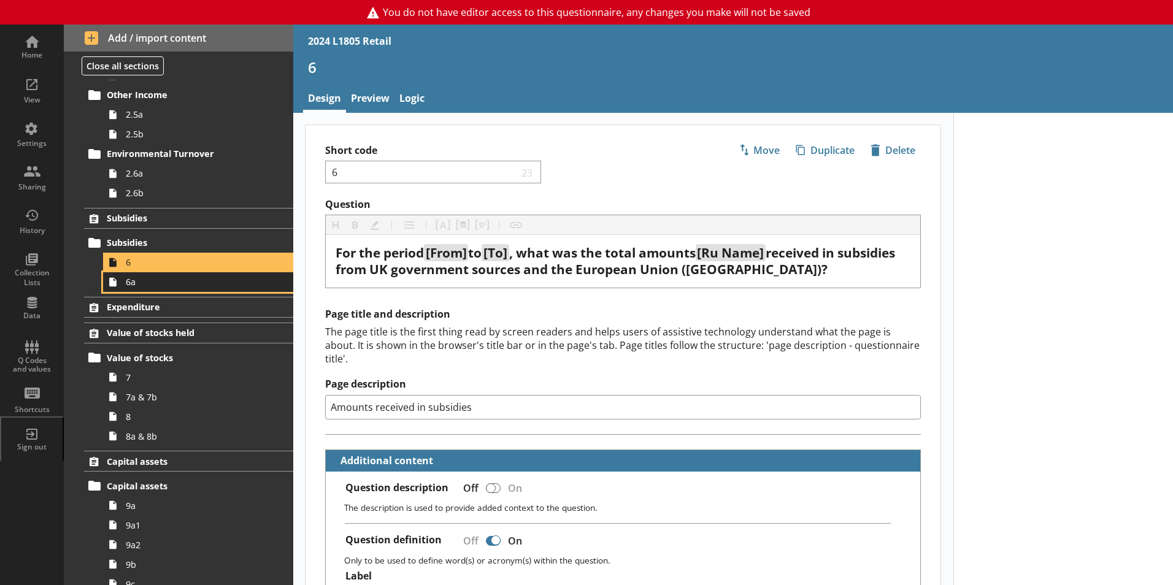
click at [179, 287] on span "6a" at bounding box center [194, 282] width 136 height 12
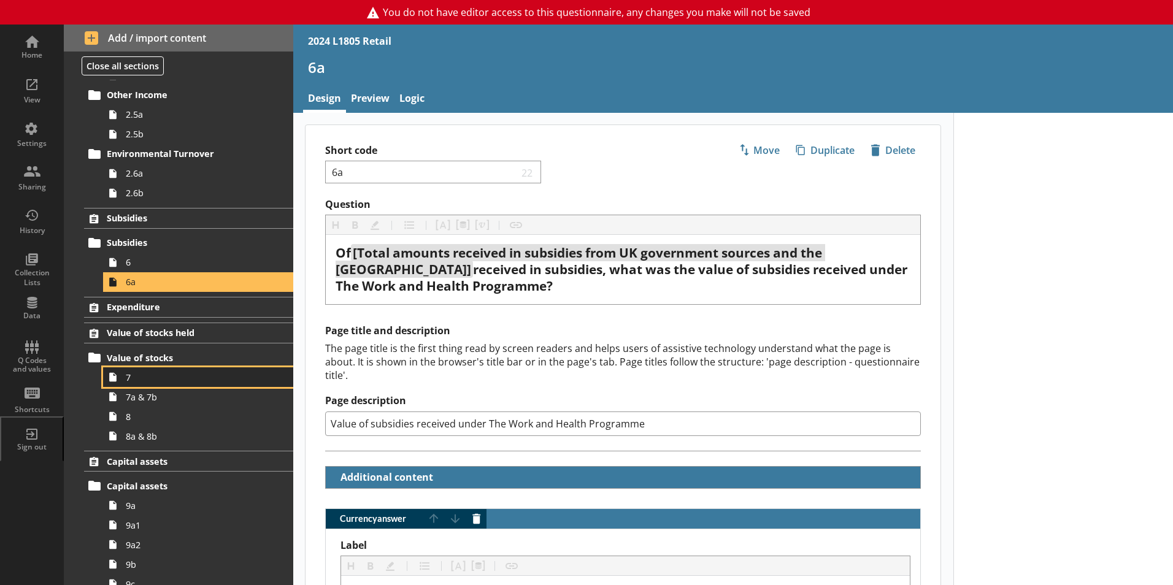
click at [206, 377] on span "7" at bounding box center [194, 378] width 136 height 12
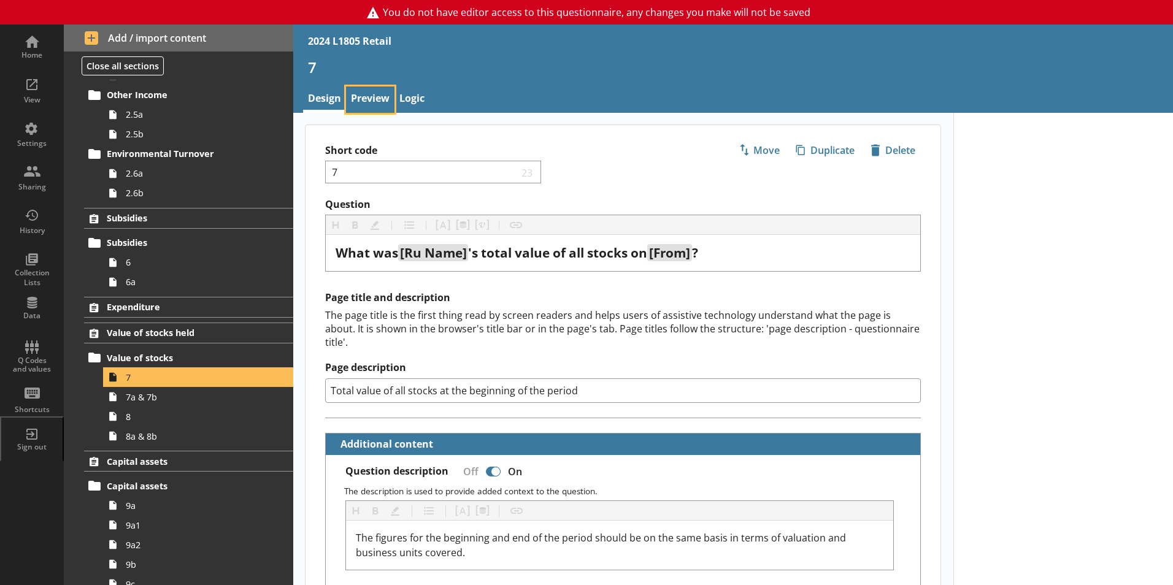
click at [366, 101] on link "Preview" at bounding box center [370, 100] width 48 height 26
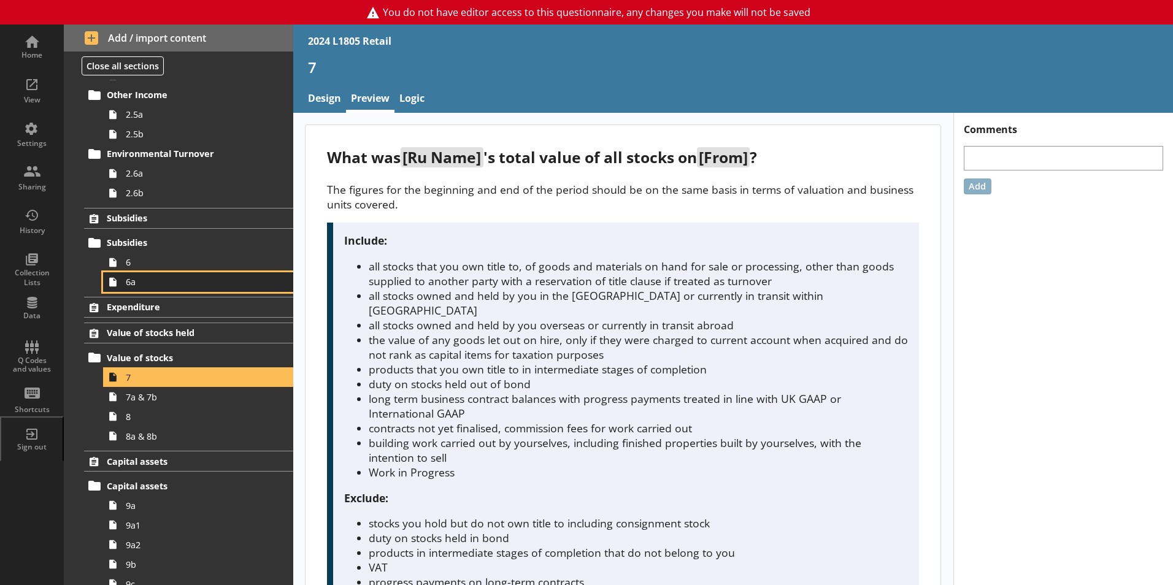
click at [185, 283] on span "6a" at bounding box center [194, 282] width 136 height 12
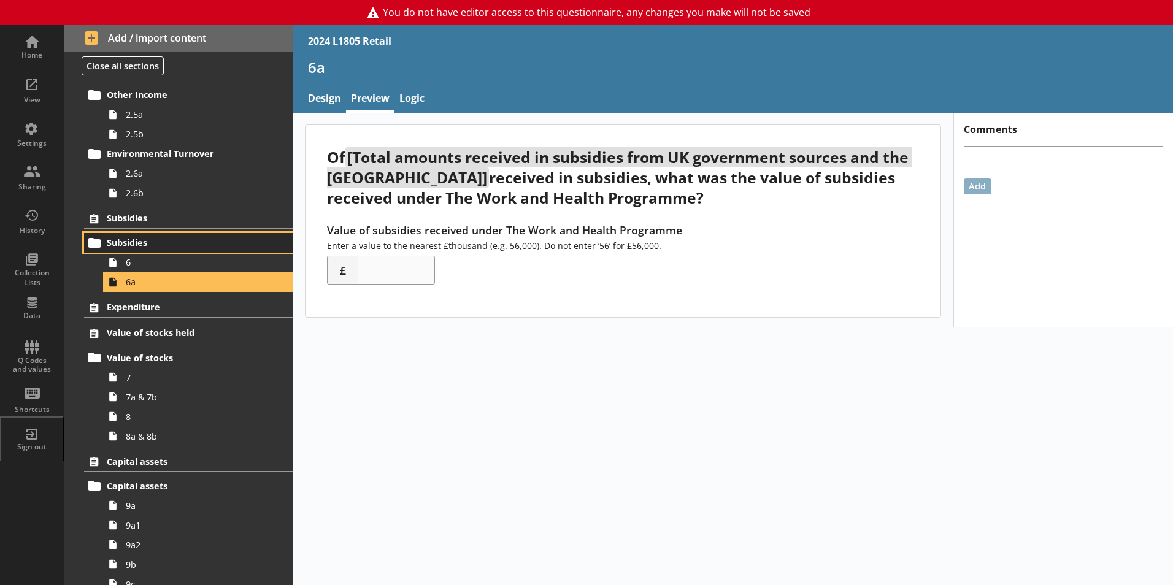
drag, startPoint x: 193, startPoint y: 245, endPoint x: 186, endPoint y: 248, distance: 7.4
click at [190, 247] on span "Subsidies" at bounding box center [182, 243] width 150 height 12
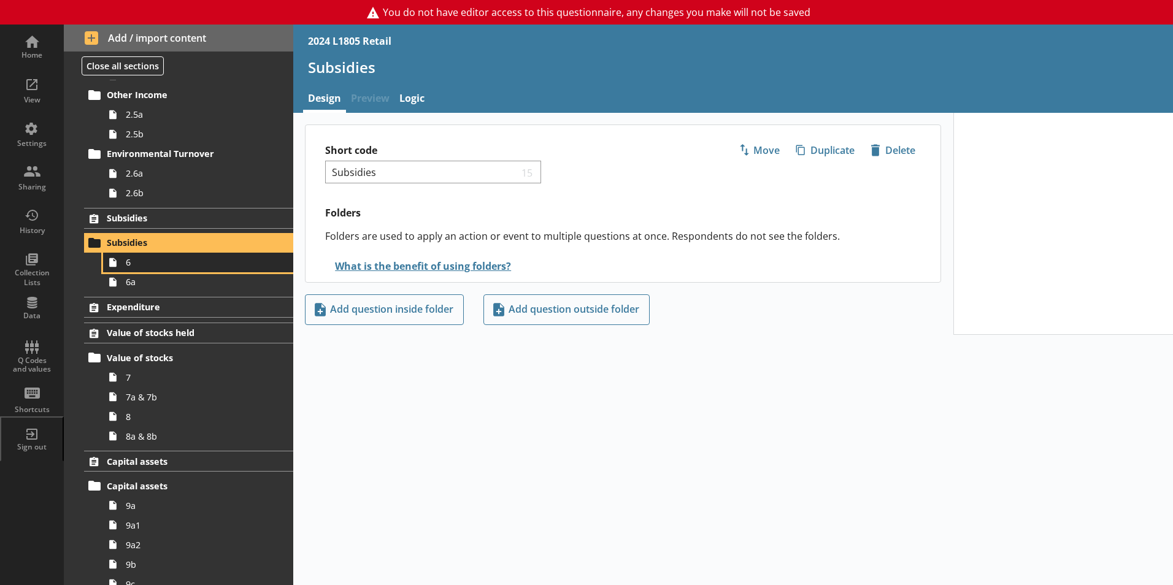
click at [182, 264] on span "6" at bounding box center [194, 262] width 136 height 12
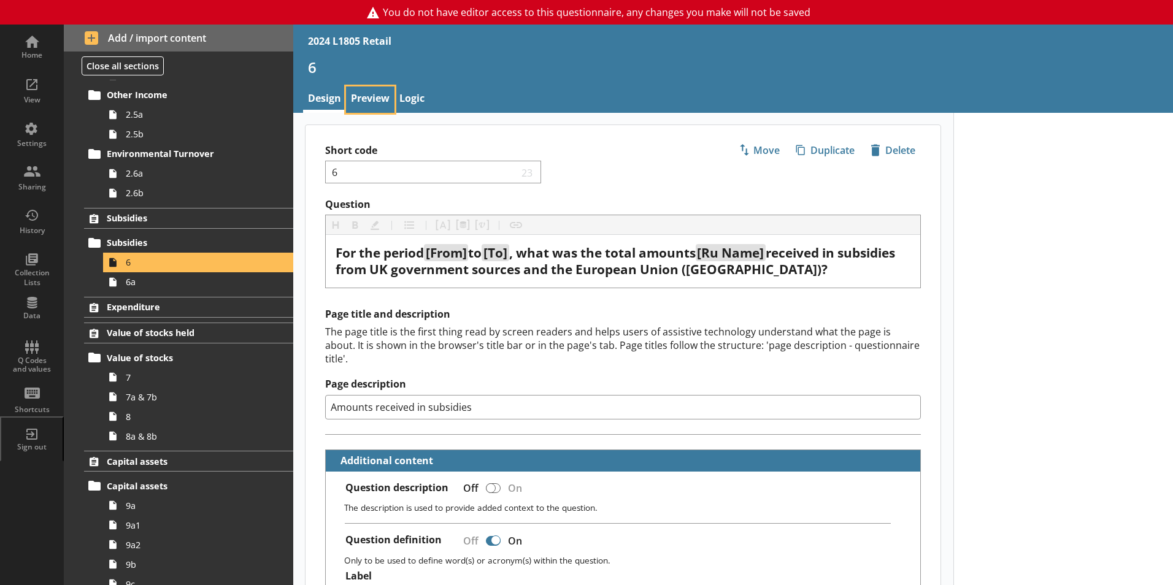
click at [358, 96] on link "Preview" at bounding box center [370, 100] width 48 height 26
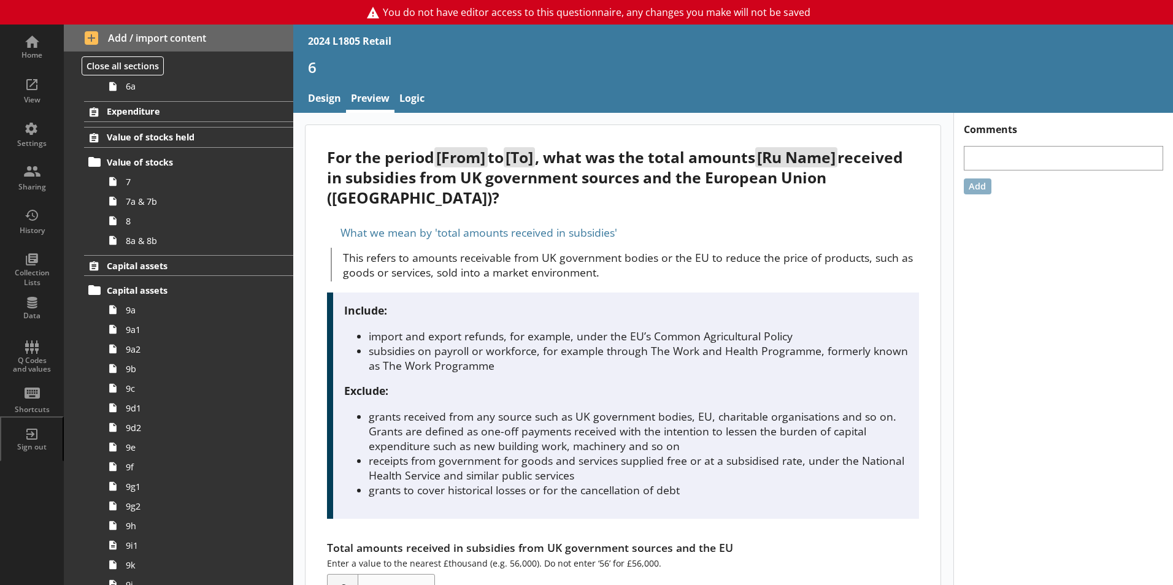
scroll to position [1657, 0]
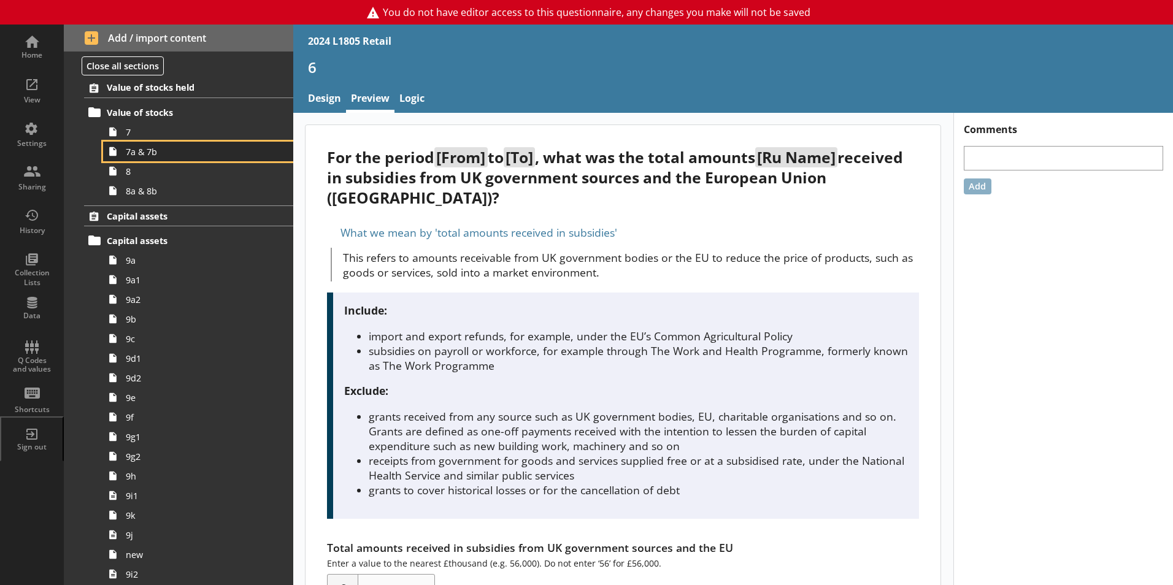
click at [153, 142] on link "7a & 7b" at bounding box center [198, 152] width 190 height 20
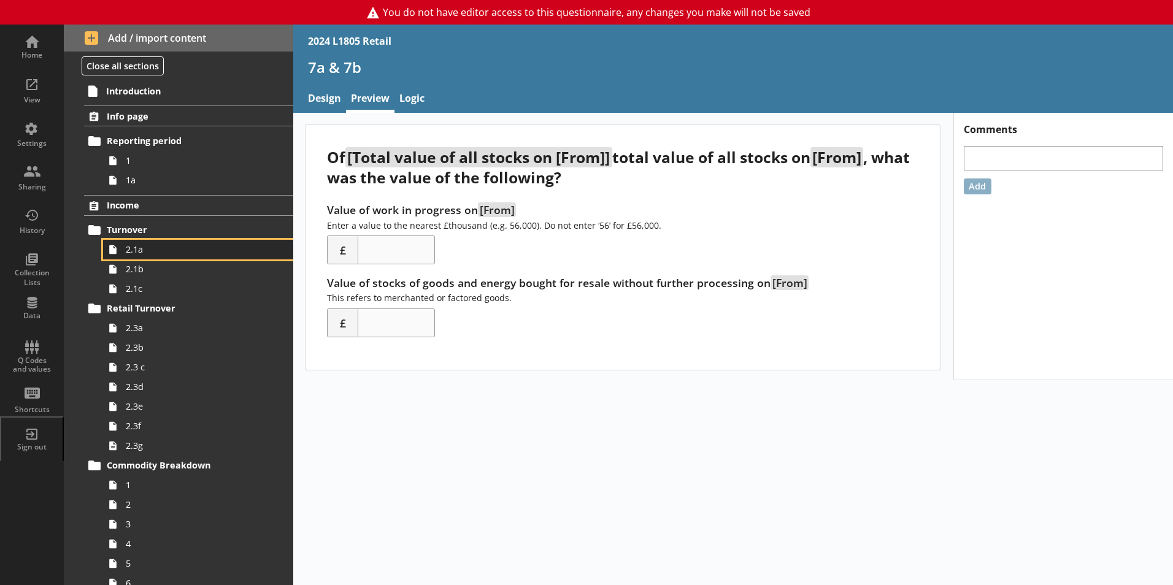
click at [157, 244] on span "2.1a" at bounding box center [194, 250] width 136 height 12
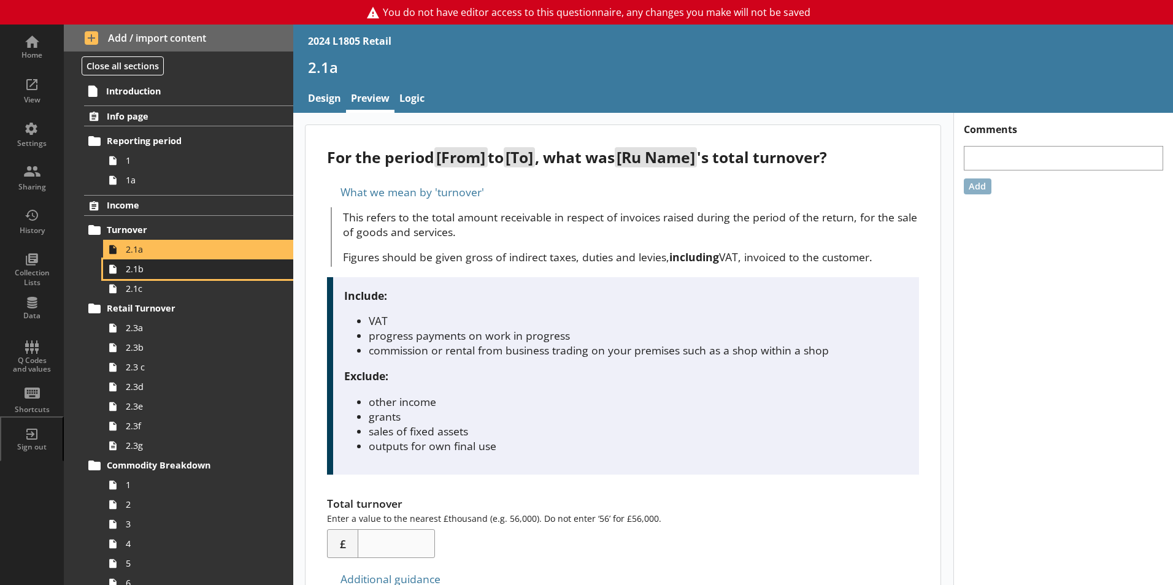
click at [165, 261] on link "2.1b" at bounding box center [198, 270] width 190 height 20
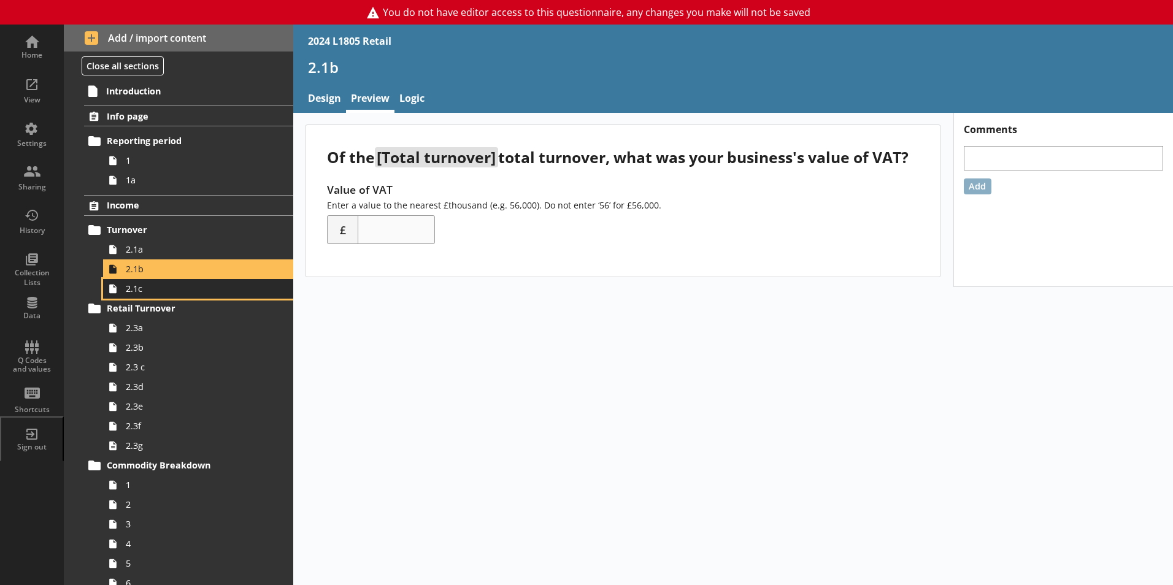
click at [188, 290] on span "2.1c" at bounding box center [194, 289] width 136 height 12
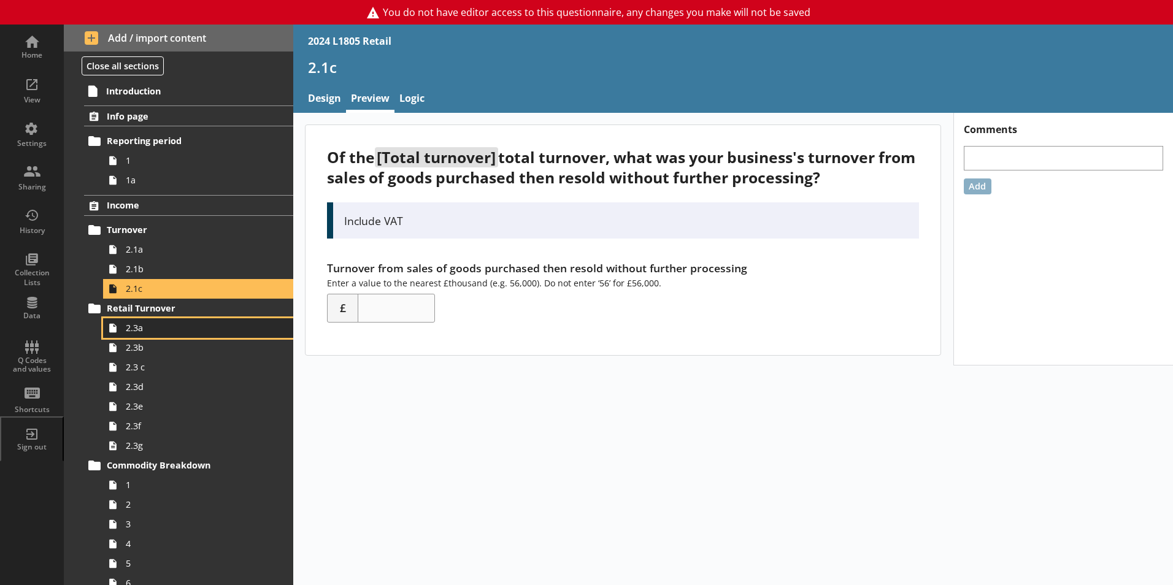
click at [183, 323] on span "2.3a" at bounding box center [194, 328] width 136 height 12
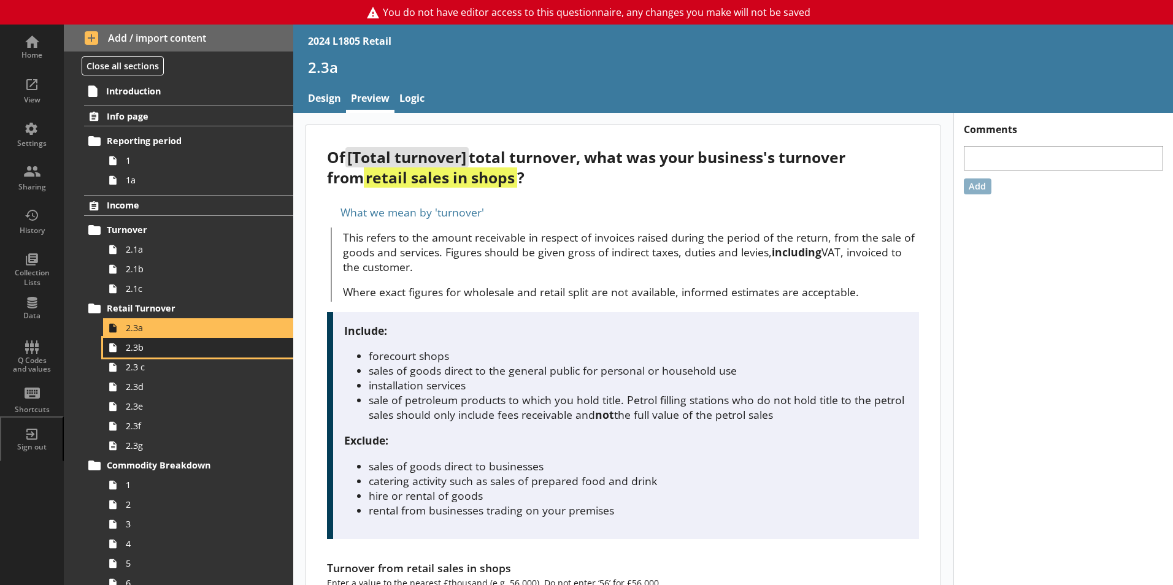
click at [187, 351] on span "2.3b" at bounding box center [194, 348] width 136 height 12
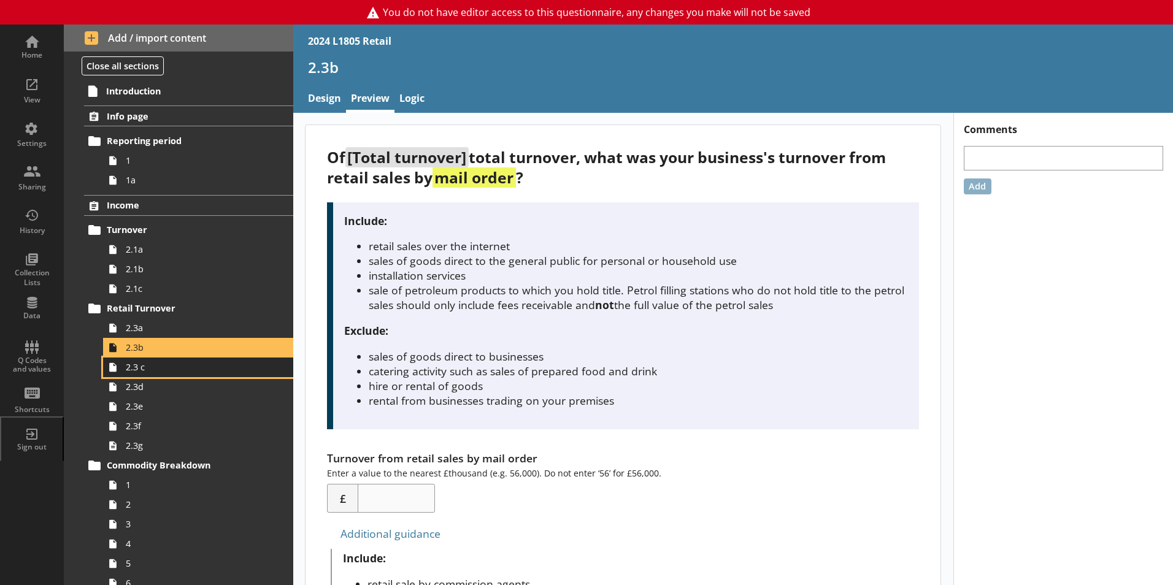
click at [197, 372] on span "2.3 c" at bounding box center [194, 367] width 136 height 12
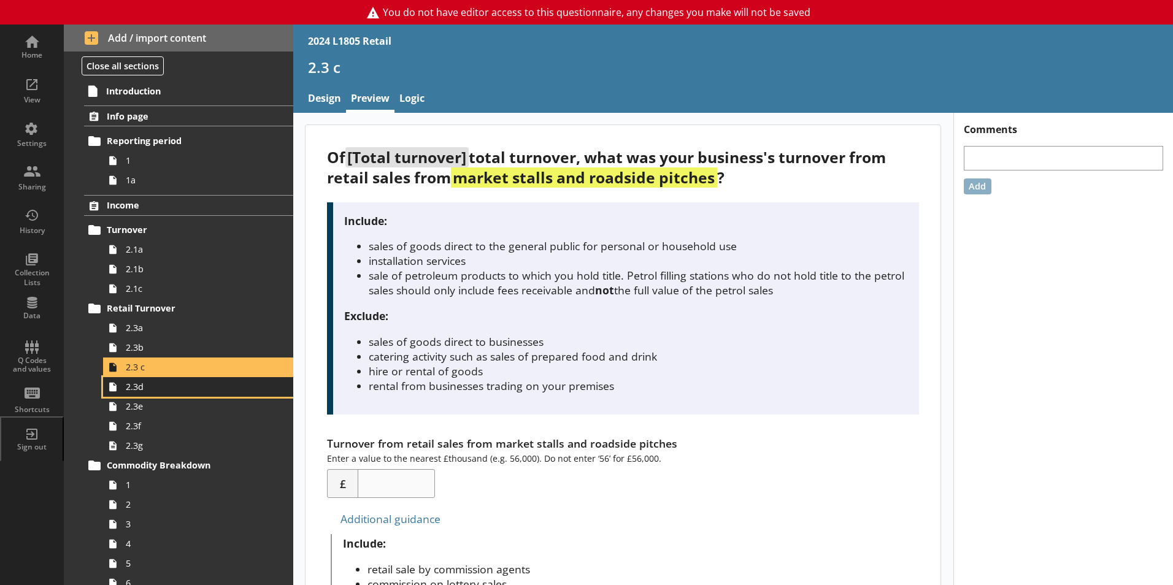
click at [204, 392] on span "2.3d" at bounding box center [194, 387] width 136 height 12
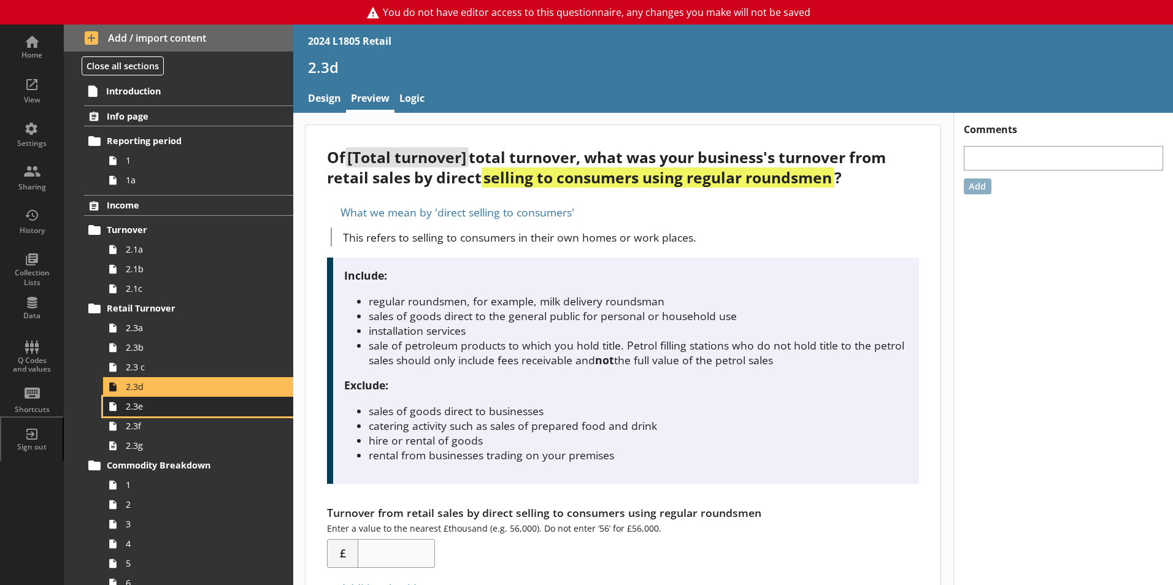
click at [207, 404] on span "2.3e" at bounding box center [194, 407] width 136 height 12
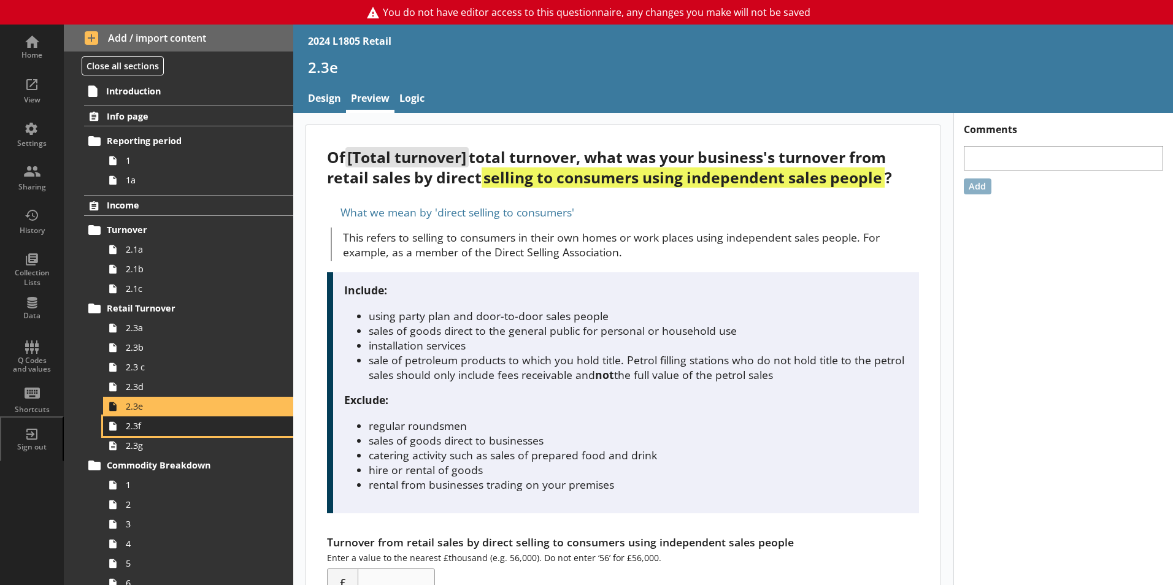
click at [209, 419] on link "2.3f" at bounding box center [198, 427] width 190 height 20
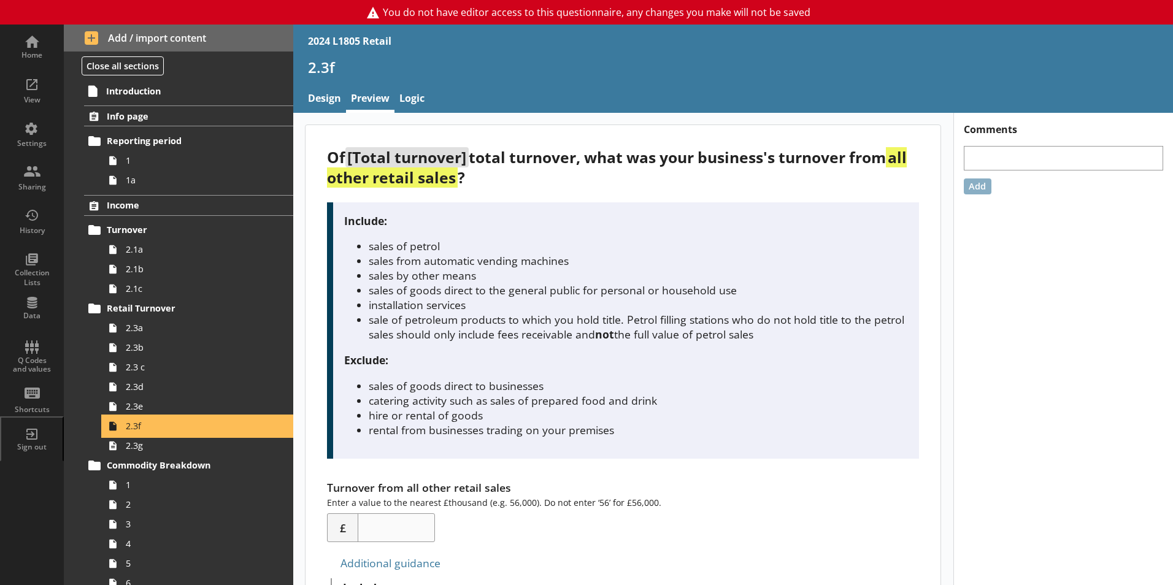
click at [209, 434] on link "2.3f" at bounding box center [198, 427] width 190 height 20
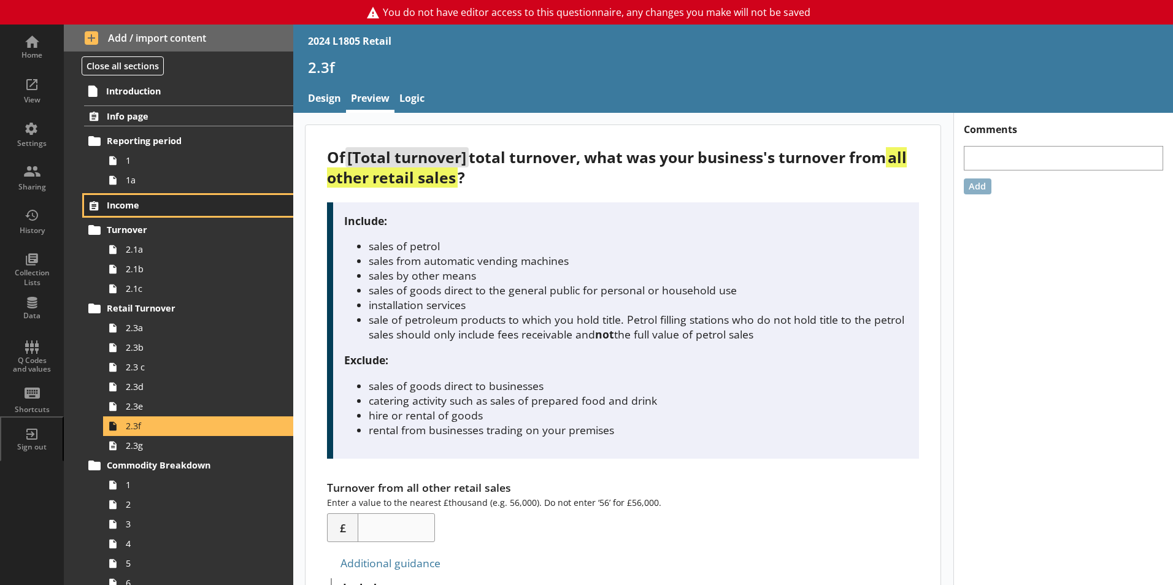
click at [170, 210] on span "Income" at bounding box center [182, 205] width 150 height 12
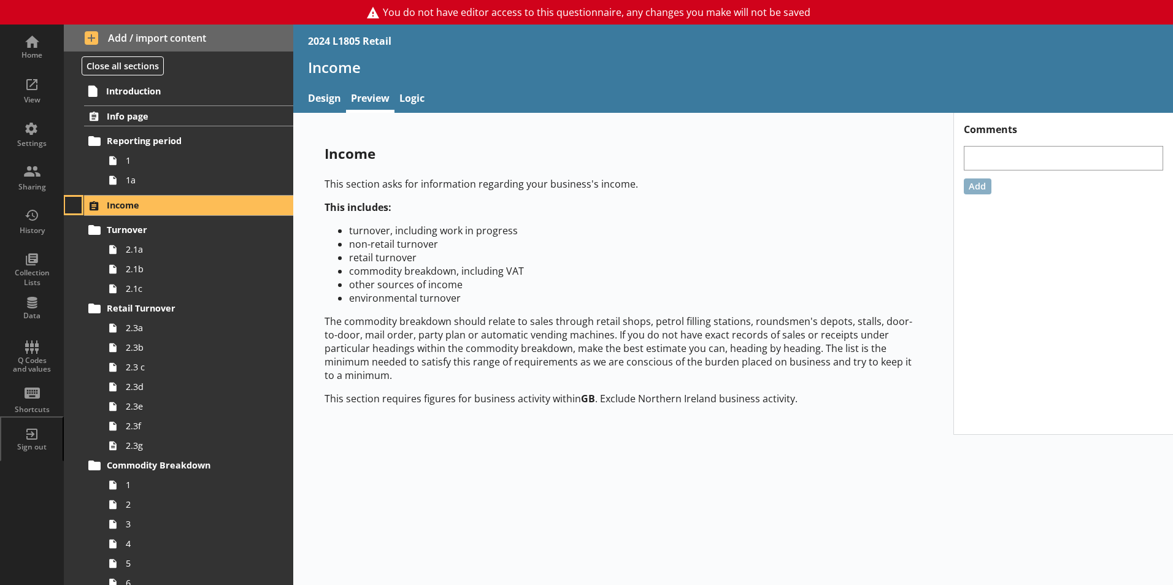
click at [76, 202] on button at bounding box center [73, 205] width 17 height 17
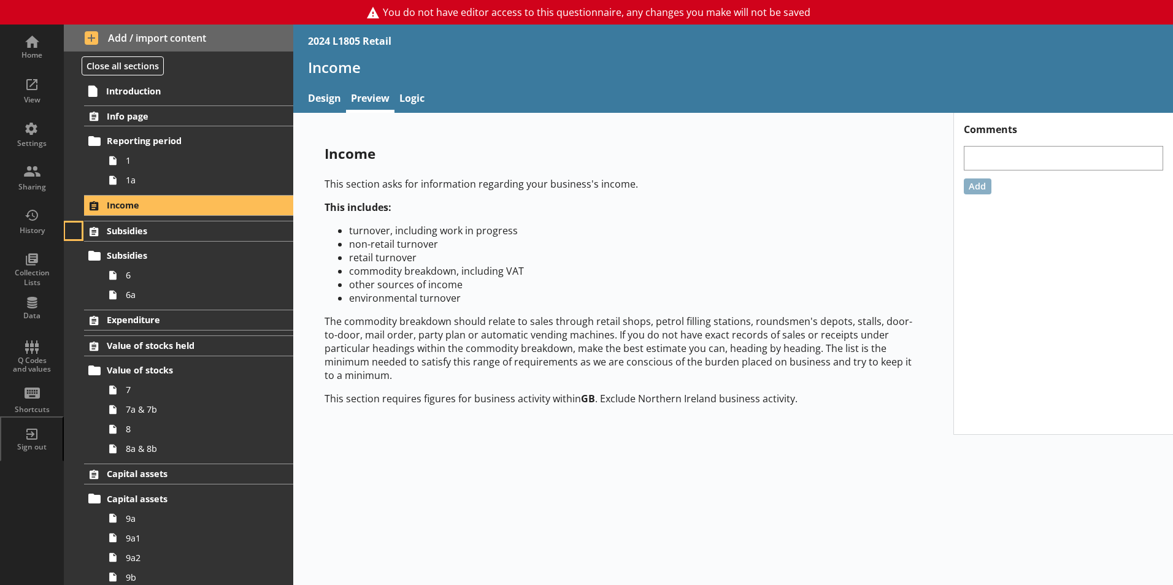
click at [80, 225] on button at bounding box center [73, 231] width 17 height 17
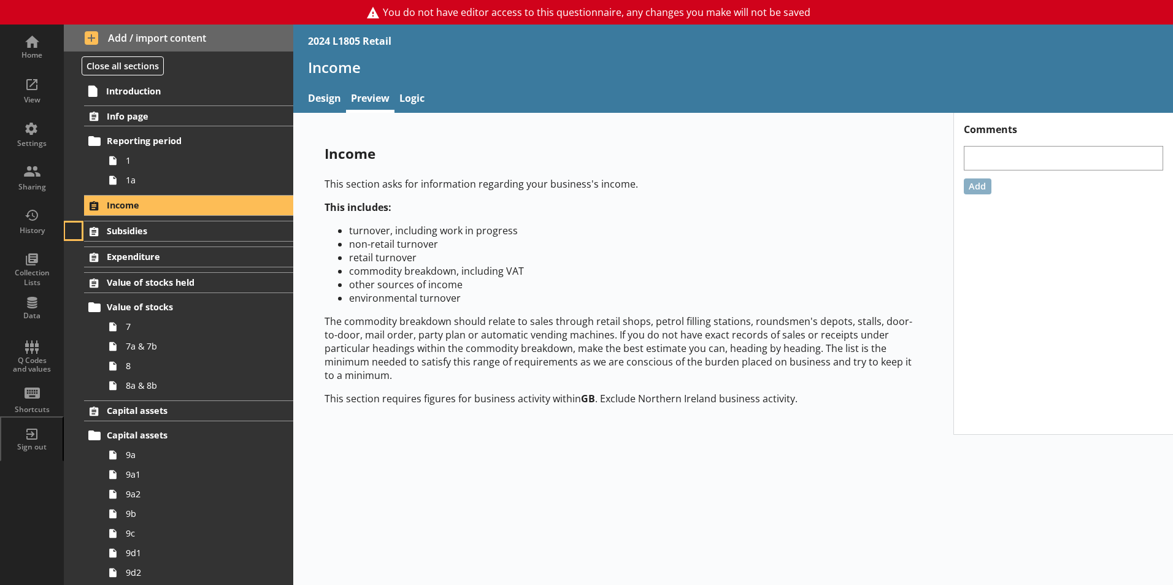
click at [79, 230] on button at bounding box center [73, 231] width 17 height 17
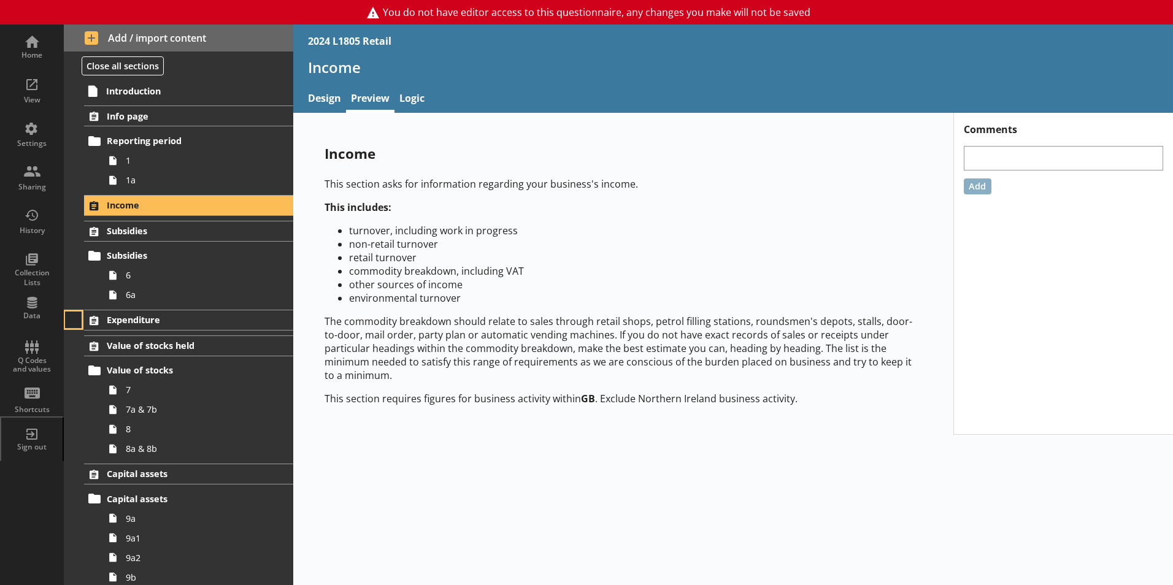
click at [79, 320] on button at bounding box center [73, 320] width 17 height 17
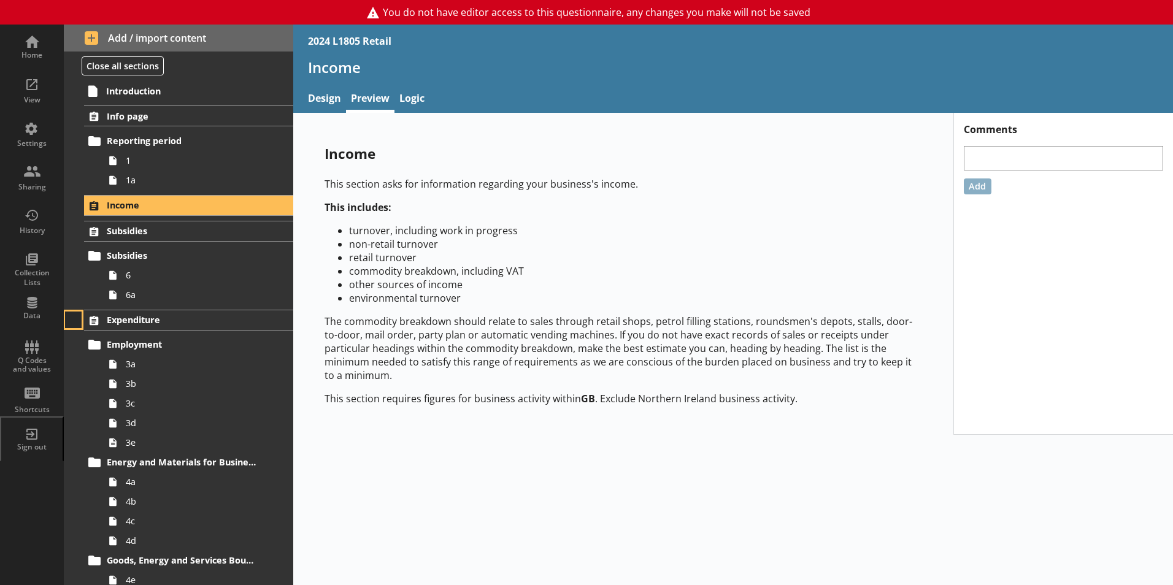
click at [75, 312] on button at bounding box center [73, 320] width 17 height 17
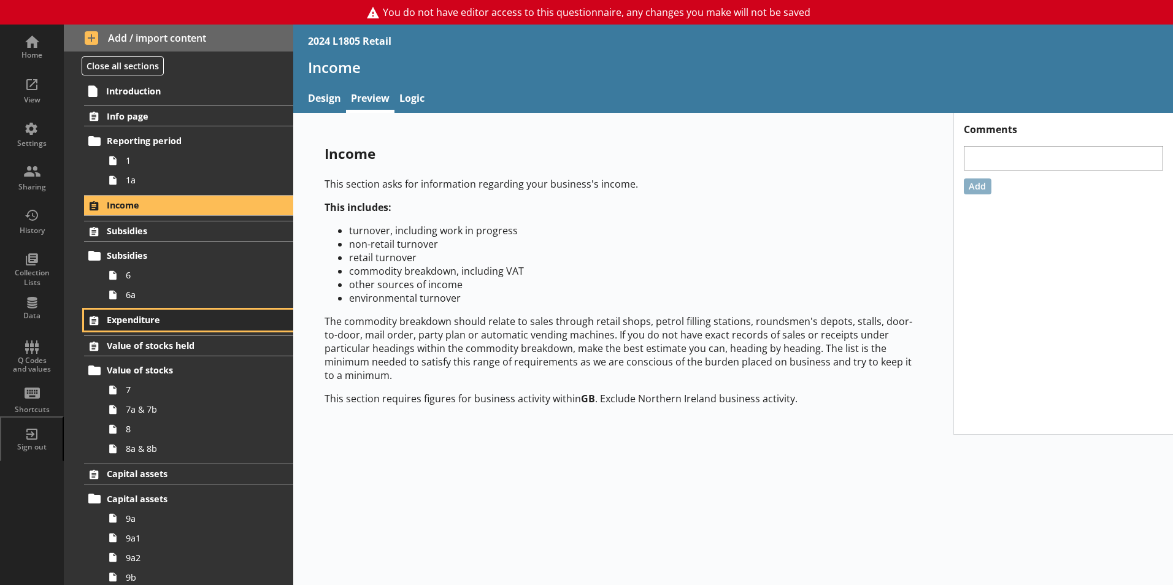
click at [115, 325] on span "Expenditure" at bounding box center [182, 320] width 150 height 12
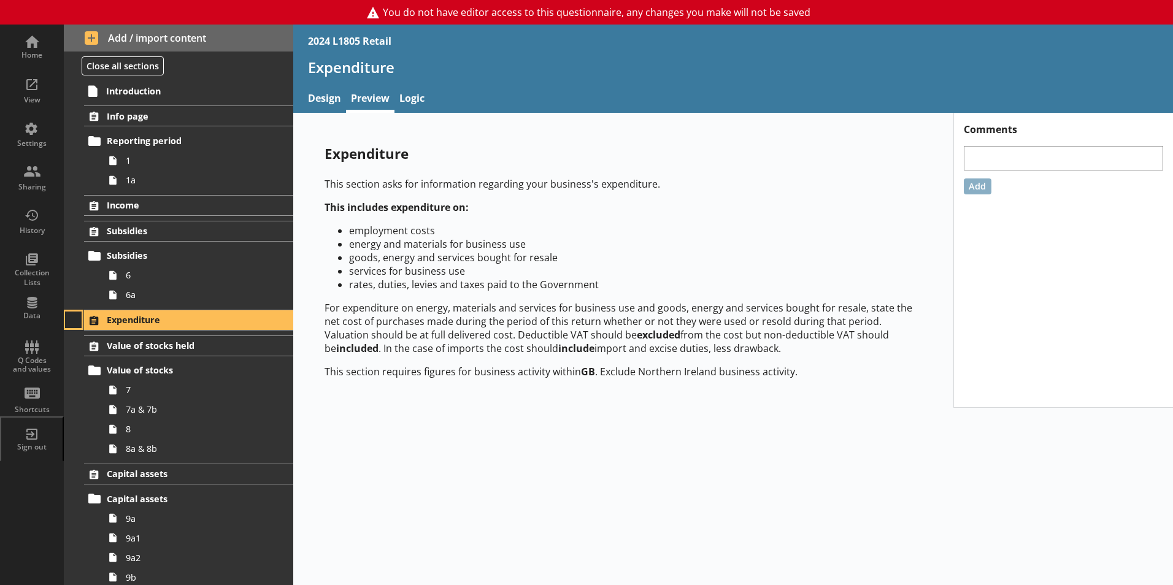
click at [77, 320] on button at bounding box center [73, 320] width 17 height 17
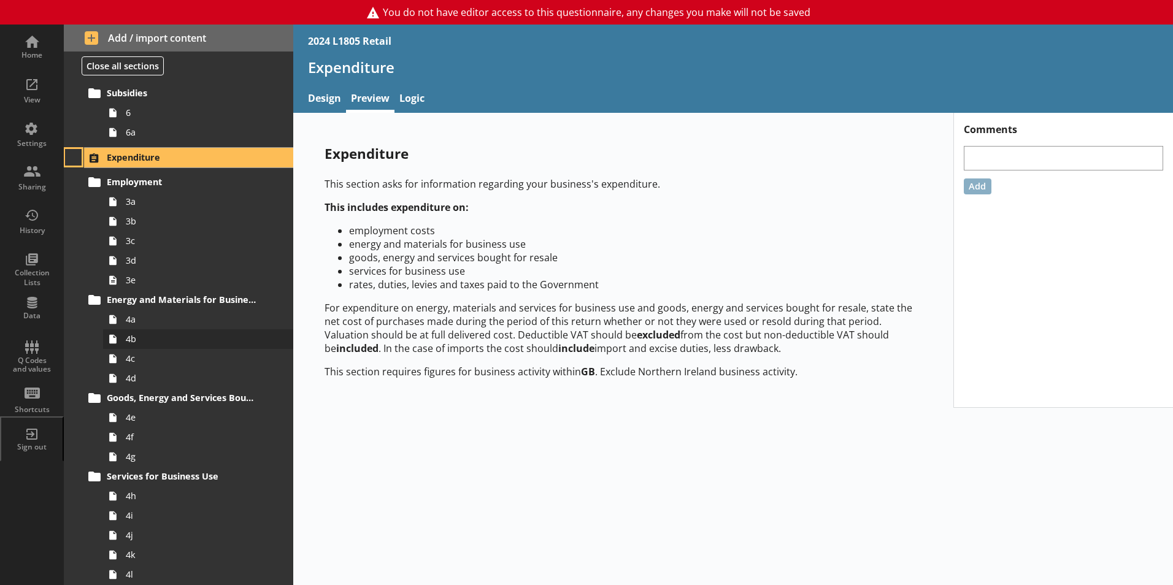
scroll to position [184, 0]
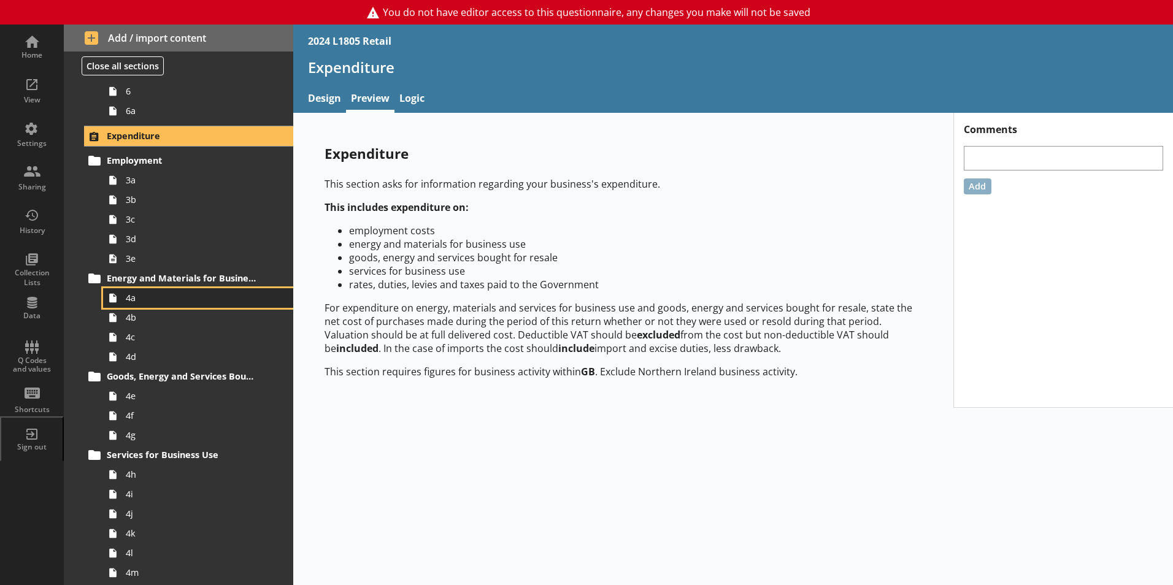
click at [173, 291] on link "4a" at bounding box center [198, 298] width 190 height 20
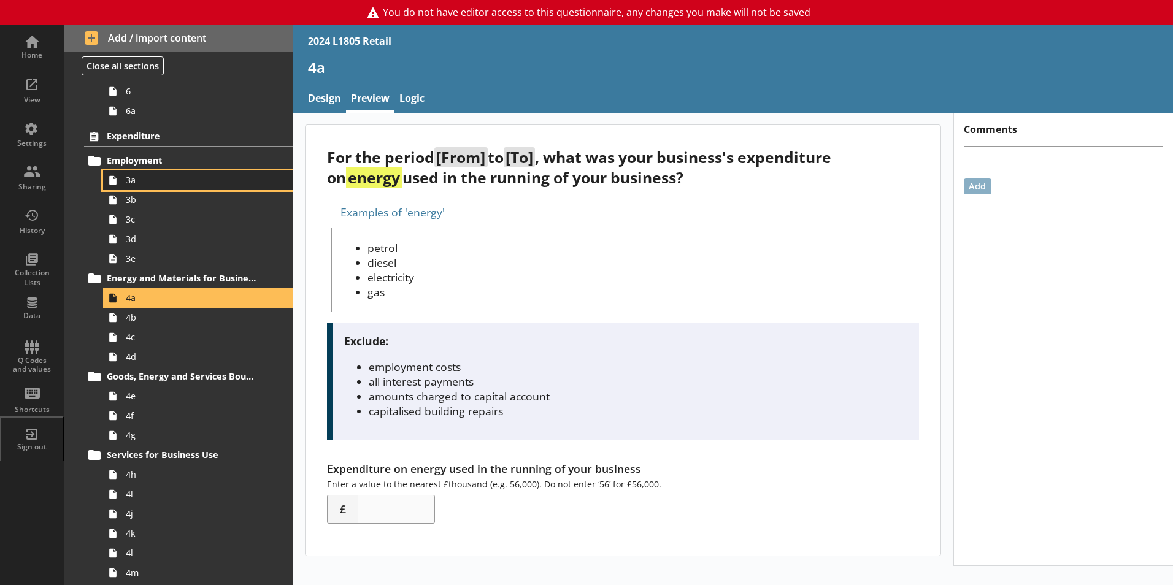
click at [166, 180] on span "3a" at bounding box center [194, 180] width 136 height 12
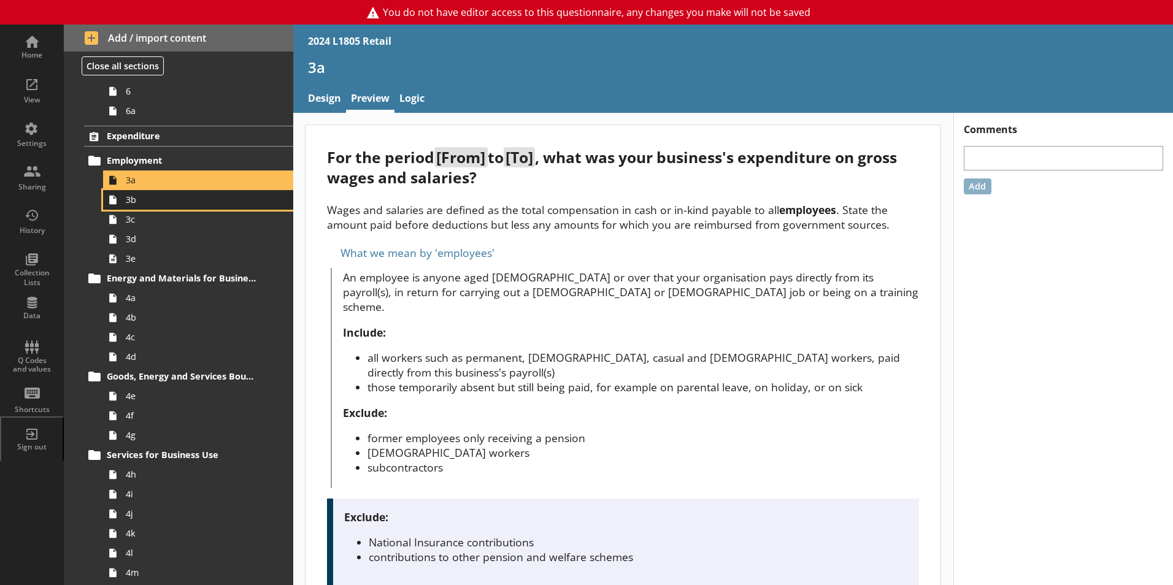
click at [167, 198] on span "3b" at bounding box center [194, 200] width 136 height 12
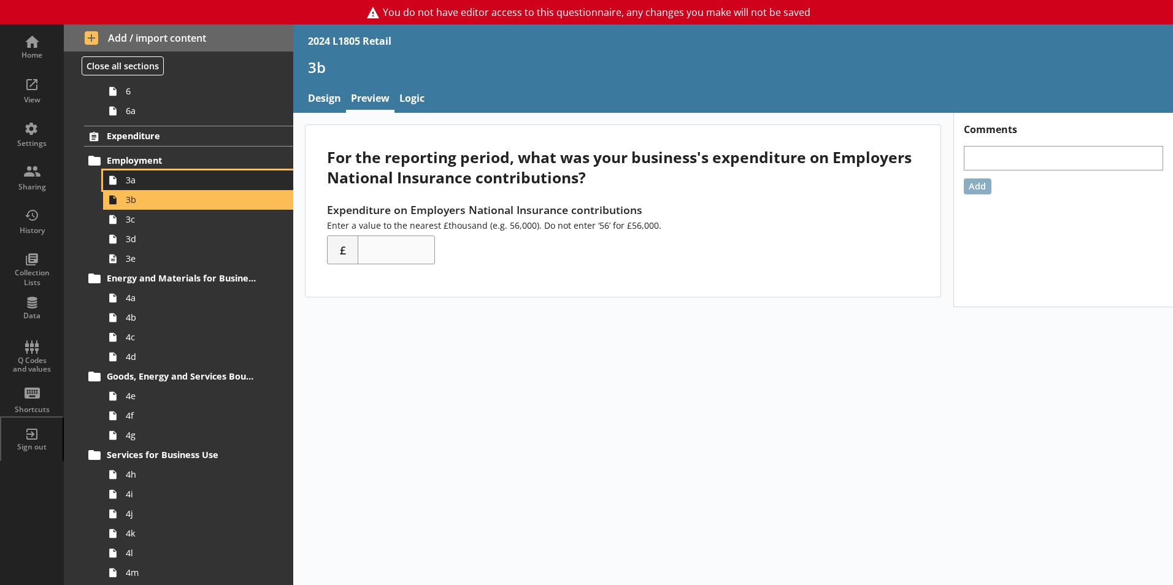
click at [172, 179] on span "3a" at bounding box center [194, 180] width 136 height 12
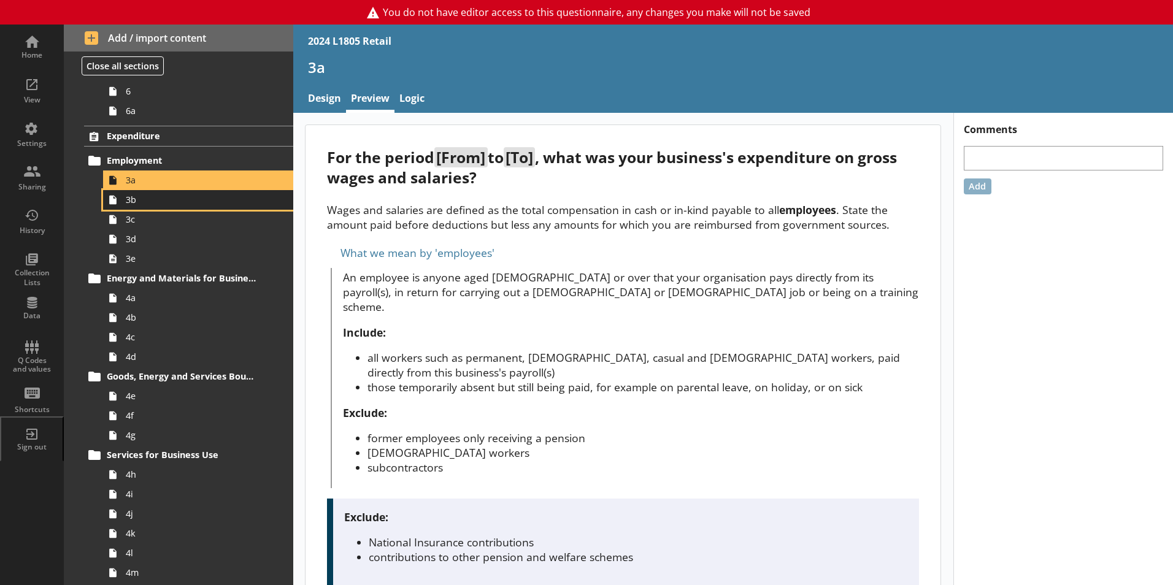
click at [176, 201] on span "3b" at bounding box center [194, 200] width 136 height 12
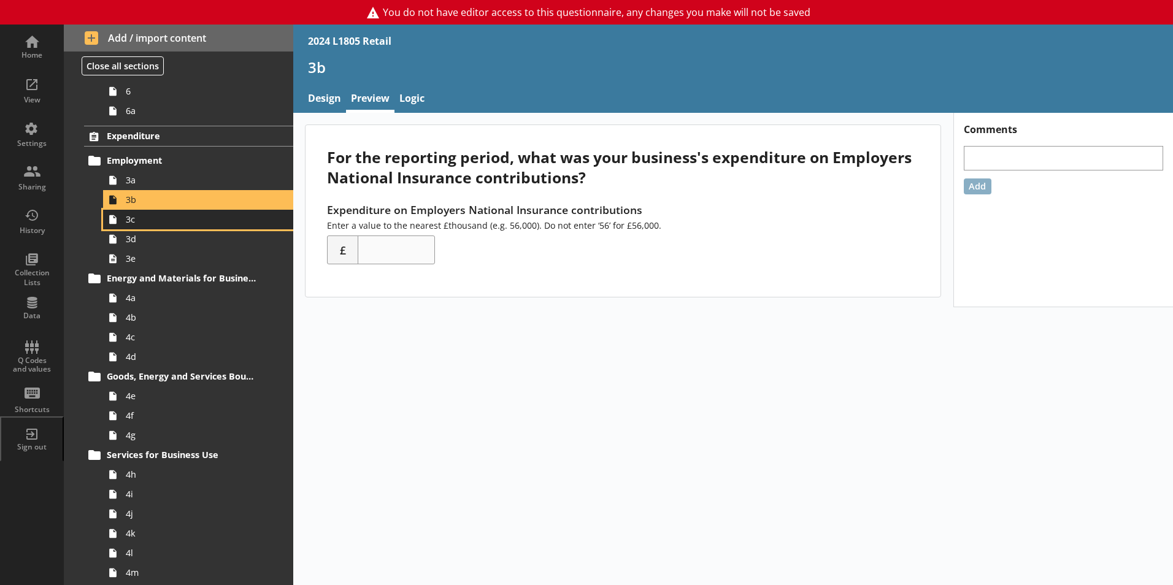
click at [176, 214] on span "3c" at bounding box center [194, 220] width 136 height 12
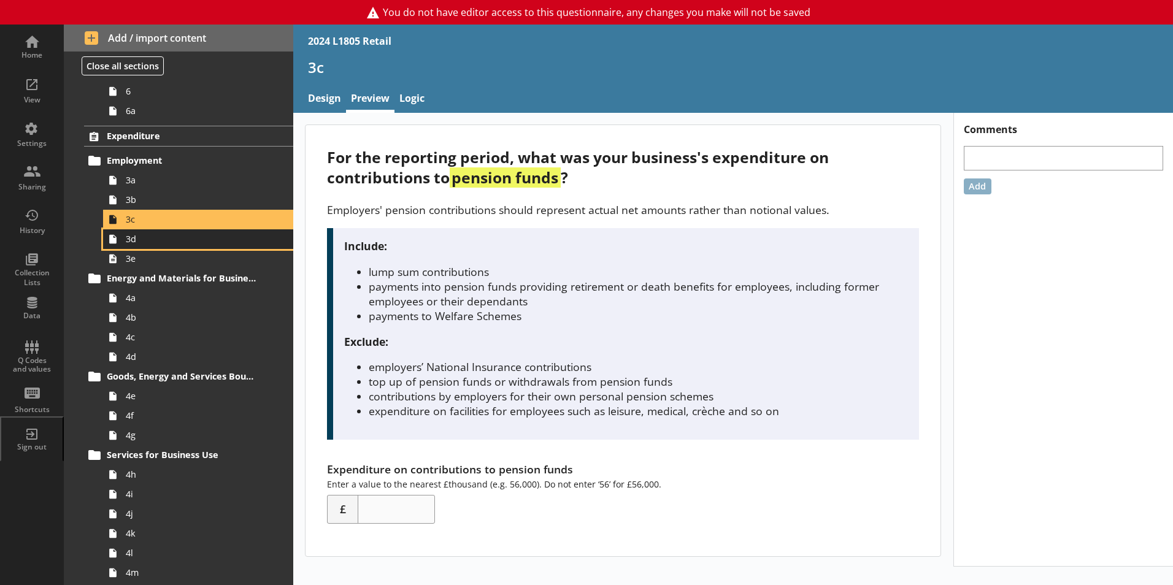
click at [175, 232] on link "3d" at bounding box center [198, 239] width 190 height 20
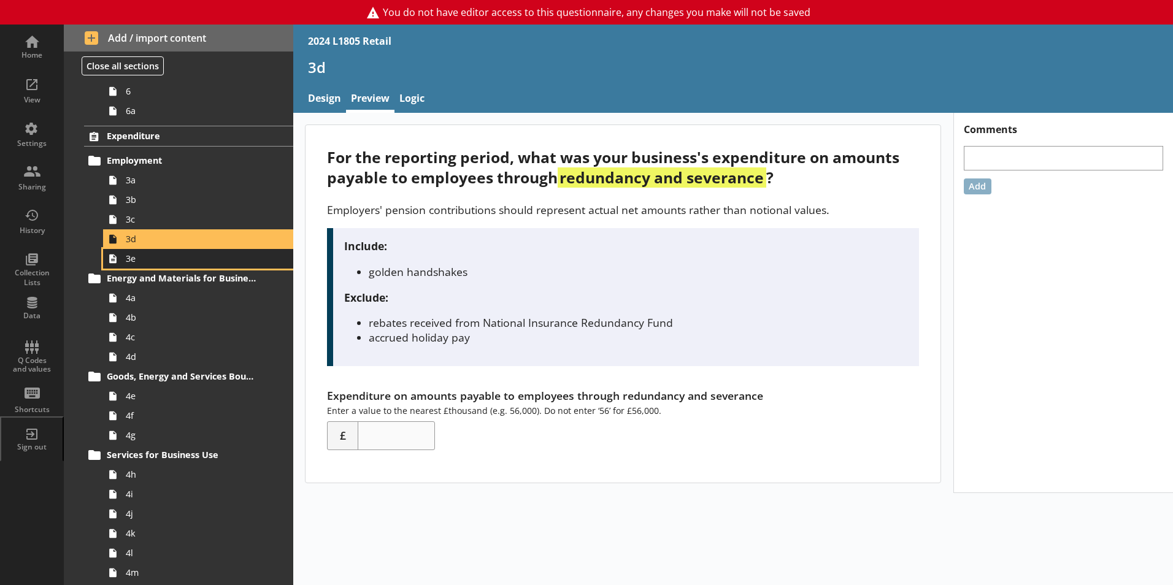
click at [177, 255] on span "3e" at bounding box center [194, 259] width 136 height 12
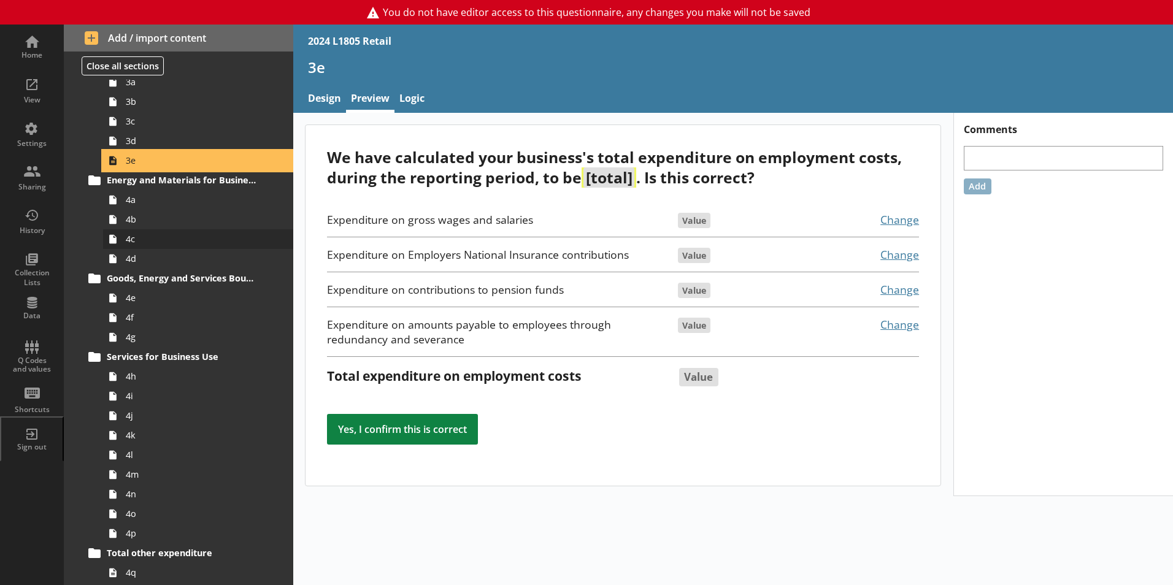
scroll to position [307, 0]
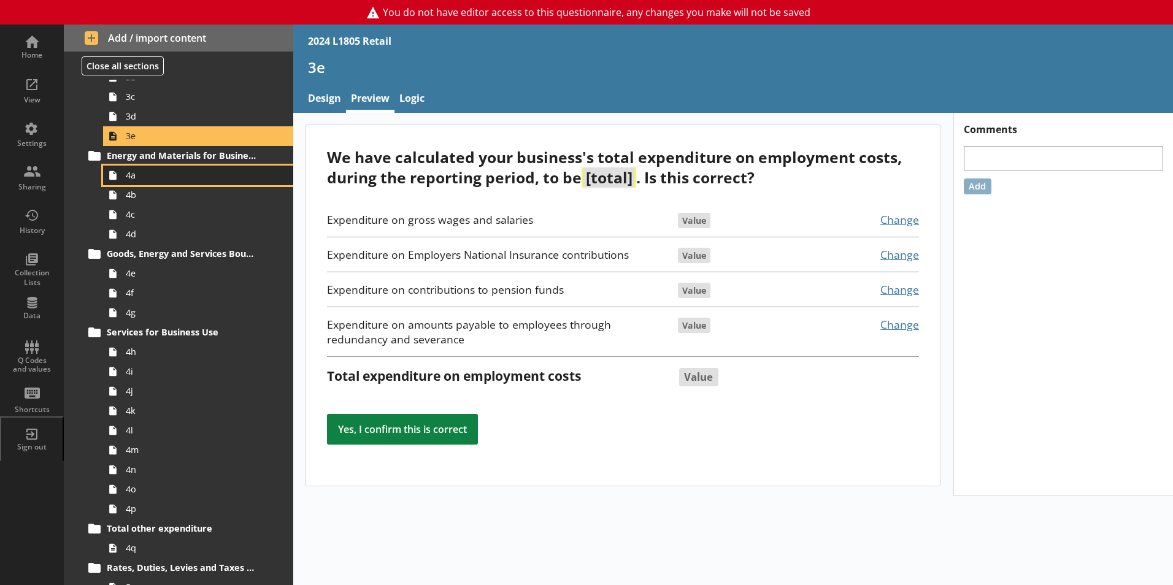
click at [167, 183] on link "4a" at bounding box center [198, 176] width 190 height 20
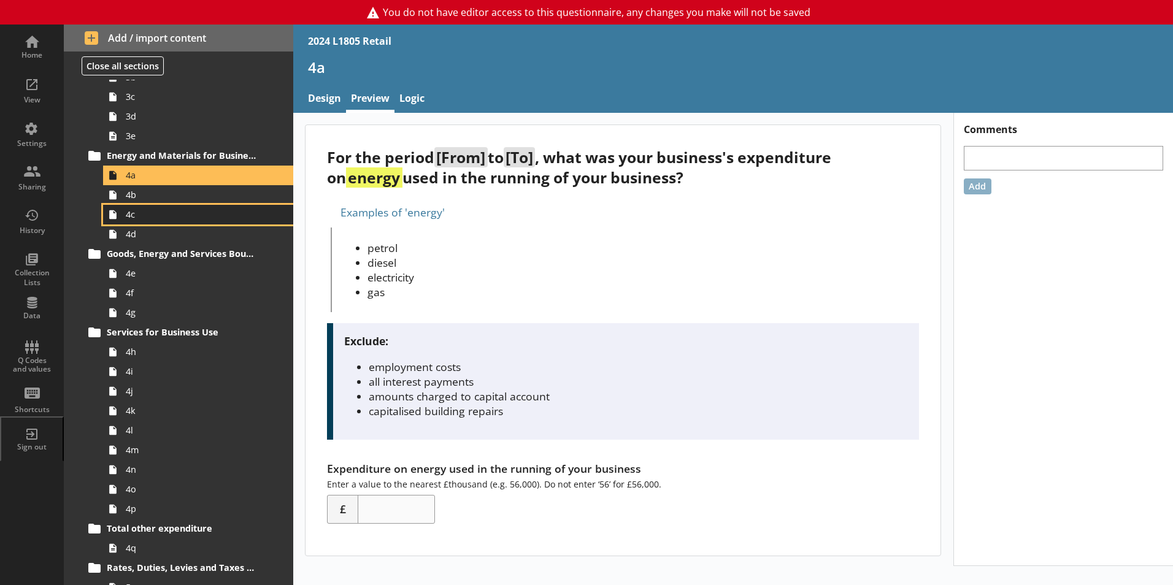
click at [172, 206] on link "4c" at bounding box center [198, 215] width 190 height 20
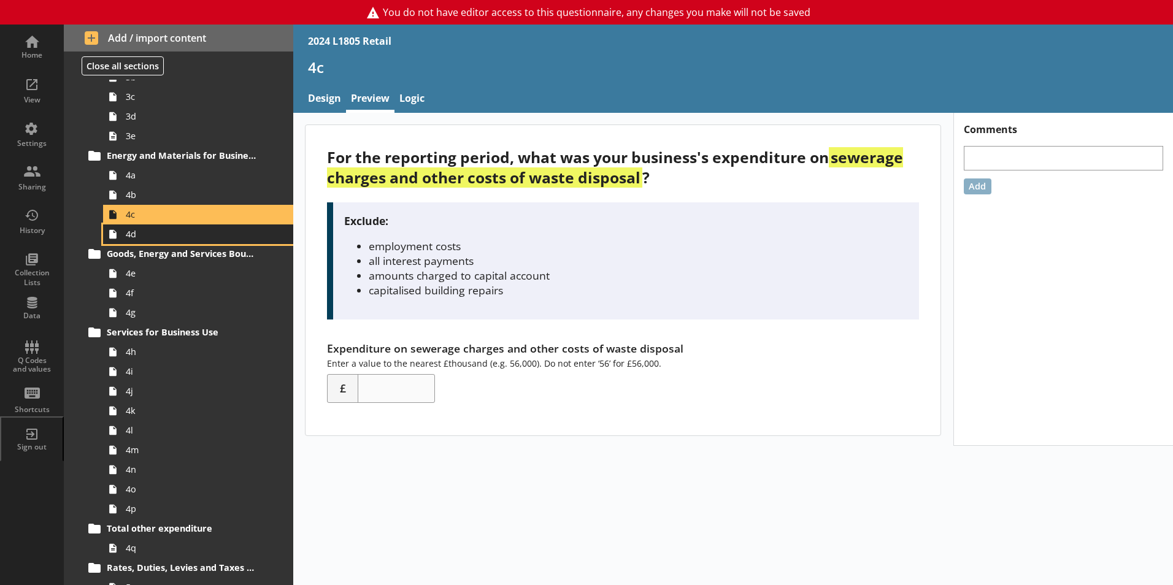
click at [179, 234] on span "4d" at bounding box center [194, 234] width 136 height 12
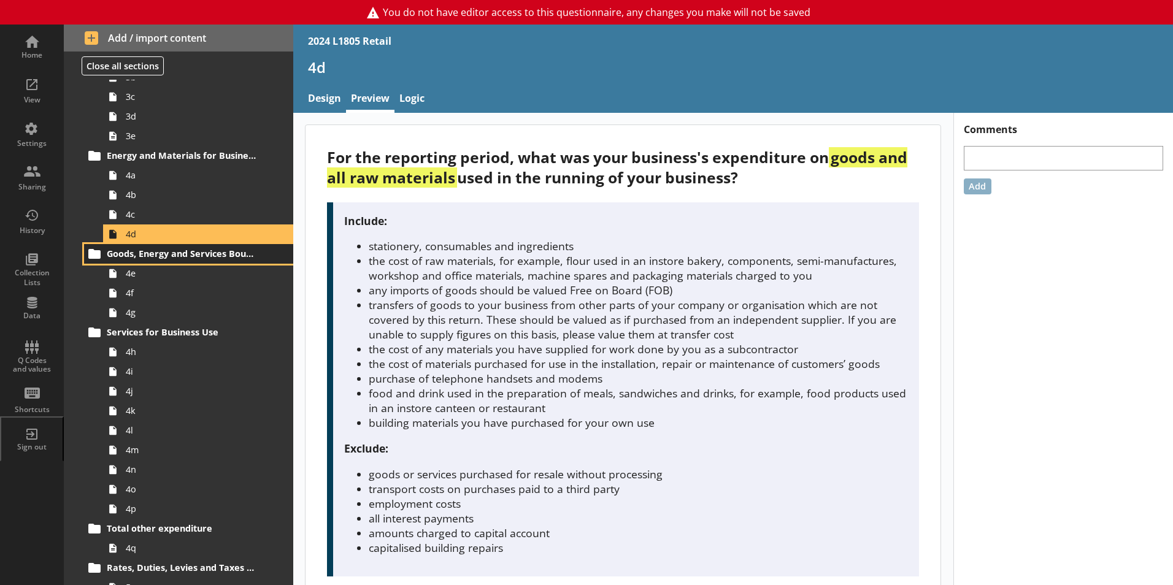
click at [175, 260] on span "Goods, Energy and Services Bought for Resale" at bounding box center [182, 254] width 150 height 12
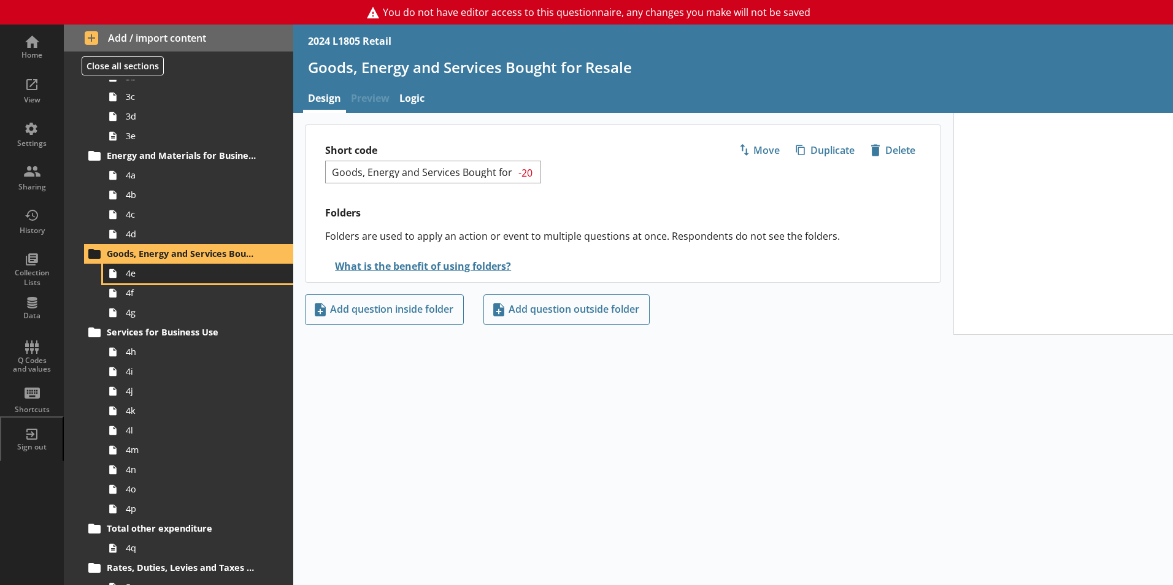
click at [180, 282] on link "4e" at bounding box center [198, 274] width 190 height 20
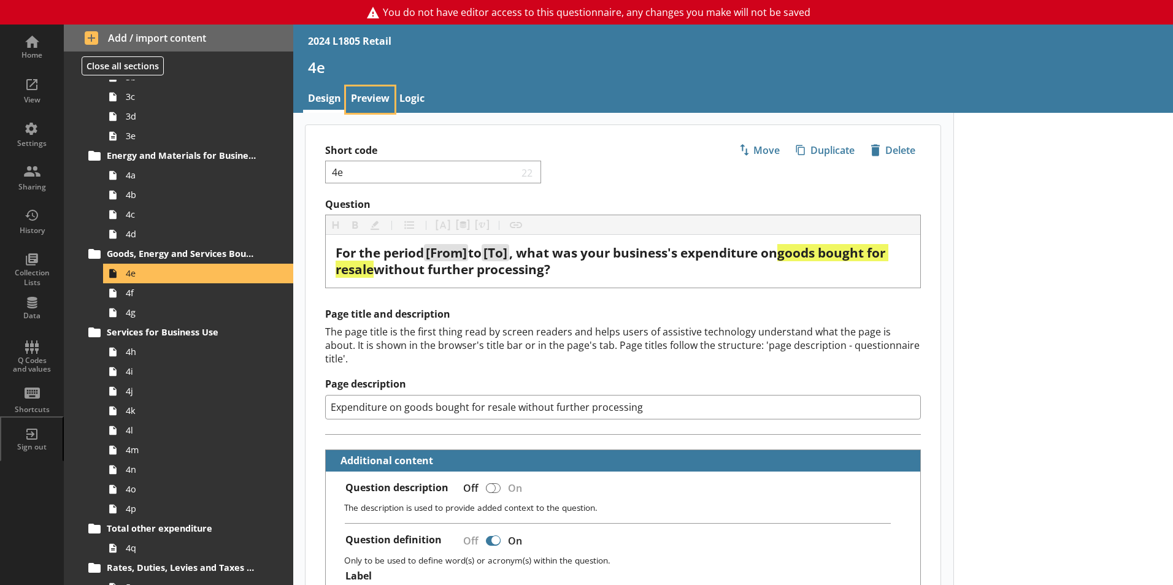
click at [364, 102] on link "Preview" at bounding box center [370, 100] width 48 height 26
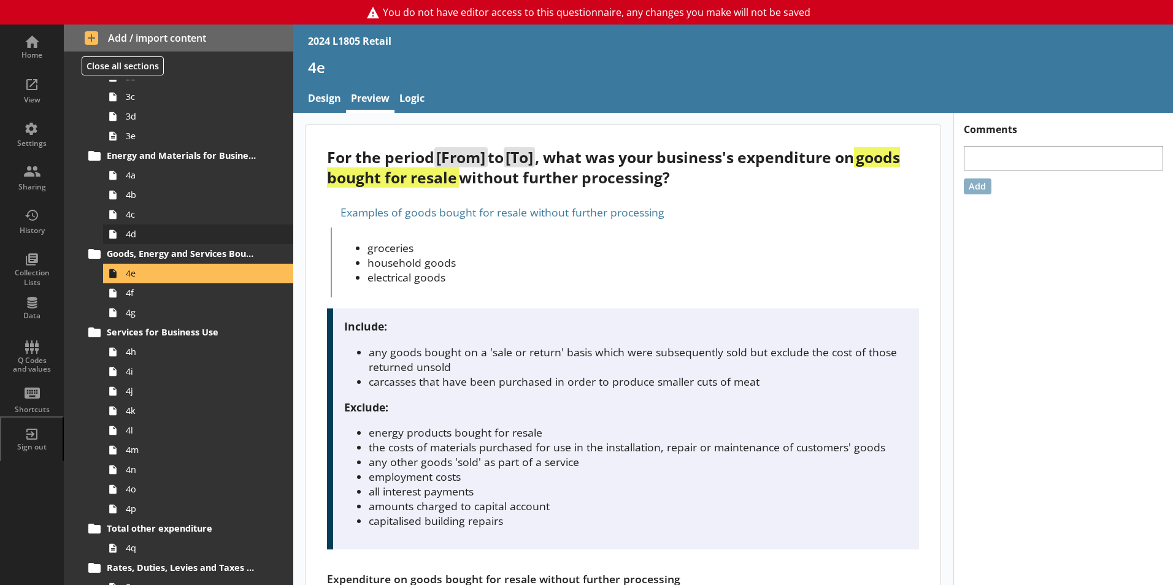
scroll to position [368, 0]
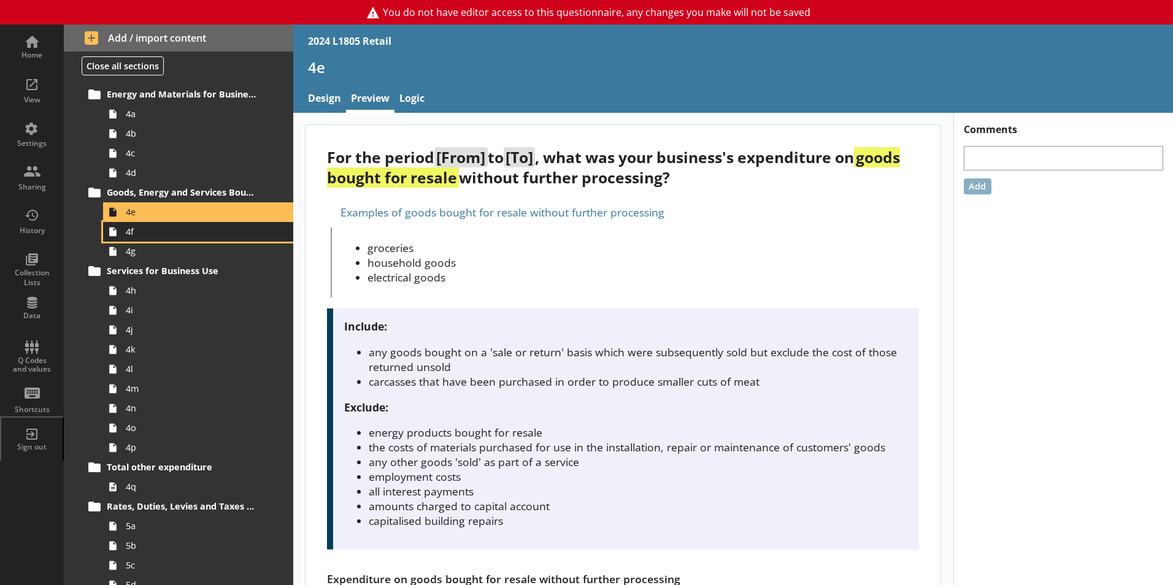
click at [186, 237] on span "4f" at bounding box center [194, 232] width 136 height 12
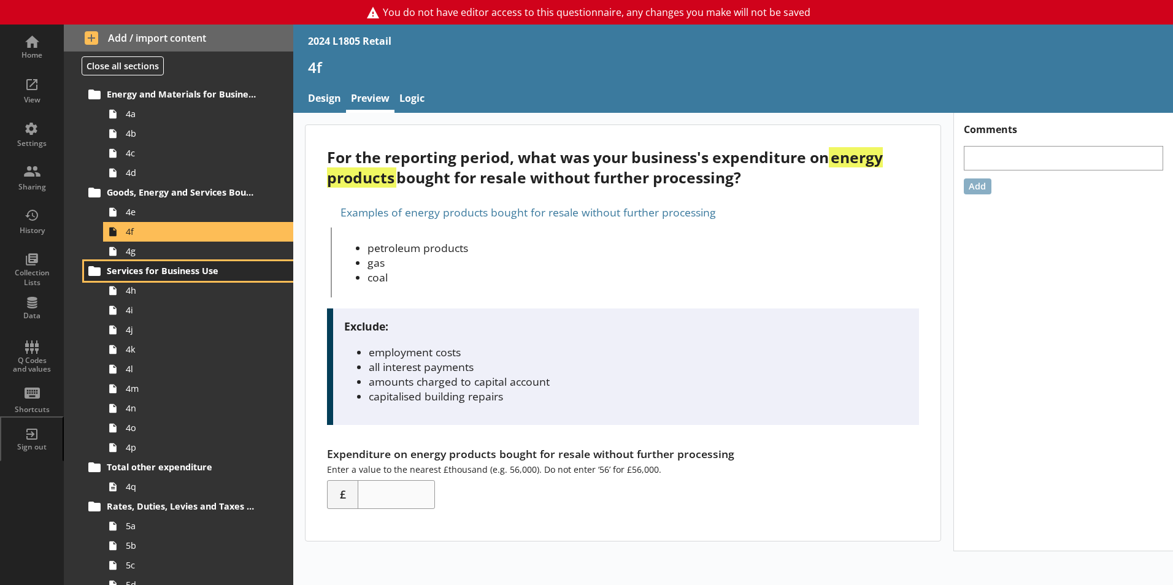
click at [187, 262] on link "Services for Business Use" at bounding box center [188, 271] width 209 height 20
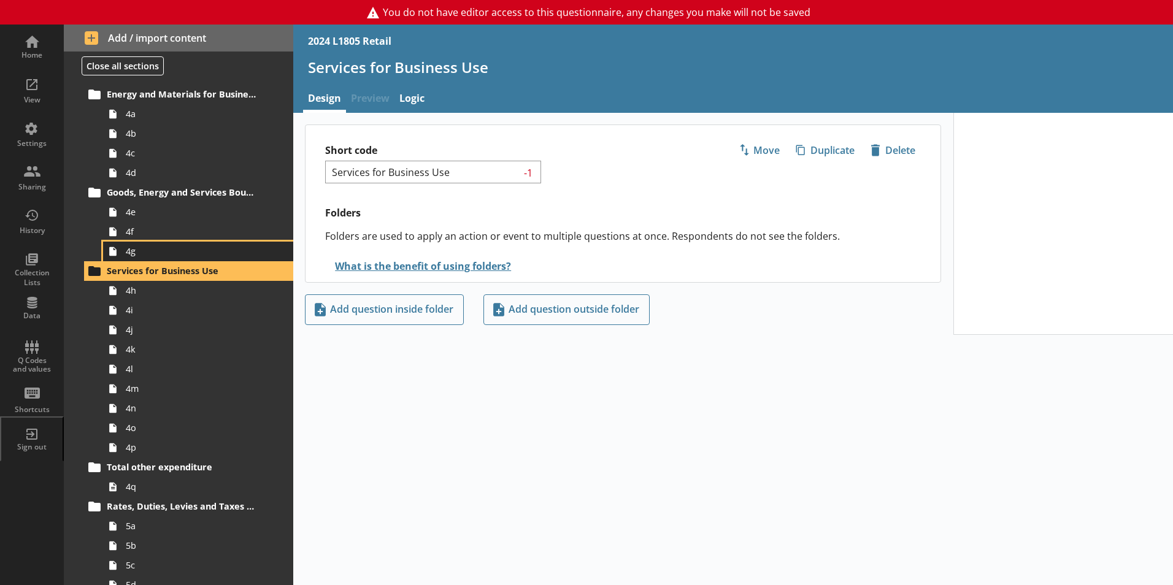
click at [187, 256] on span "4g" at bounding box center [194, 251] width 136 height 12
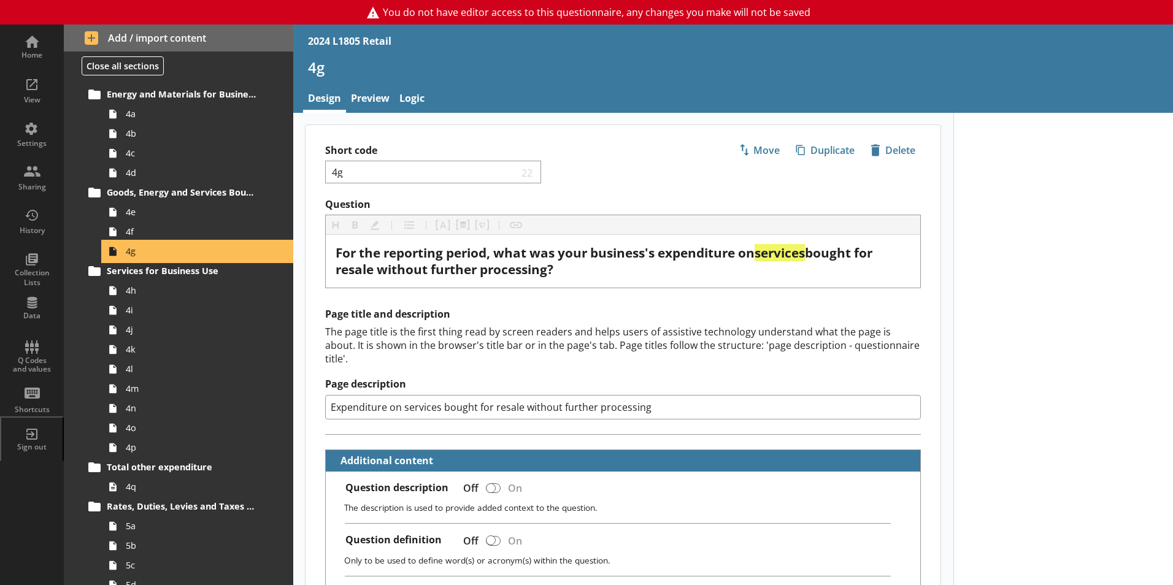
type textarea "x"
click at [373, 102] on link "Preview" at bounding box center [370, 100] width 48 height 26
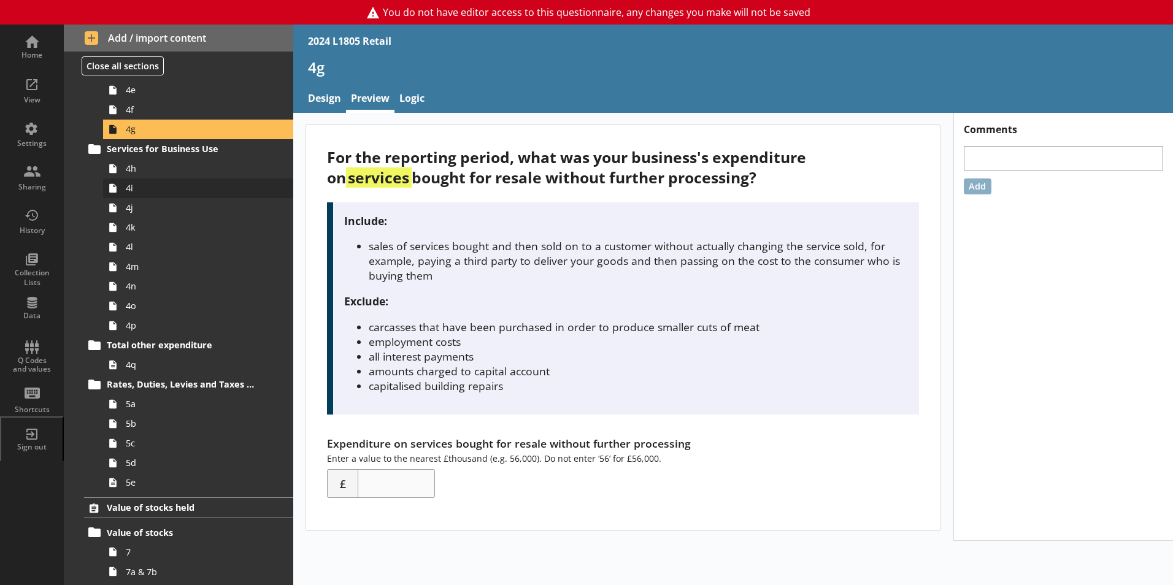
scroll to position [491, 0]
click at [155, 172] on span "4h" at bounding box center [194, 168] width 136 height 12
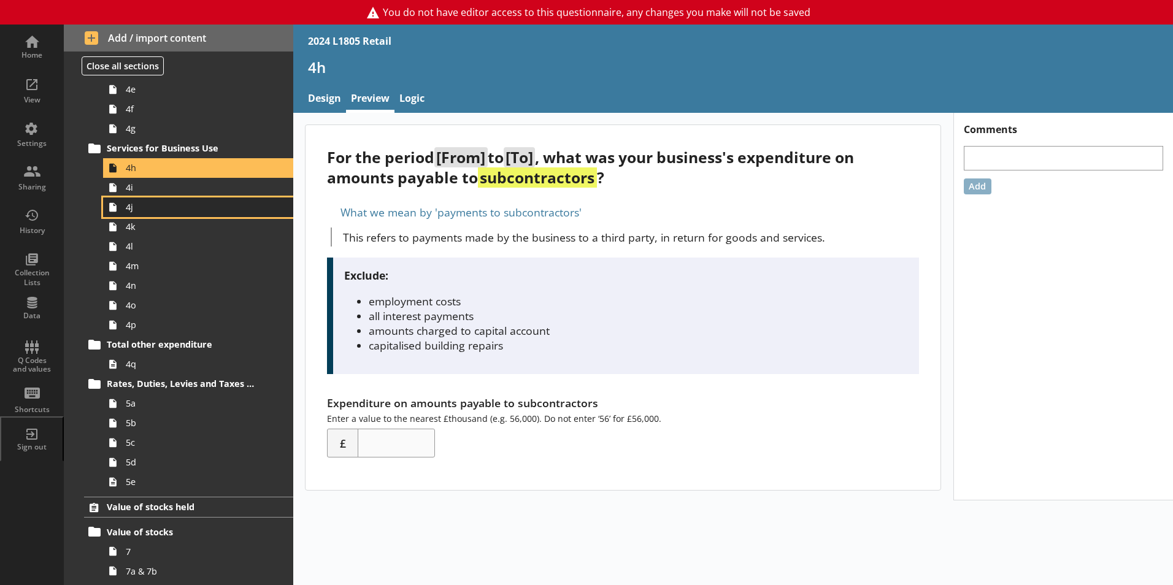
click at [180, 198] on link "4j" at bounding box center [198, 208] width 190 height 20
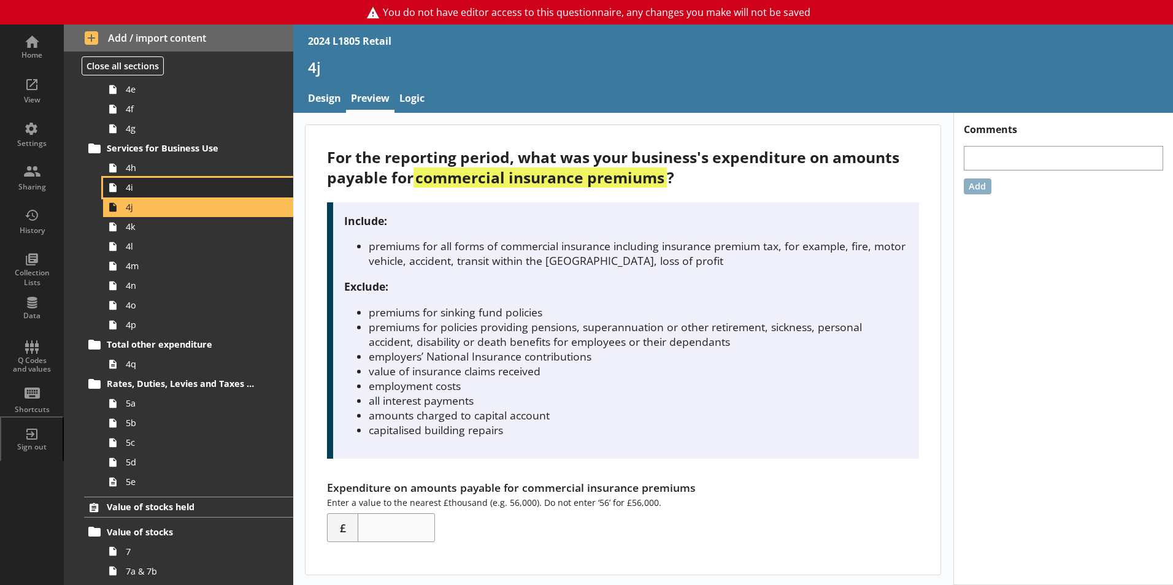
click at [180, 190] on span "4i" at bounding box center [194, 188] width 136 height 12
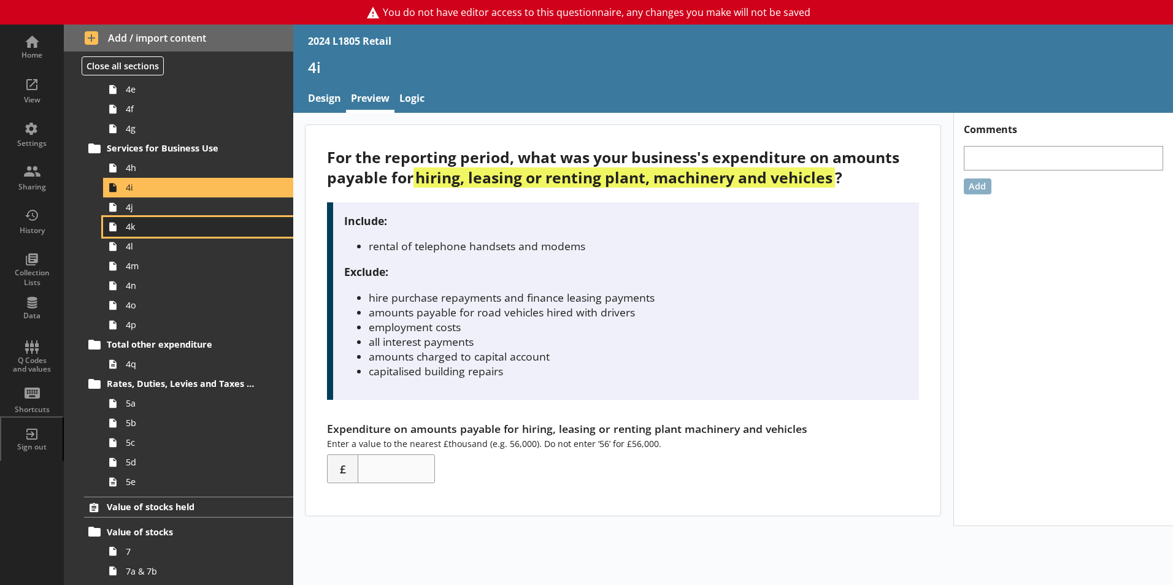
click at [183, 227] on span "4k" at bounding box center [194, 227] width 136 height 12
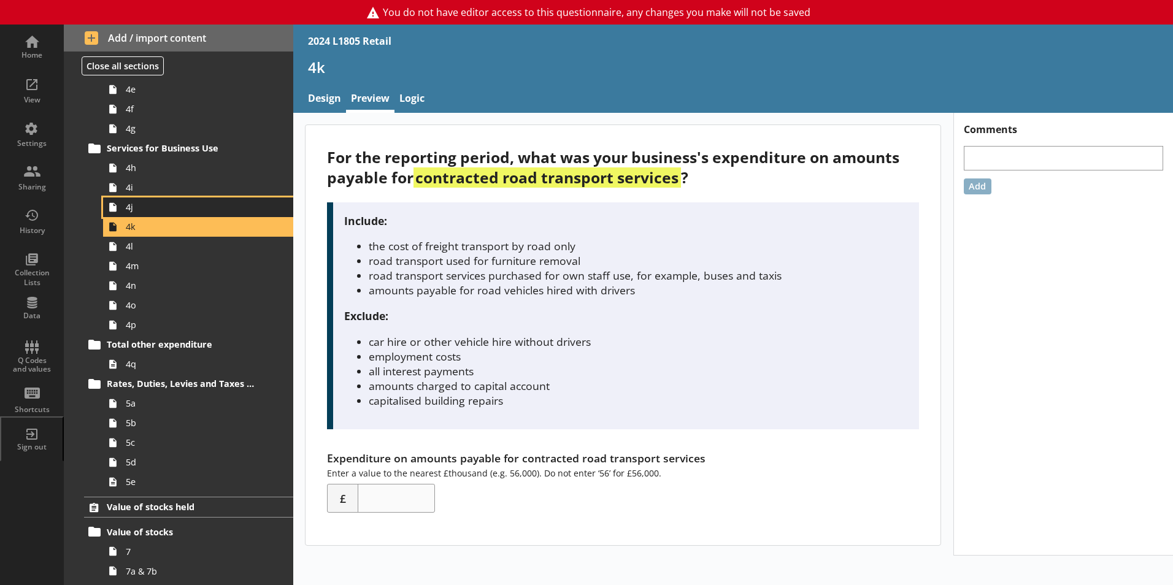
click at [183, 213] on span "4j" at bounding box center [194, 207] width 136 height 12
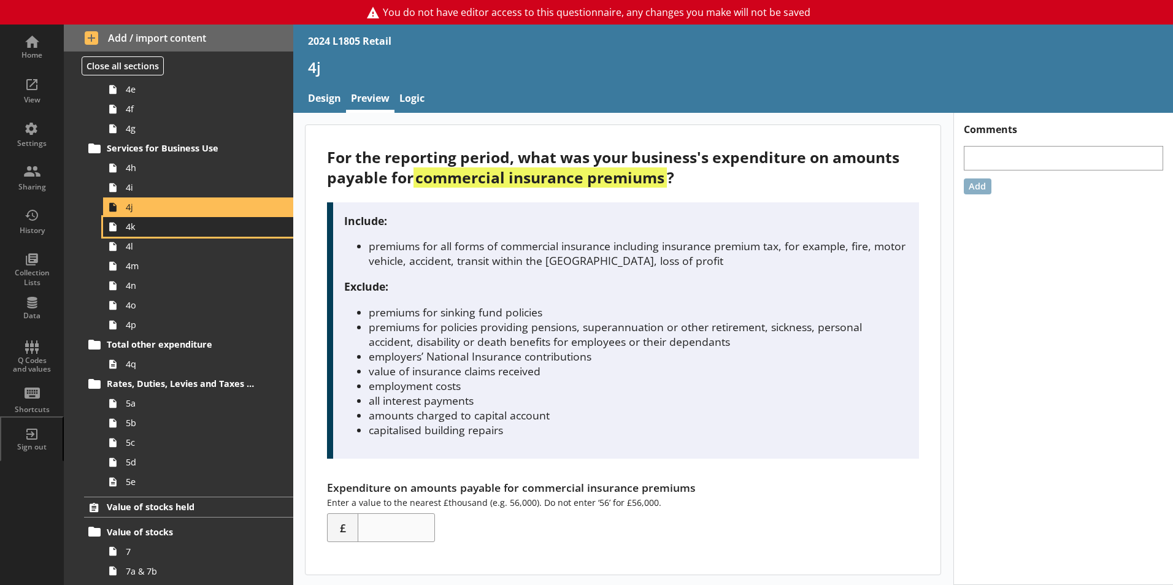
click at [183, 226] on span "4k" at bounding box center [194, 227] width 136 height 12
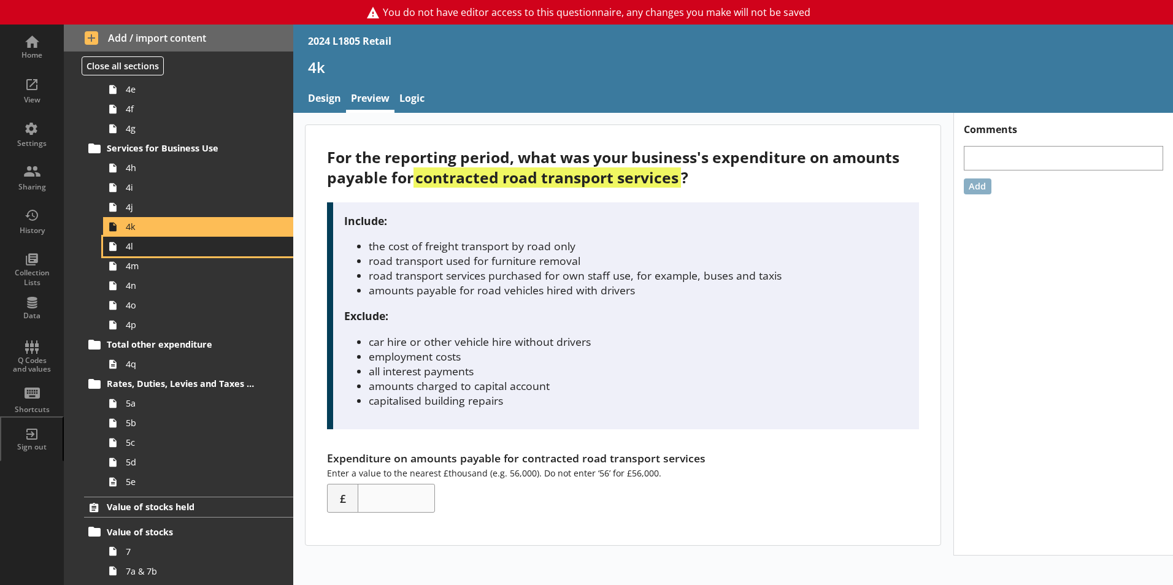
click at [187, 248] on span "4l" at bounding box center [194, 247] width 136 height 12
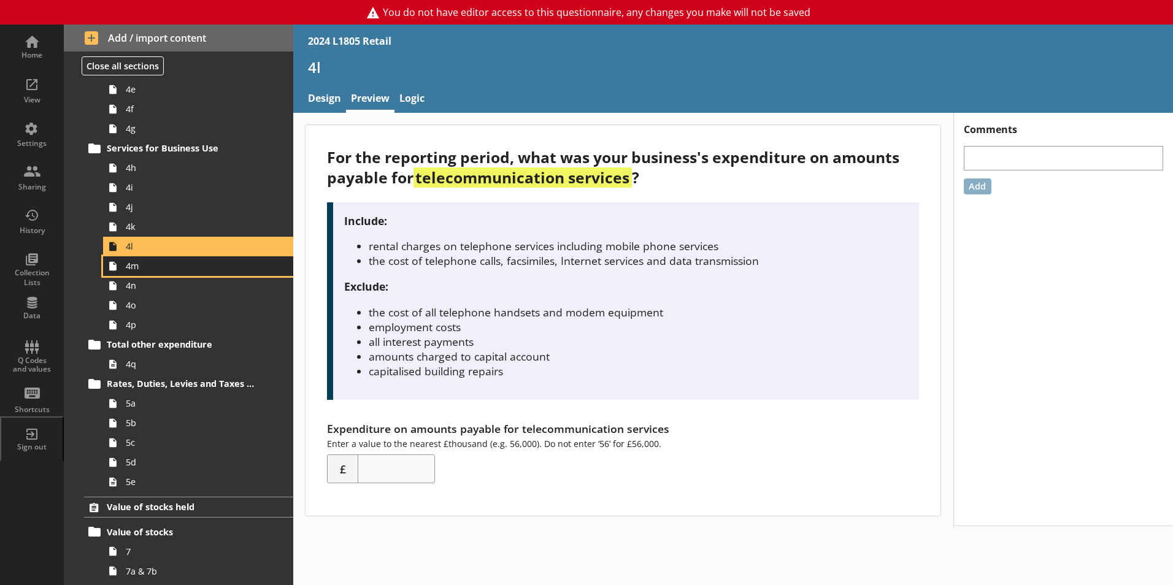
click at [190, 267] on span "4m" at bounding box center [194, 266] width 136 height 12
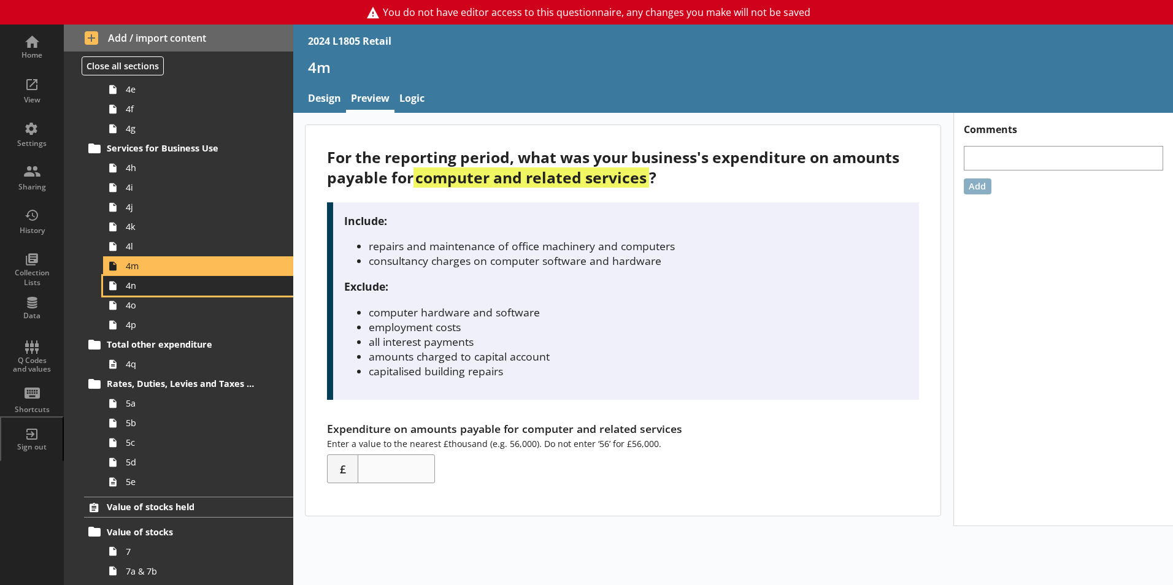
click at [191, 284] on span "4n" at bounding box center [194, 286] width 136 height 12
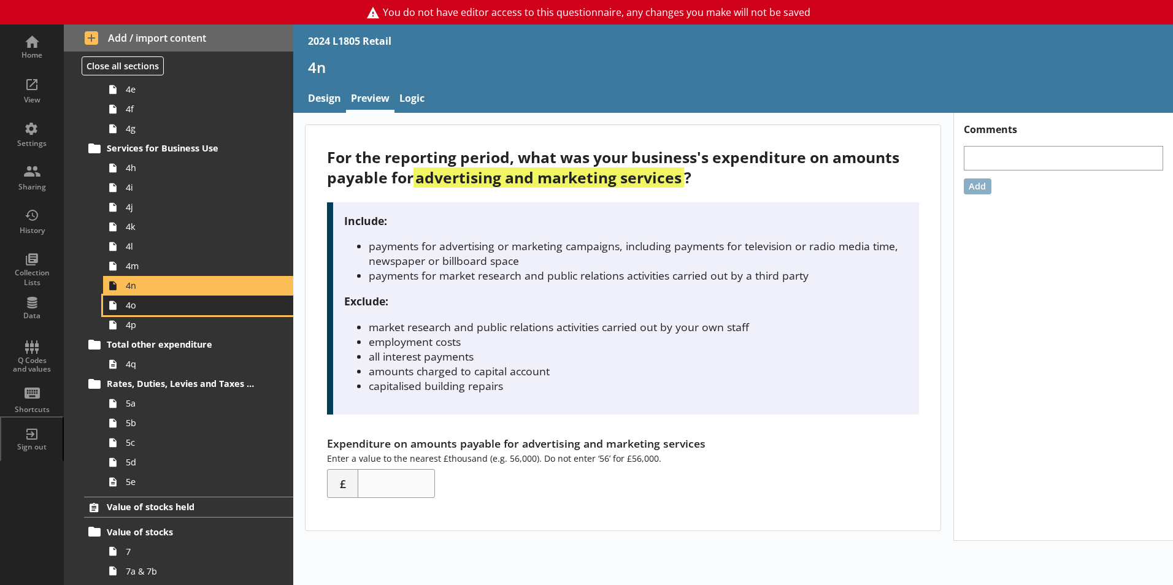
click at [191, 299] on span "4o" at bounding box center [194, 305] width 136 height 12
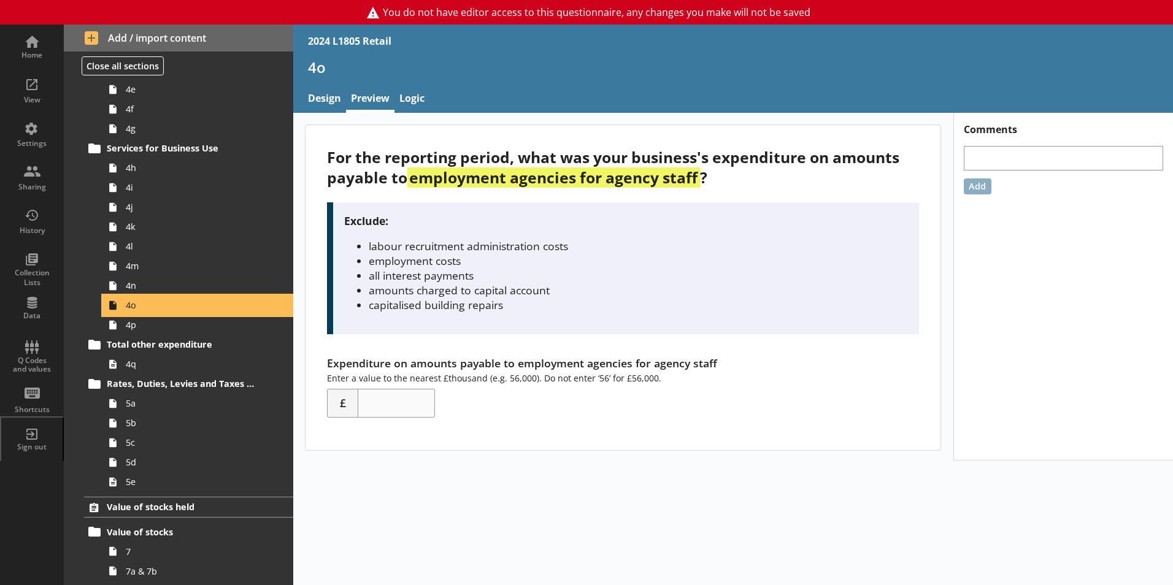
click at [192, 314] on link "4o" at bounding box center [198, 306] width 190 height 20
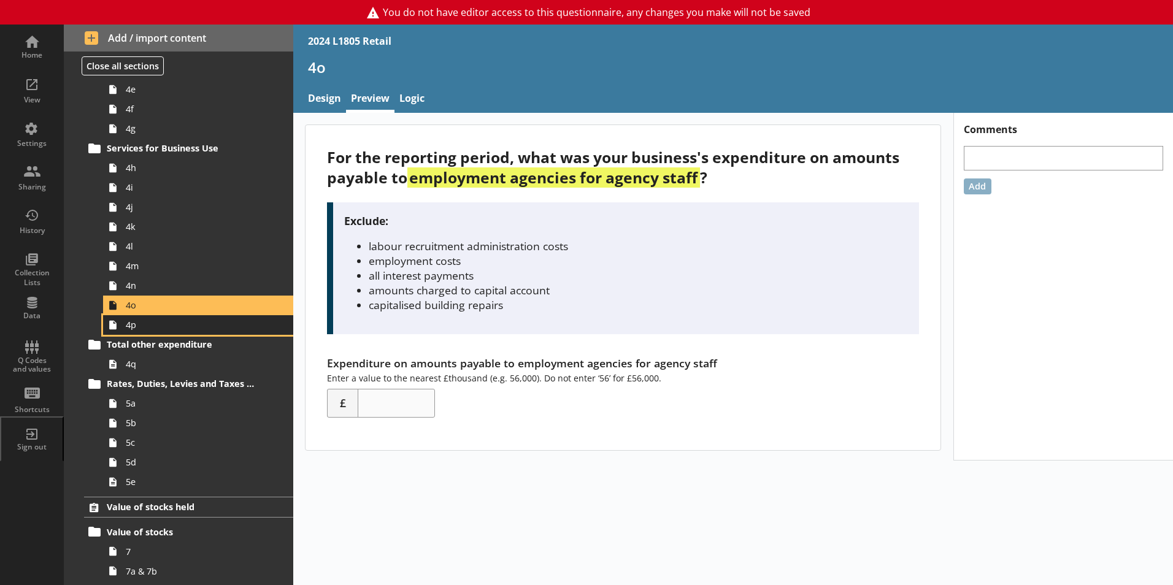
click at [192, 321] on span "4p" at bounding box center [194, 325] width 136 height 12
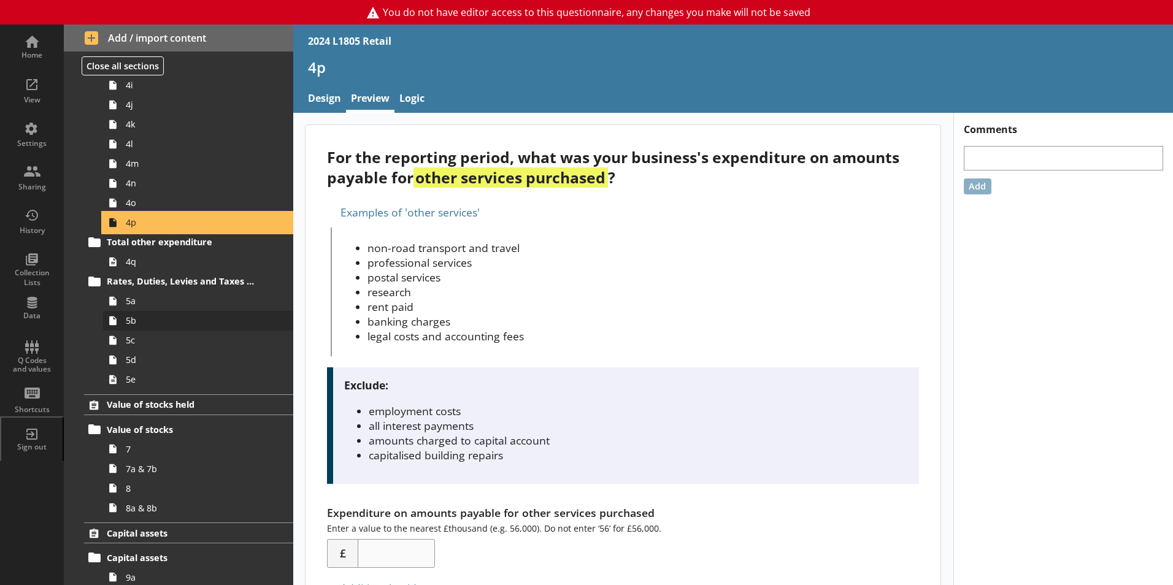
scroll to position [614, 0]
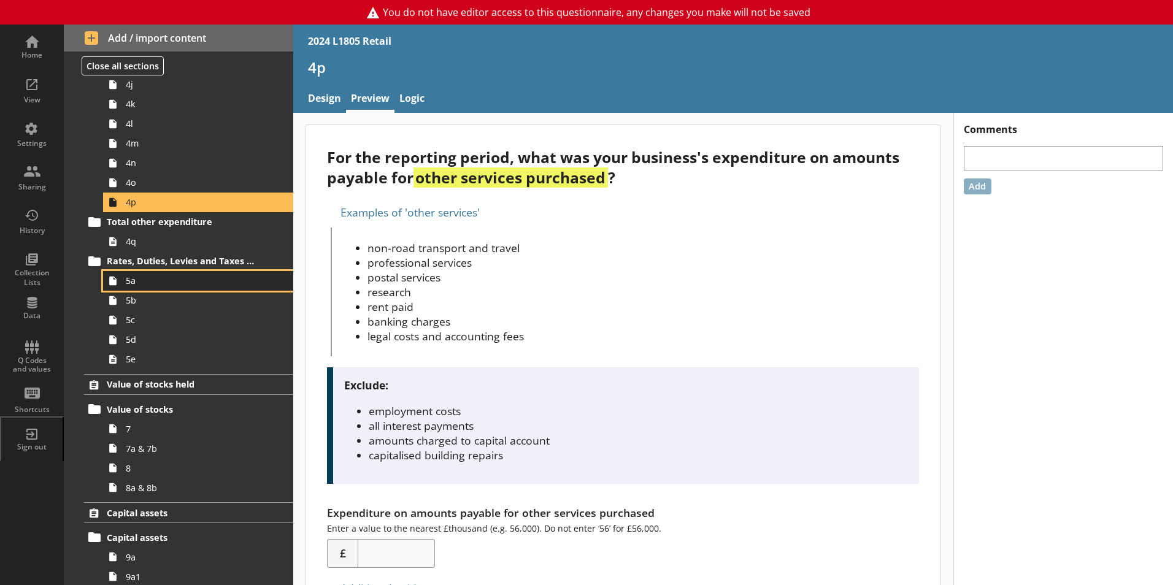
click at [180, 288] on link "5a" at bounding box center [198, 281] width 190 height 20
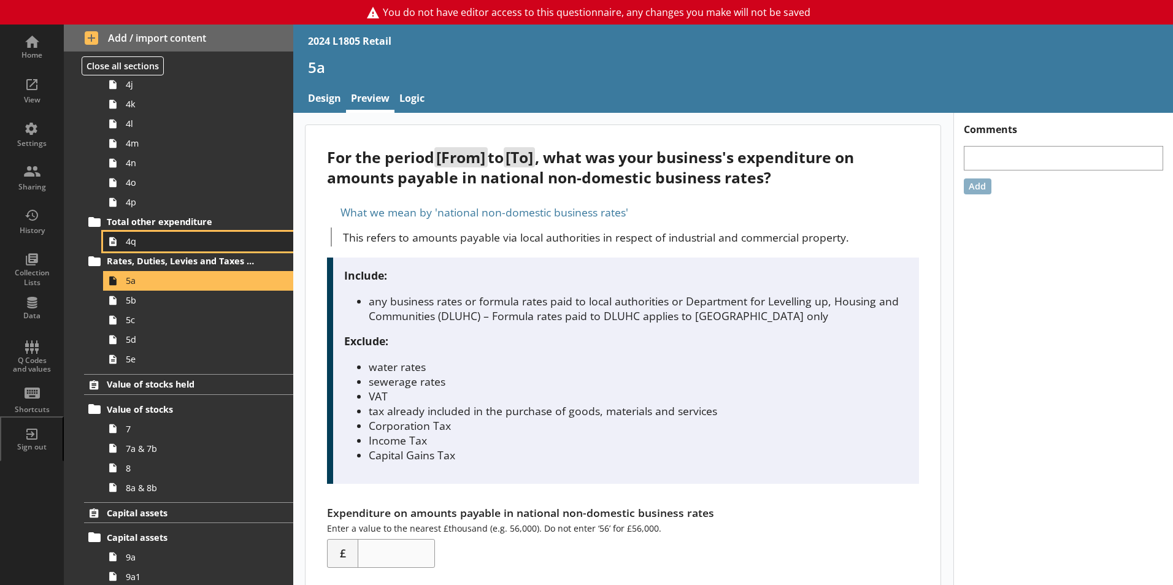
click at [185, 245] on span "4q" at bounding box center [194, 242] width 136 height 12
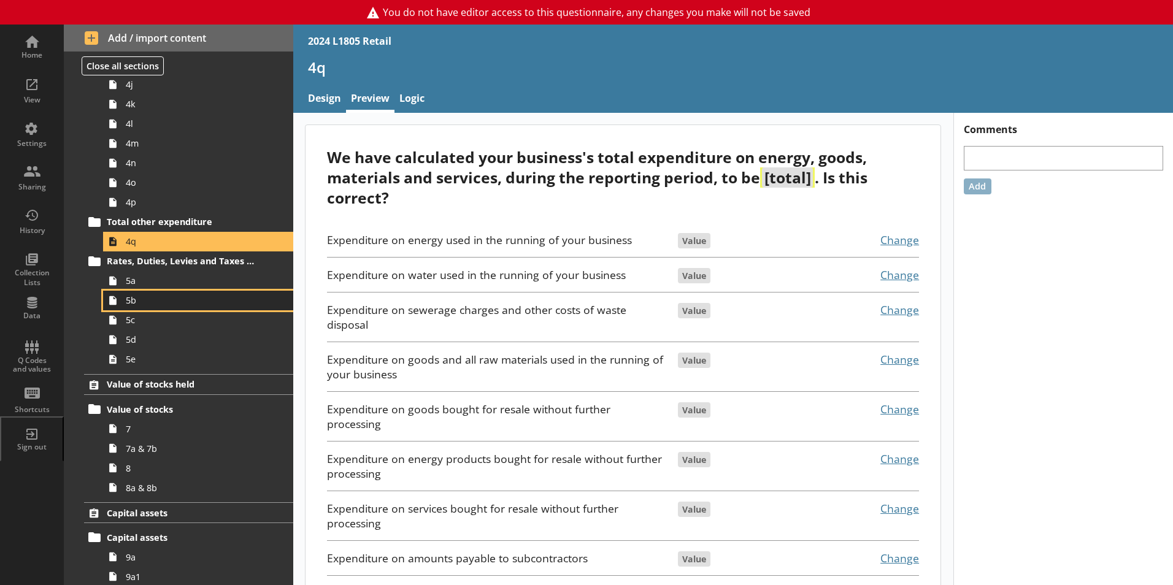
click at [171, 293] on link "5b" at bounding box center [198, 301] width 190 height 20
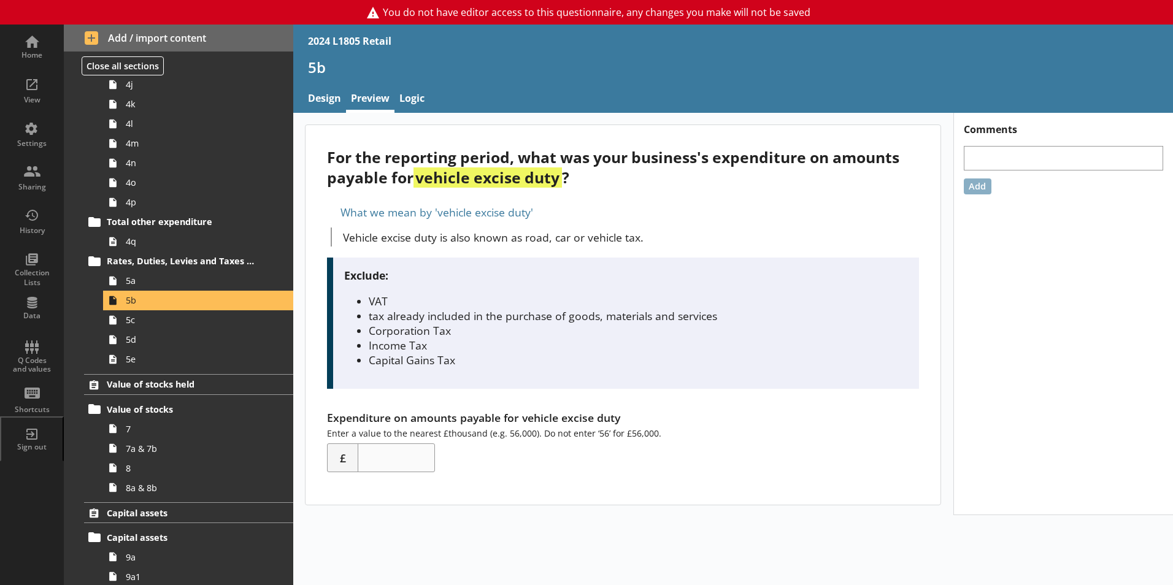
click at [580, 183] on div "For the reporting period, what was your business's expenditure on amounts payab…" at bounding box center [623, 167] width 592 height 40
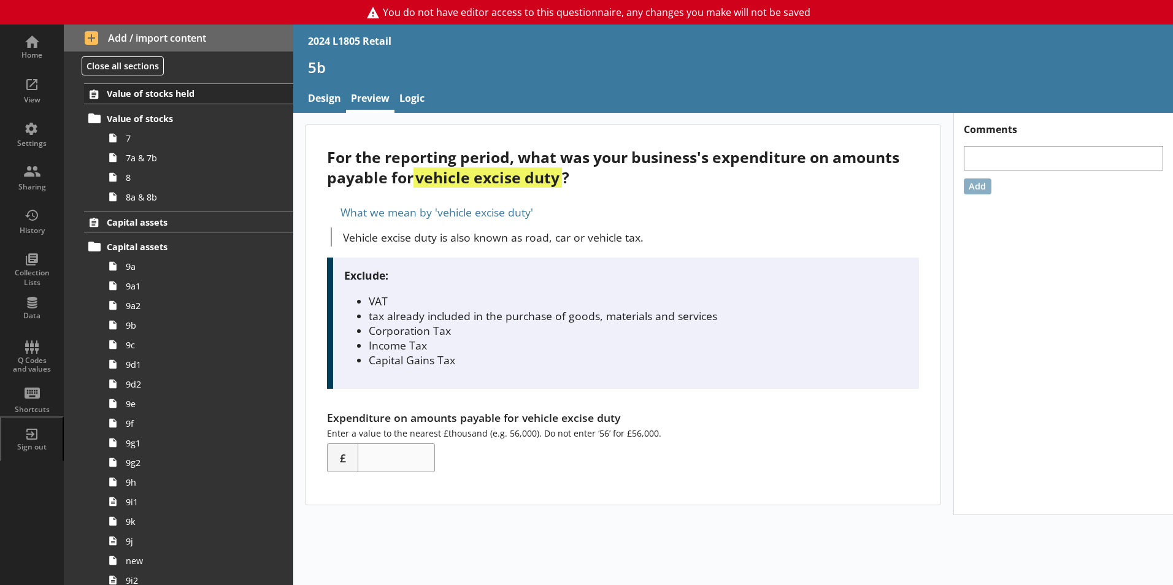
scroll to position [920, 0]
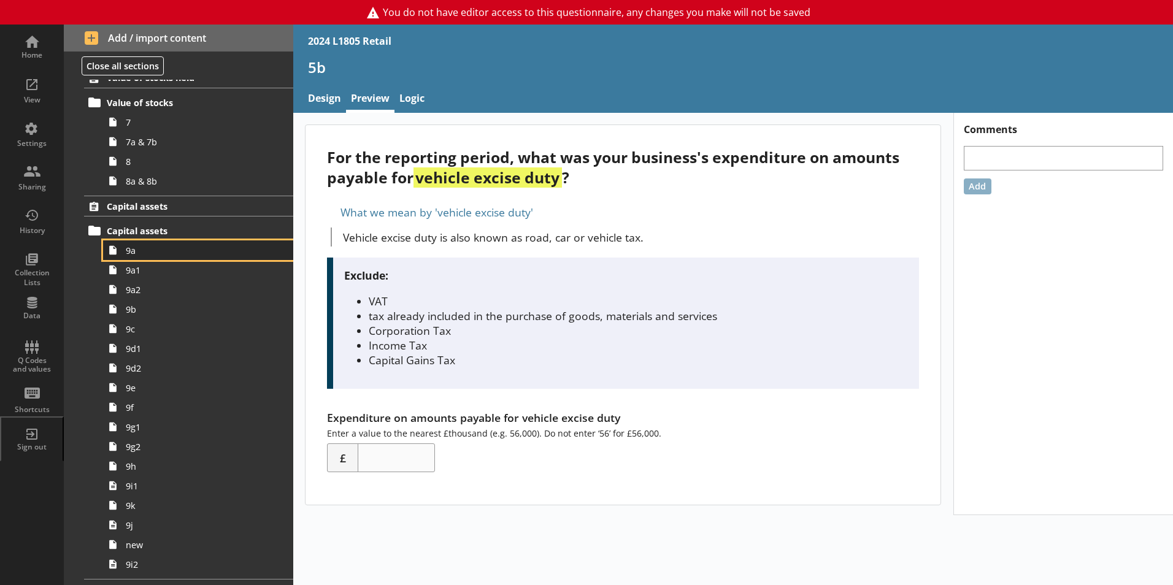
click at [123, 246] on link "9a" at bounding box center [198, 251] width 190 height 20
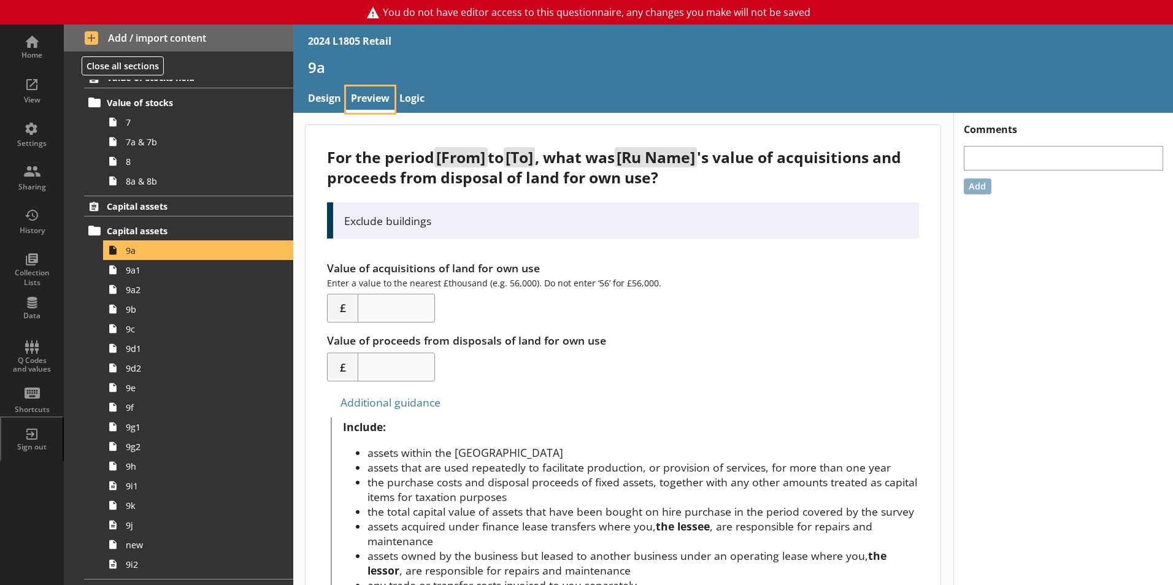
click at [371, 102] on link "Preview" at bounding box center [370, 100] width 48 height 26
click at [149, 271] on span "9a1" at bounding box center [194, 270] width 136 height 12
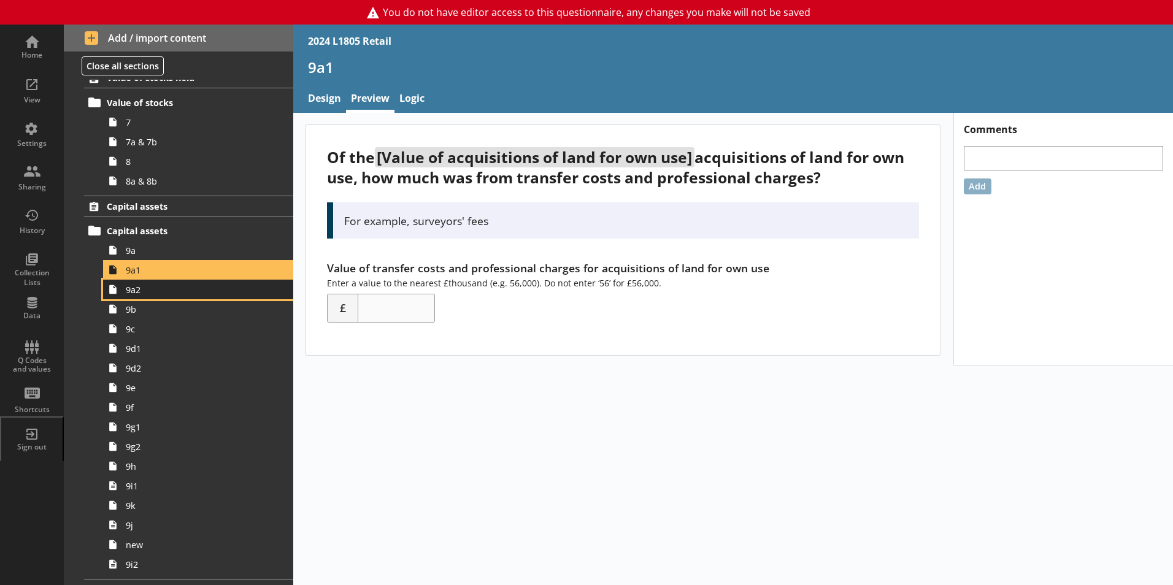
click at [155, 284] on span "9a2" at bounding box center [194, 290] width 136 height 12
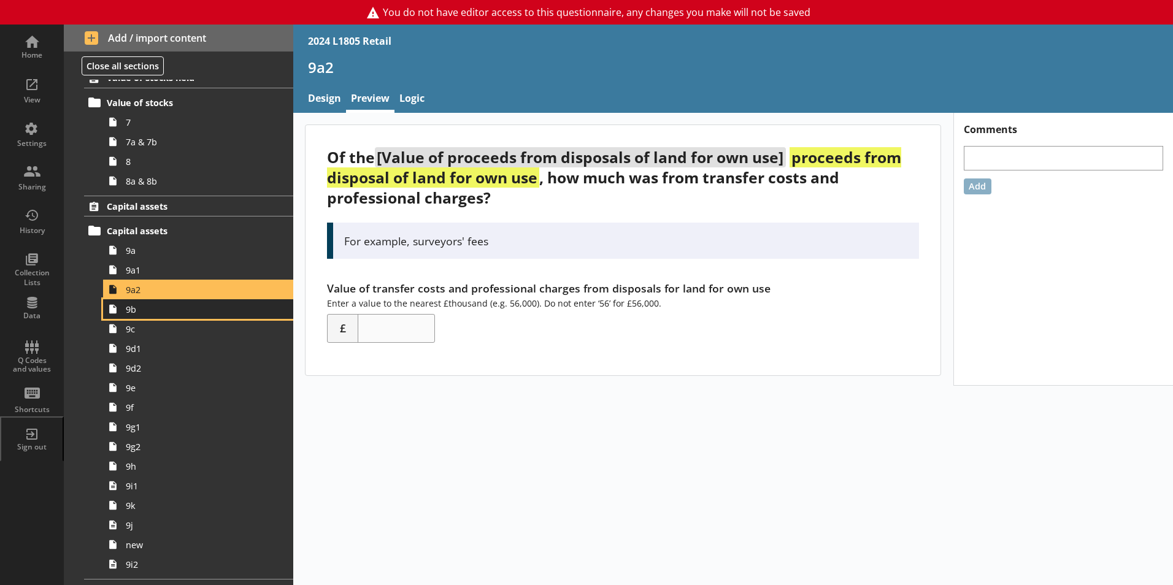
click at [159, 304] on span "9b" at bounding box center [194, 310] width 136 height 12
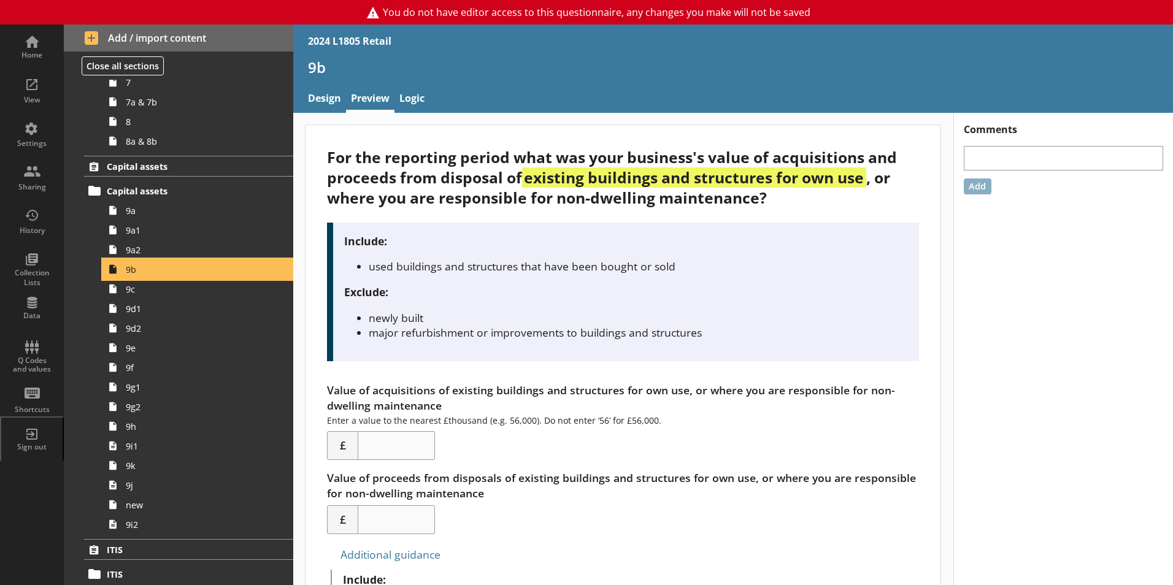
scroll to position [982, 0]
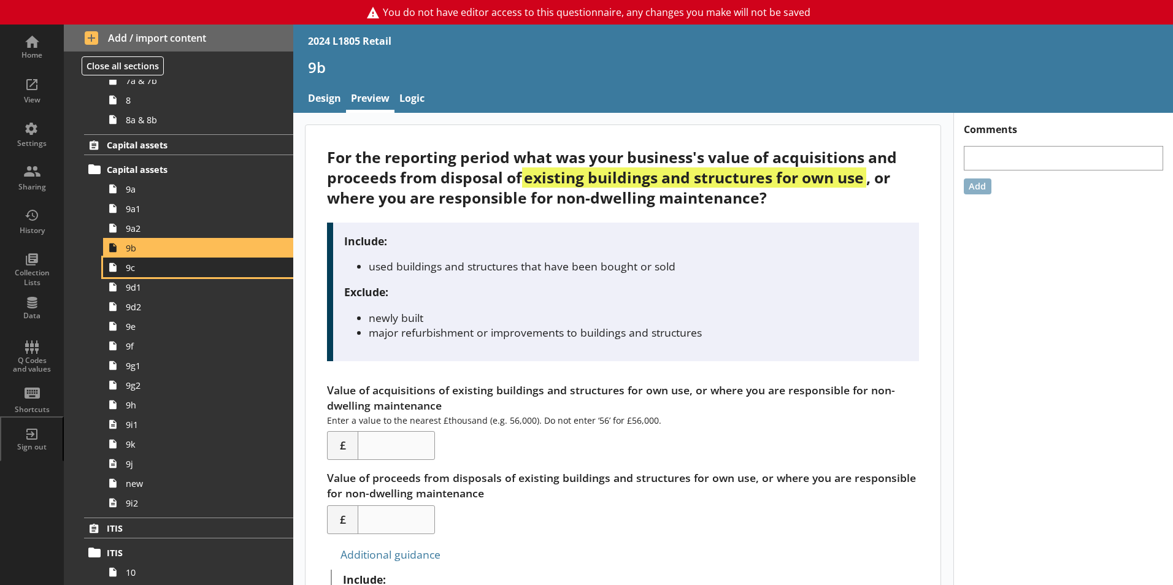
click at [156, 274] on link "9c" at bounding box center [198, 268] width 190 height 20
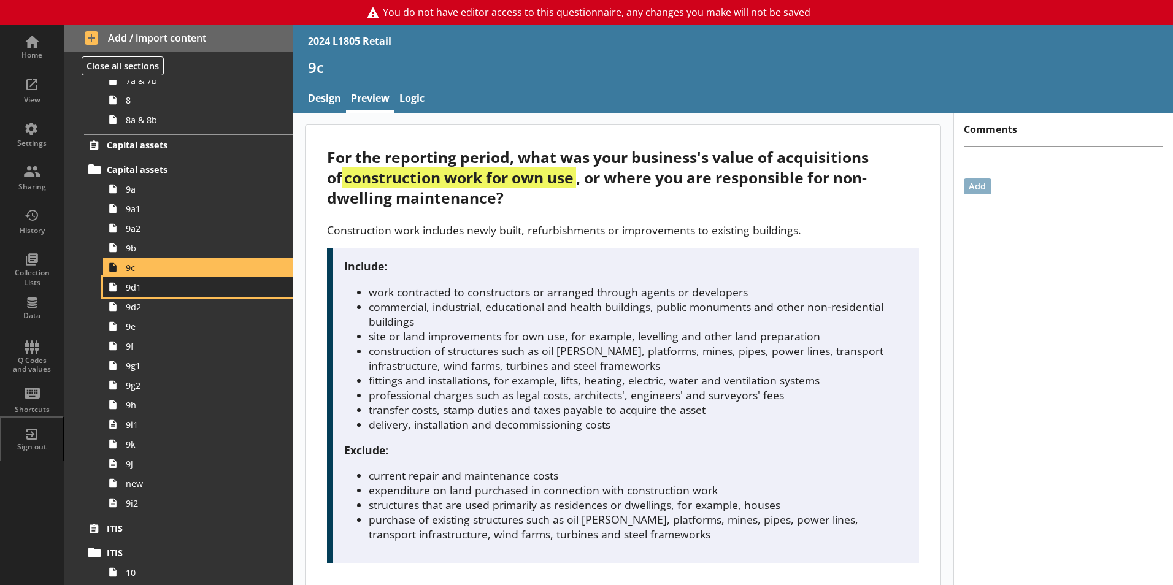
click at [154, 283] on span "9d1" at bounding box center [194, 288] width 136 height 12
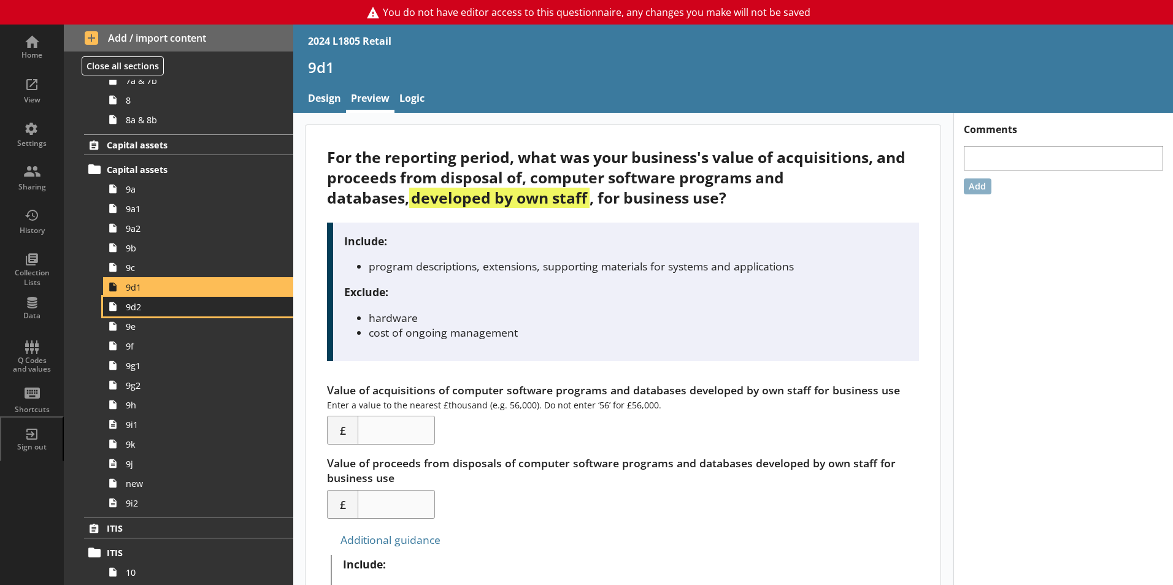
click at [152, 307] on span "9d2" at bounding box center [194, 307] width 136 height 12
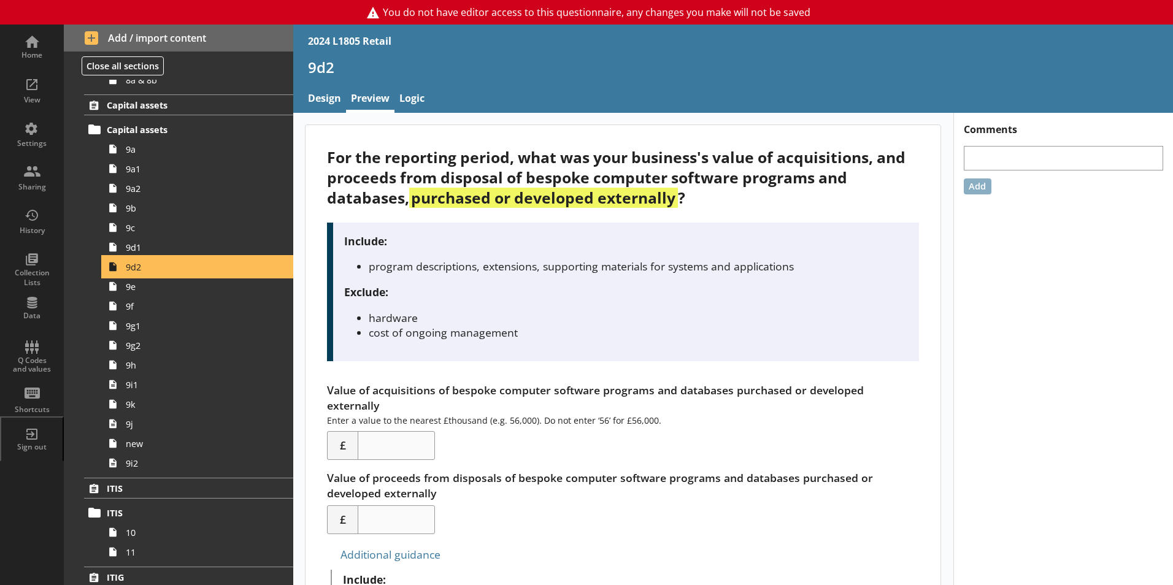
scroll to position [1043, 0]
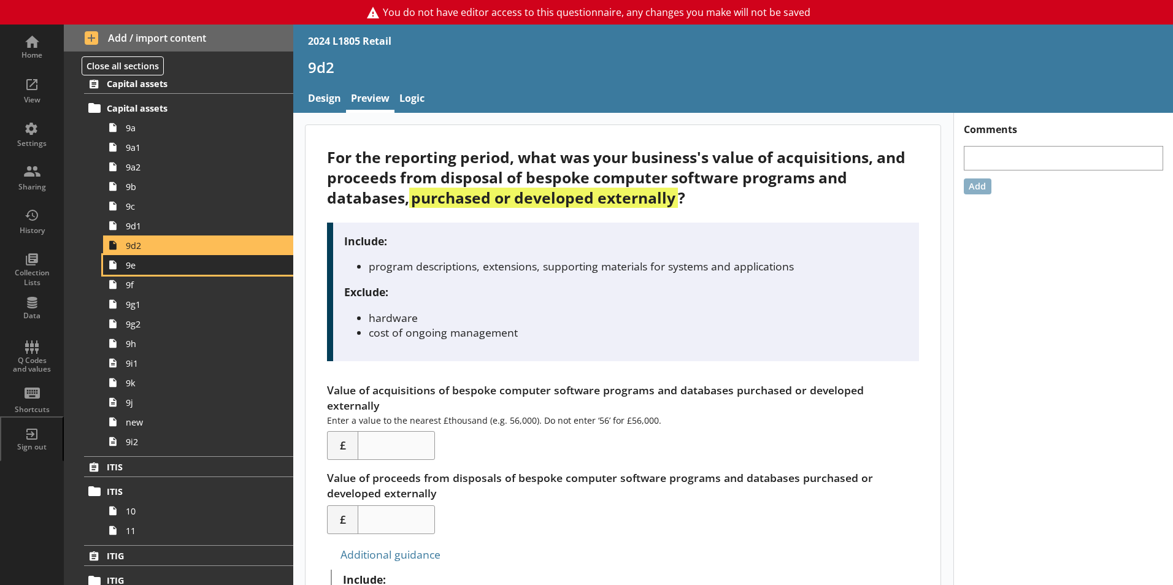
click at [148, 272] on link "9e" at bounding box center [198, 265] width 190 height 20
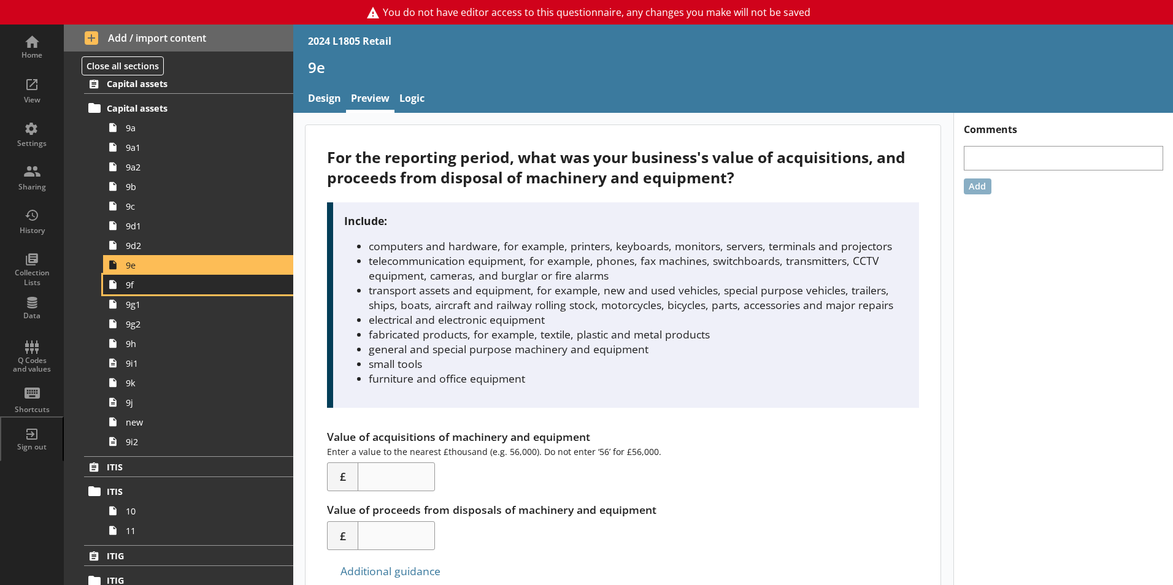
click at [145, 287] on span "9f" at bounding box center [194, 285] width 136 height 12
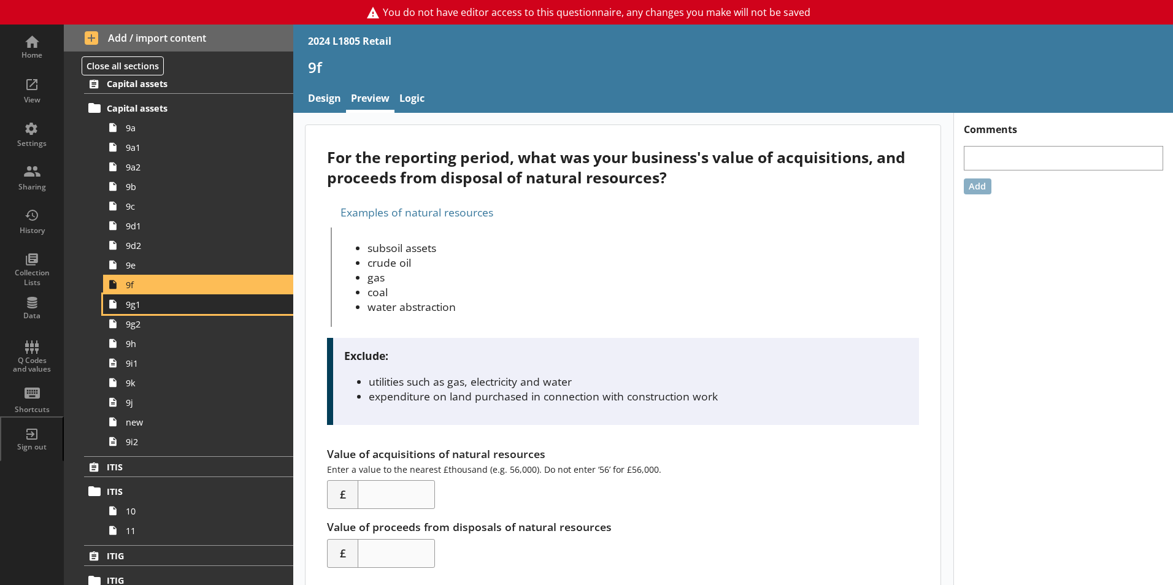
click at [144, 299] on span "9g1" at bounding box center [194, 305] width 136 height 12
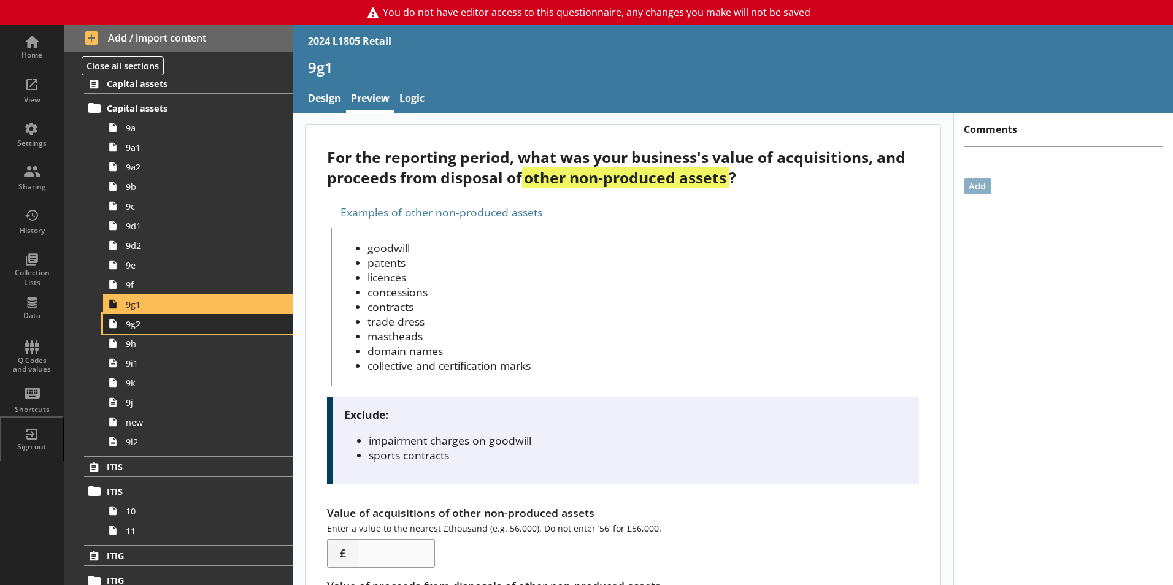
click at [140, 323] on span "9g2" at bounding box center [194, 324] width 136 height 12
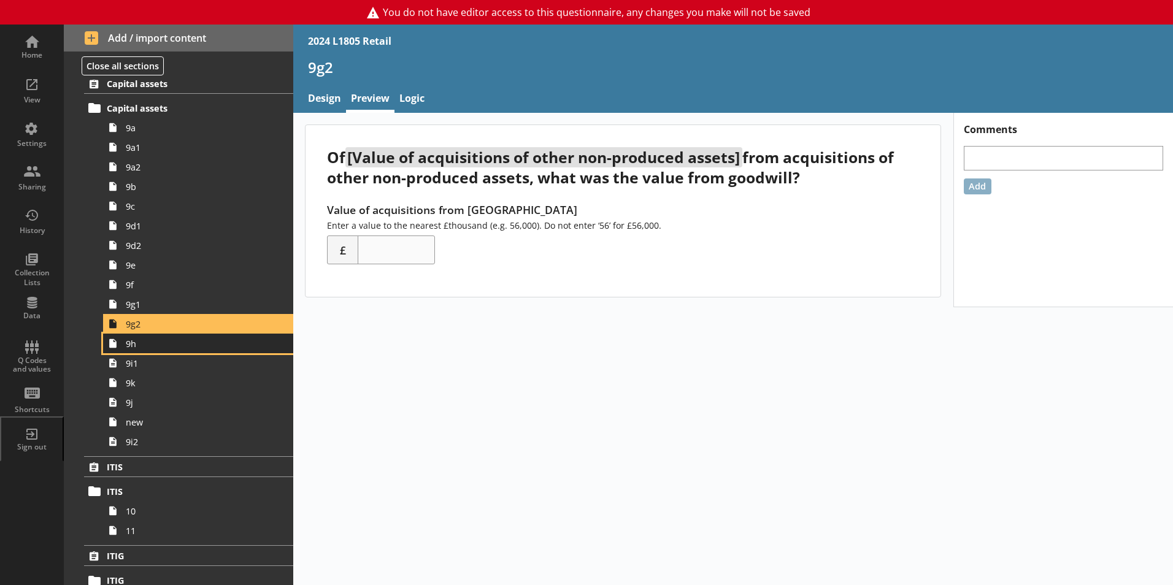
click at [140, 344] on span "9h" at bounding box center [194, 344] width 136 height 12
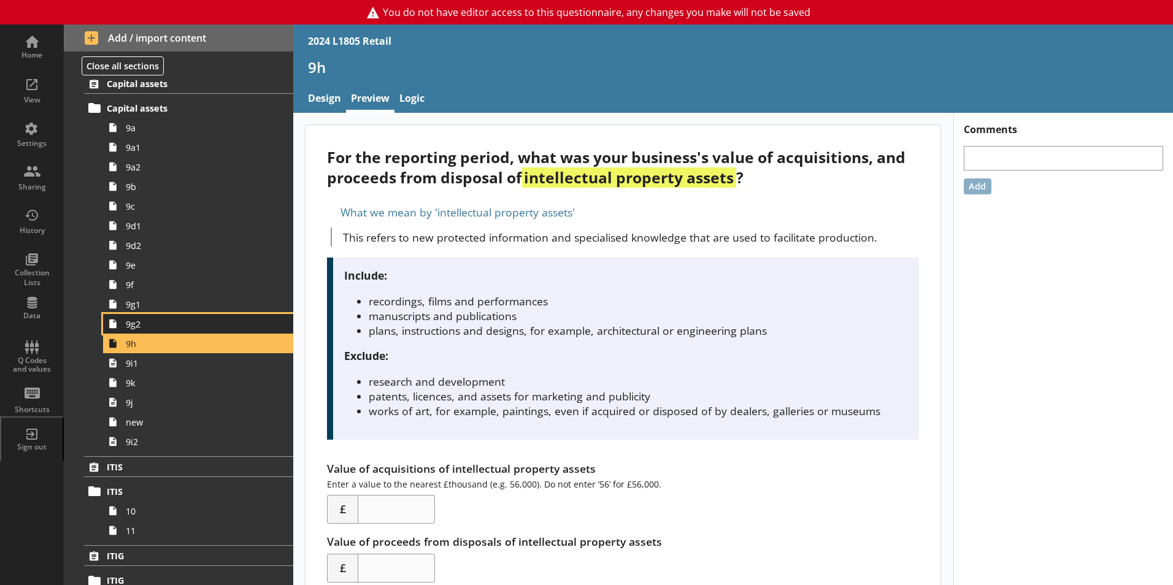
click at [140, 329] on span "9g2" at bounding box center [194, 324] width 136 height 12
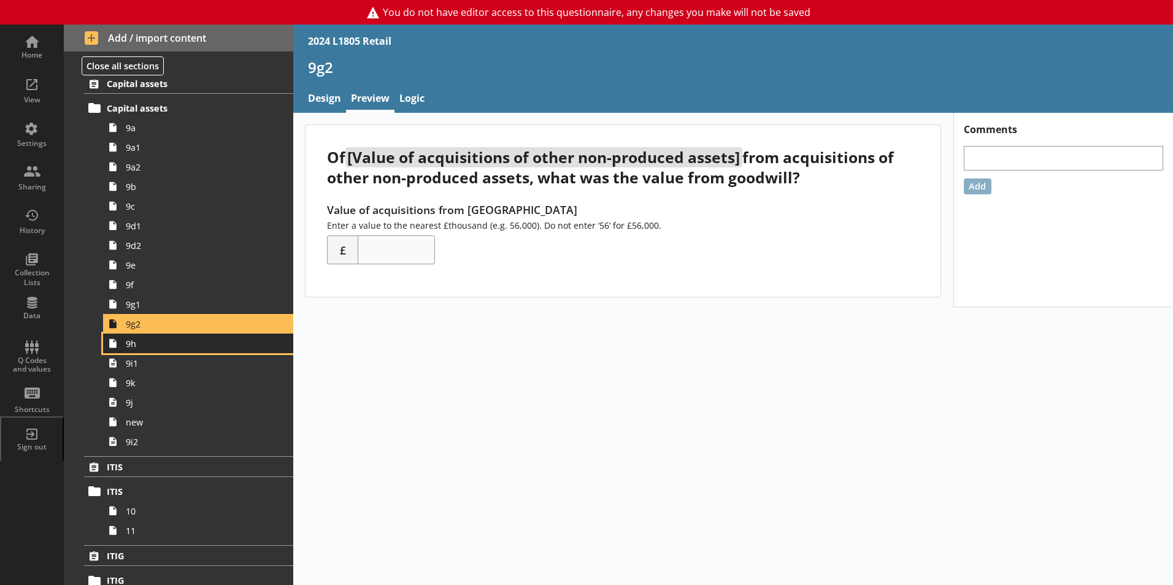
click at [139, 338] on span "9h" at bounding box center [194, 344] width 136 height 12
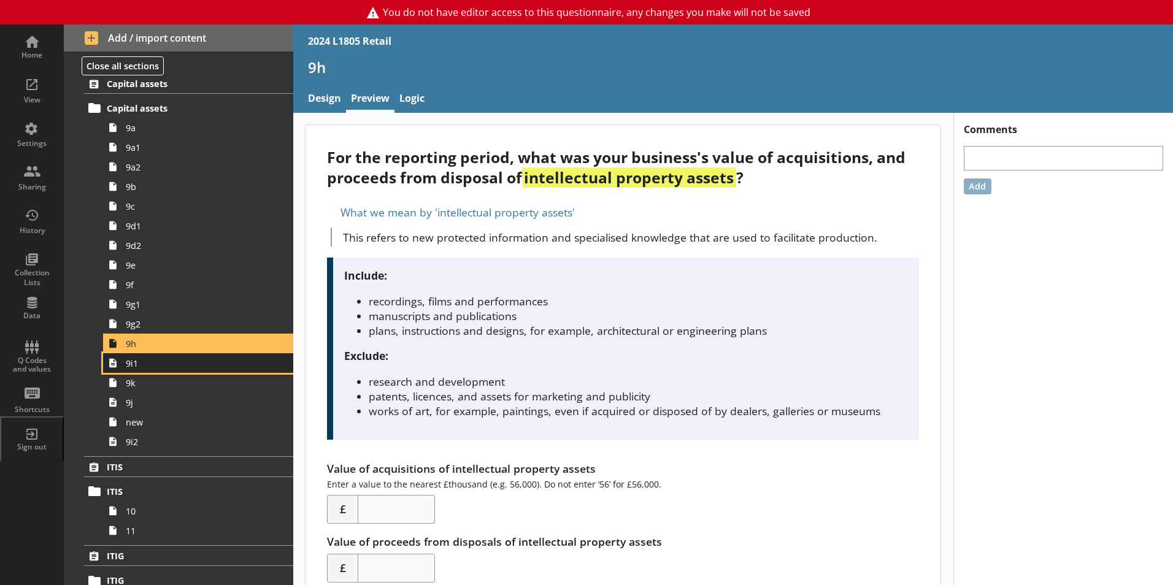
click at [137, 356] on link "9i1" at bounding box center [198, 363] width 190 height 20
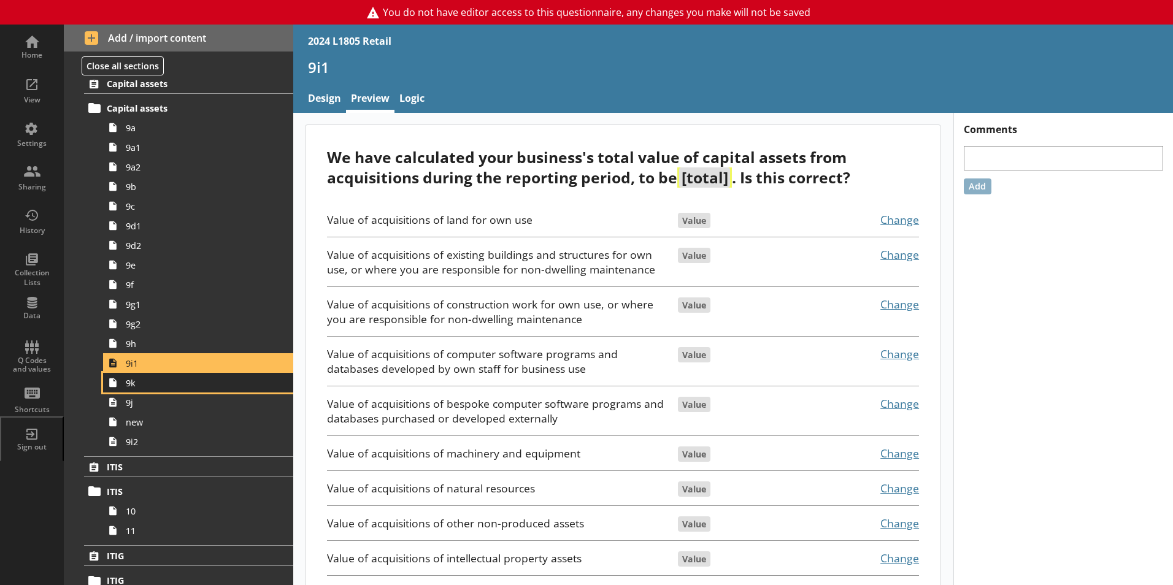
click at [137, 383] on span "9k" at bounding box center [194, 383] width 136 height 12
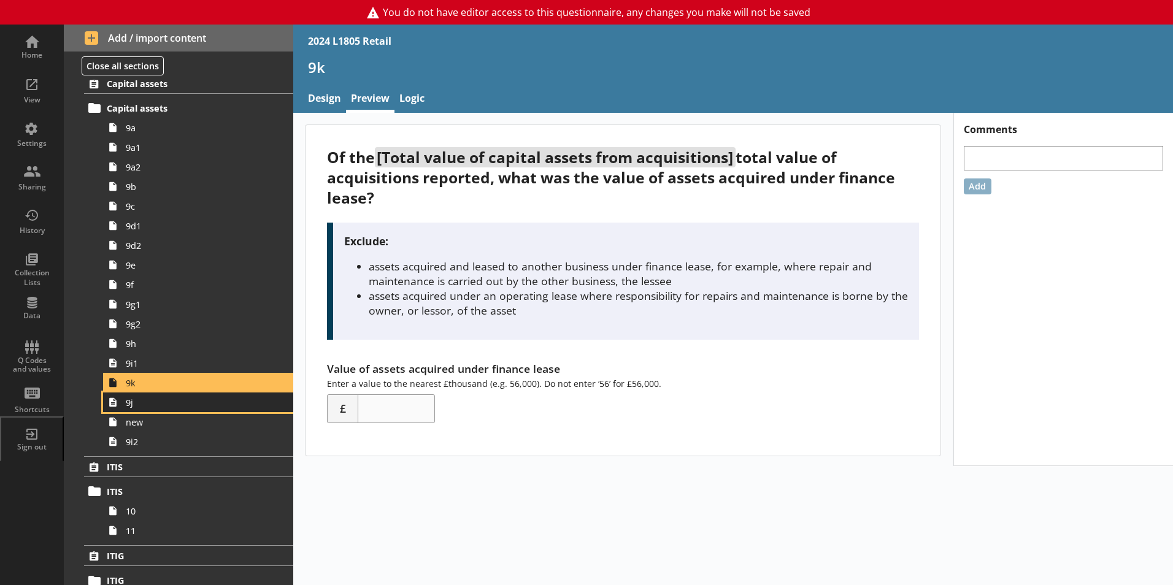
click at [139, 403] on span "9j" at bounding box center [194, 403] width 136 height 12
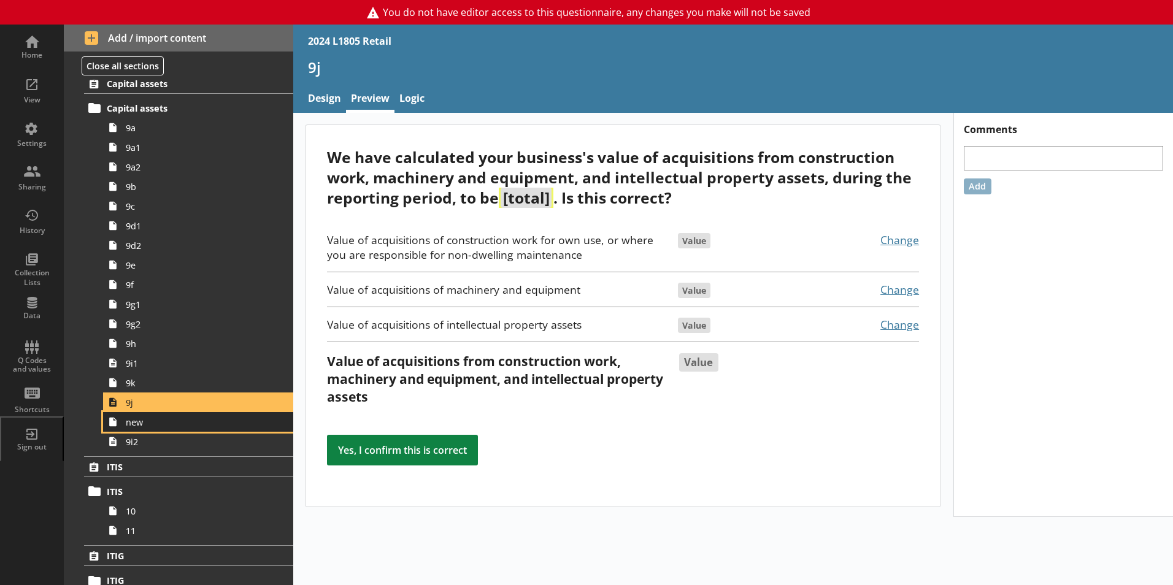
click at [142, 430] on link "new" at bounding box center [198, 422] width 190 height 20
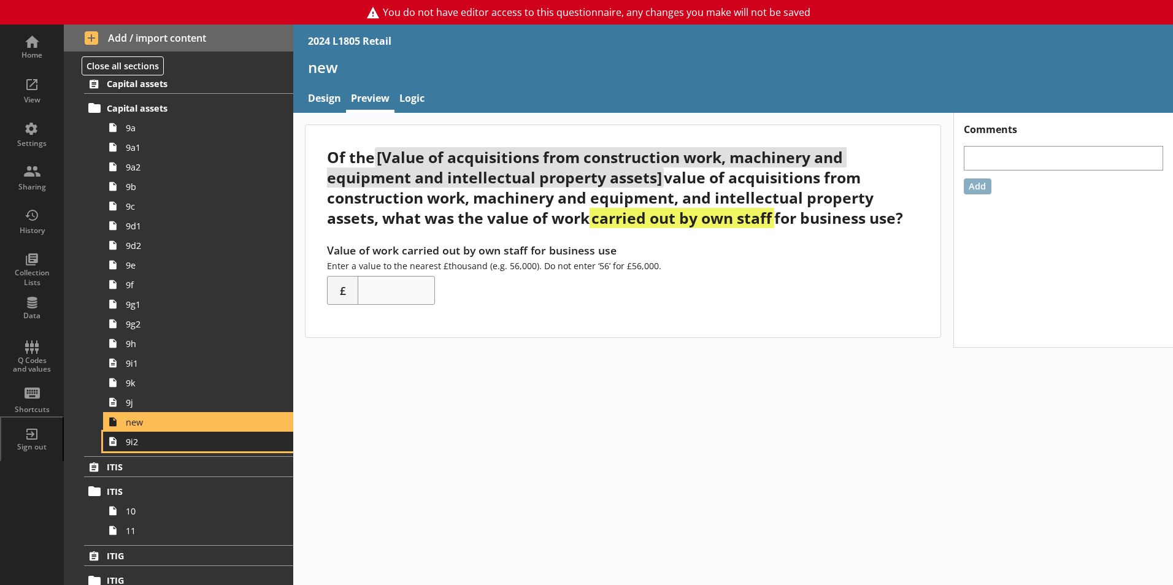
click at [145, 448] on link "9i2" at bounding box center [198, 442] width 190 height 20
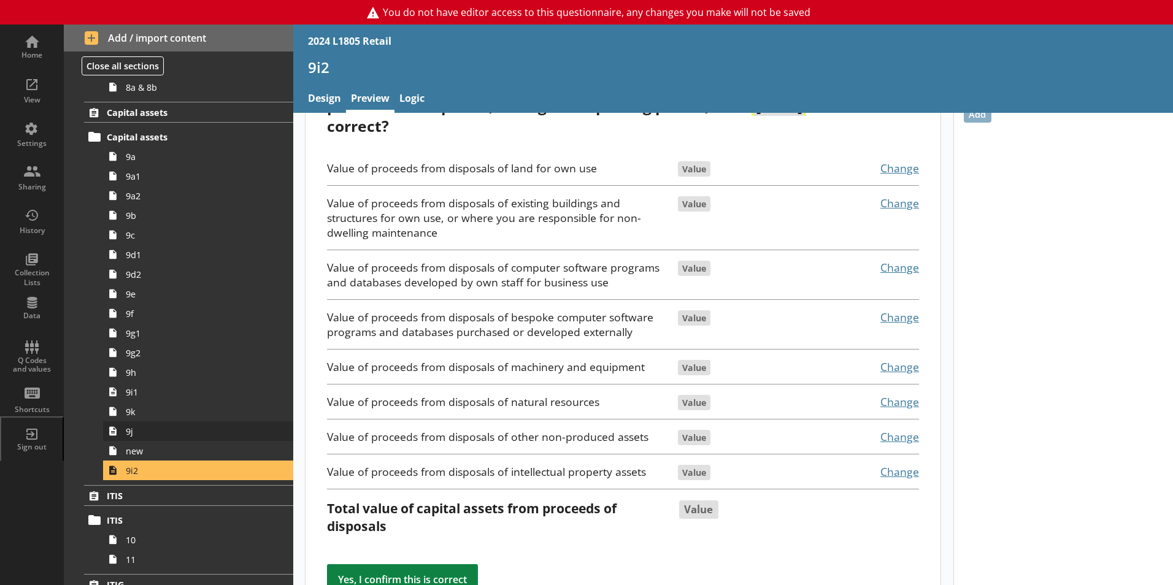
scroll to position [1166, 0]
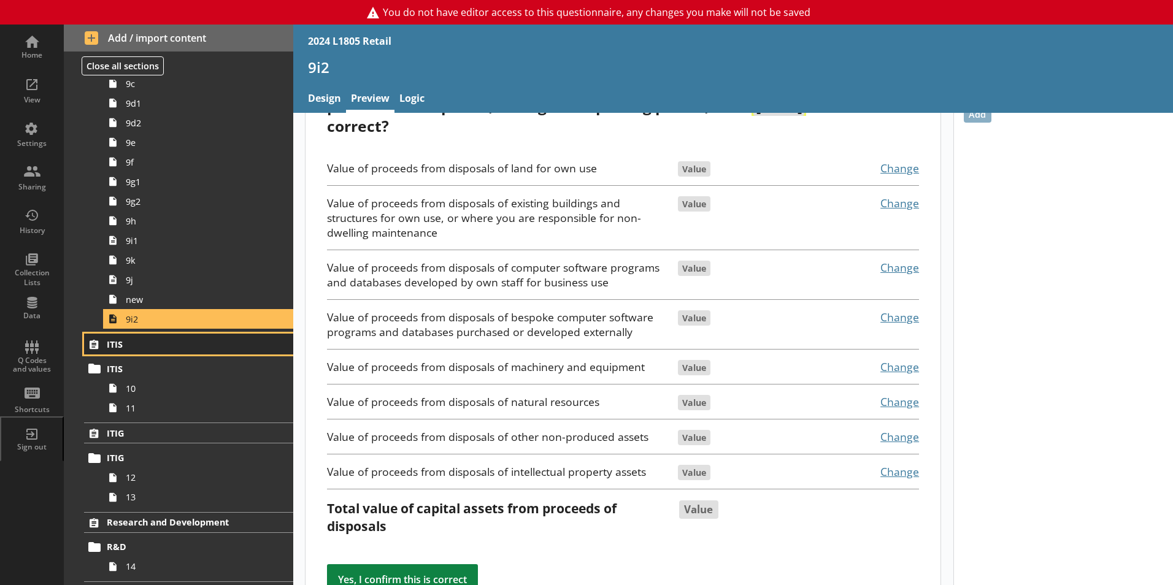
click at [150, 349] on span "ITIS" at bounding box center [182, 345] width 150 height 12
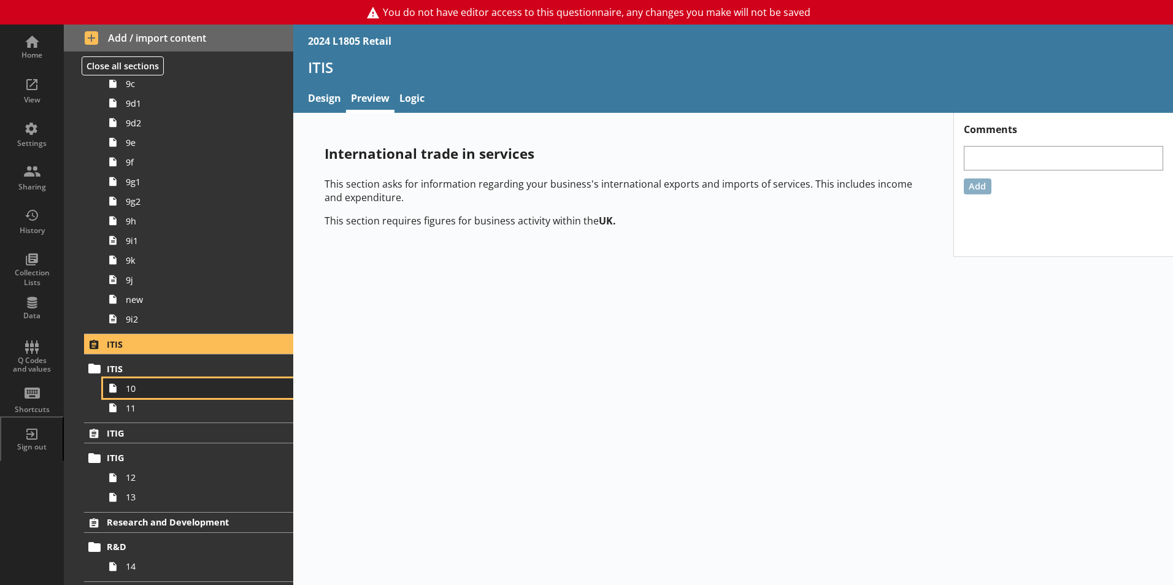
click at [151, 391] on span "10" at bounding box center [194, 389] width 136 height 12
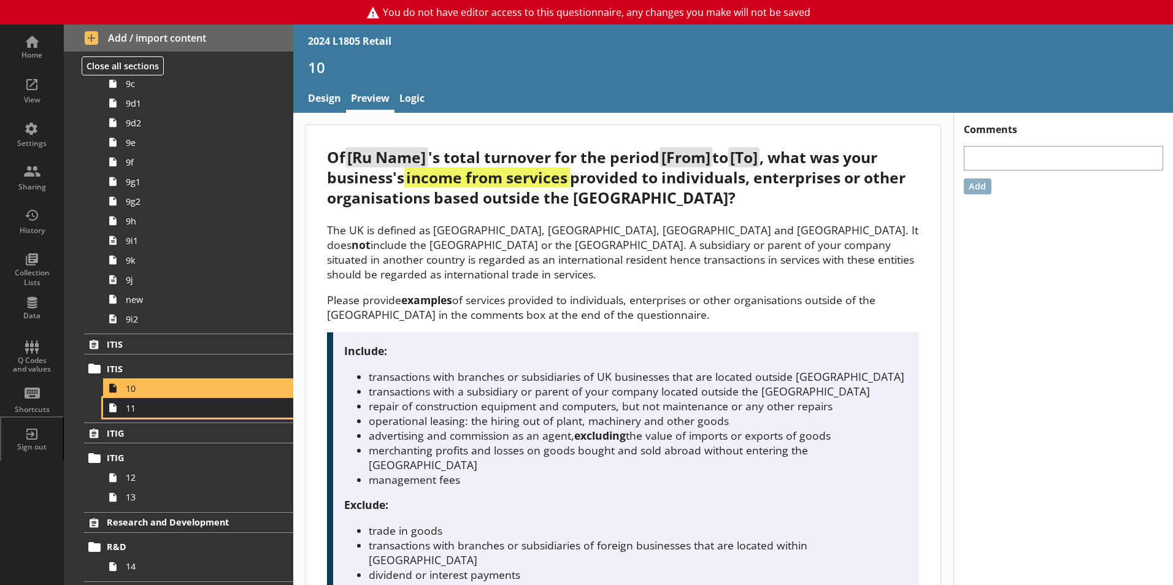
click at [151, 418] on link "11" at bounding box center [198, 408] width 190 height 20
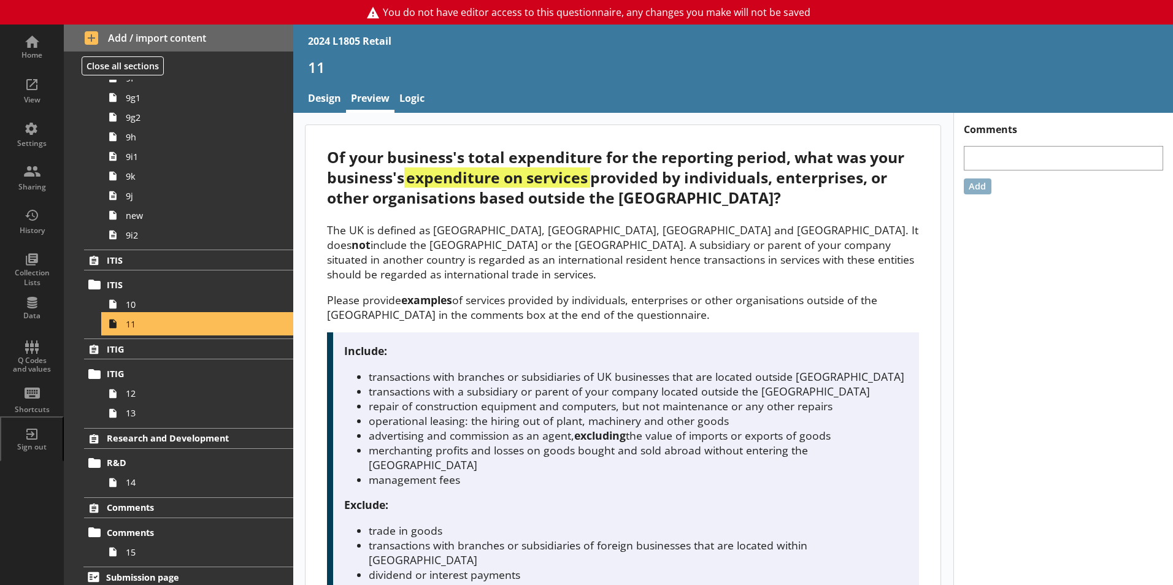
scroll to position [1257, 0]
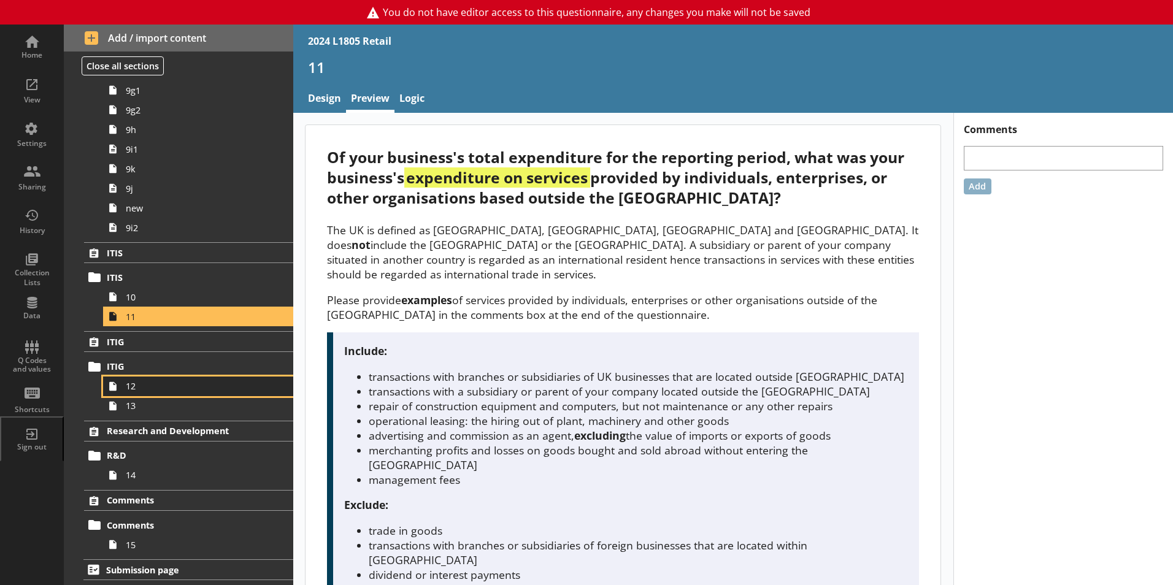
click at [145, 388] on span "12" at bounding box center [194, 386] width 136 height 12
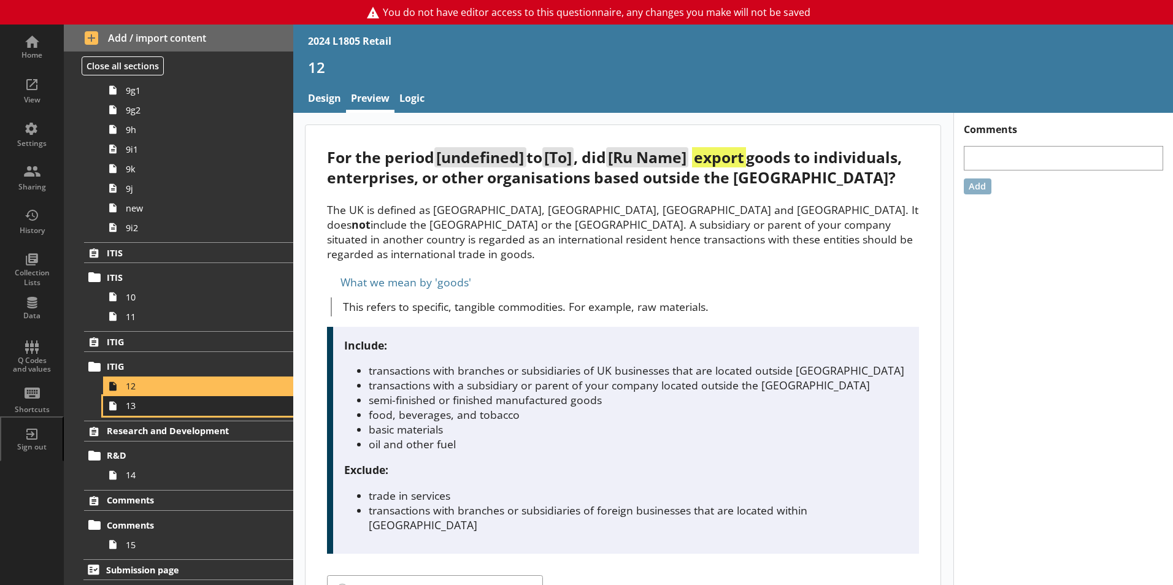
click at [144, 405] on span "13" at bounding box center [194, 406] width 136 height 12
